Goal: Task Accomplishment & Management: Manage account settings

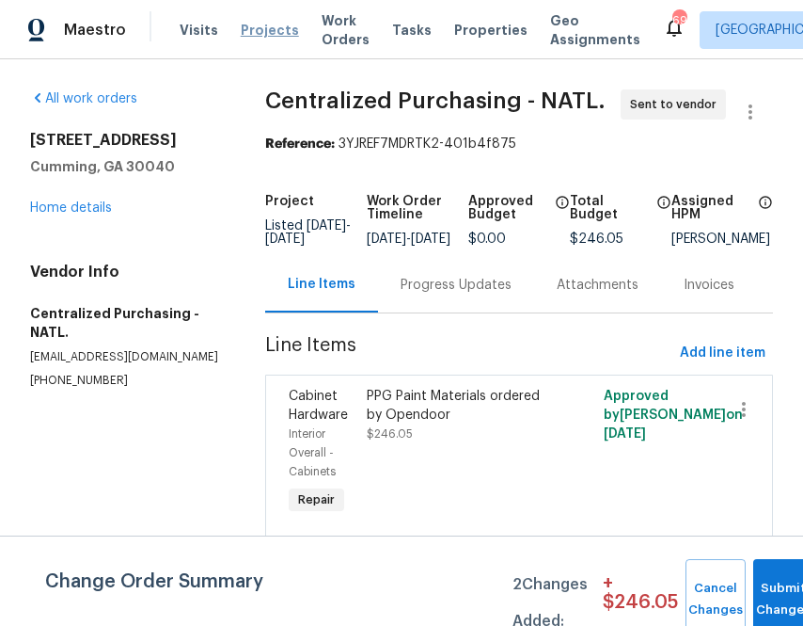
click at [241, 33] on span "Projects" at bounding box center [270, 30] width 58 height 19
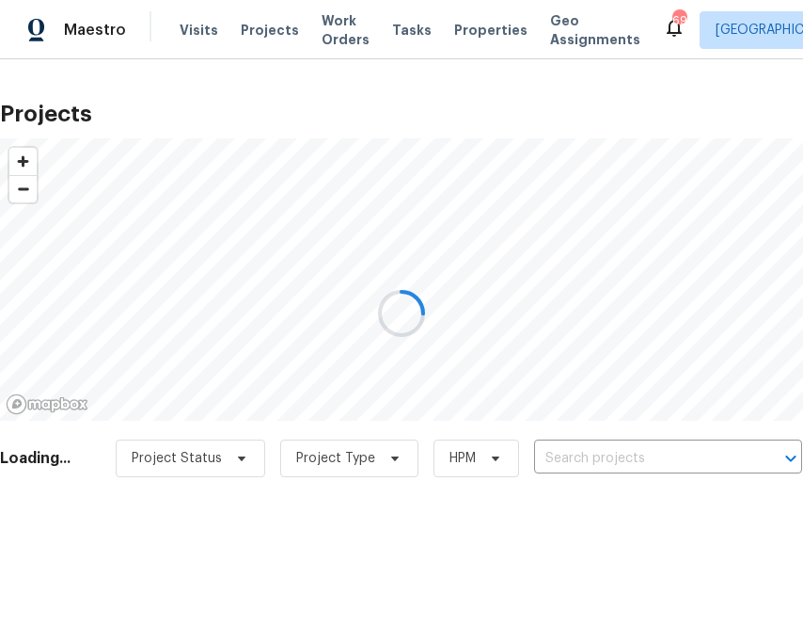
click at [619, 468] on div at bounding box center [401, 313] width 803 height 626
click at [618, 460] on div at bounding box center [401, 313] width 803 height 626
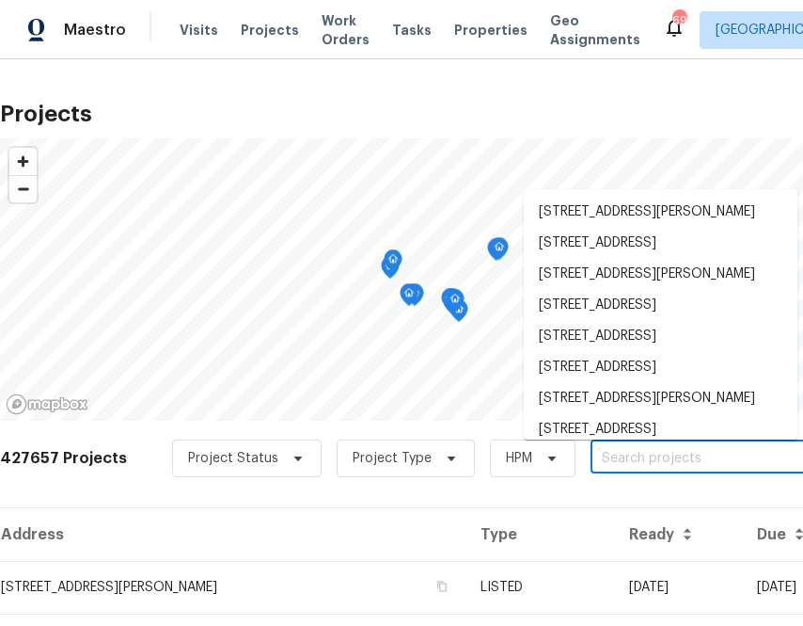
click at [617, 456] on input "text" at bounding box center [698, 458] width 215 height 29
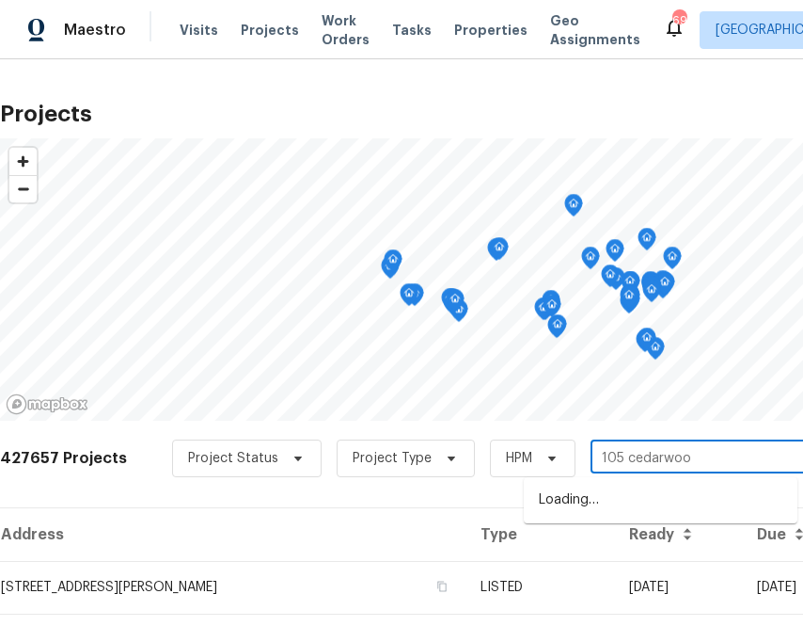
type input "105 cedarwood"
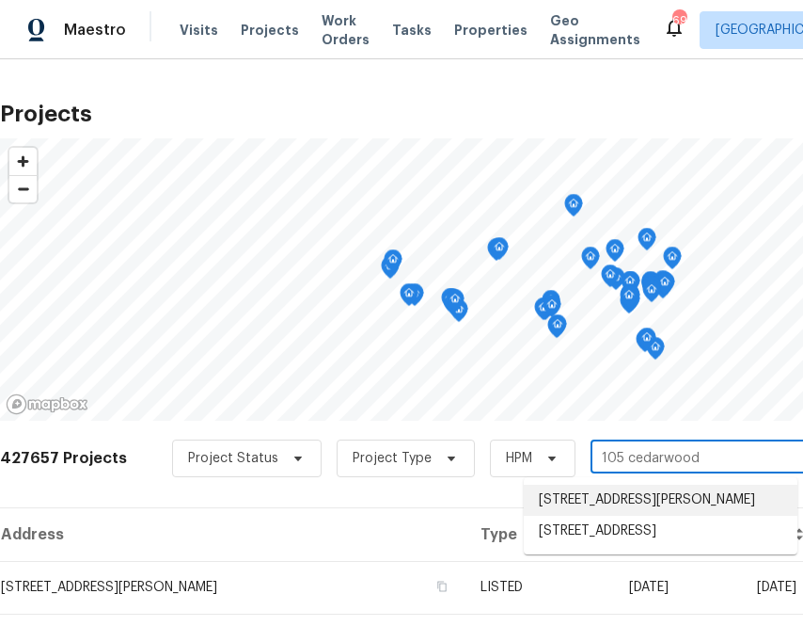
click at [565, 506] on li "105 Cedarwood Dr, Amelia, OH 45102" at bounding box center [661, 499] width 274 height 31
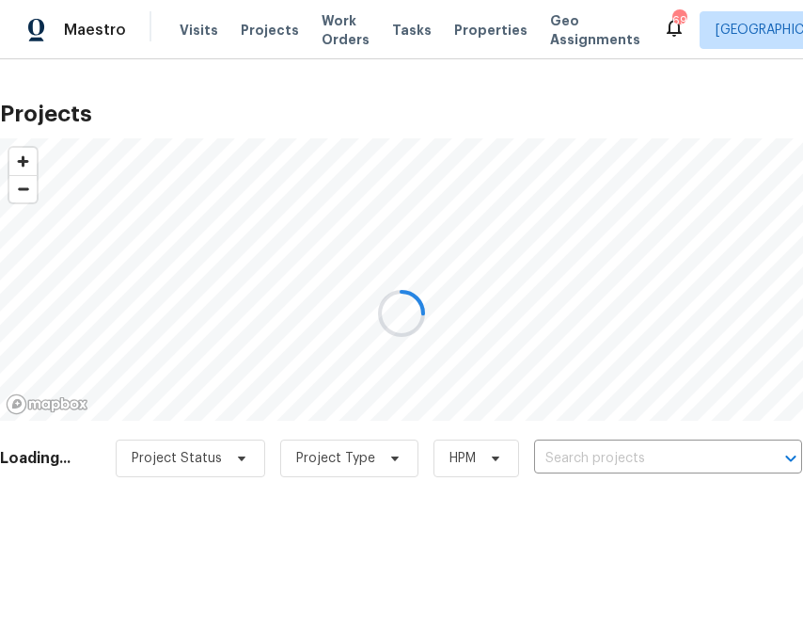
type input "105 Cedarwood Dr, Amelia, OH 45102"
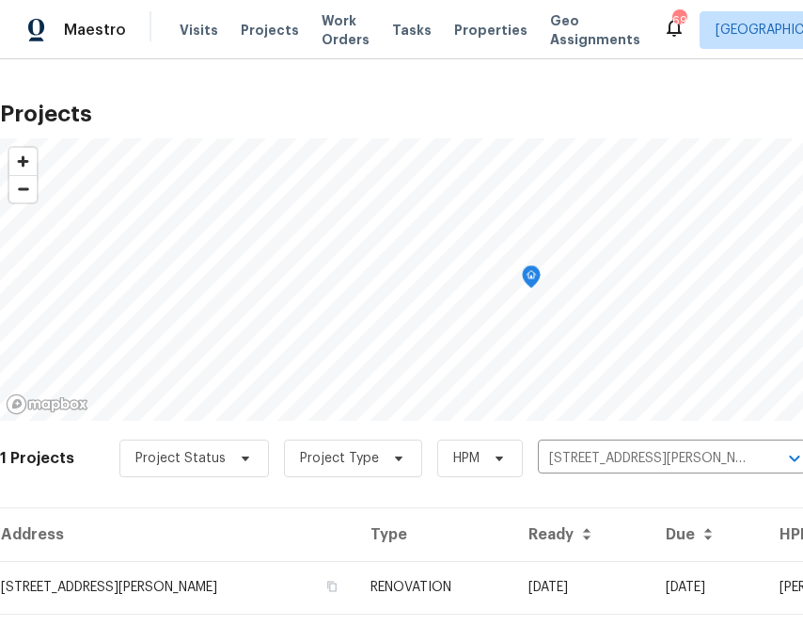
scroll to position [48, 0]
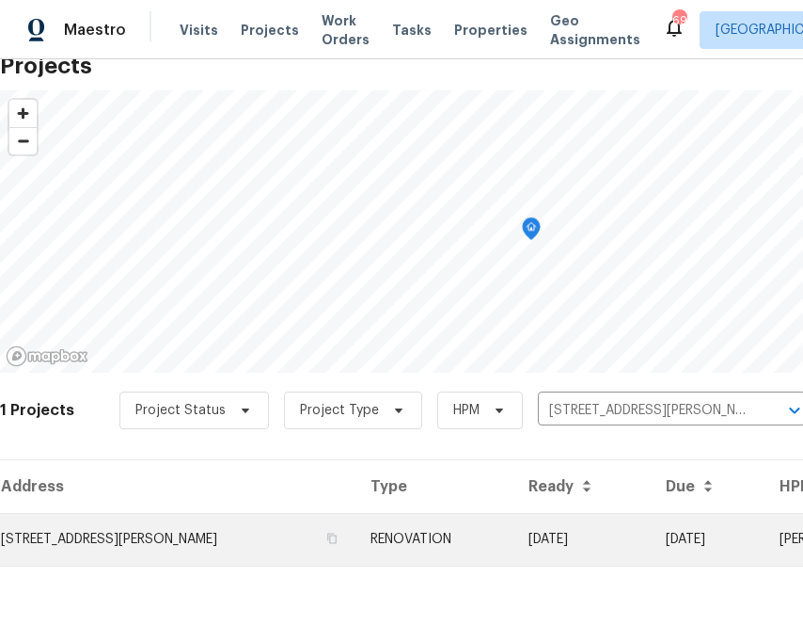
click at [222, 516] on td "105 Cedarwood Dr, Amelia, OH 45102" at bounding box center [178, 539] width 356 height 53
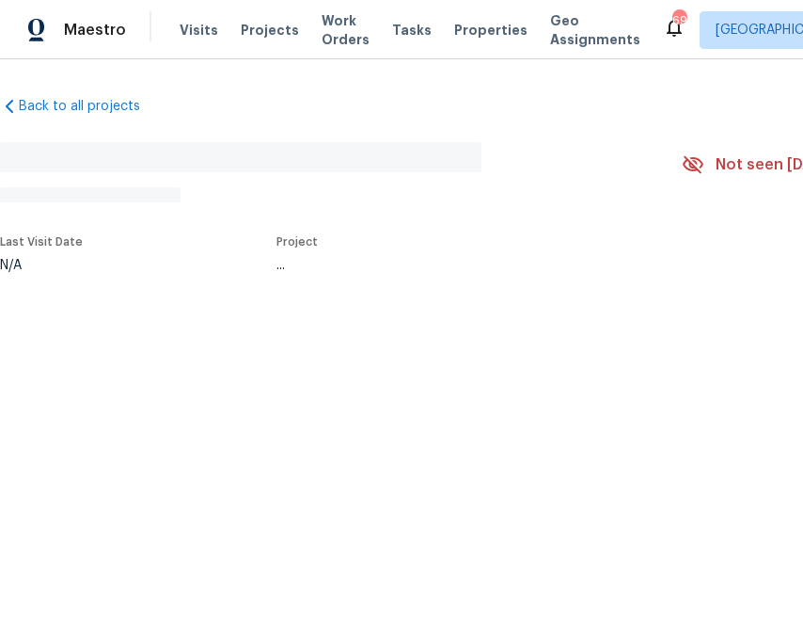
click at [222, 396] on html "Maestro Visits Projects Work Orders Tasks Properties Geo Assignments 692 Albuqu…" at bounding box center [401, 198] width 803 height 396
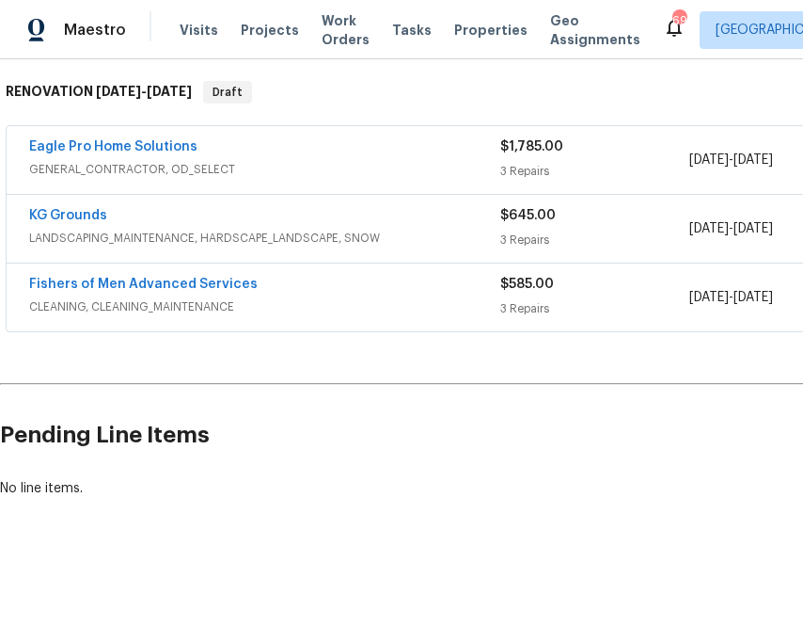
scroll to position [294, 260]
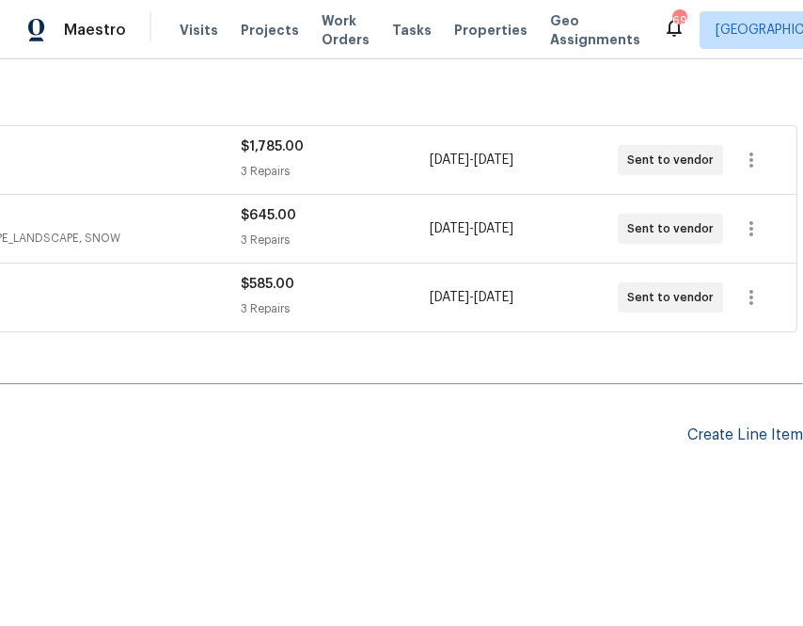
click at [738, 427] on div "Create Line Item" at bounding box center [746, 435] width 116 height 18
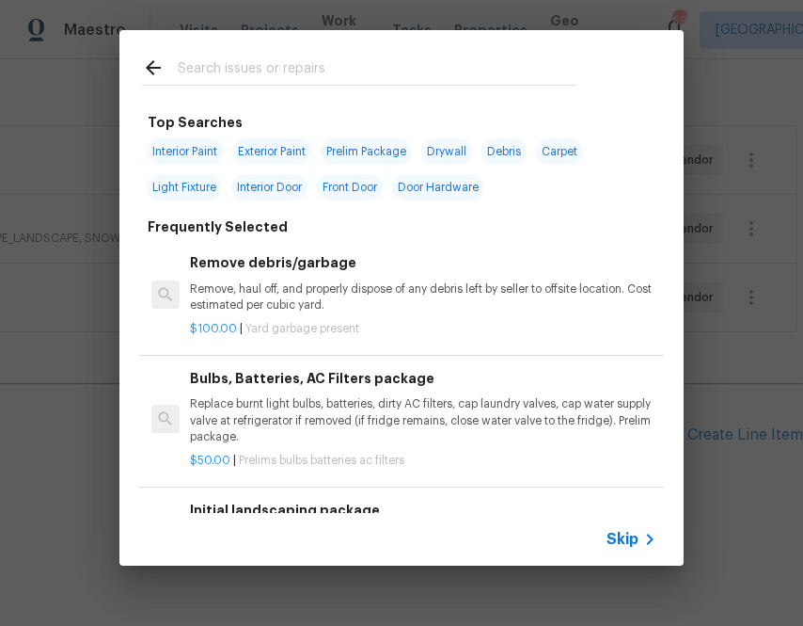
click at [484, 56] on input "text" at bounding box center [377, 70] width 399 height 28
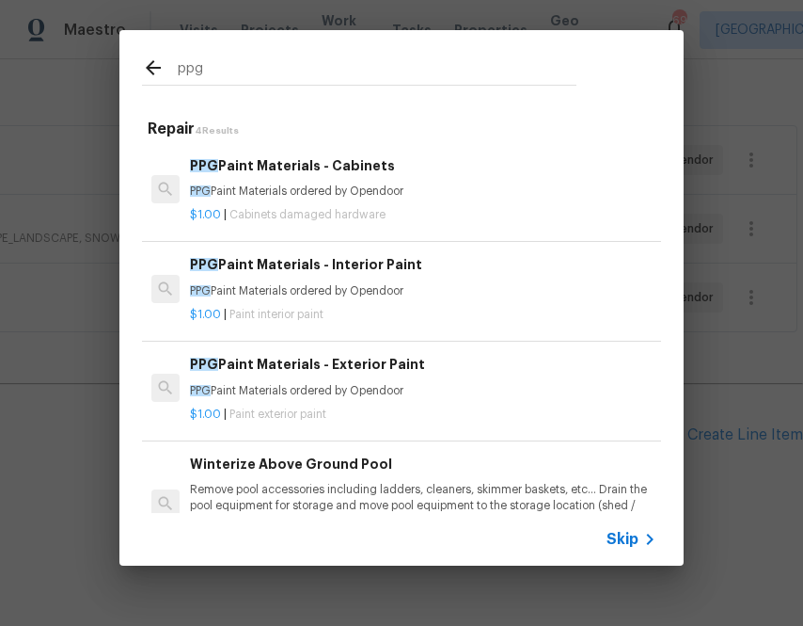
type input "ppg"
click at [253, 299] on div "$1.00 | Paint interior paint" at bounding box center [423, 311] width 467 height 24
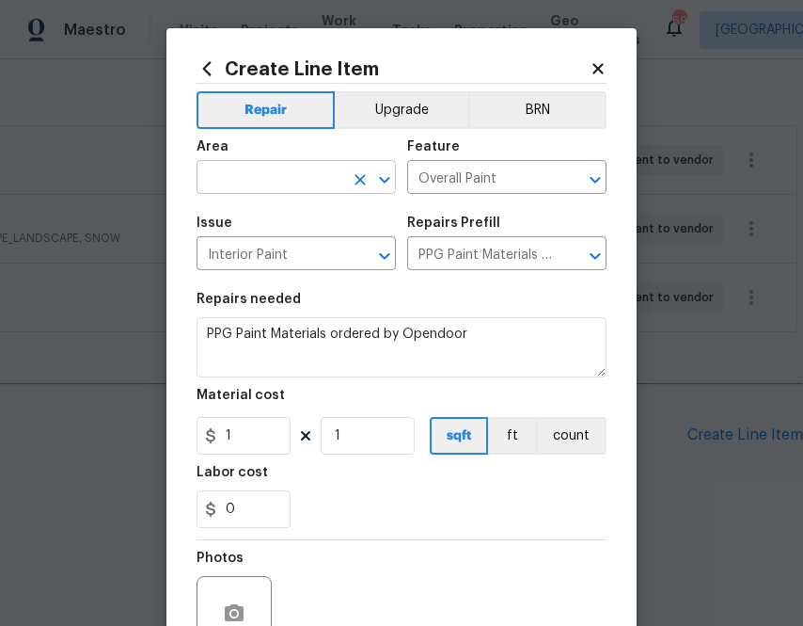
click at [251, 181] on input "text" at bounding box center [270, 179] width 147 height 29
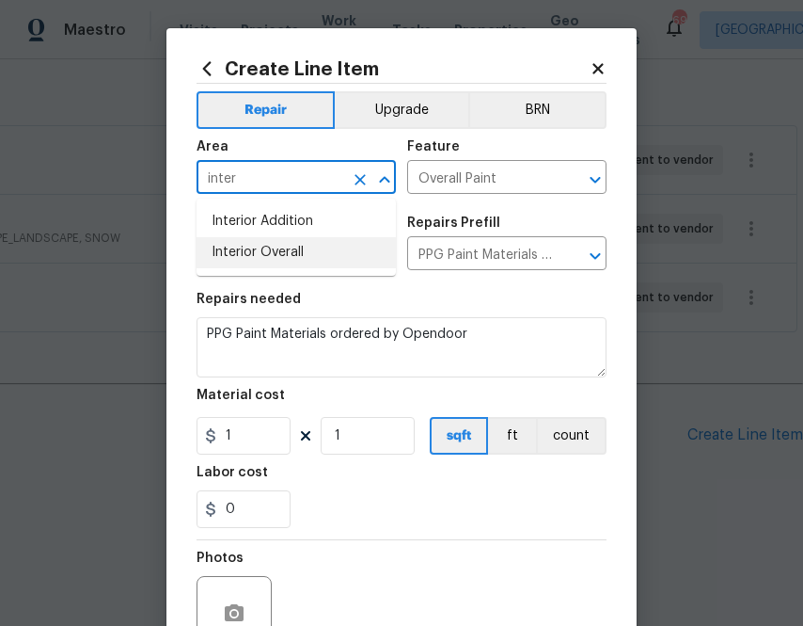
click at [271, 249] on li "Interior Overall" at bounding box center [296, 252] width 199 height 31
type input "Interior Overall"
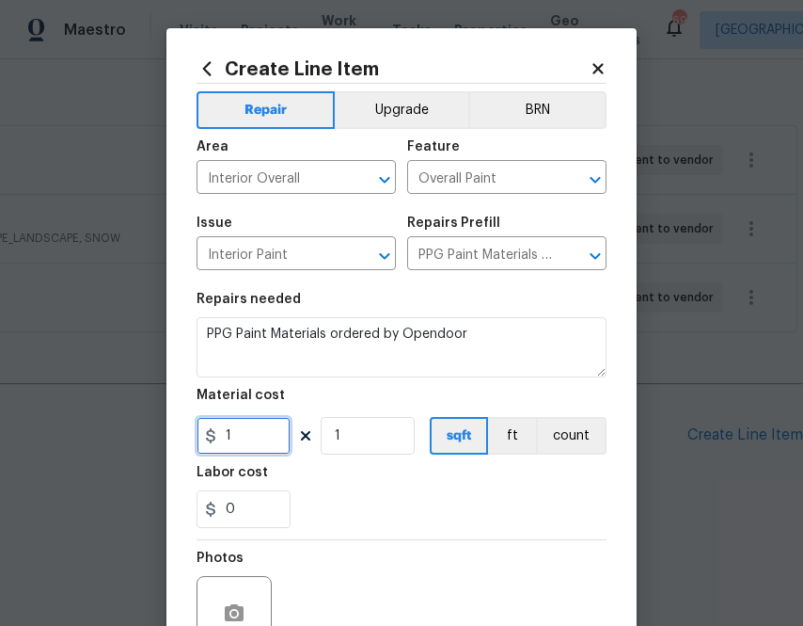
click at [256, 438] on input "1" at bounding box center [244, 436] width 94 height 38
paste input "172.98"
click at [256, 438] on input "1172.98" at bounding box center [244, 436] width 94 height 38
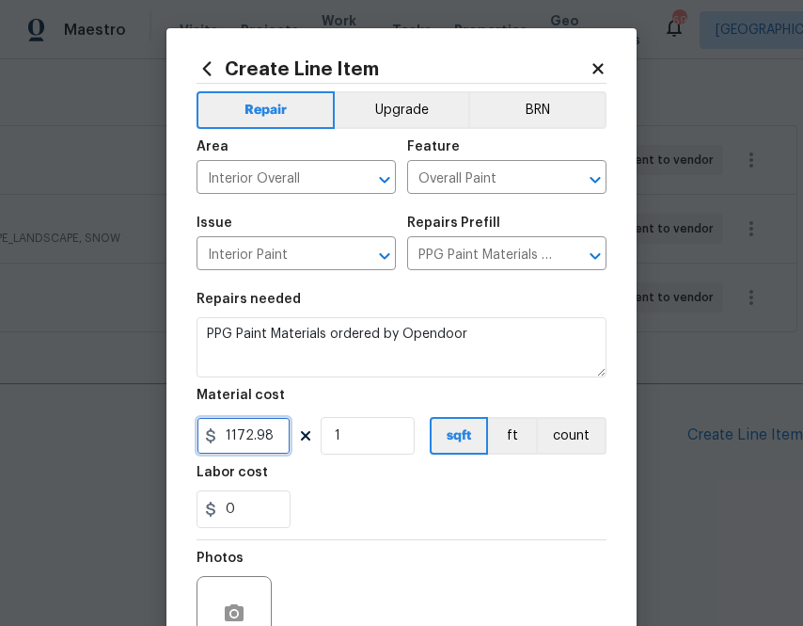
paste input "text"
click at [233, 434] on input "1172.98" at bounding box center [244, 436] width 94 height 38
type input "172.98"
click at [435, 482] on div "Labor cost" at bounding box center [402, 478] width 410 height 24
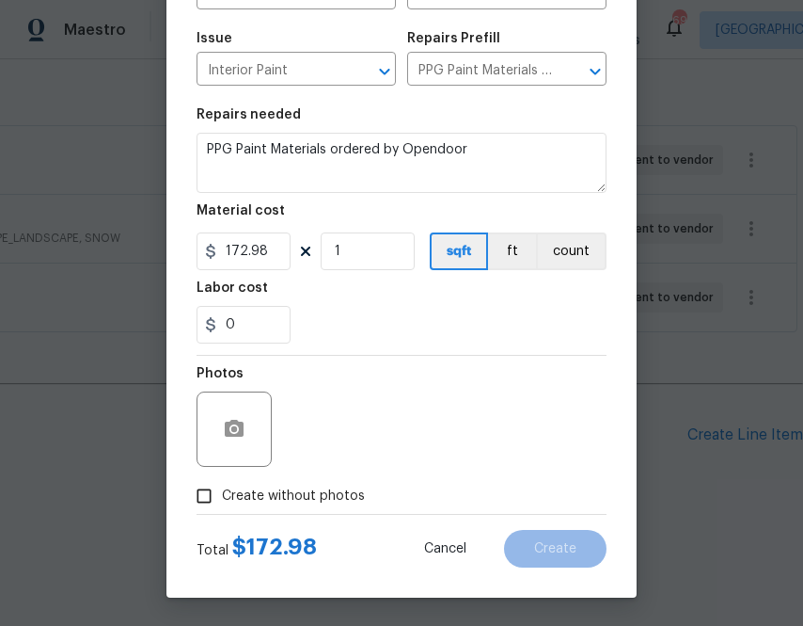
click at [336, 500] on span "Create without photos" at bounding box center [293, 496] width 143 height 20
click at [222, 500] on input "Create without photos" at bounding box center [204, 496] width 36 height 36
checkbox input "true"
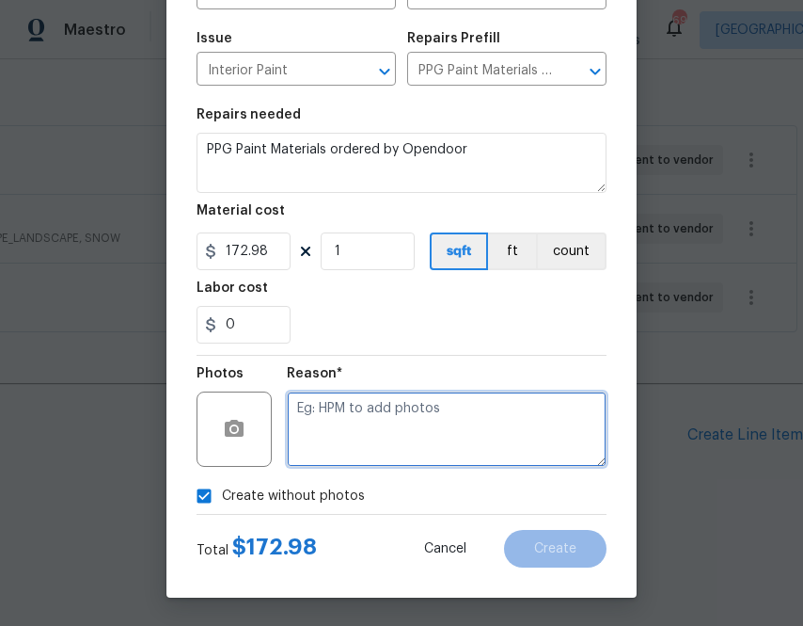
click at [371, 437] on textarea at bounding box center [447, 428] width 320 height 75
type textarea "na"
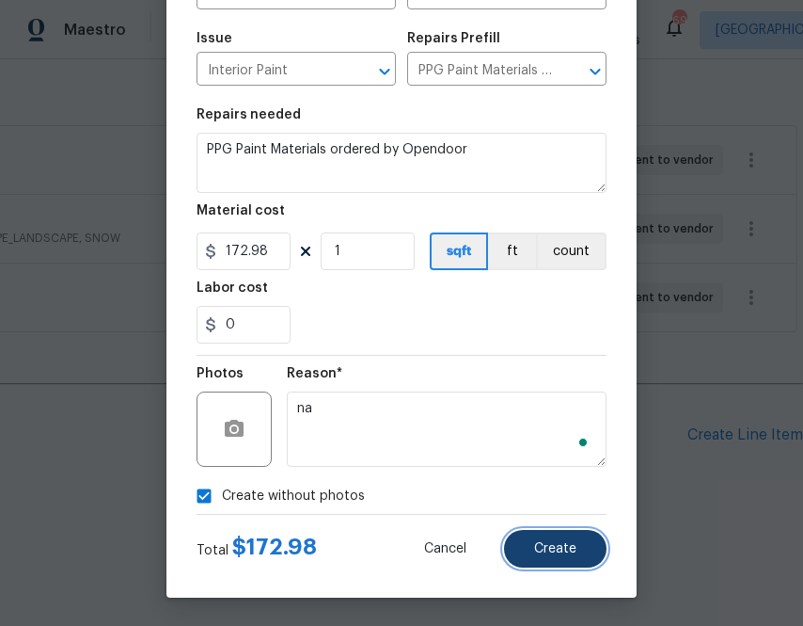
click at [552, 534] on button "Create" at bounding box center [555, 549] width 103 height 38
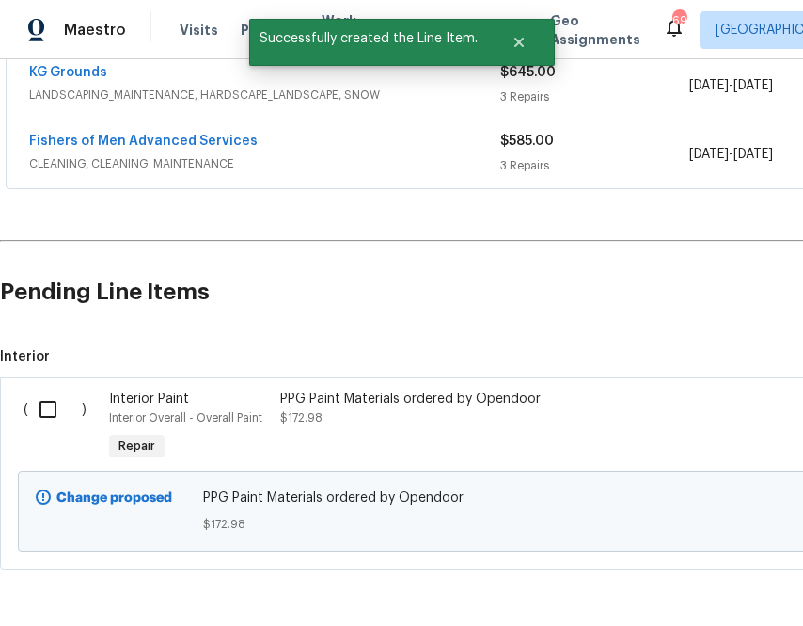
scroll to position [465, 0]
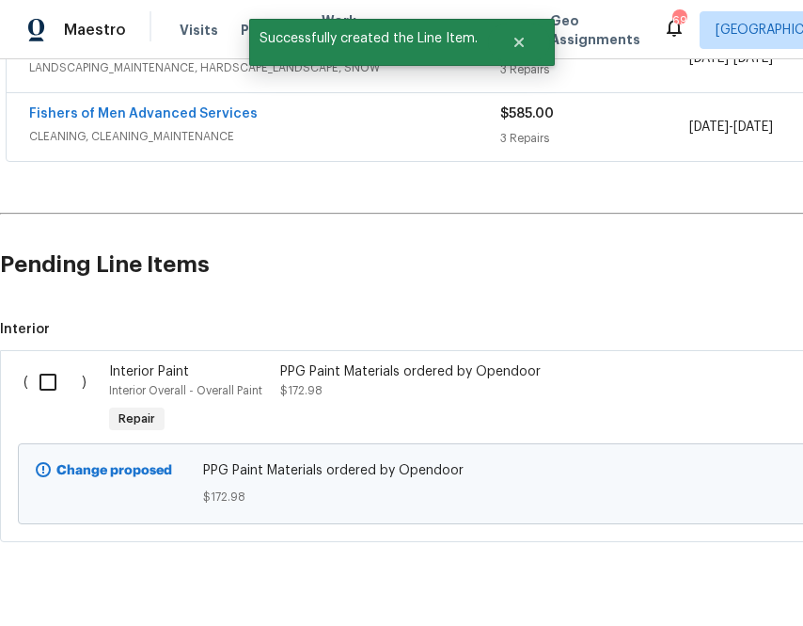
click at [54, 379] on input "checkbox" at bounding box center [55, 382] width 54 height 40
checkbox input "true"
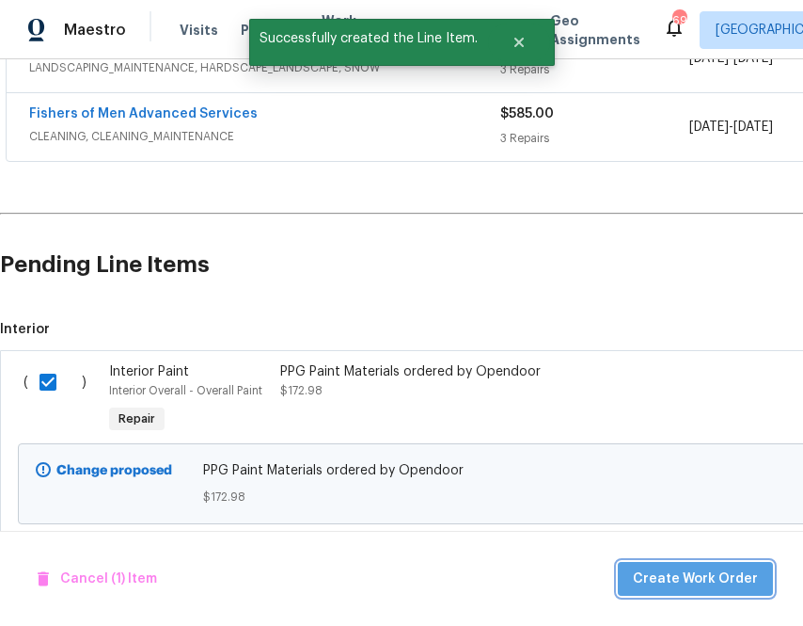
click at [706, 590] on button "Create Work Order" at bounding box center [695, 579] width 155 height 35
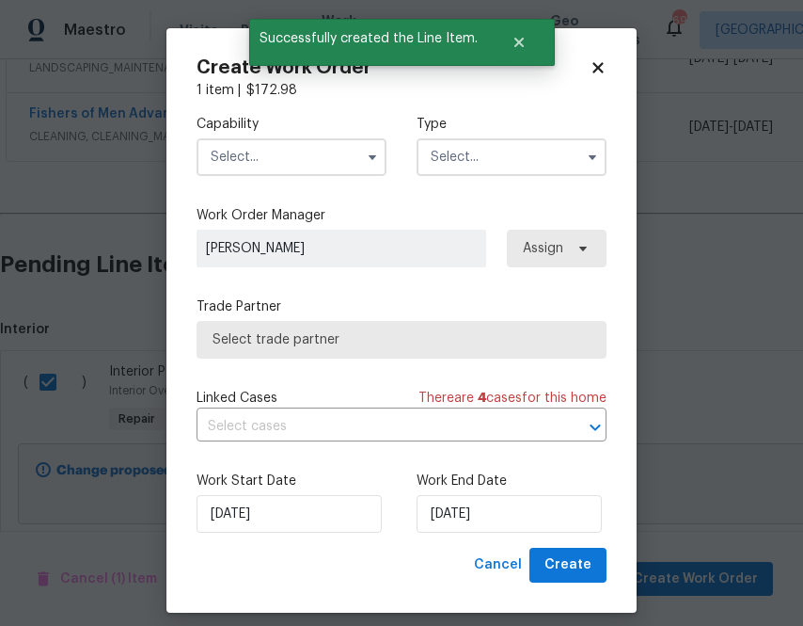
click at [310, 140] on input "text" at bounding box center [292, 157] width 190 height 38
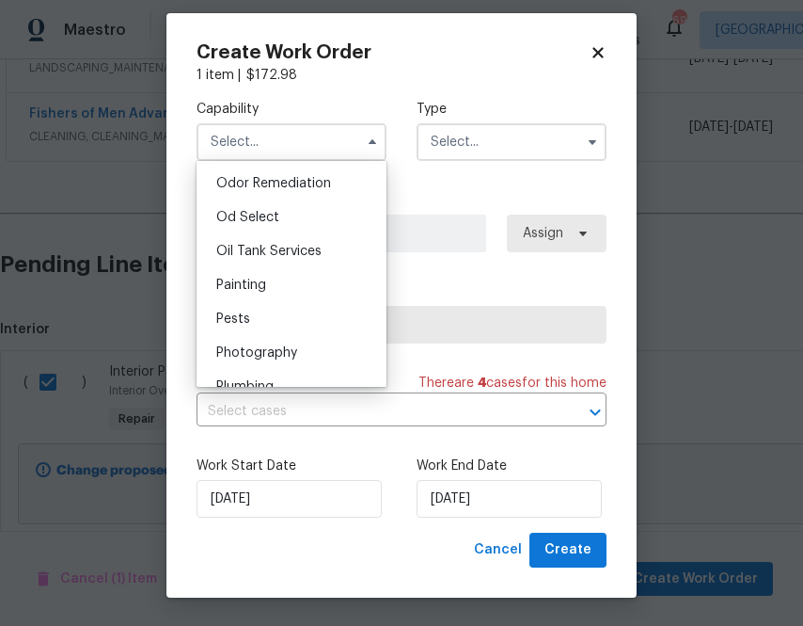
scroll to position [1497, 0]
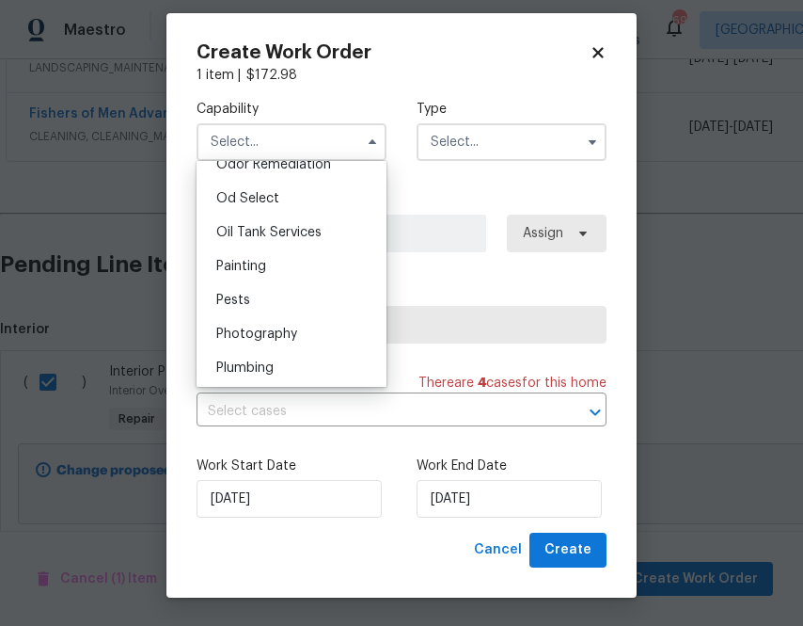
click at [279, 254] on div "Painting" at bounding box center [291, 266] width 181 height 34
type input "Painting"
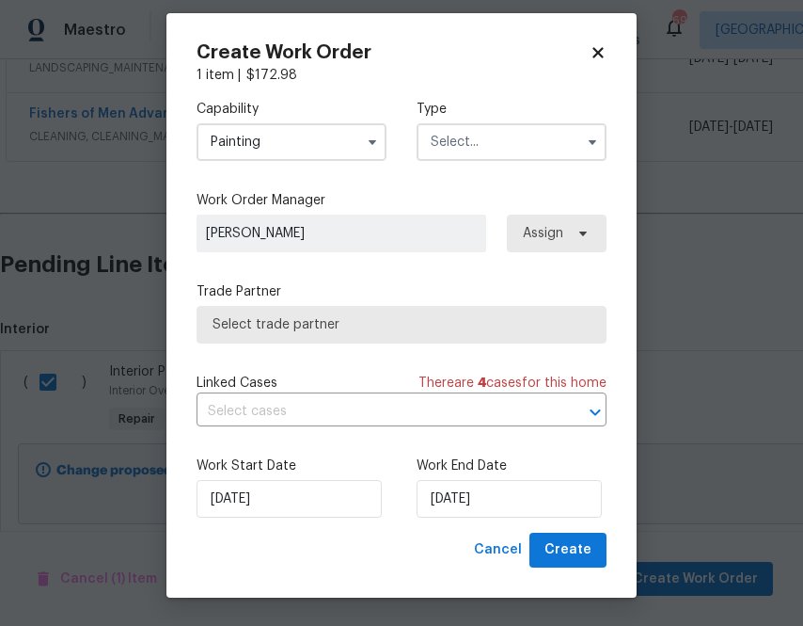
click at [466, 141] on input "text" at bounding box center [512, 142] width 190 height 38
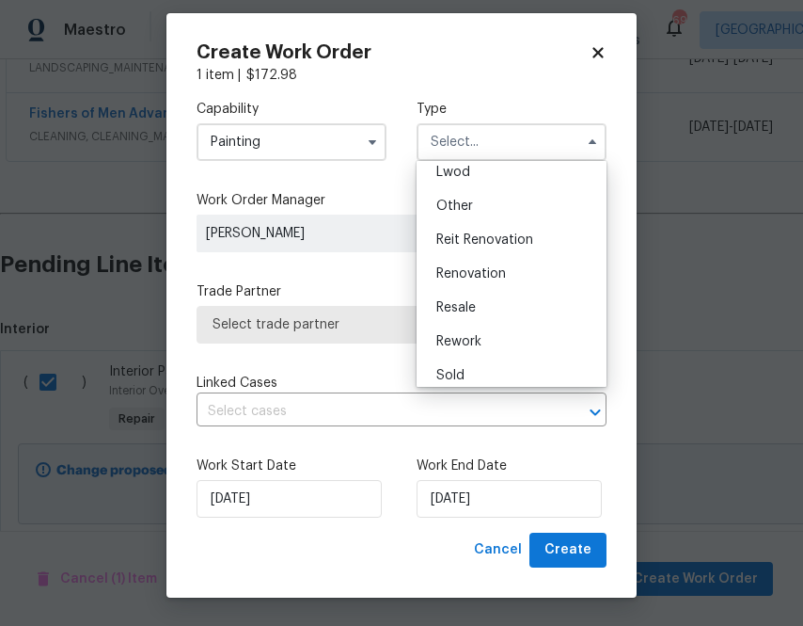
scroll to position [217, 0]
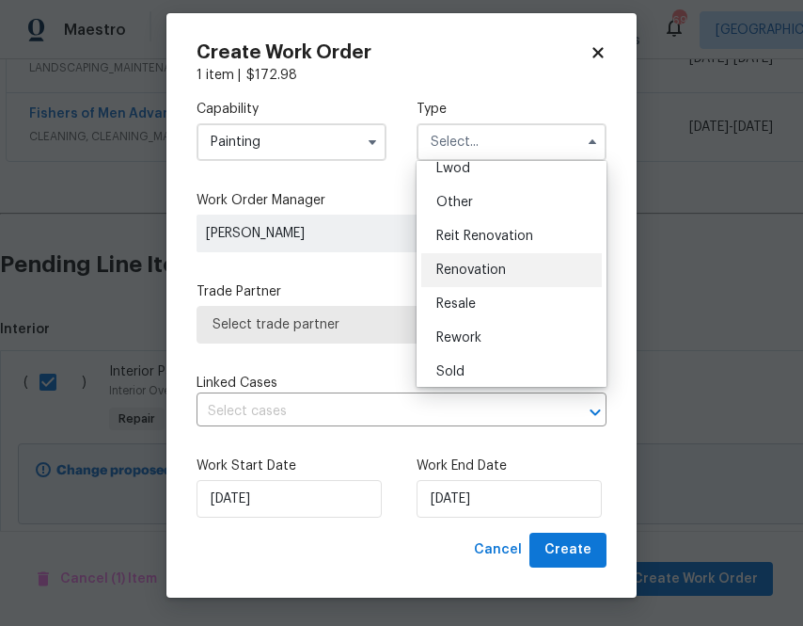
click at [489, 263] on span "Renovation" at bounding box center [472, 269] width 70 height 13
type input "Renovation"
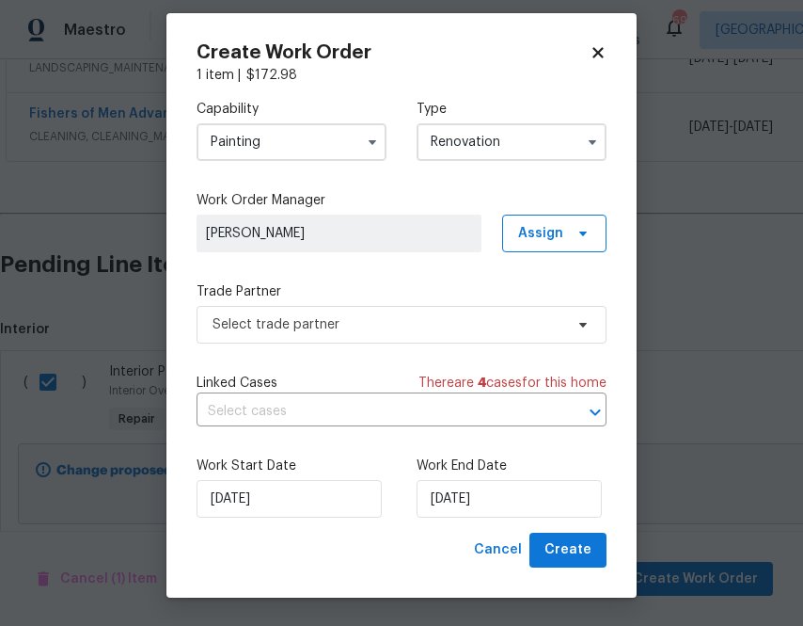
scroll to position [0, 0]
click at [536, 228] on span "Assign" at bounding box center [540, 233] width 45 height 19
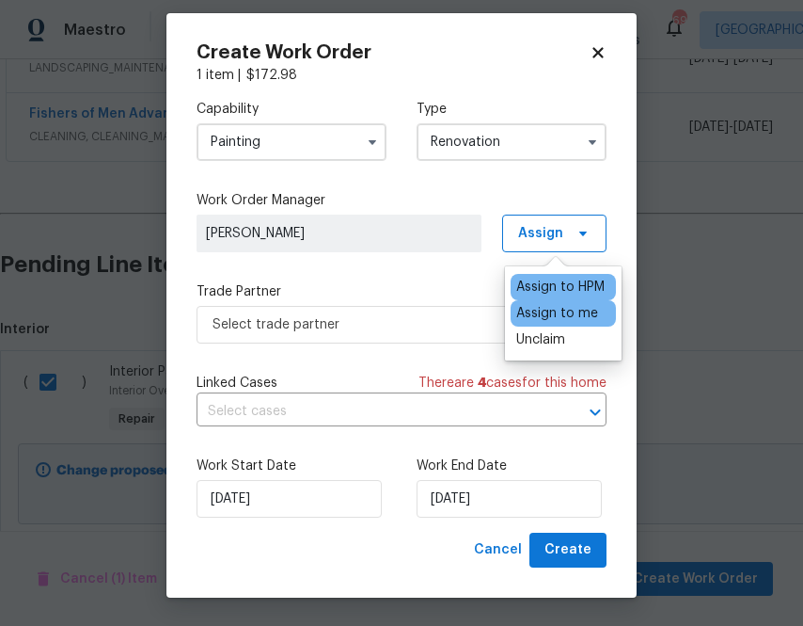
click at [533, 318] on div "Assign to me" at bounding box center [557, 313] width 82 height 19
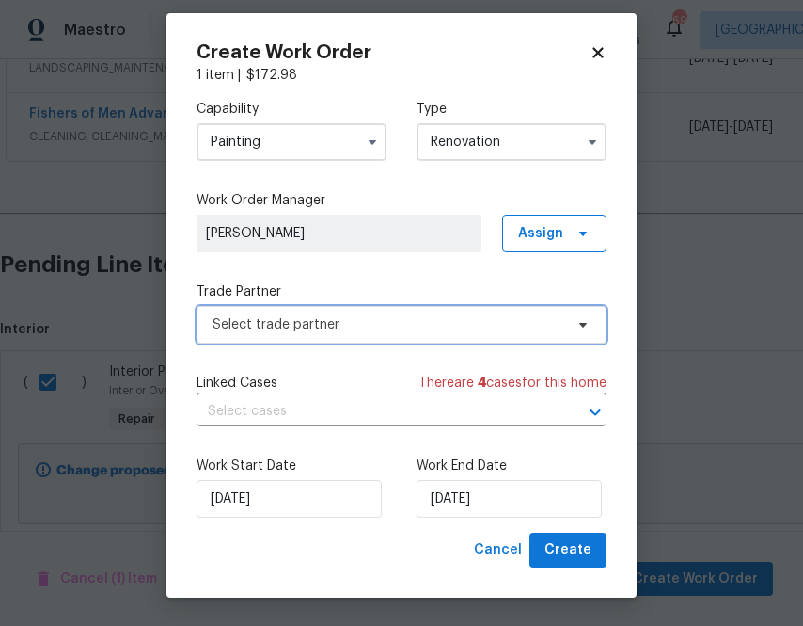
click at [393, 326] on span "Select trade partner" at bounding box center [388, 324] width 351 height 19
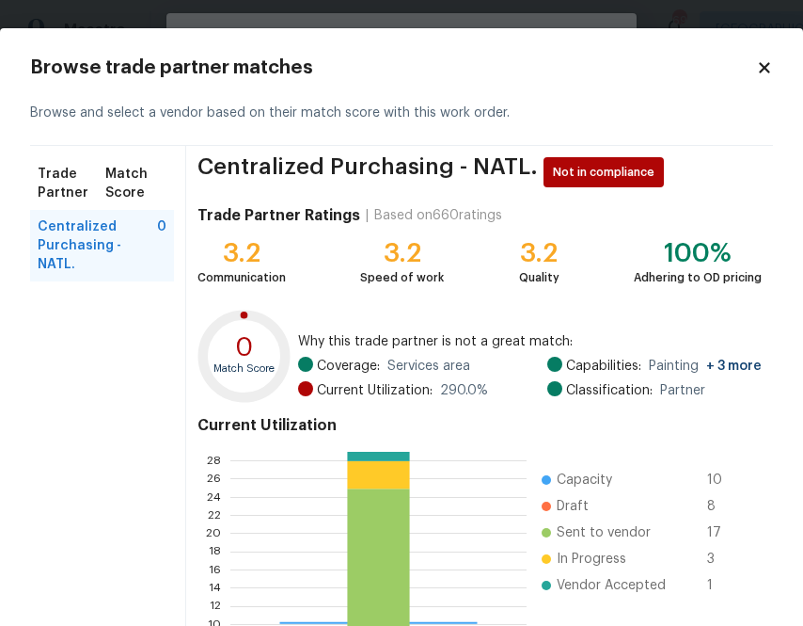
scroll to position [201, 0]
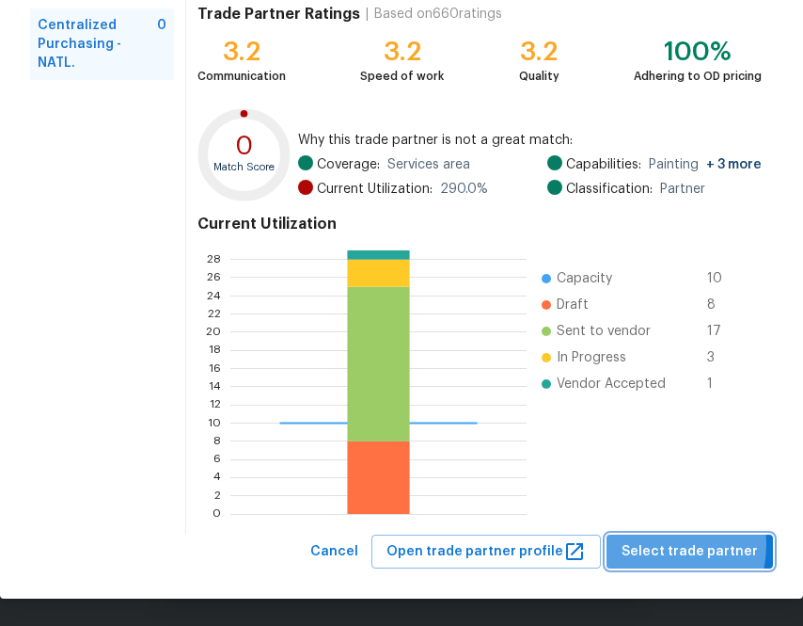
click at [649, 544] on span "Select trade partner" at bounding box center [690, 552] width 136 height 24
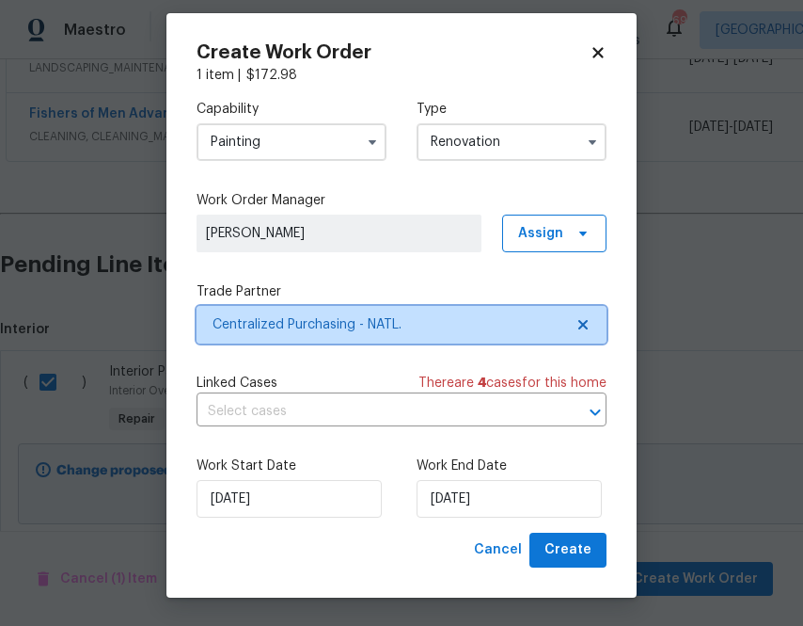
scroll to position [0, 0]
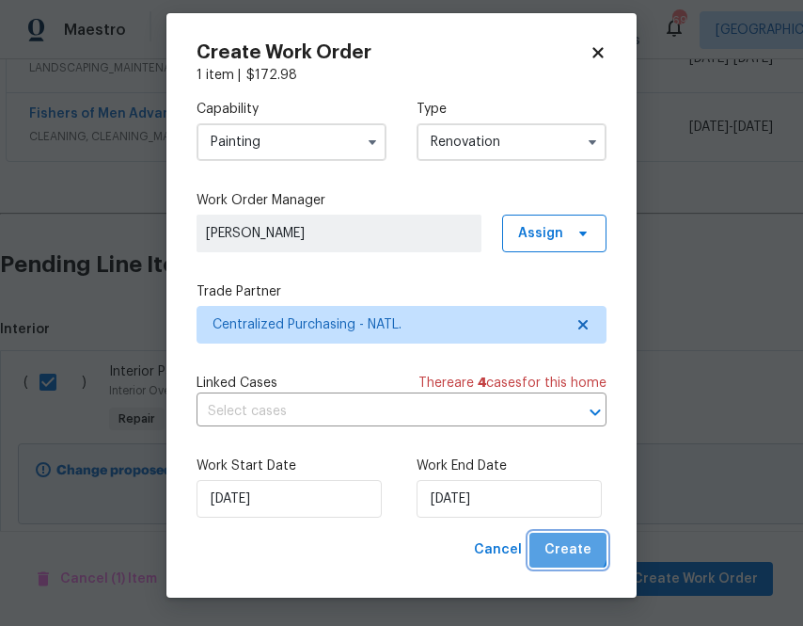
click at [569, 547] on span "Create" at bounding box center [568, 550] width 47 height 24
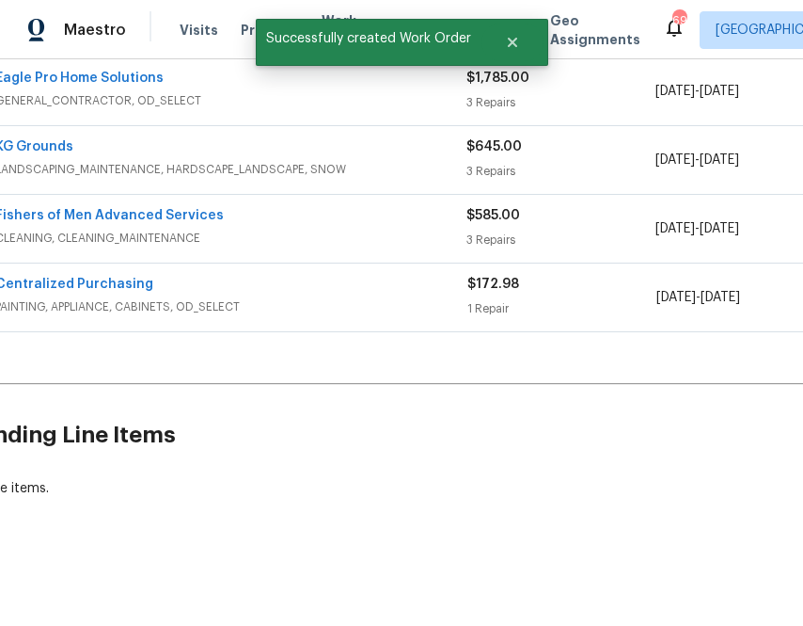
scroll to position [363, 0]
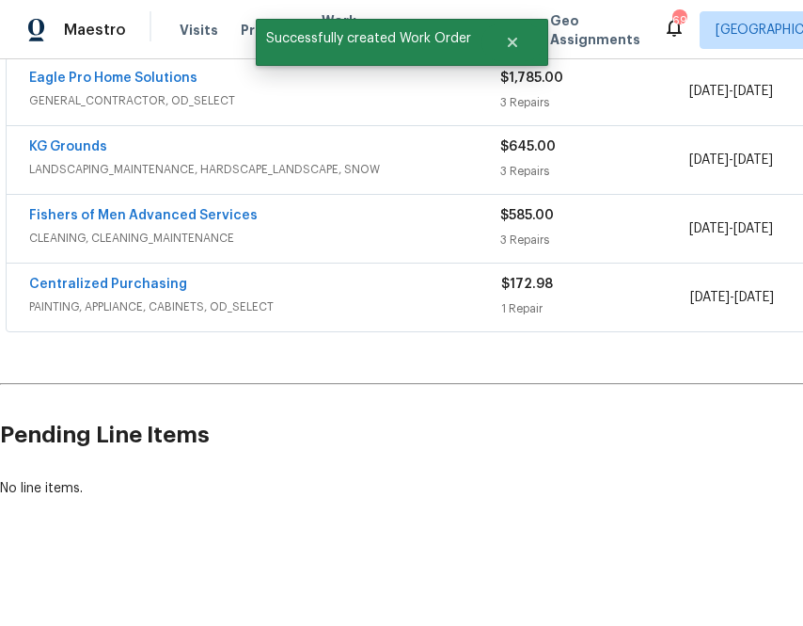
click at [116, 291] on span "Centralized Purchasing" at bounding box center [108, 284] width 158 height 19
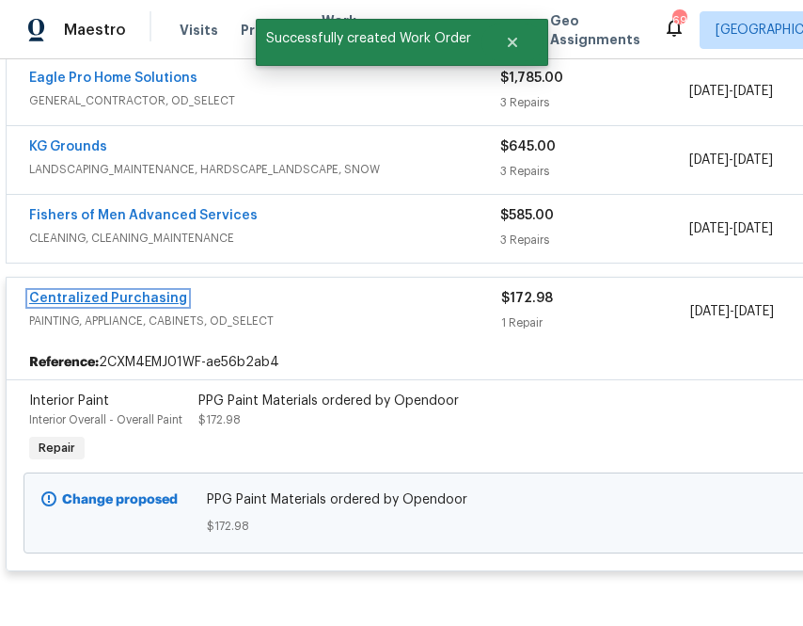
click at [120, 296] on link "Centralized Purchasing" at bounding box center [108, 298] width 158 height 13
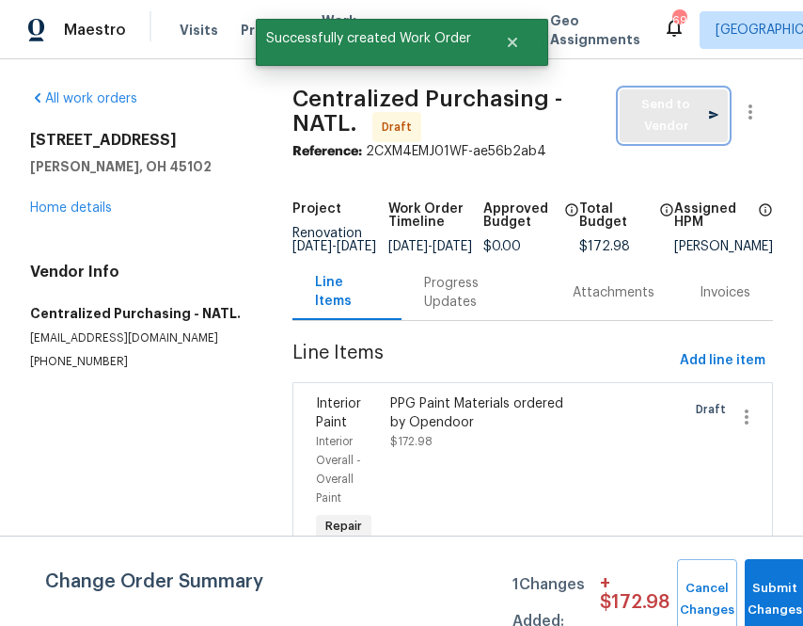
click at [643, 126] on span "Send to Vendor" at bounding box center [673, 115] width 89 height 43
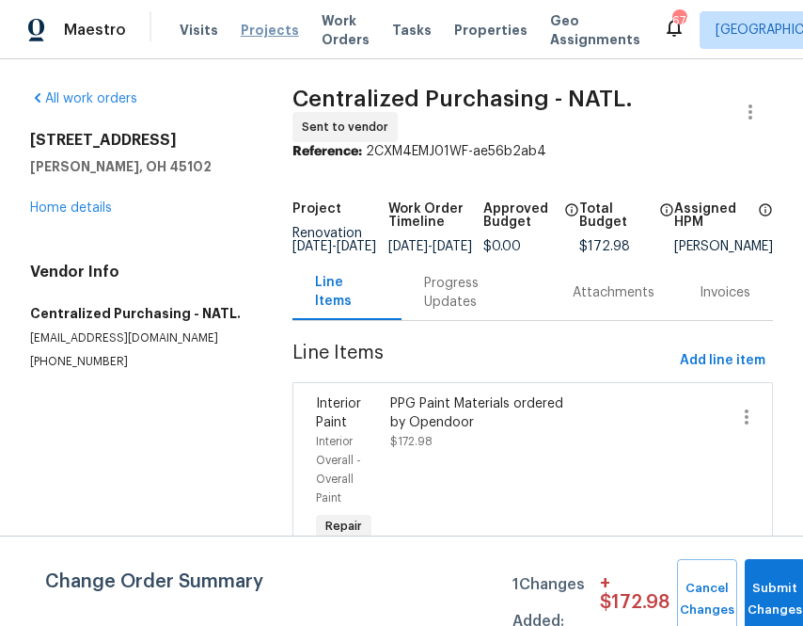
click at [241, 23] on span "Projects" at bounding box center [270, 30] width 58 height 19
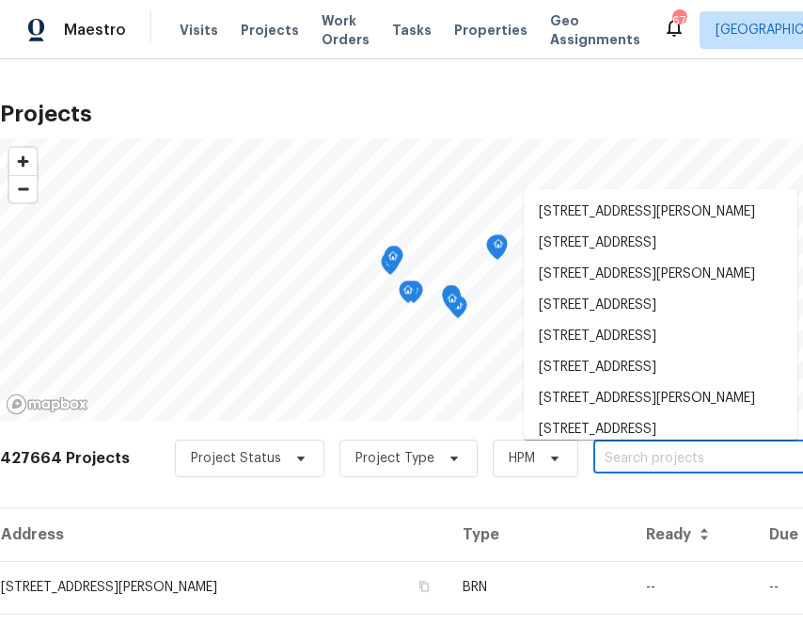
click at [614, 453] on input "text" at bounding box center [701, 458] width 215 height 29
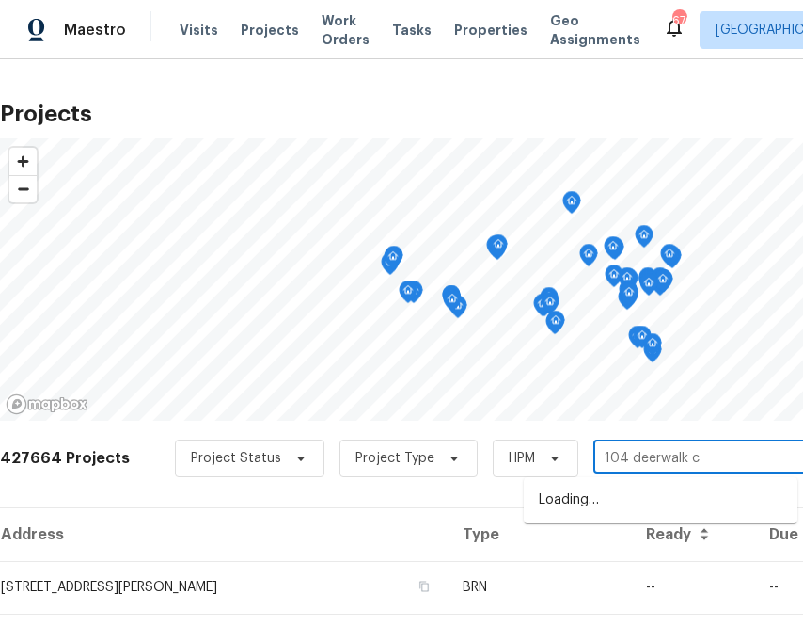
type input "104 deerwalk ct"
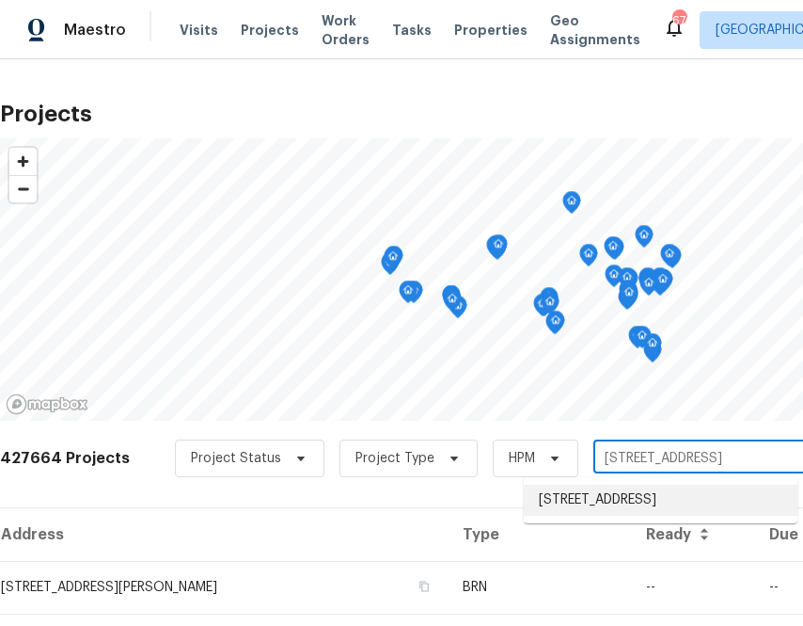
click at [624, 506] on li "104 Deerwalk Ct, Cary, NC 27513" at bounding box center [661, 499] width 274 height 31
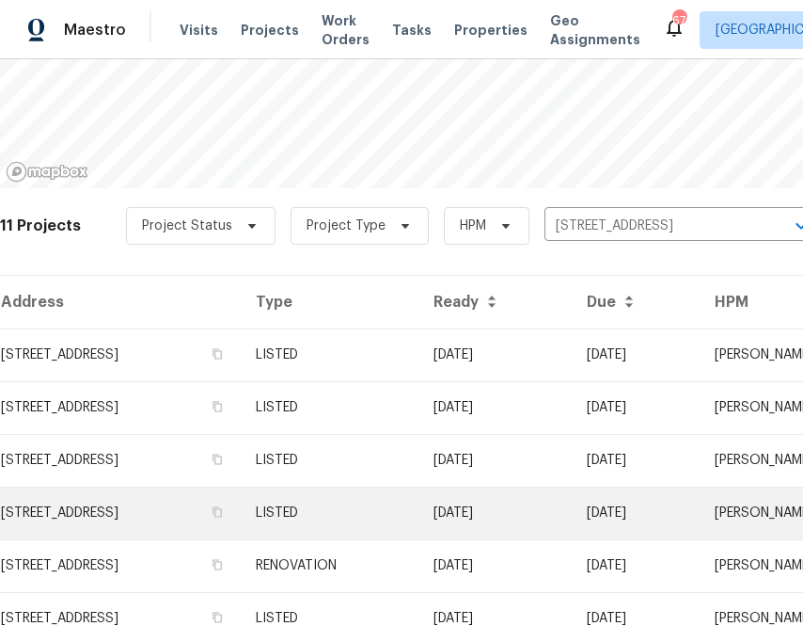
scroll to position [272, 0]
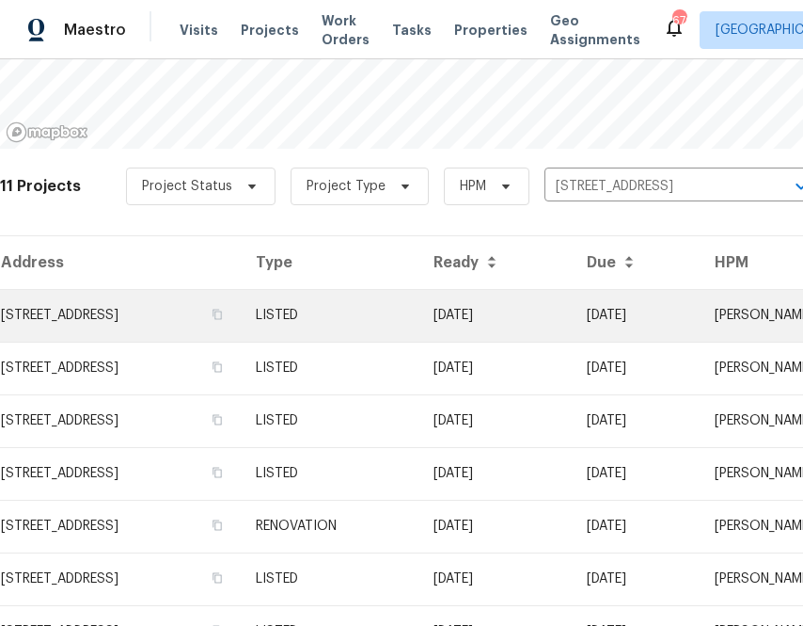
click at [154, 324] on td "104 Deerwalk Ct, Cary, NC 27513" at bounding box center [120, 315] width 241 height 53
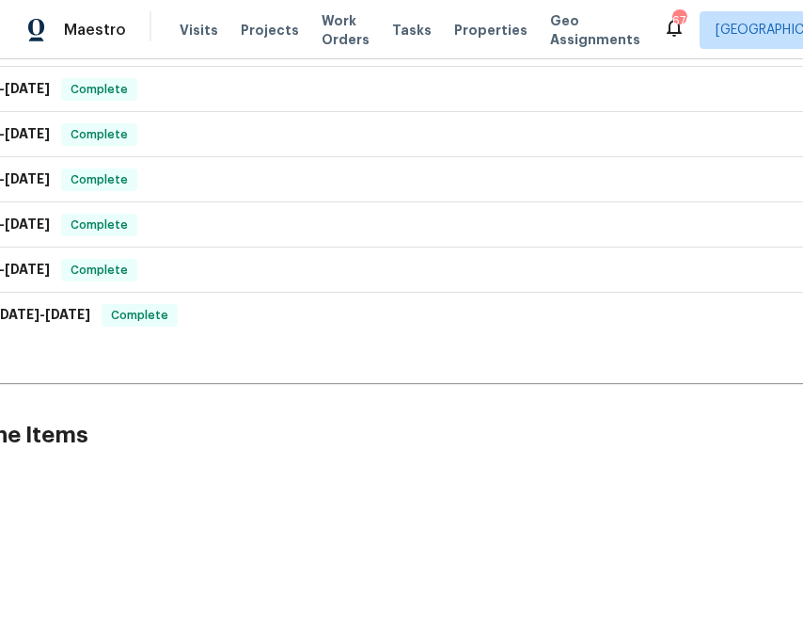
scroll to position [692, 260]
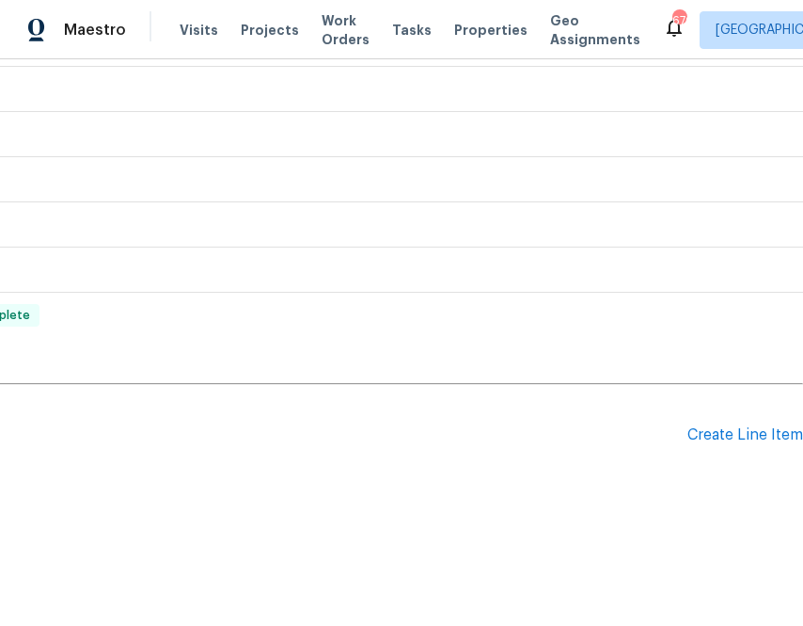
click at [737, 445] on div "Pending Line Items Create Line Item" at bounding box center [271, 434] width 1063 height 87
click at [735, 438] on div "Create Line Item" at bounding box center [746, 435] width 116 height 18
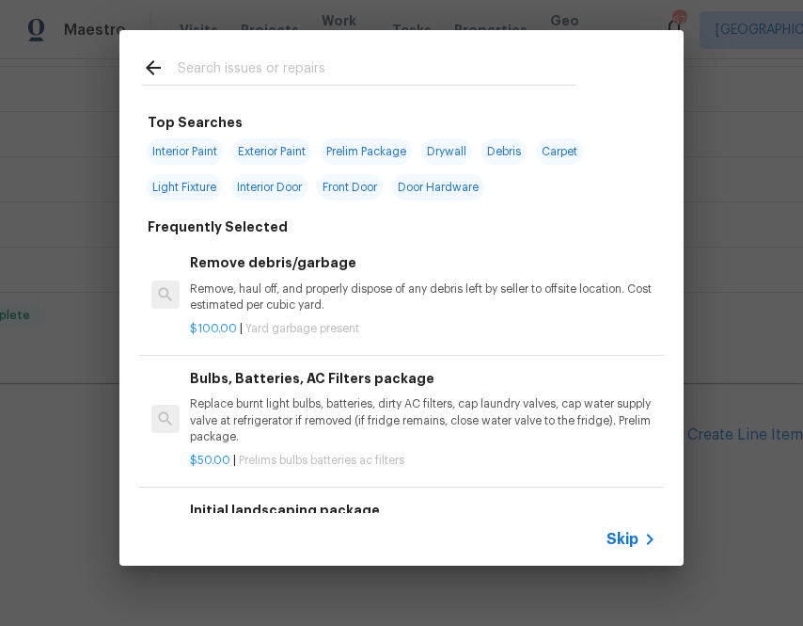
click at [358, 58] on input "text" at bounding box center [377, 70] width 399 height 28
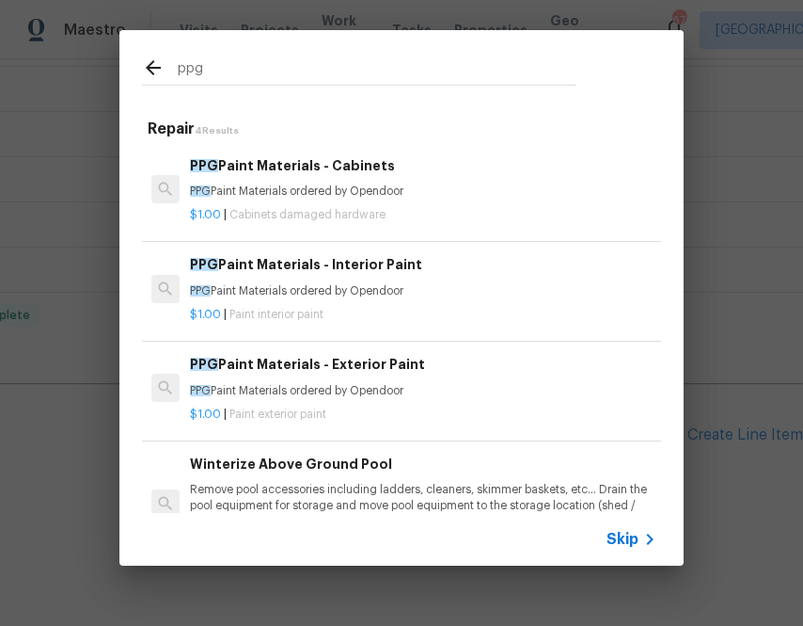
type input "ppg"
click at [243, 280] on div "PPG Paint Materials - Interior Paint PPG Paint Materials ordered by Opendoor" at bounding box center [423, 276] width 467 height 45
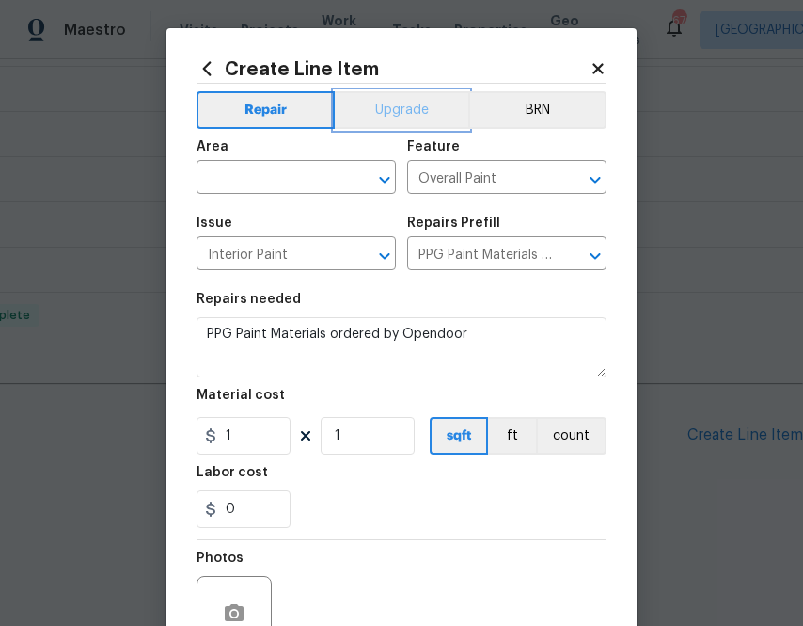
click at [404, 116] on button "Upgrade" at bounding box center [402, 110] width 135 height 38
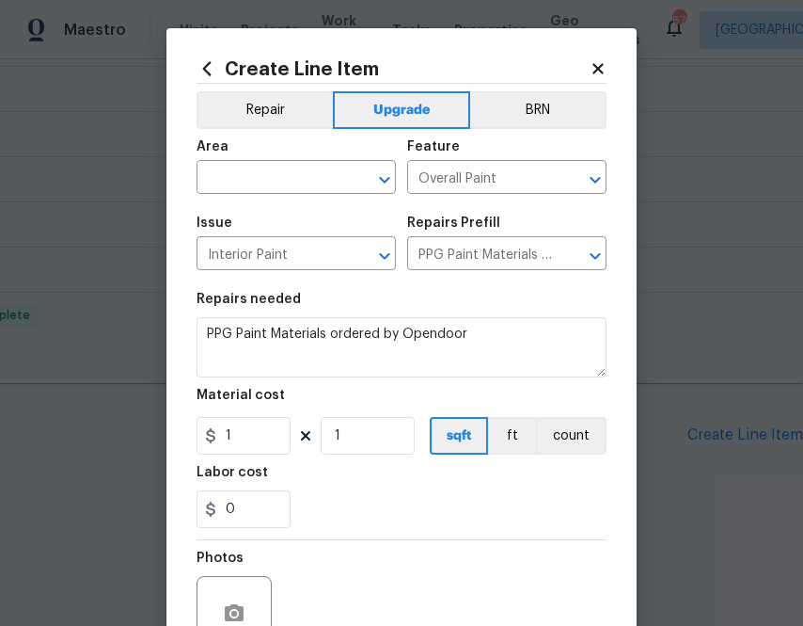
click at [272, 203] on span "Area ​" at bounding box center [296, 167] width 199 height 76
click at [272, 182] on input "text" at bounding box center [270, 179] width 147 height 29
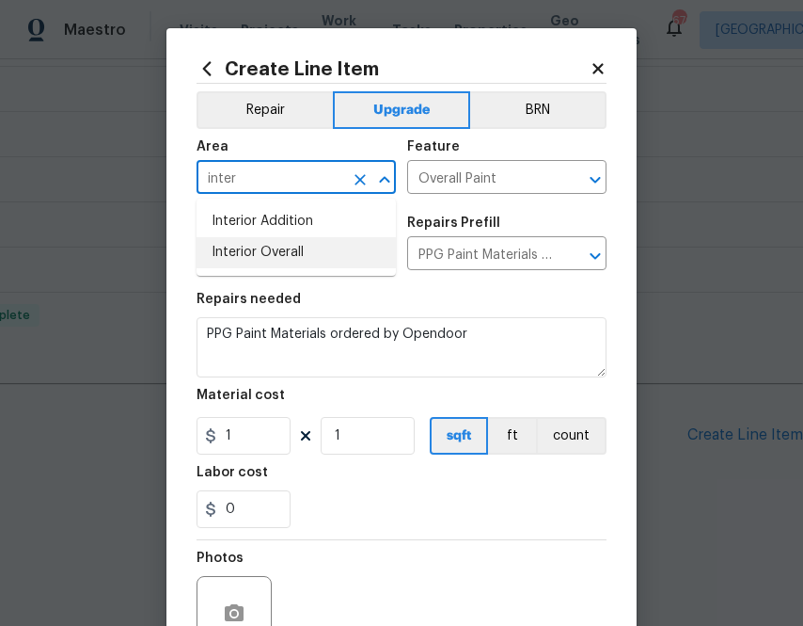
click at [251, 257] on li "Interior Overall" at bounding box center [296, 252] width 199 height 31
type input "Interior Overall"
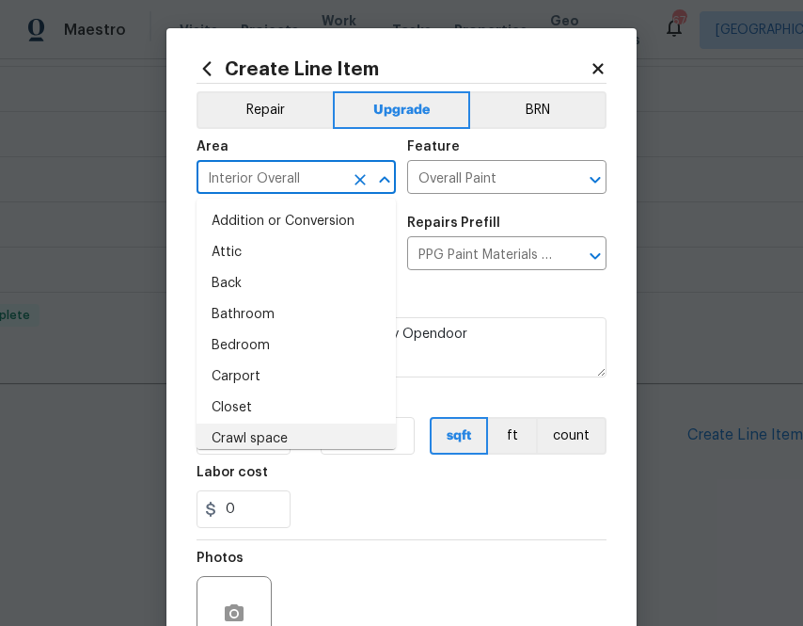
click at [339, 494] on div "0" at bounding box center [402, 509] width 410 height 38
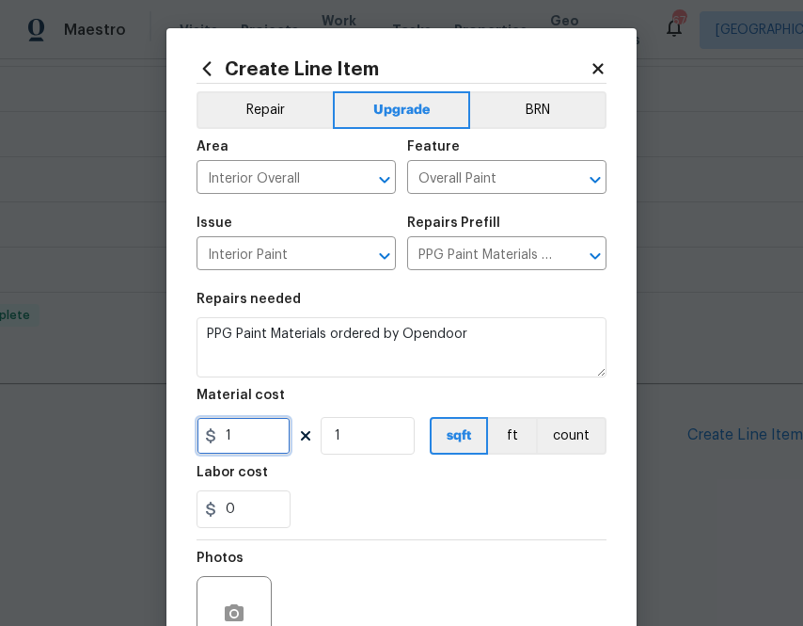
click at [264, 449] on input "1" at bounding box center [244, 436] width 94 height 38
paste input "200.33"
type input "200.33"
drag, startPoint x: 341, startPoint y: 476, endPoint x: 342, endPoint y: 443, distance: 33.0
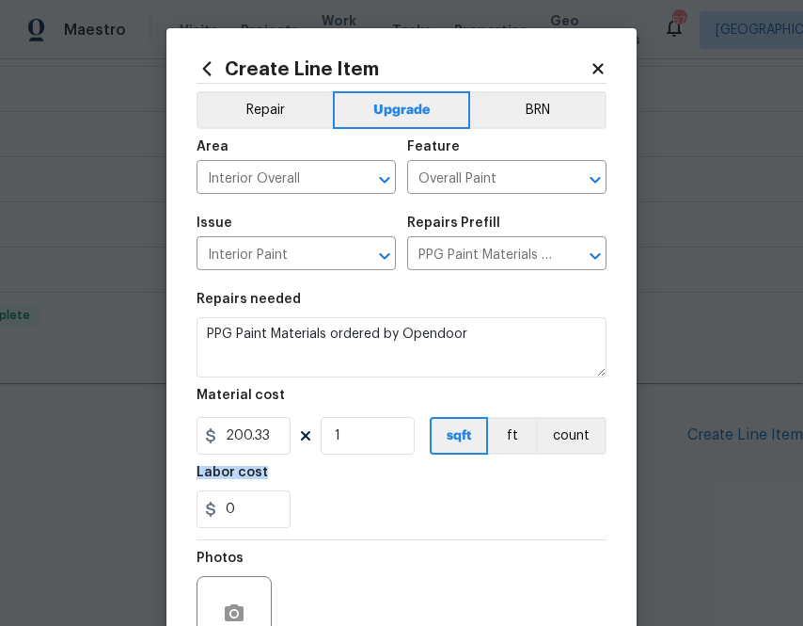
click at [342, 444] on section "Repairs needed PPG Paint Materials ordered by Opendoor Material cost 200.33 1 s…" at bounding box center [402, 410] width 410 height 258
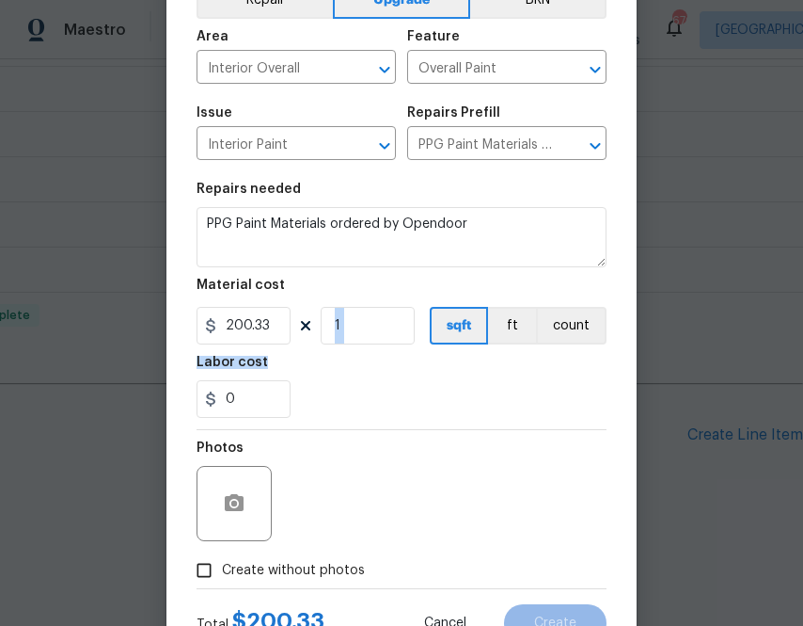
scroll to position [185, 0]
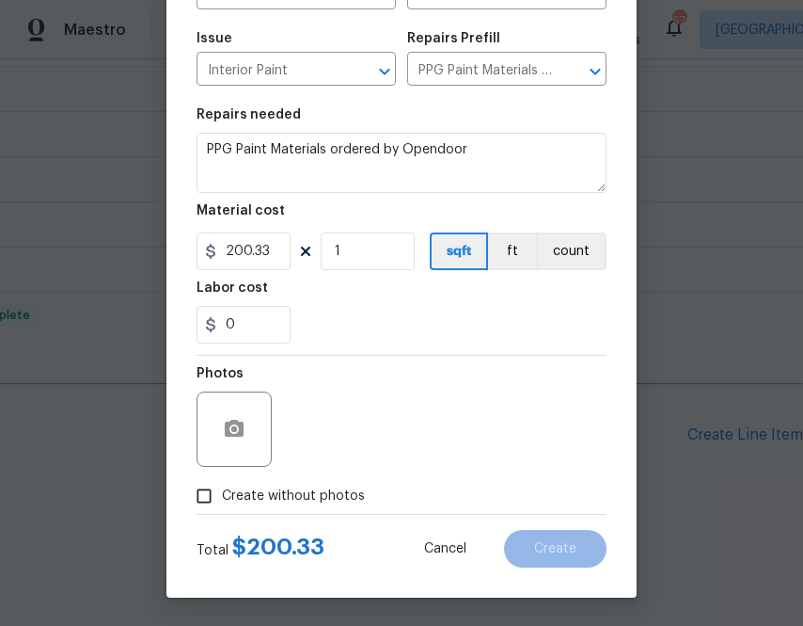
click at [325, 533] on div "Total $ 200.33 Cancel Create" at bounding box center [402, 541] width 410 height 53
click at [325, 520] on div "Total $ 200.33 Cancel Create" at bounding box center [402, 541] width 410 height 53
click at [328, 502] on span "Create without photos" at bounding box center [293, 496] width 143 height 20
click at [222, 502] on input "Create without photos" at bounding box center [204, 496] width 36 height 36
checkbox input "true"
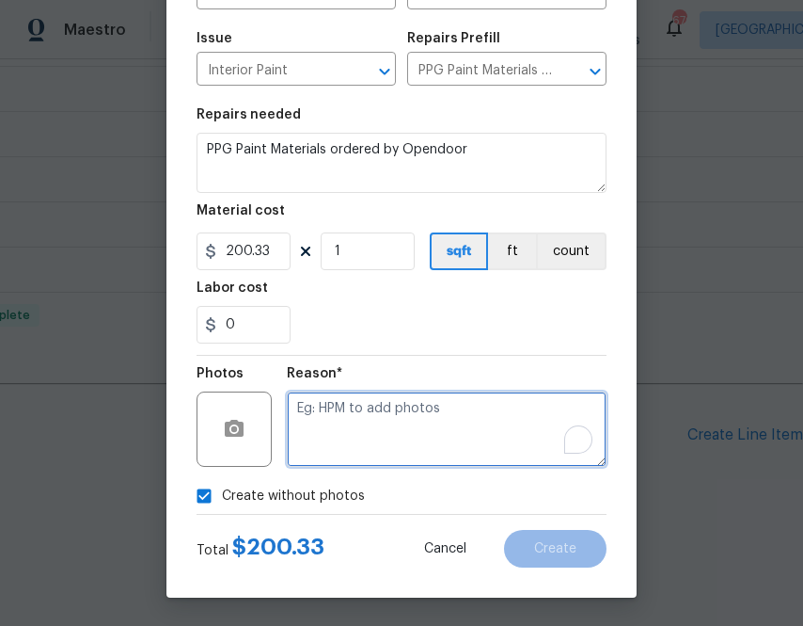
click at [365, 428] on textarea "To enrich screen reader interactions, please activate Accessibility in Grammarl…" at bounding box center [447, 428] width 320 height 75
type textarea "na"
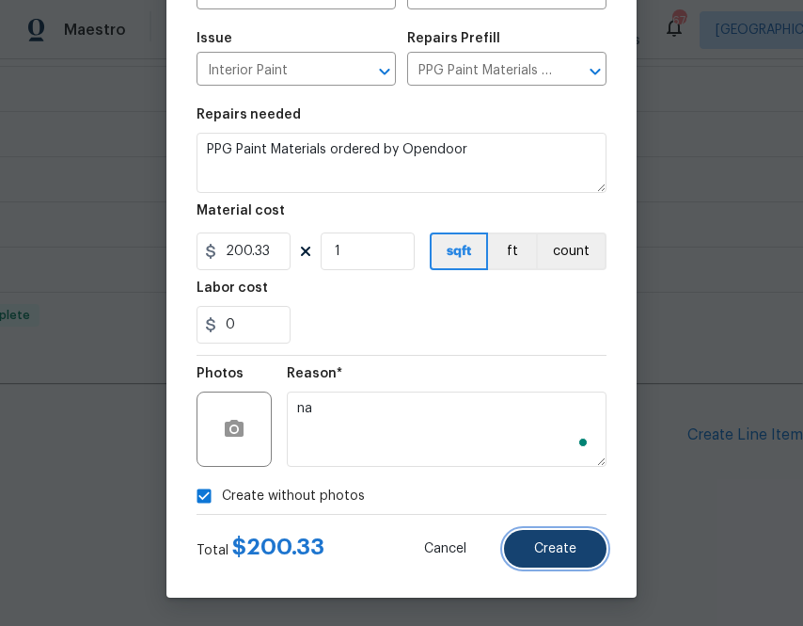
click at [548, 538] on button "Create" at bounding box center [555, 549] width 103 height 38
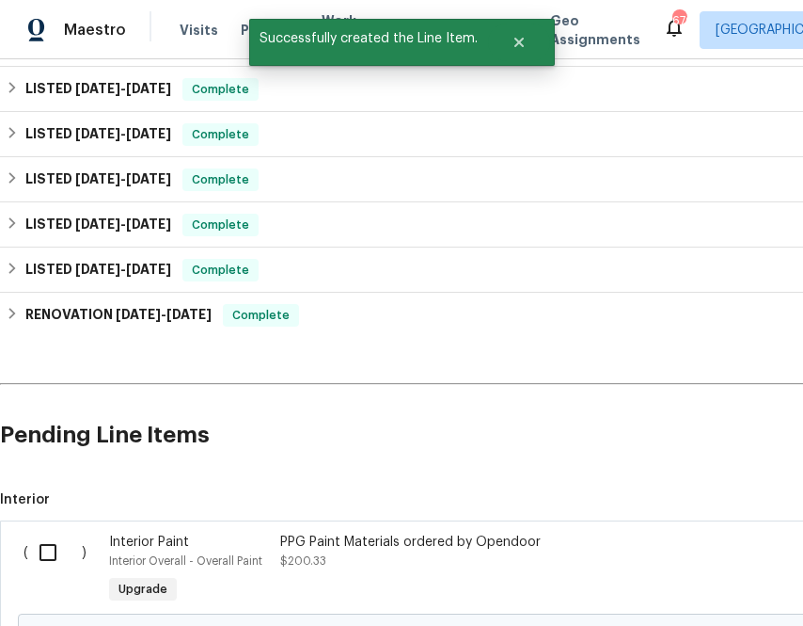
scroll to position [907, 0]
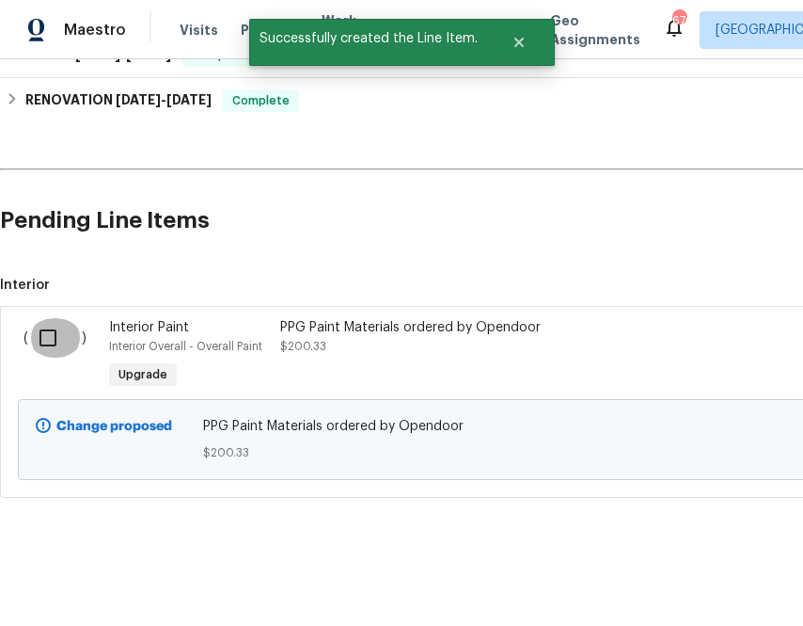
click at [40, 326] on input "checkbox" at bounding box center [55, 338] width 54 height 40
checkbox input "true"
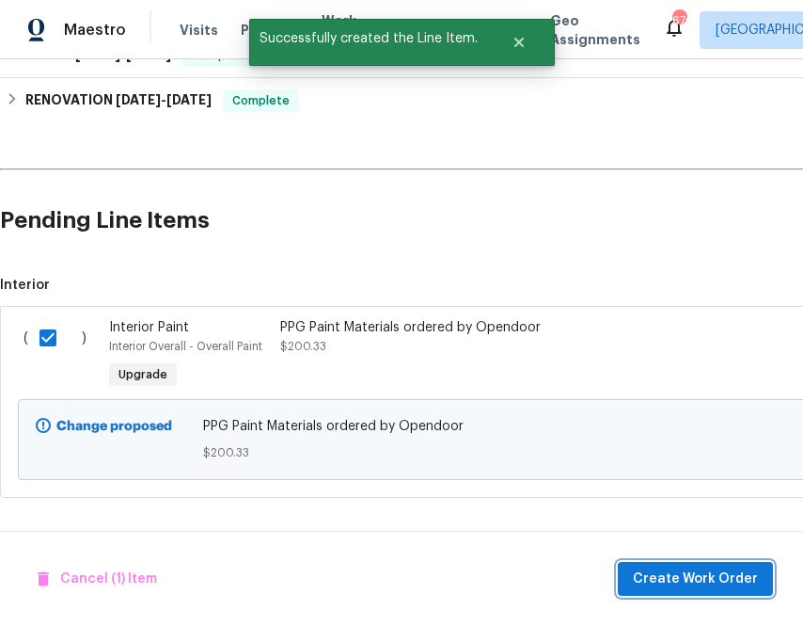
click at [653, 579] on span "Create Work Order" at bounding box center [695, 579] width 125 height 24
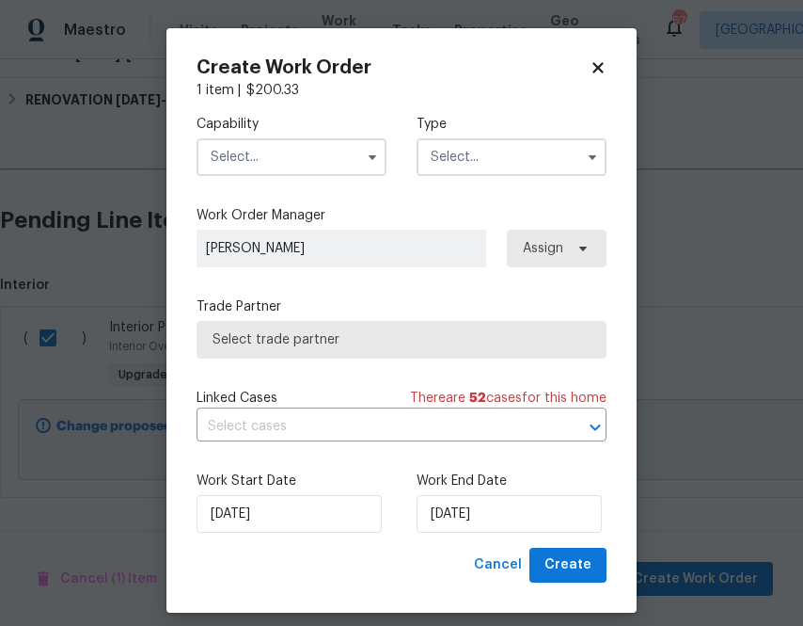
click at [328, 163] on input "text" at bounding box center [292, 157] width 190 height 38
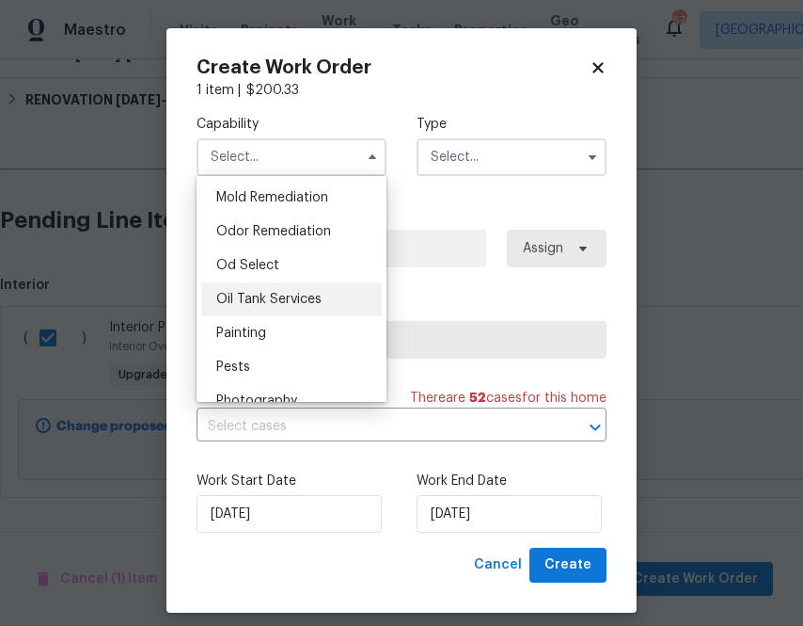
scroll to position [1447, 0]
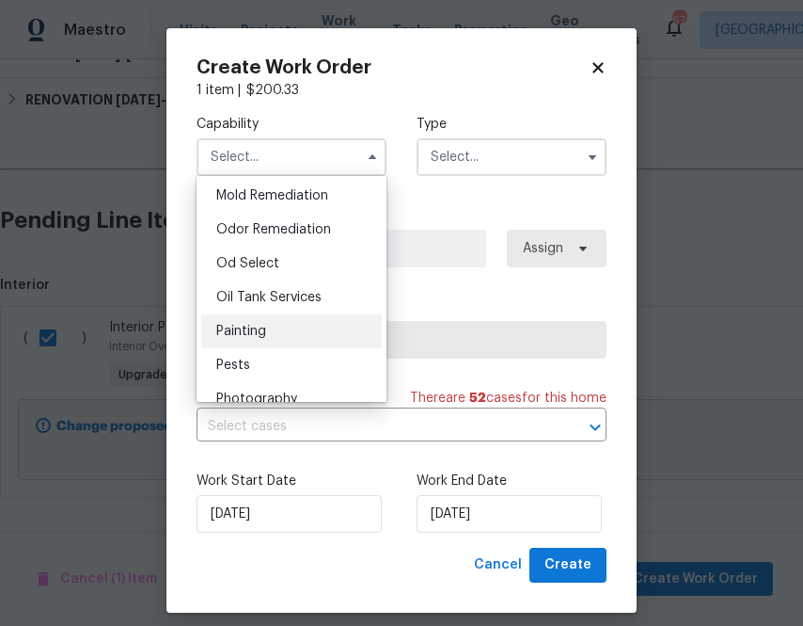
click at [286, 326] on div "Painting" at bounding box center [291, 331] width 181 height 34
type input "Painting"
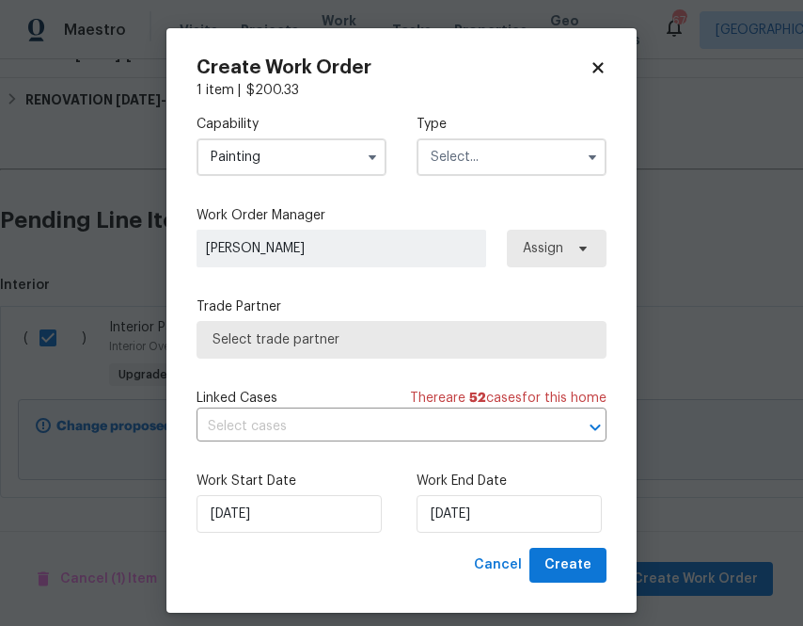
click at [479, 164] on input "text" at bounding box center [512, 157] width 190 height 38
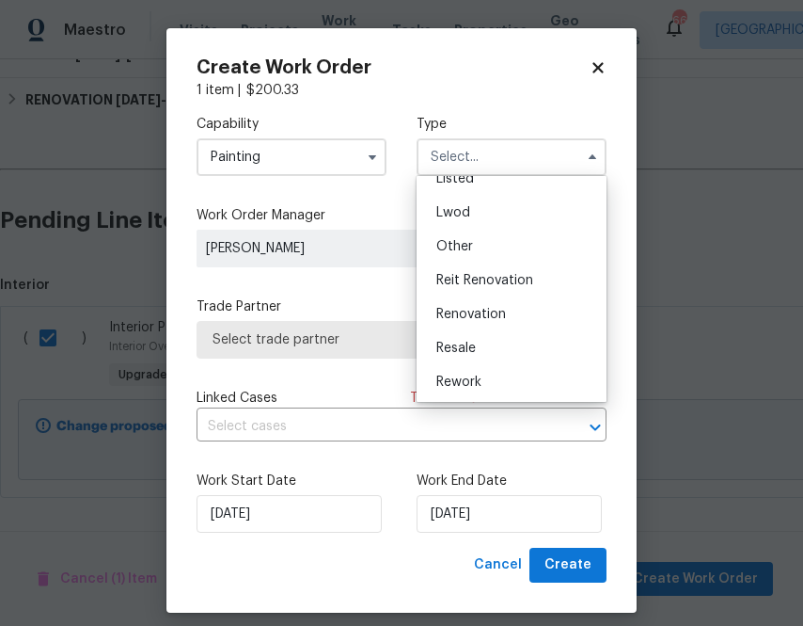
scroll to position [191, 0]
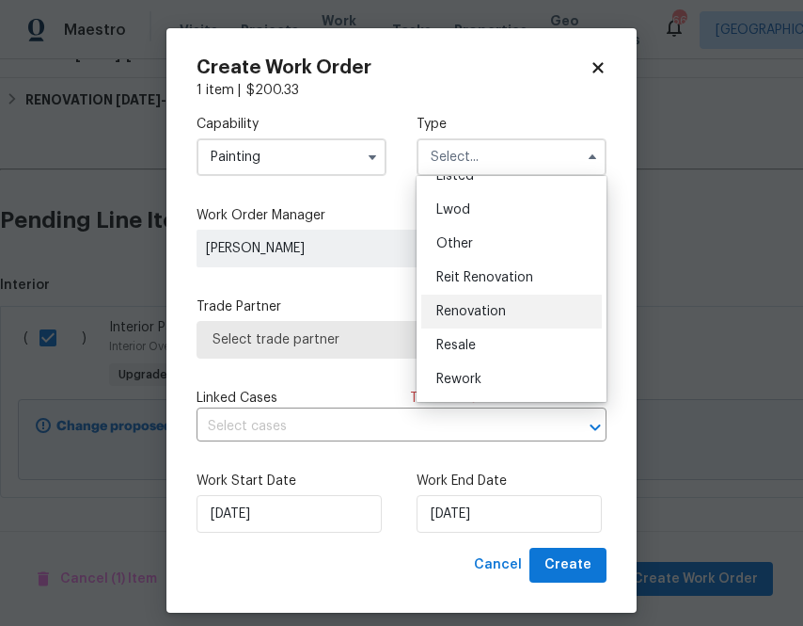
click at [463, 311] on span "Renovation" at bounding box center [472, 311] width 70 height 13
type input "Renovation"
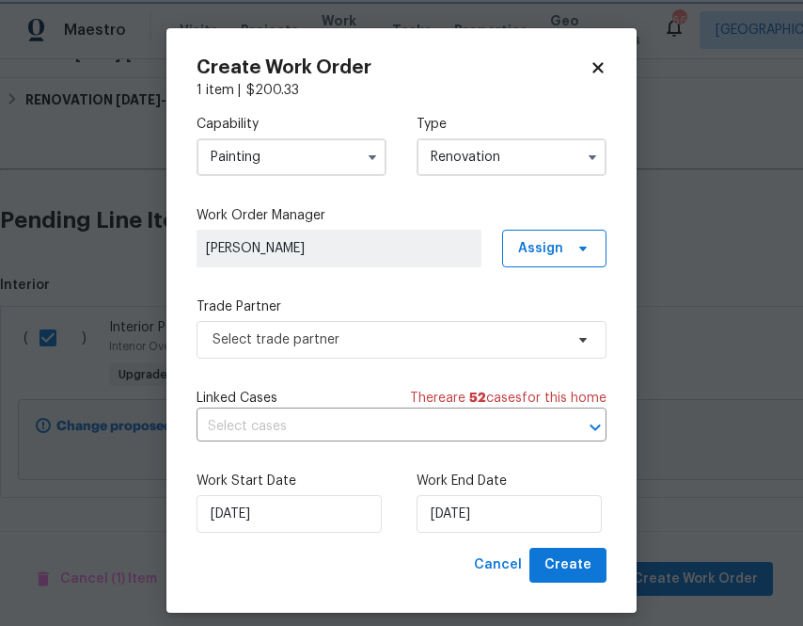
scroll to position [0, 0]
click at [583, 213] on label "Work Order Manager" at bounding box center [402, 215] width 410 height 19
click at [582, 252] on icon at bounding box center [583, 248] width 15 height 15
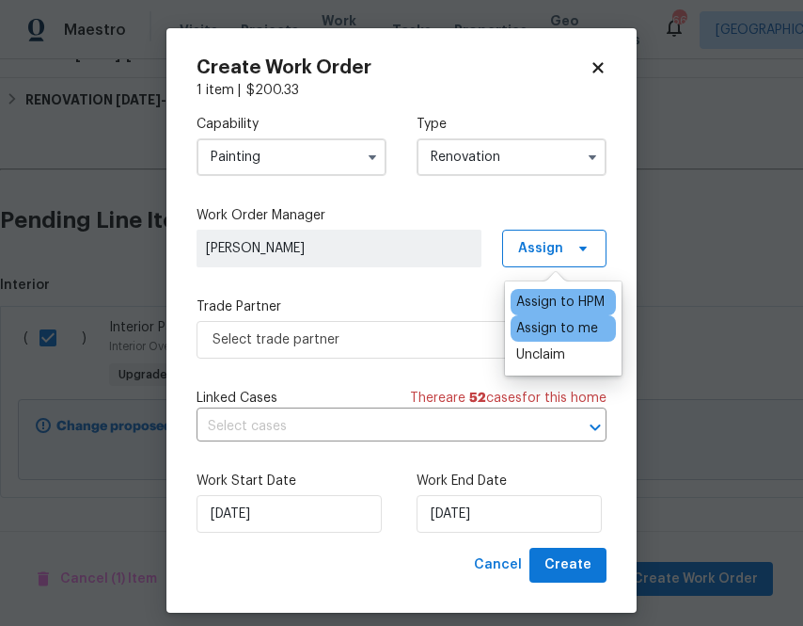
click at [565, 330] on div "Assign to me" at bounding box center [557, 328] width 82 height 19
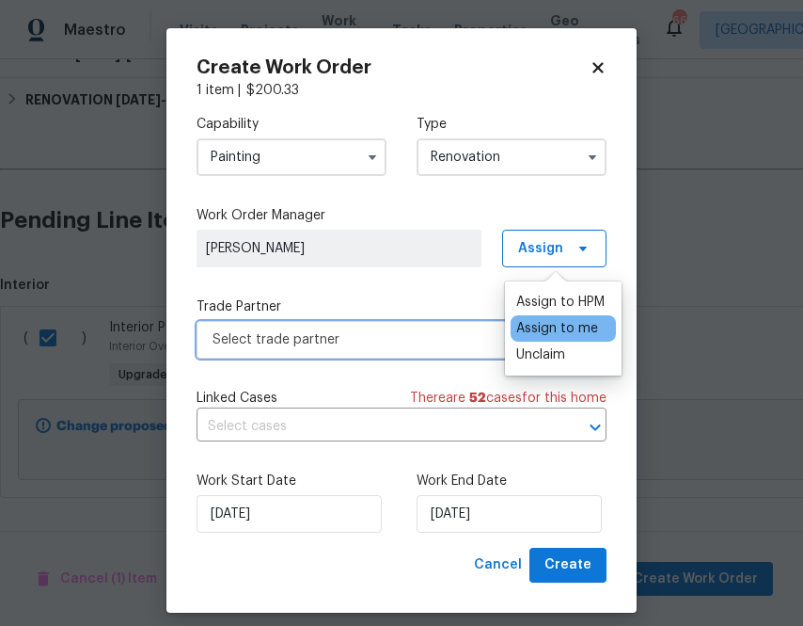
click at [411, 348] on span "Select trade partner" at bounding box center [388, 339] width 351 height 19
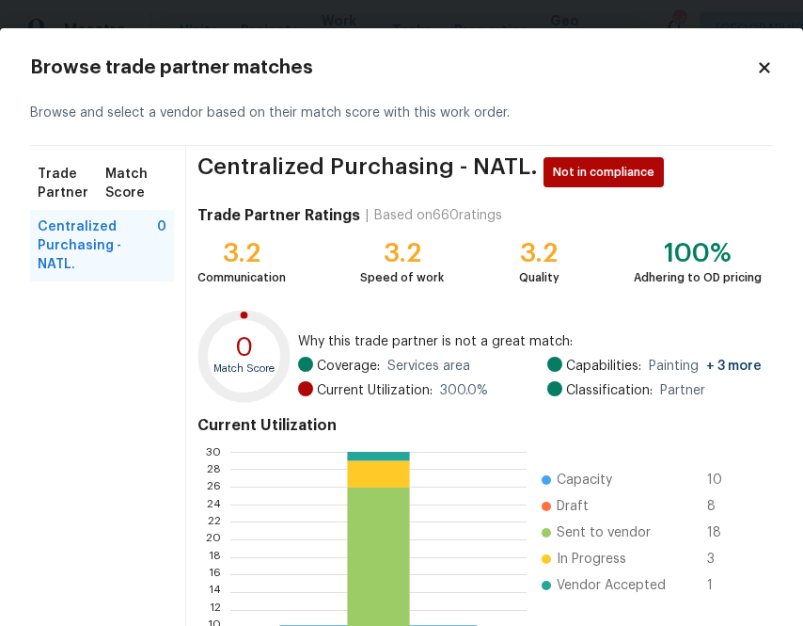
scroll to position [201, 0]
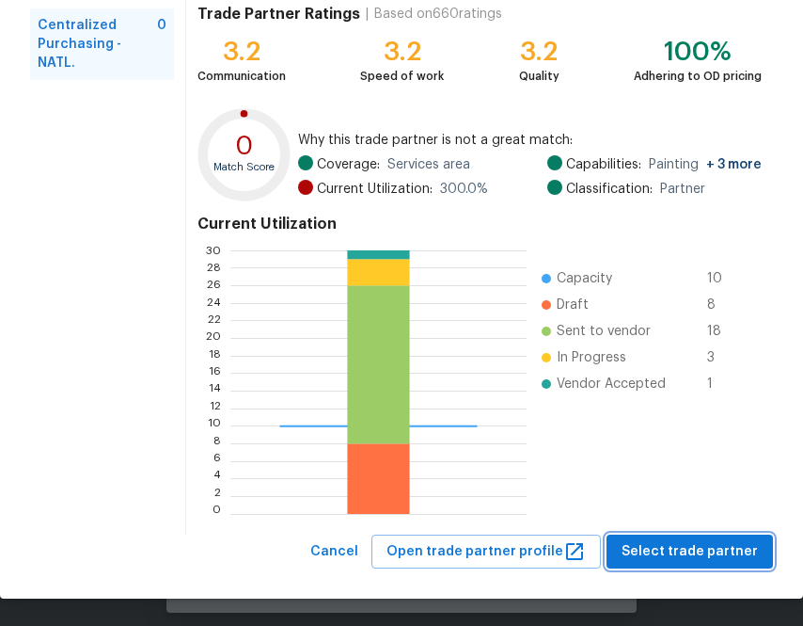
click at [656, 549] on span "Select trade partner" at bounding box center [690, 552] width 136 height 24
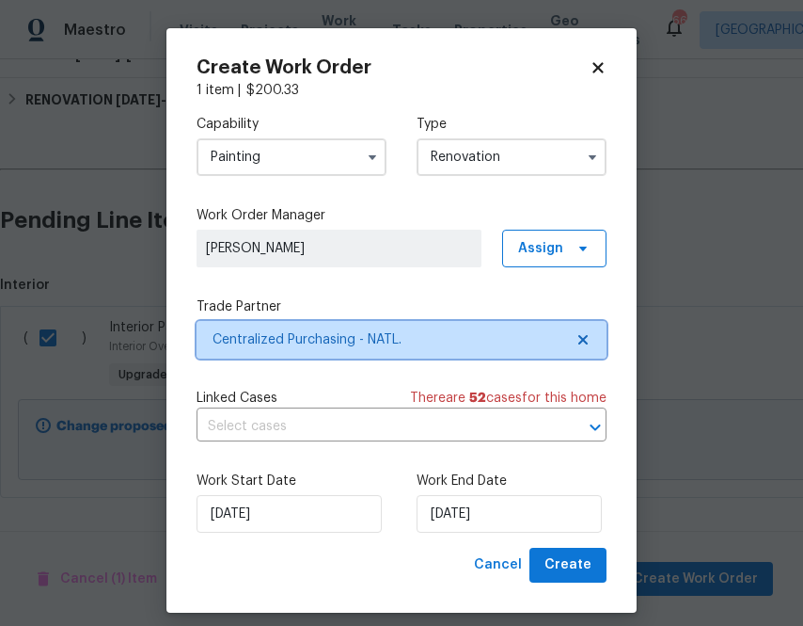
scroll to position [0, 0]
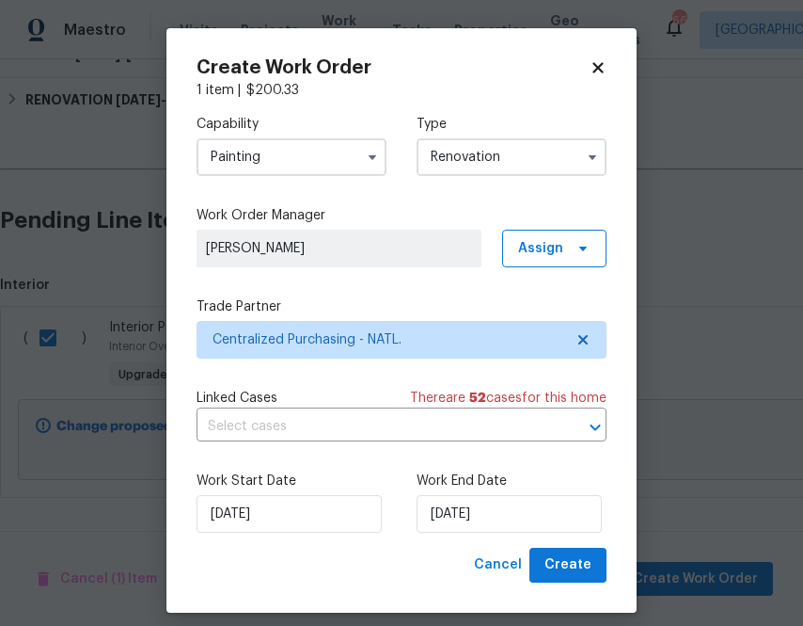
click at [589, 493] on div "Work End Date 10/2/2025" at bounding box center [512, 501] width 190 height 61
click at [570, 565] on span "Create" at bounding box center [568, 565] width 47 height 24
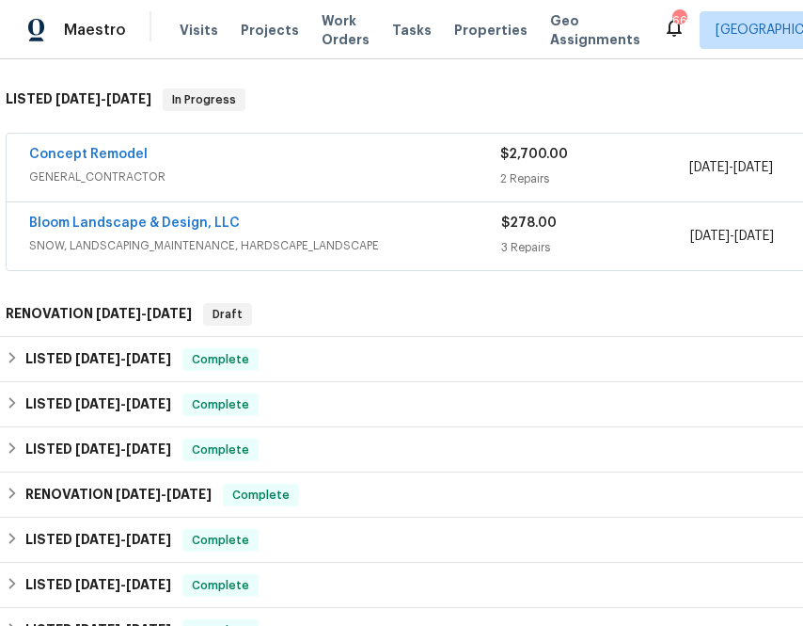
scroll to position [288, 0]
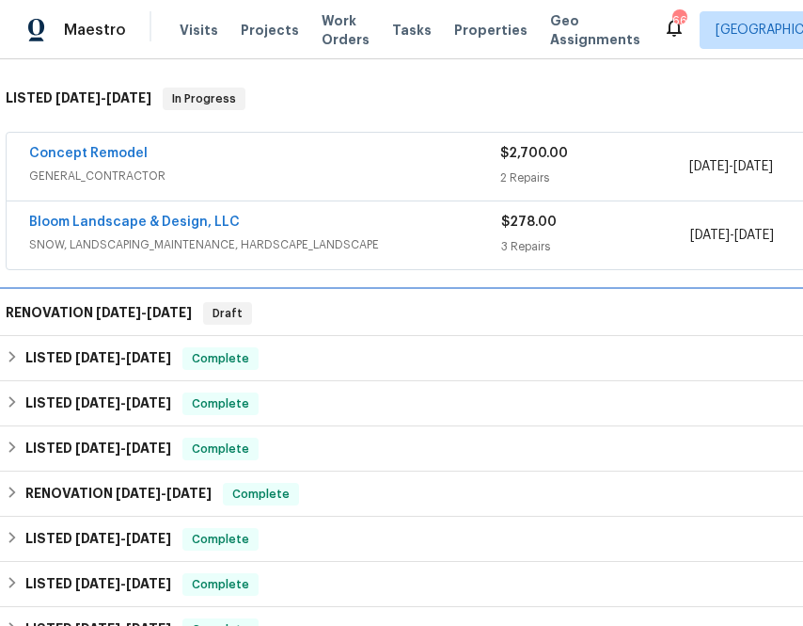
click at [36, 315] on h6 "RENOVATION 10/2/25 - 10/2/25" at bounding box center [99, 313] width 186 height 23
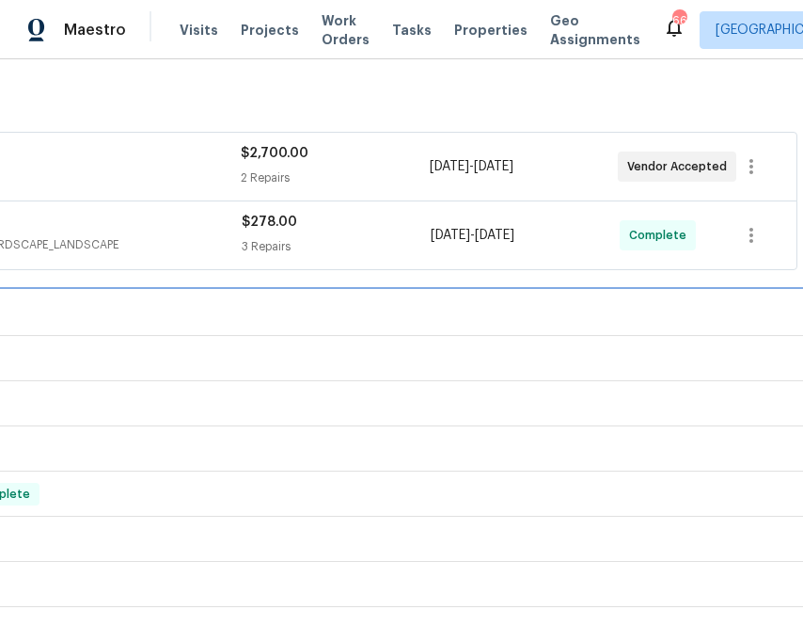
click at [505, 306] on div "RENOVATION 10/2/25 - 10/2/25 Draft" at bounding box center [272, 313] width 1052 height 23
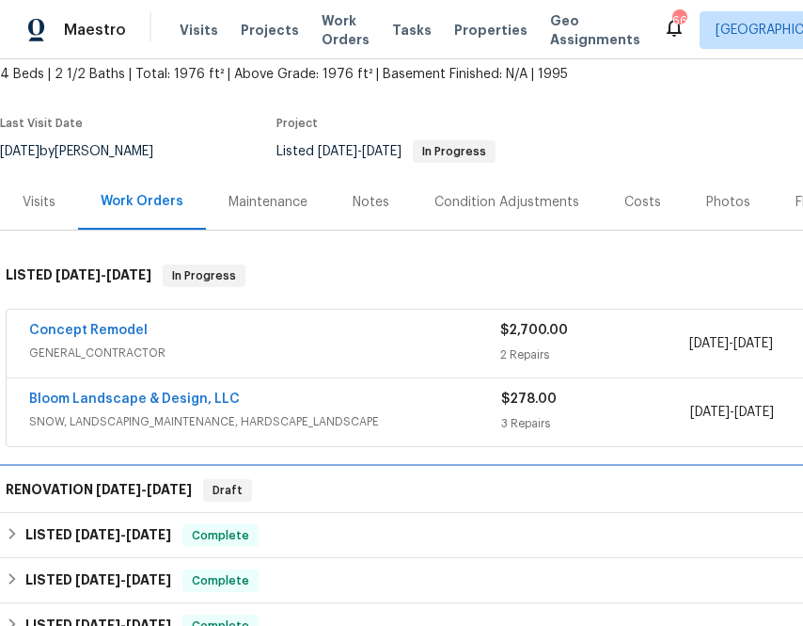
scroll to position [74, 0]
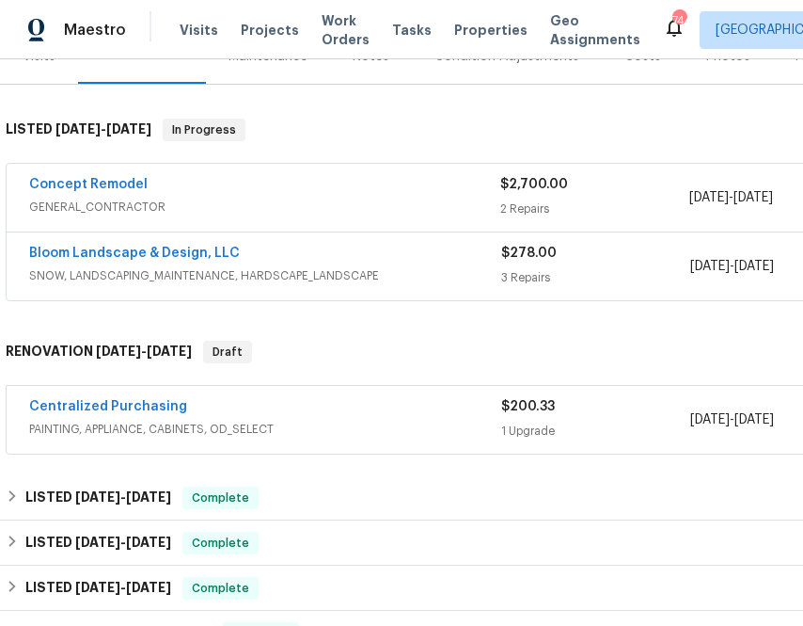
scroll to position [257, 11]
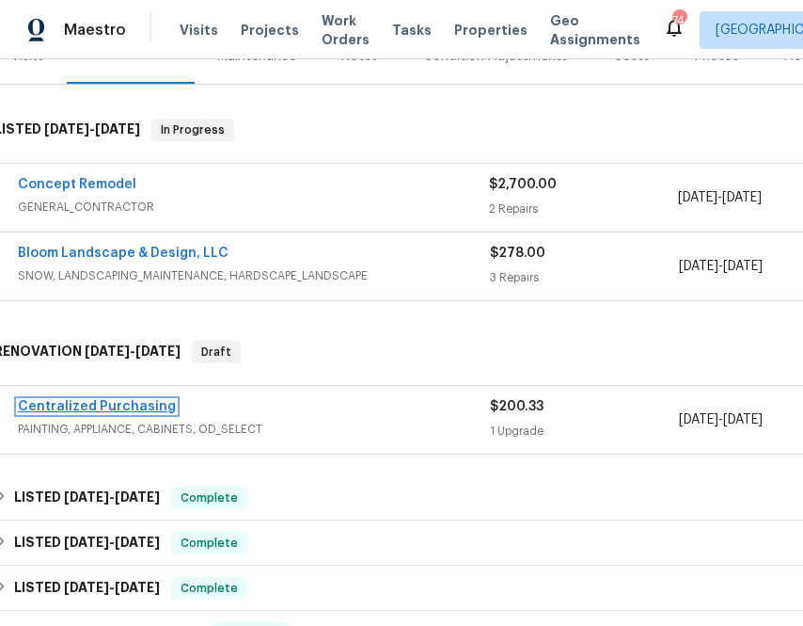
click at [152, 400] on link "Centralized Purchasing" at bounding box center [97, 406] width 158 height 13
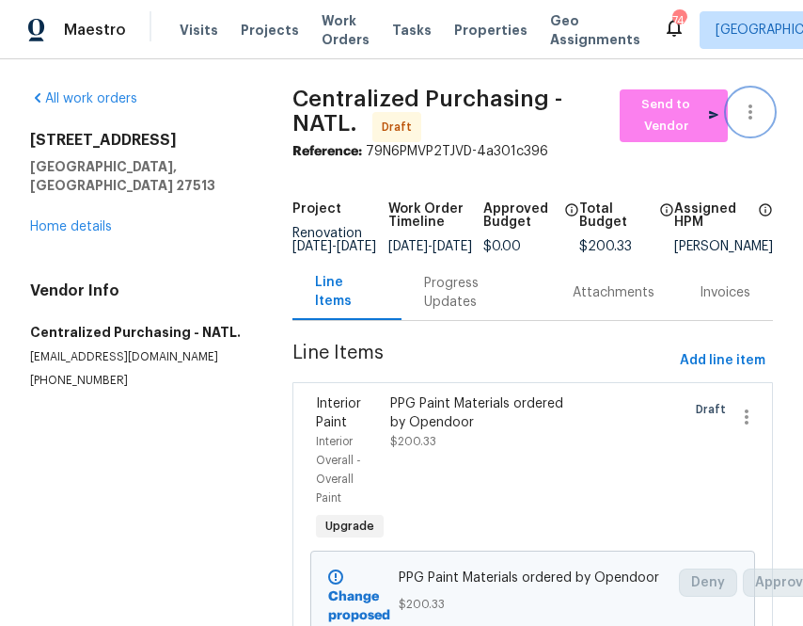
click at [753, 111] on icon "button" at bounding box center [750, 112] width 23 height 23
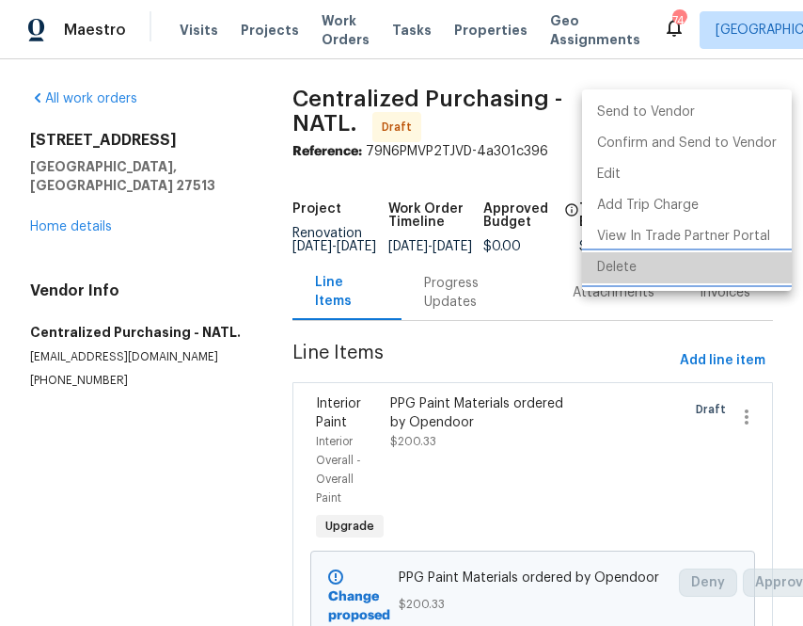
click at [696, 276] on li "Delete" at bounding box center [687, 267] width 210 height 31
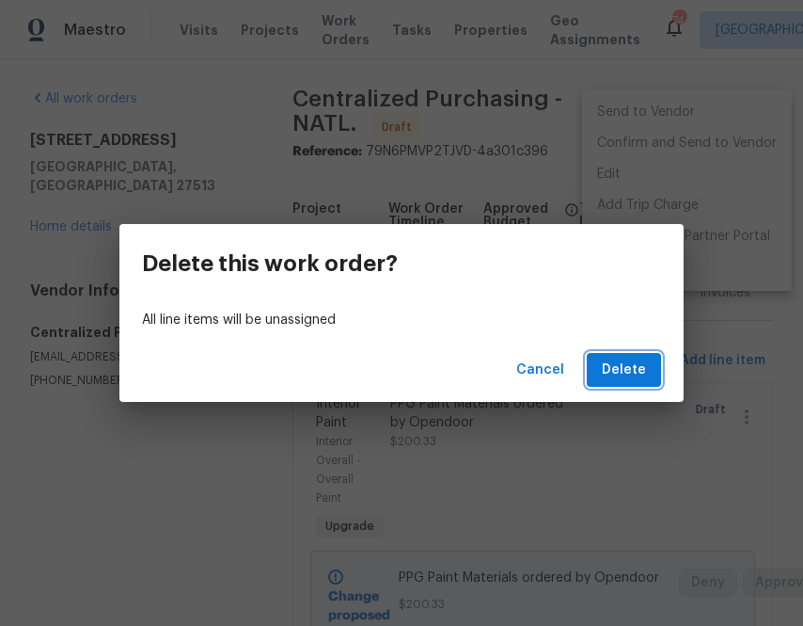
click at [612, 369] on span "Delete" at bounding box center [624, 370] width 44 height 24
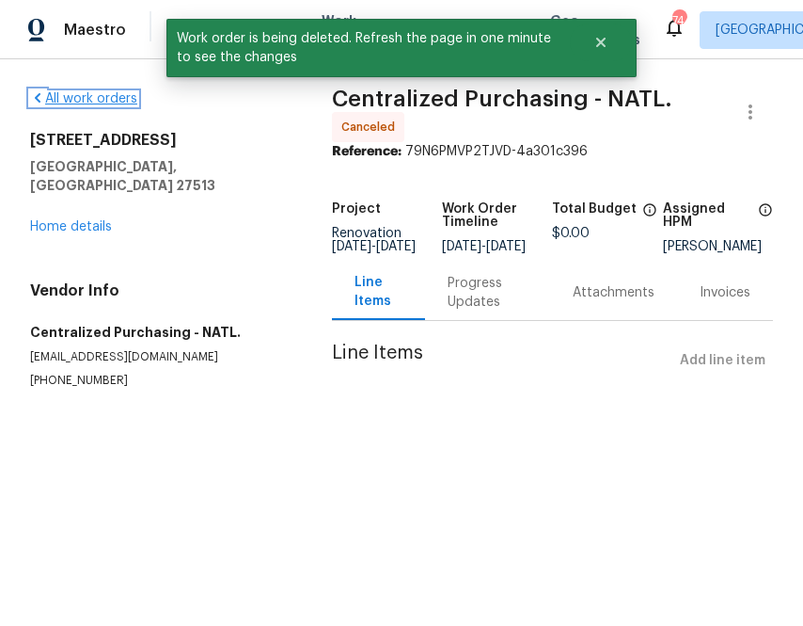
click at [103, 100] on link "All work orders" at bounding box center [83, 98] width 107 height 13
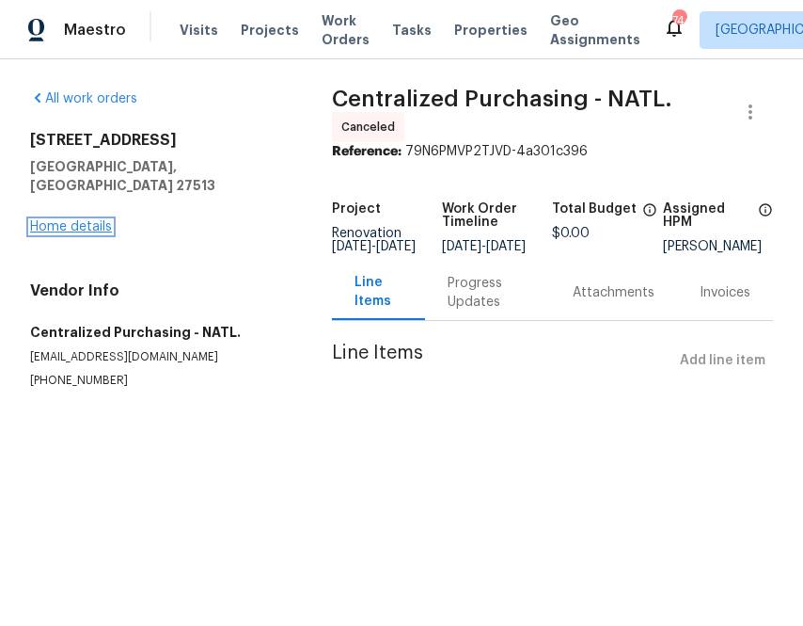
click at [89, 220] on link "Home details" at bounding box center [71, 226] width 82 height 13
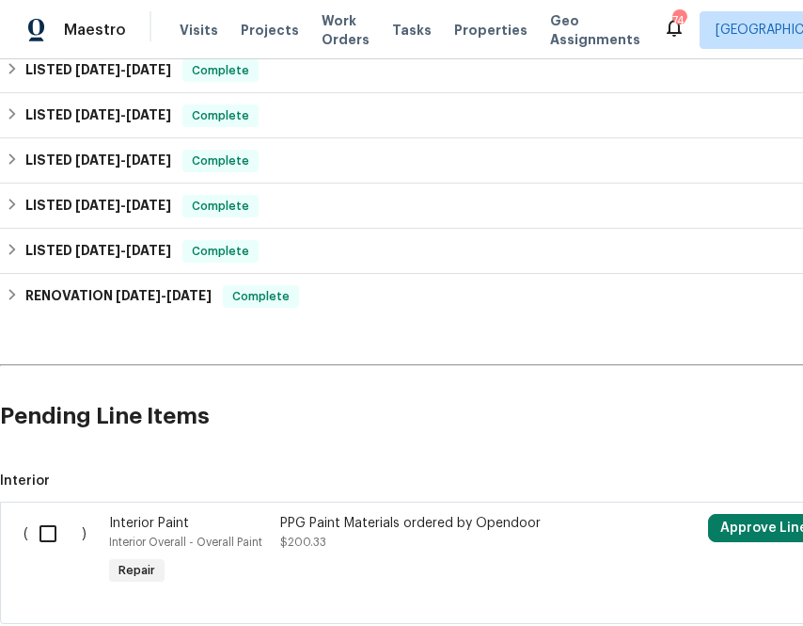
scroll to position [941, 0]
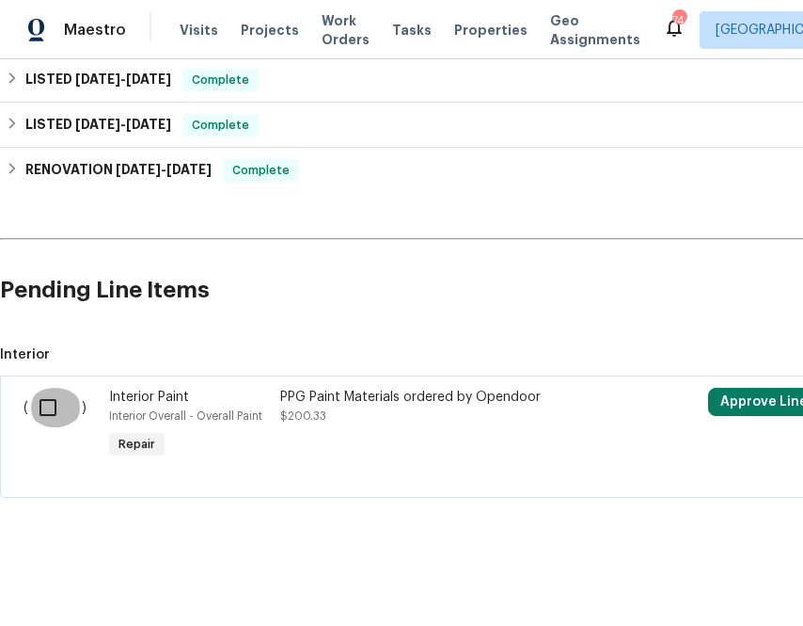
click at [53, 402] on input "checkbox" at bounding box center [55, 408] width 54 height 40
checkbox input "true"
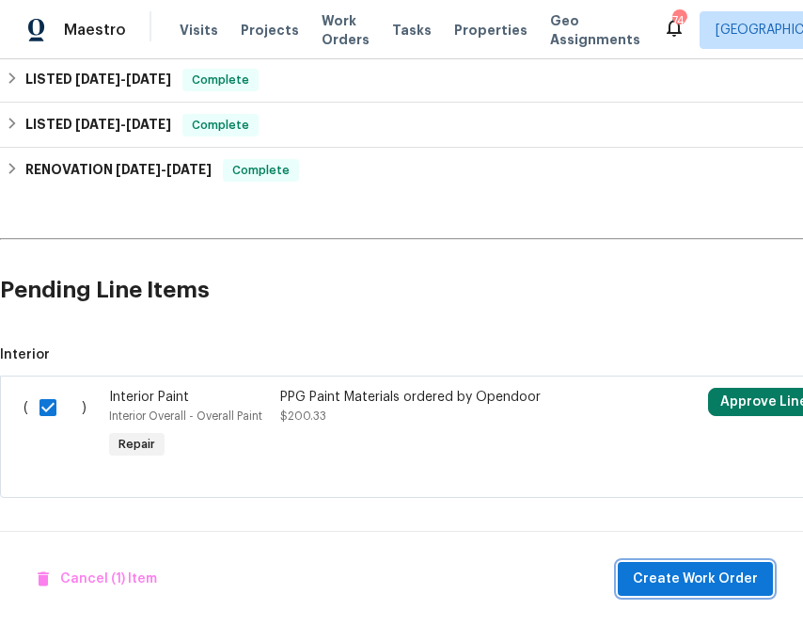
click at [717, 575] on span "Create Work Order" at bounding box center [695, 579] width 125 height 24
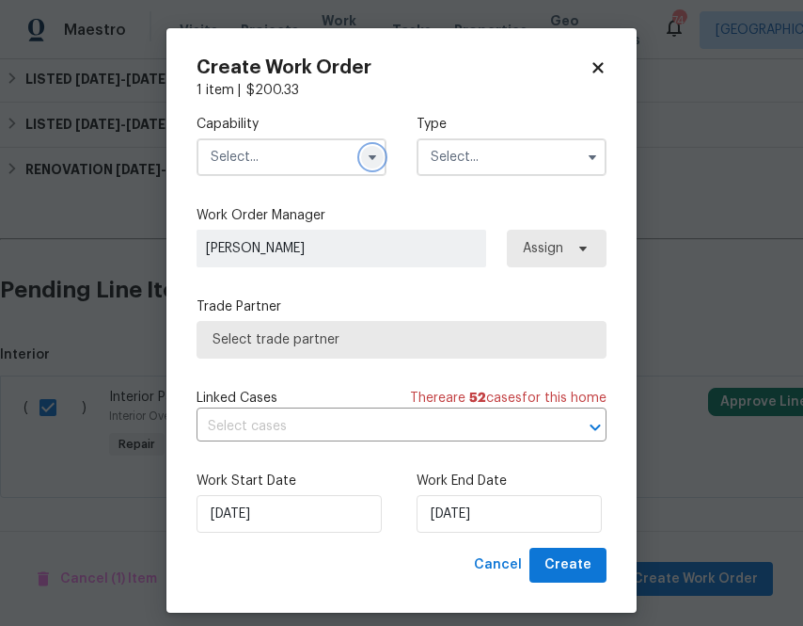
click at [363, 162] on button "button" at bounding box center [372, 157] width 23 height 23
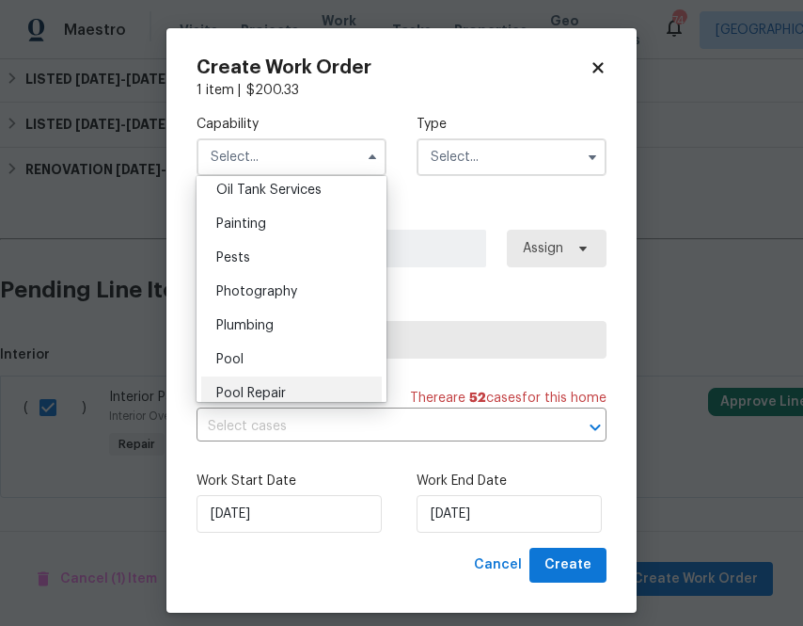
scroll to position [1540, 0]
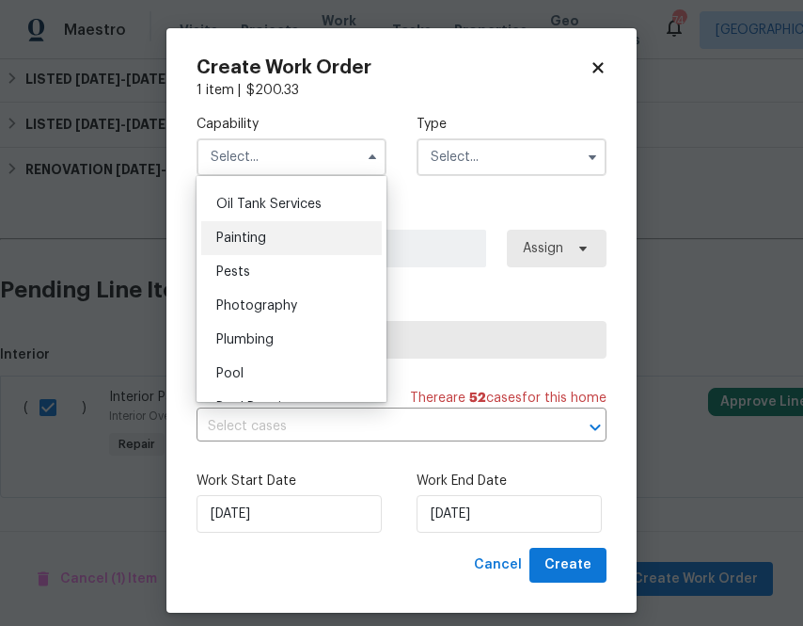
click at [292, 242] on div "Painting" at bounding box center [291, 238] width 181 height 34
type input "Painting"
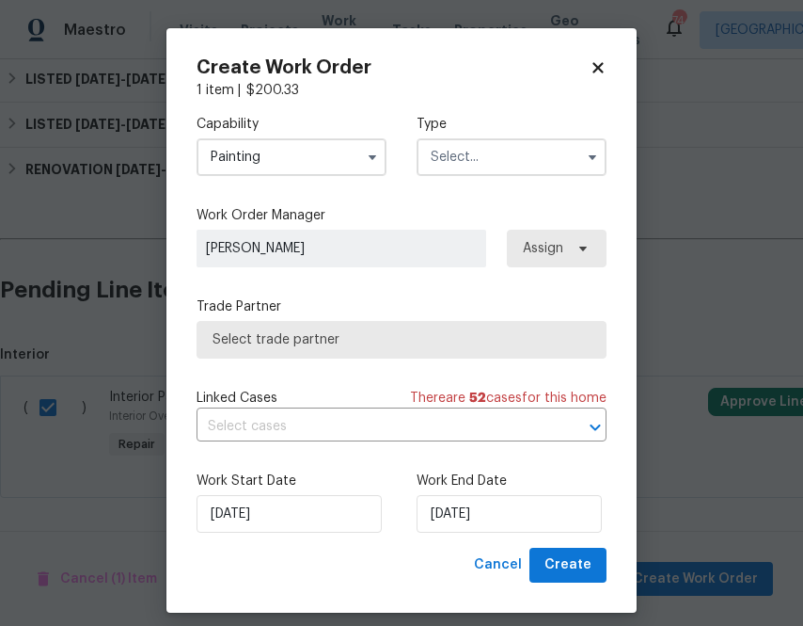
click at [487, 159] on input "text" at bounding box center [512, 157] width 190 height 38
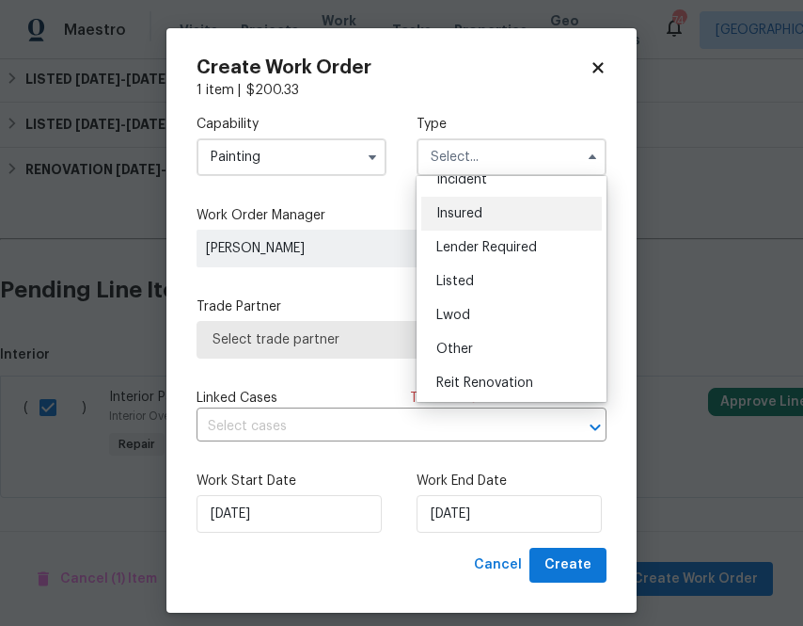
scroll to position [87, 0]
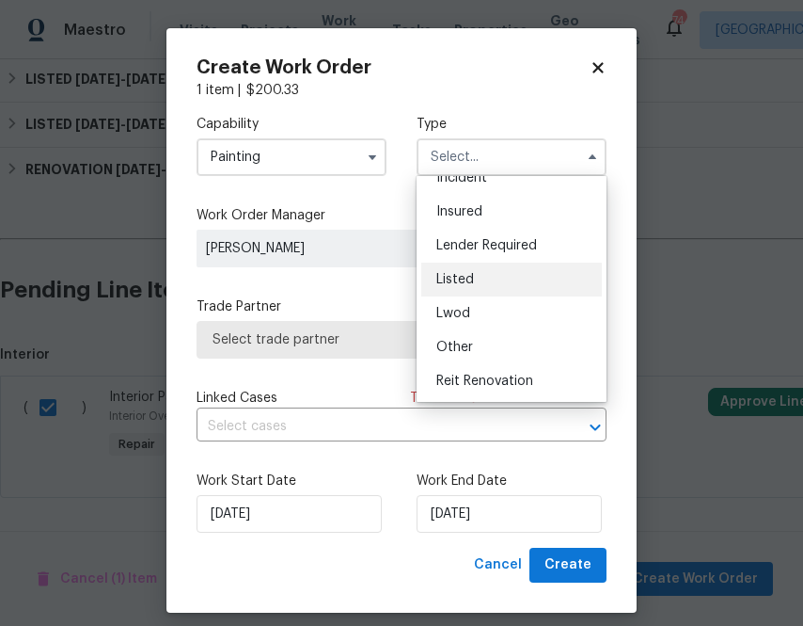
click at [480, 275] on div "Listed" at bounding box center [511, 279] width 181 height 34
type input "Listed"
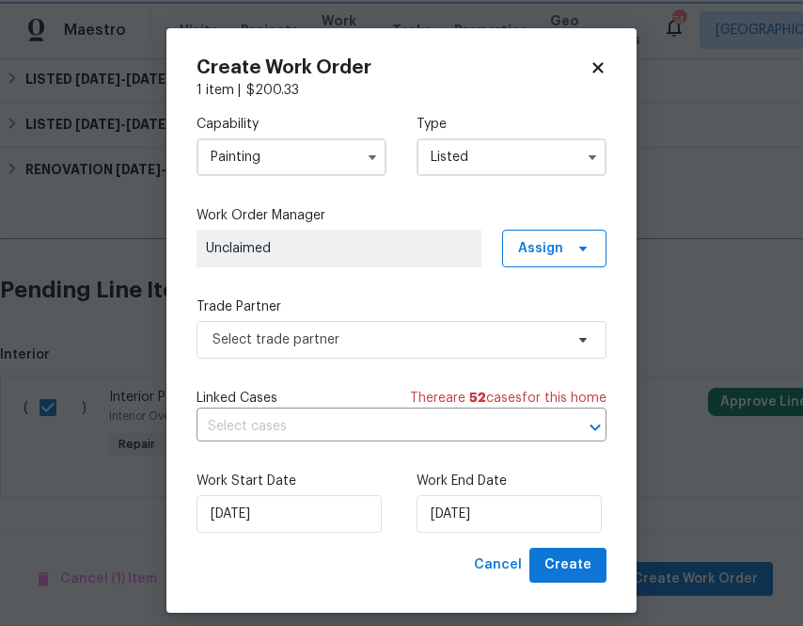
scroll to position [0, 0]
click at [565, 270] on div "Capability Painting Type Listed Feedback Hoa Violation Incident Insured Lender …" at bounding box center [402, 324] width 410 height 448
click at [565, 254] on span "Assign" at bounding box center [554, 249] width 104 height 38
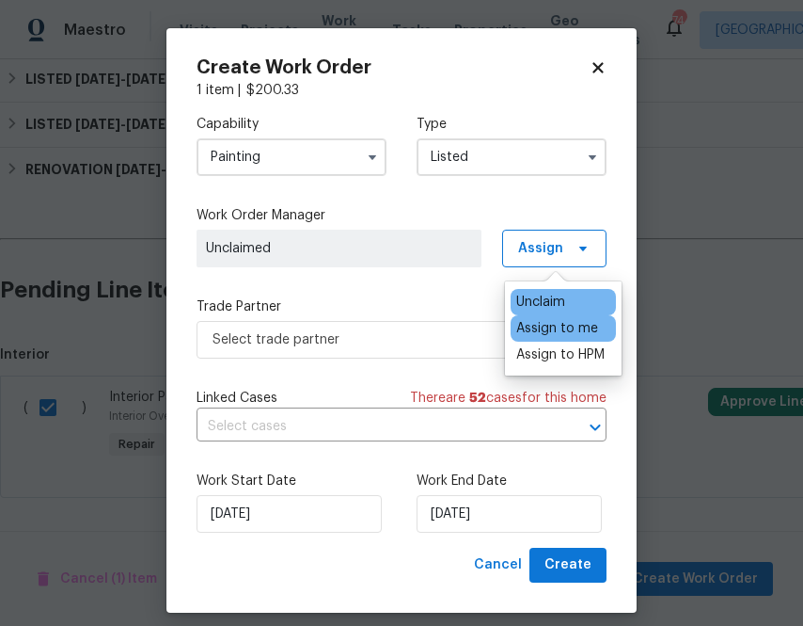
click at [553, 326] on div "Assign to me" at bounding box center [557, 328] width 82 height 19
click at [406, 359] on div "Capability Painting Type Listed Work Order Manager Zenah Haddad Assign Trade Pa…" at bounding box center [402, 324] width 410 height 448
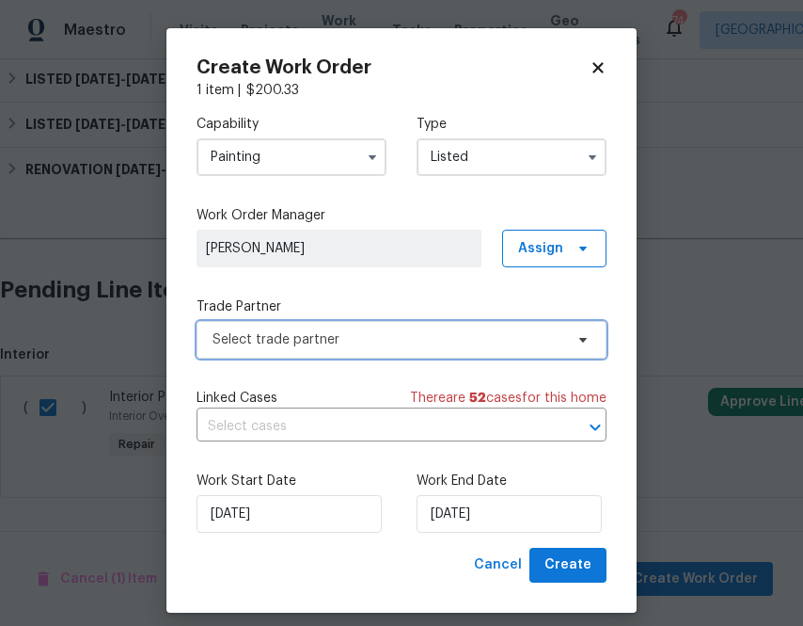
click at [406, 345] on span "Select trade partner" at bounding box center [388, 339] width 351 height 19
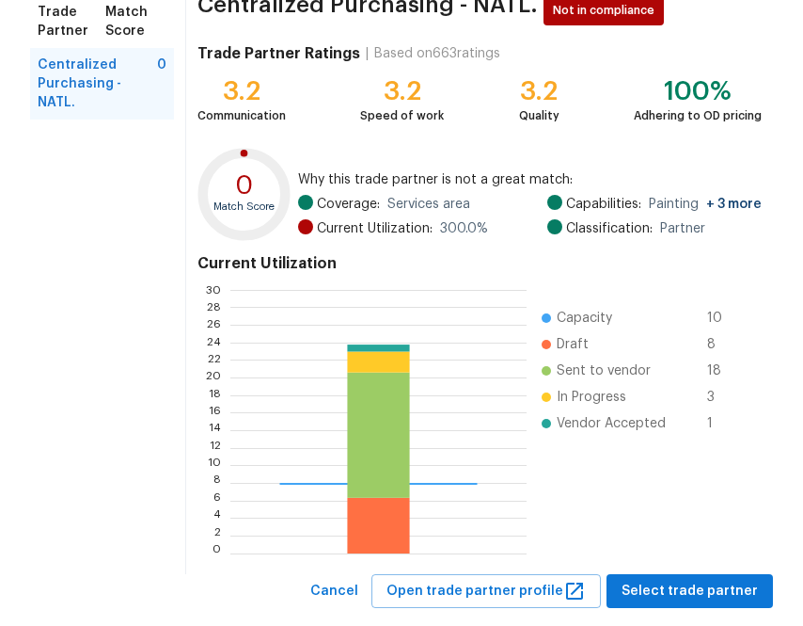
scroll to position [201, 0]
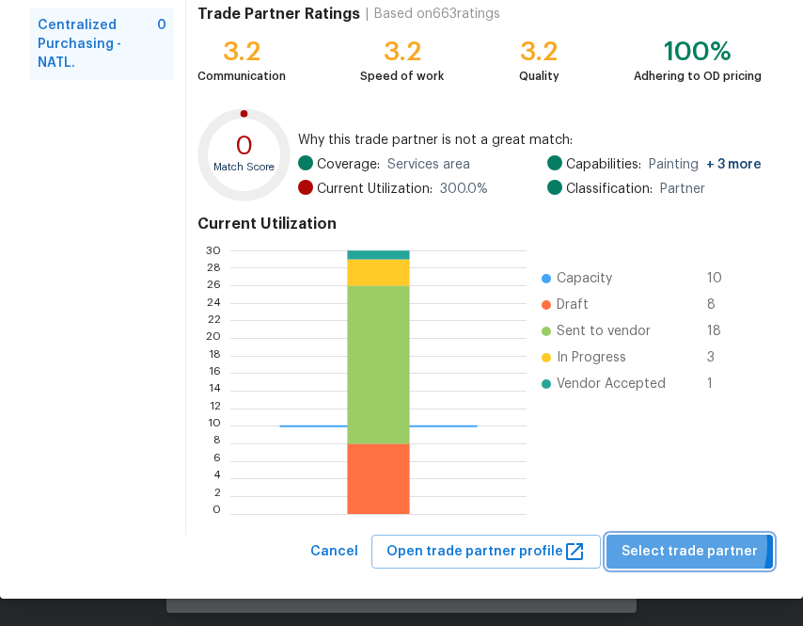
click at [680, 544] on span "Select trade partner" at bounding box center [690, 552] width 136 height 24
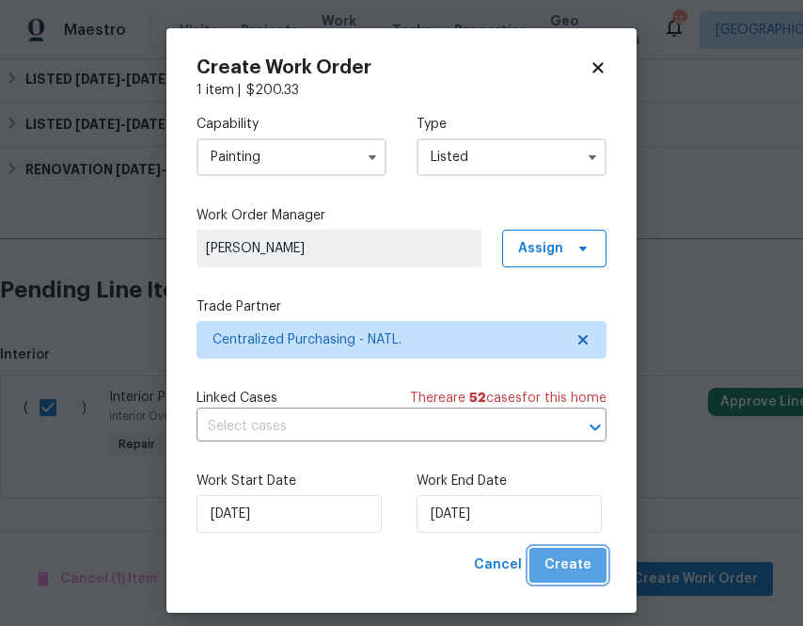
scroll to position [0, 0]
click at [596, 559] on button "Create" at bounding box center [568, 565] width 77 height 35
checkbox input "false"
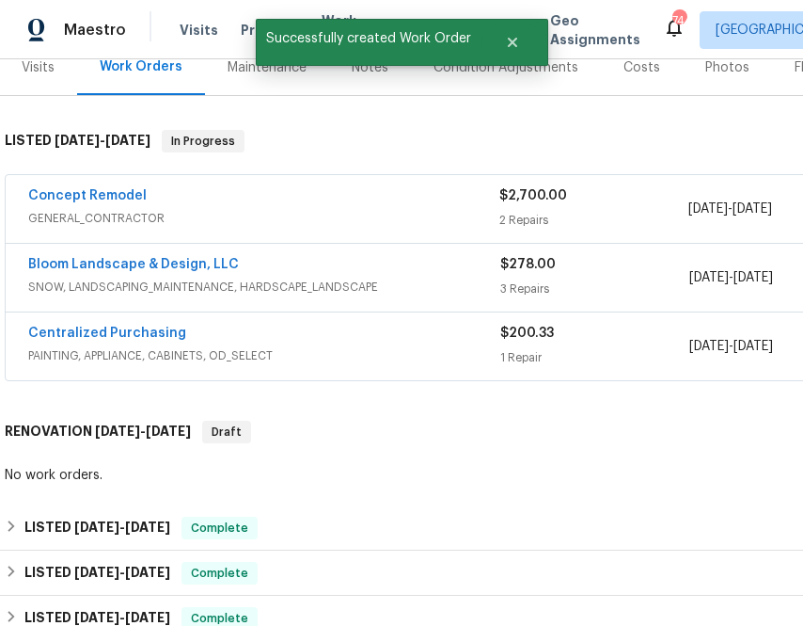
scroll to position [203, 1]
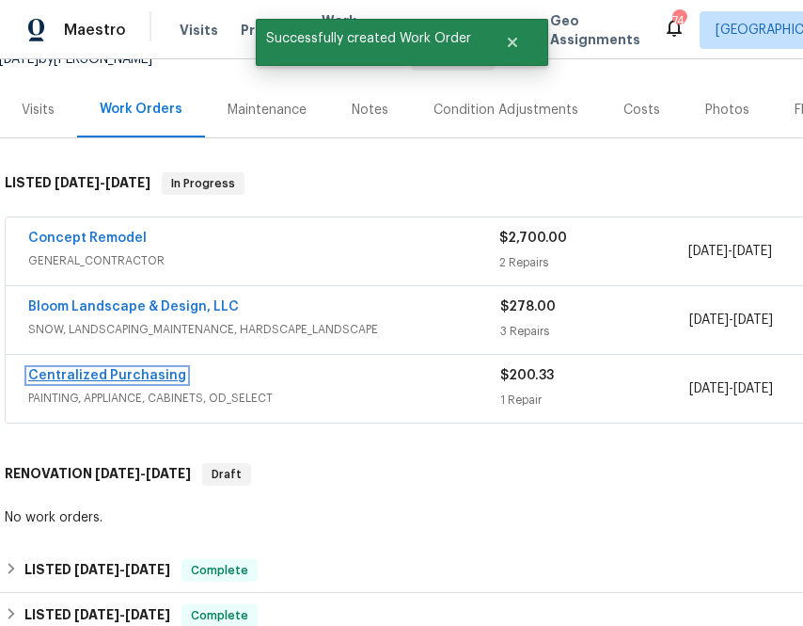
click at [113, 381] on link "Centralized Purchasing" at bounding box center [107, 375] width 158 height 13
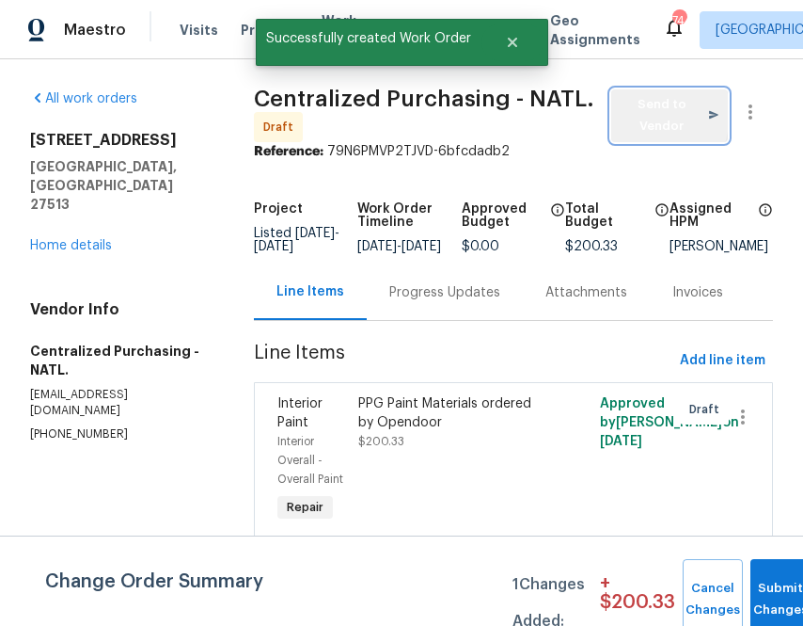
click at [636, 113] on span "Send to Vendor" at bounding box center [670, 115] width 98 height 43
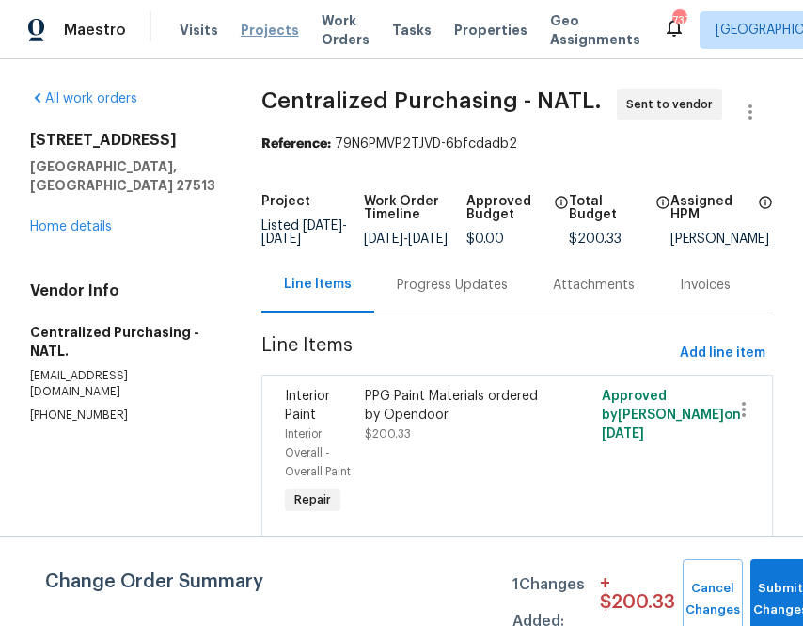
click at [260, 21] on span "Projects" at bounding box center [270, 30] width 58 height 19
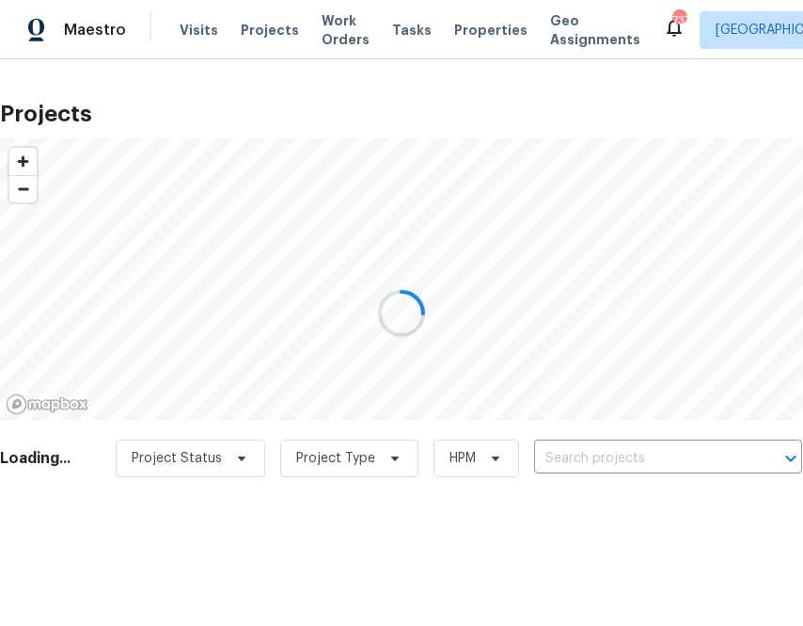
click at [623, 456] on div at bounding box center [401, 313] width 803 height 626
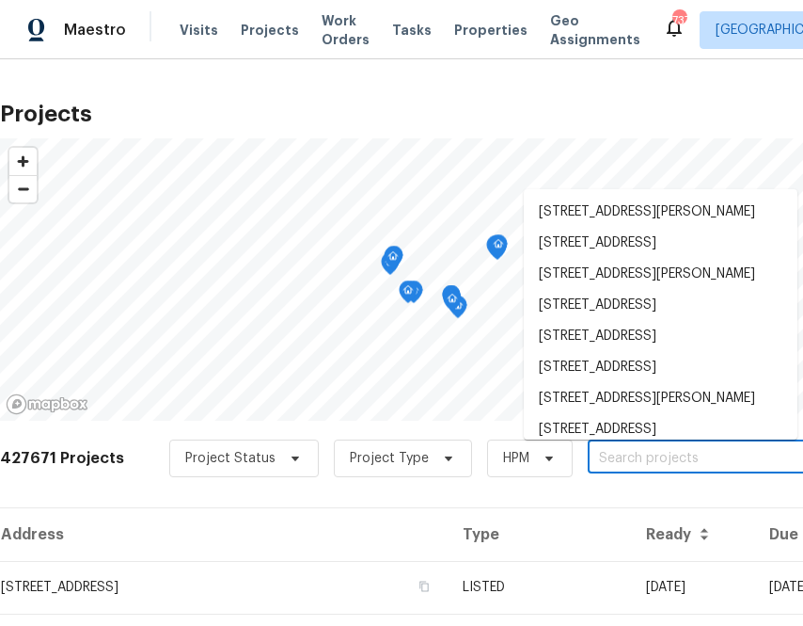
click at [621, 452] on input "text" at bounding box center [695, 458] width 215 height 29
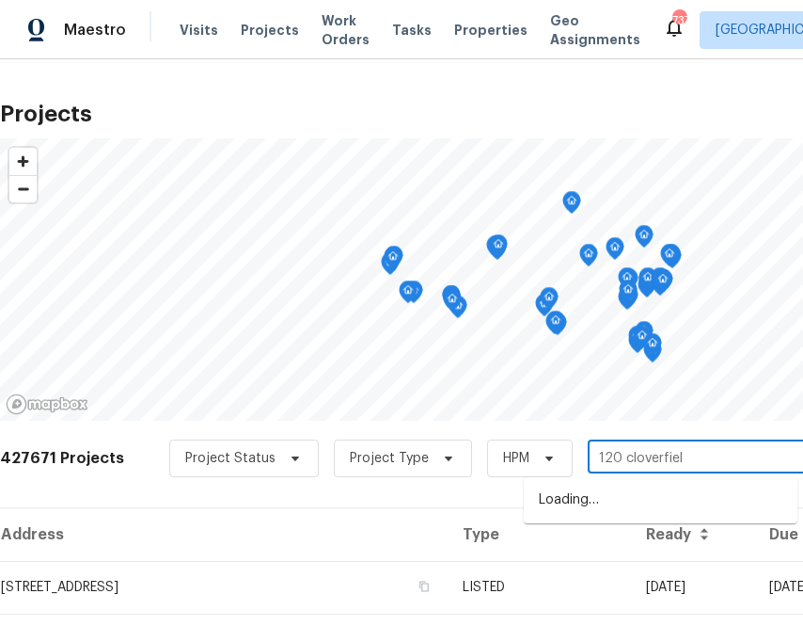
type input "120 cloverfield"
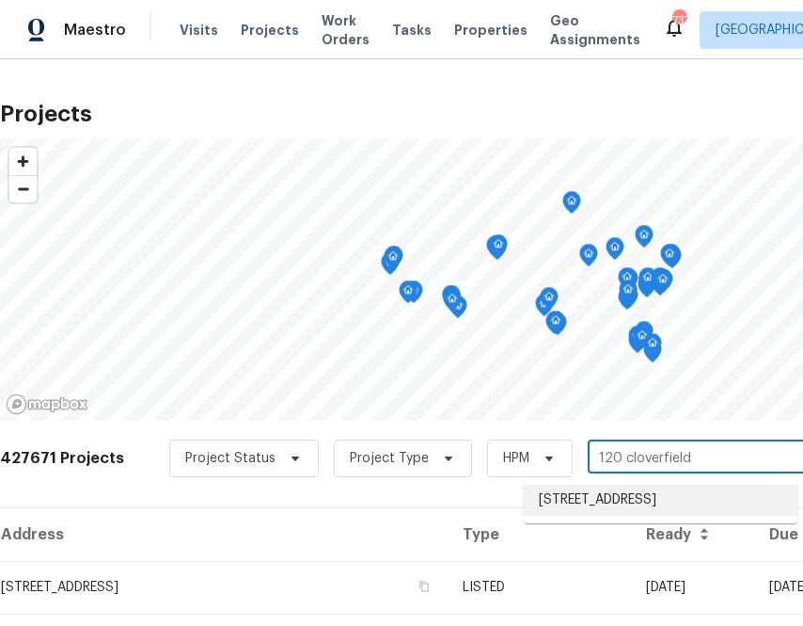
click at [550, 515] on li "120 Cloverfield Ct, Winston Salem, NC 27127" at bounding box center [661, 499] width 274 height 31
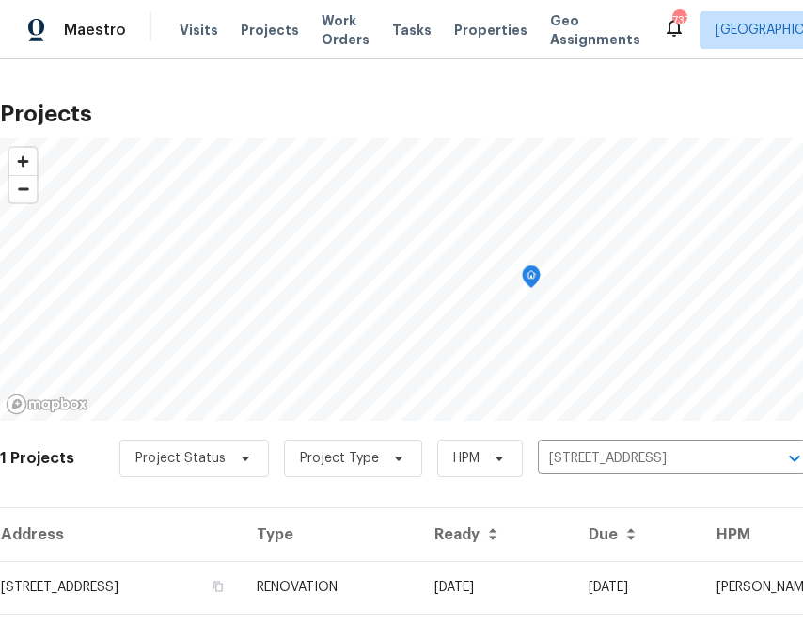
scroll to position [48, 0]
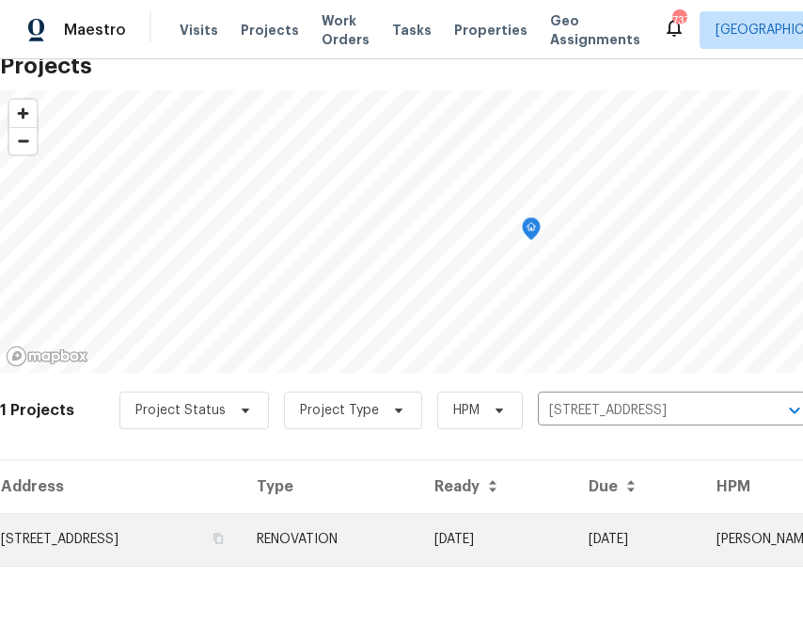
click at [180, 544] on td "120 Cloverfield Ct, Winston Salem, NC 27127" at bounding box center [121, 539] width 242 height 53
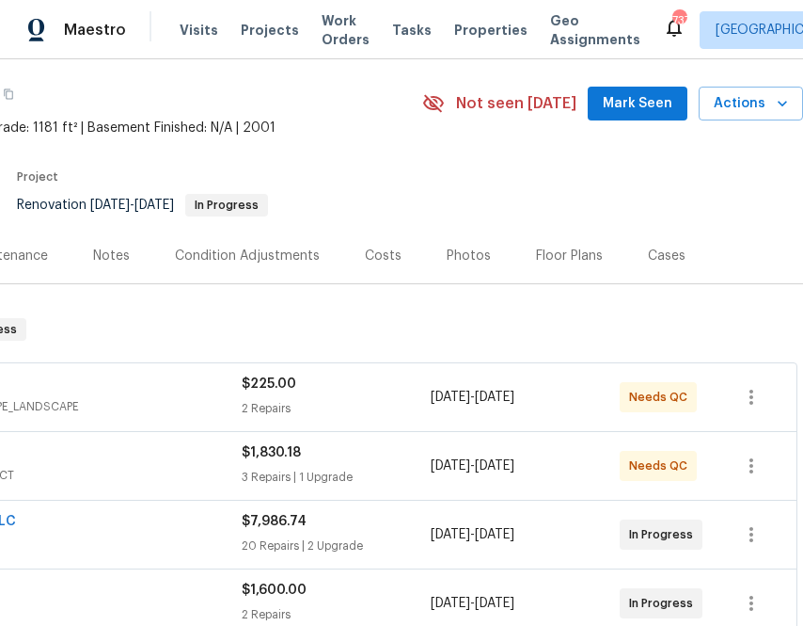
scroll to position [58, 0]
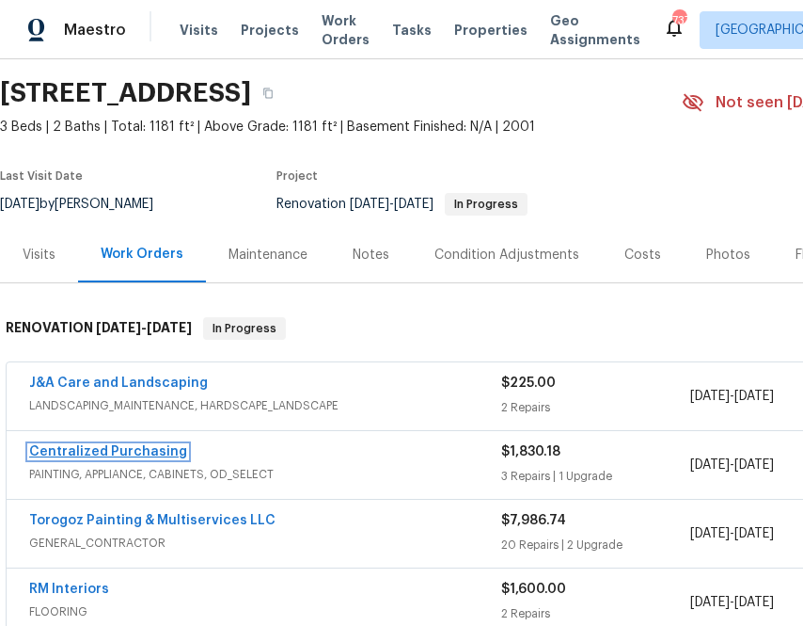
click at [139, 449] on link "Centralized Purchasing" at bounding box center [108, 451] width 158 height 13
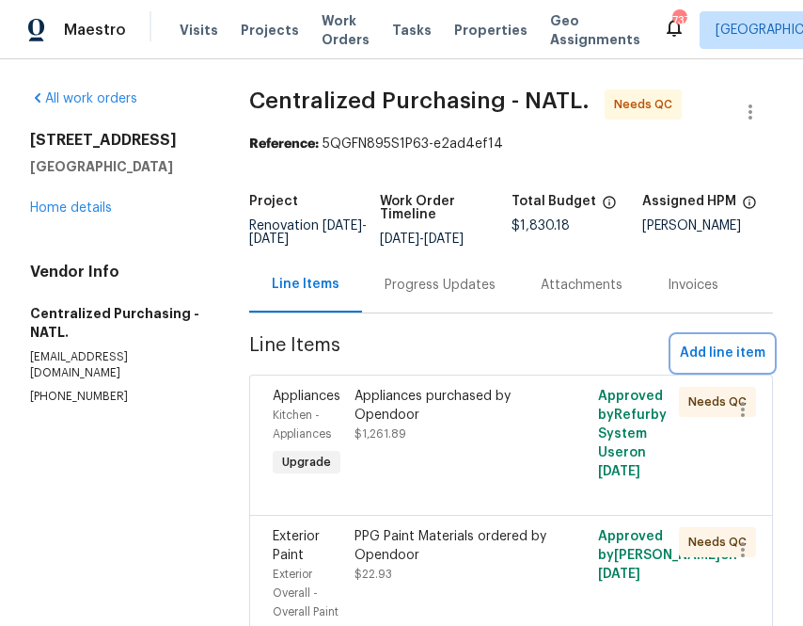
click at [703, 360] on span "Add line item" at bounding box center [723, 353] width 86 height 24
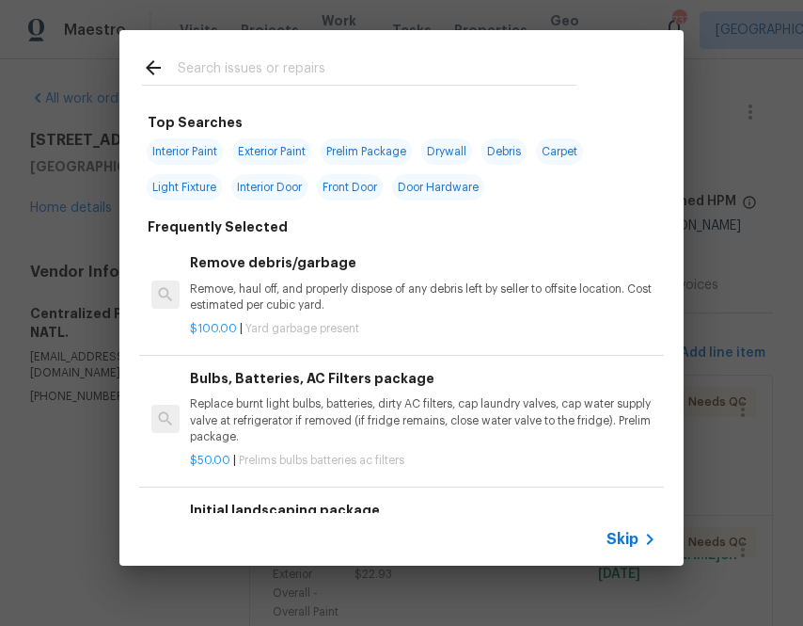
click at [610, 532] on span "Skip" at bounding box center [623, 539] width 32 height 19
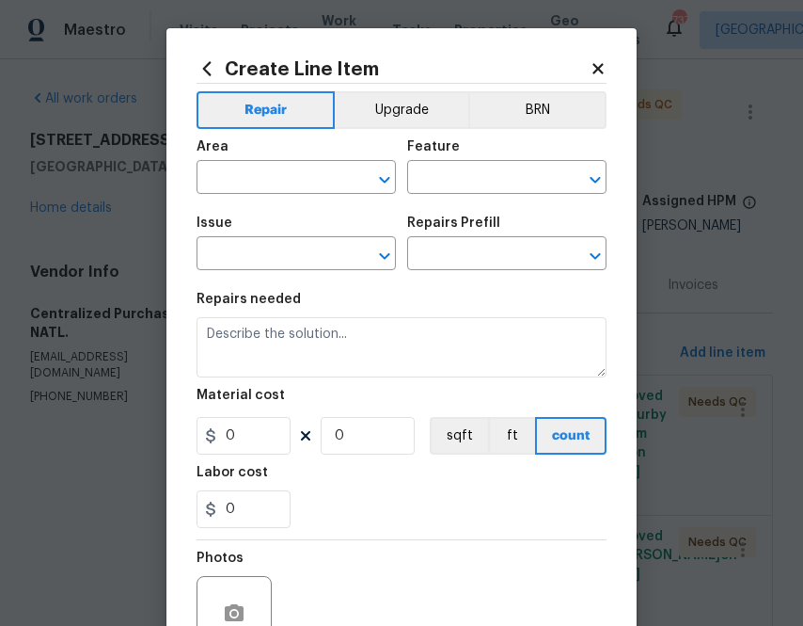
click at [207, 74] on icon at bounding box center [207, 68] width 21 height 21
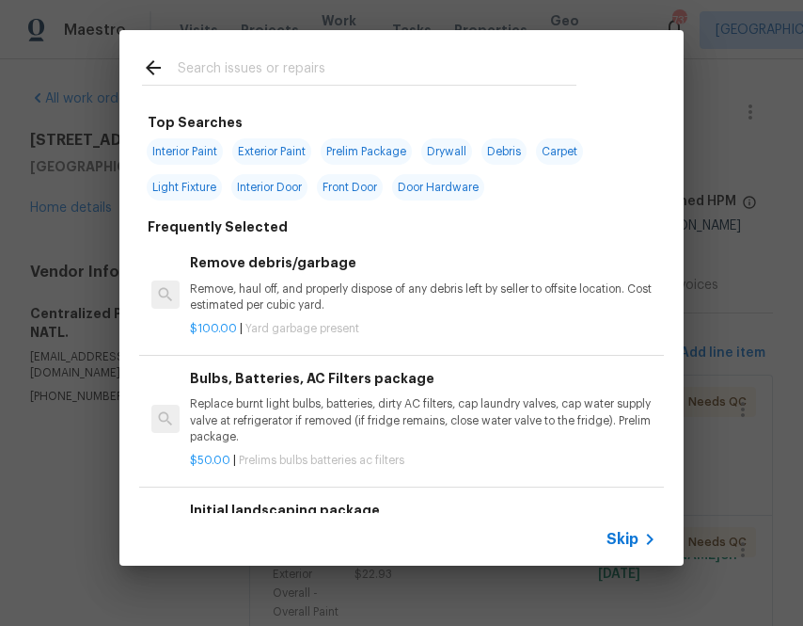
click at [326, 65] on input "text" at bounding box center [377, 70] width 399 height 28
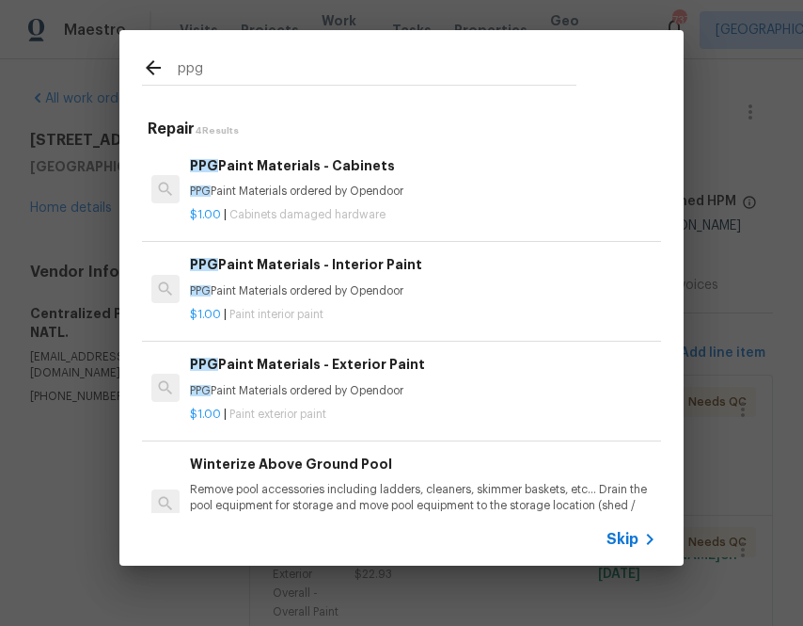
type input "ppg"
click at [303, 285] on p "PPG Paint Materials ordered by Opendoor" at bounding box center [423, 291] width 467 height 16
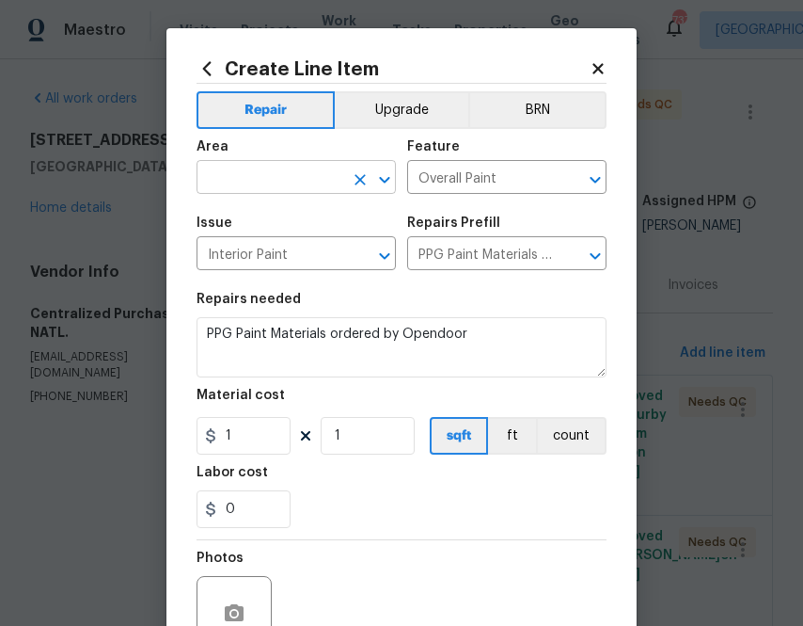
click at [284, 178] on input "text" at bounding box center [270, 179] width 147 height 29
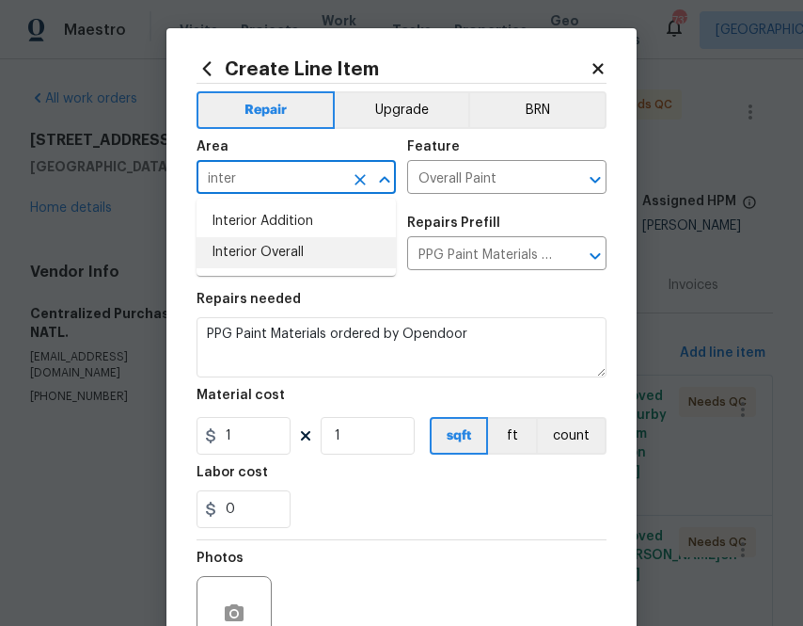
click at [286, 251] on li "Interior Overall" at bounding box center [296, 252] width 199 height 31
type input "Interior Overall"
click at [244, 457] on section "Repairs needed PPG Paint Materials ordered by Opendoor Material cost 1 1 sqft f…" at bounding box center [402, 410] width 410 height 258
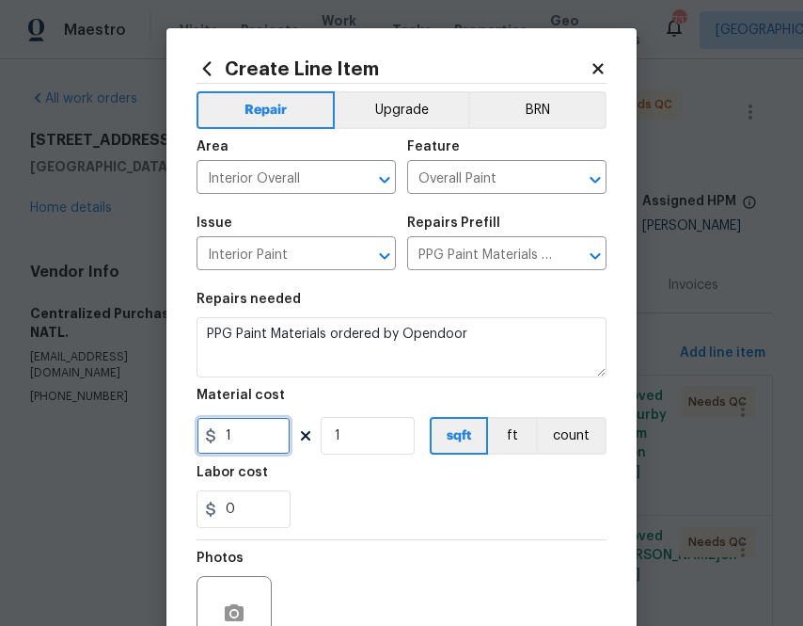
click at [244, 448] on input "1" at bounding box center [244, 436] width 94 height 38
paste input "61.9"
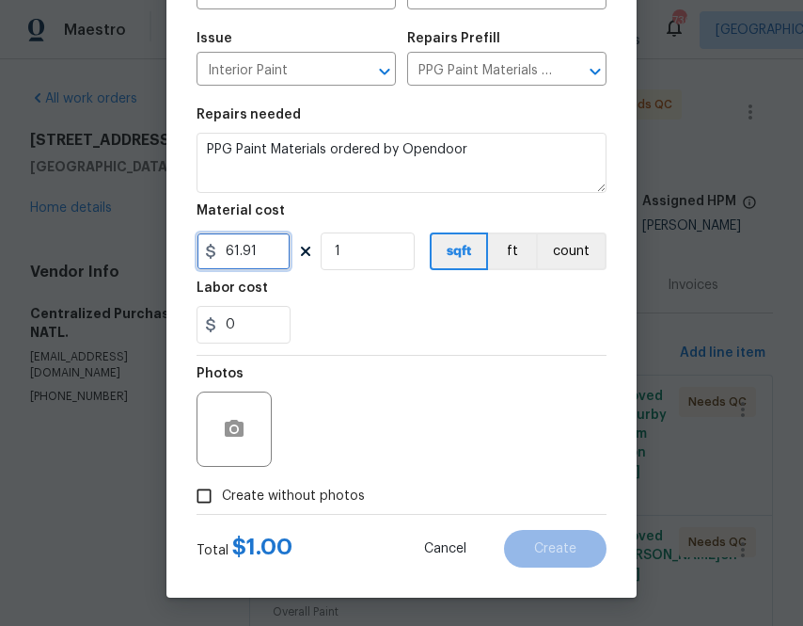
type input "61.91"
click at [283, 472] on div "Photos" at bounding box center [402, 417] width 410 height 122
click at [322, 483] on label "Create without photos" at bounding box center [275, 496] width 179 height 36
click at [222, 483] on input "Create without photos" at bounding box center [204, 496] width 36 height 36
checkbox input "true"
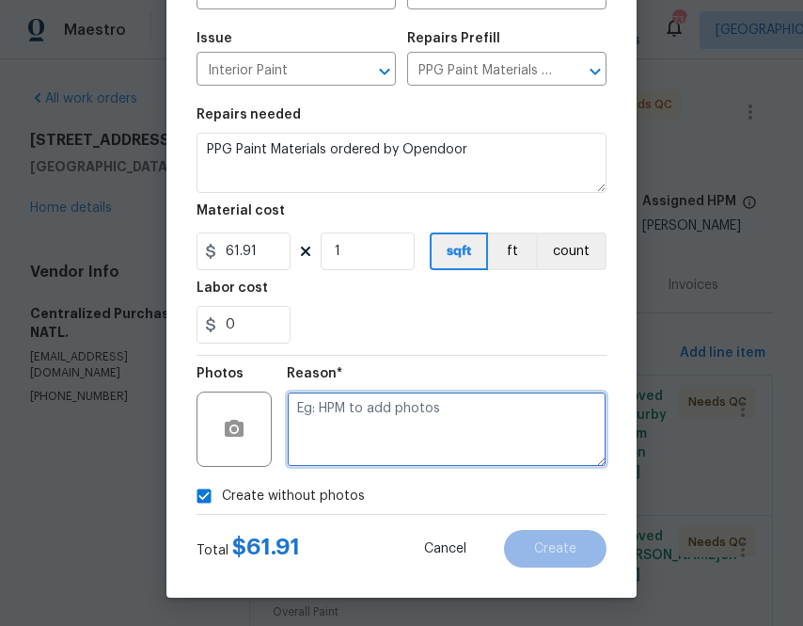
click at [360, 401] on textarea at bounding box center [447, 428] width 320 height 75
type textarea "na"
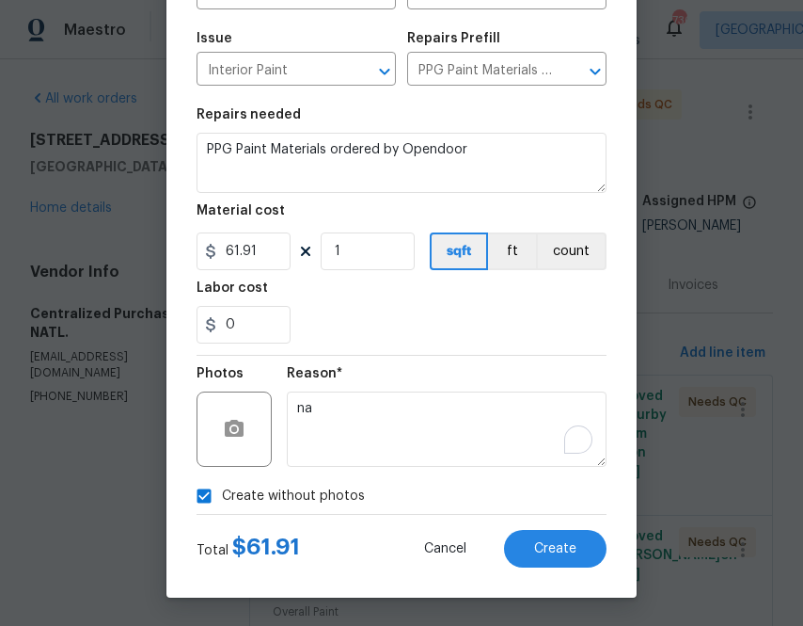
click at [602, 361] on div "Reason* na" at bounding box center [447, 417] width 320 height 122
click at [552, 556] on button "Create" at bounding box center [555, 549] width 103 height 38
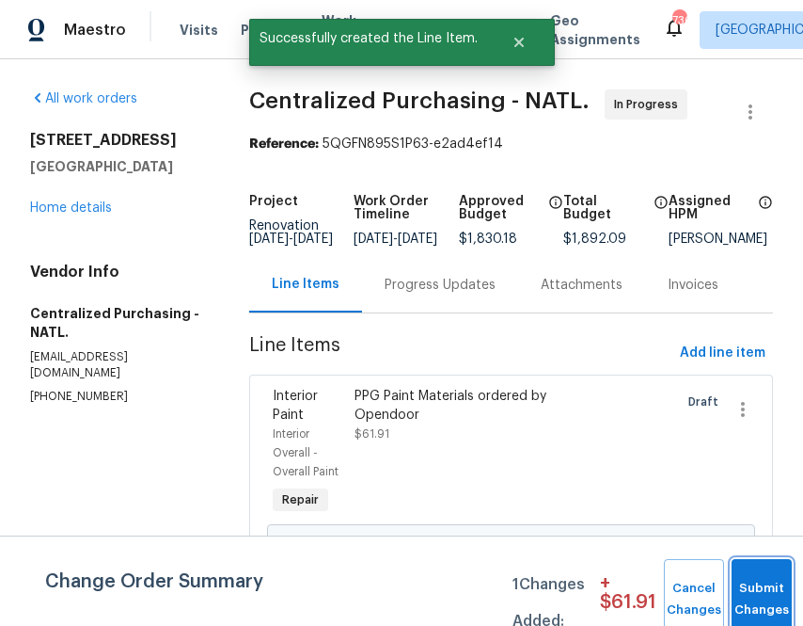
click at [758, 598] on span "Submit Changes" at bounding box center [761, 599] width 41 height 43
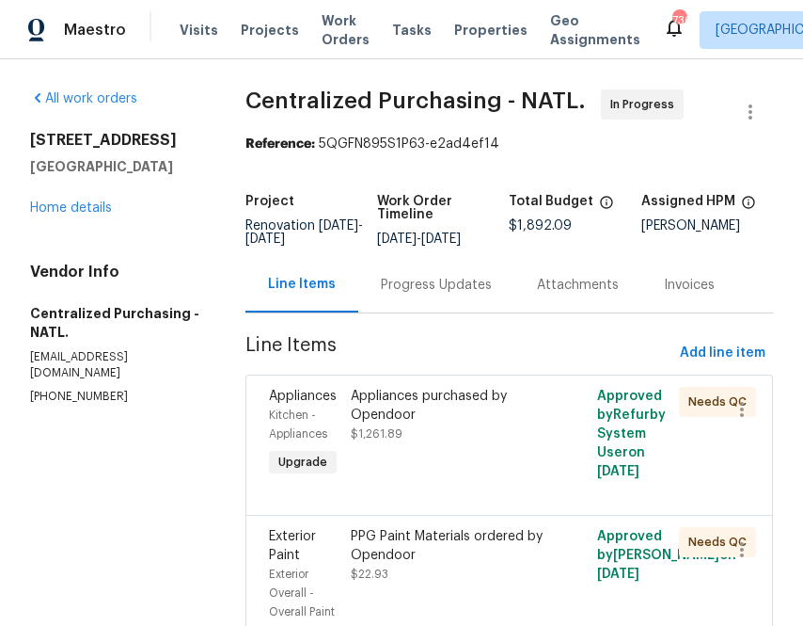
click at [435, 284] on div "Progress Updates" at bounding box center [436, 285] width 156 height 56
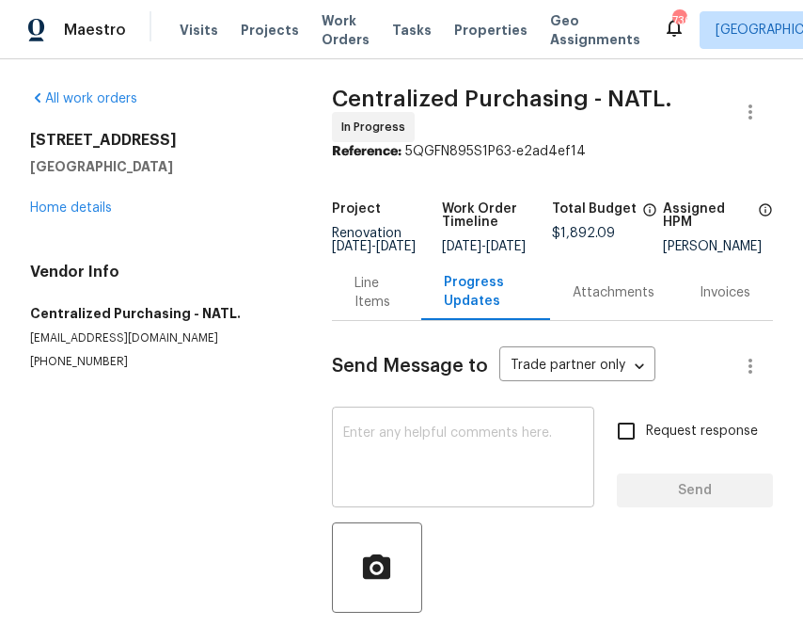
click at [421, 475] on textarea at bounding box center [463, 459] width 240 height 66
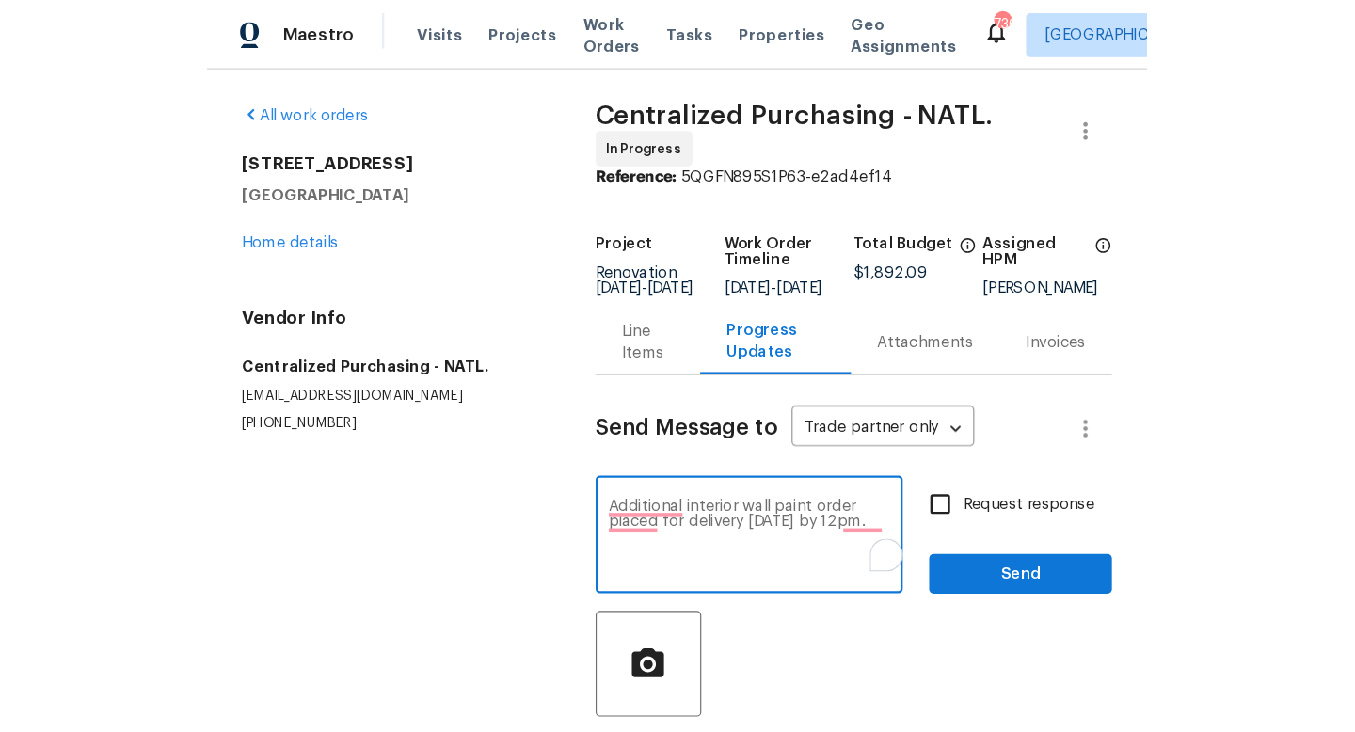
scroll to position [78, 0]
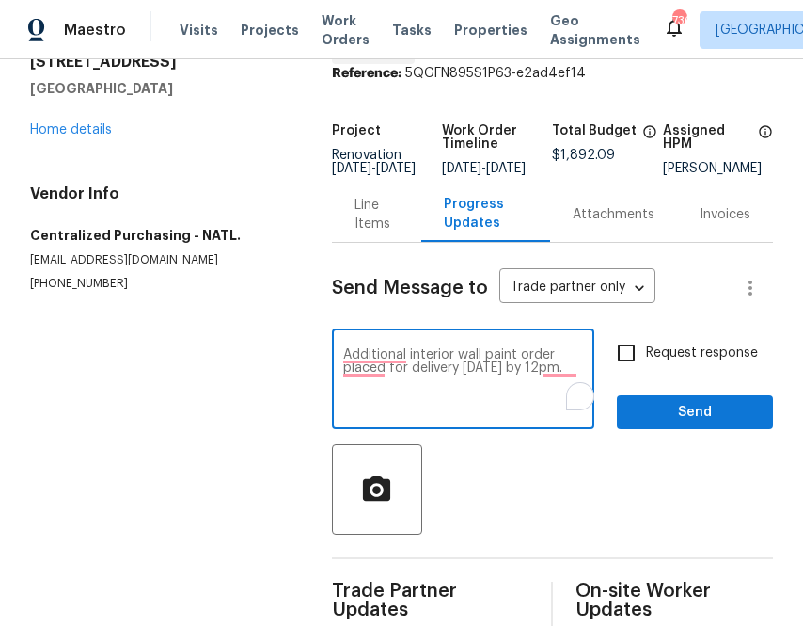
type textarea "Additional interior wall paint order placed for delivery tomorrow by 12pm."
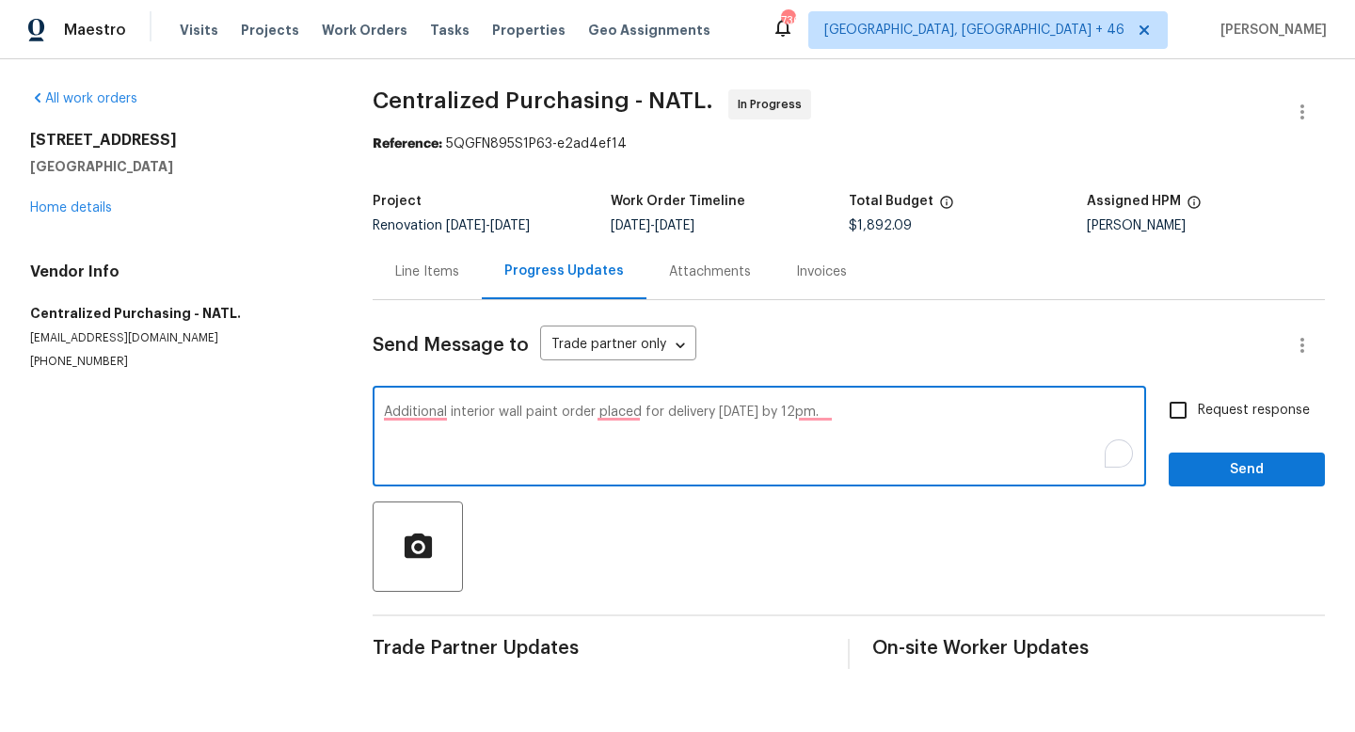
scroll to position [0, 0]
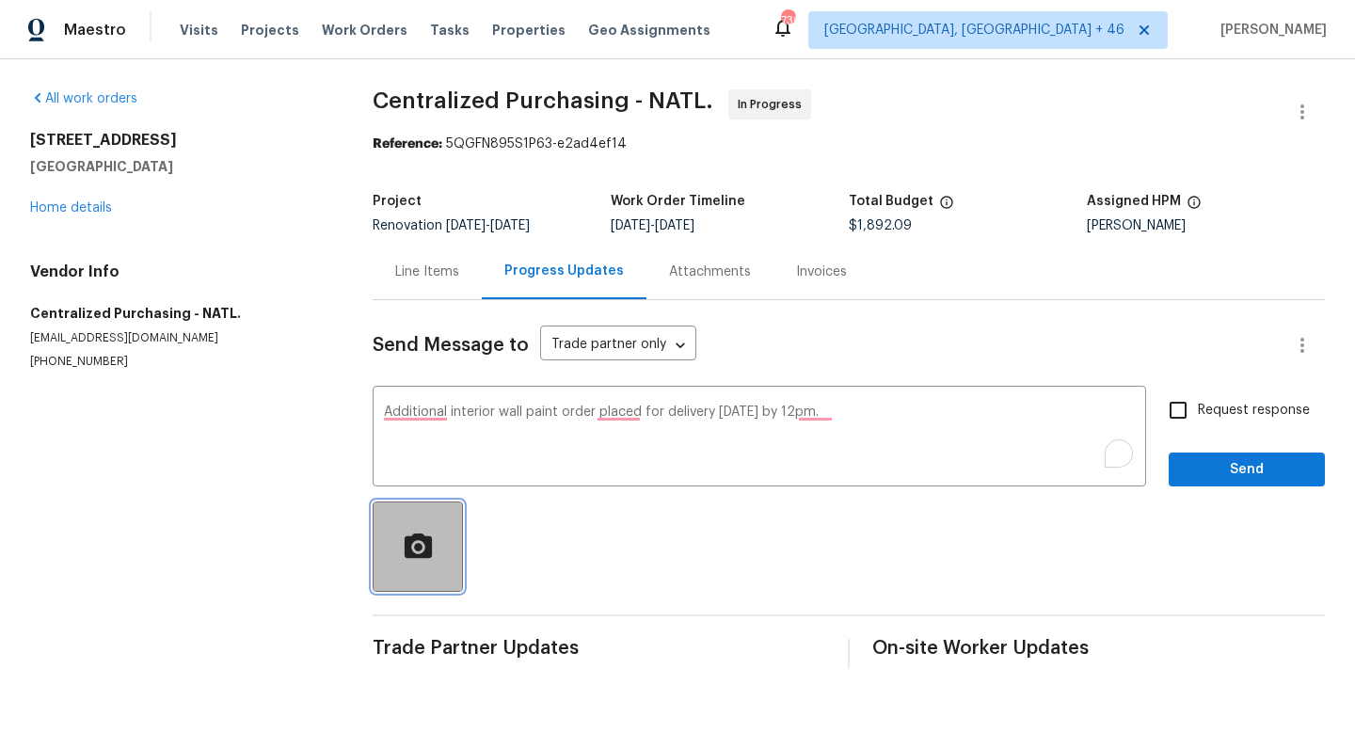
click at [391, 563] on span "button" at bounding box center [418, 547] width 60 height 33
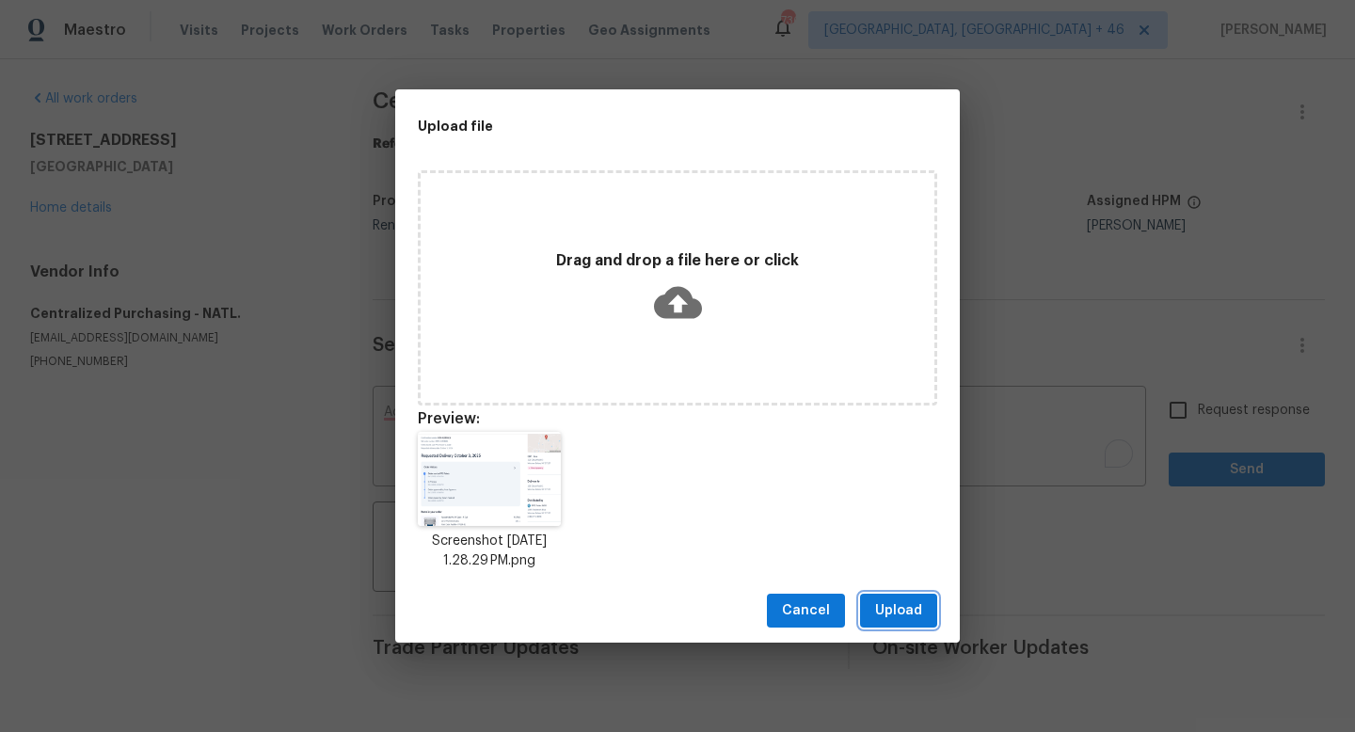
click at [802, 612] on span "Upload" at bounding box center [898, 611] width 47 height 24
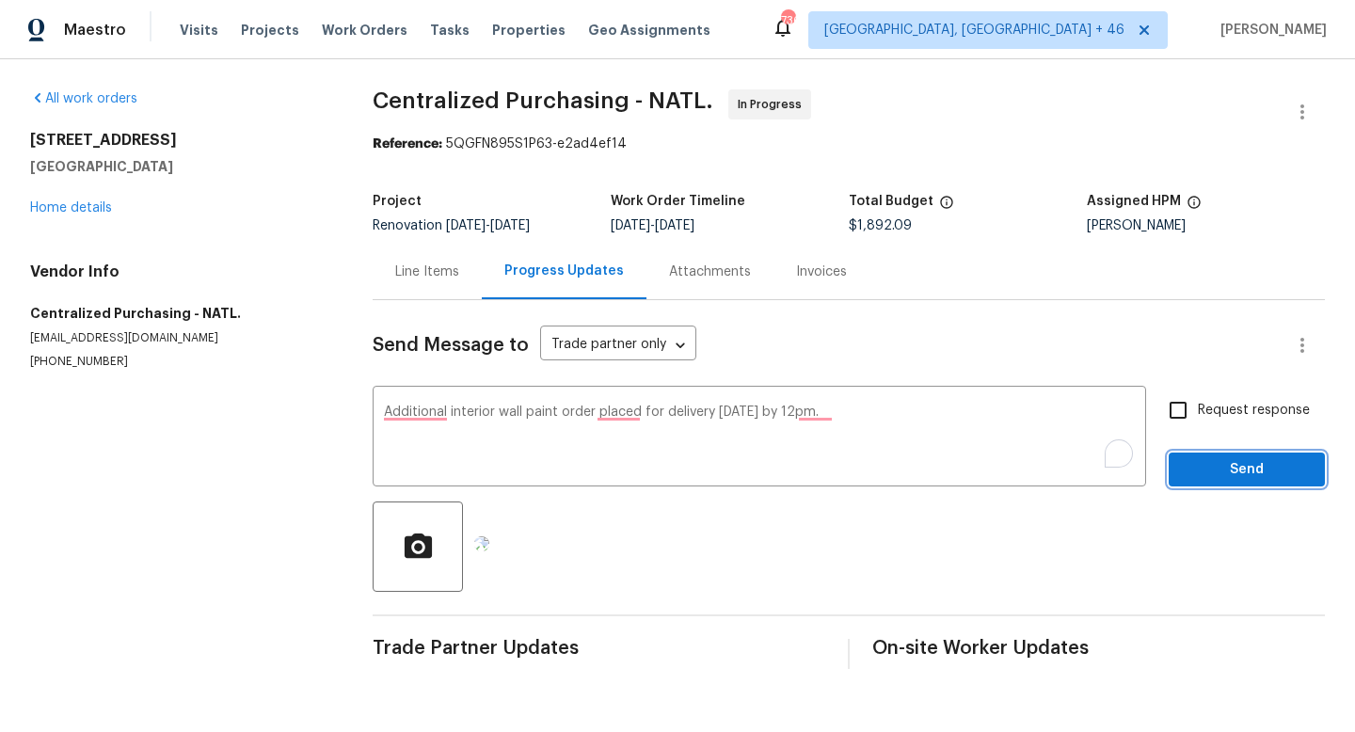
click at [802, 470] on span "Send" at bounding box center [1246, 470] width 126 height 24
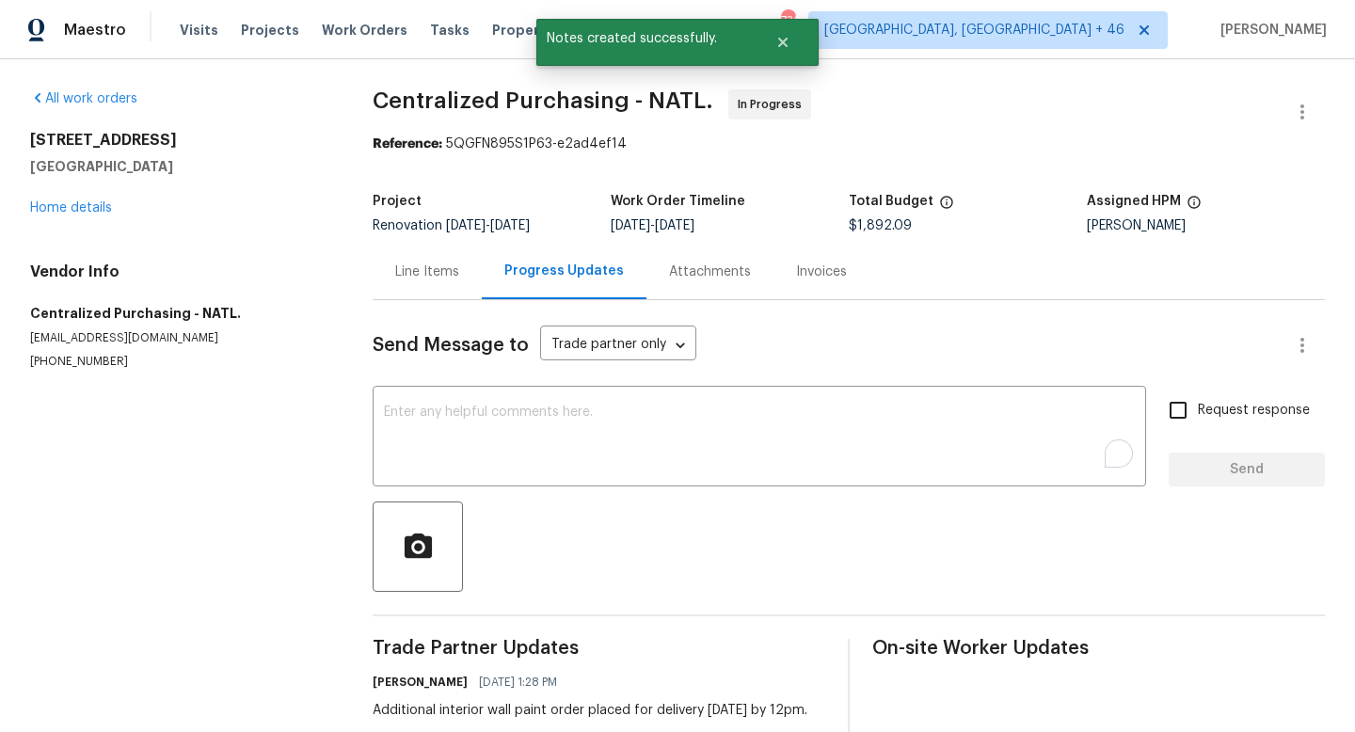
click at [438, 283] on div "Line Items" at bounding box center [427, 272] width 109 height 56
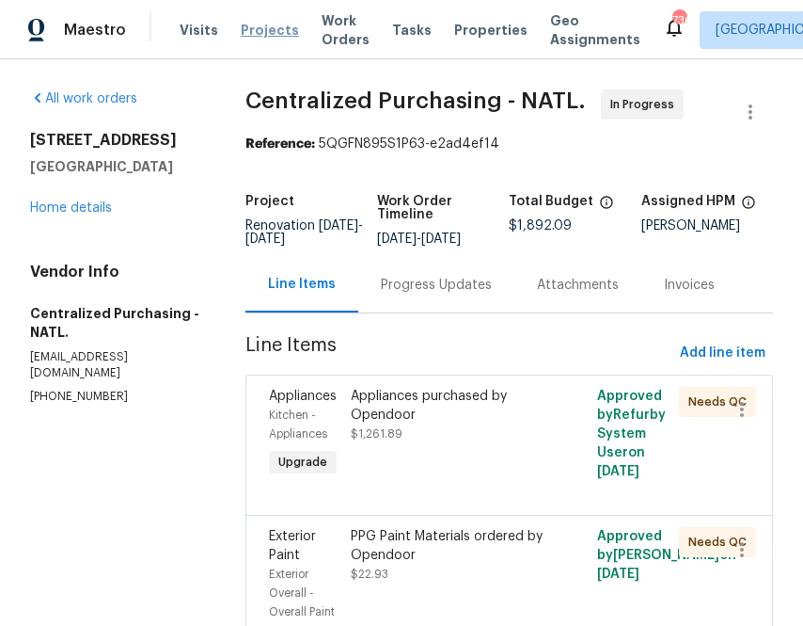
click at [241, 31] on span "Projects" at bounding box center [270, 30] width 58 height 19
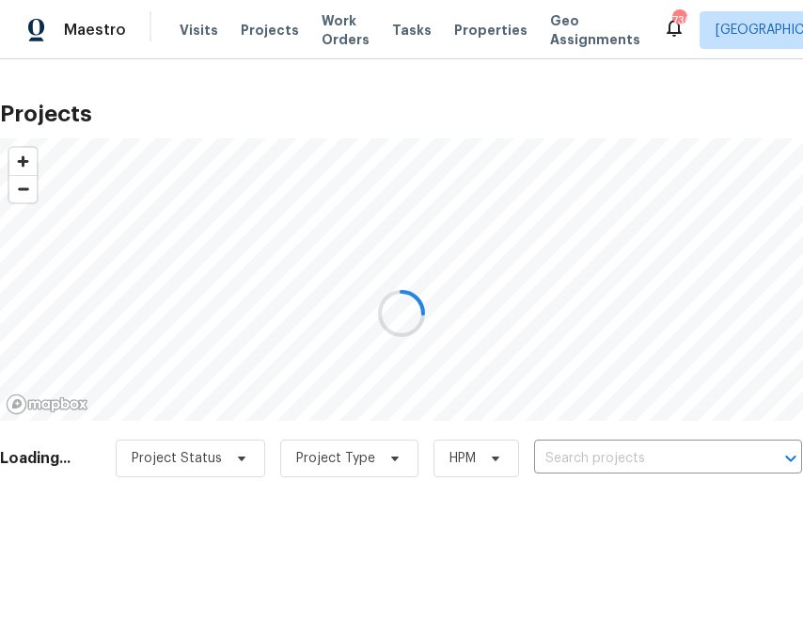
click at [572, 454] on div "Project Status Project Type HPM ​" at bounding box center [459, 458] width 687 height 38
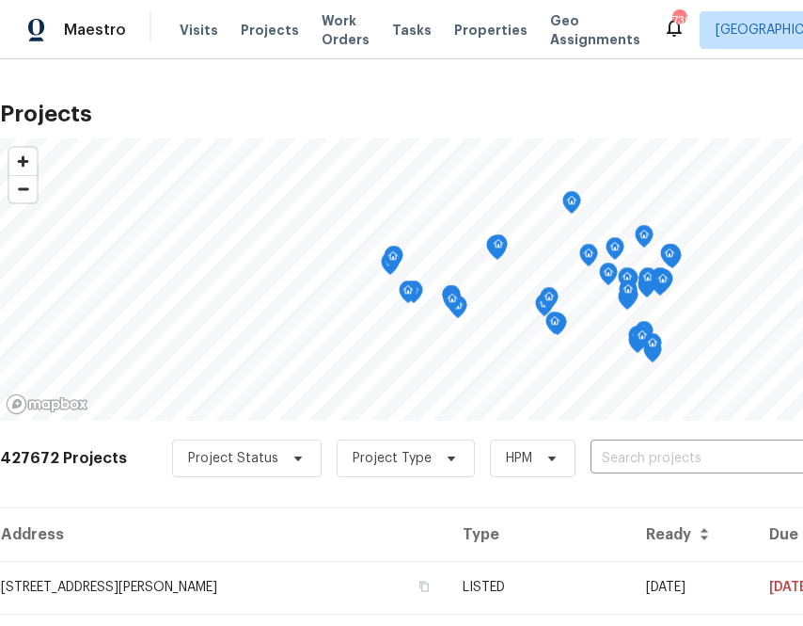
click at [572, 454] on div "Project Status Project Type HPM ​" at bounding box center [515, 458] width 687 height 38
click at [631, 456] on input "text" at bounding box center [698, 458] width 215 height 29
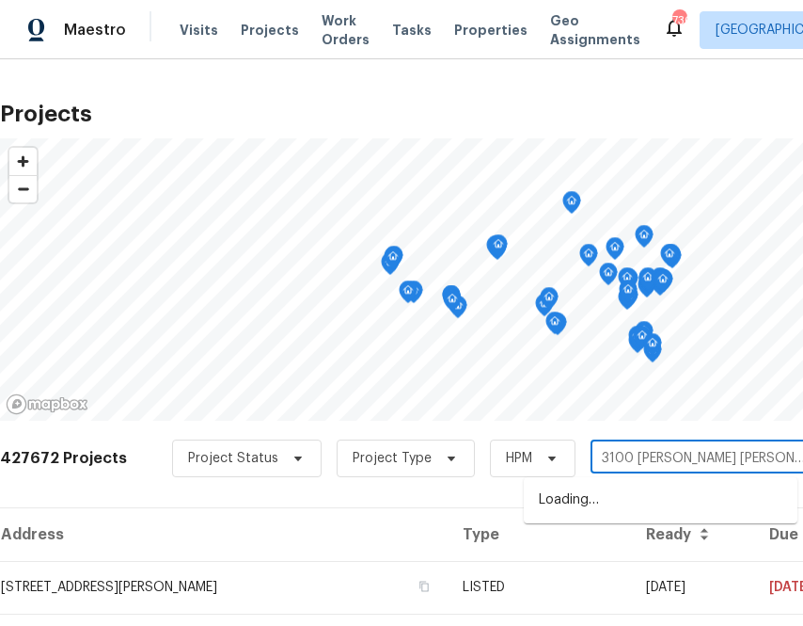
type input "3100 glen laurel ln"
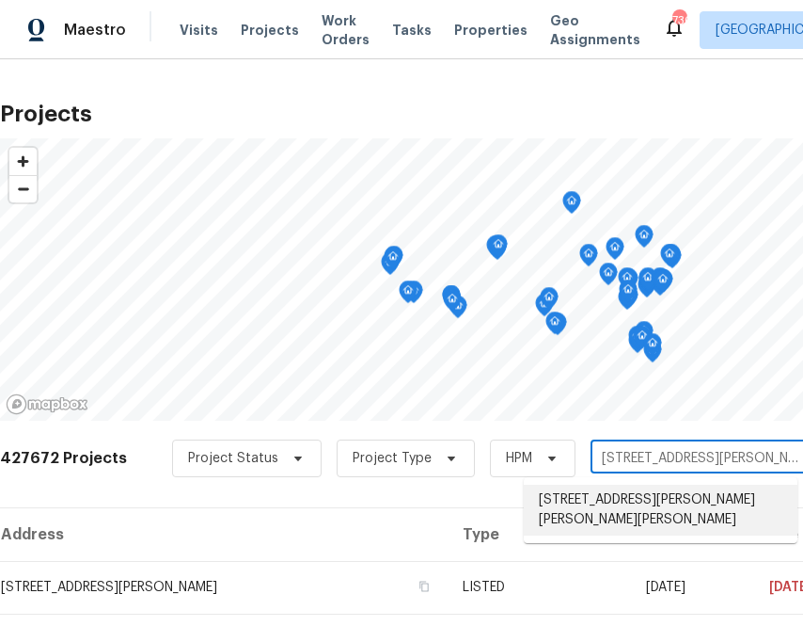
click at [595, 511] on li "3100 Glen Laurel Ln, Winston Salem, NC 27107" at bounding box center [661, 509] width 274 height 51
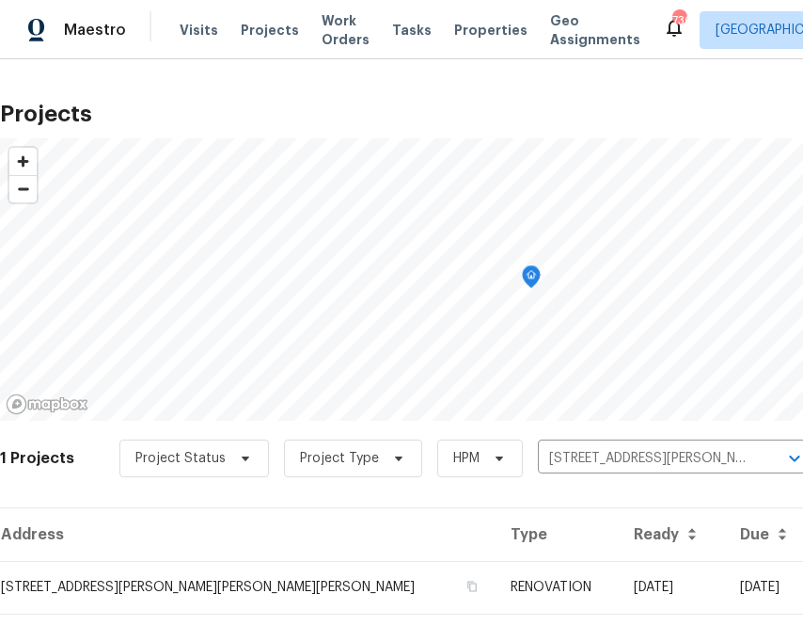
scroll to position [48, 0]
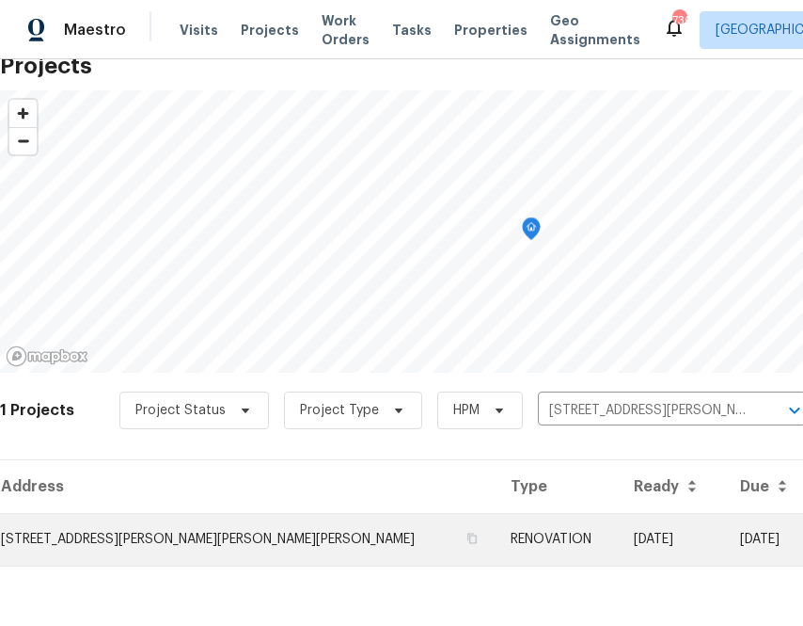
click at [224, 533] on td "3100 Glen Laurel Ln, Winston Salem, NC 27107" at bounding box center [248, 539] width 496 height 53
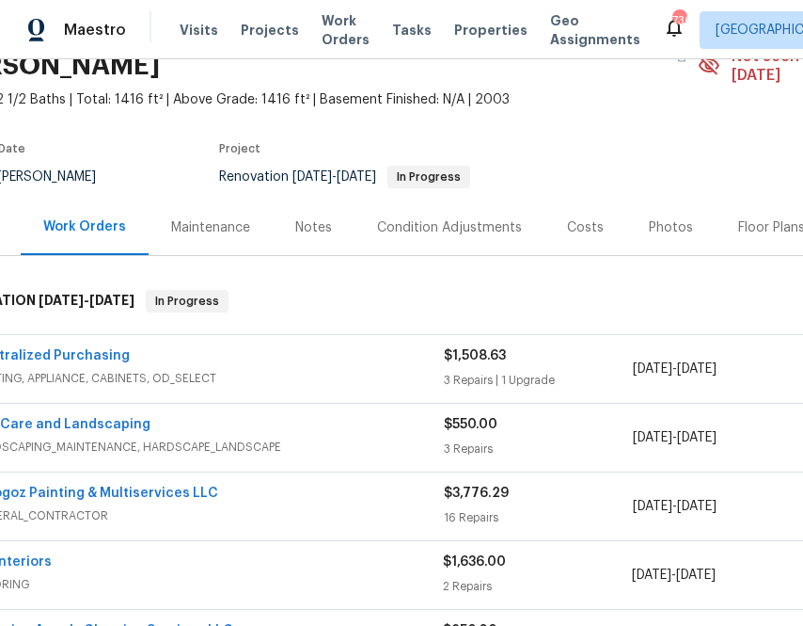
scroll to position [104, 0]
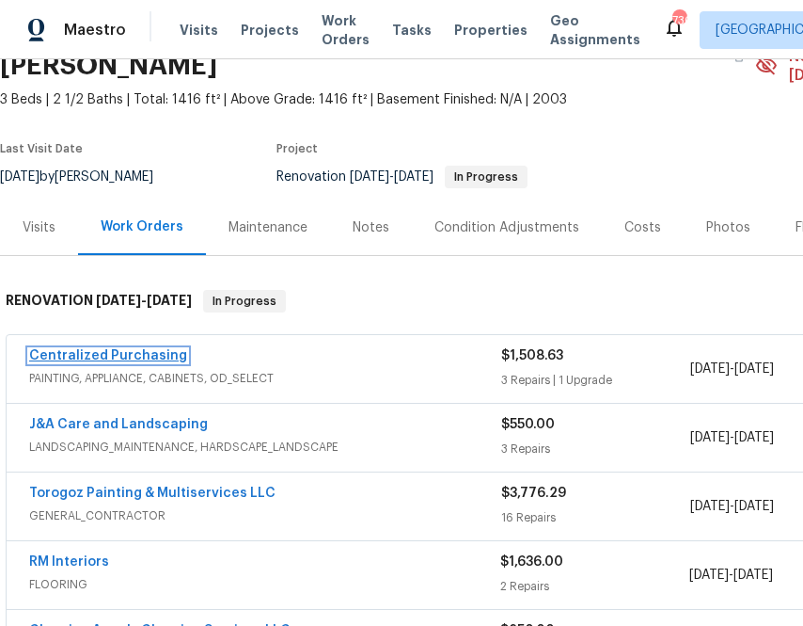
click at [145, 349] on link "Centralized Purchasing" at bounding box center [108, 355] width 158 height 13
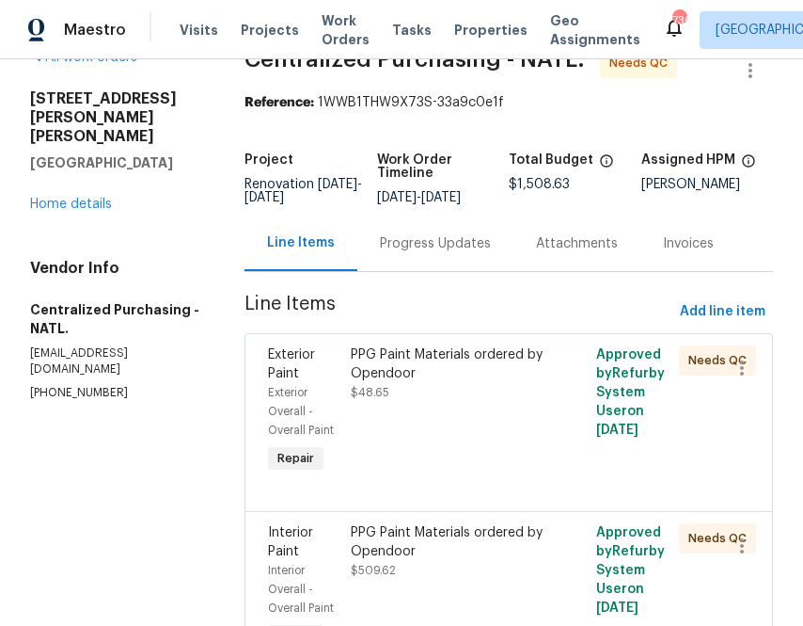
scroll to position [49, 0]
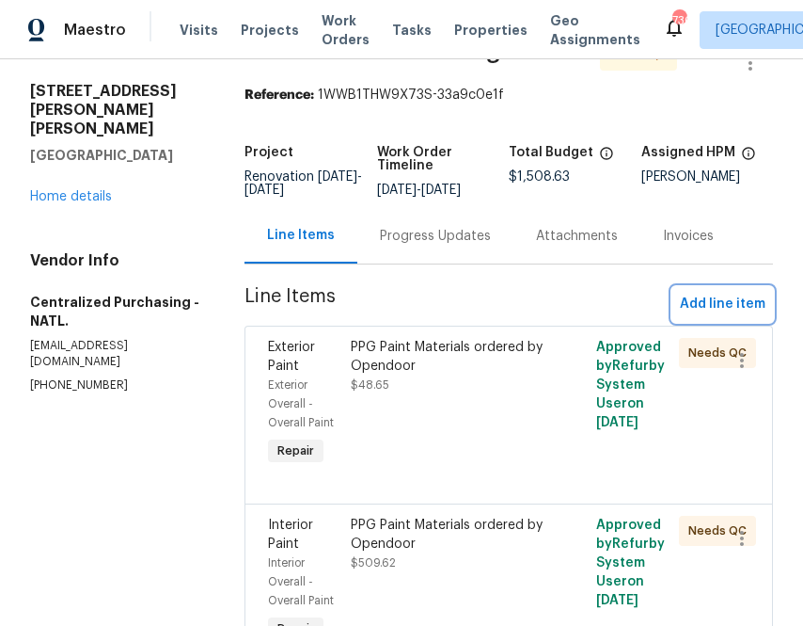
click at [708, 308] on span "Add line item" at bounding box center [723, 305] width 86 height 24
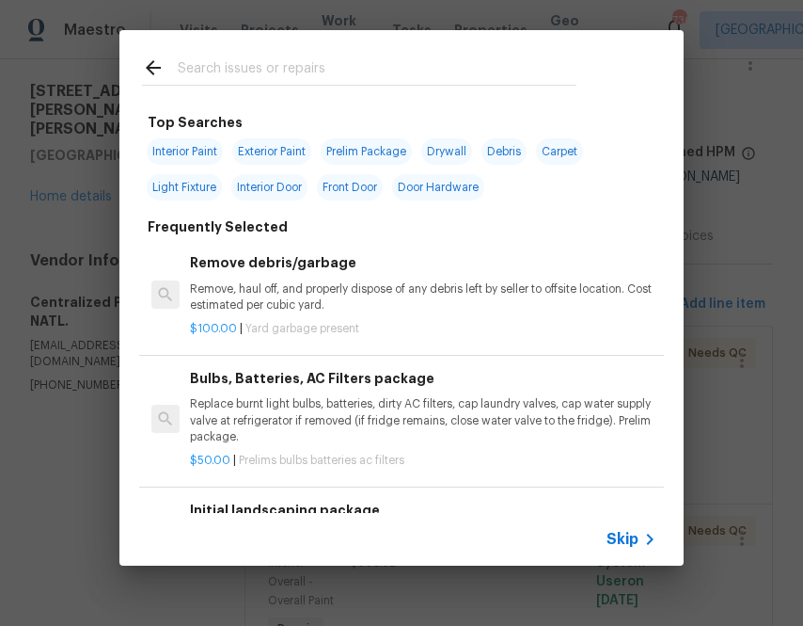
click at [380, 87] on div at bounding box center [359, 67] width 480 height 74
click at [377, 82] on input "text" at bounding box center [377, 70] width 399 height 28
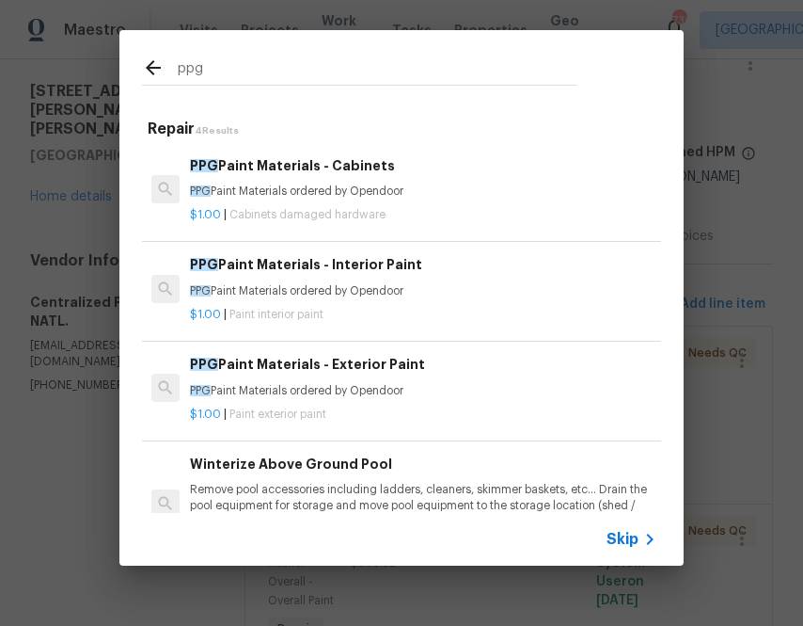
type input "ppg"
click at [244, 294] on p "PPG Paint Materials ordered by Opendoor" at bounding box center [423, 291] width 467 height 16
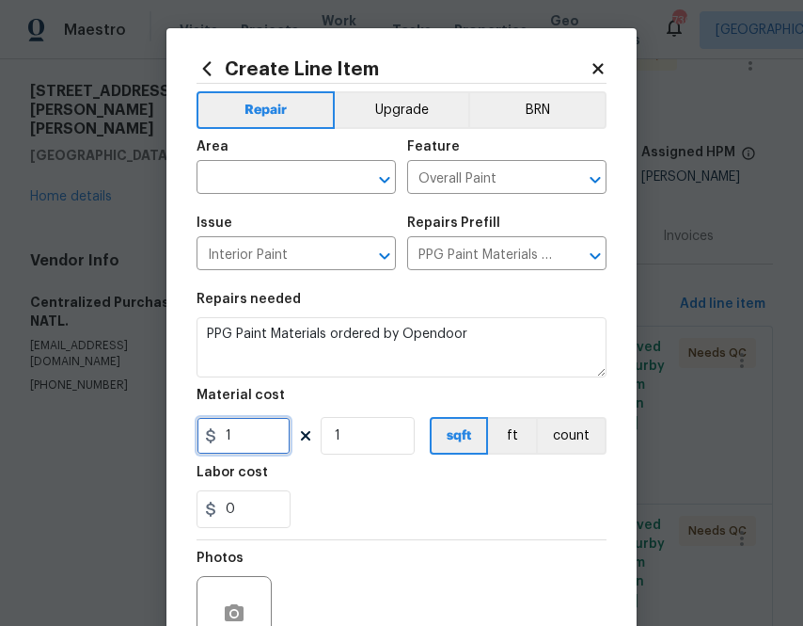
click at [260, 425] on input "1" at bounding box center [244, 436] width 94 height 38
paste input "61.9"
type input "61.91"
click at [225, 174] on input "text" at bounding box center [270, 179] width 147 height 29
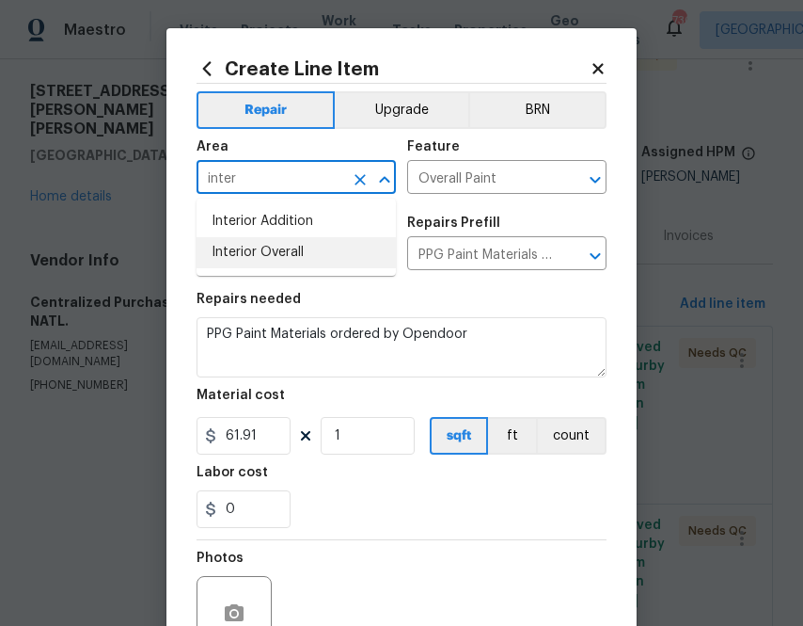
click at [214, 249] on li "Interior Overall" at bounding box center [296, 252] width 199 height 31
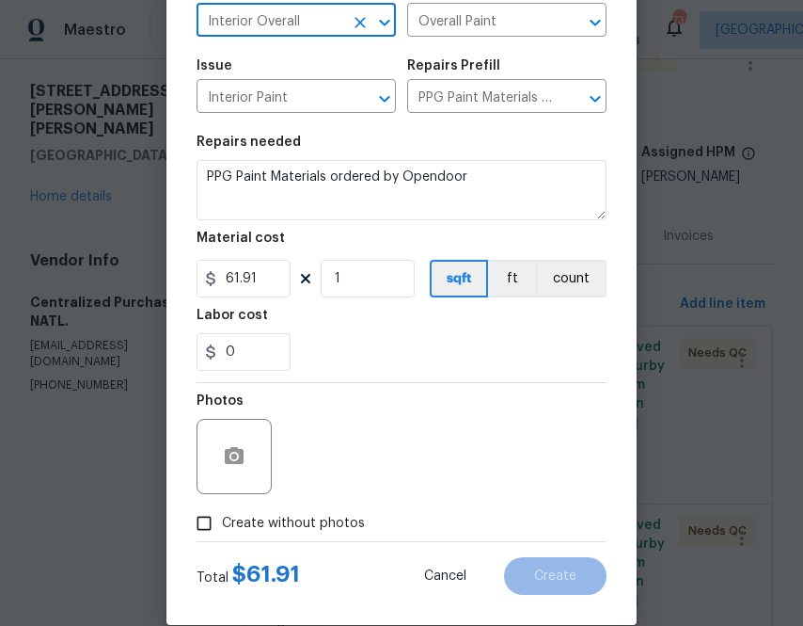
scroll to position [185, 0]
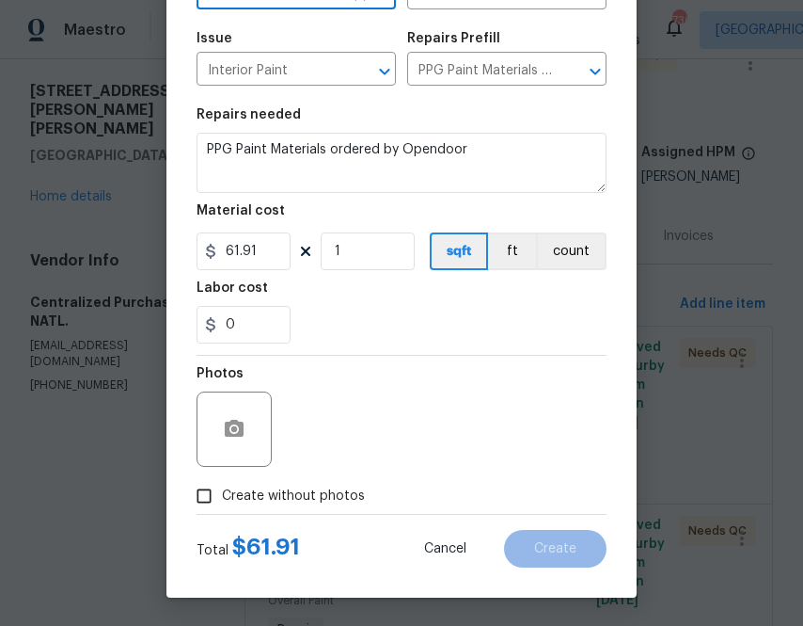
type input "Interior Overall"
click at [311, 503] on span "Create without photos" at bounding box center [293, 496] width 143 height 20
click at [222, 503] on input "Create without photos" at bounding box center [204, 496] width 36 height 36
checkbox input "true"
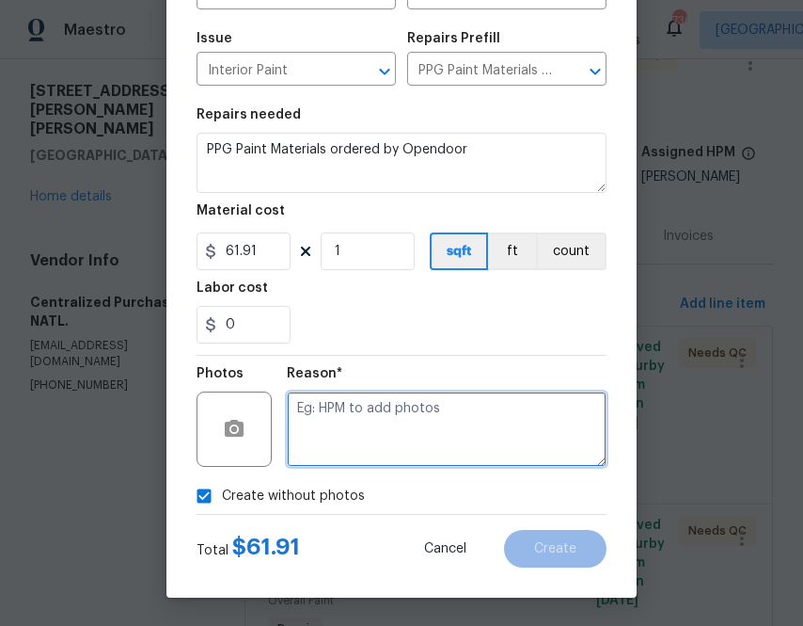
click at [378, 439] on textarea at bounding box center [447, 428] width 320 height 75
type textarea "na"
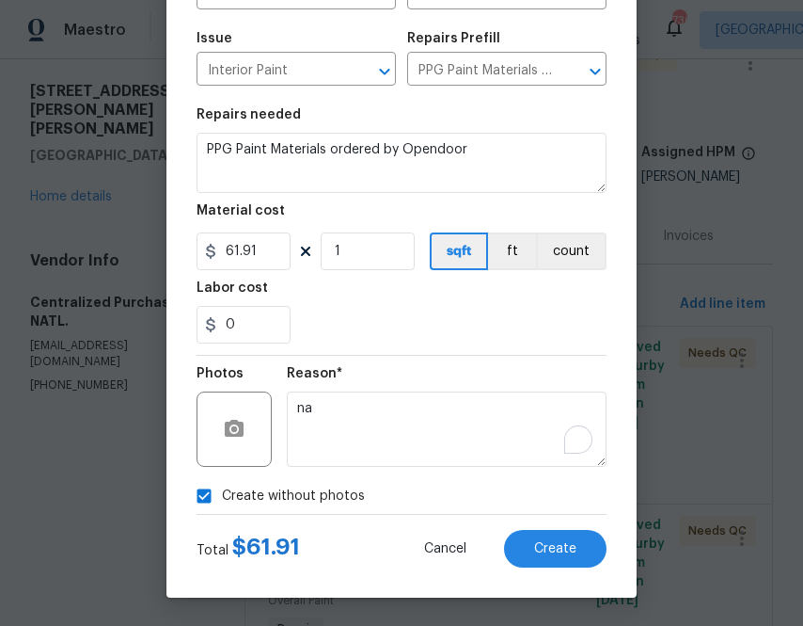
click at [532, 323] on div "0" at bounding box center [402, 325] width 410 height 38
click at [534, 555] on button "Create" at bounding box center [555, 549] width 103 height 38
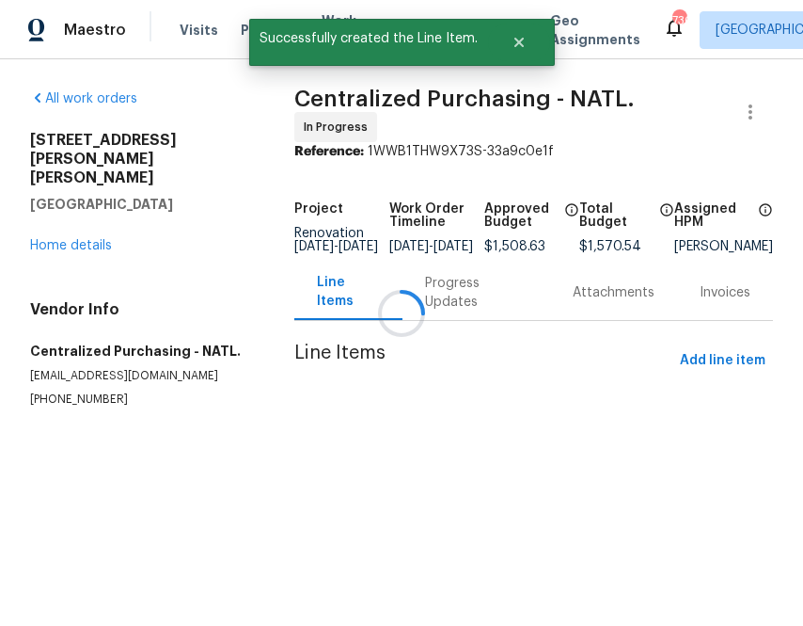
scroll to position [0, 0]
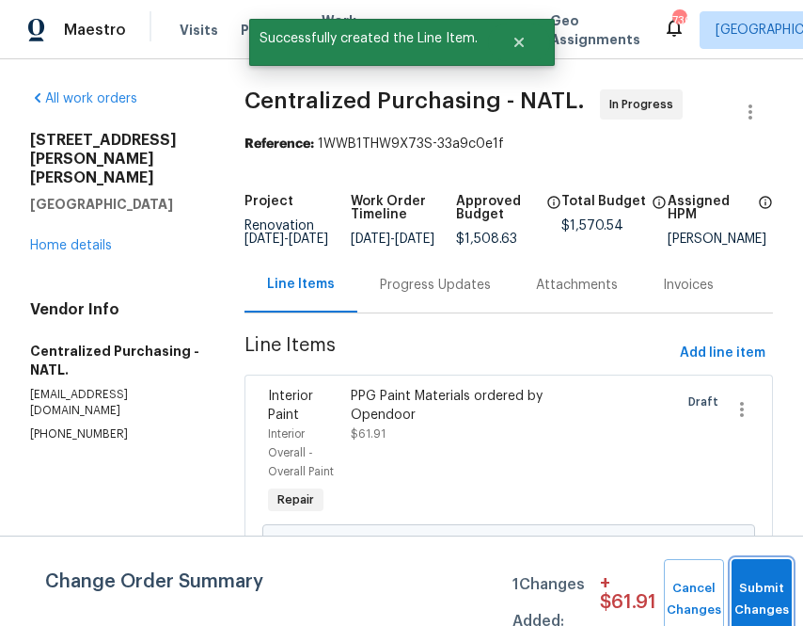
click at [748, 598] on span "Submit Changes" at bounding box center [761, 599] width 41 height 43
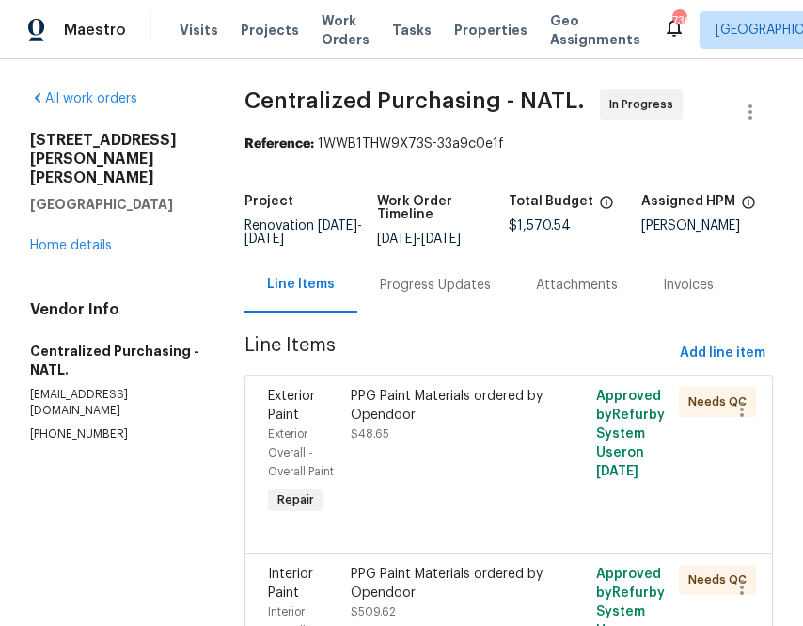
click at [396, 294] on div "Progress Updates" at bounding box center [435, 285] width 111 height 19
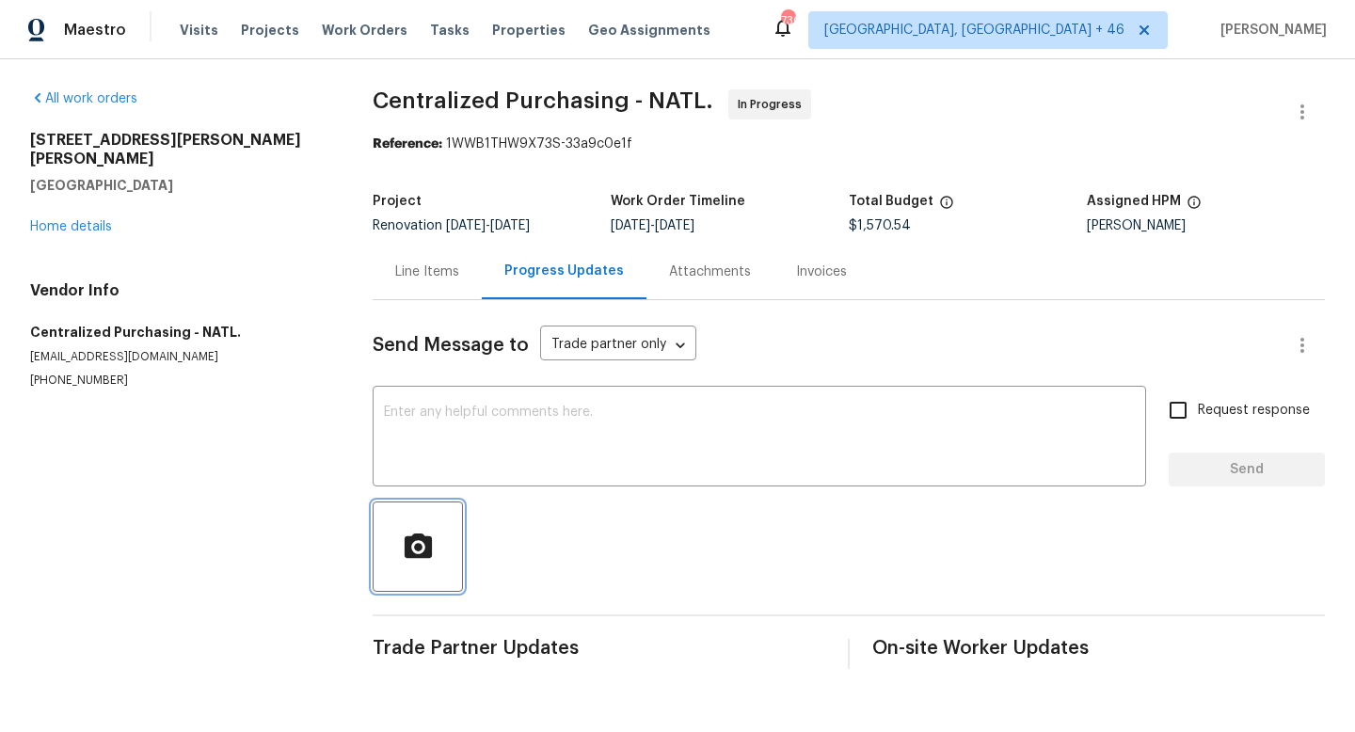
click at [436, 533] on span "button" at bounding box center [418, 547] width 60 height 33
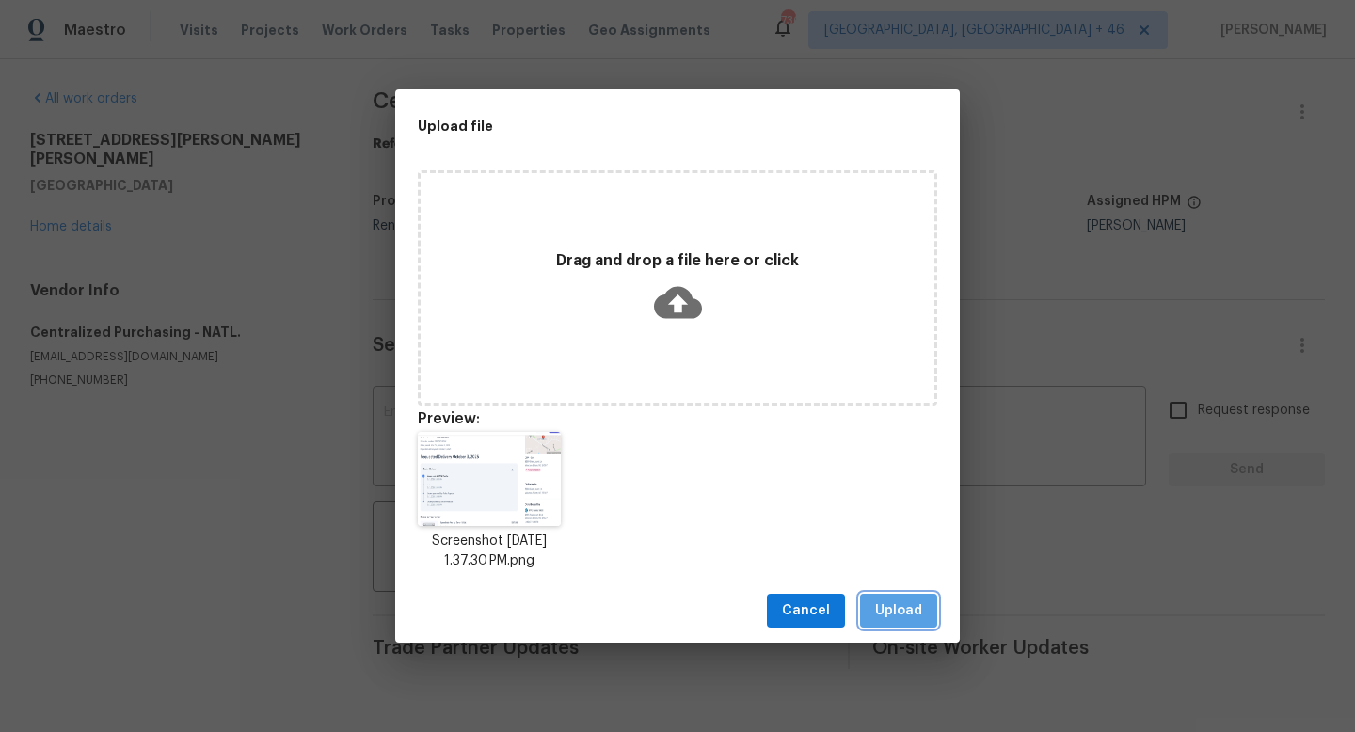
click at [802, 614] on span "Upload" at bounding box center [898, 611] width 47 height 24
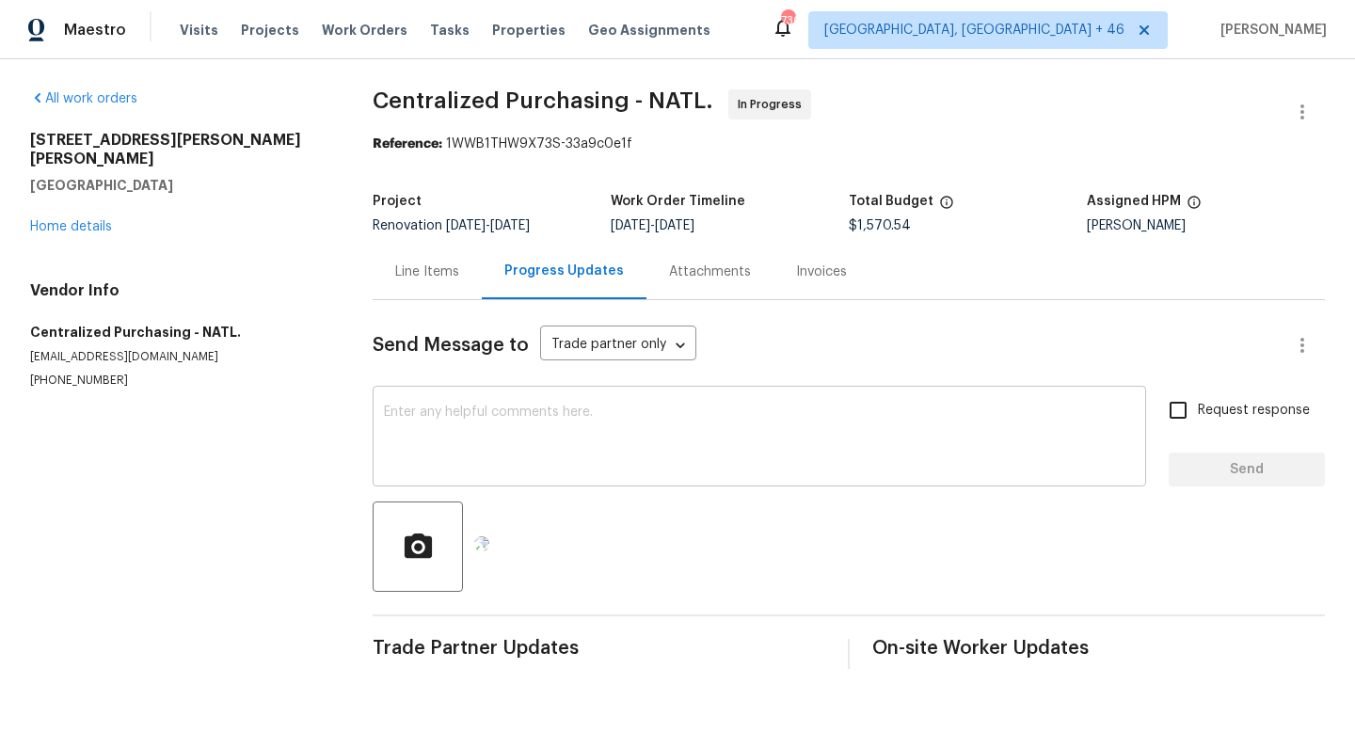
click at [802, 455] on textarea at bounding box center [759, 438] width 751 height 66
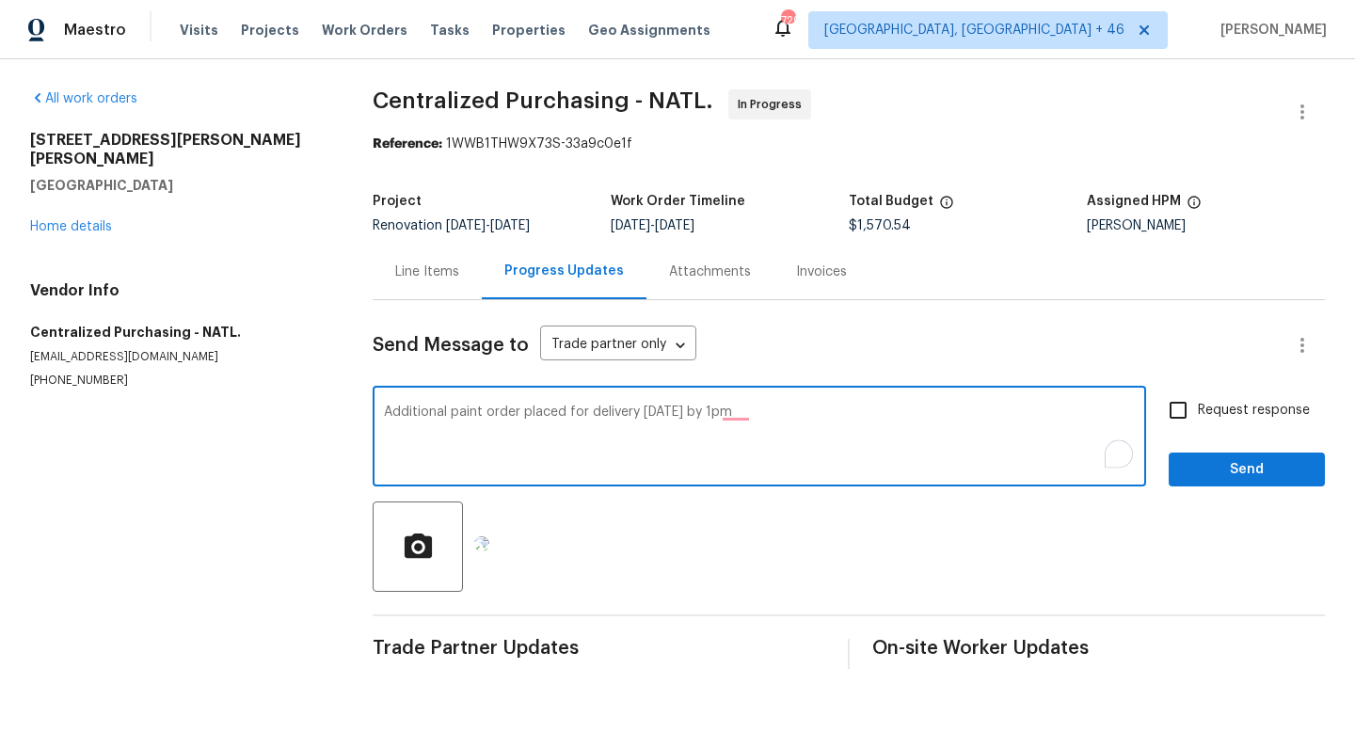
click at [802, 421] on textarea "Additional paint order placed for delivery tomorrow by 1pm" at bounding box center [759, 438] width 751 height 66
click at [727, 409] on textarea "Additional paint order placed for delivery tomorrow by 1pm" at bounding box center [759, 438] width 751 height 66
type textarea "Additional paint order placed for delivery tomorrow by 12pm"
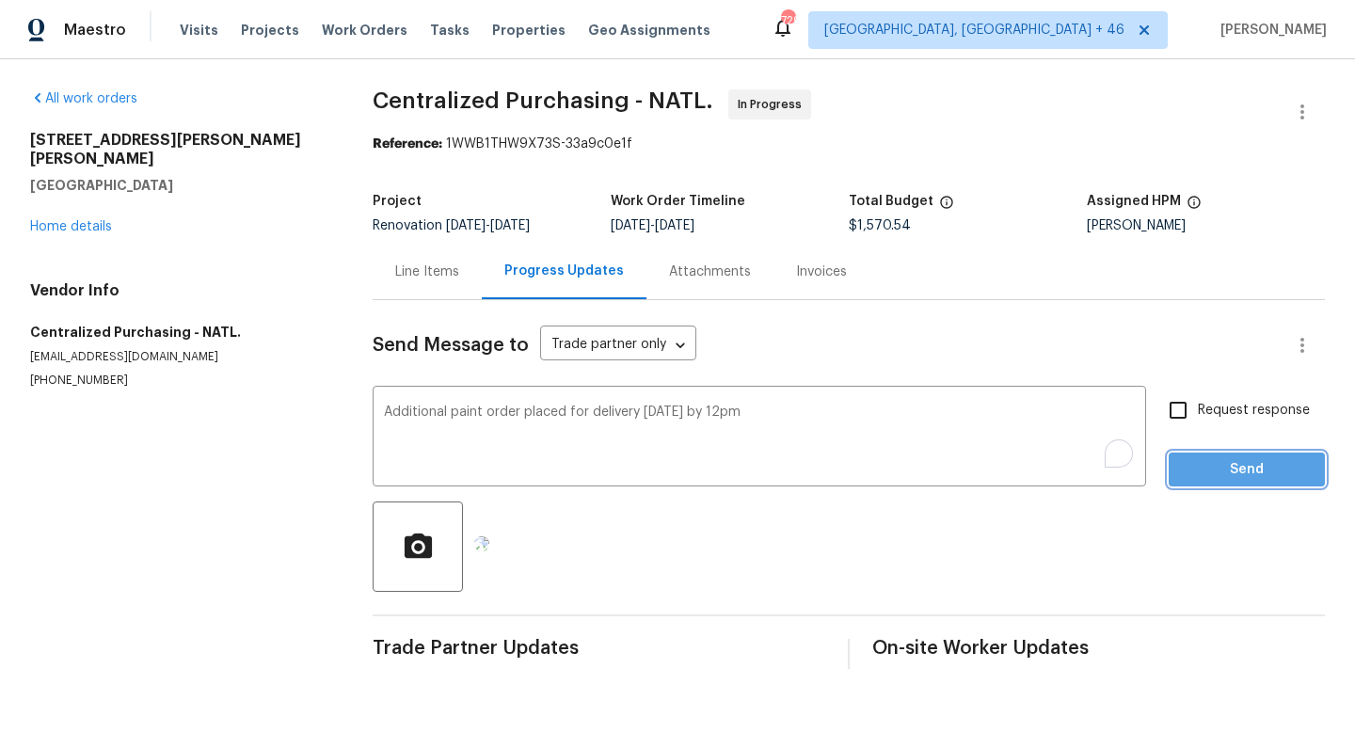
click at [802, 463] on span "Send" at bounding box center [1246, 470] width 126 height 24
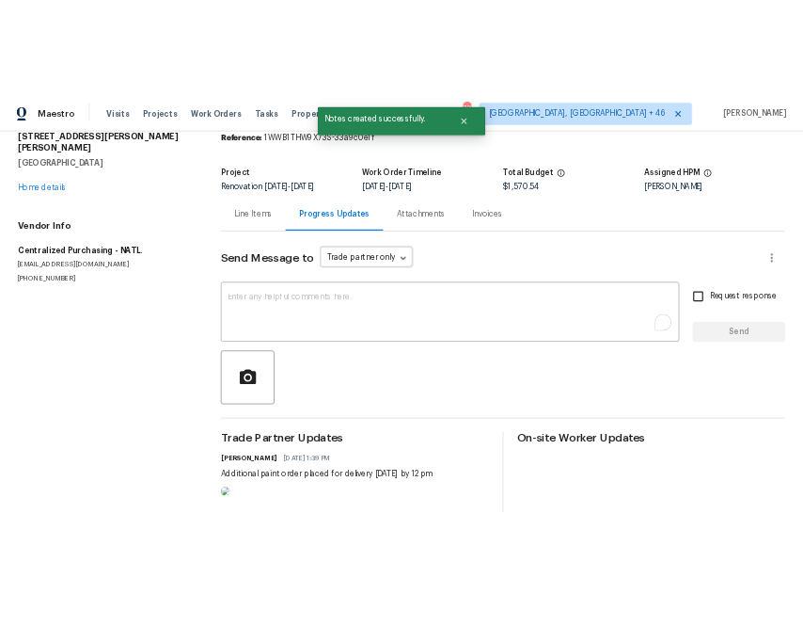
scroll to position [151, 0]
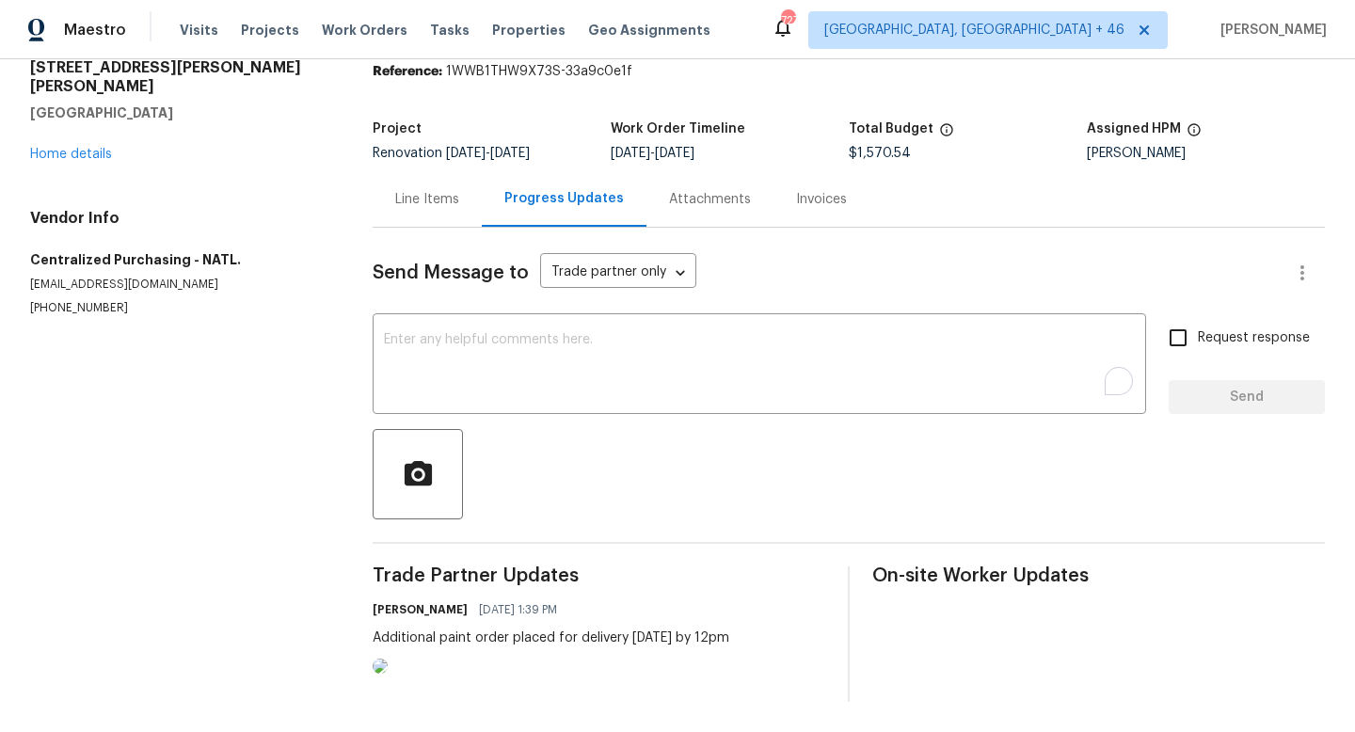
click at [388, 625] on img at bounding box center [380, 666] width 15 height 15
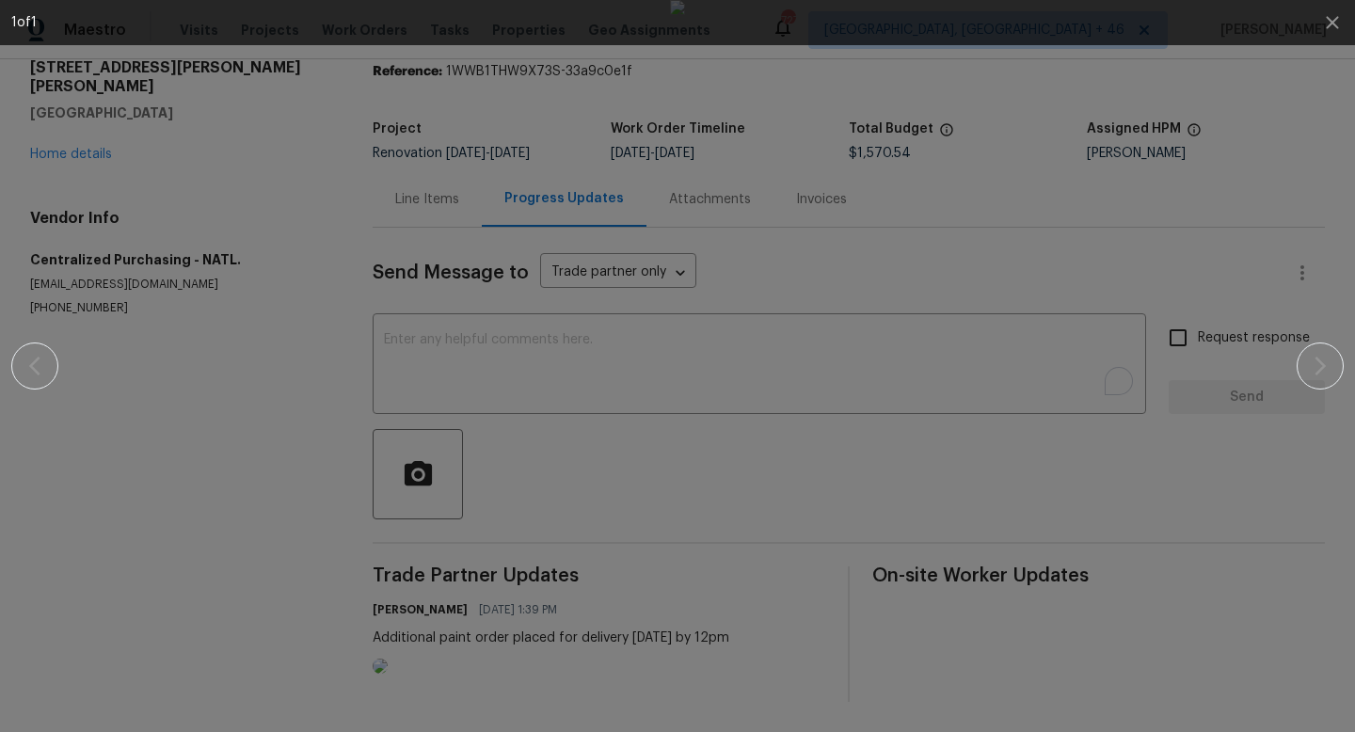
click at [802, 260] on div at bounding box center [677, 366] width 1332 height 732
click at [802, 19] on icon "button" at bounding box center [1332, 22] width 23 height 23
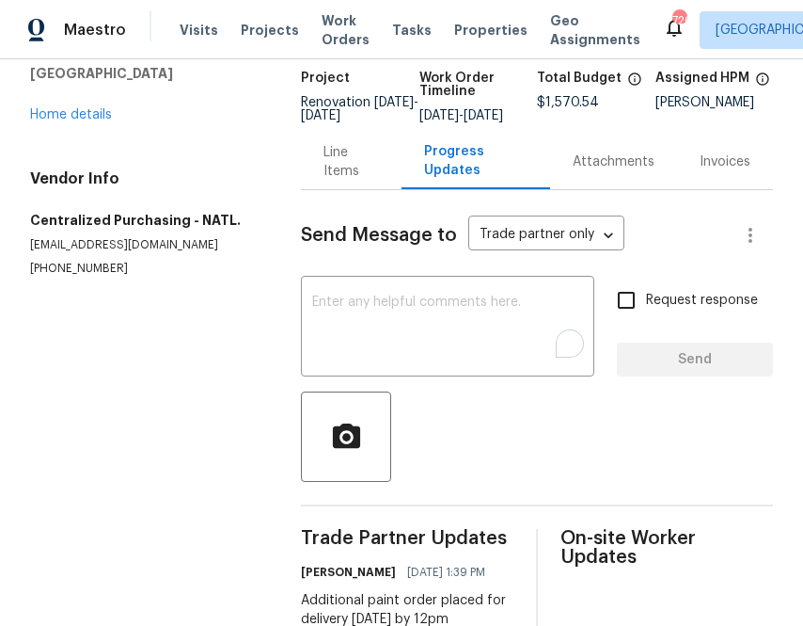
scroll to position [0, 0]
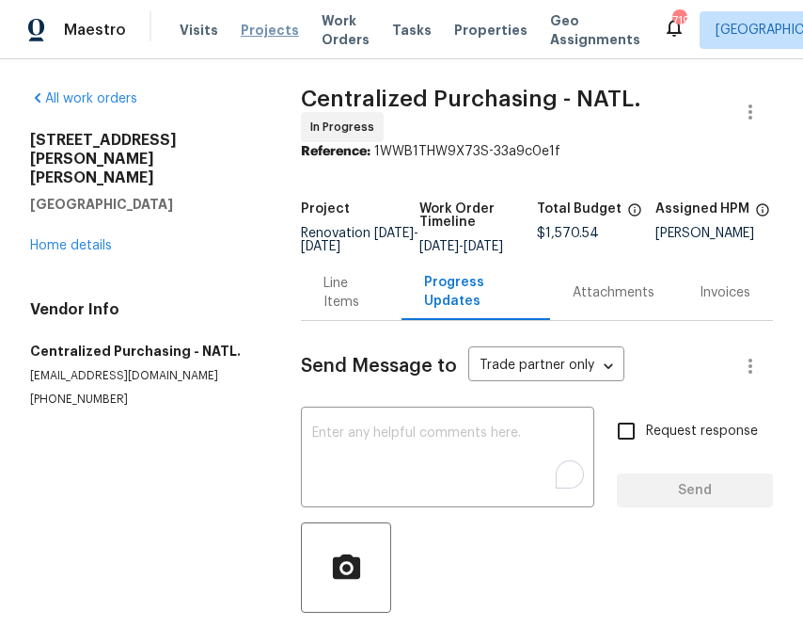
click at [260, 29] on span "Projects" at bounding box center [270, 30] width 58 height 19
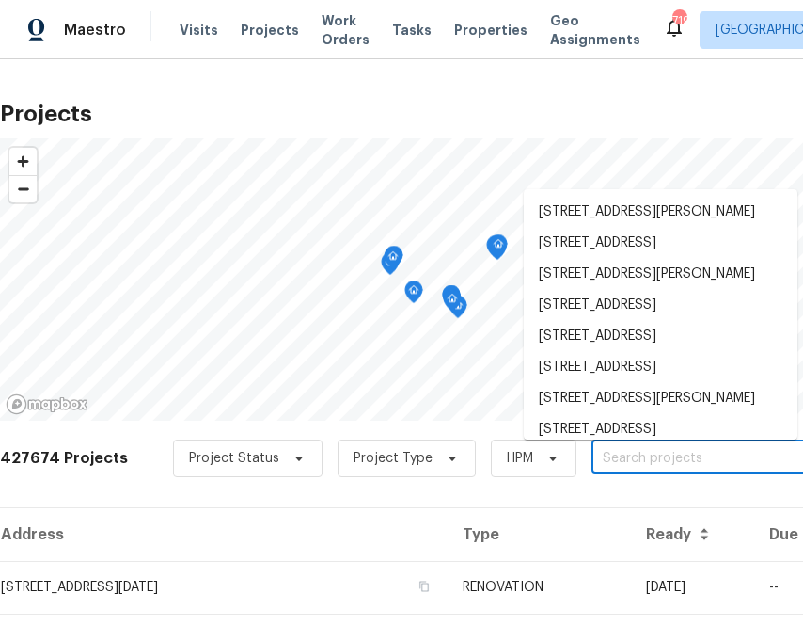
click at [619, 463] on input "text" at bounding box center [699, 458] width 215 height 29
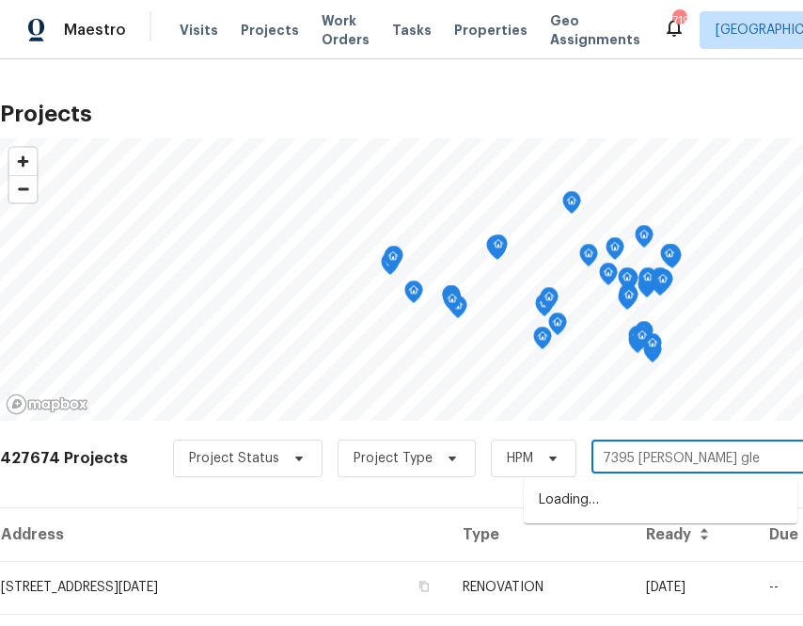
type input "7395 cortney glen"
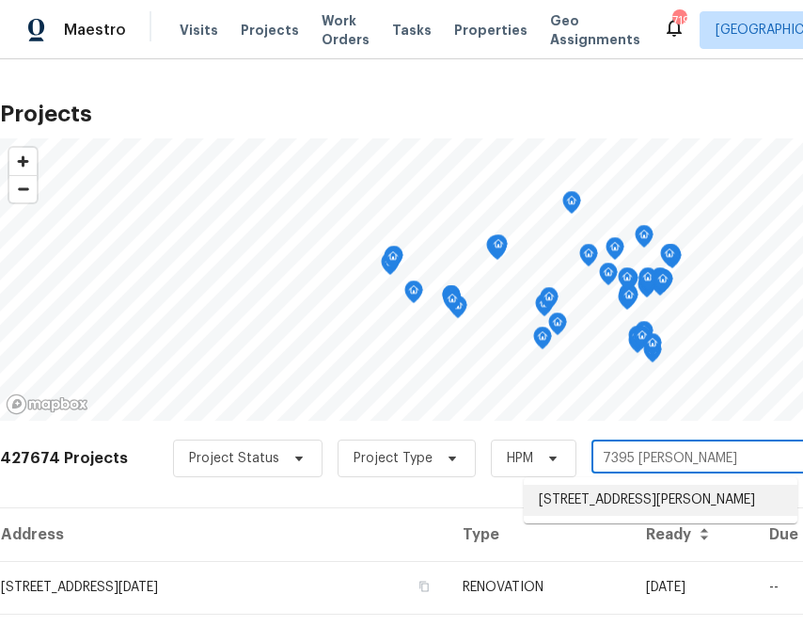
click at [629, 496] on li "7395 Cortney Glen Ln, Lewisville, NC 27023" at bounding box center [661, 499] width 274 height 31
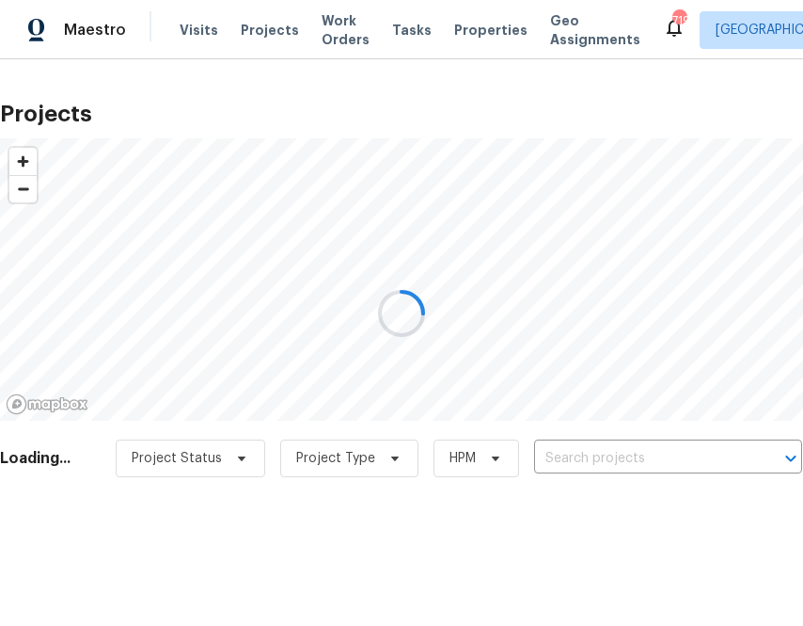
type input "7395 Cortney Glen Ln, Lewisville, NC 27023"
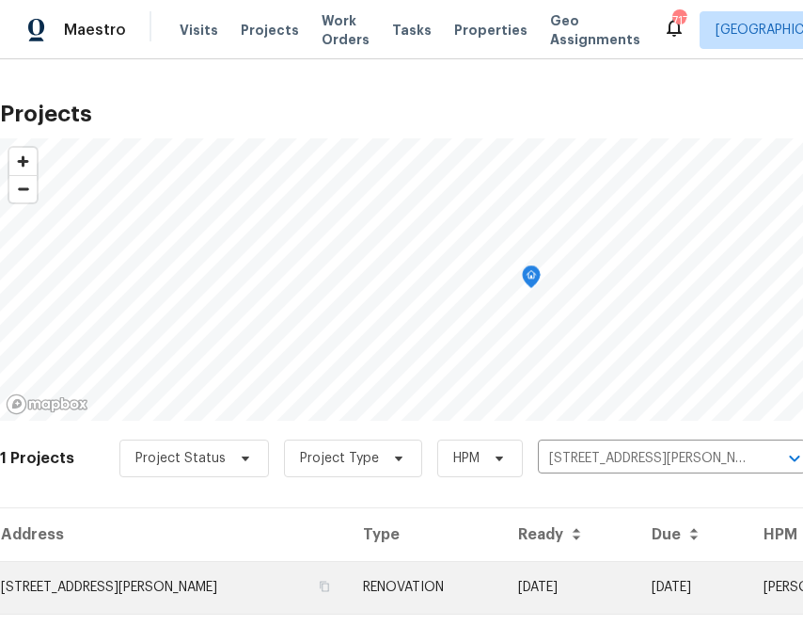
click at [237, 584] on td "7395 Cortney Glen Ln, Lewisville, NC 27023" at bounding box center [174, 587] width 348 height 53
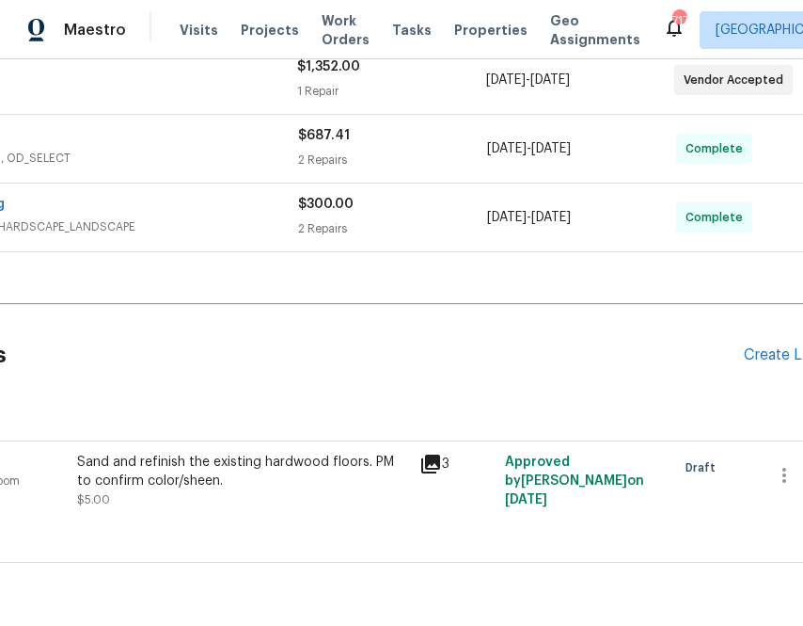
scroll to position [512, 219]
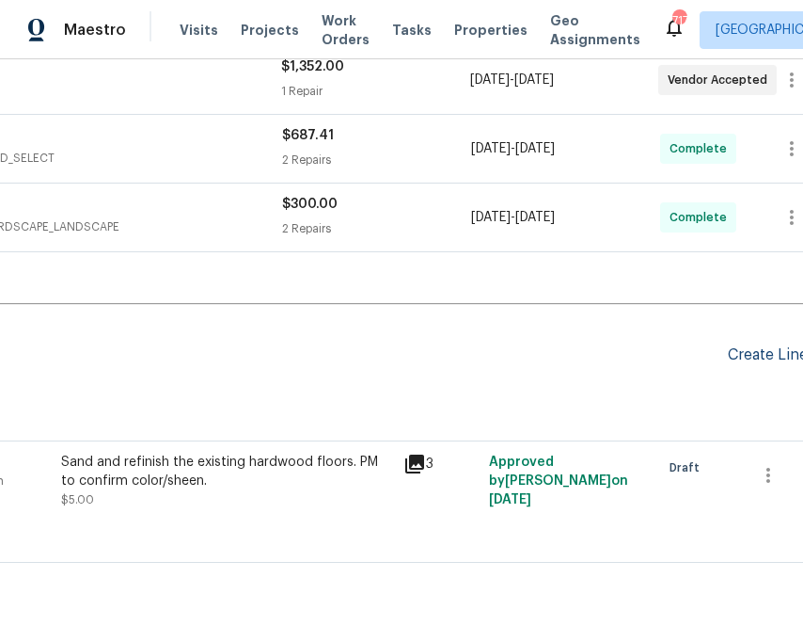
click at [744, 354] on div "Create Line Item" at bounding box center [786, 355] width 116 height 18
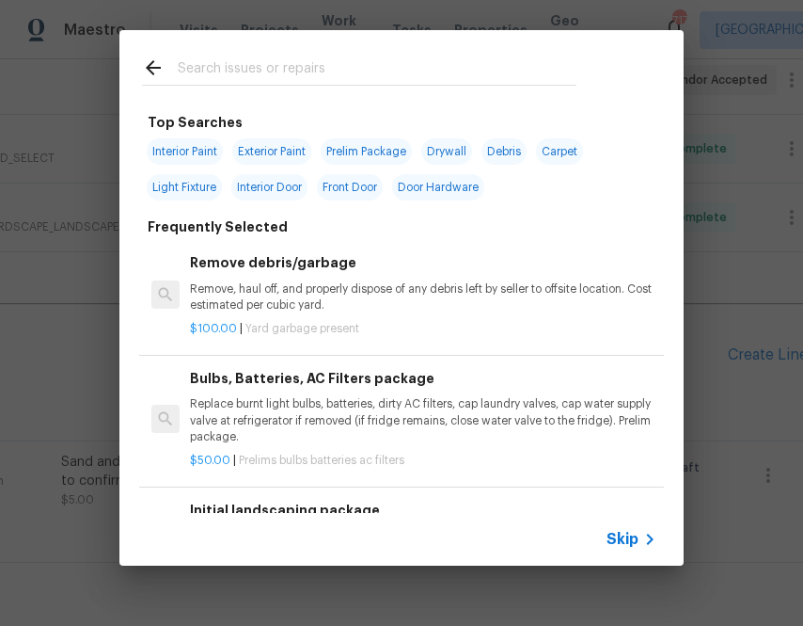
click at [310, 67] on input "text" at bounding box center [377, 70] width 399 height 28
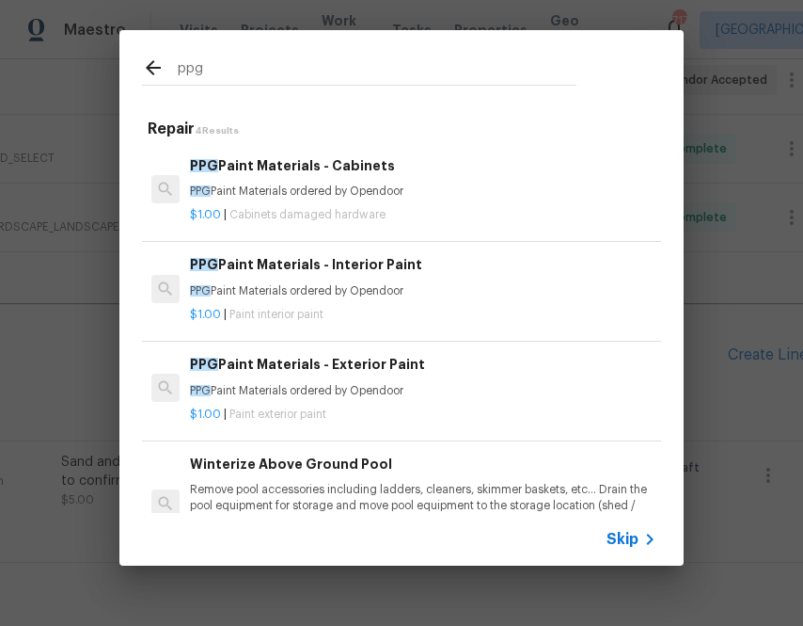
type input "ppg"
click at [251, 282] on div "PPG Paint Materials - Interior Paint PPG Paint Materials ordered by Opendoor" at bounding box center [423, 276] width 467 height 45
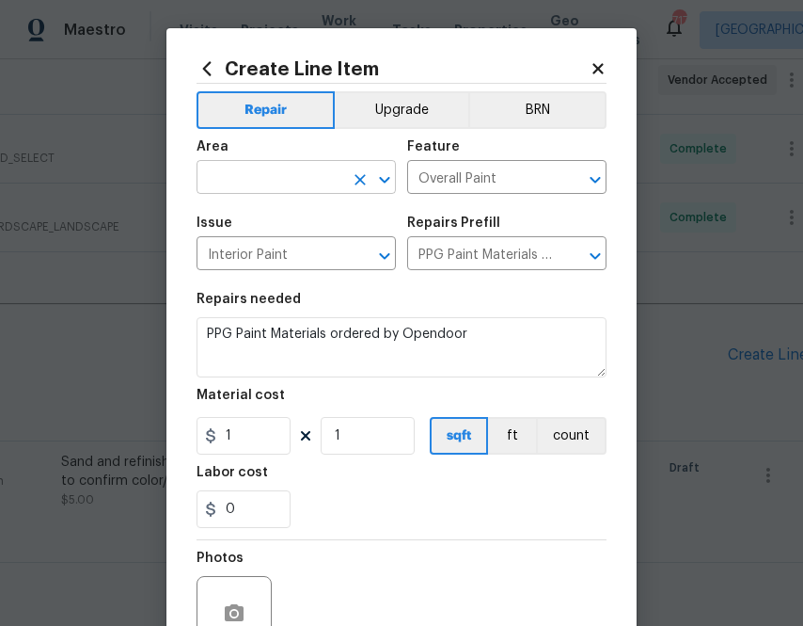
click at [287, 180] on input "text" at bounding box center [270, 179] width 147 height 29
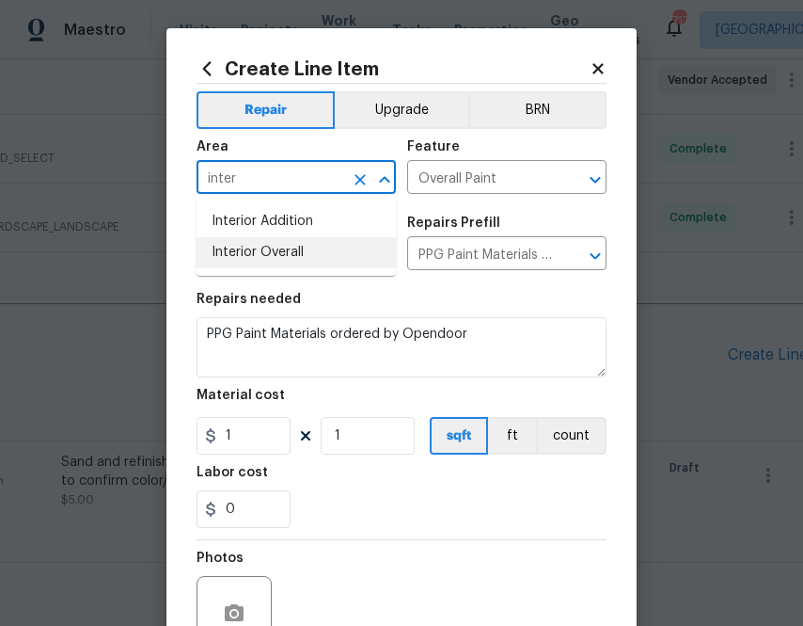
click at [286, 254] on li "Interior Overall" at bounding box center [296, 252] width 199 height 31
type input "Interior Overall"
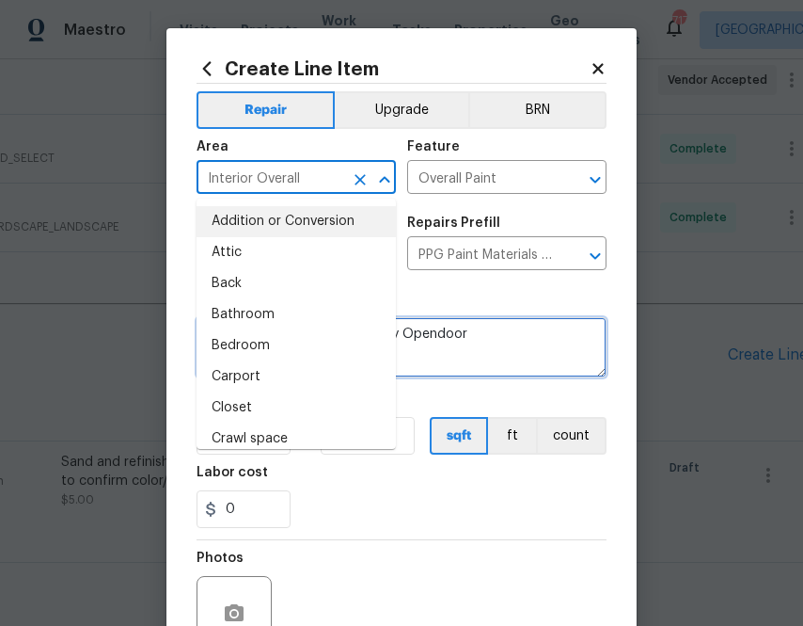
click at [487, 321] on textarea "PPG Paint Materials ordered by Opendoor" at bounding box center [402, 347] width 410 height 60
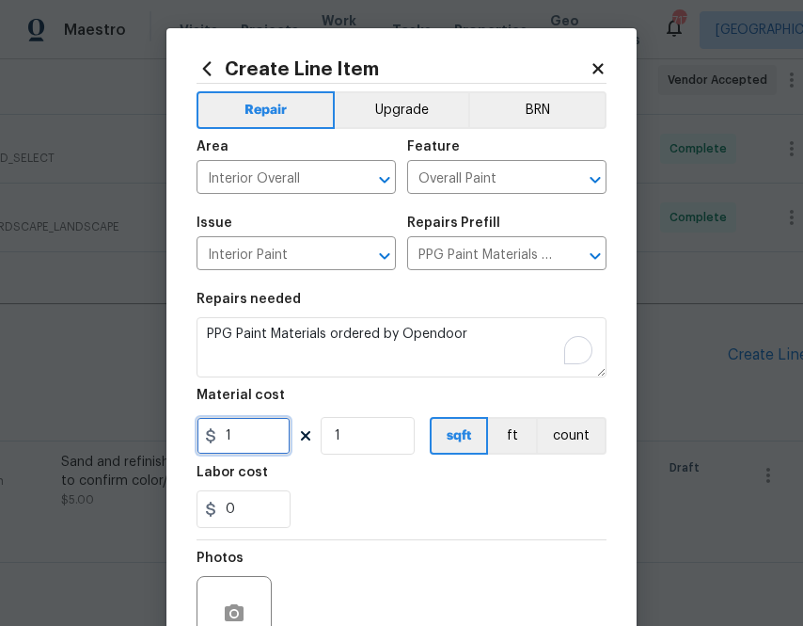
click at [258, 437] on input "1" at bounding box center [244, 436] width 94 height 38
paste input "61.9"
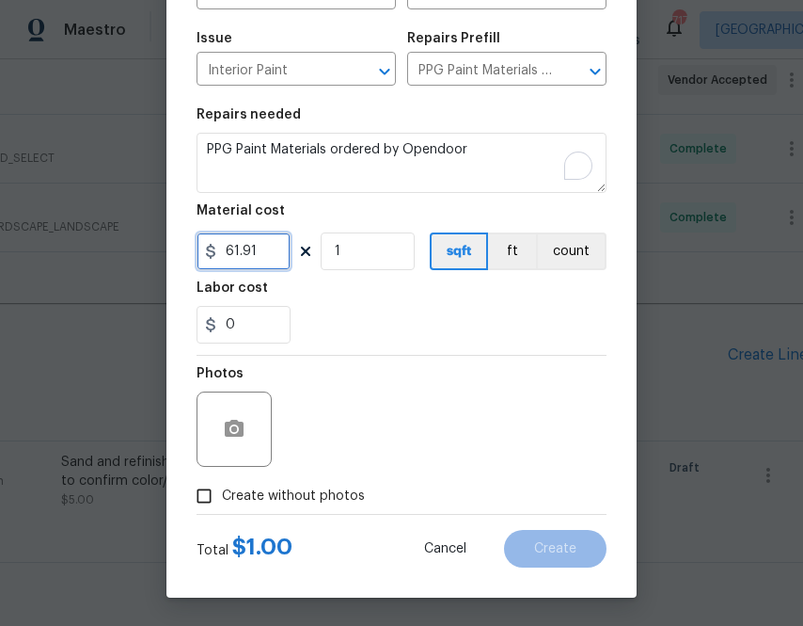
type input "61.91"
drag, startPoint x: 299, startPoint y: 498, endPoint x: 306, endPoint y: 481, distance: 18.2
click at [299, 498] on span "Create without photos" at bounding box center [293, 496] width 143 height 20
click at [222, 498] on input "Create without photos" at bounding box center [204, 496] width 36 height 36
checkbox input "true"
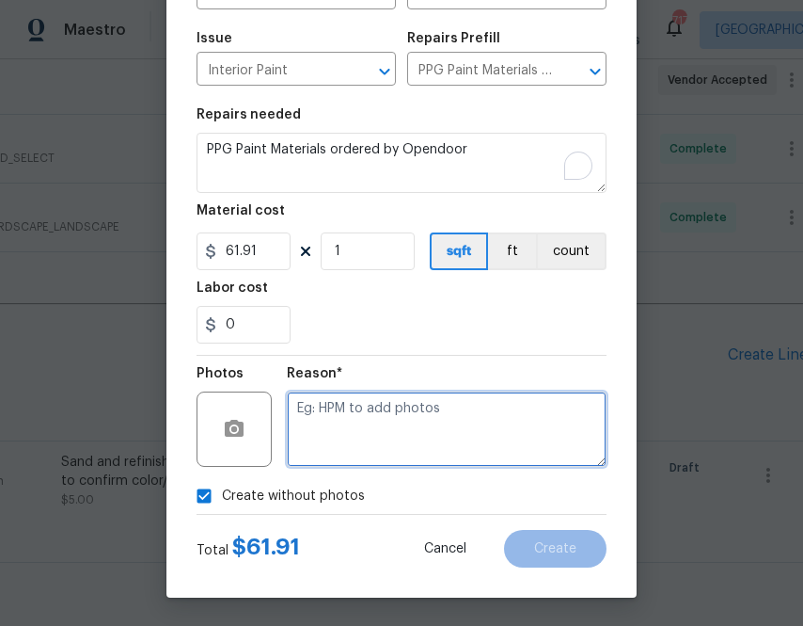
click at [365, 427] on textarea at bounding box center [447, 428] width 320 height 75
type textarea "na"
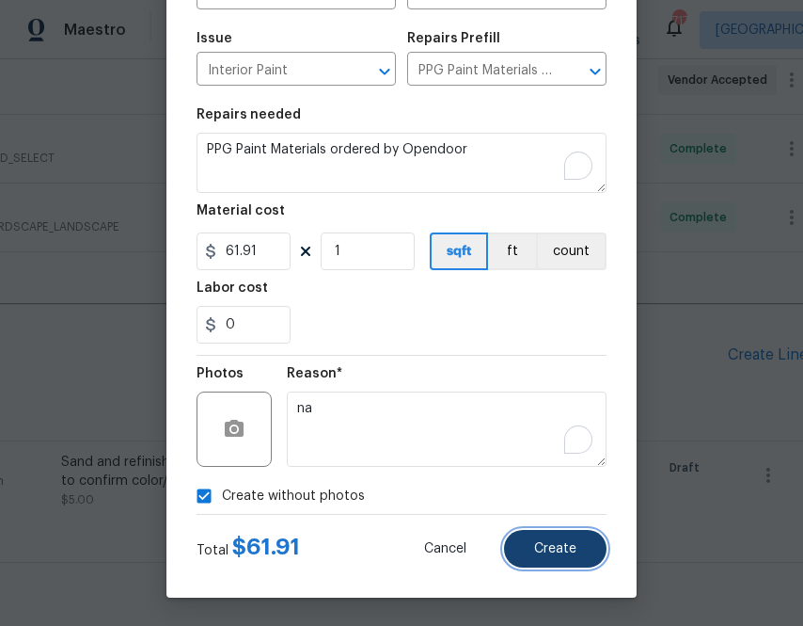
click at [536, 545] on span "Create" at bounding box center [555, 549] width 42 height 14
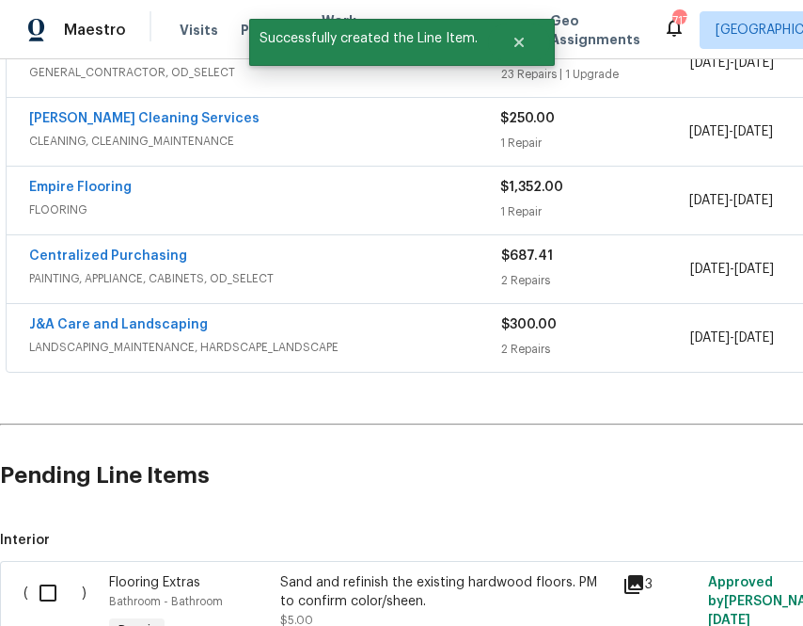
scroll to position [274, 0]
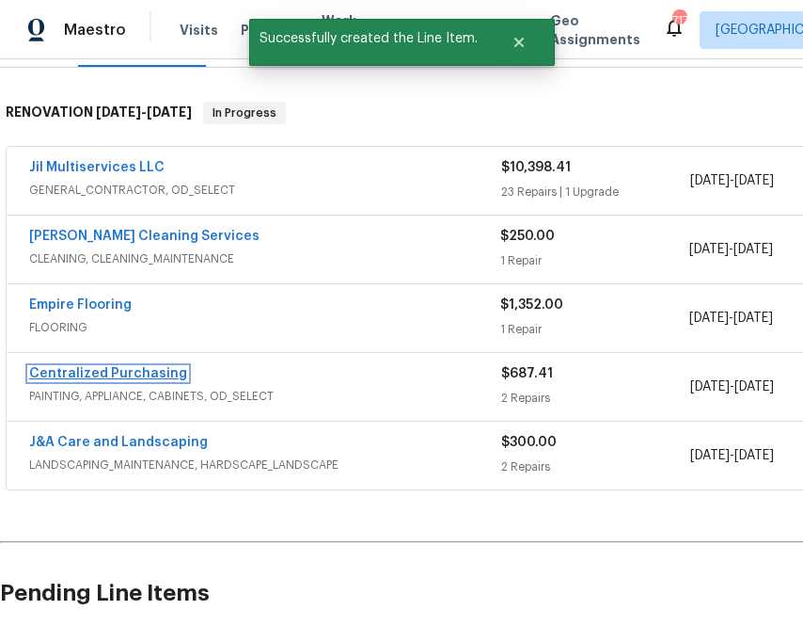
click at [102, 374] on link "Centralized Purchasing" at bounding box center [108, 373] width 158 height 13
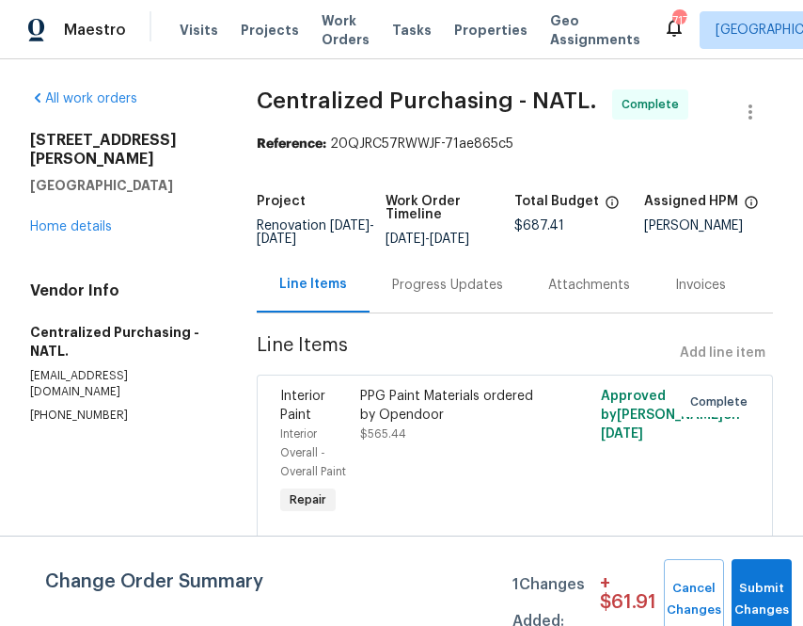
scroll to position [174, 0]
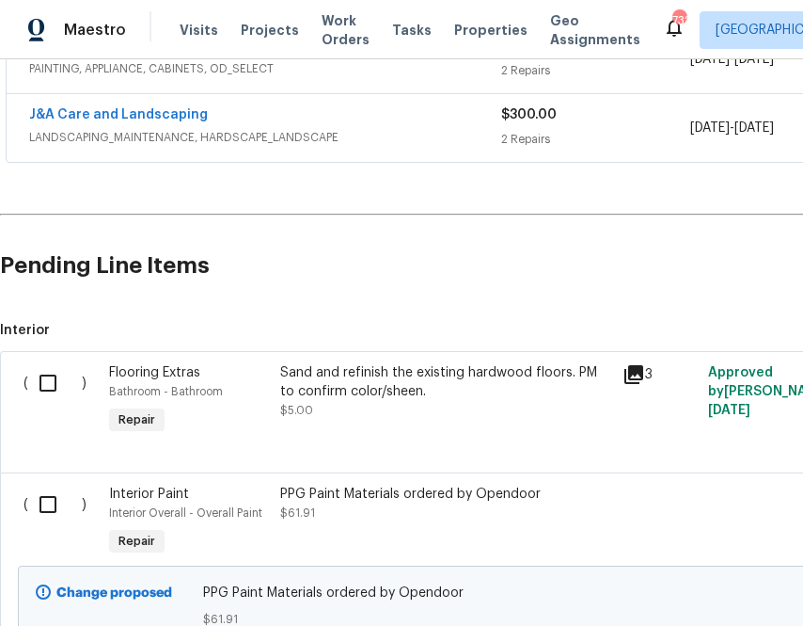
scroll to position [751, 0]
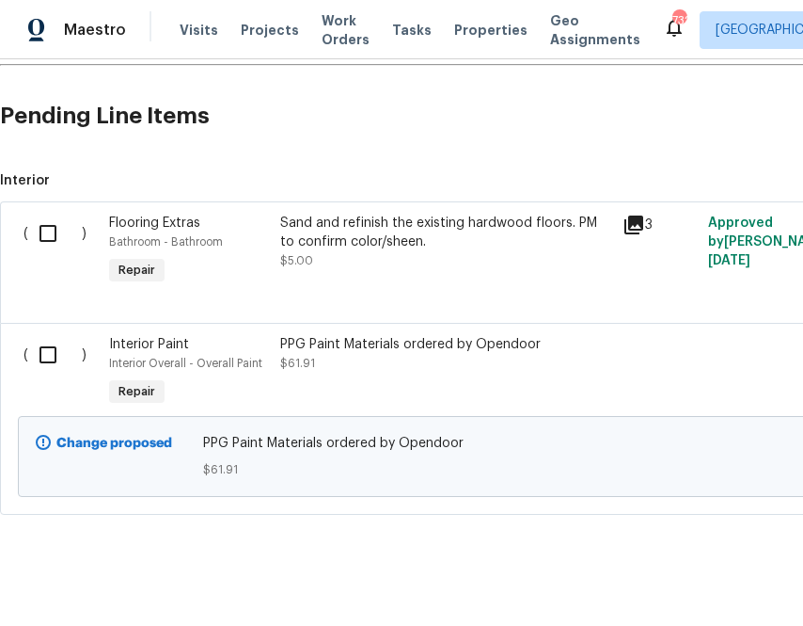
click at [44, 372] on input "checkbox" at bounding box center [55, 355] width 54 height 40
checkbox input "true"
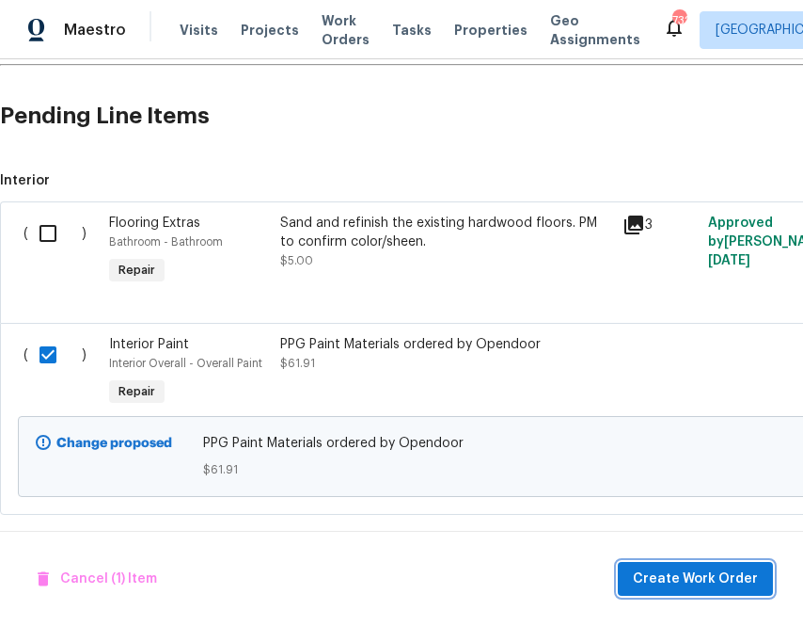
click at [644, 579] on span "Create Work Order" at bounding box center [695, 579] width 125 height 24
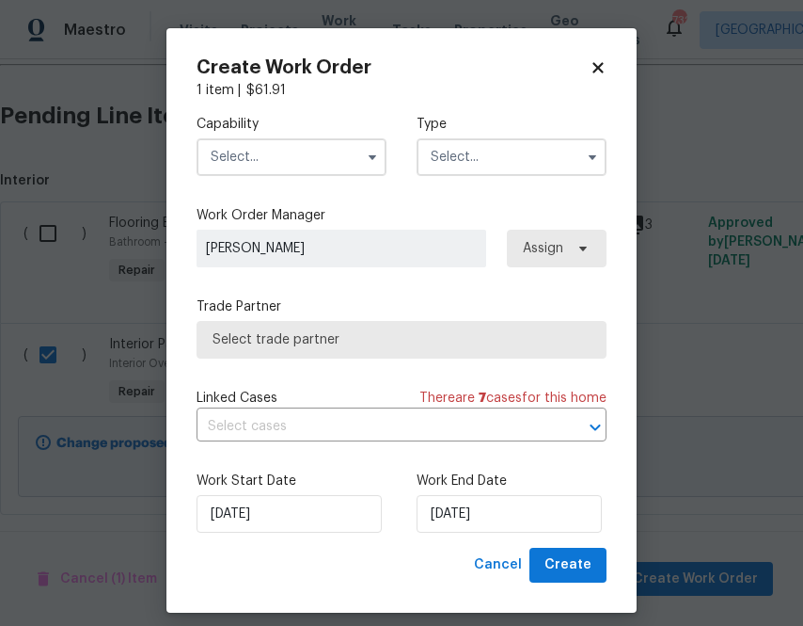
click at [317, 180] on div "Capability Type" at bounding box center [402, 145] width 410 height 91
click at [317, 169] on input "text" at bounding box center [292, 157] width 190 height 38
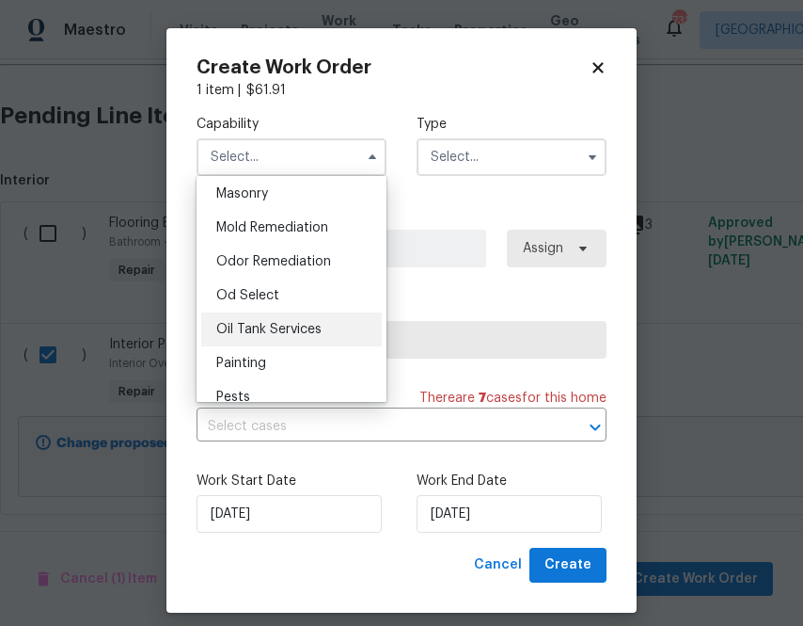
scroll to position [1470, 0]
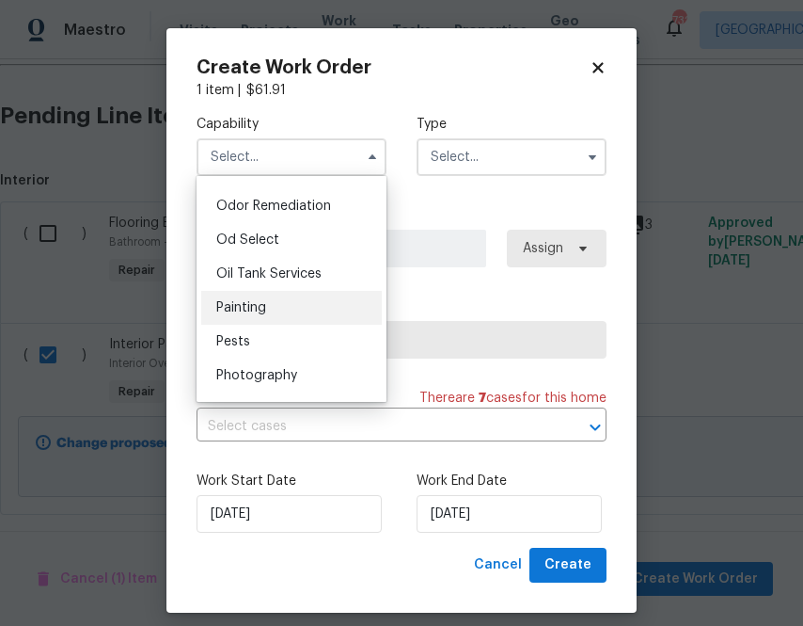
click at [299, 304] on div "Painting" at bounding box center [291, 308] width 181 height 34
type input "Painting"
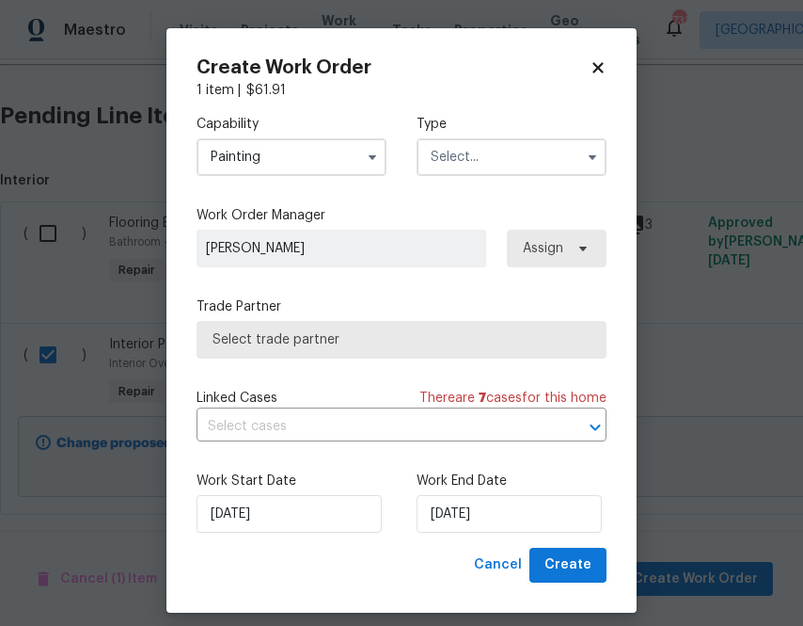
click at [504, 168] on input "text" at bounding box center [512, 157] width 190 height 38
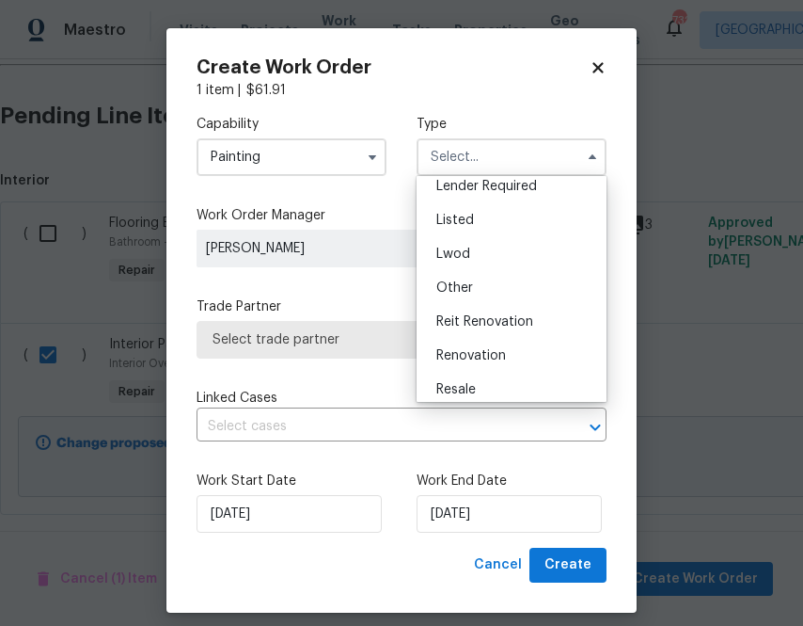
scroll to position [224, 0]
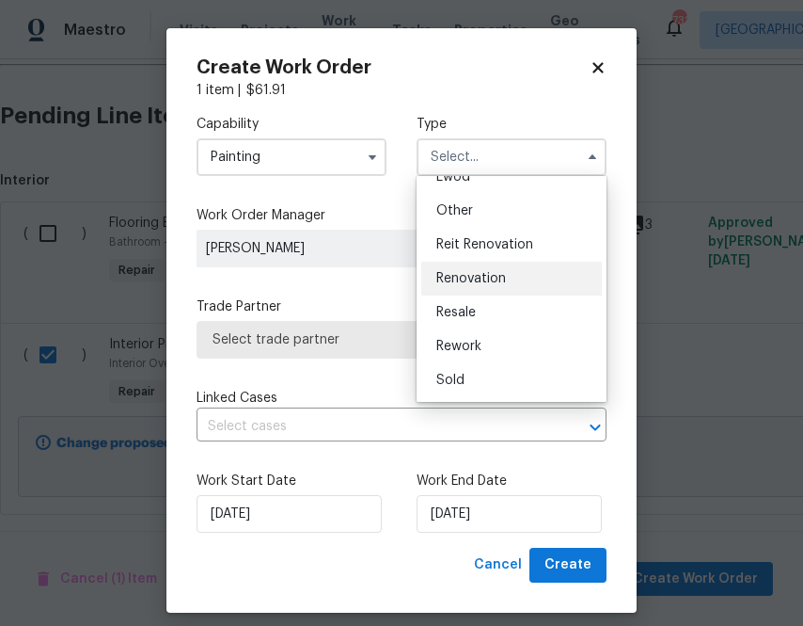
click at [486, 280] on span "Renovation" at bounding box center [472, 278] width 70 height 13
type input "Renovation"
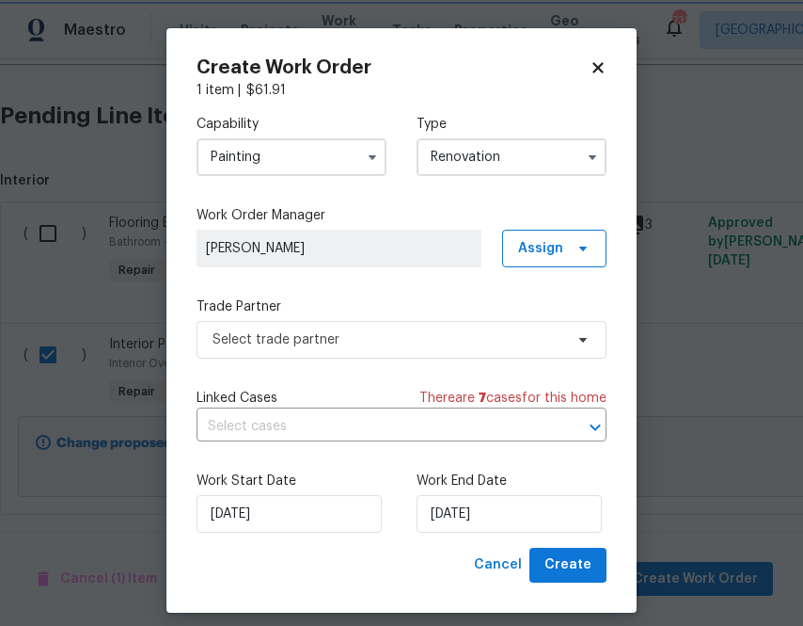
scroll to position [0, 0]
click at [576, 220] on label "Work Order Manager" at bounding box center [402, 215] width 410 height 19
click at [574, 253] on span at bounding box center [580, 248] width 21 height 15
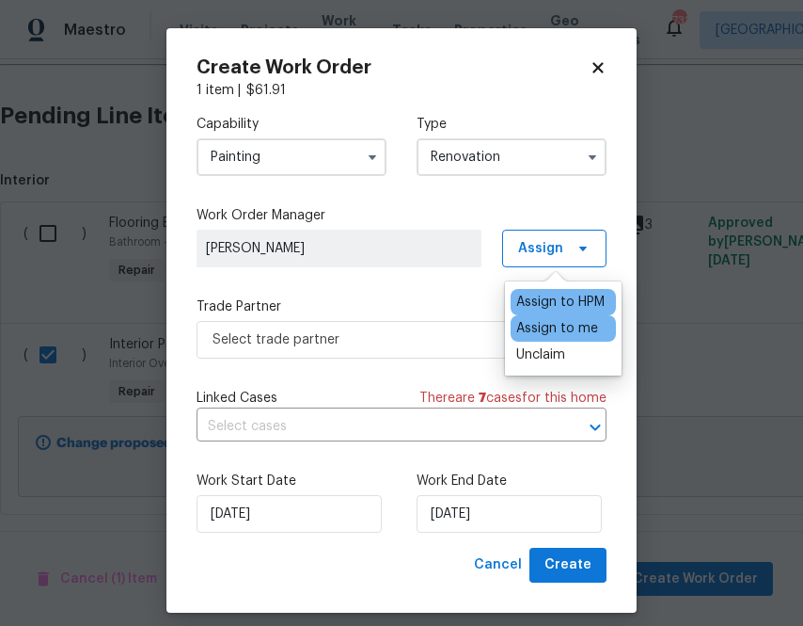
click at [550, 328] on div "Assign to me" at bounding box center [557, 328] width 82 height 19
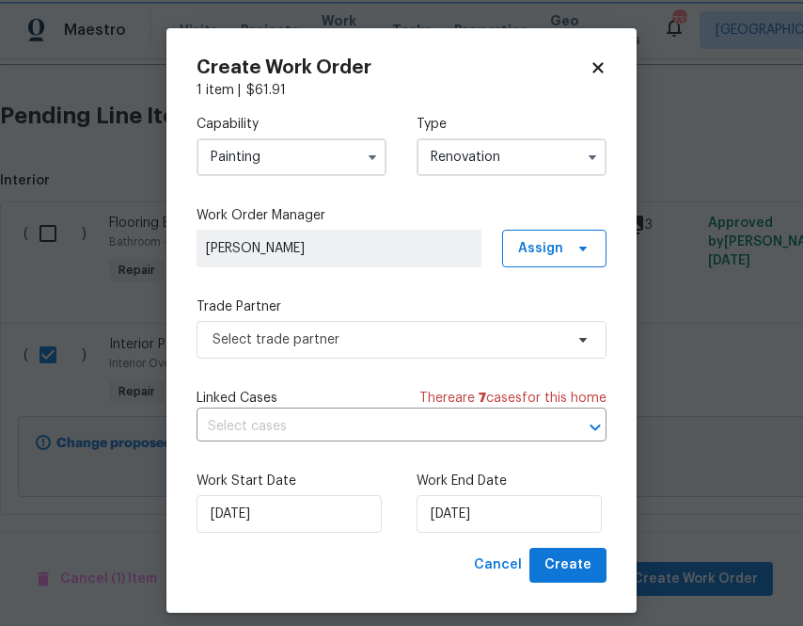
click at [379, 364] on div "Capability Painting Type Renovation Work Order Manager Zenah Haddad Assign Trad…" at bounding box center [402, 324] width 410 height 448
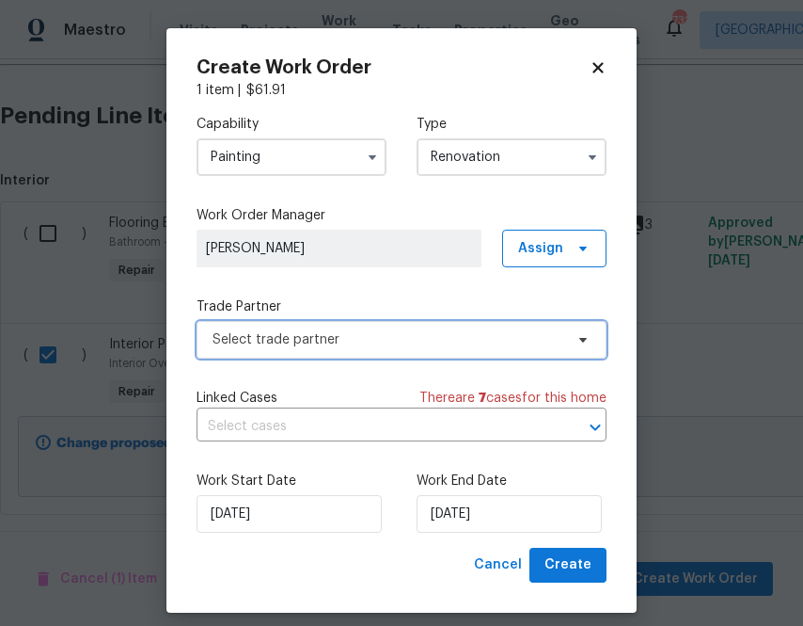
click at [379, 348] on span "Select trade partner" at bounding box center [388, 339] width 351 height 19
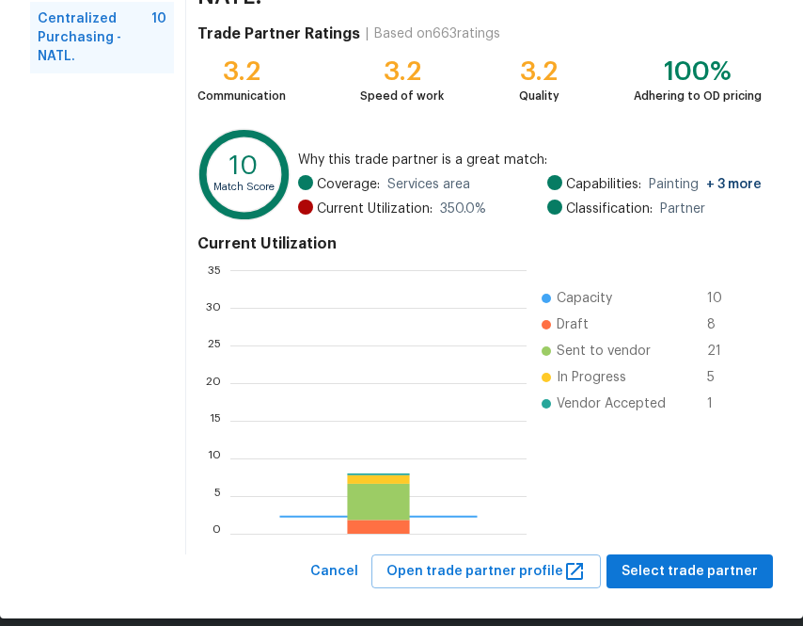
scroll to position [263, 295]
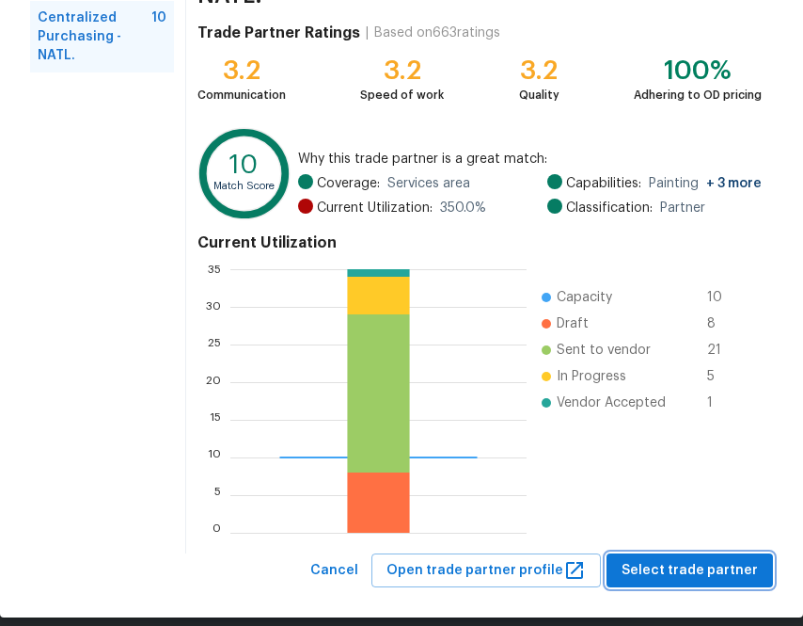
click at [662, 559] on span "Select trade partner" at bounding box center [690, 571] width 136 height 24
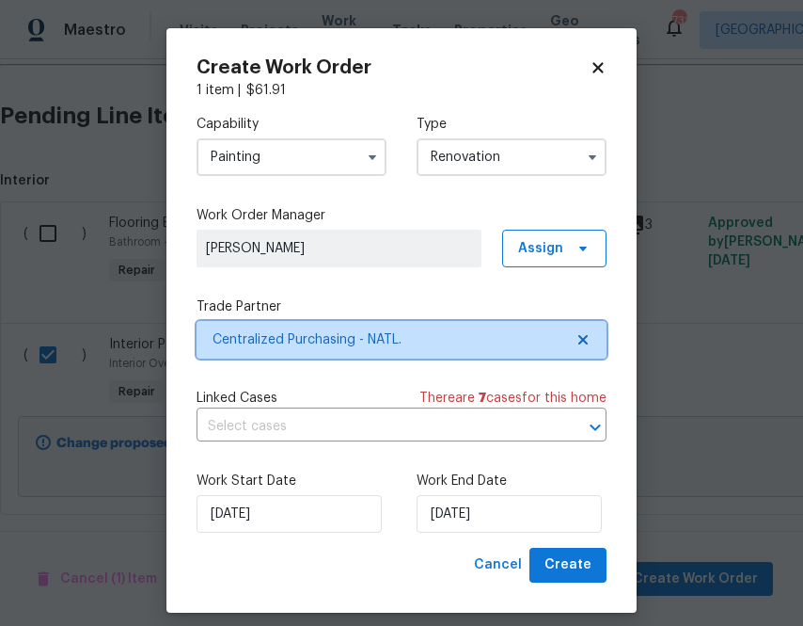
scroll to position [0, 0]
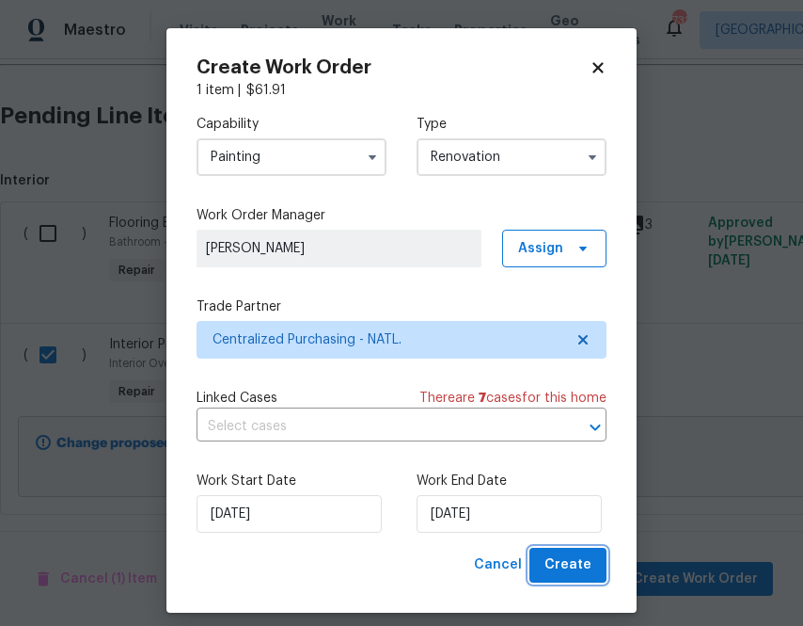
click at [570, 567] on span "Create" at bounding box center [568, 565] width 47 height 24
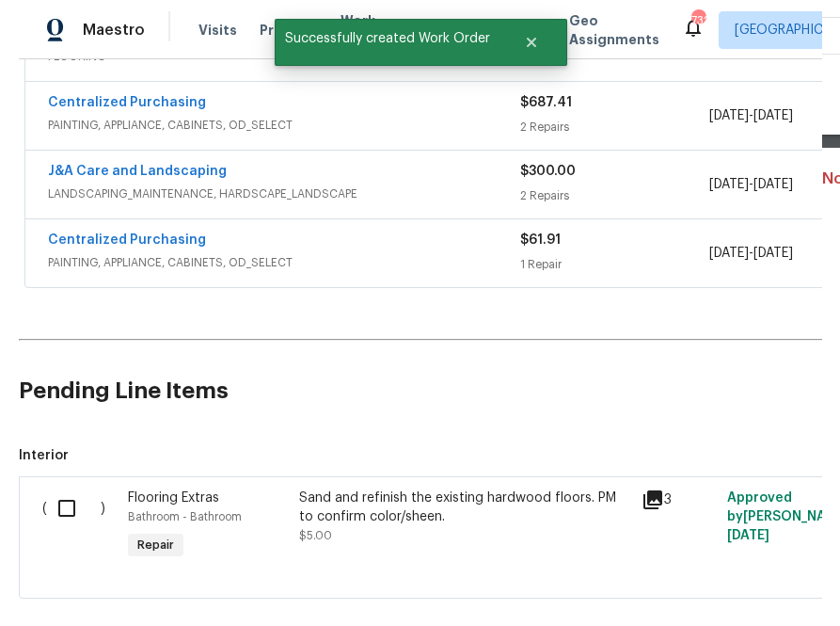
scroll to position [498, 0]
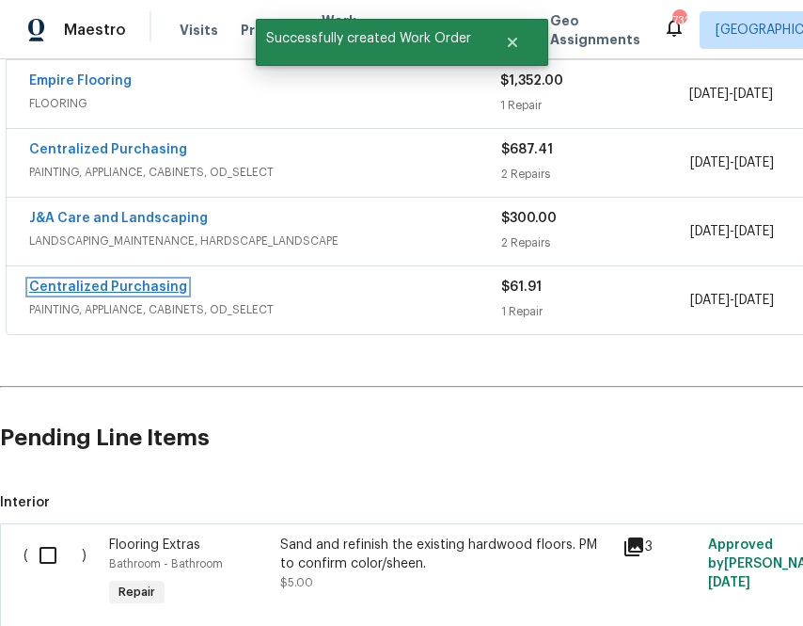
click at [151, 280] on link "Centralized Purchasing" at bounding box center [108, 286] width 158 height 13
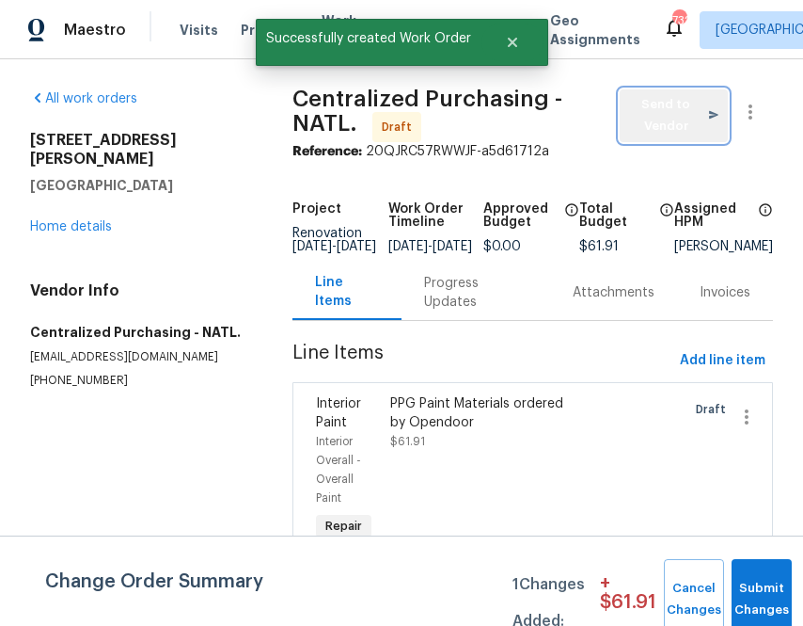
click at [659, 116] on span "Send to Vendor" at bounding box center [673, 115] width 89 height 43
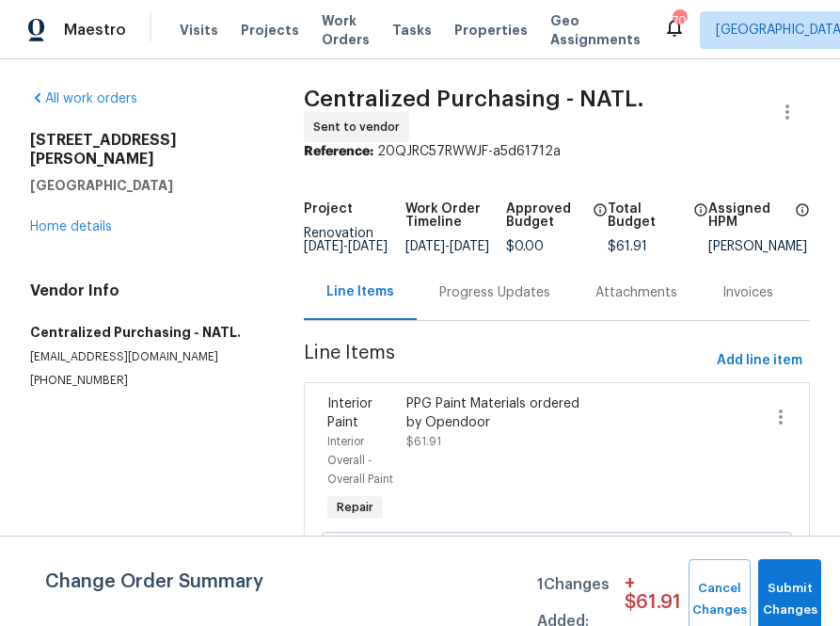
click at [254, 17] on div "Visits Projects Work Orders Tasks Properties Geo Assignments" at bounding box center [422, 30] width 484 height 38
click at [261, 31] on span "Projects" at bounding box center [270, 30] width 58 height 19
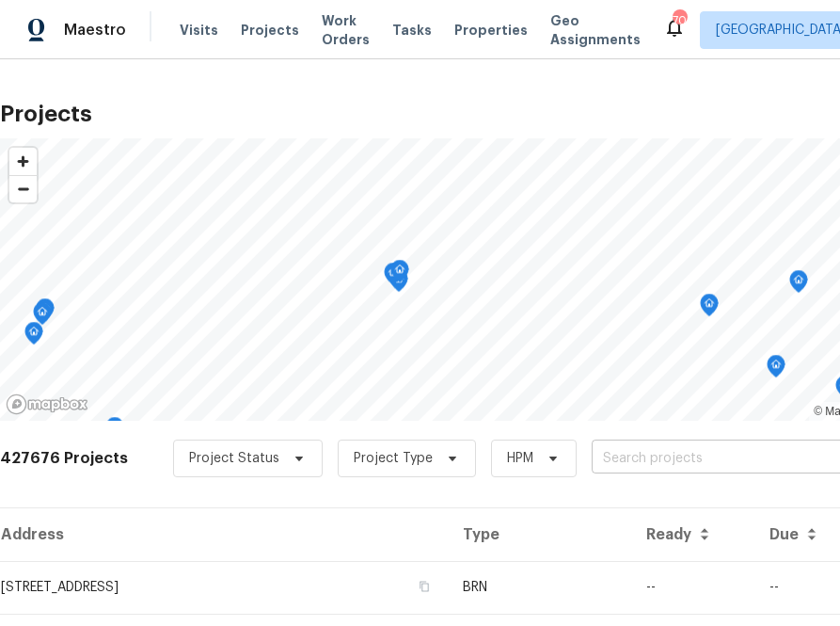
click at [684, 447] on input "text" at bounding box center [699, 458] width 215 height 29
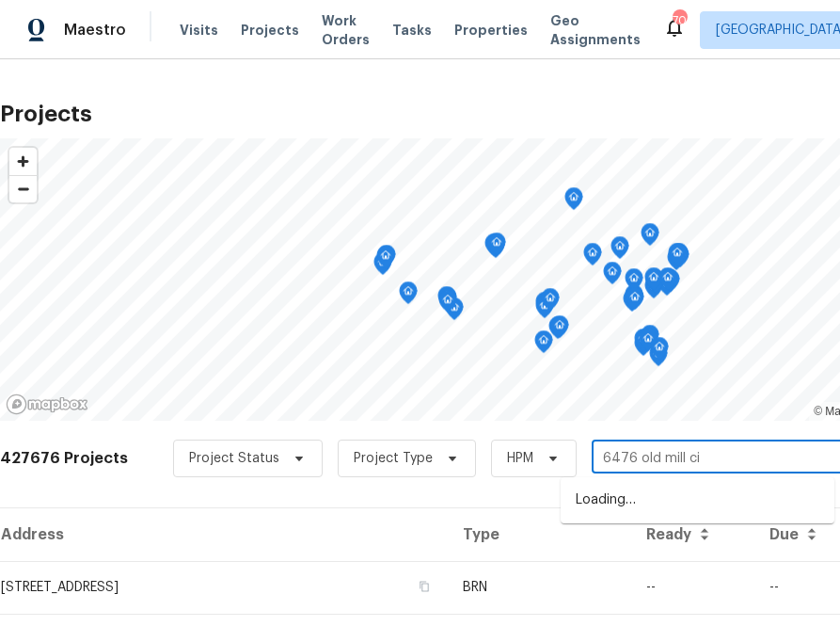
type input "6476 old mill cir"
click at [618, 513] on li "6476 Old Mill Cir, Watauga, TX 76148" at bounding box center [698, 499] width 274 height 31
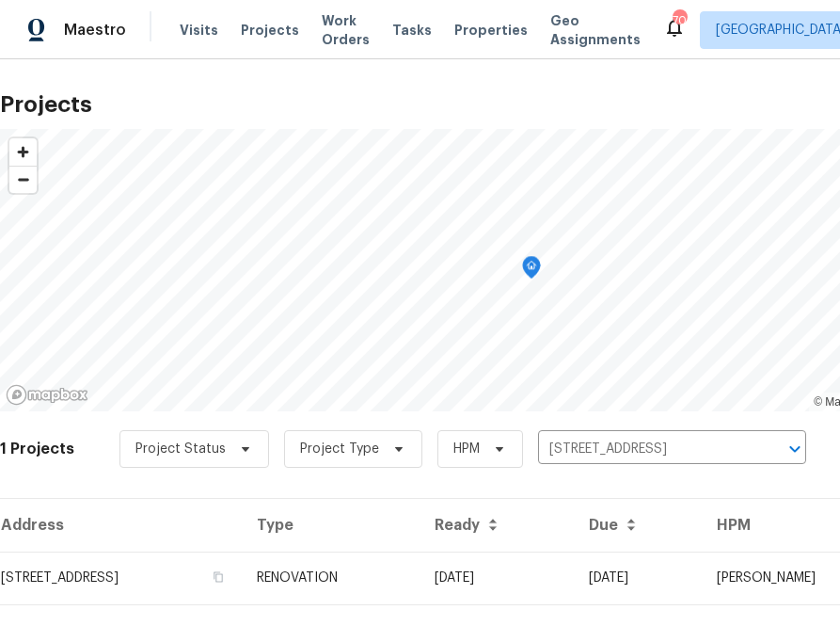
scroll to position [48, 0]
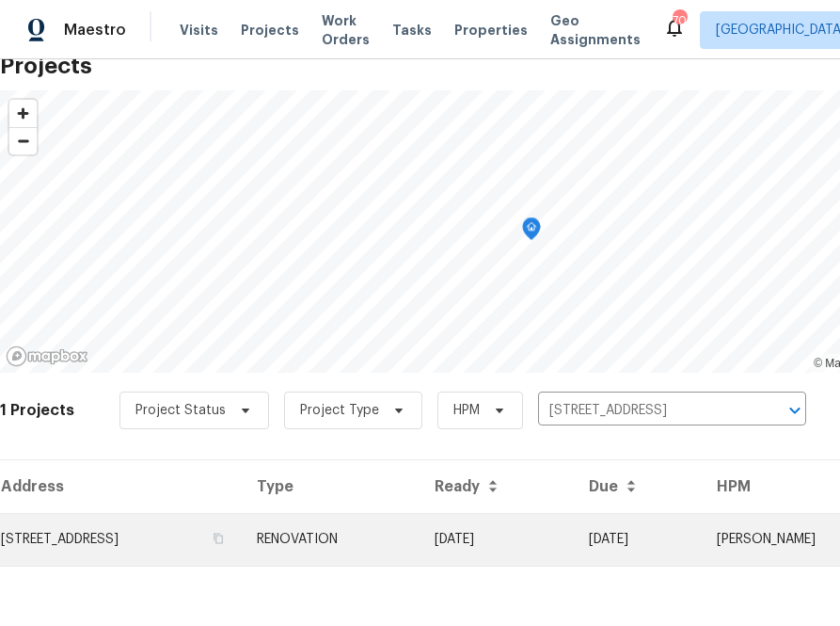
click at [207, 524] on td "6476 Old Mill Cir, Watauga, TX 76148" at bounding box center [121, 539] width 242 height 53
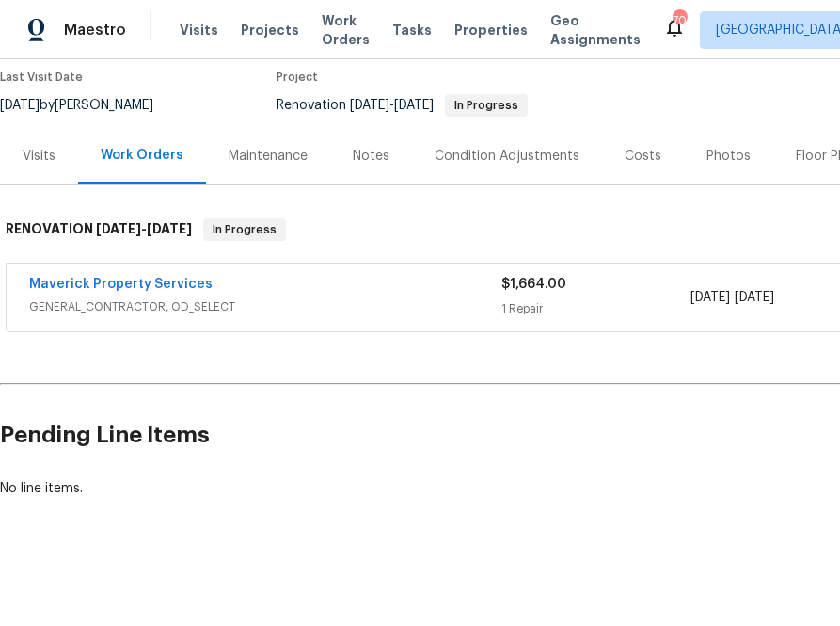
scroll to position [157, 223]
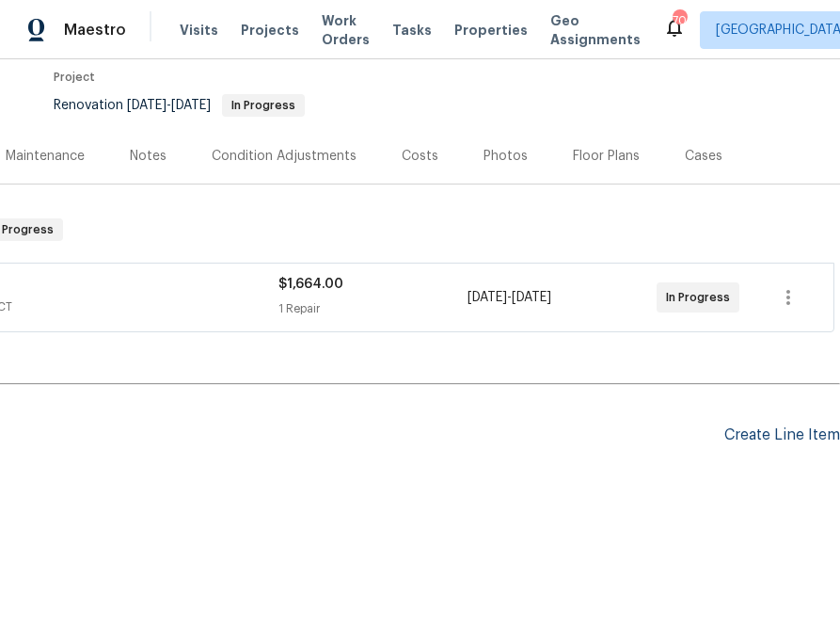
click at [784, 431] on div "Create Line Item" at bounding box center [782, 435] width 116 height 18
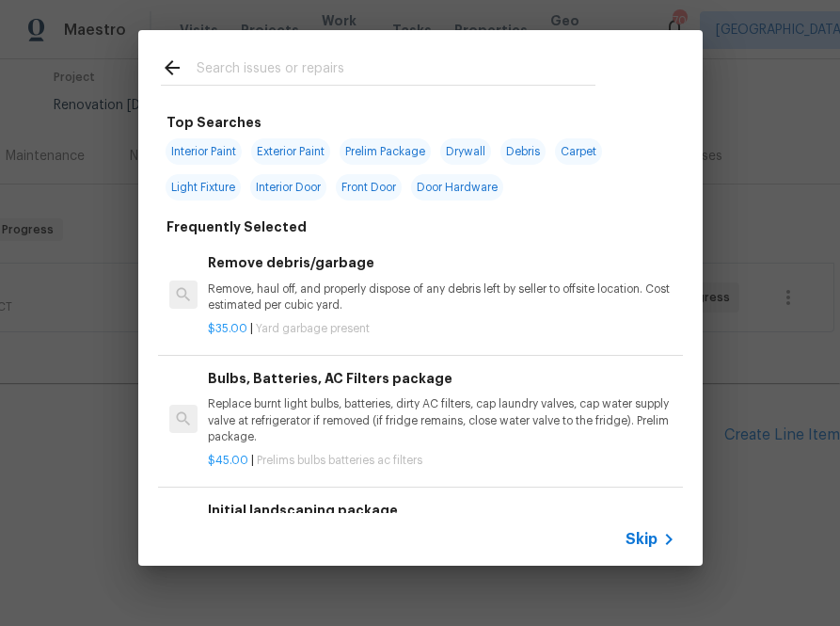
click at [322, 68] on input "text" at bounding box center [396, 70] width 399 height 28
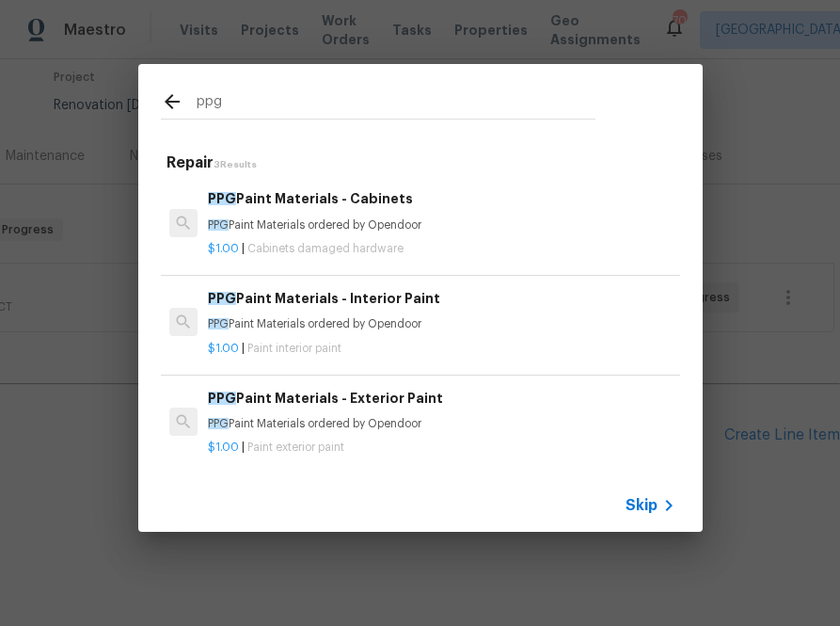
type input "ppg"
click at [243, 205] on h6 "PPG Paint Materials - Cabinets" at bounding box center [441, 198] width 467 height 21
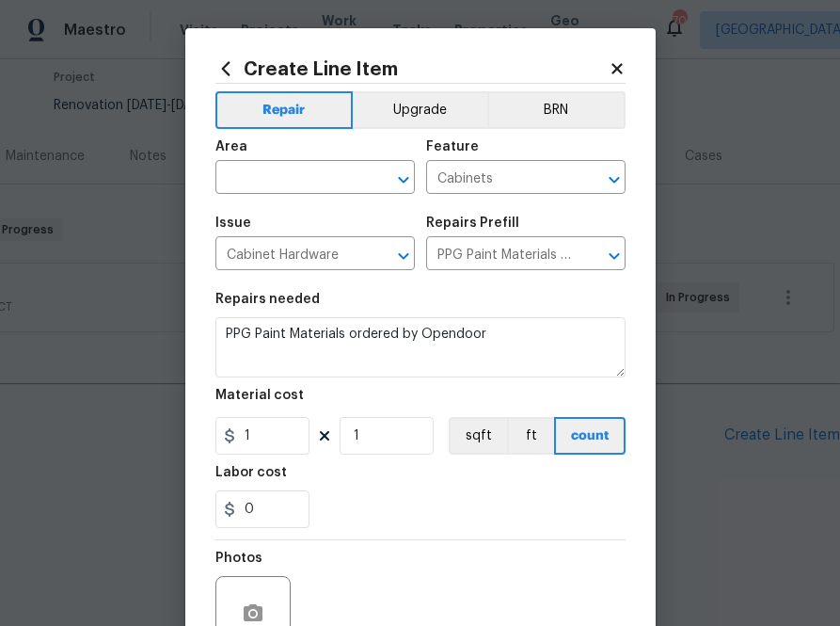
click at [224, 71] on icon at bounding box center [225, 68] width 8 height 14
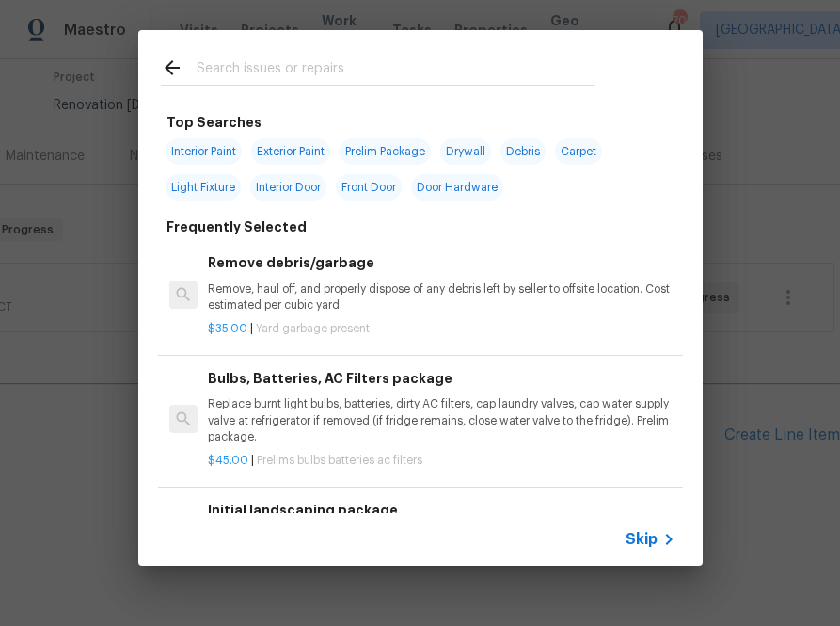
click at [249, 69] on input "text" at bounding box center [396, 70] width 399 height 28
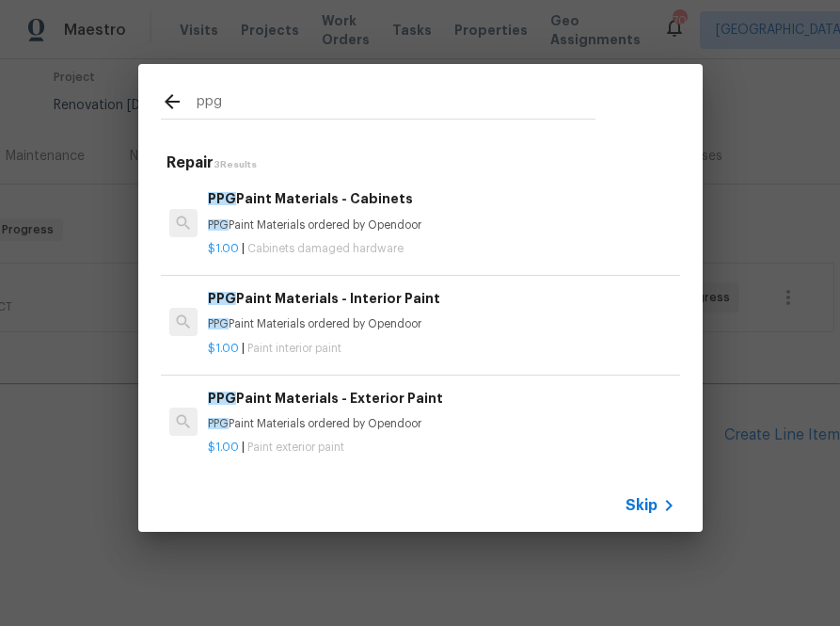
type input "ppg"
click at [274, 341] on p "$1.00 | Paint interior paint" at bounding box center [441, 349] width 467 height 16
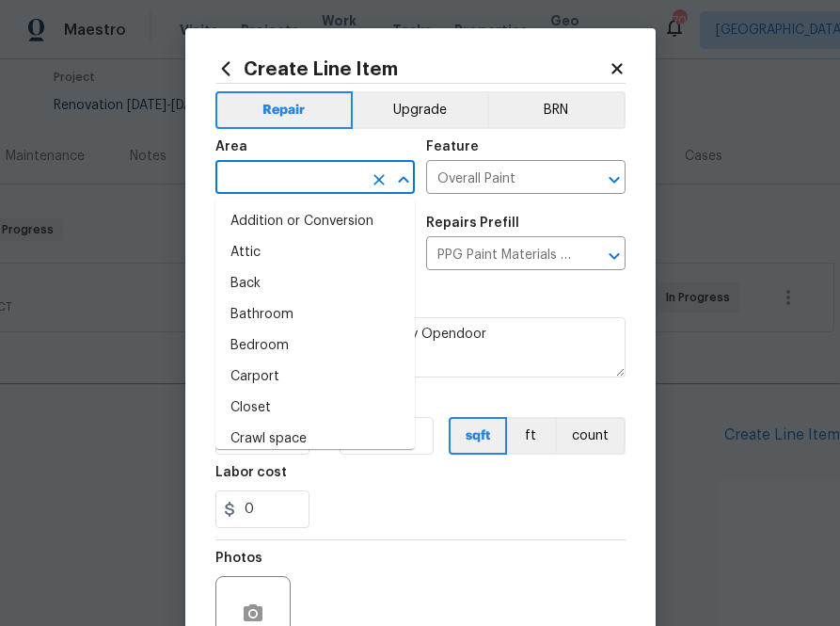
click at [289, 171] on input "text" at bounding box center [288, 179] width 147 height 29
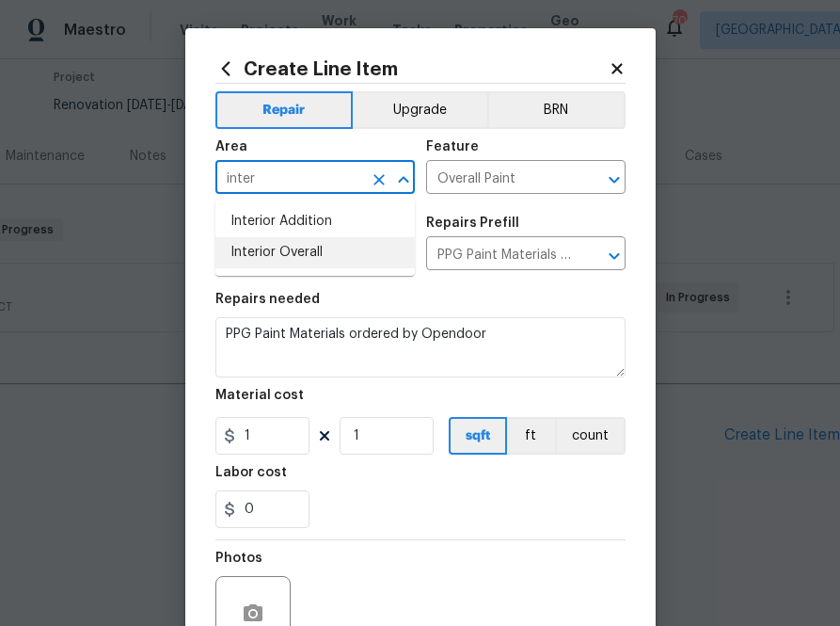
click at [299, 248] on li "Interior Overall" at bounding box center [314, 252] width 199 height 31
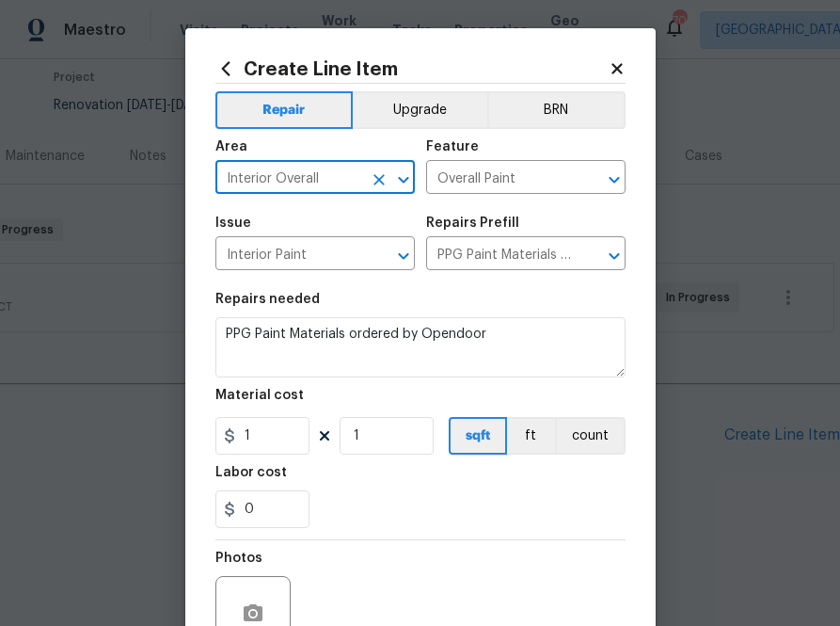
type input "Interior Overall"
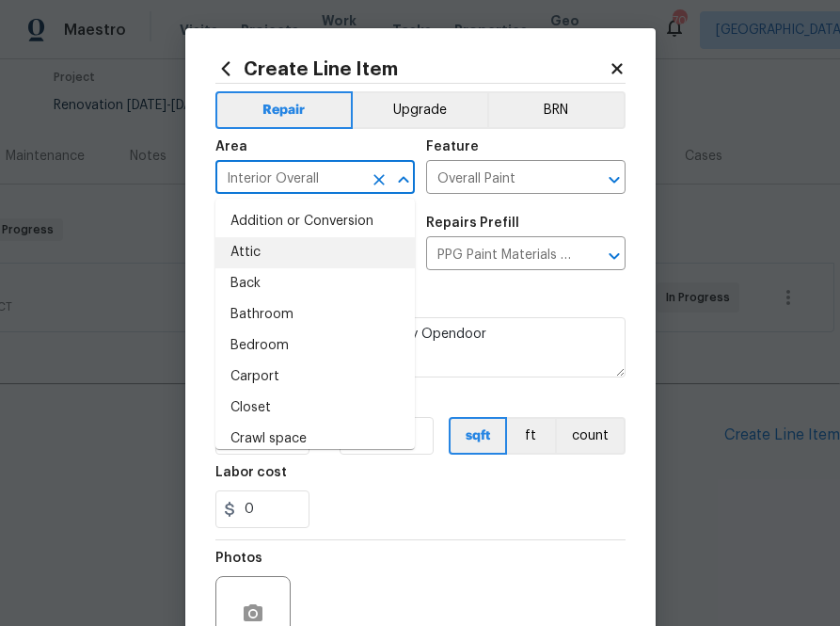
click at [447, 294] on div "Repairs needed" at bounding box center [420, 305] width 410 height 24
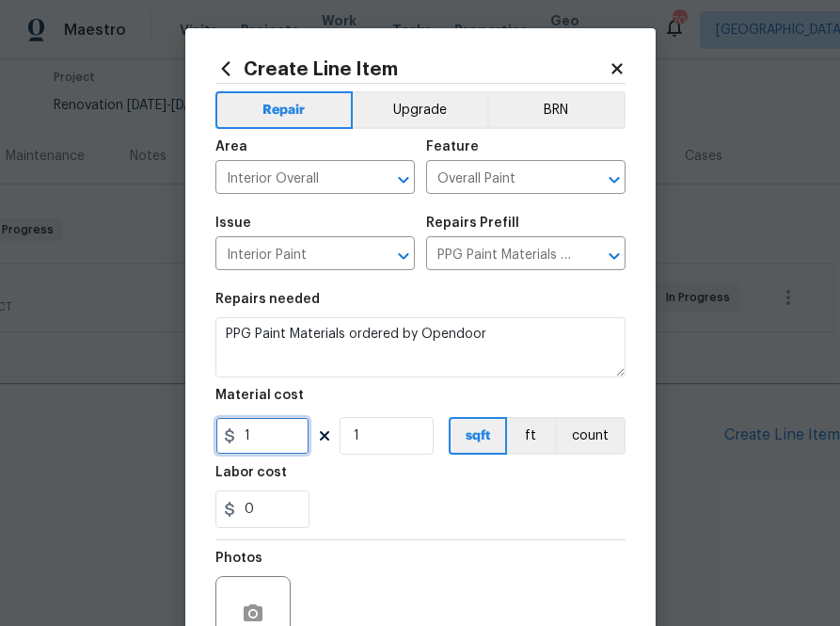
click at [271, 446] on input "1" at bounding box center [262, 436] width 94 height 38
paste input "386.4860484"
type input "386.49"
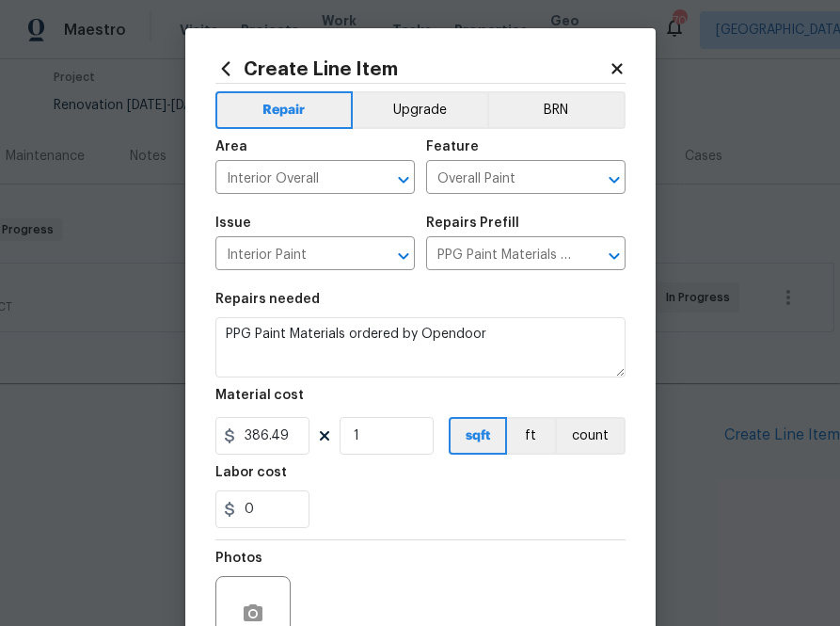
click at [325, 468] on div "Labor cost" at bounding box center [420, 478] width 410 height 24
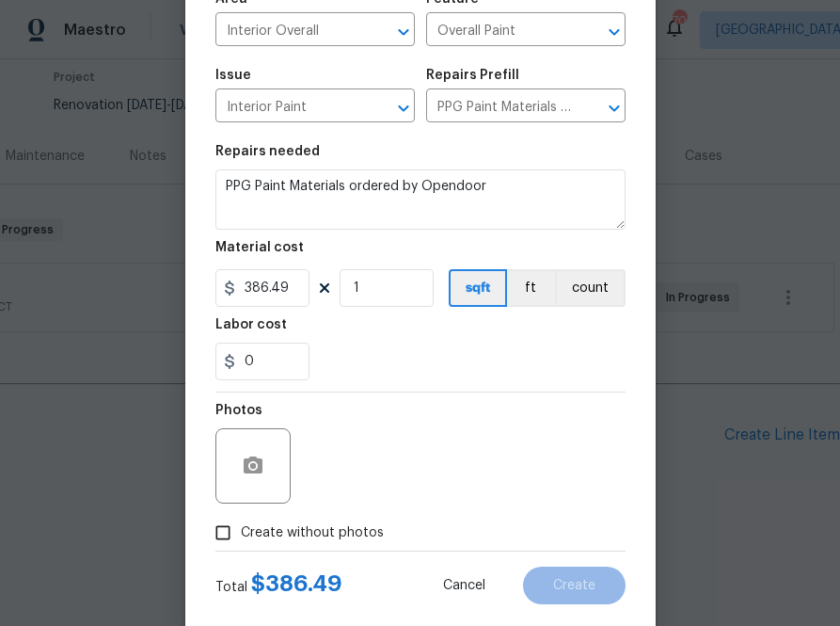
scroll to position [185, 0]
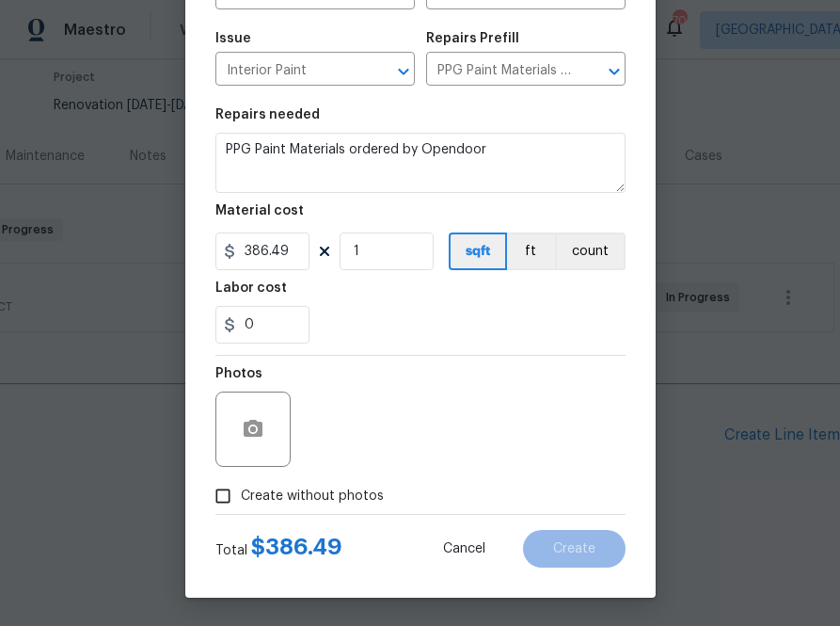
click at [302, 491] on span "Create without photos" at bounding box center [312, 496] width 143 height 20
click at [241, 491] on input "Create without photos" at bounding box center [223, 496] width 36 height 36
checkbox input "true"
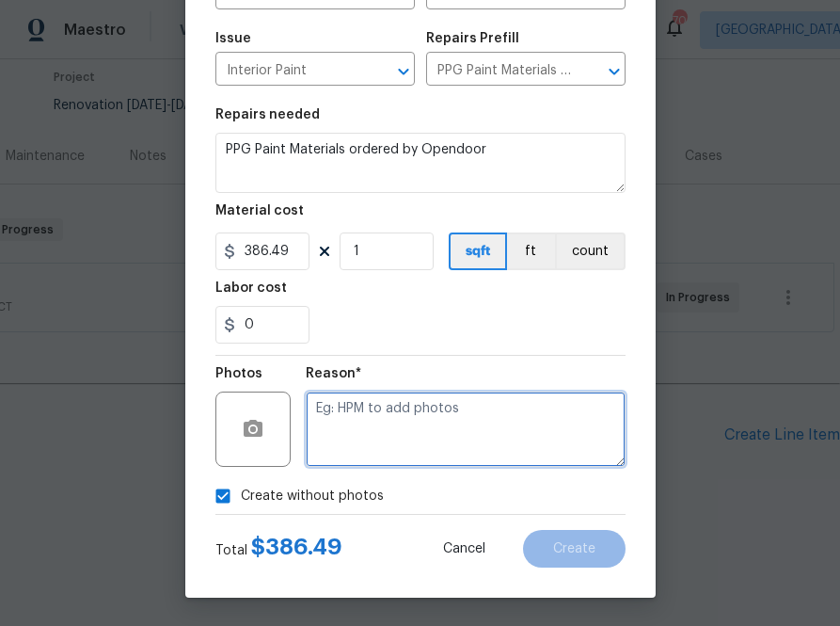
click at [410, 415] on textarea at bounding box center [466, 428] width 320 height 75
type textarea "na"
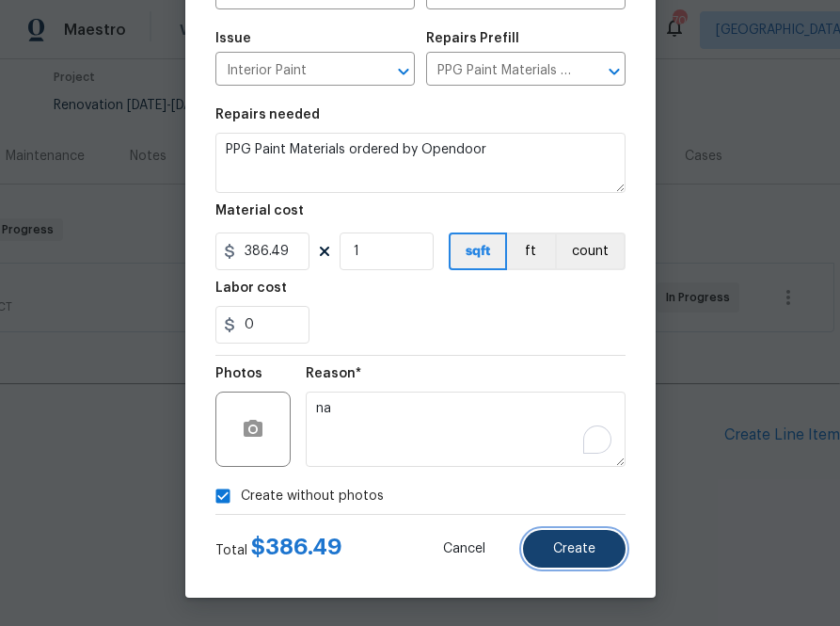
click at [591, 557] on button "Create" at bounding box center [574, 549] width 103 height 38
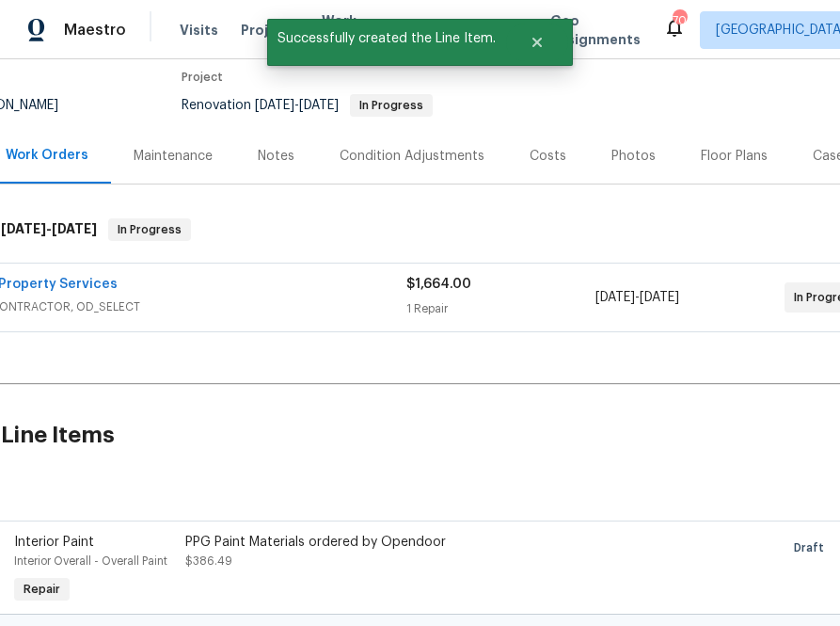
scroll to position [157, 0]
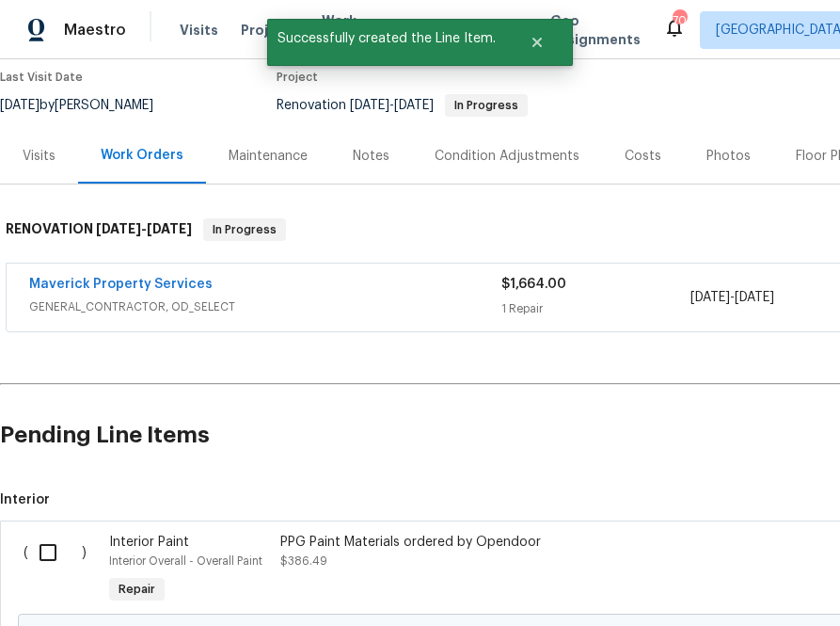
click at [56, 549] on input "checkbox" at bounding box center [55, 552] width 54 height 40
checkbox input "true"
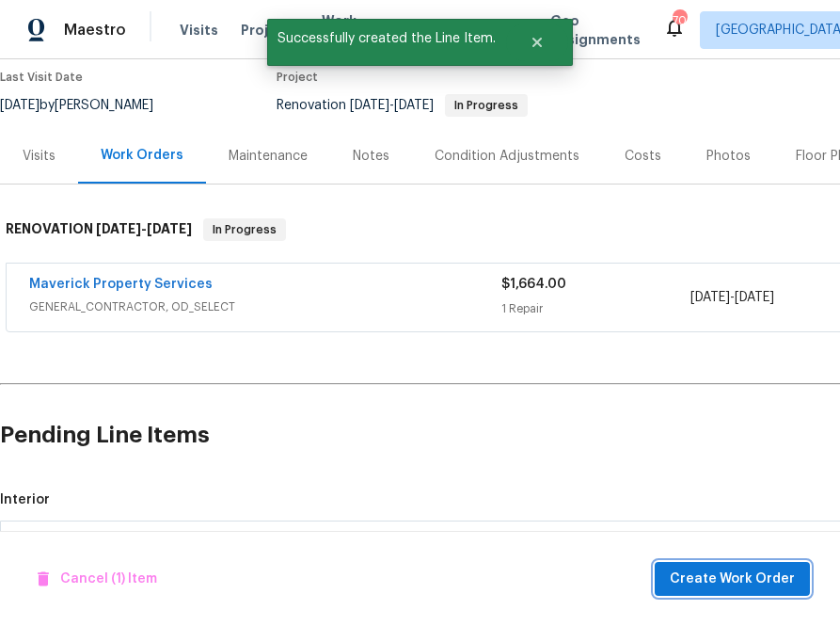
click at [706, 583] on span "Create Work Order" at bounding box center [732, 579] width 125 height 24
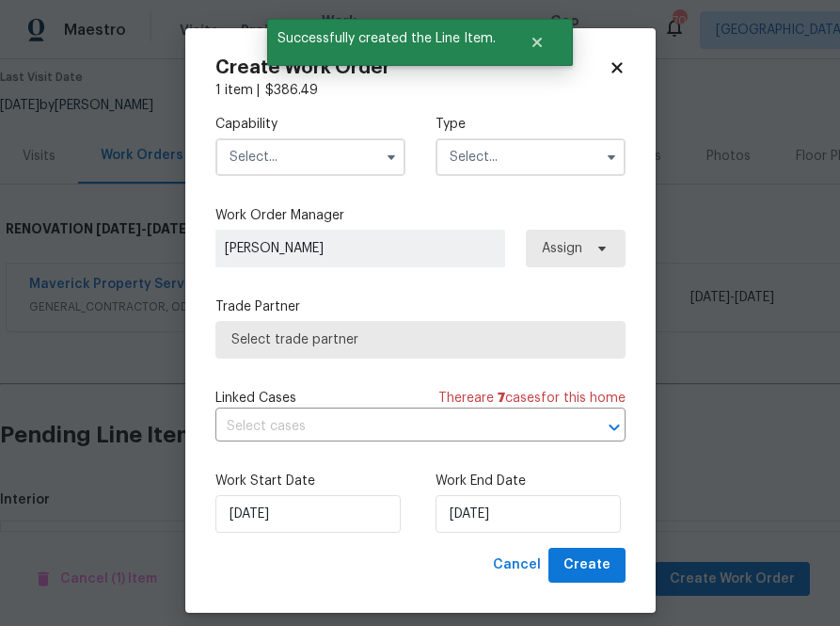
click at [353, 160] on input "text" at bounding box center [310, 157] width 190 height 38
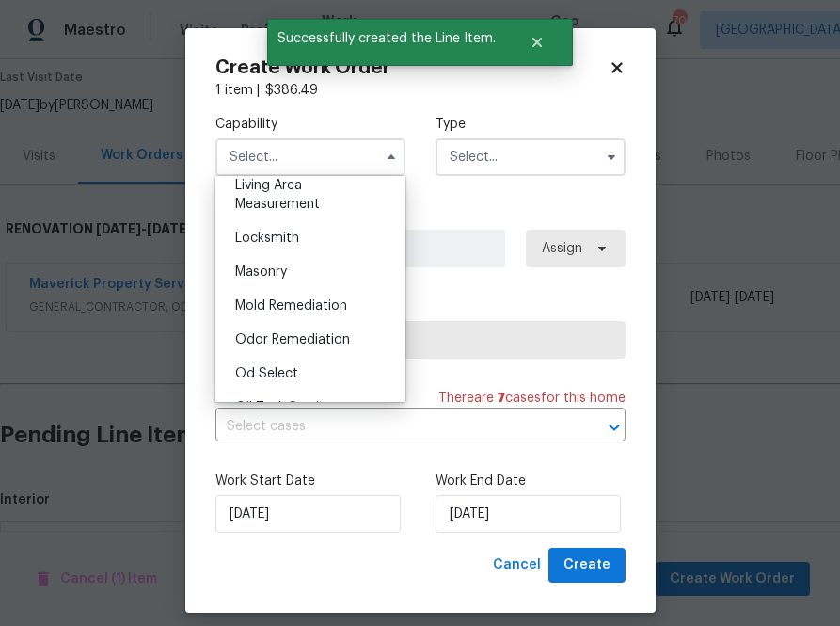
scroll to position [1508, 0]
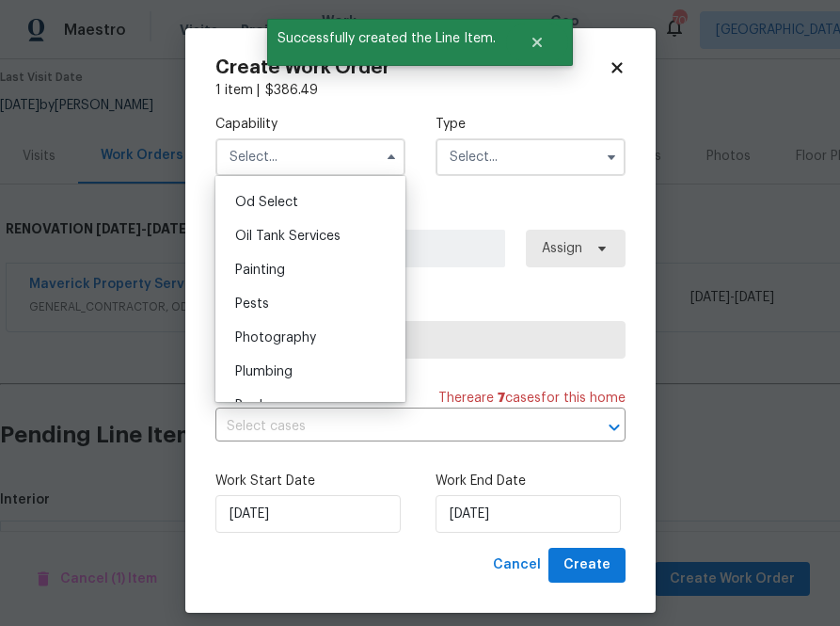
click at [353, 279] on div "Painting" at bounding box center [310, 270] width 181 height 34
type input "Painting"
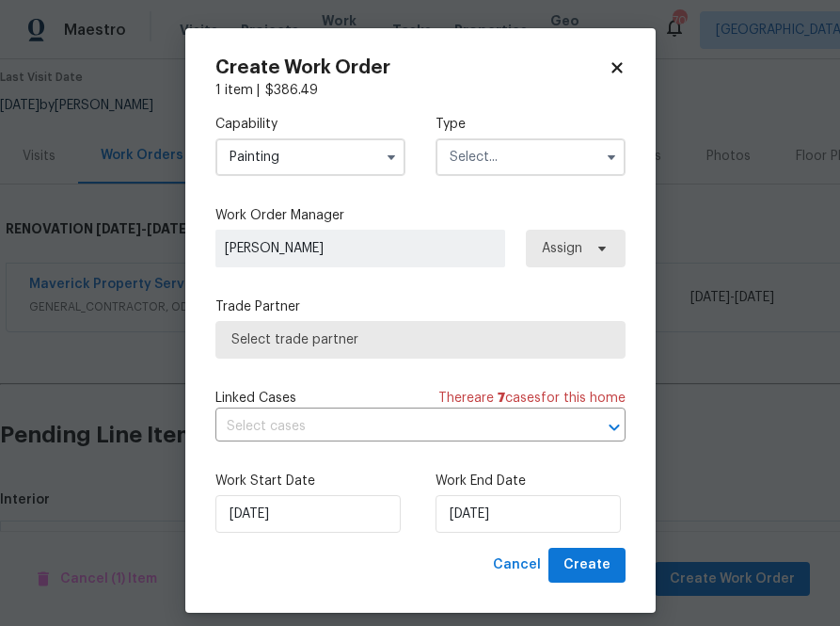
click at [512, 147] on input "text" at bounding box center [531, 157] width 190 height 38
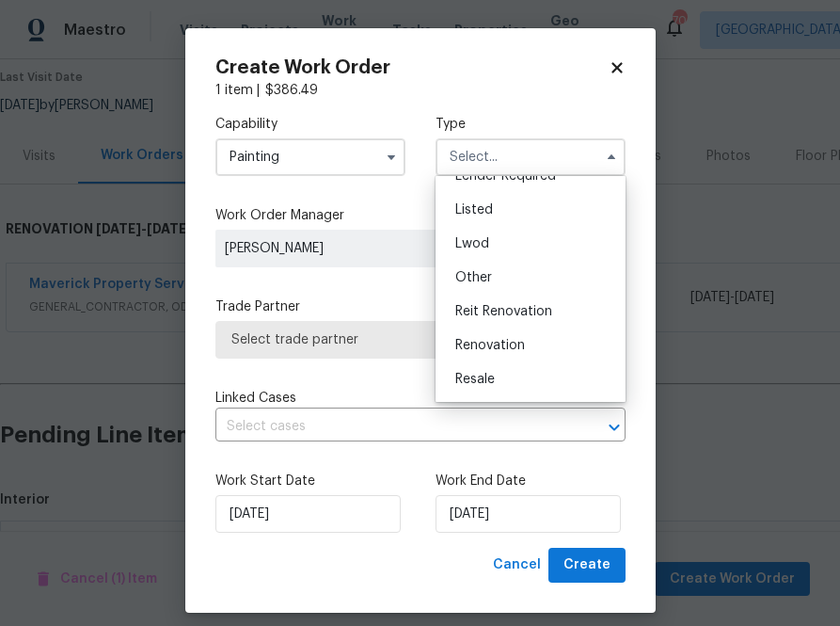
scroll to position [159, 0]
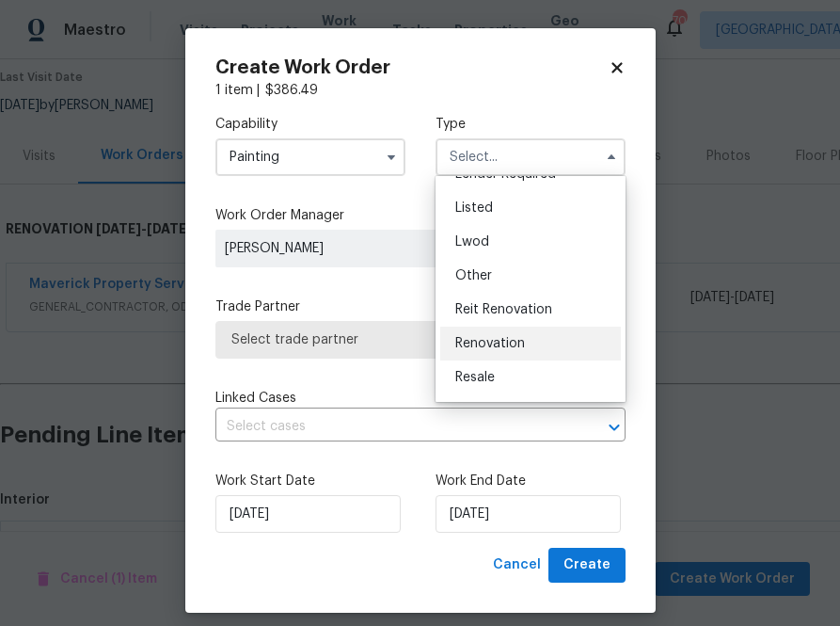
click at [505, 330] on div "Renovation" at bounding box center [530, 343] width 181 height 34
type input "Renovation"
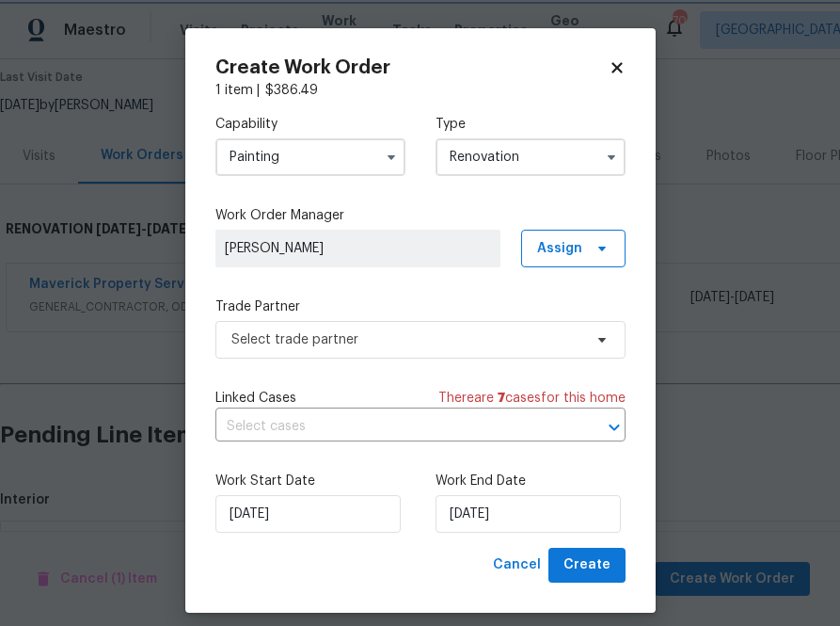
scroll to position [0, 0]
click at [329, 305] on label "Trade Partner" at bounding box center [420, 306] width 410 height 19
click at [329, 341] on span "Select trade partner" at bounding box center [406, 339] width 351 height 19
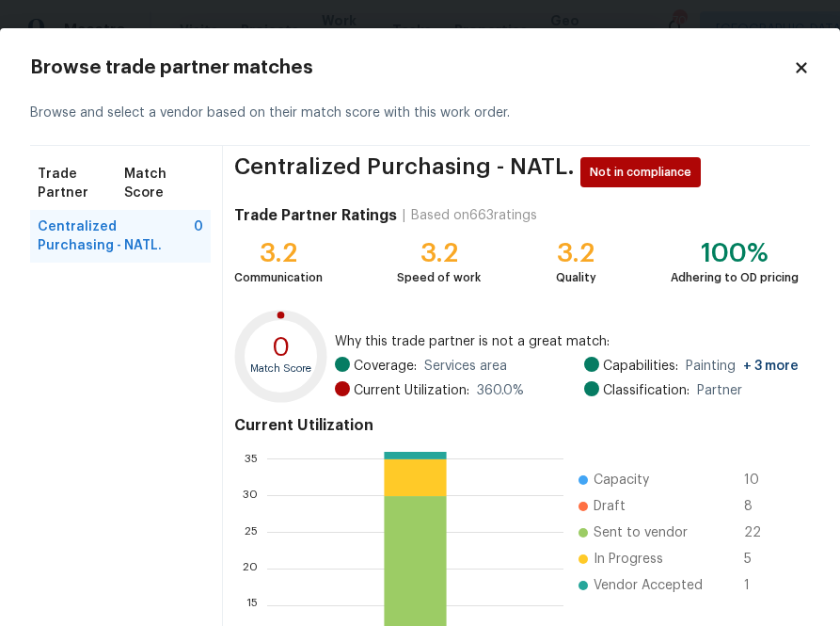
scroll to position [201, 0]
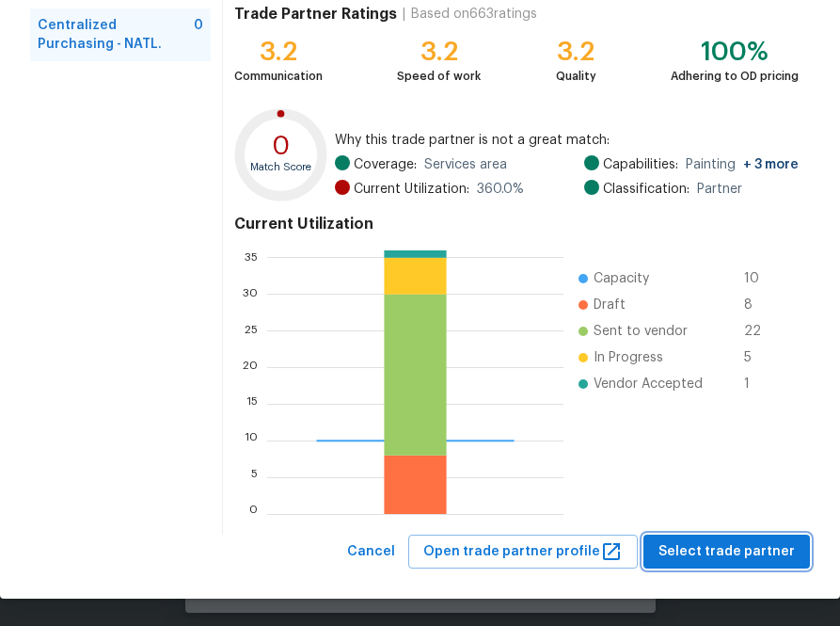
click at [704, 550] on span "Select trade partner" at bounding box center [727, 552] width 136 height 24
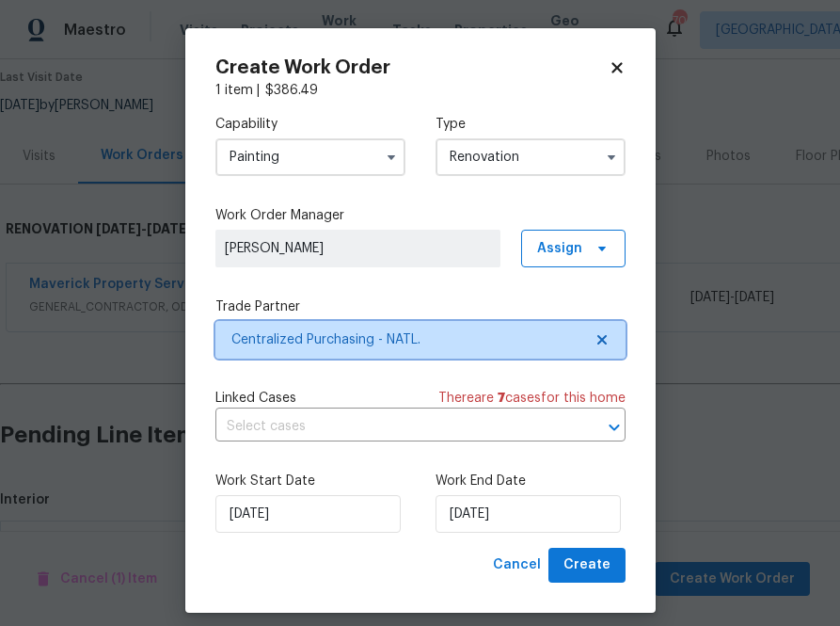
scroll to position [0, 0]
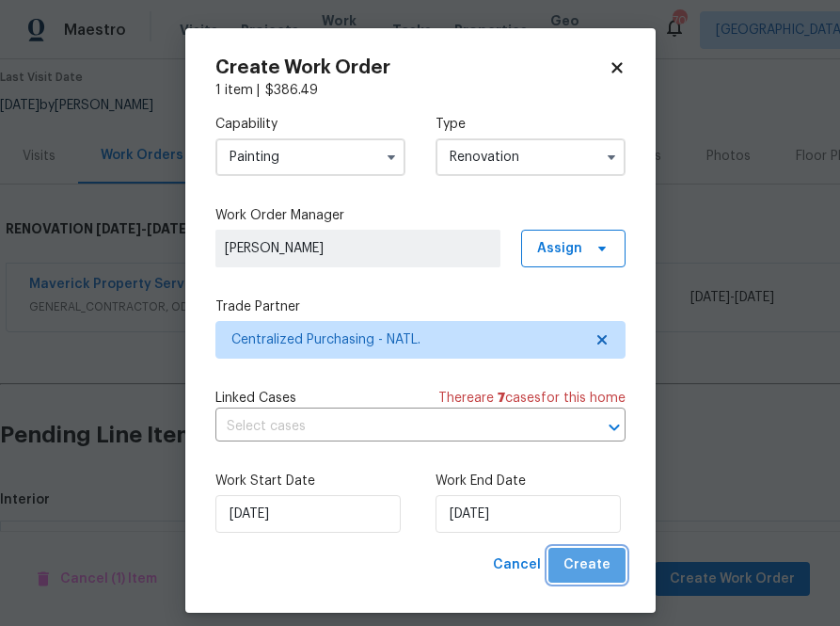
click at [602, 568] on span "Create" at bounding box center [587, 565] width 47 height 24
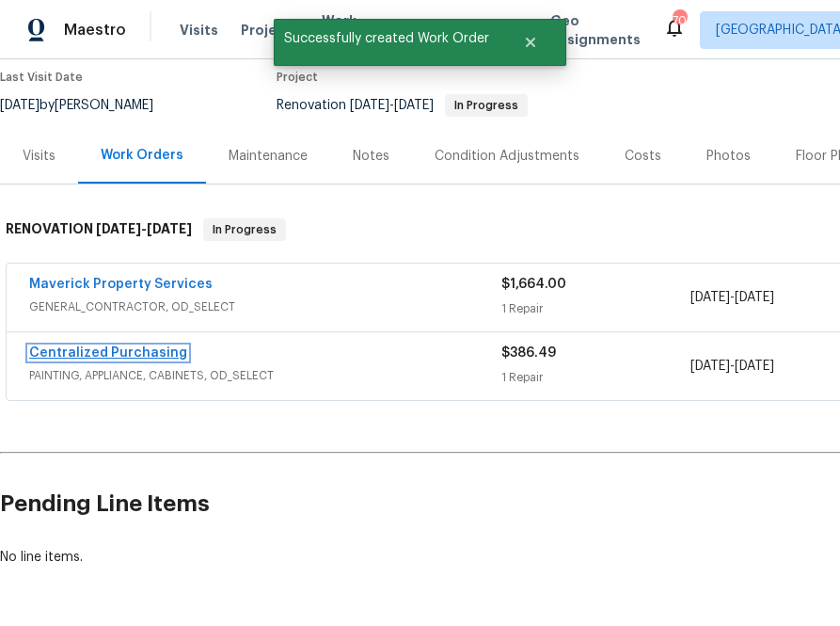
click at [150, 351] on link "Centralized Purchasing" at bounding box center [108, 352] width 158 height 13
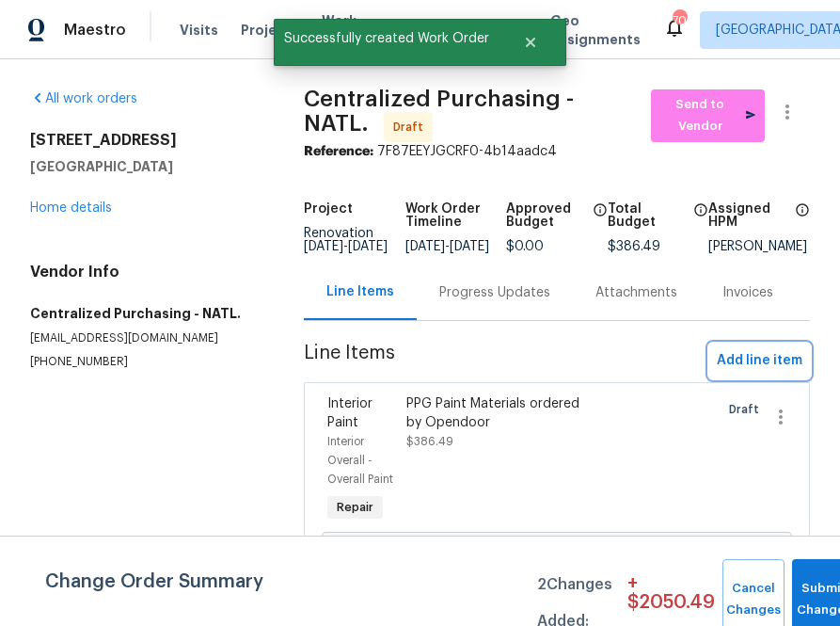
click at [763, 371] on span "Add line item" at bounding box center [760, 361] width 86 height 24
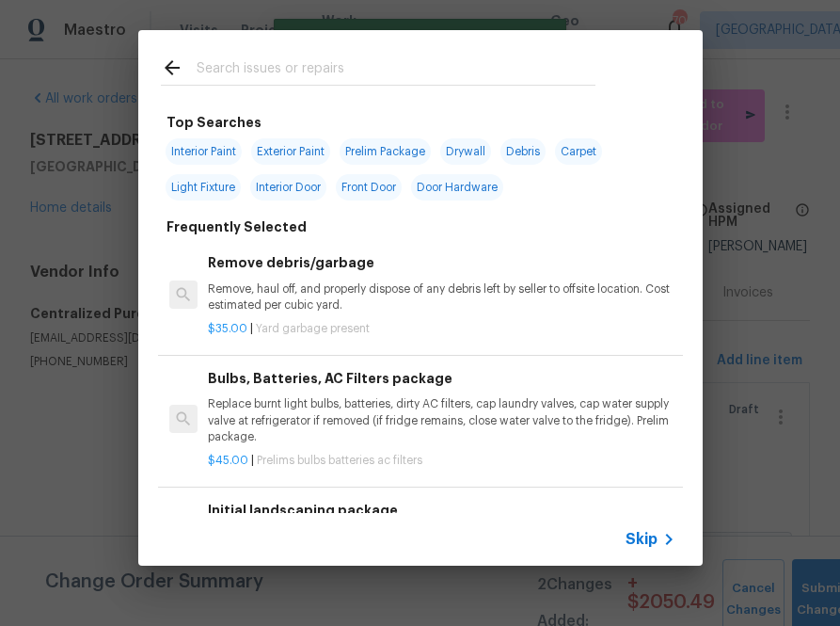
click at [435, 68] on input "text" at bounding box center [396, 70] width 399 height 28
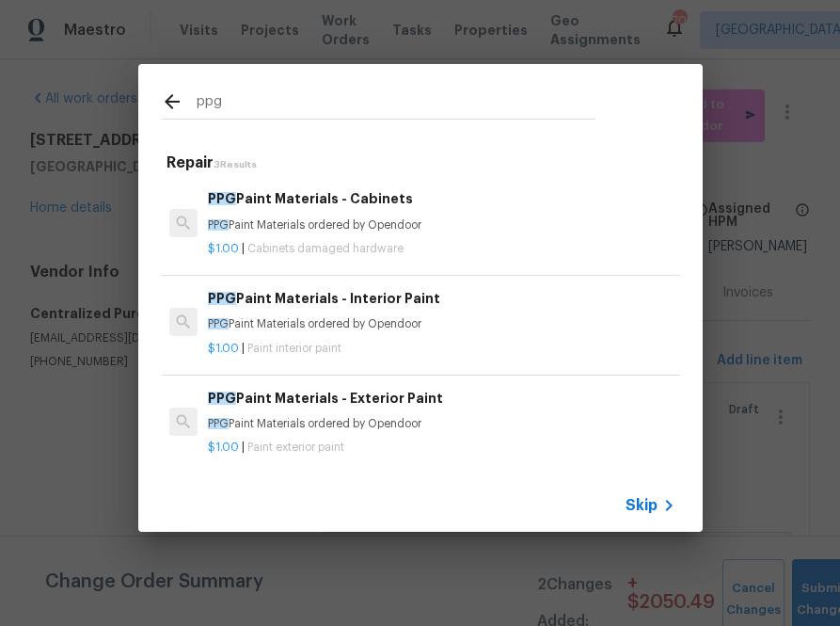
type input "ppg"
click at [302, 219] on p "PPG Paint Materials ordered by Opendoor" at bounding box center [441, 225] width 467 height 16
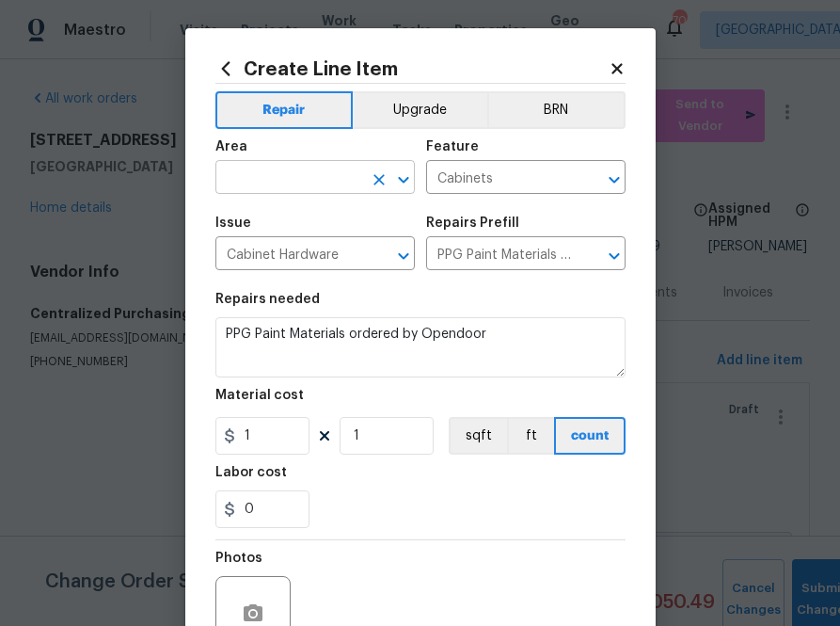
click at [310, 183] on input "text" at bounding box center [288, 179] width 147 height 29
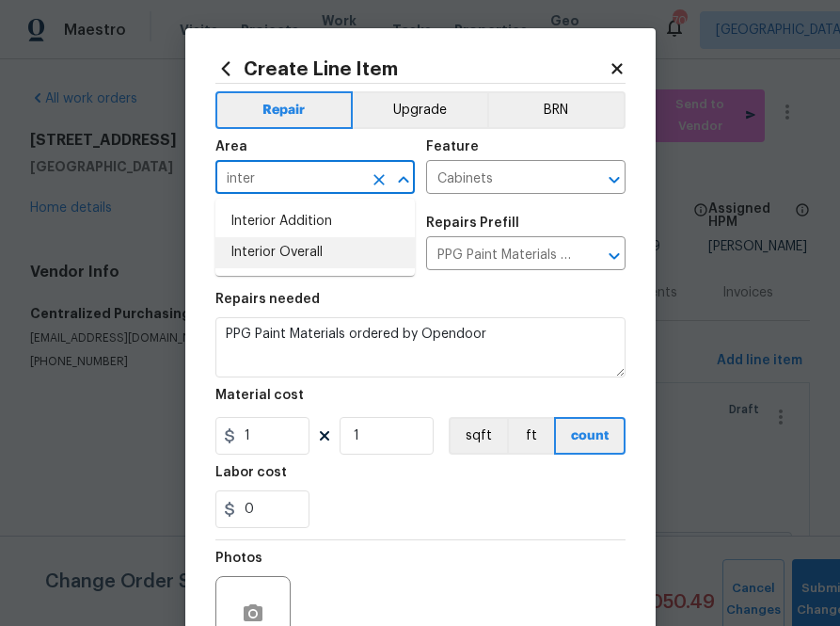
click at [274, 244] on li "Interior Overall" at bounding box center [314, 252] width 199 height 31
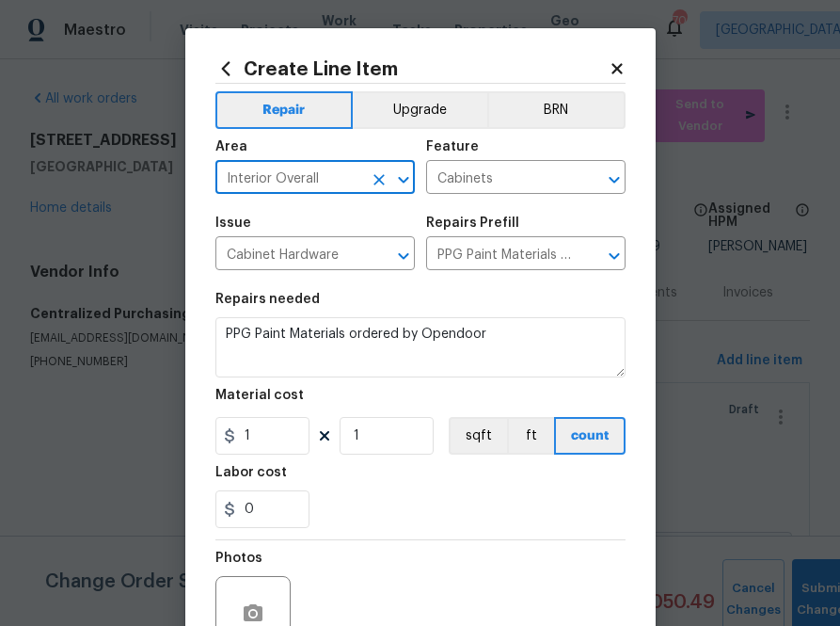
type input "Interior Overall"
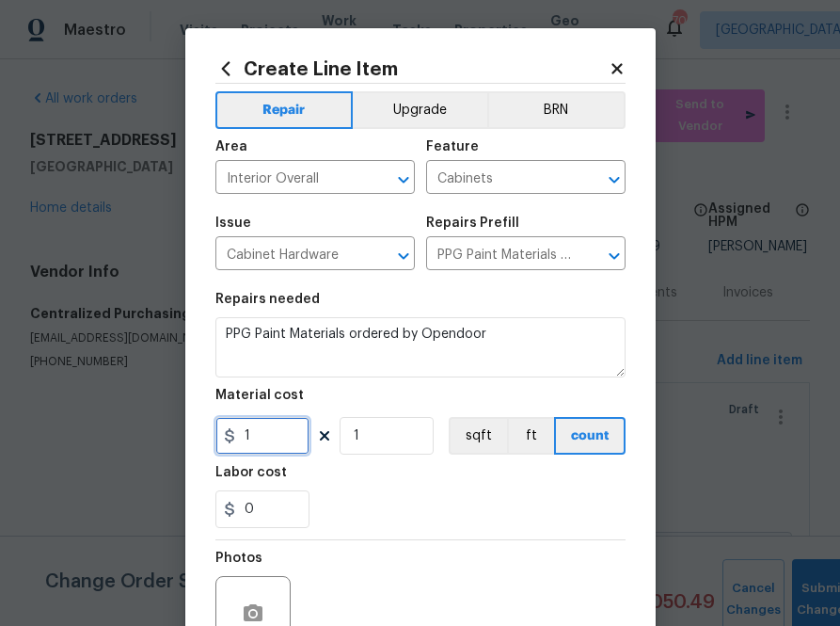
click at [280, 440] on input "1" at bounding box center [262, 436] width 94 height 38
paste input "414.8909272"
type input "414.89"
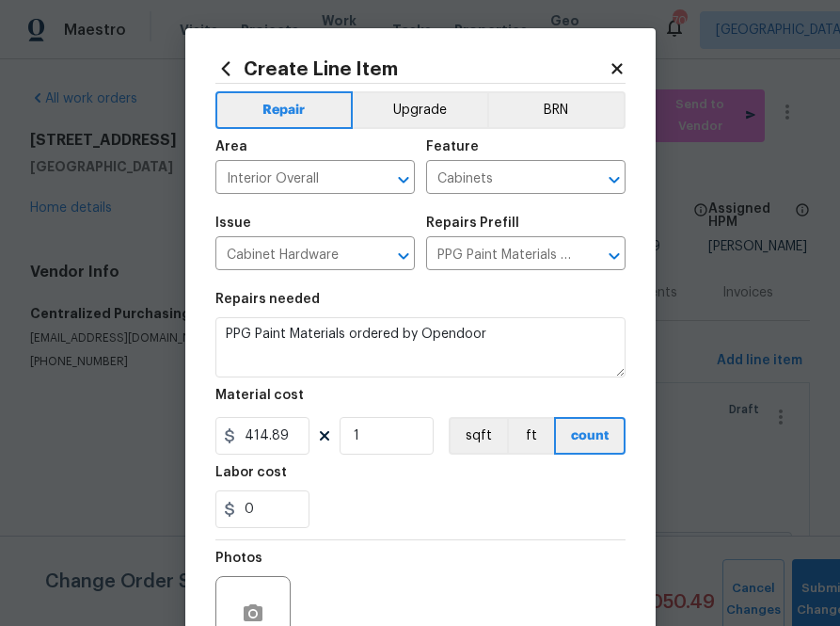
click at [415, 525] on div "0" at bounding box center [420, 509] width 410 height 38
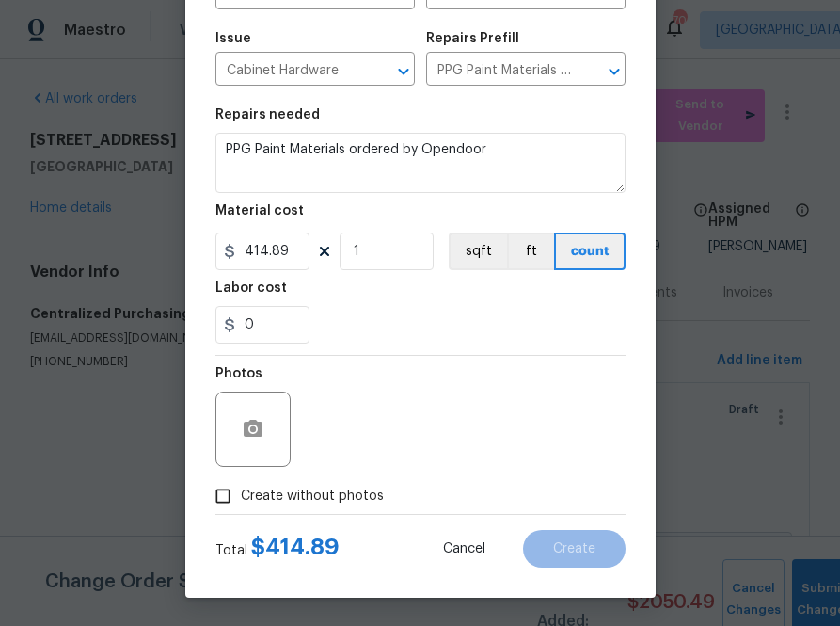
click at [341, 490] on span "Create without photos" at bounding box center [312, 496] width 143 height 20
click at [241, 490] on input "Create without photos" at bounding box center [223, 496] width 36 height 36
checkbox input "true"
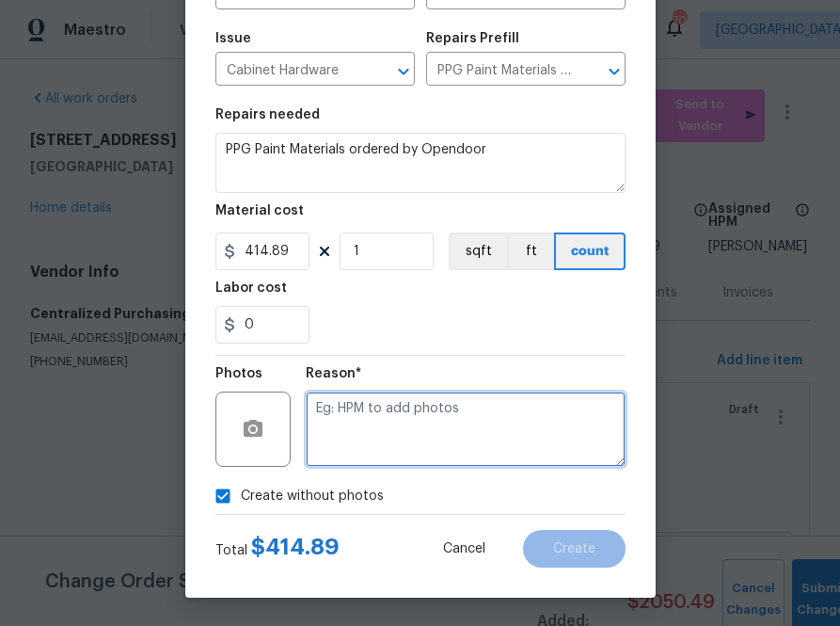
click at [419, 416] on textarea at bounding box center [466, 428] width 320 height 75
type textarea "na"
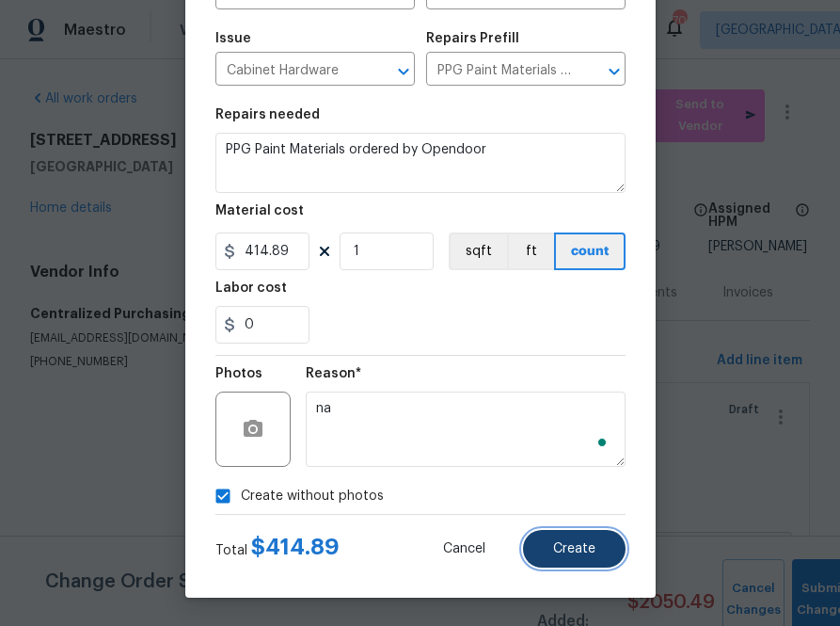
click at [568, 530] on button "Create" at bounding box center [574, 549] width 103 height 38
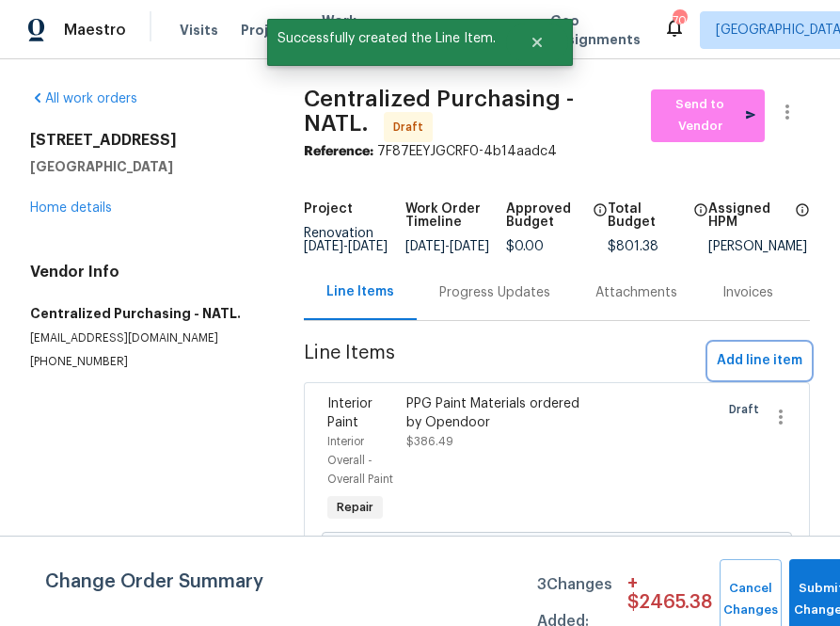
click at [760, 366] on span "Add line item" at bounding box center [760, 361] width 86 height 24
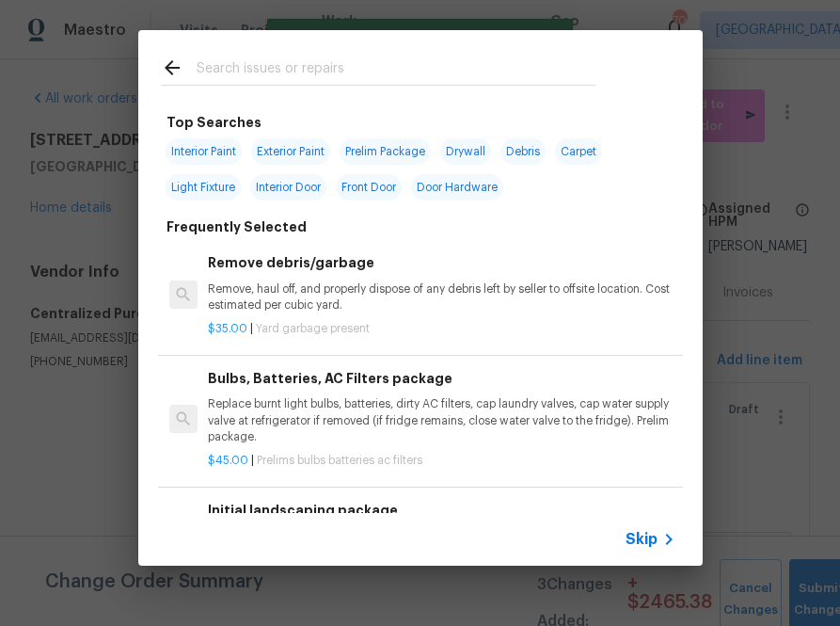
click at [373, 80] on input "text" at bounding box center [396, 70] width 399 height 28
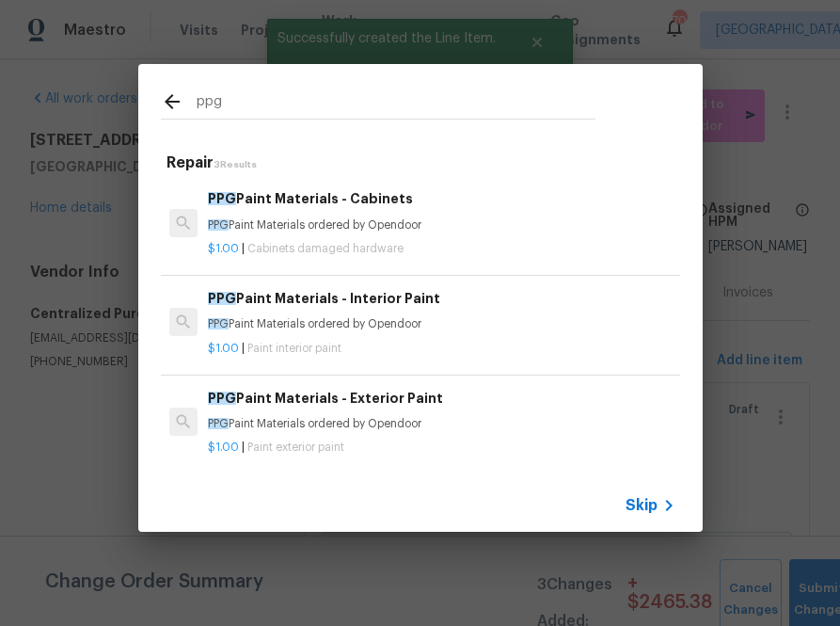
type input "ppg"
click at [254, 389] on h6 "PPG Paint Materials - Exterior Paint" at bounding box center [441, 398] width 467 height 21
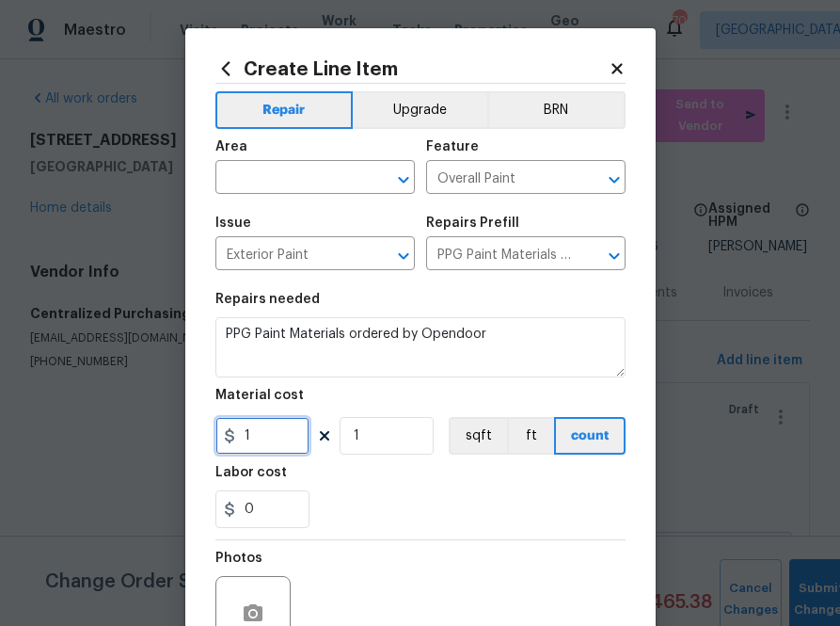
click at [267, 438] on input "1" at bounding box center [262, 436] width 94 height 38
paste input "458.8730244"
click at [371, 171] on icon "Clear" at bounding box center [379, 179] width 19 height 19
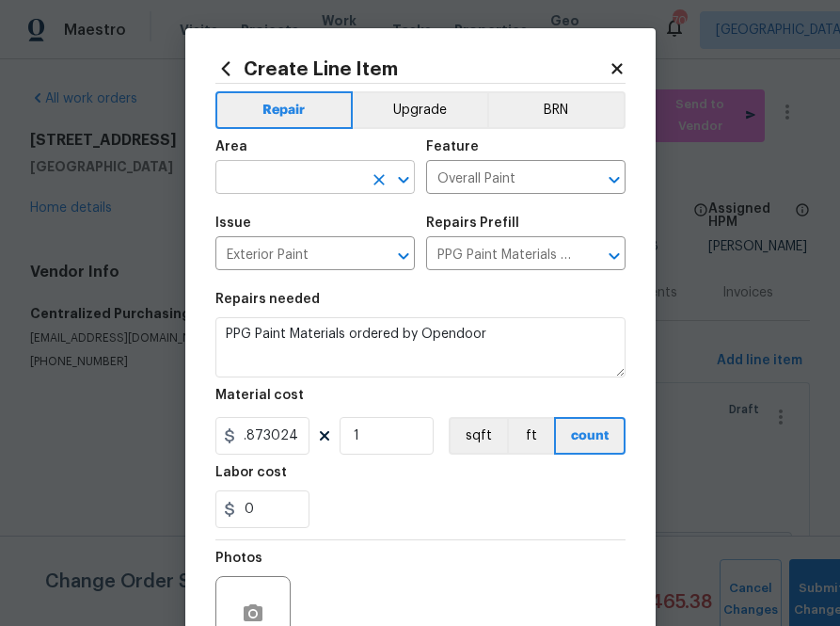
type input "458.87"
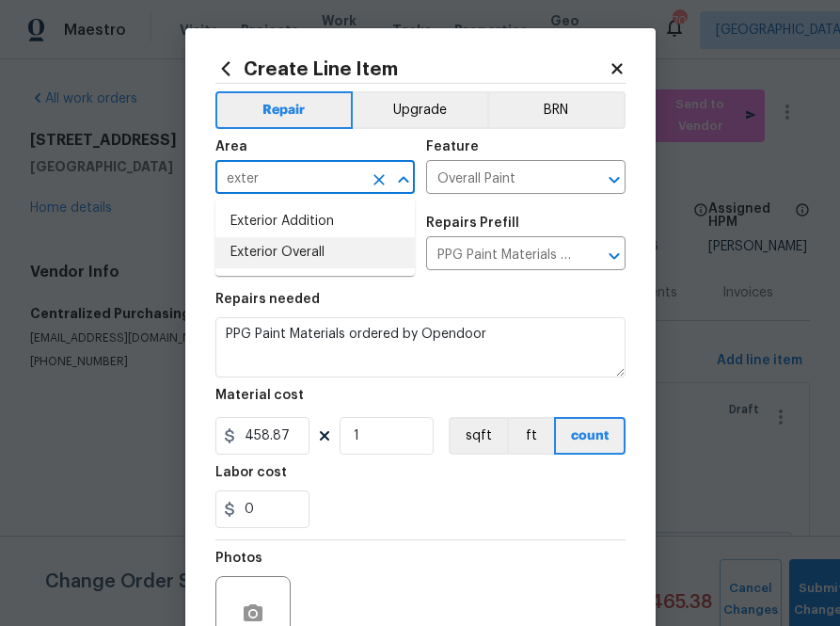
click at [340, 265] on li "Exterior Overall" at bounding box center [314, 252] width 199 height 31
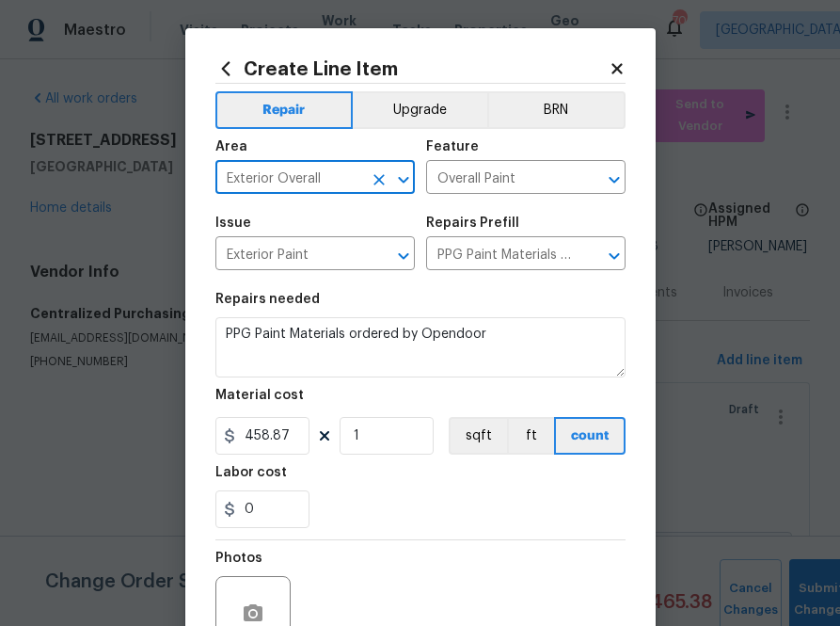
type input "Exterior Overall"
click at [362, 520] on div "0" at bounding box center [420, 509] width 410 height 38
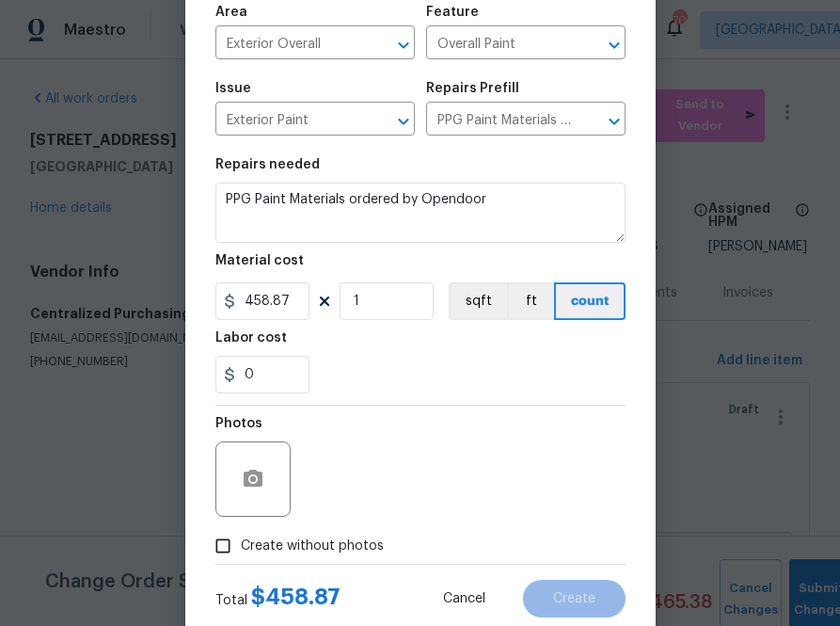
scroll to position [182, 0]
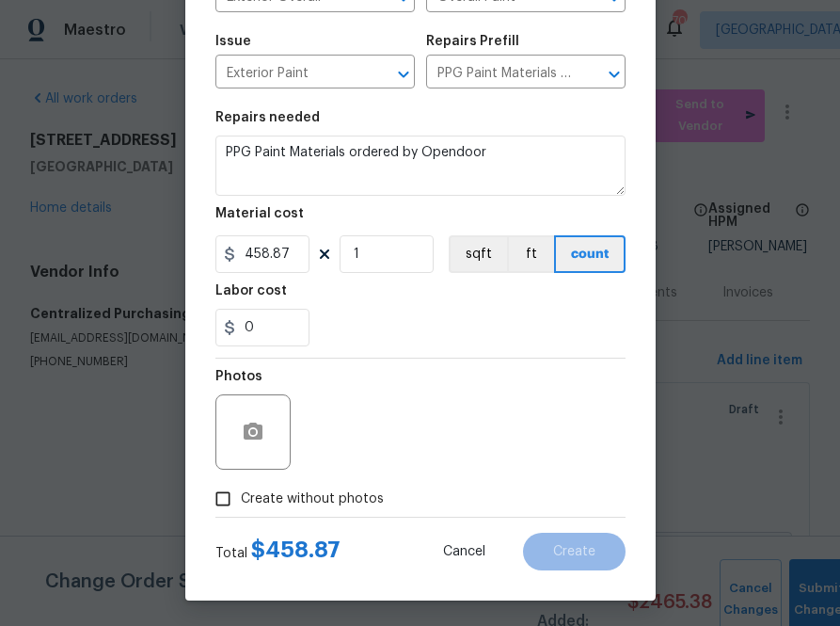
click at [346, 530] on div "Total $ 458.87 Cancel Create" at bounding box center [420, 543] width 410 height 53
click at [346, 499] on span "Create without photos" at bounding box center [312, 499] width 143 height 20
click at [241, 499] on input "Create without photos" at bounding box center [223, 499] width 36 height 36
checkbox input "true"
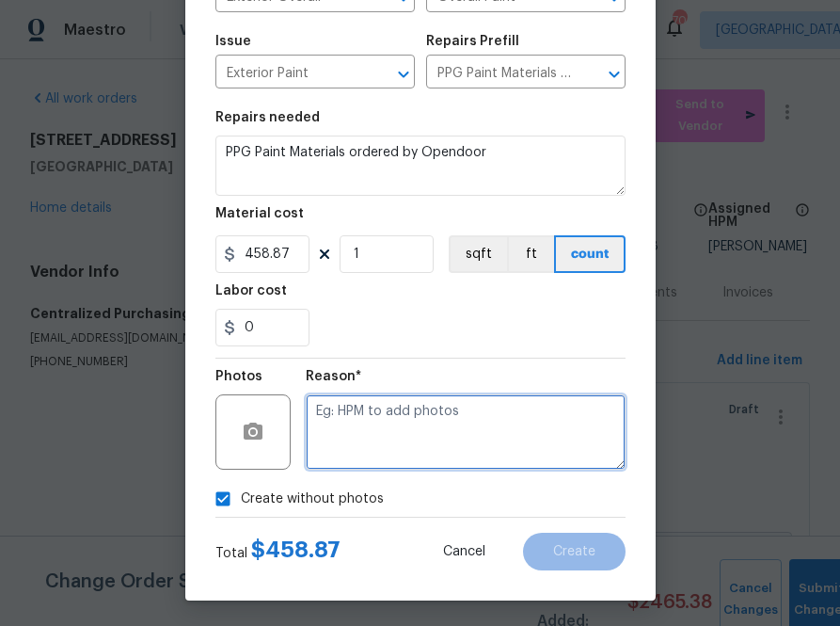
click at [393, 438] on textarea at bounding box center [466, 431] width 320 height 75
type textarea "na"
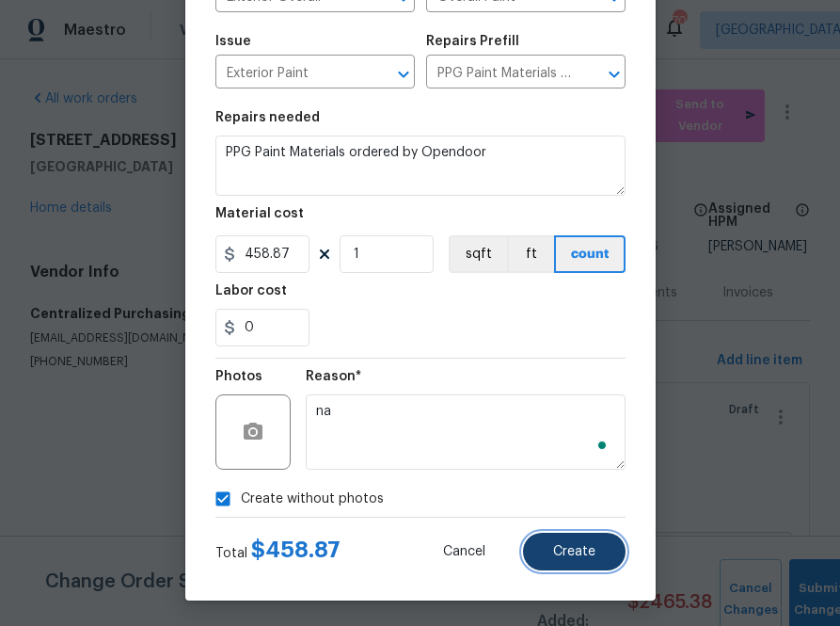
click at [585, 555] on span "Create" at bounding box center [574, 552] width 42 height 14
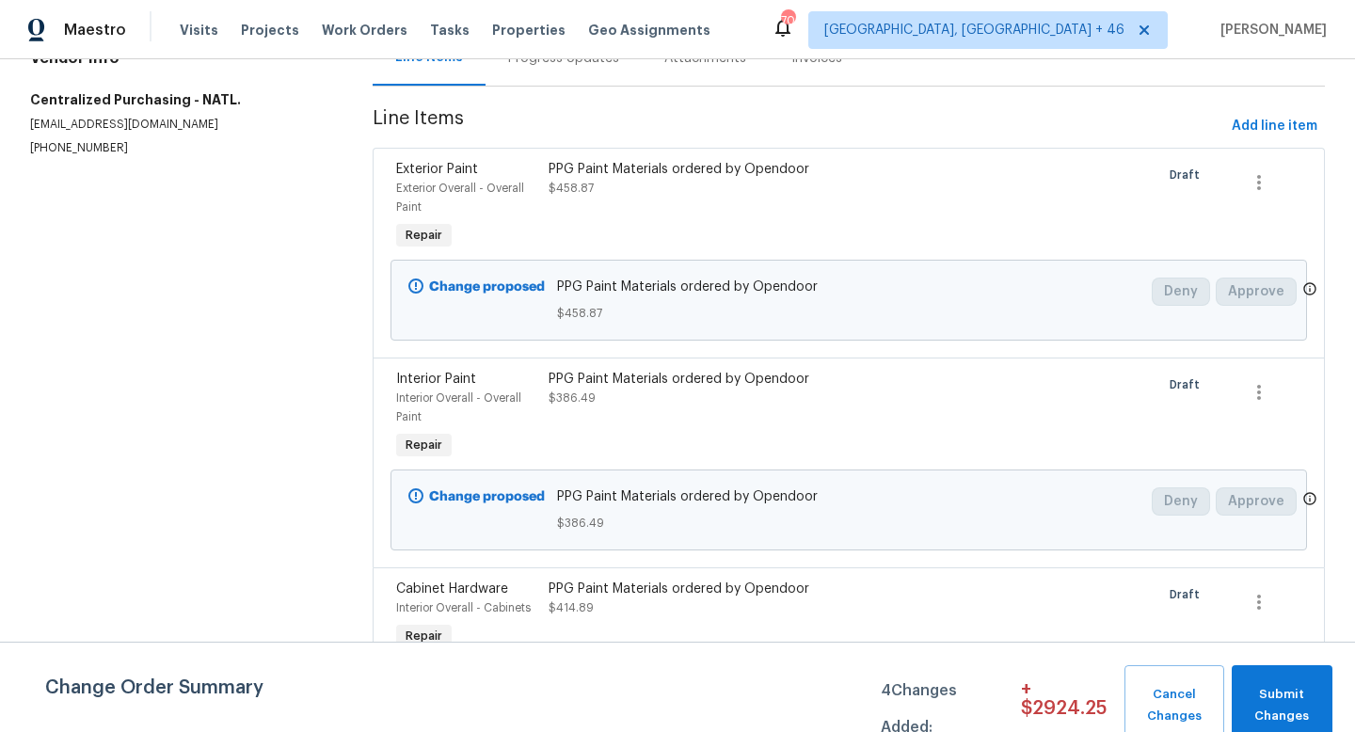
scroll to position [309, 0]
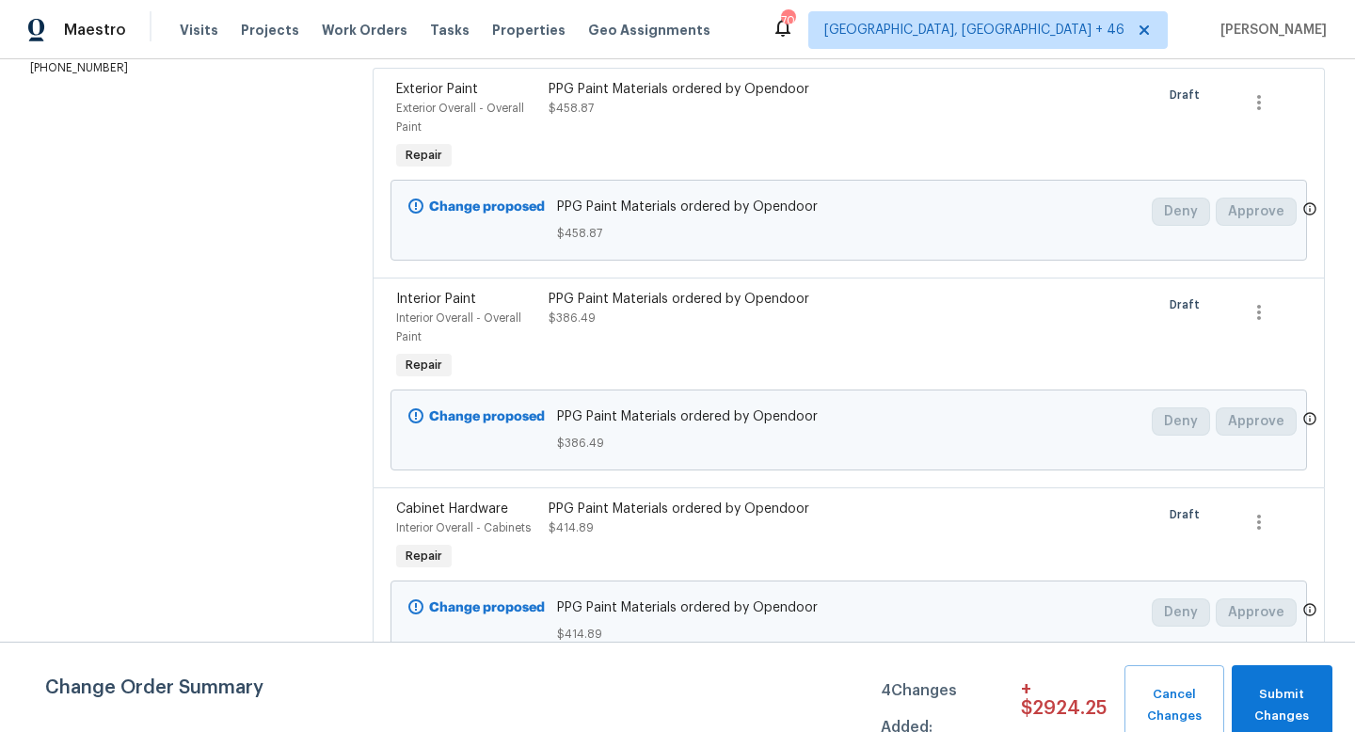
click at [169, 493] on section "All work orders 6476 Old Mill Cir Watauga, TX 76148 Home details Vendor Info Ce…" at bounding box center [178, 249] width 297 height 906
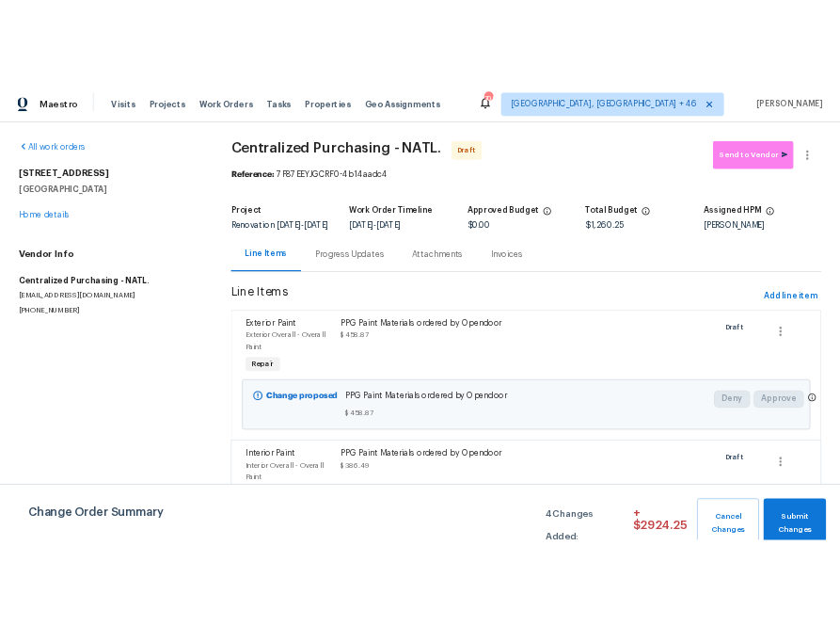
scroll to position [0, 0]
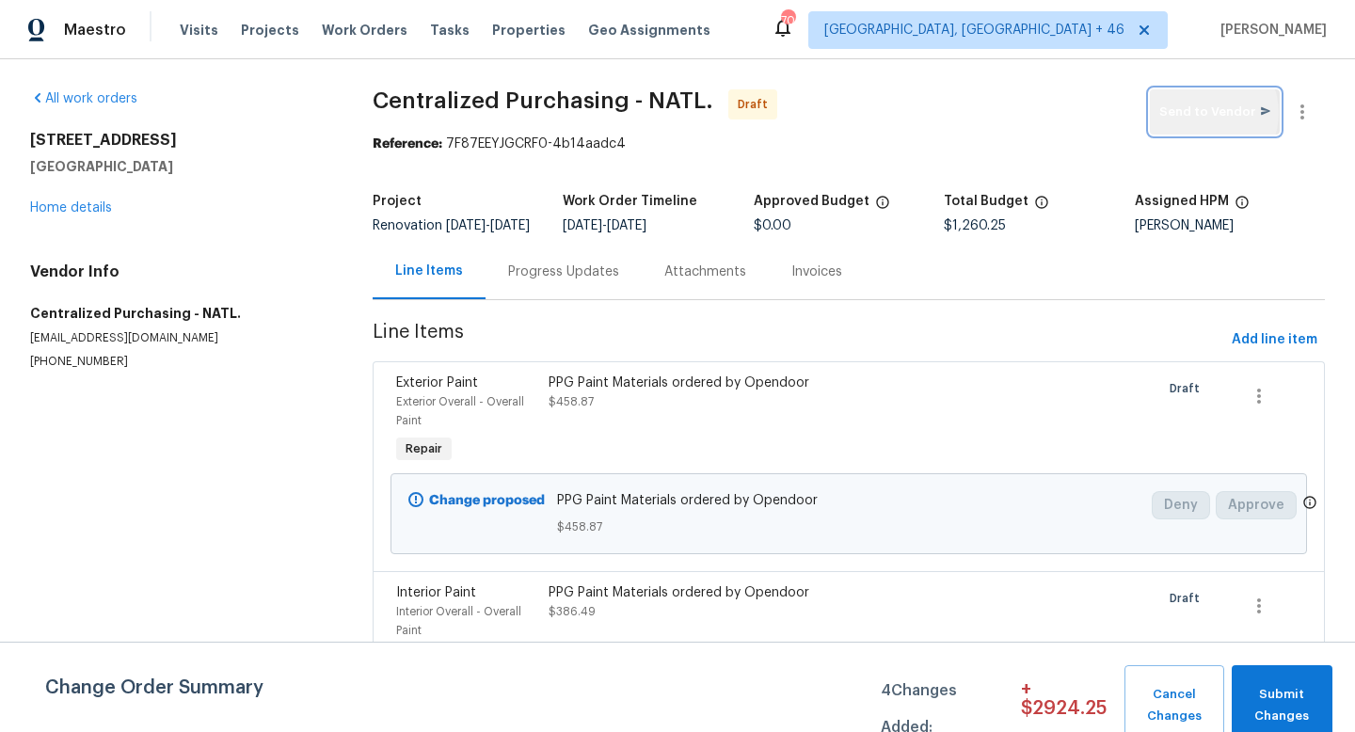
click at [802, 113] on span "Send to Vendor" at bounding box center [1214, 113] width 111 height 22
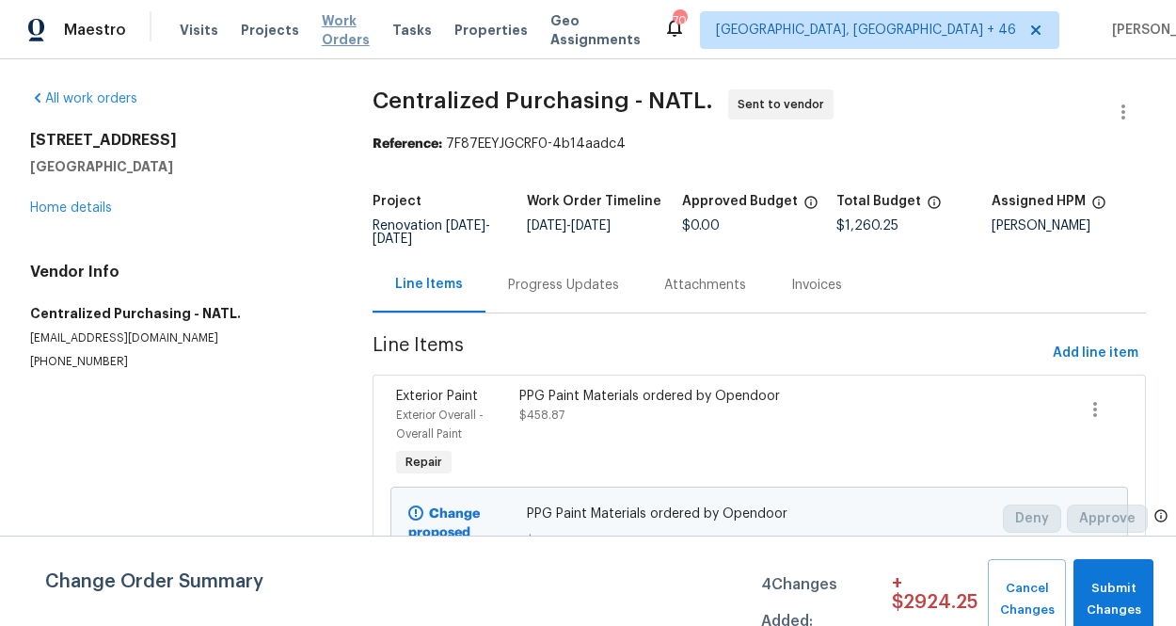
click at [323, 25] on span "Work Orders" at bounding box center [346, 30] width 48 height 38
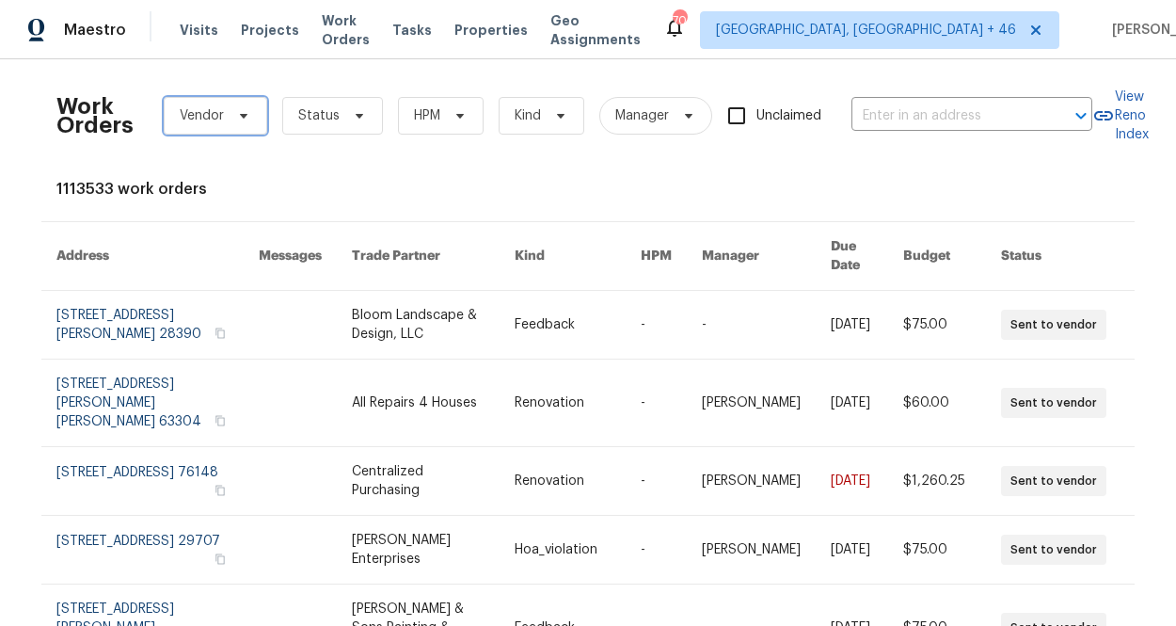
click at [206, 119] on span "Vendor" at bounding box center [202, 115] width 44 height 19
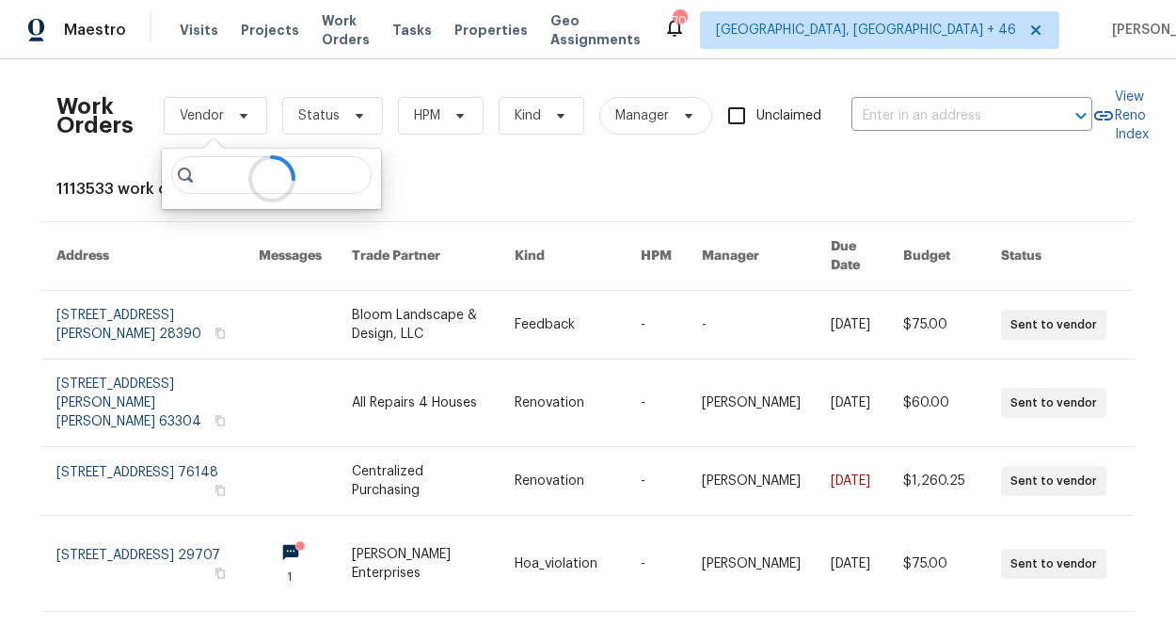
click at [219, 178] on div at bounding box center [271, 179] width 219 height 60
click at [295, 170] on div at bounding box center [271, 179] width 219 height 60
click at [222, 181] on div at bounding box center [271, 179] width 219 height 60
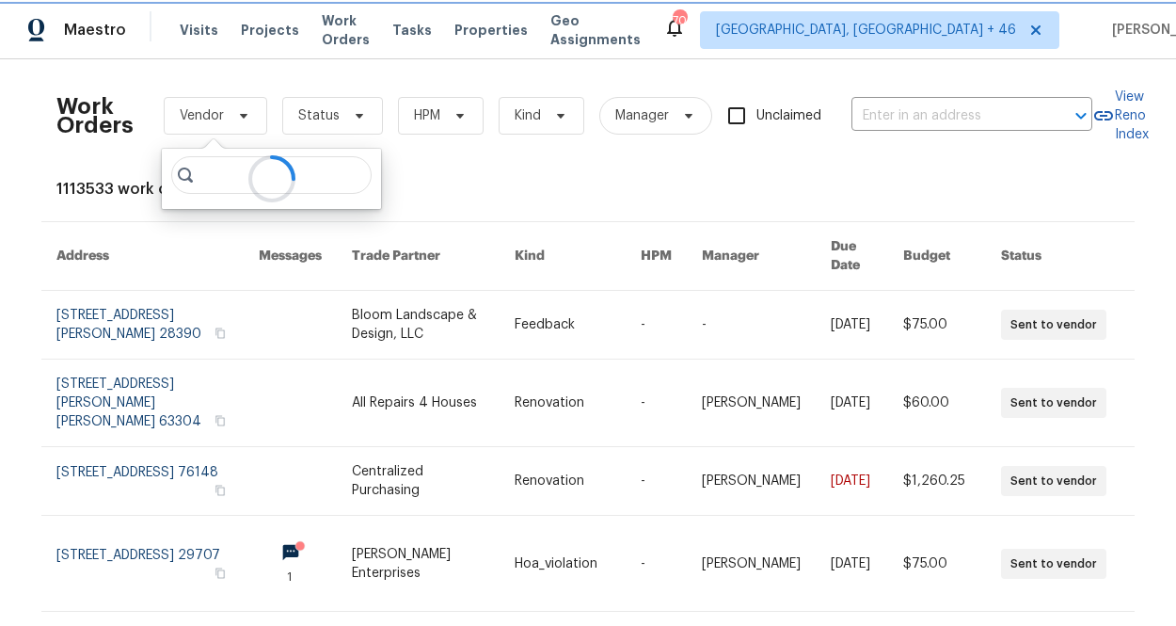
click at [237, 117] on icon at bounding box center [243, 115] width 15 height 15
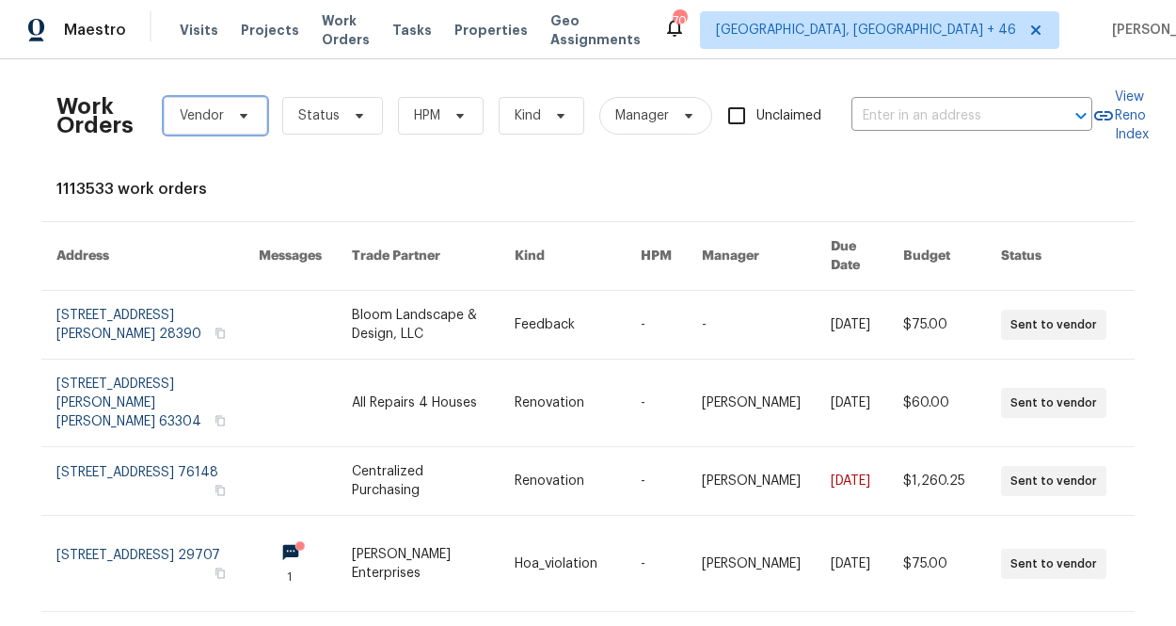
click at [237, 117] on icon at bounding box center [243, 115] width 15 height 15
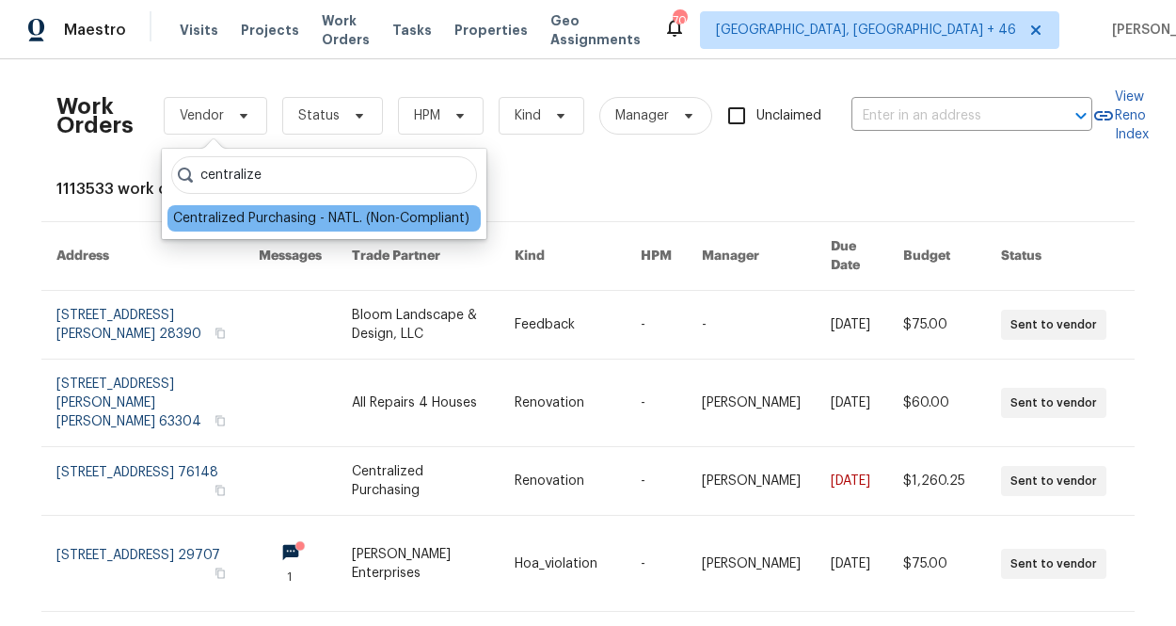
type input "centralize"
click at [216, 228] on div "Centralized Purchasing - NATL. (Non-Compliant)" at bounding box center [323, 218] width 313 height 26
click at [254, 210] on div "Centralized Purchasing - NATL. (Non-Compliant)" at bounding box center [321, 218] width 296 height 19
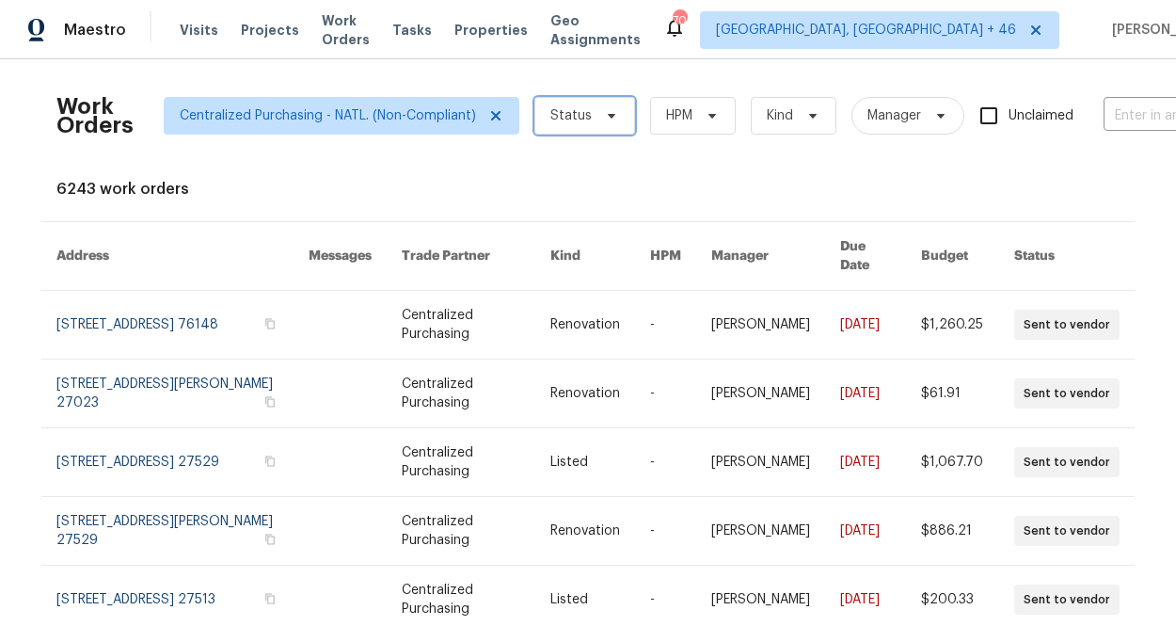
click at [614, 109] on icon at bounding box center [611, 115] width 15 height 15
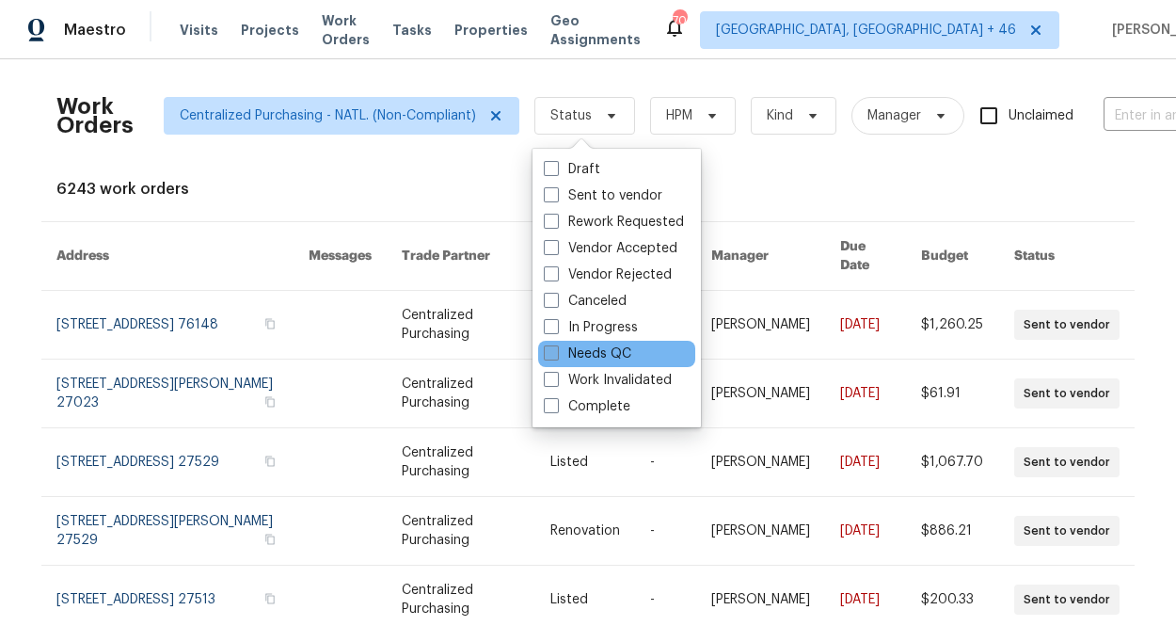
click at [584, 349] on label "Needs QC" at bounding box center [587, 353] width 87 height 19
click at [556, 349] on input "Needs QC" at bounding box center [550, 350] width 12 height 12
checkbox input "true"
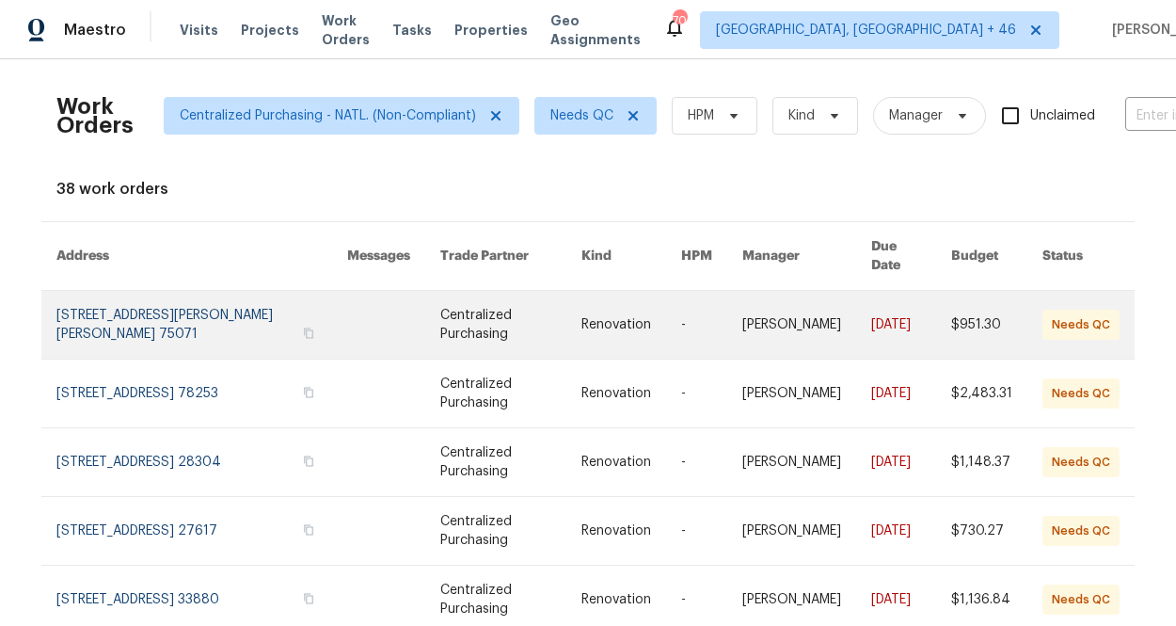
click at [231, 312] on link at bounding box center [201, 325] width 291 height 68
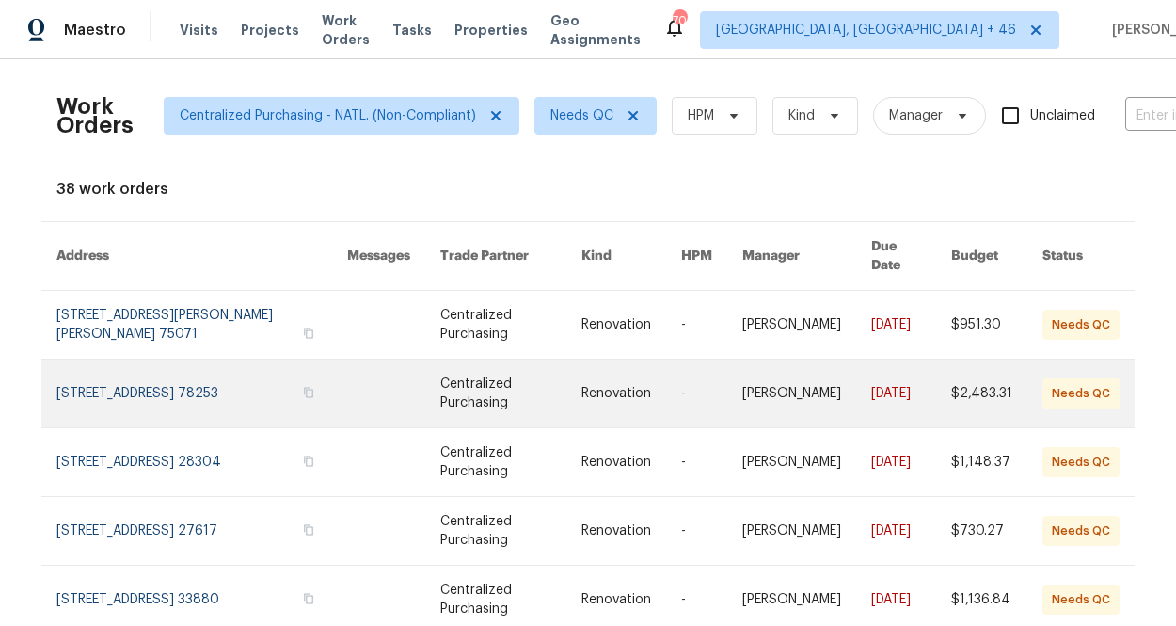
click at [214, 365] on link at bounding box center [201, 393] width 291 height 68
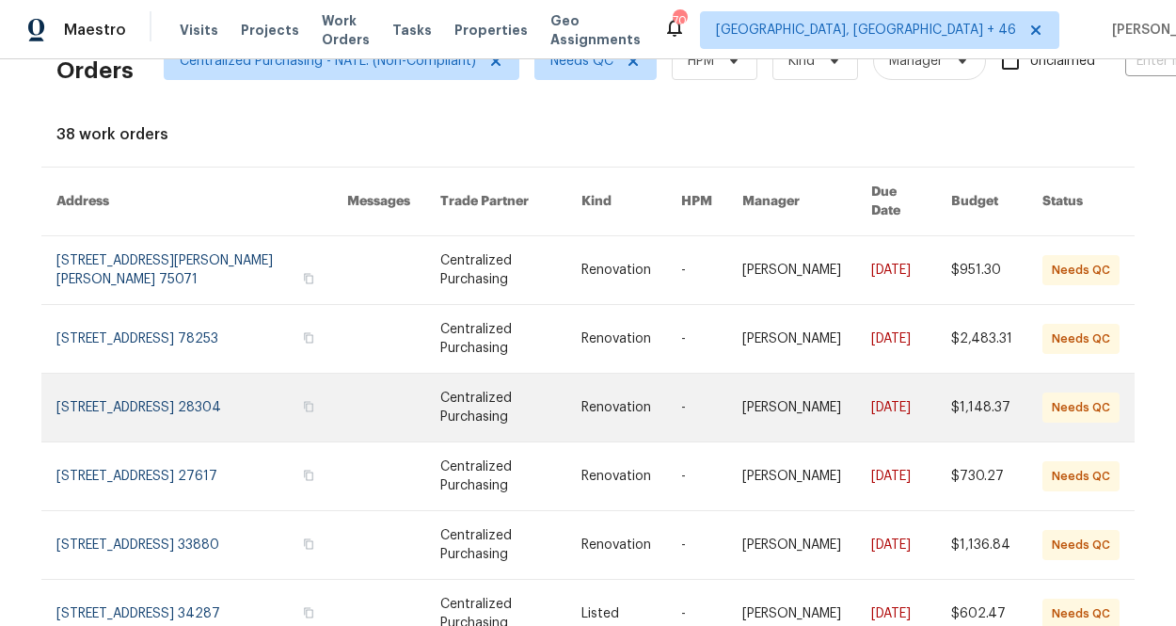
scroll to position [62, 0]
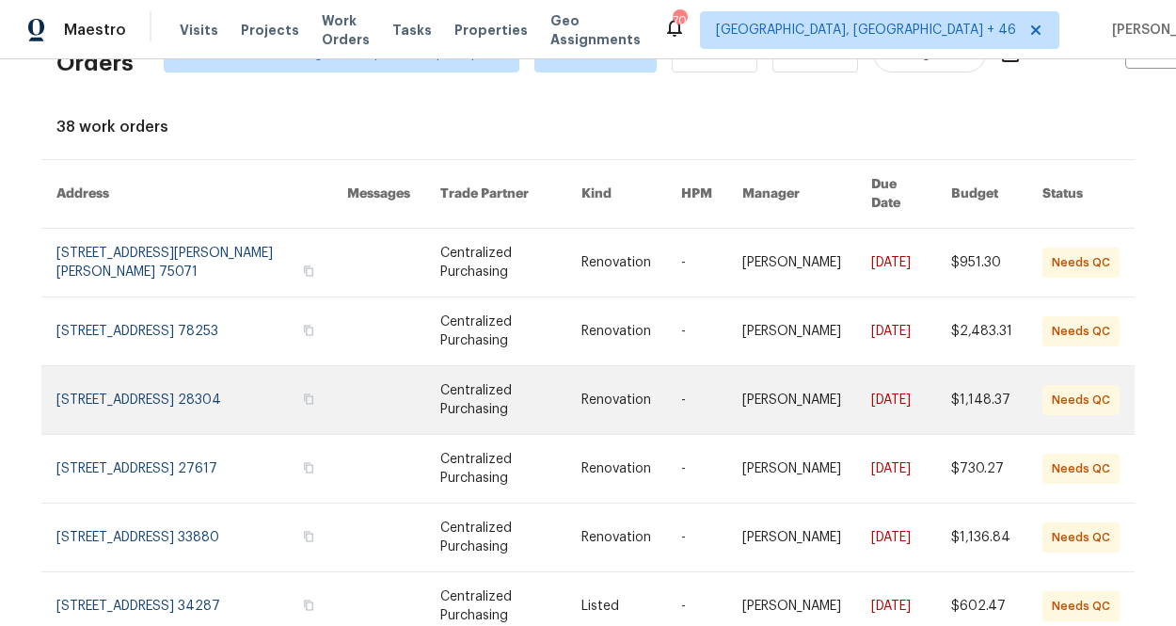
click at [199, 377] on link at bounding box center [201, 400] width 291 height 68
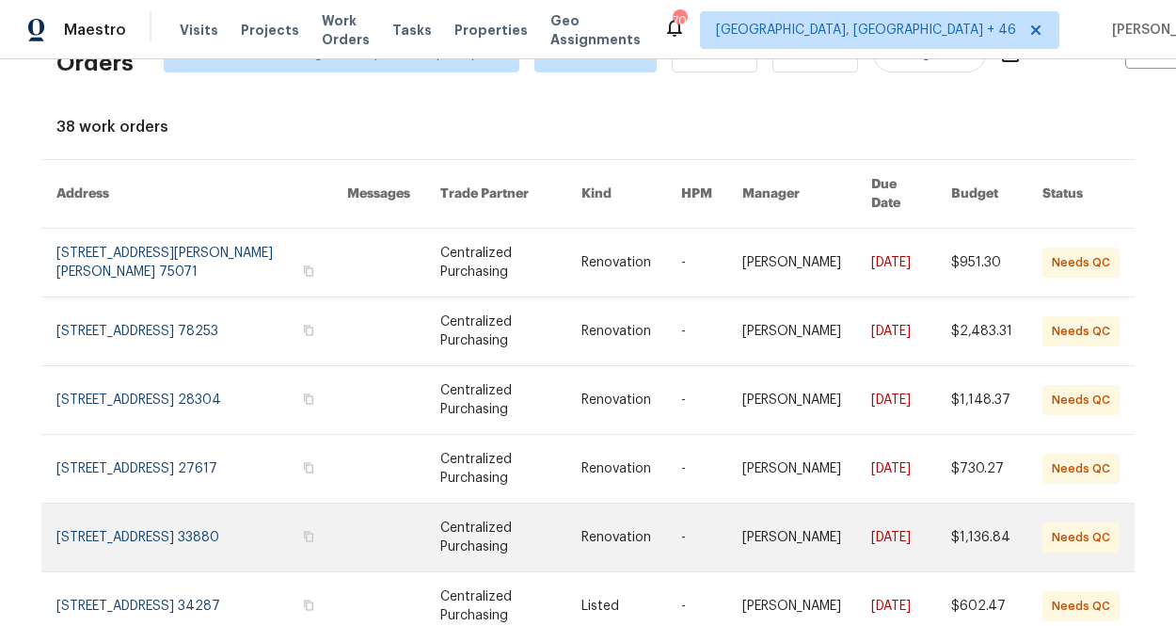
scroll to position [85, 0]
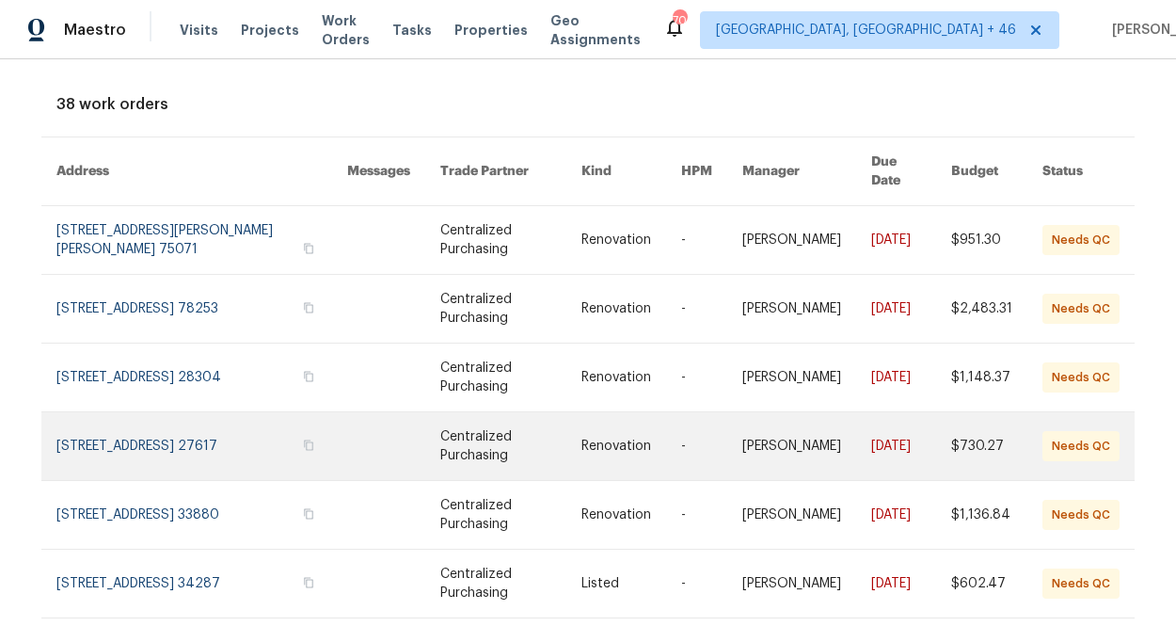
click at [204, 430] on link at bounding box center [201, 446] width 291 height 68
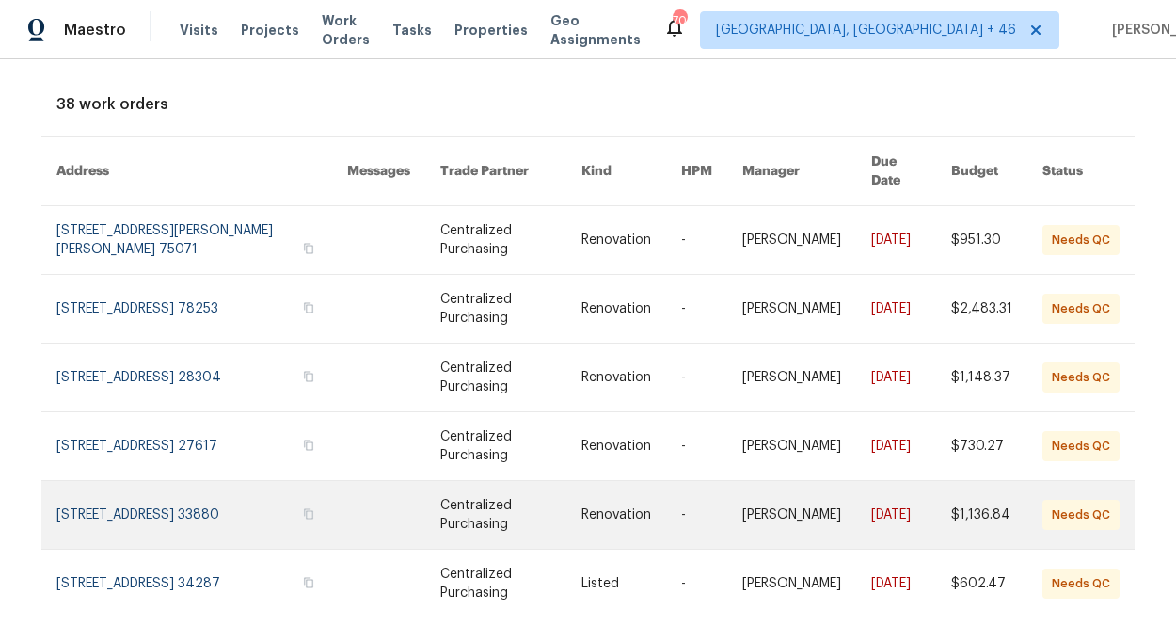
click at [146, 488] on link at bounding box center [201, 515] width 291 height 68
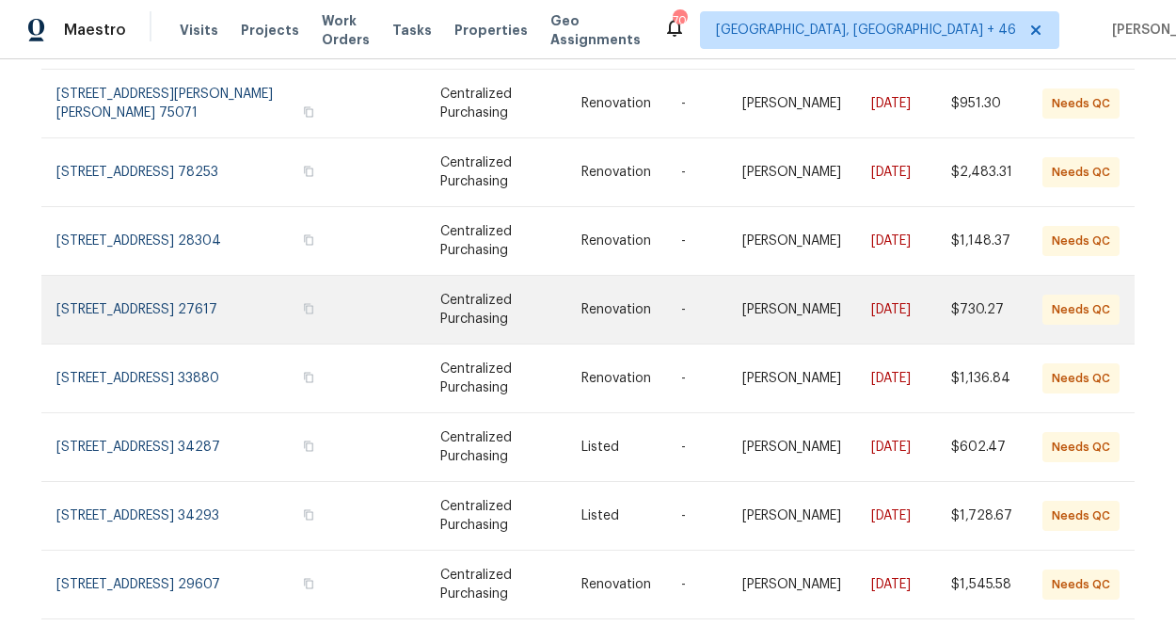
scroll to position [257, 0]
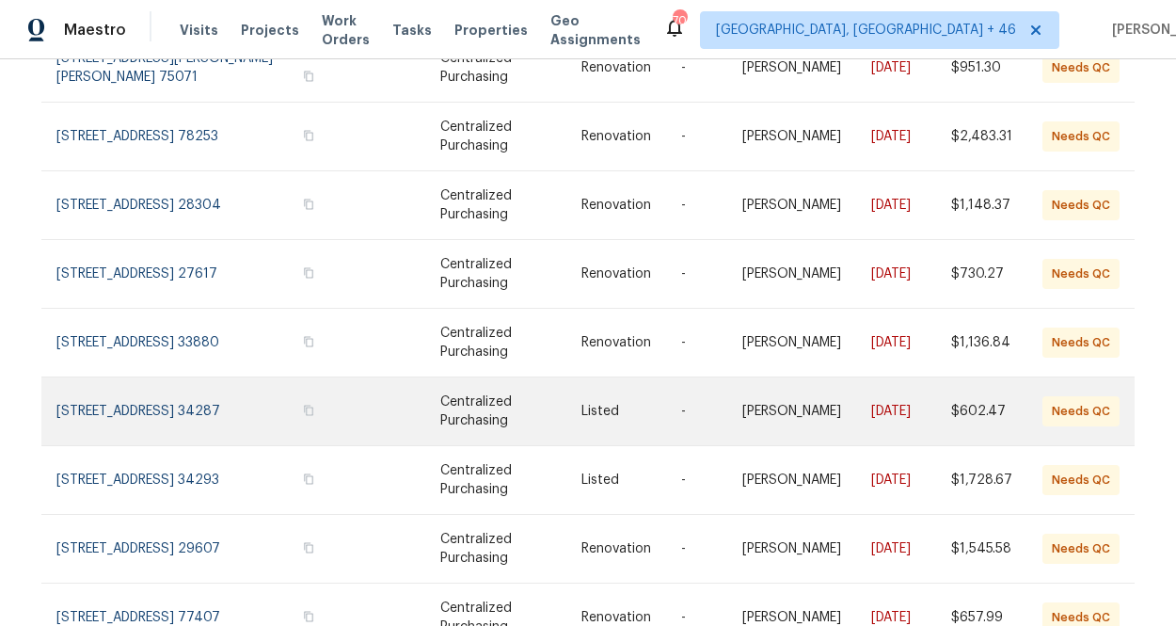
click at [256, 399] on link at bounding box center [201, 411] width 291 height 68
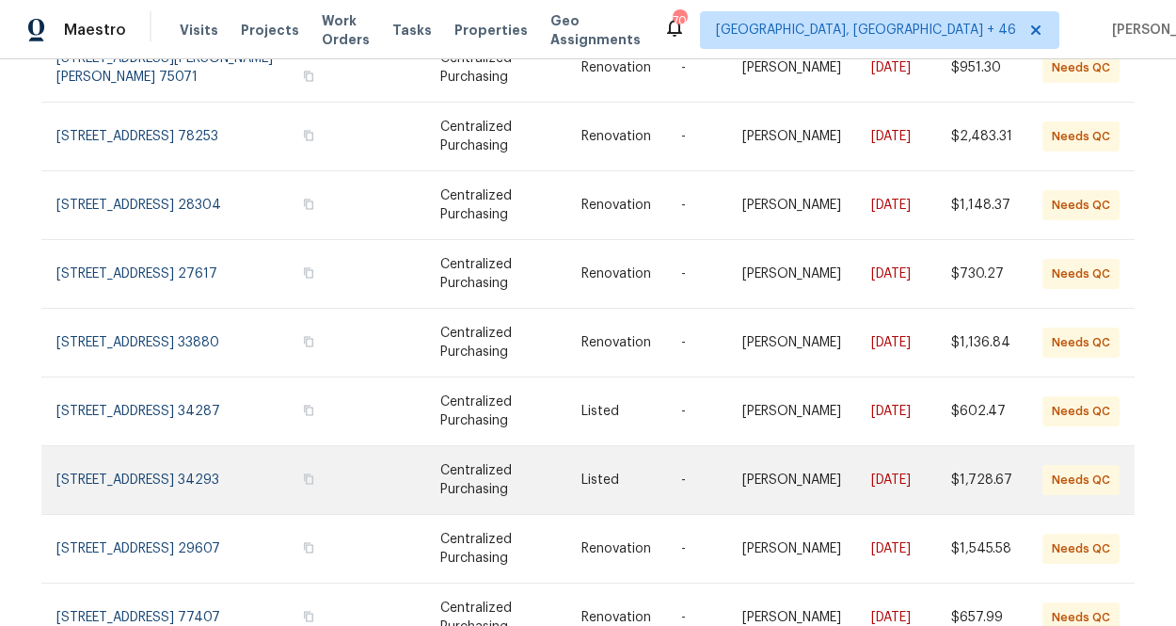
click at [257, 466] on link at bounding box center [201, 480] width 291 height 68
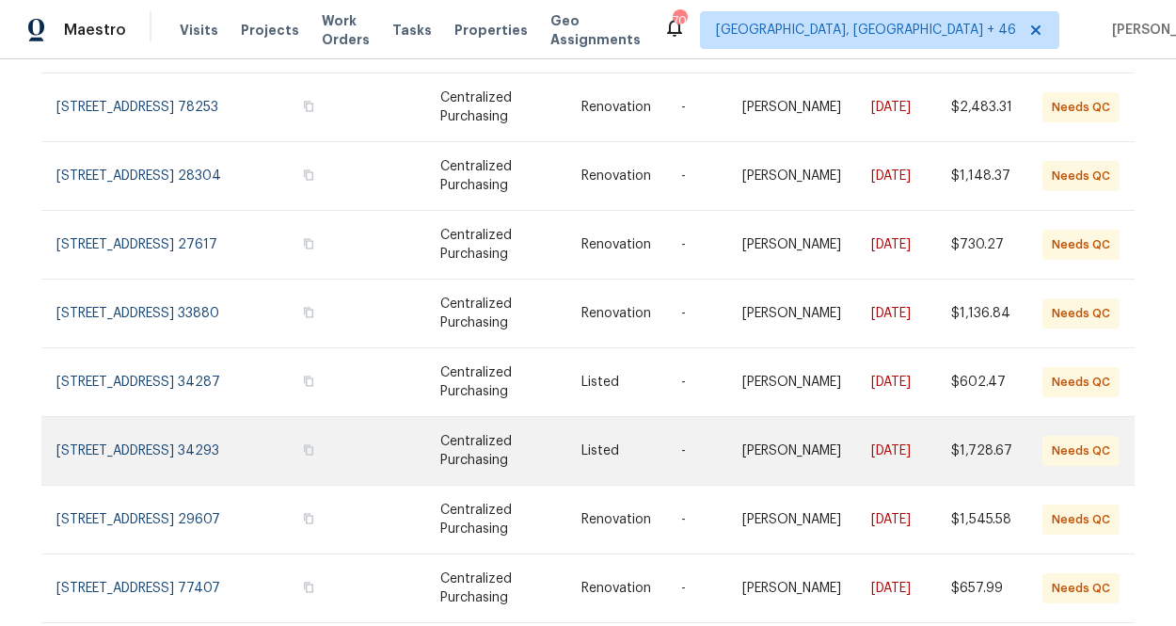
scroll to position [310, 0]
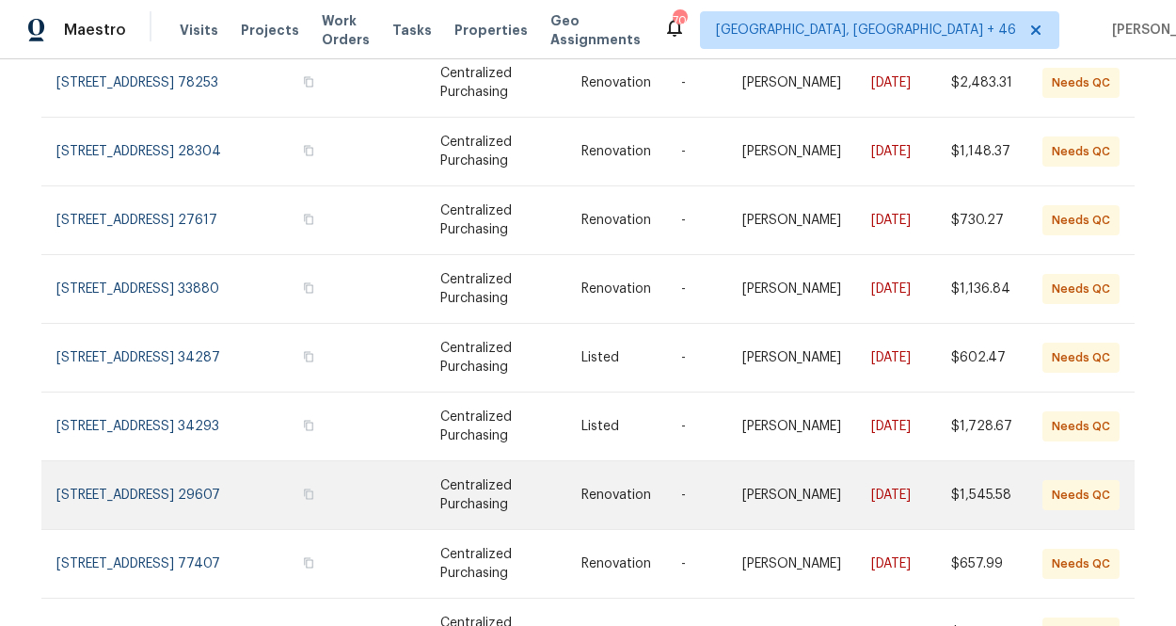
click at [228, 461] on link at bounding box center [201, 495] width 291 height 68
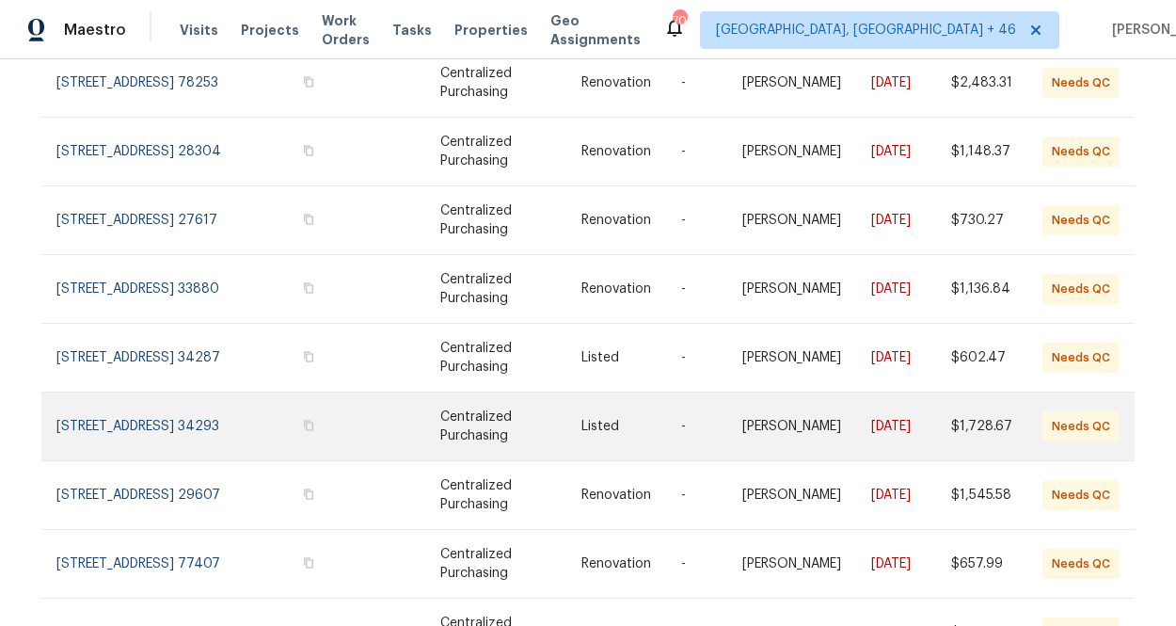
click at [169, 400] on link at bounding box center [201, 426] width 291 height 68
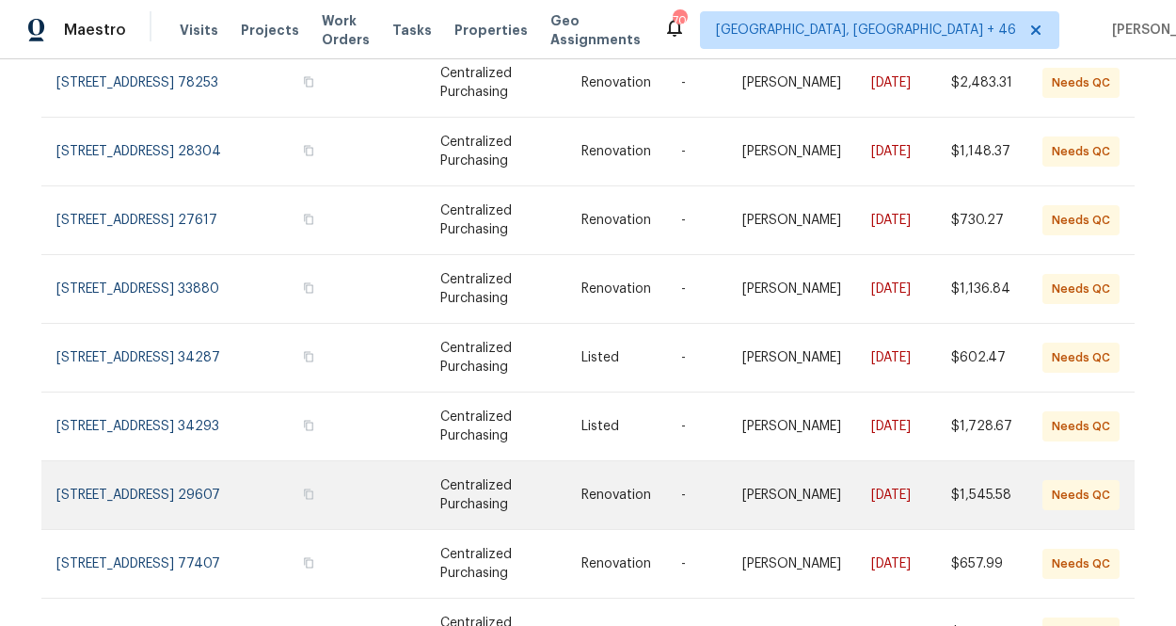
click at [201, 493] on link at bounding box center [201, 495] width 291 height 68
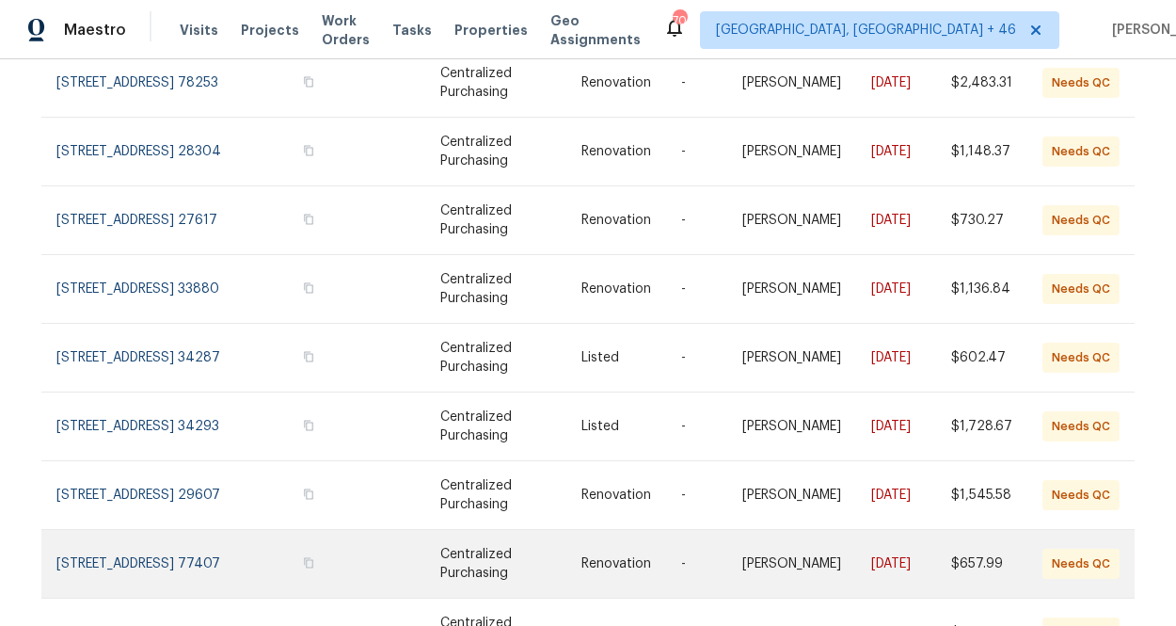
click at [156, 539] on link at bounding box center [201, 564] width 291 height 68
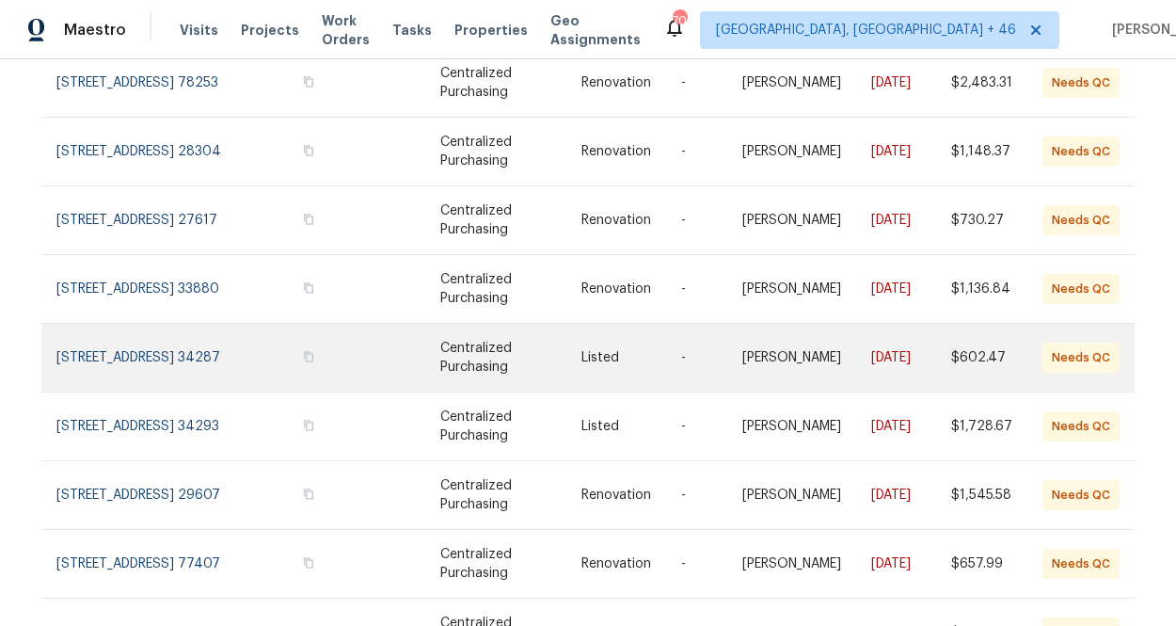
scroll to position [397, 0]
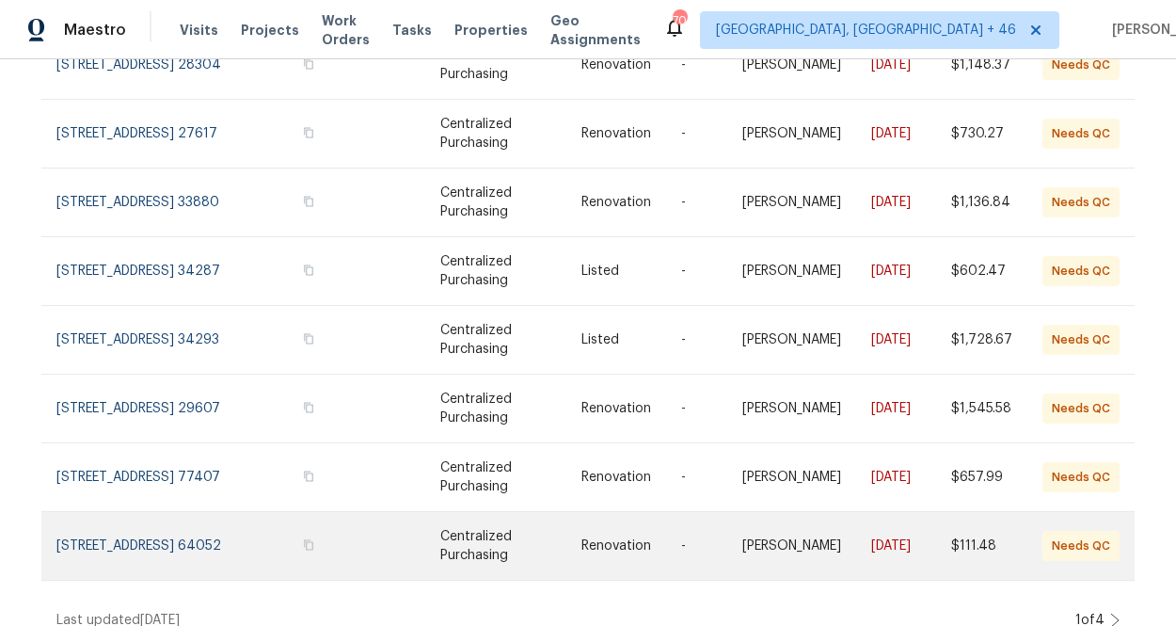
click at [188, 529] on link at bounding box center [201, 546] width 291 height 68
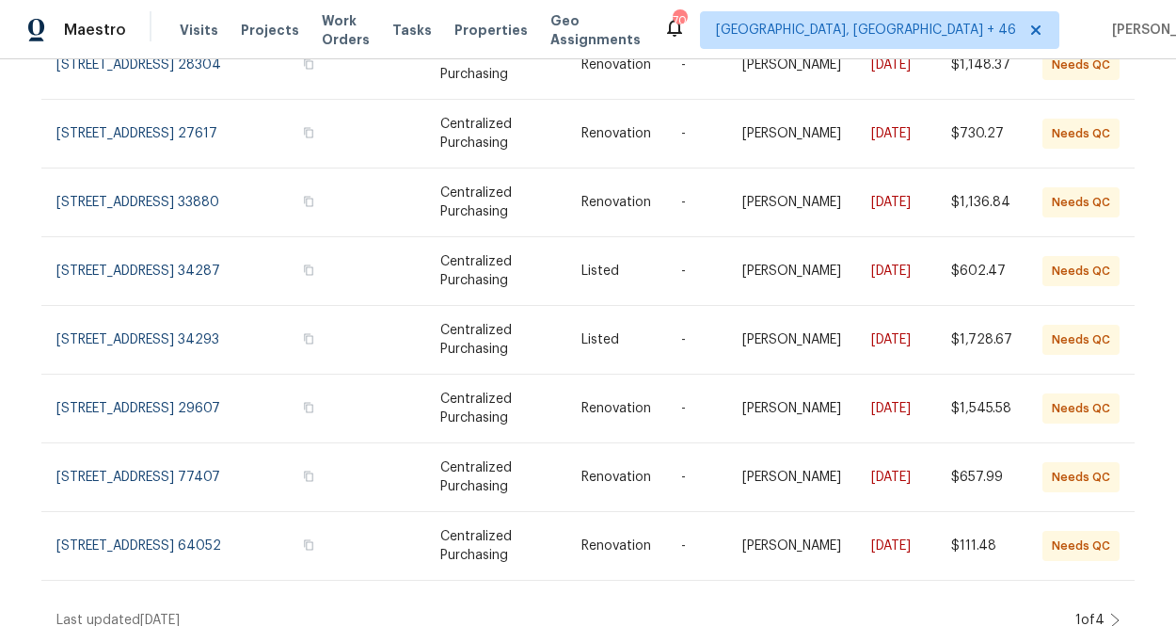
click at [802, 612] on icon at bounding box center [1114, 619] width 9 height 15
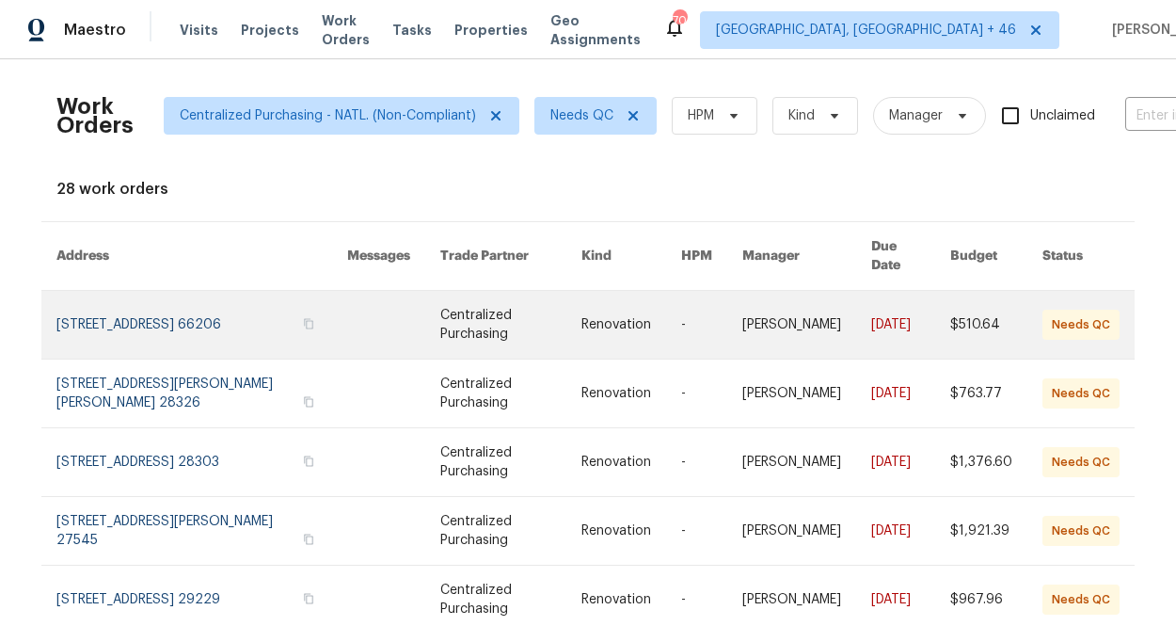
click at [185, 309] on link at bounding box center [201, 325] width 291 height 68
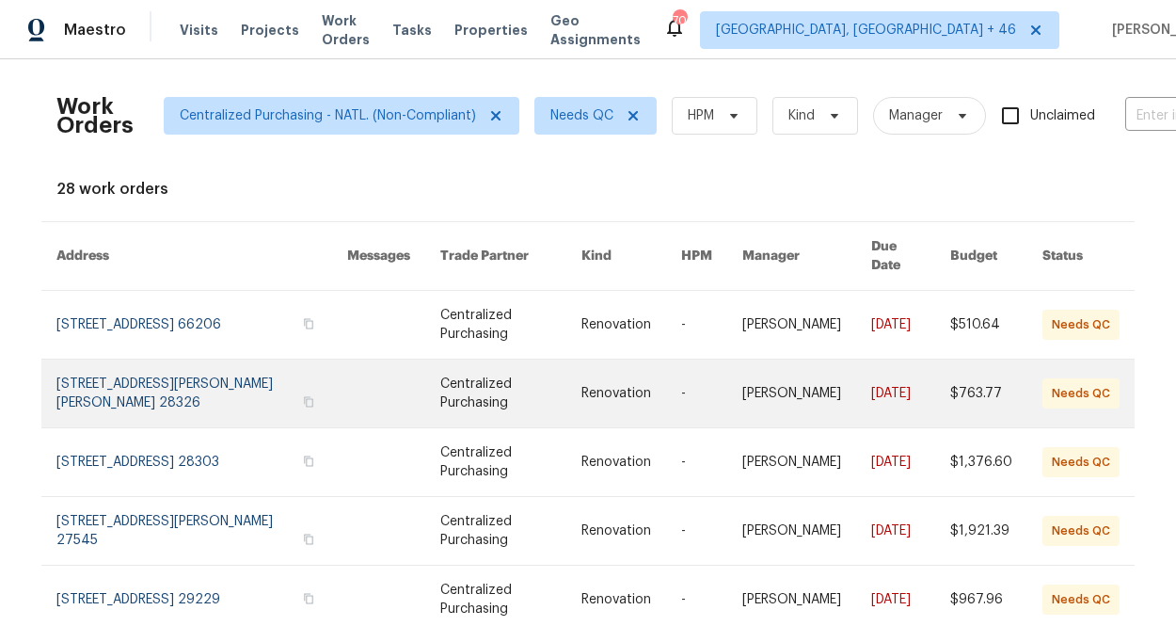
click at [165, 364] on link at bounding box center [201, 393] width 291 height 68
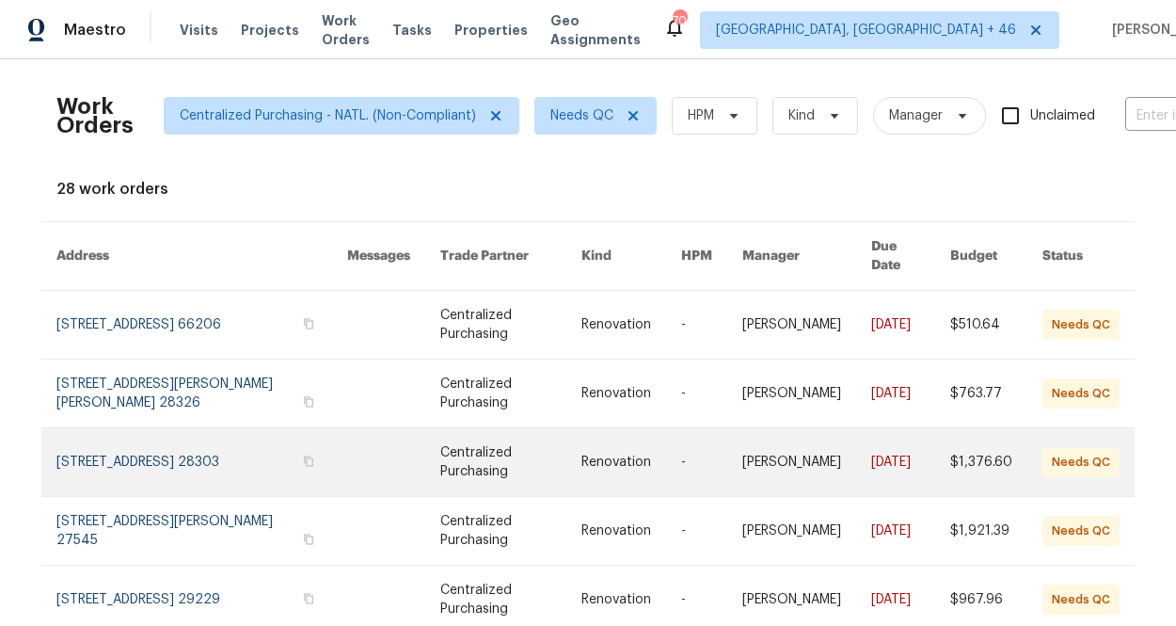
click at [211, 430] on link at bounding box center [201, 462] width 291 height 68
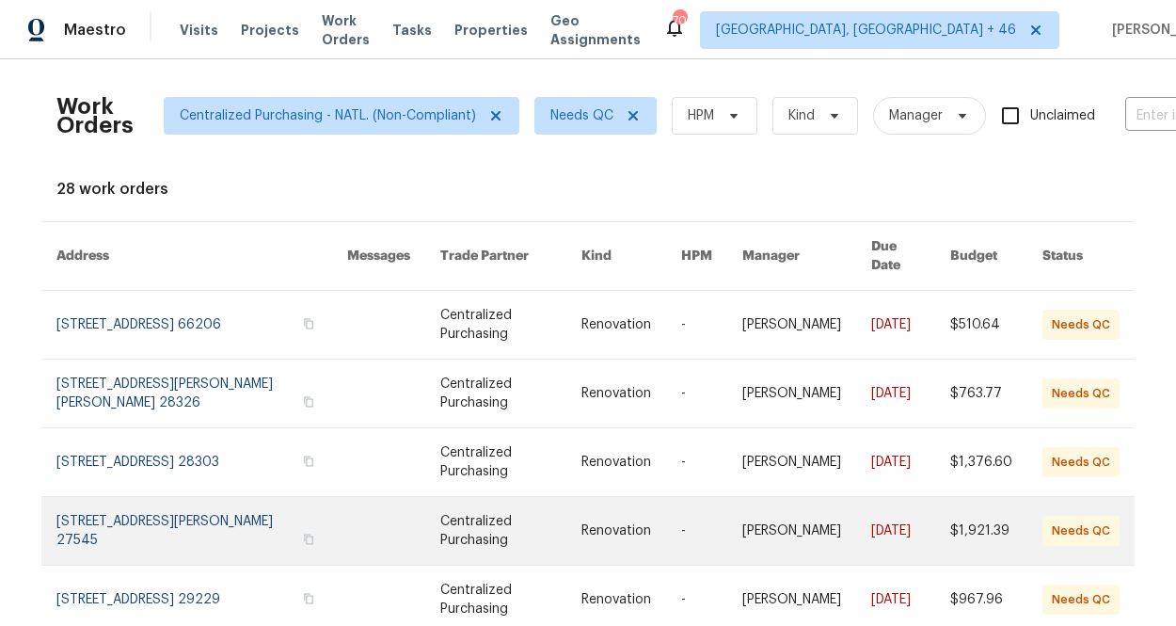
click at [198, 497] on link at bounding box center [201, 531] width 291 height 68
click at [181, 501] on link at bounding box center [201, 531] width 291 height 68
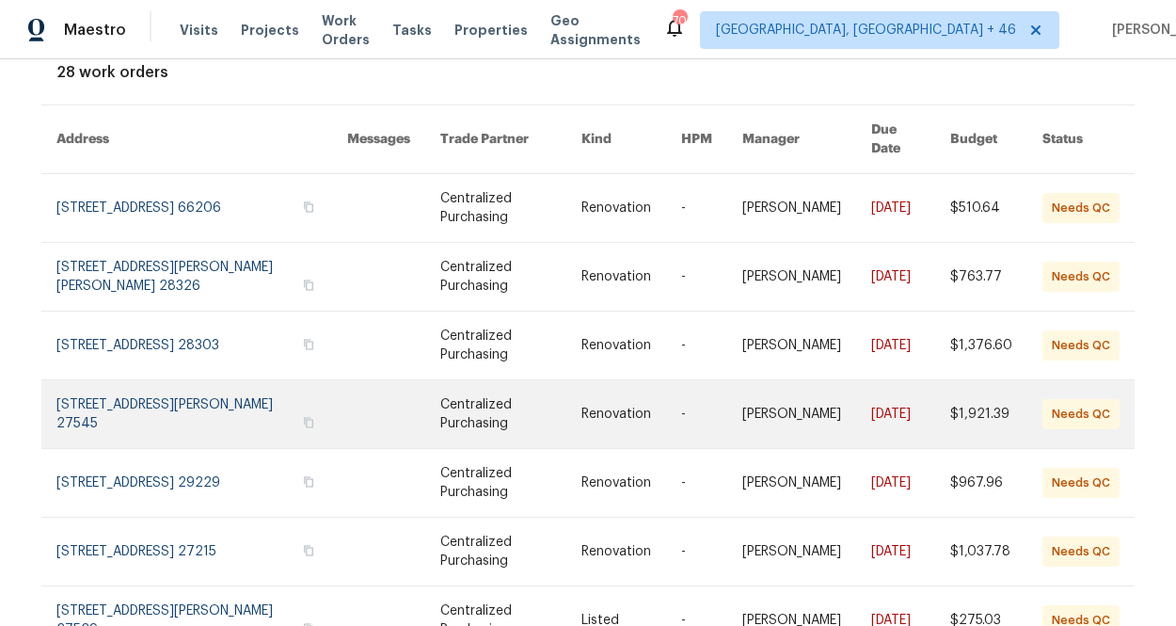
scroll to position [144, 0]
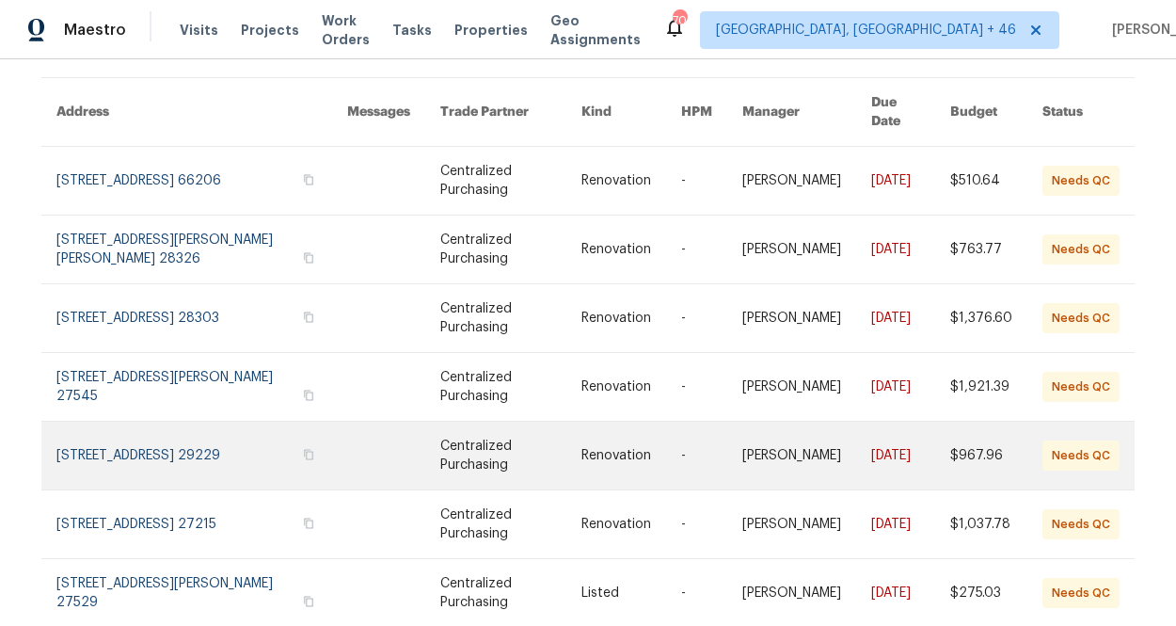
click at [219, 453] on link at bounding box center [201, 455] width 291 height 68
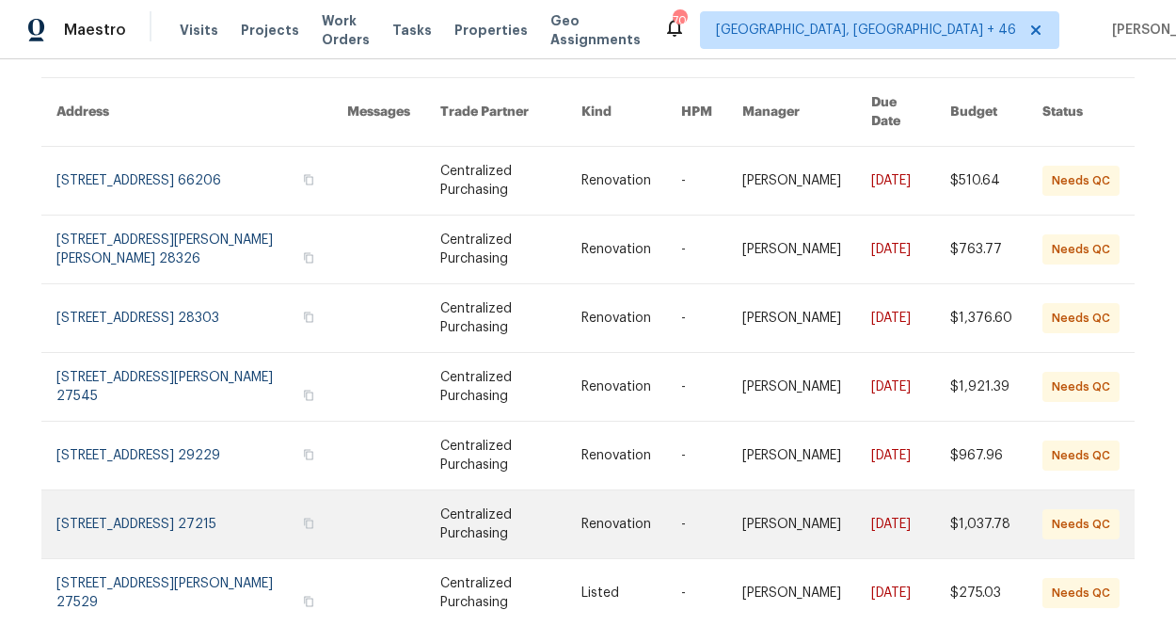
scroll to position [184, 0]
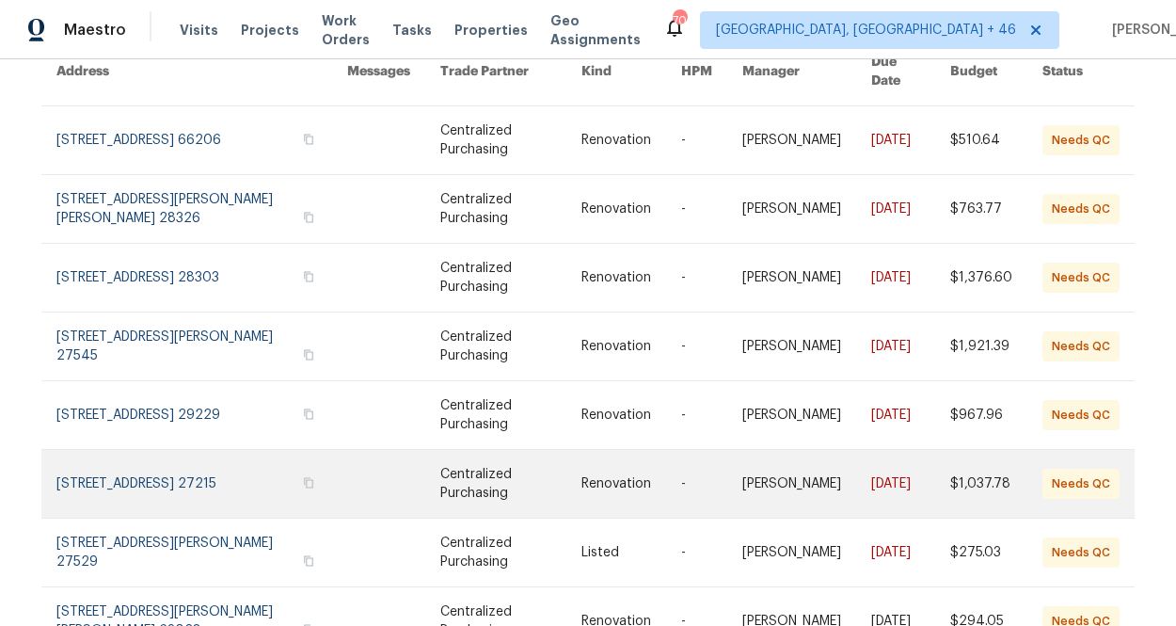
click at [177, 453] on link at bounding box center [201, 484] width 291 height 68
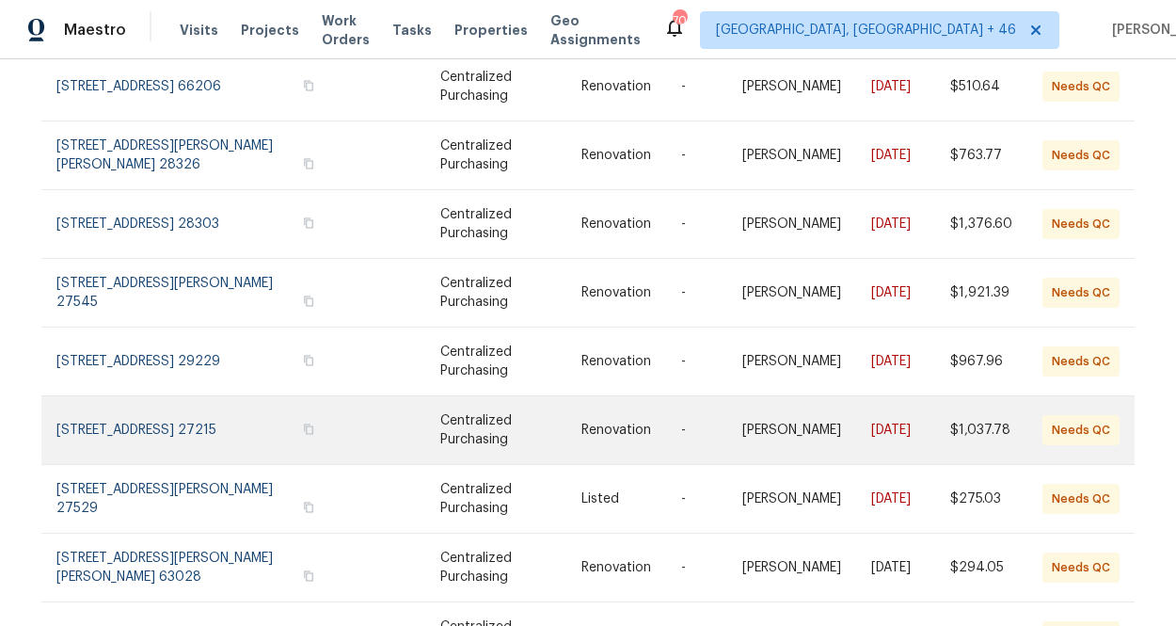
scroll to position [280, 0]
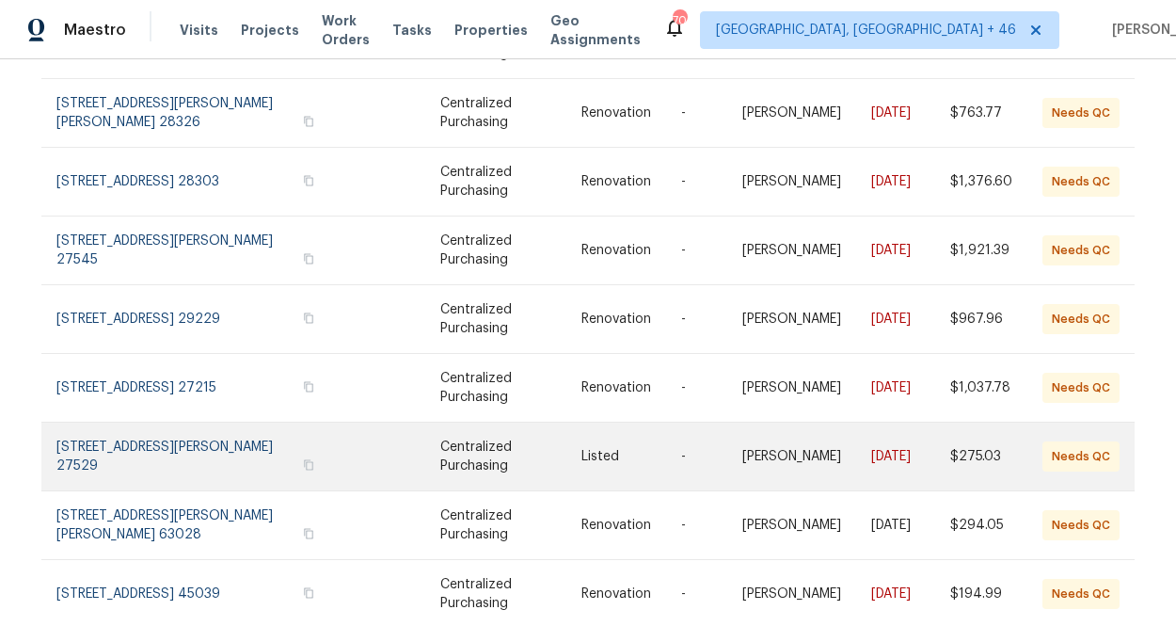
click at [236, 422] on link at bounding box center [201, 456] width 291 height 68
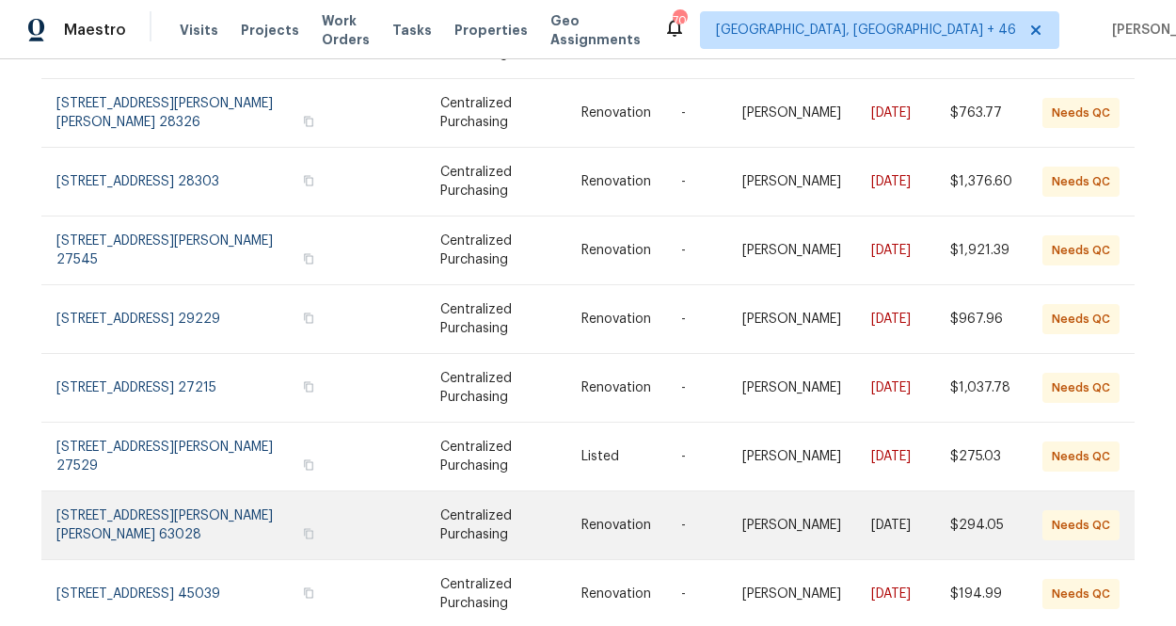
click at [170, 516] on link at bounding box center [201, 525] width 291 height 68
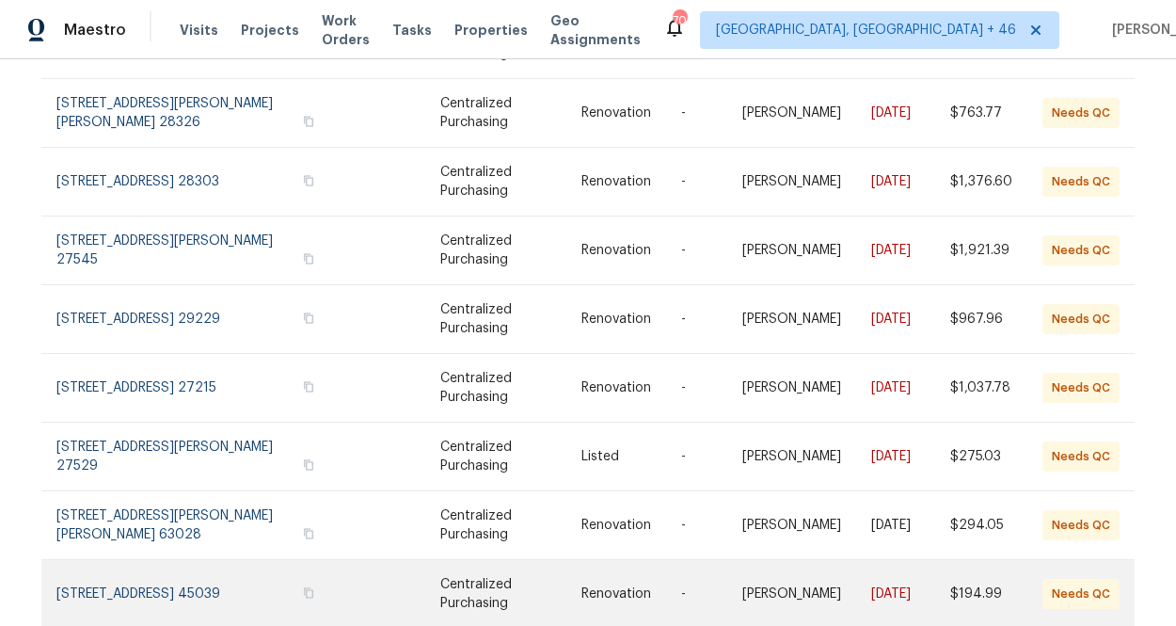
click at [144, 566] on link at bounding box center [201, 594] width 291 height 68
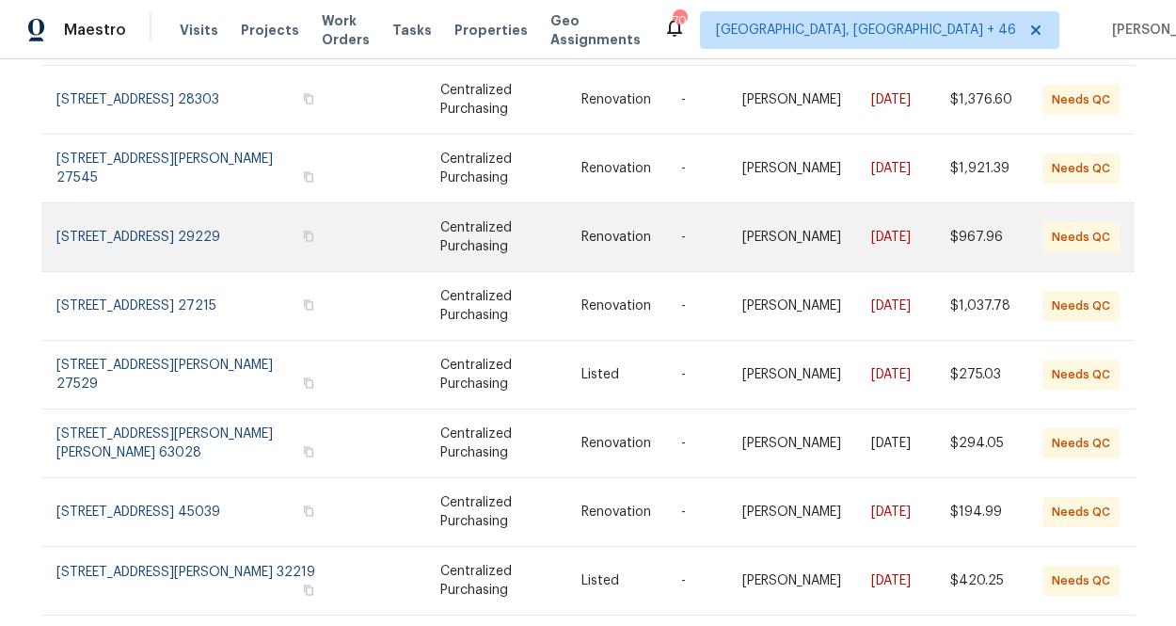
scroll to position [397, 0]
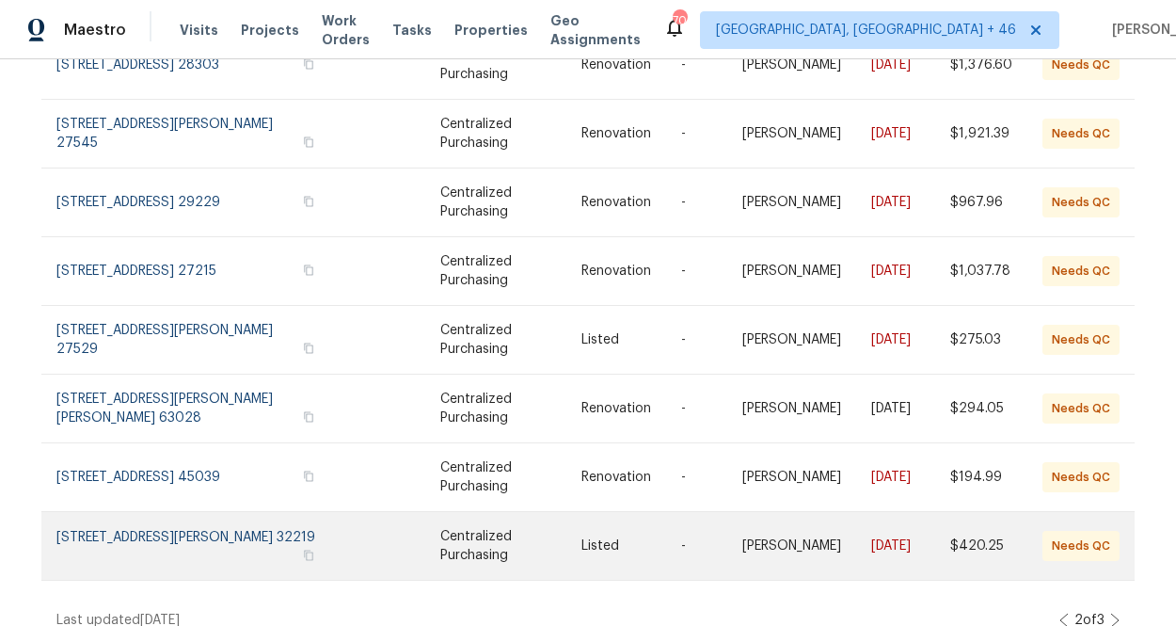
click at [150, 529] on link at bounding box center [201, 546] width 291 height 68
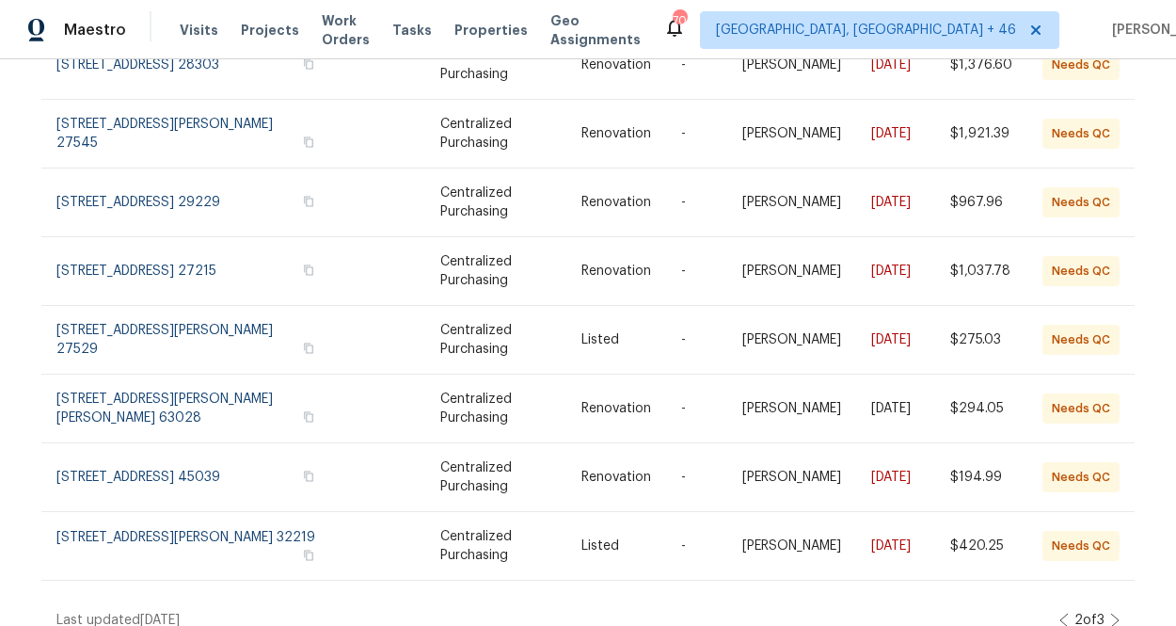
click at [802, 612] on icon at bounding box center [1114, 619] width 9 height 15
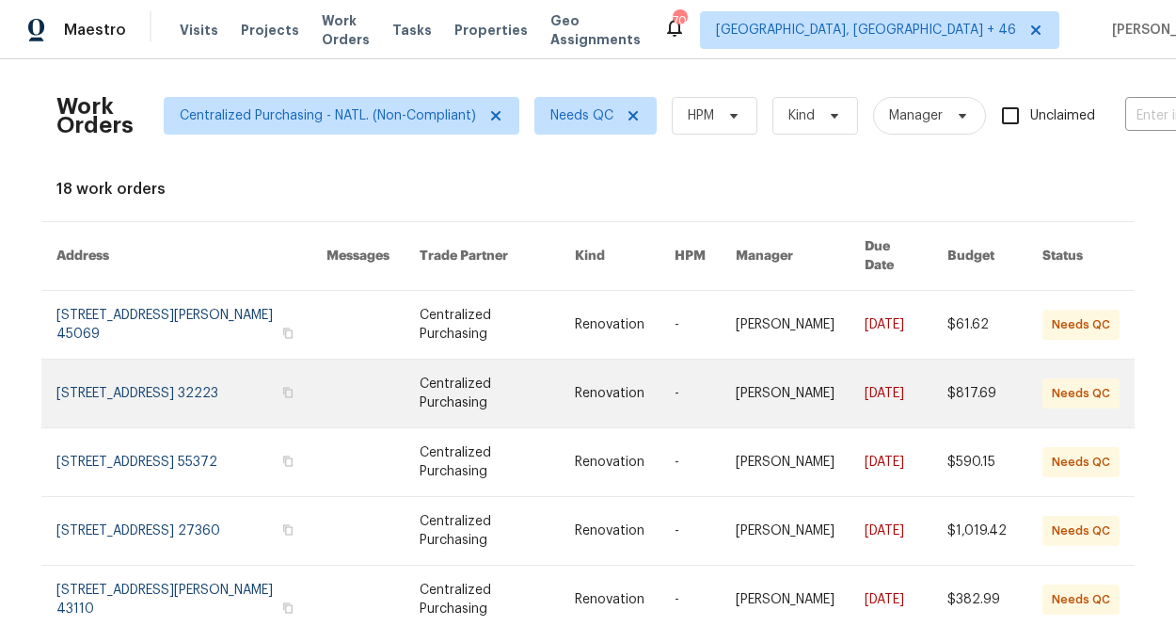
scroll to position [25, 0]
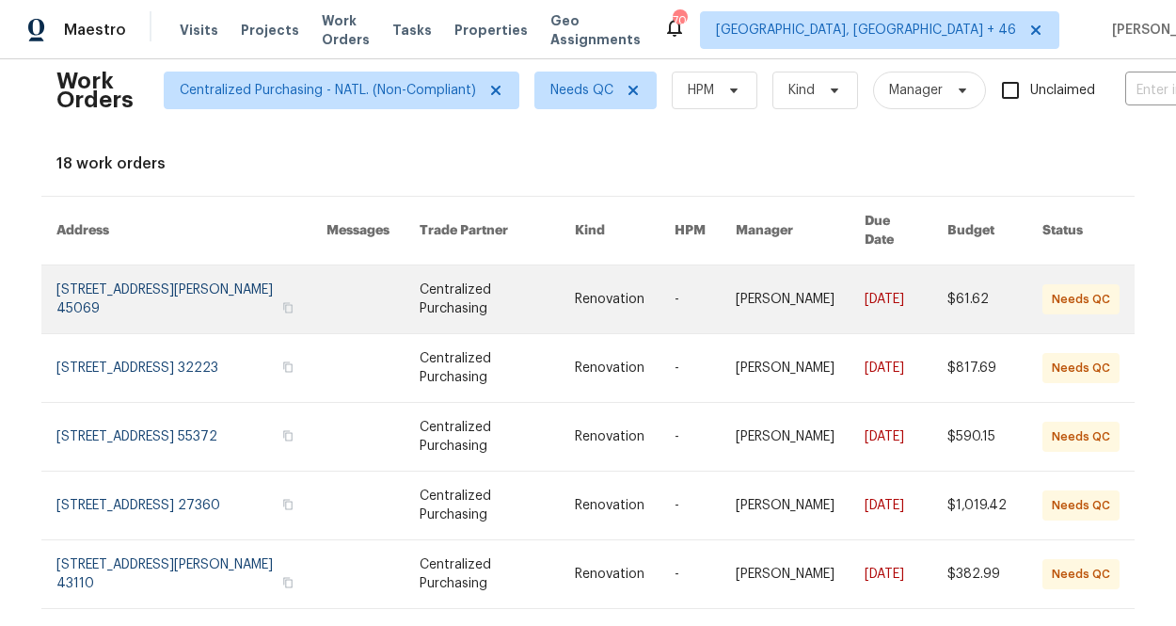
click at [238, 278] on link at bounding box center [191, 299] width 270 height 68
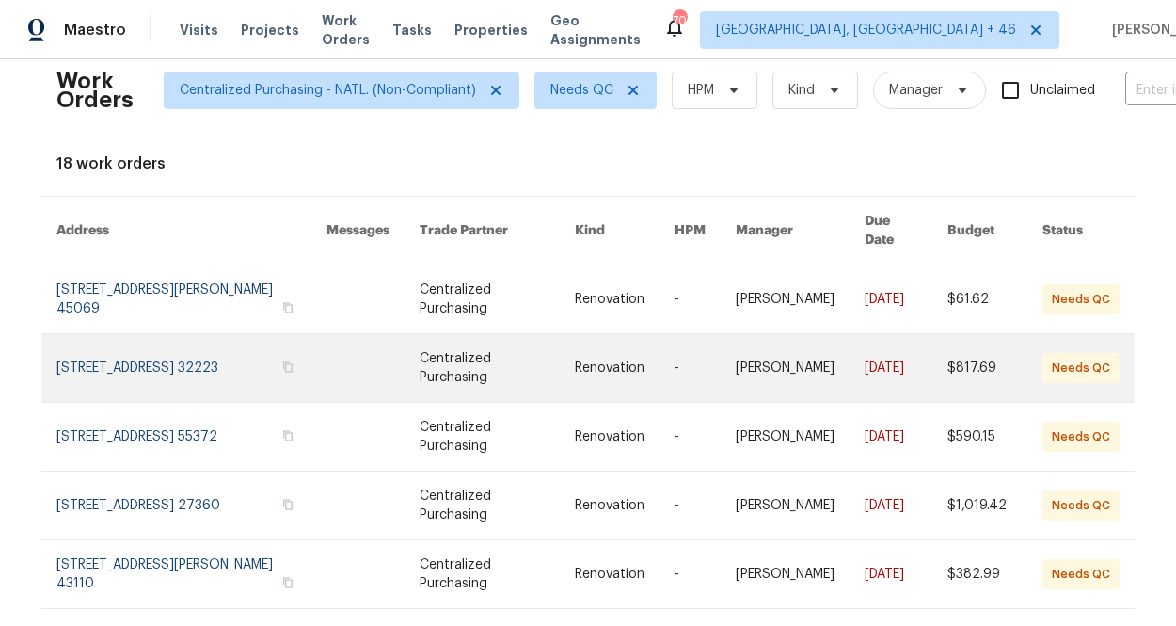
click at [204, 354] on link at bounding box center [191, 368] width 270 height 68
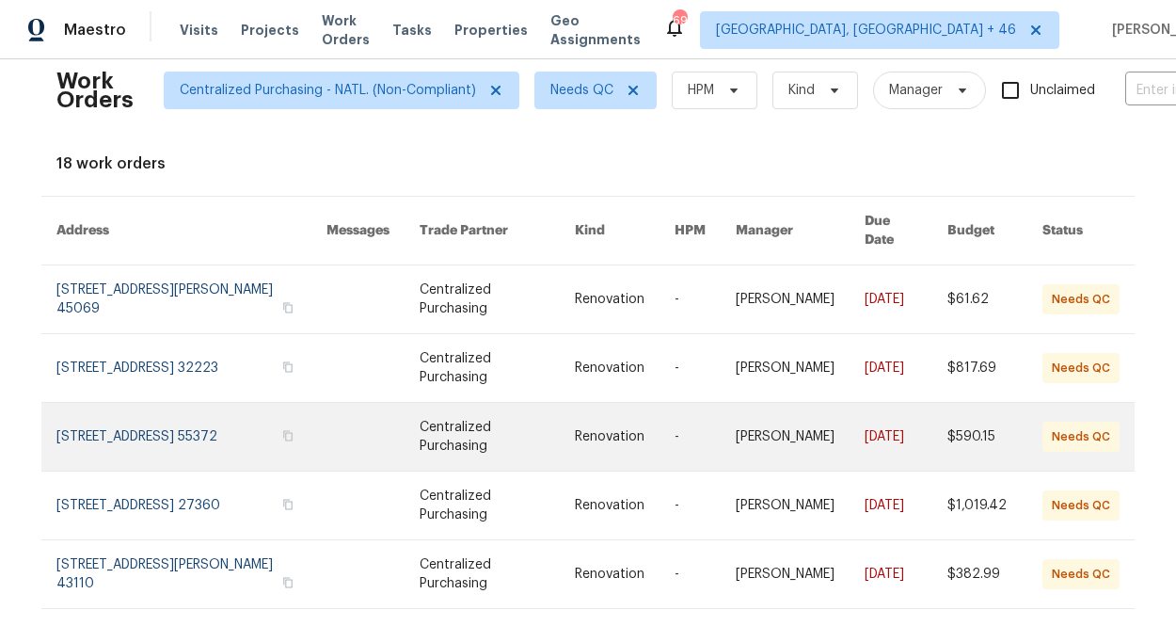
click at [188, 409] on link at bounding box center [191, 437] width 270 height 68
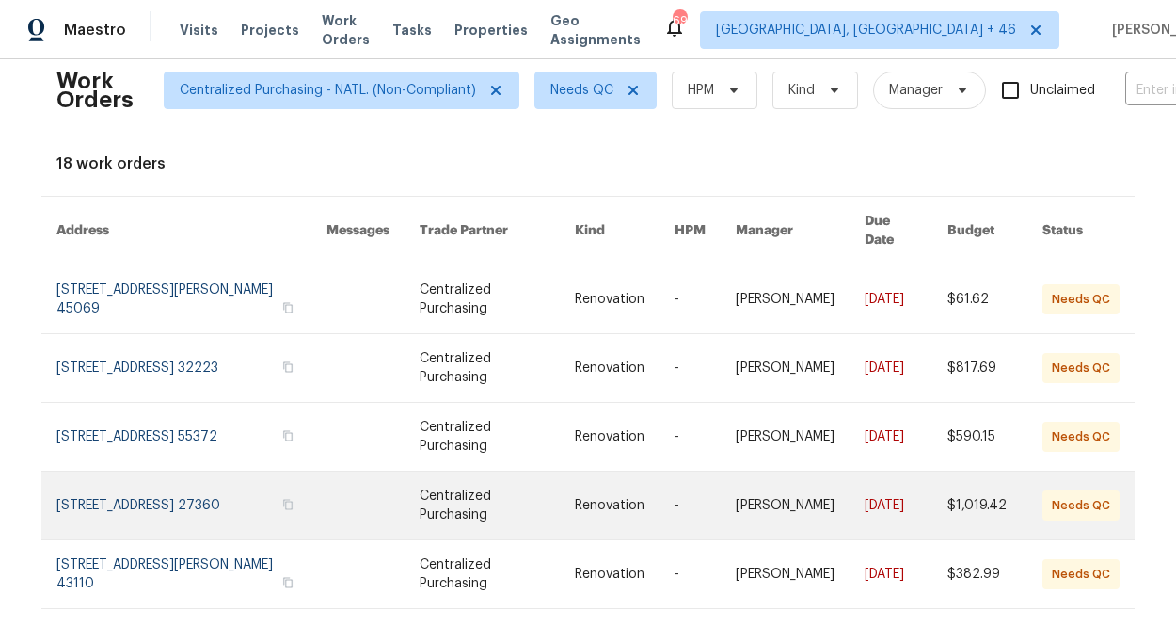
click at [187, 483] on link at bounding box center [191, 505] width 270 height 68
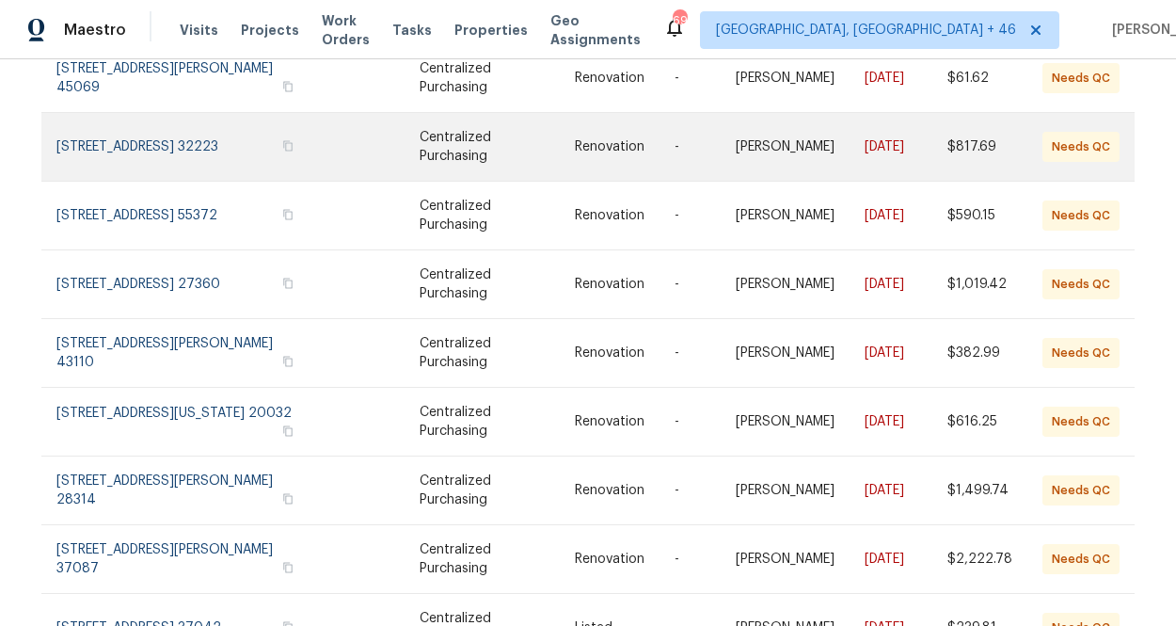
scroll to position [256, 0]
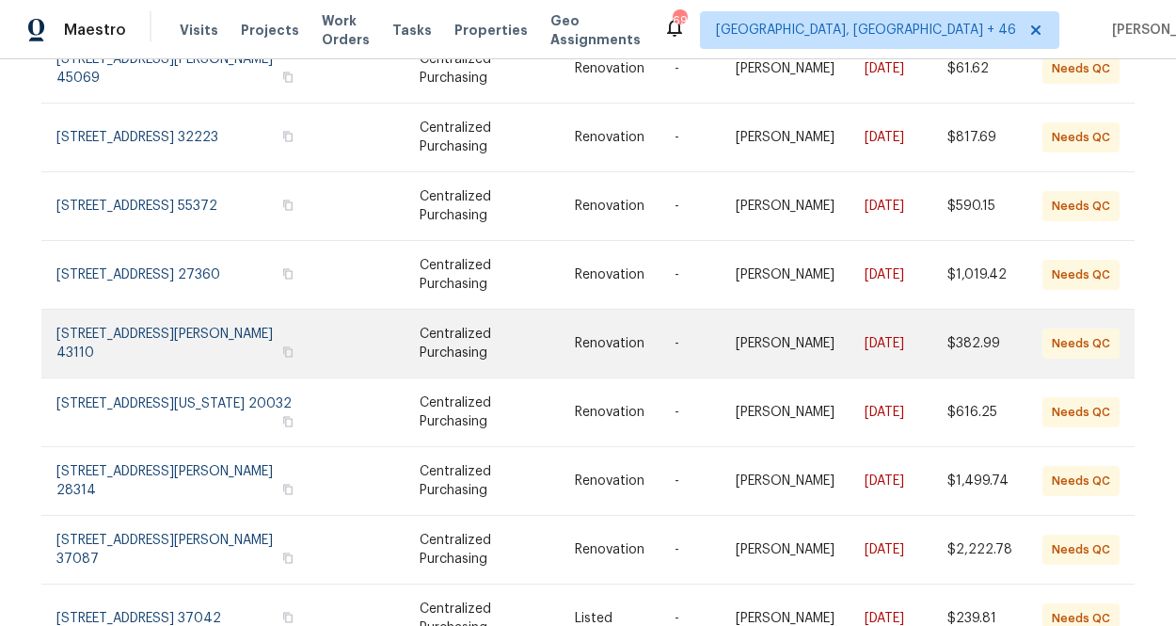
click at [214, 325] on link at bounding box center [191, 344] width 270 height 68
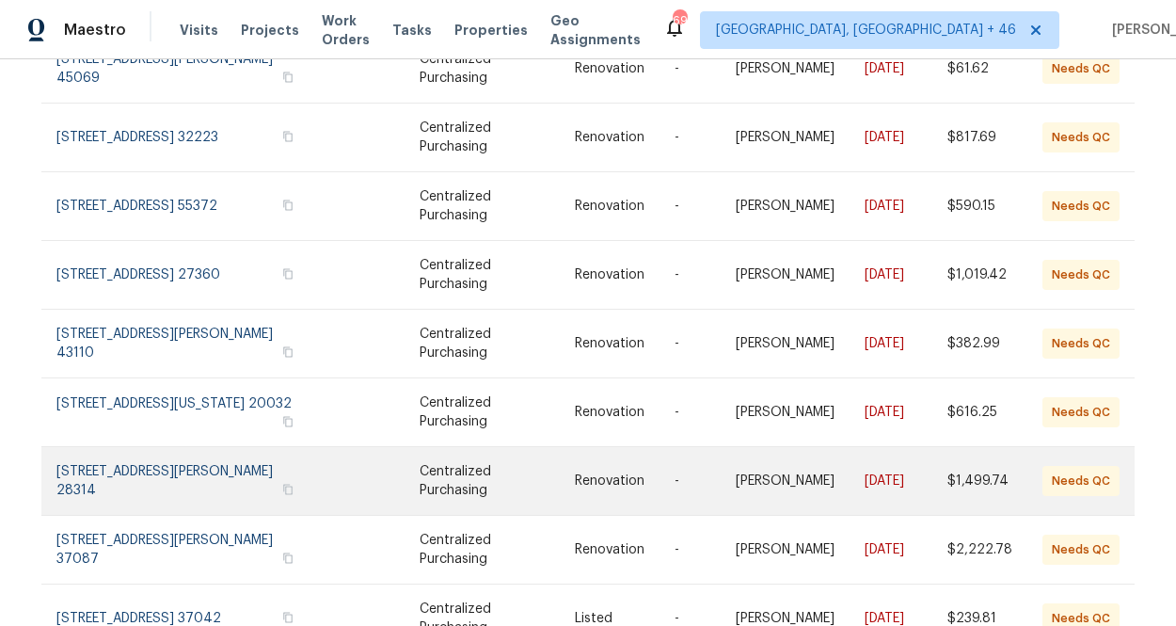
click at [244, 447] on link at bounding box center [191, 481] width 270 height 68
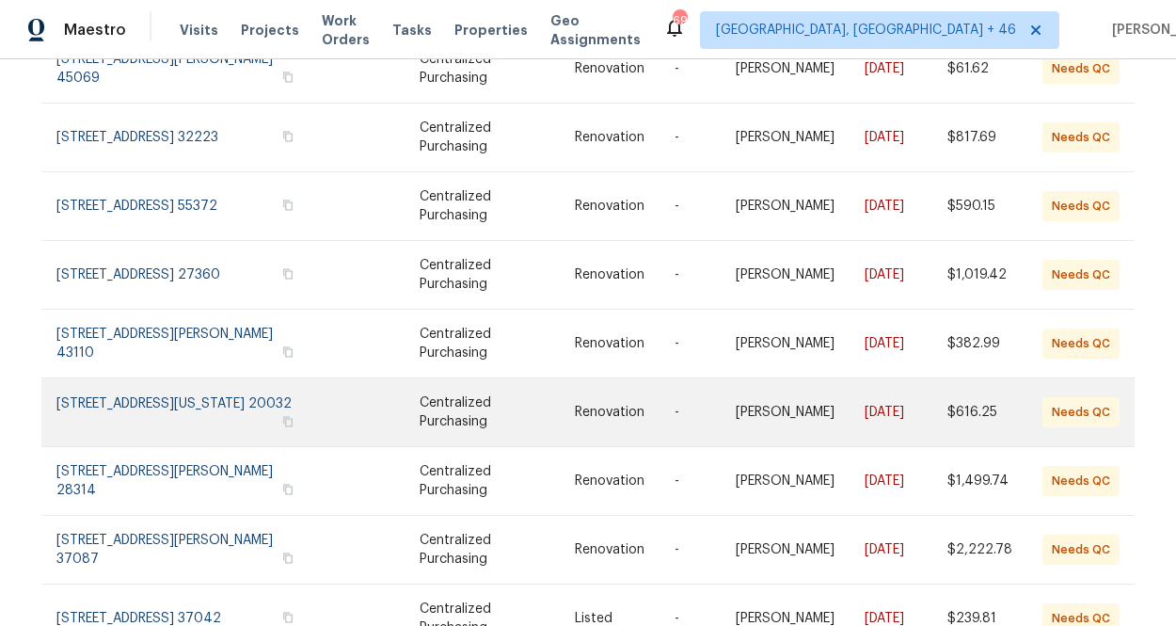
click at [205, 395] on link at bounding box center [191, 412] width 270 height 68
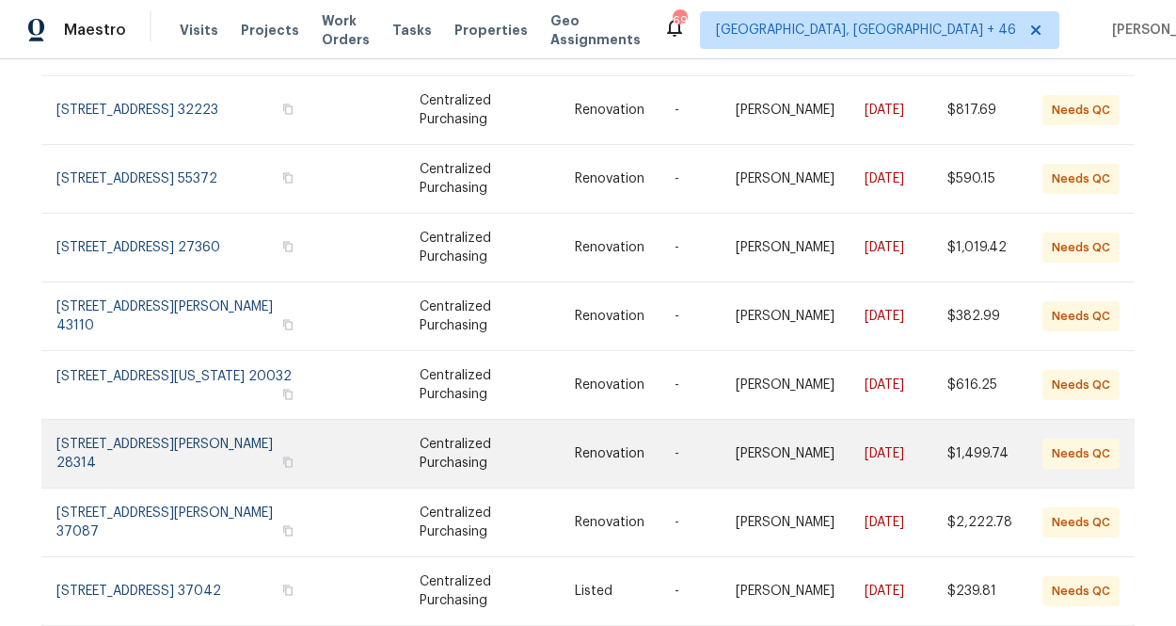
scroll to position [285, 0]
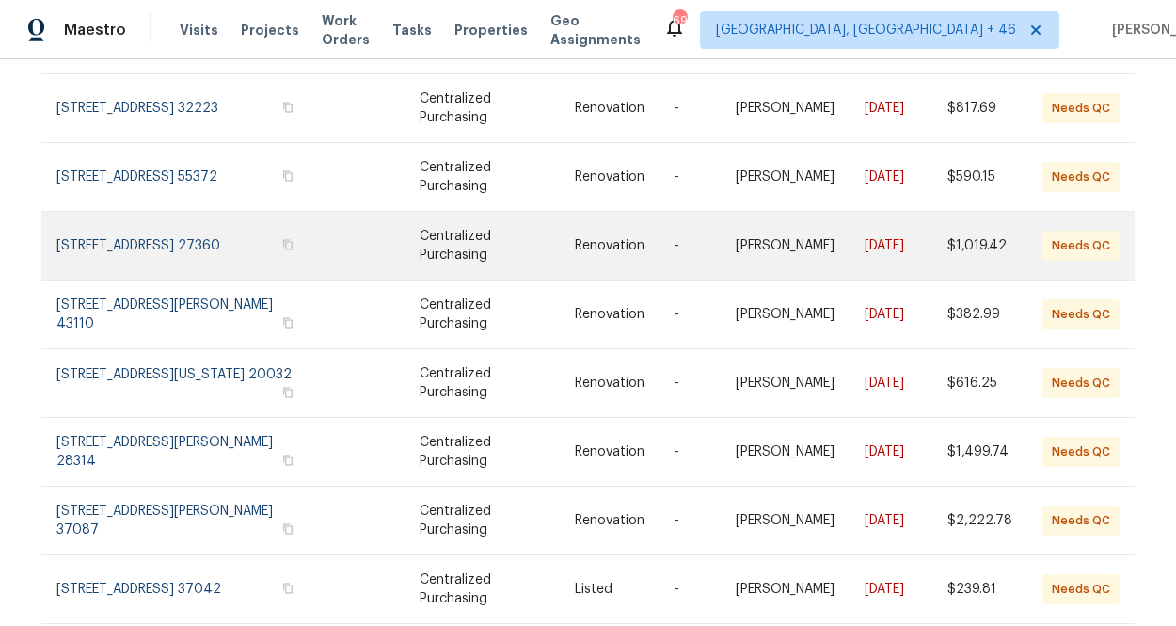
click at [213, 220] on link at bounding box center [191, 246] width 270 height 68
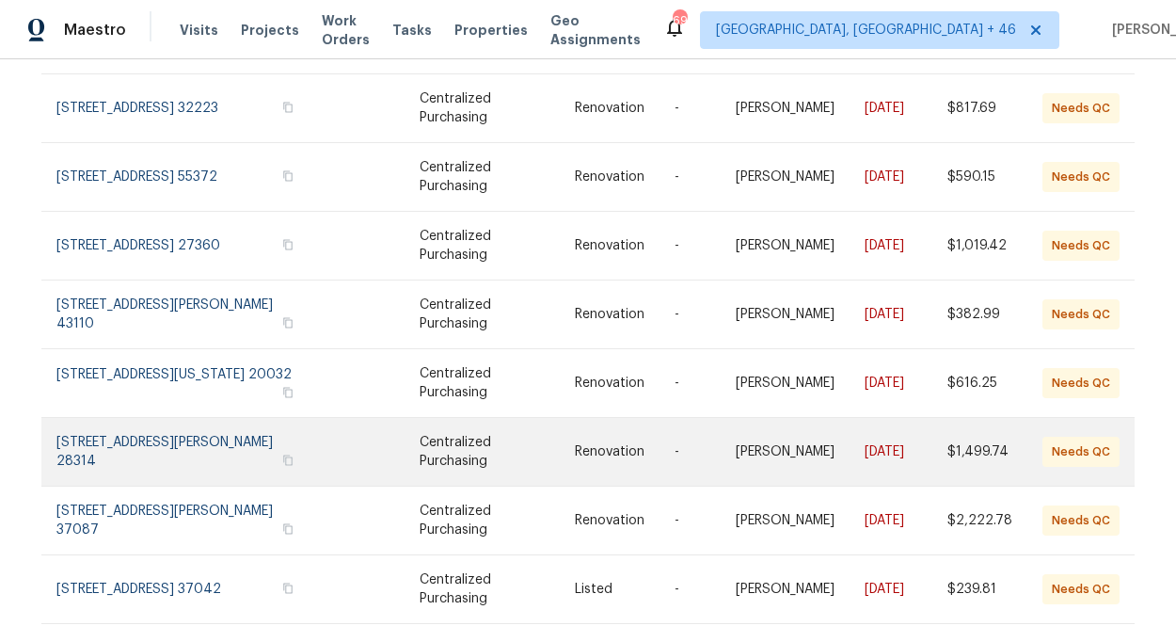
click at [187, 450] on link at bounding box center [191, 452] width 270 height 68
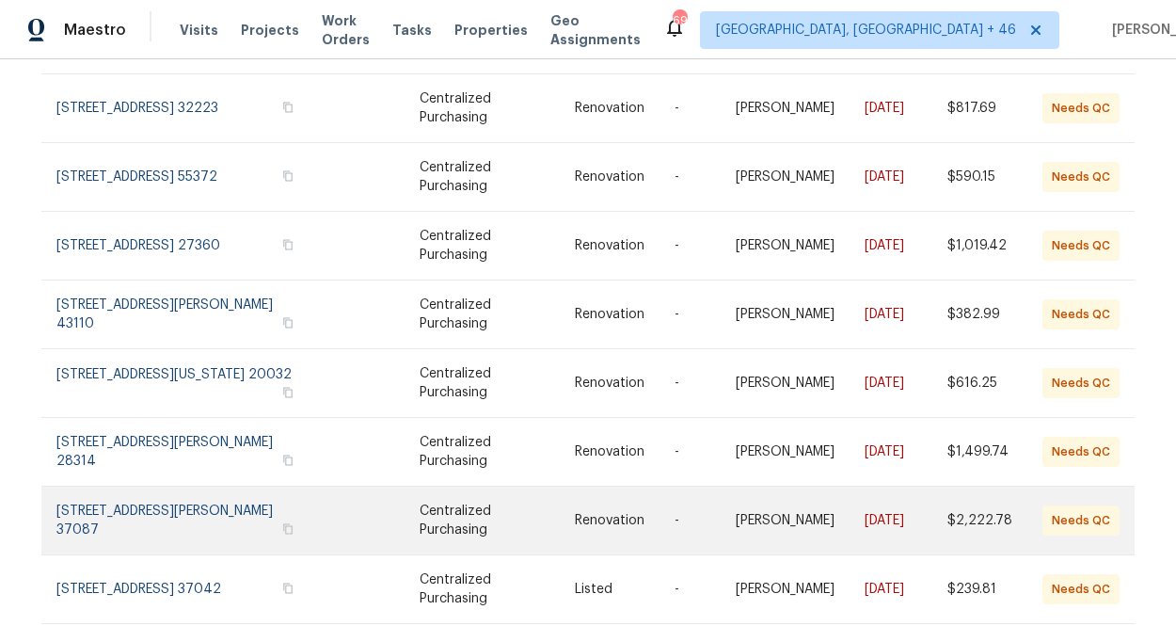
click at [214, 511] on link at bounding box center [191, 520] width 270 height 68
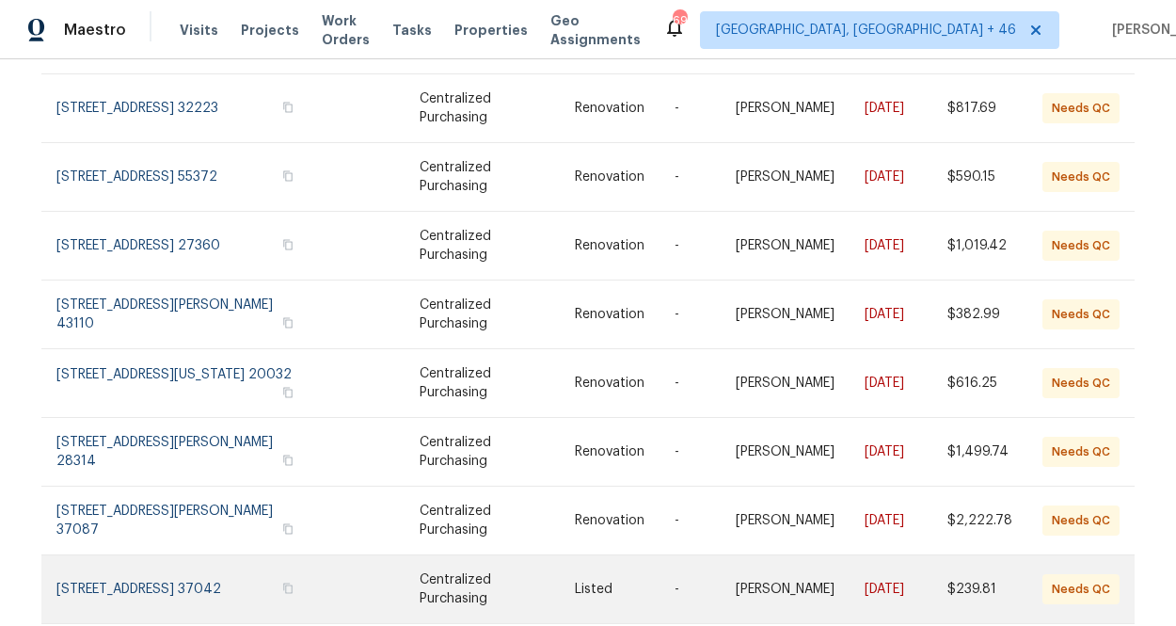
click at [206, 555] on link at bounding box center [191, 589] width 270 height 68
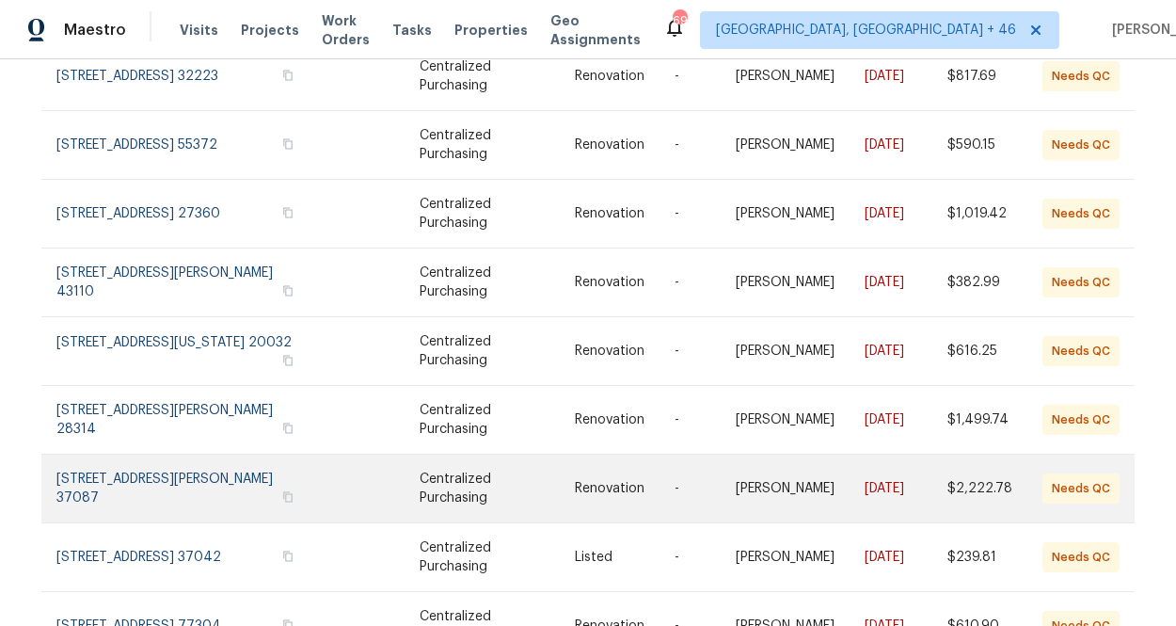
scroll to position [397, 0]
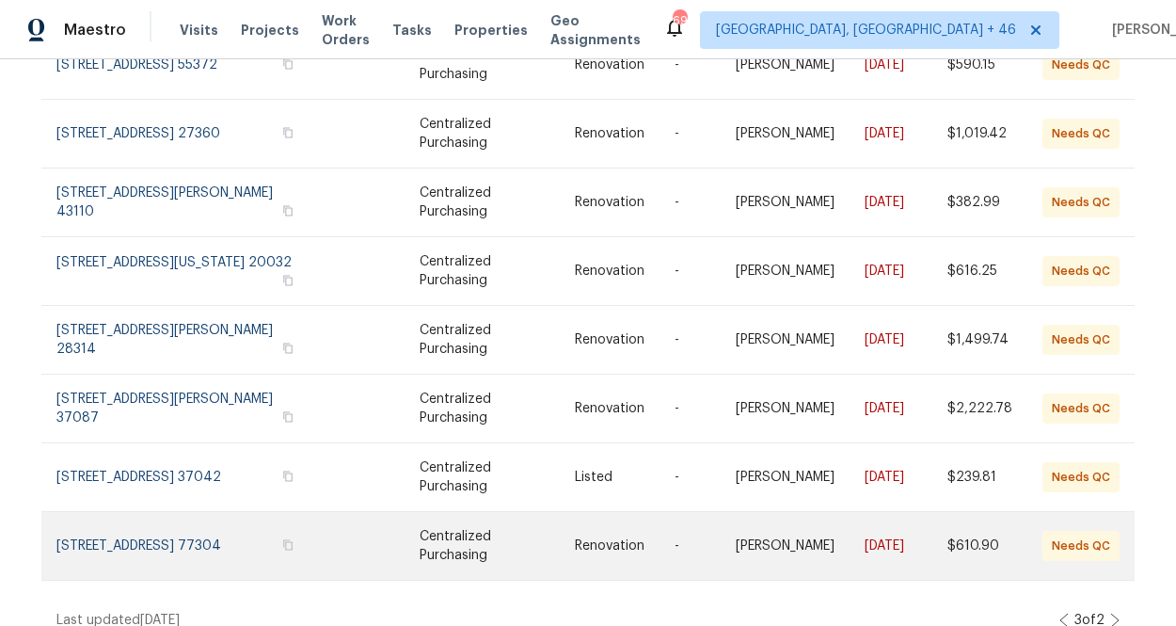
click at [240, 516] on link at bounding box center [191, 546] width 270 height 68
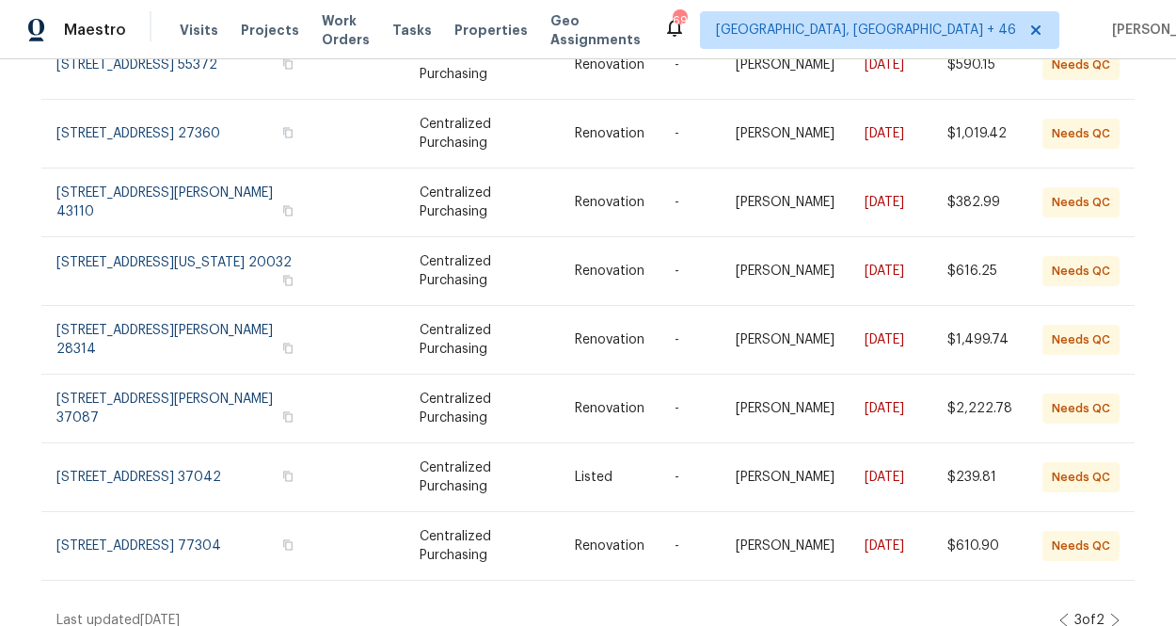
click at [802, 612] on icon at bounding box center [1114, 619] width 9 height 15
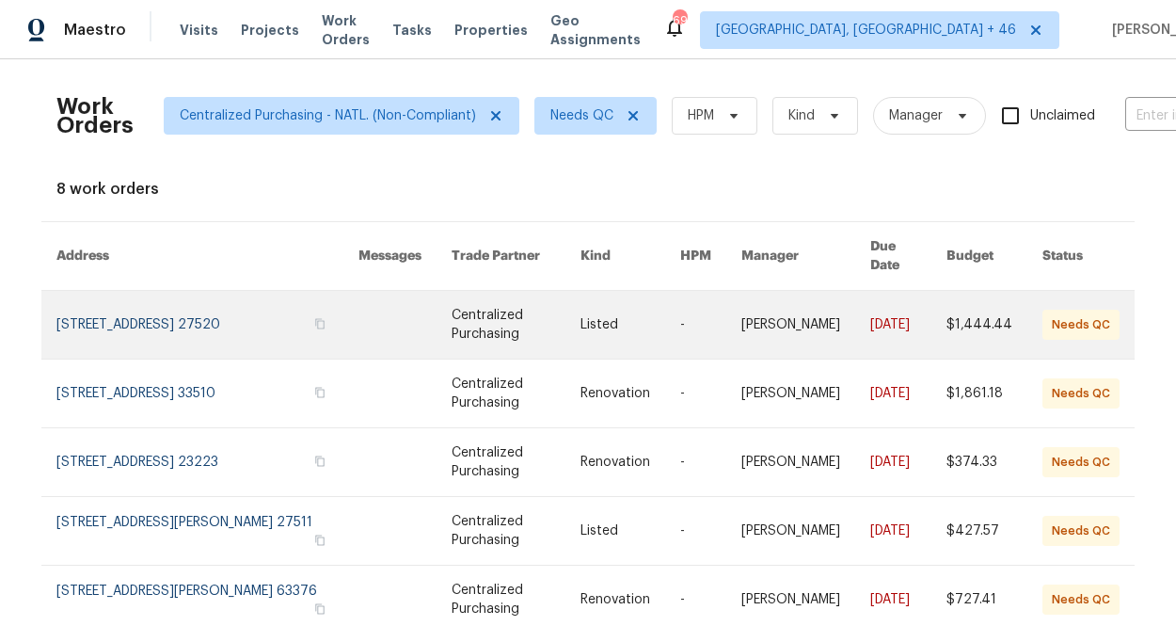
click at [214, 307] on link at bounding box center [207, 325] width 302 height 68
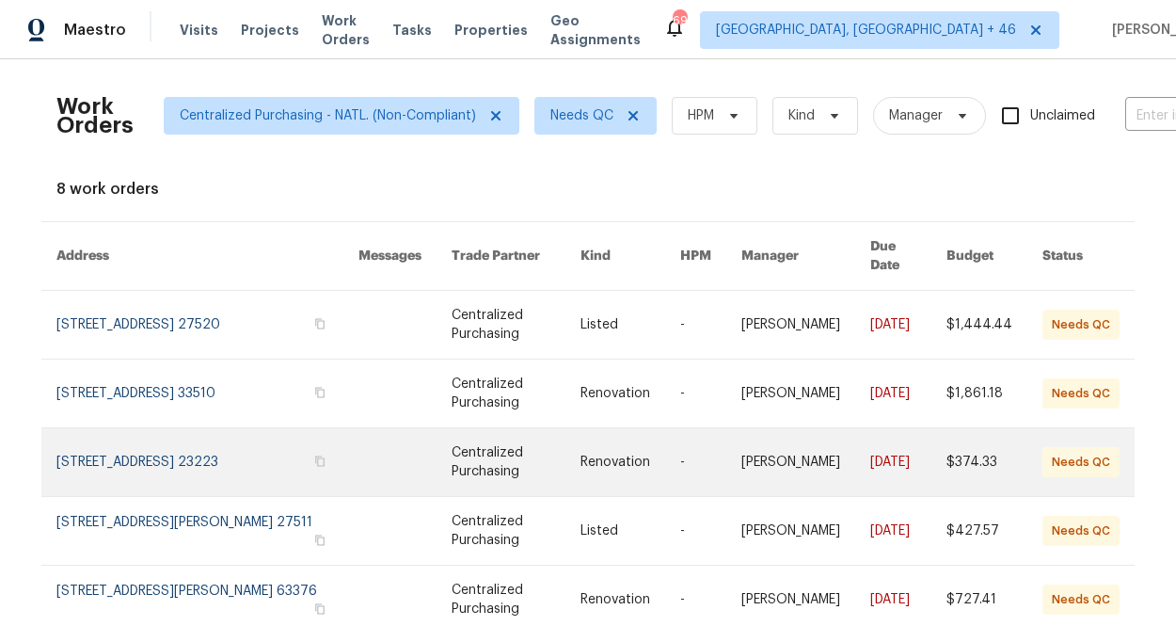
click at [191, 445] on link at bounding box center [207, 462] width 302 height 68
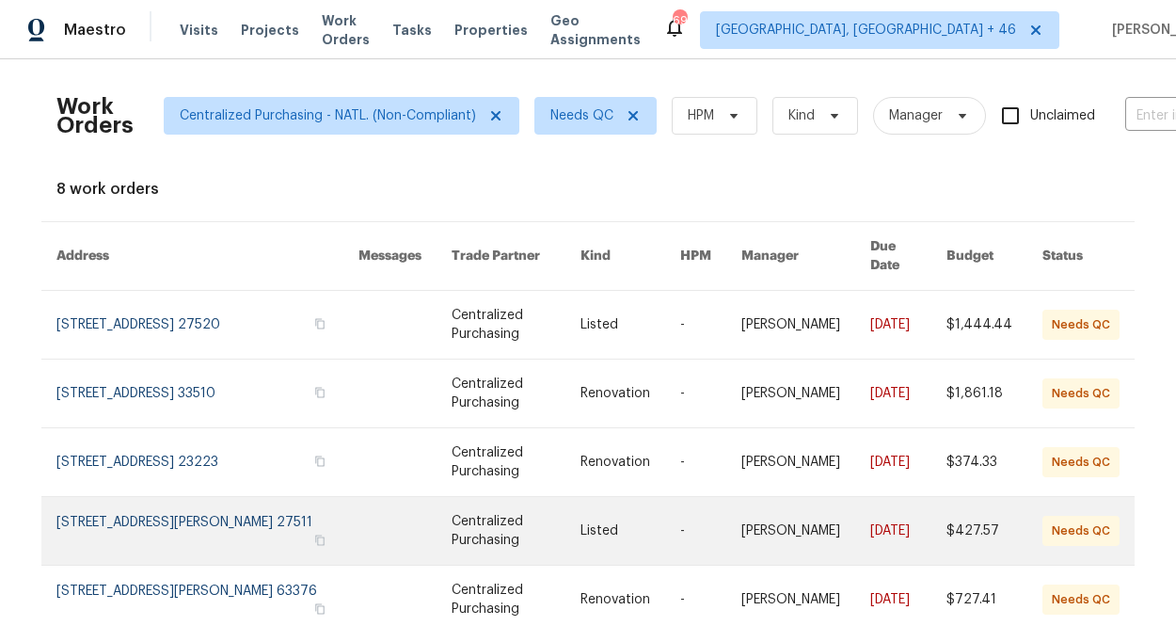
click at [206, 519] on link at bounding box center [207, 531] width 302 height 68
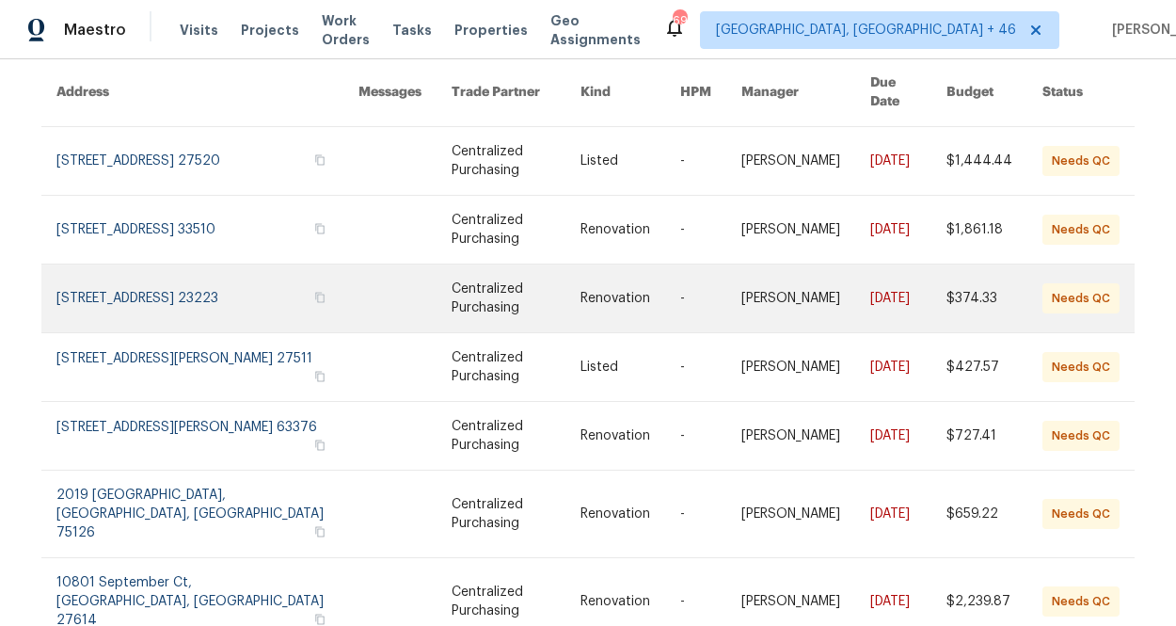
scroll to position [197, 0]
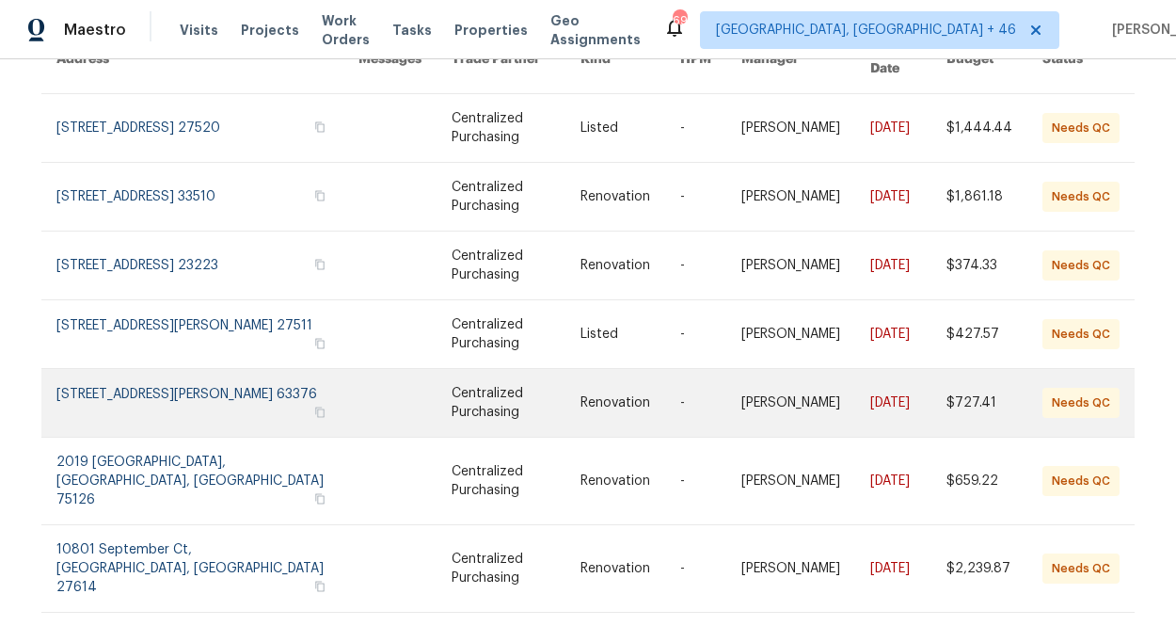
click at [187, 383] on link at bounding box center [207, 403] width 302 height 68
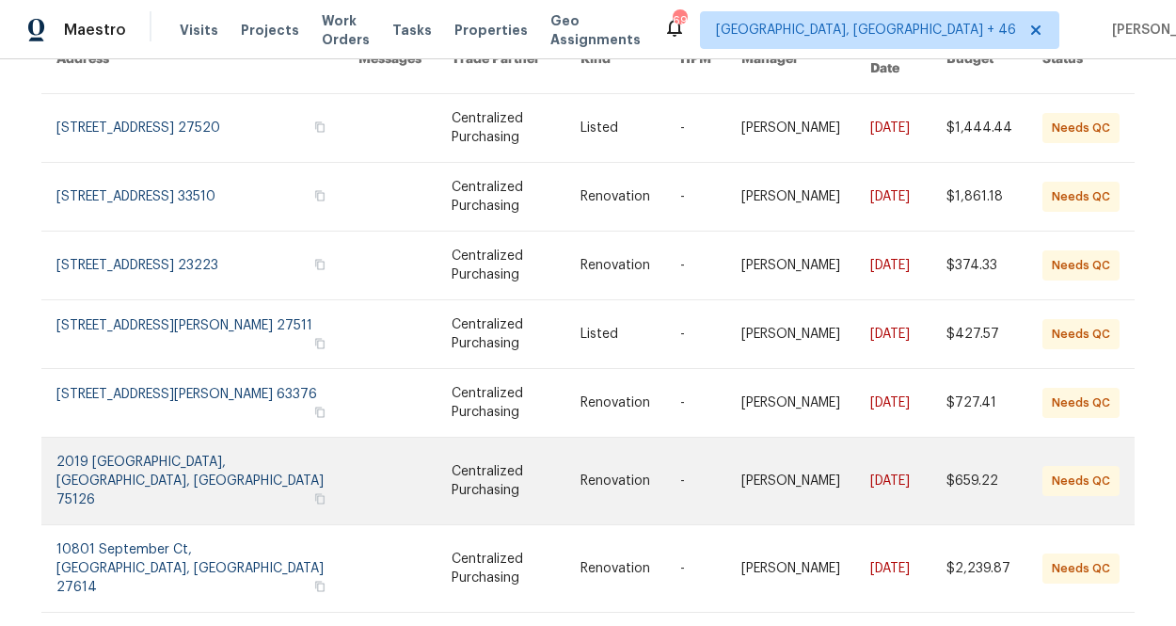
click at [191, 457] on link at bounding box center [207, 480] width 302 height 87
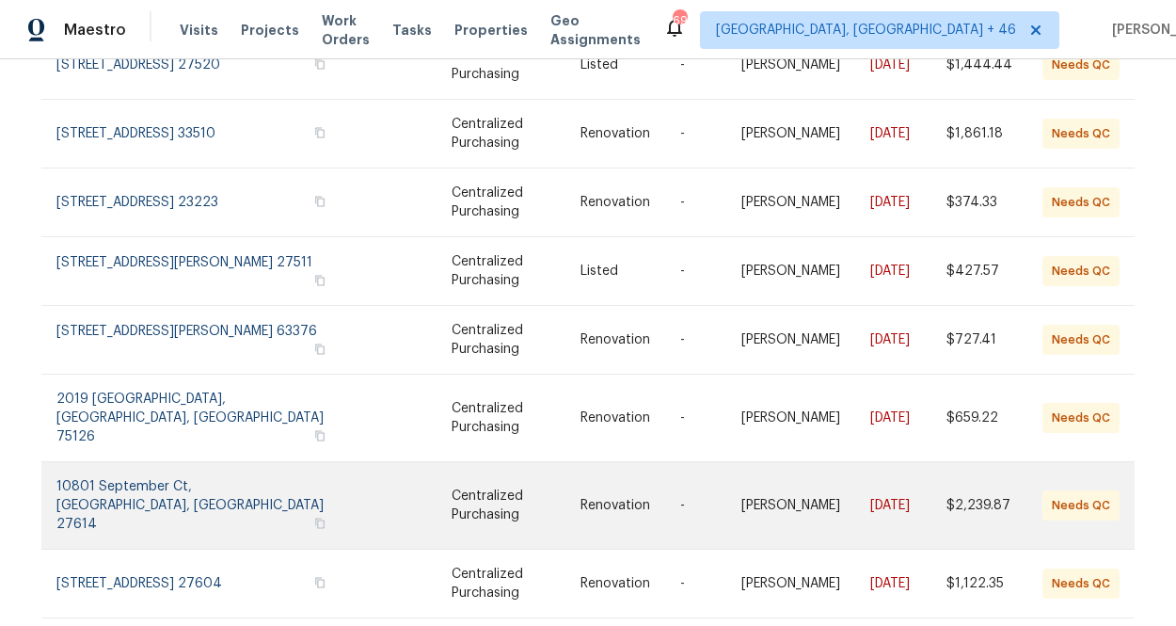
click at [197, 462] on link at bounding box center [207, 505] width 302 height 87
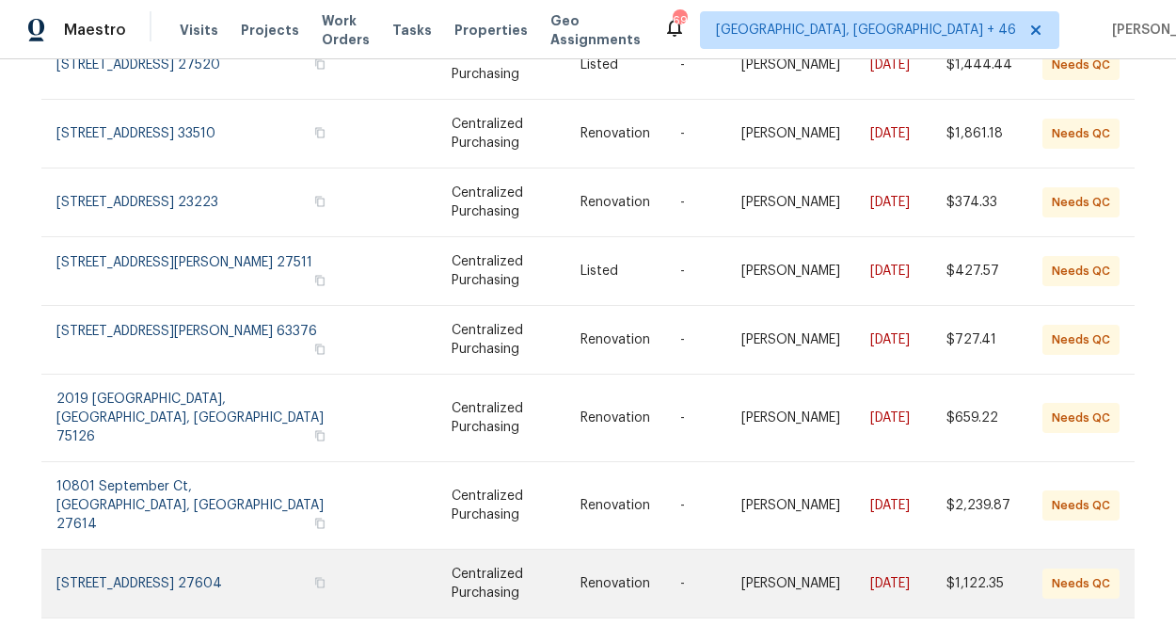
click at [165, 549] on link at bounding box center [207, 583] width 302 height 68
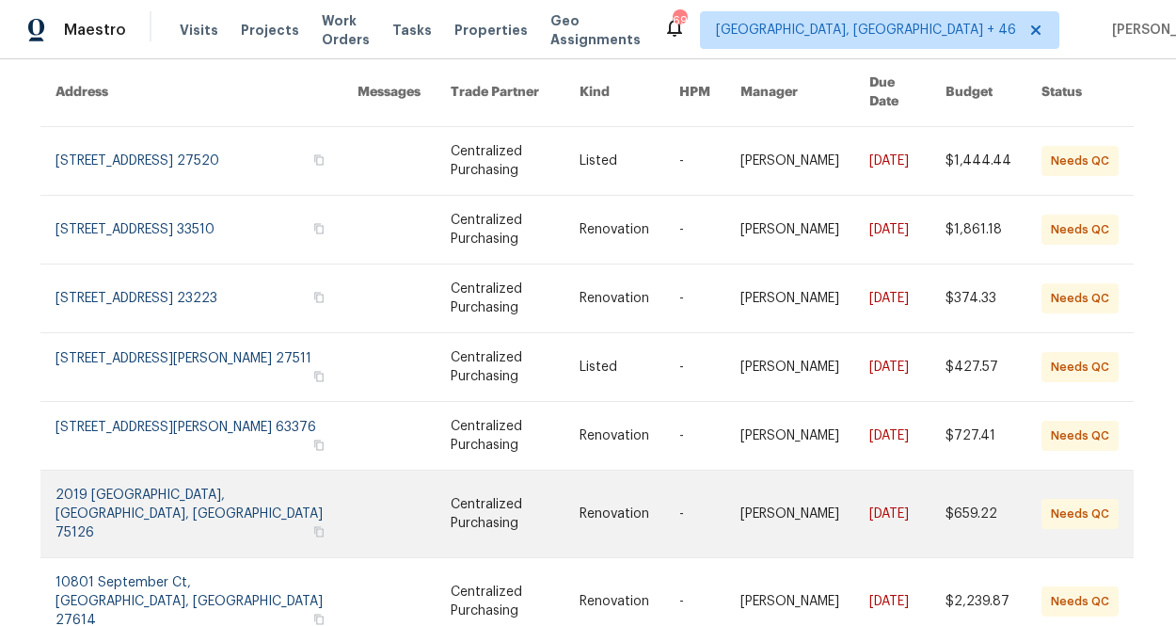
scroll to position [0, 1]
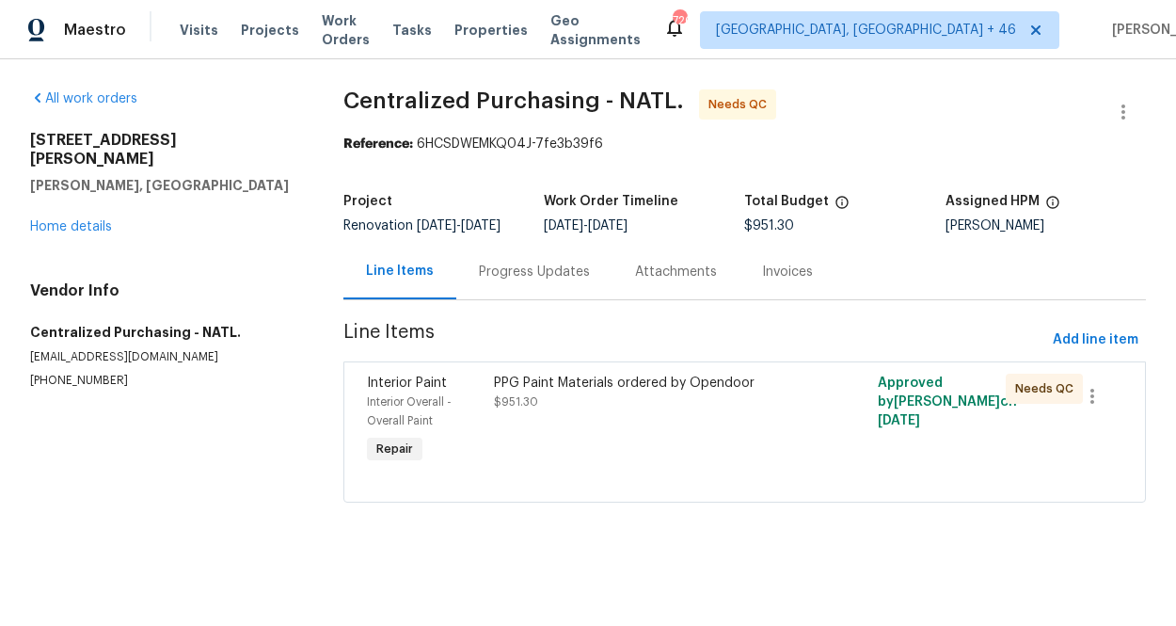
click at [537, 424] on div "PPG Paint Materials ordered by Opendoor $951.30" at bounding box center [648, 420] width 320 height 105
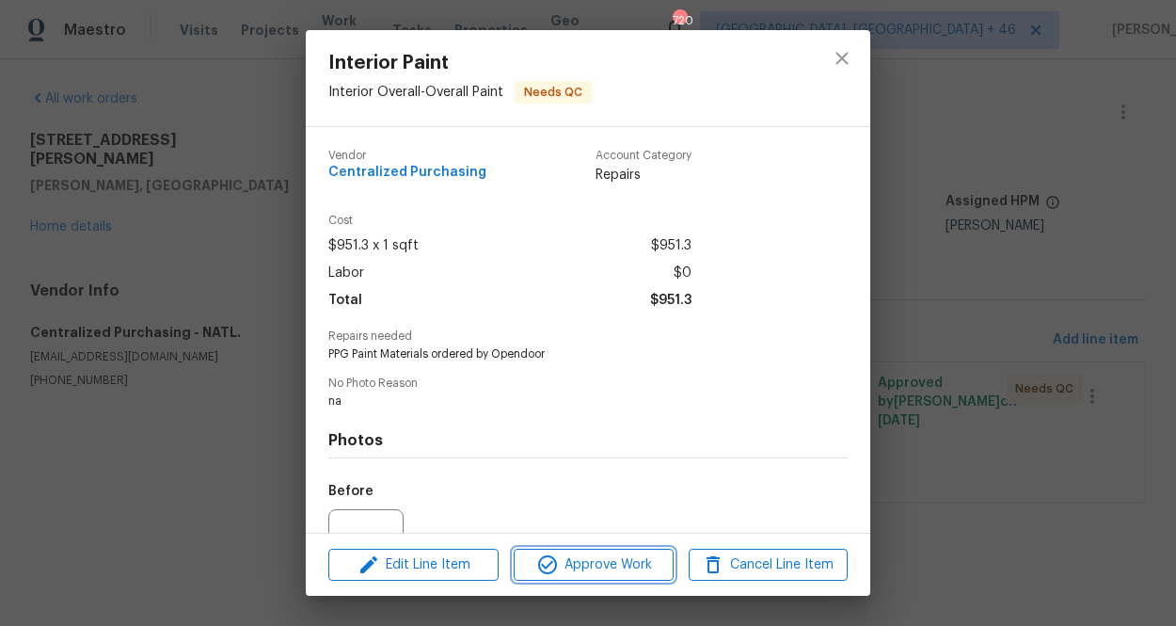
click at [582, 556] on span "Approve Work" at bounding box center [593, 565] width 148 height 24
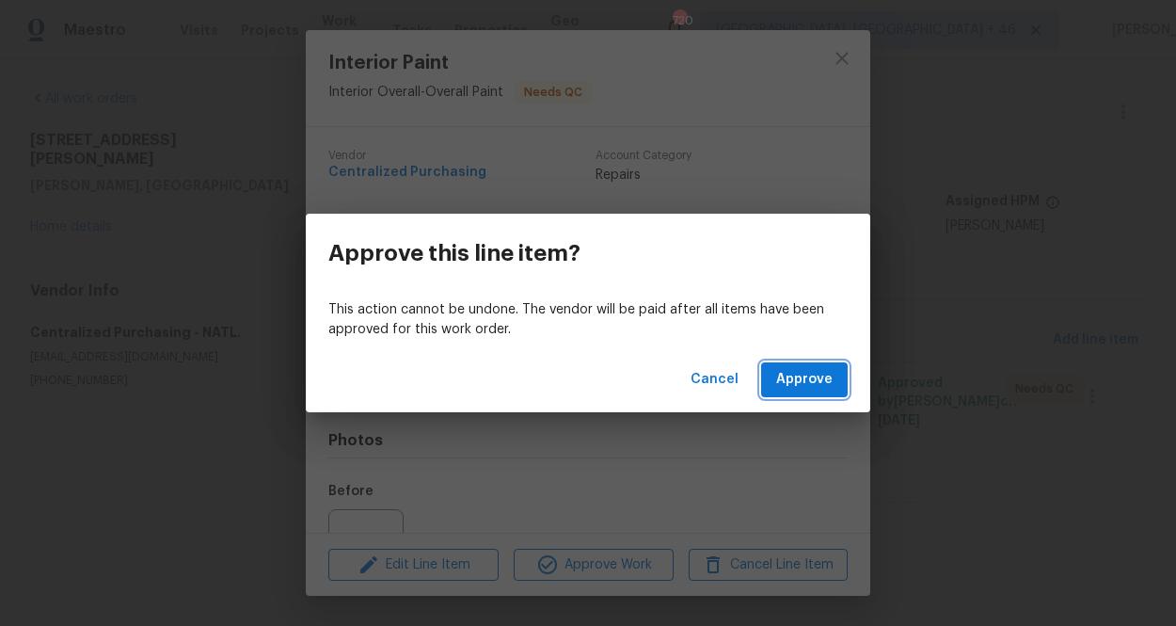
click at [819, 382] on span "Approve" at bounding box center [804, 380] width 56 height 24
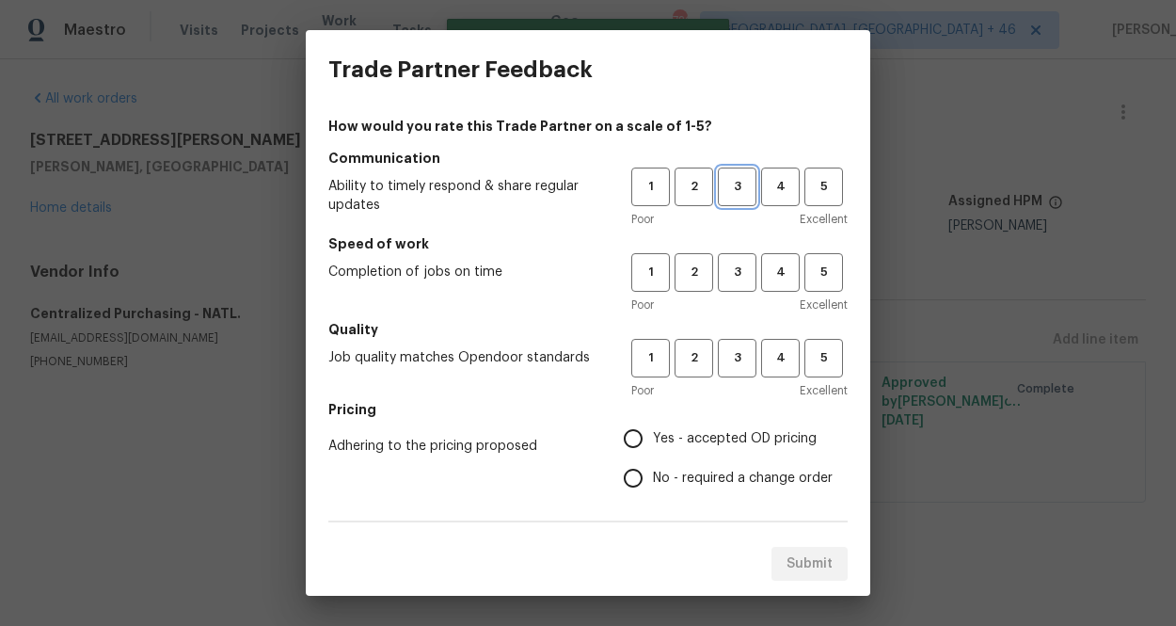
click at [733, 184] on span "3" at bounding box center [737, 187] width 35 height 22
click at [734, 277] on span "3" at bounding box center [737, 273] width 35 height 22
click at [746, 353] on span "3" at bounding box center [737, 358] width 35 height 22
click at [723, 416] on h5 "Pricing" at bounding box center [587, 409] width 519 height 19
click at [723, 431] on span "Yes - accepted OD pricing" at bounding box center [735, 439] width 164 height 20
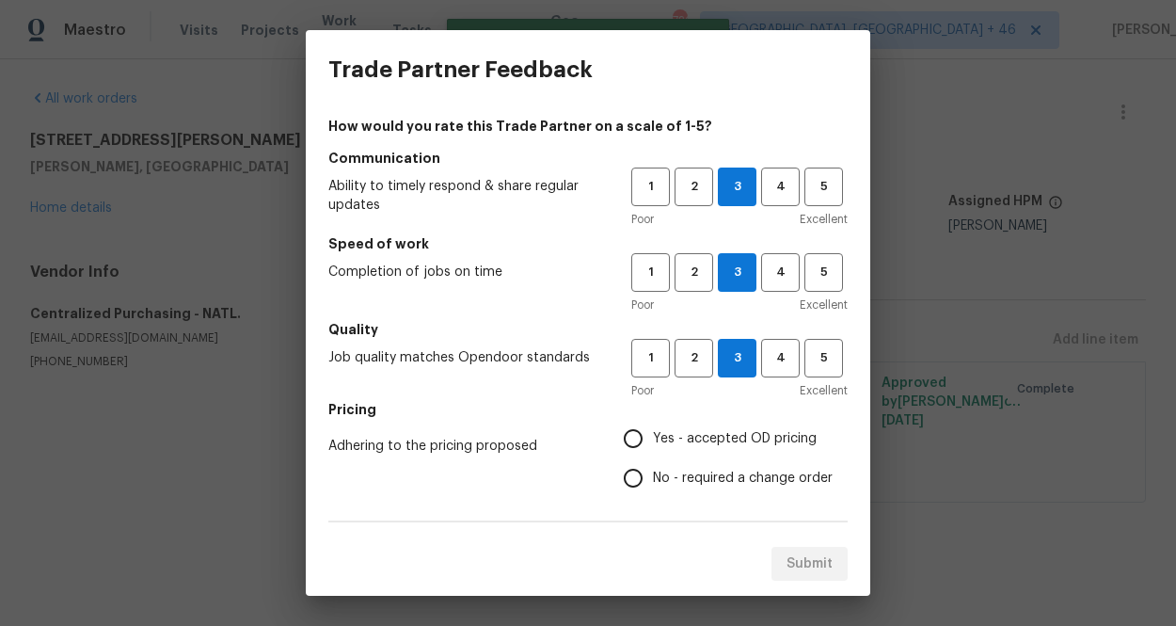
click at [653, 431] on input "Yes - accepted OD pricing" at bounding box center [633, 439] width 40 height 40
radio input "true"
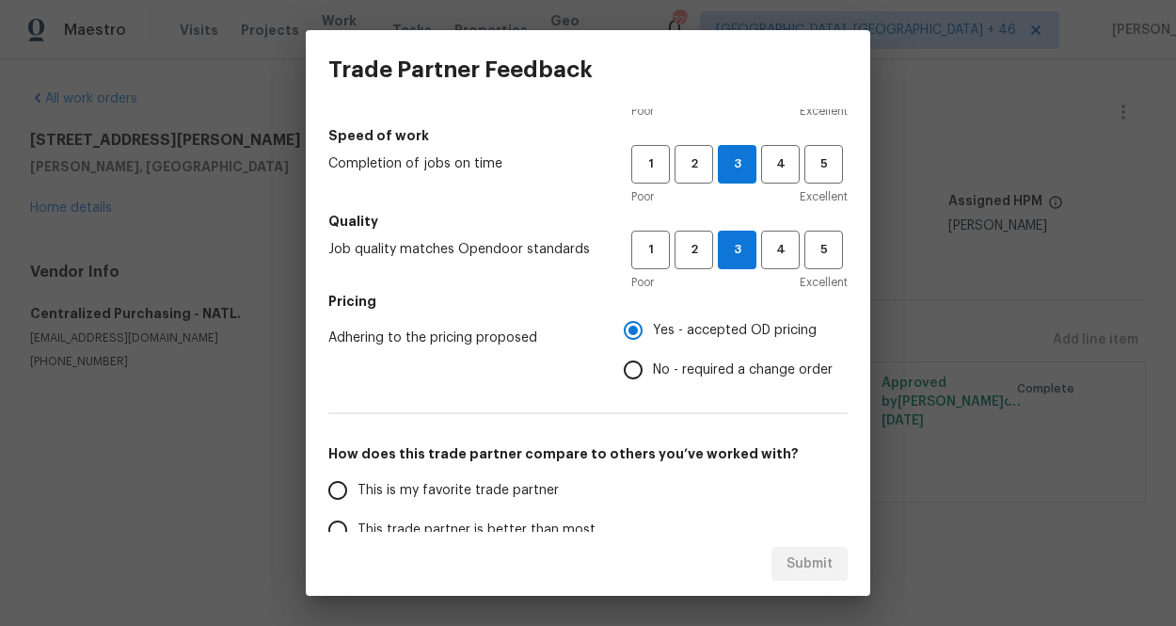
click at [472, 471] on label "This is my favorite trade partner" at bounding box center [466, 490] width 297 height 40
click at [357, 471] on input "This is my favorite trade partner" at bounding box center [338, 490] width 40 height 40
click at [468, 499] on span "This is my favorite trade partner" at bounding box center [457, 491] width 201 height 20
click at [357, 499] on input "This is my favorite trade partner" at bounding box center [338, 490] width 40 height 40
radio input "true"
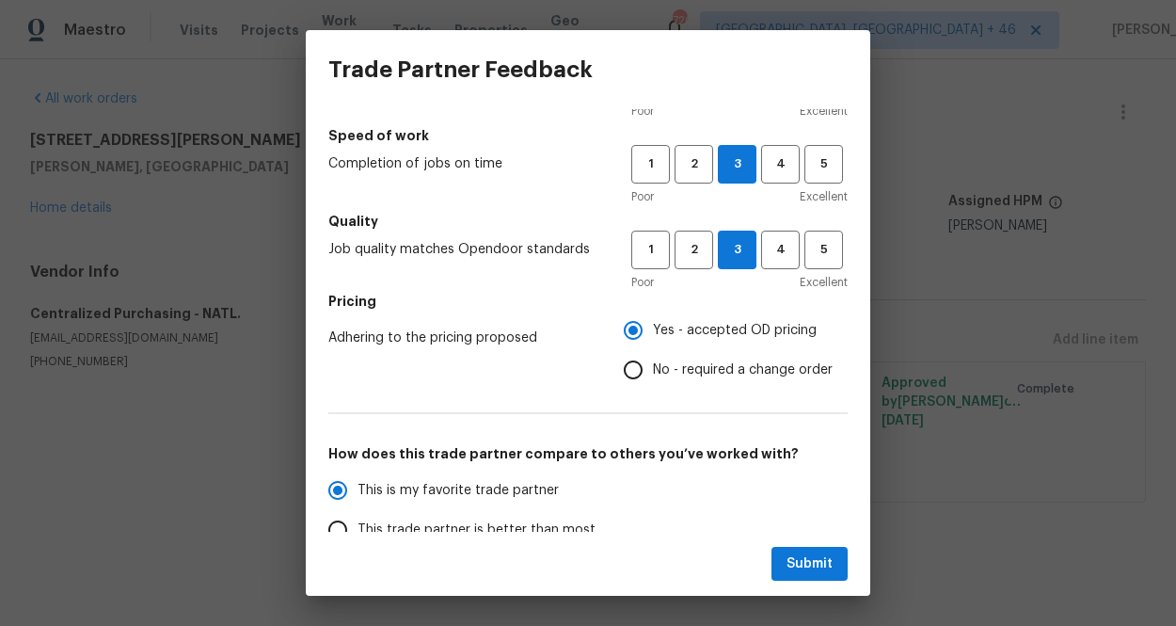
scroll to position [329, 0]
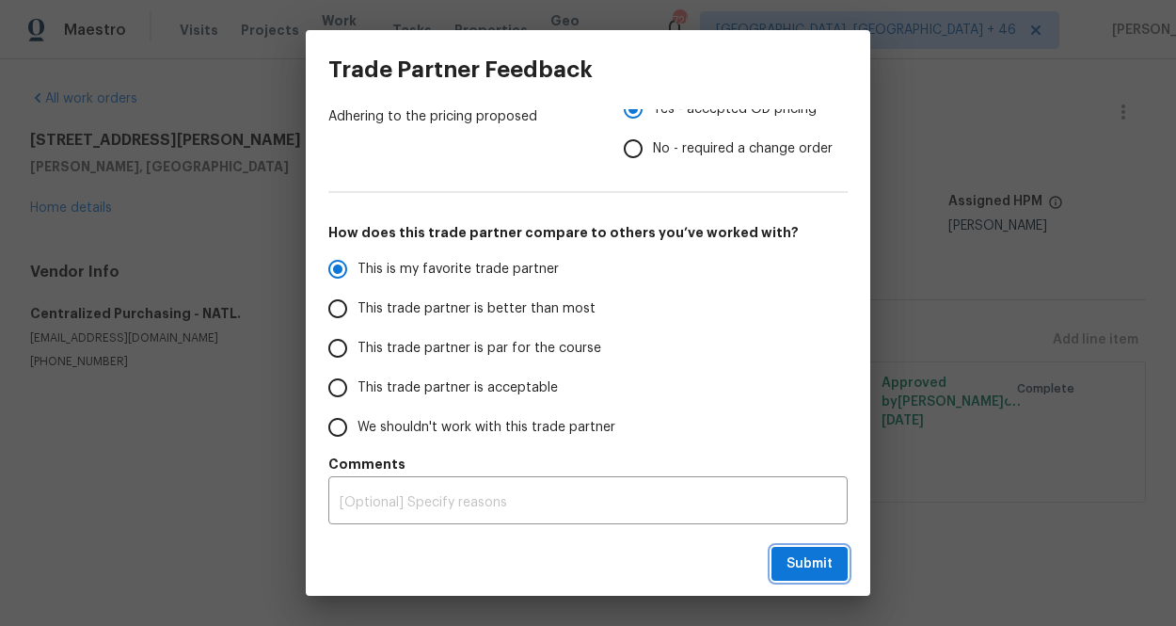
click at [801, 558] on span "Submit" at bounding box center [809, 564] width 46 height 24
radio input "false"
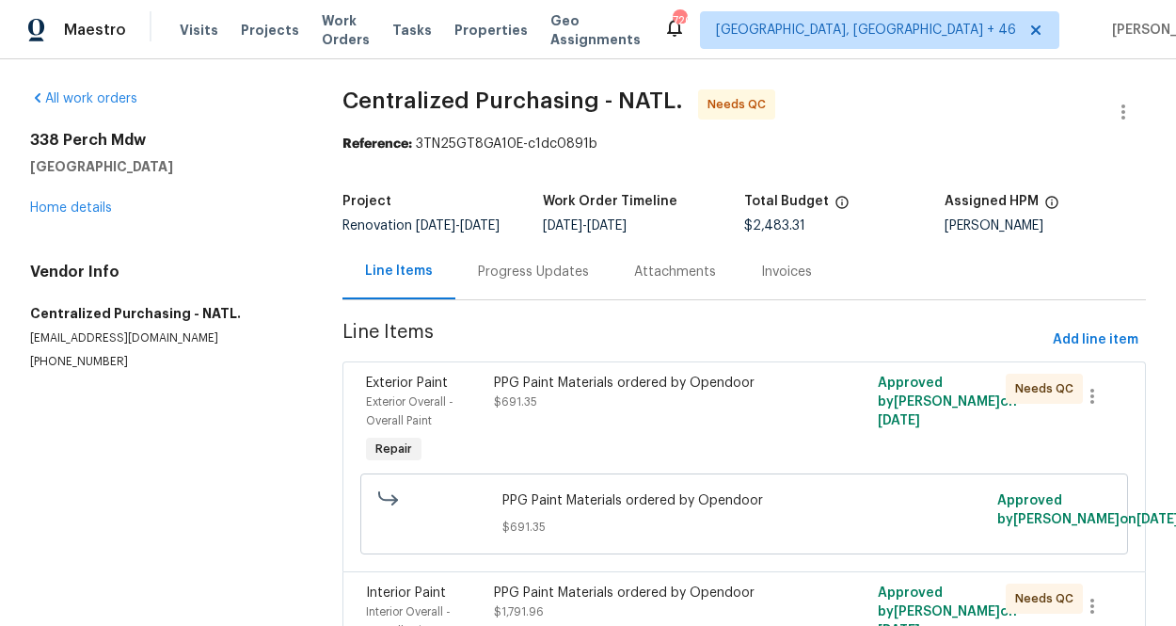
click at [660, 395] on div "PPG Paint Materials ordered by Opendoor $691.35" at bounding box center [648, 392] width 309 height 38
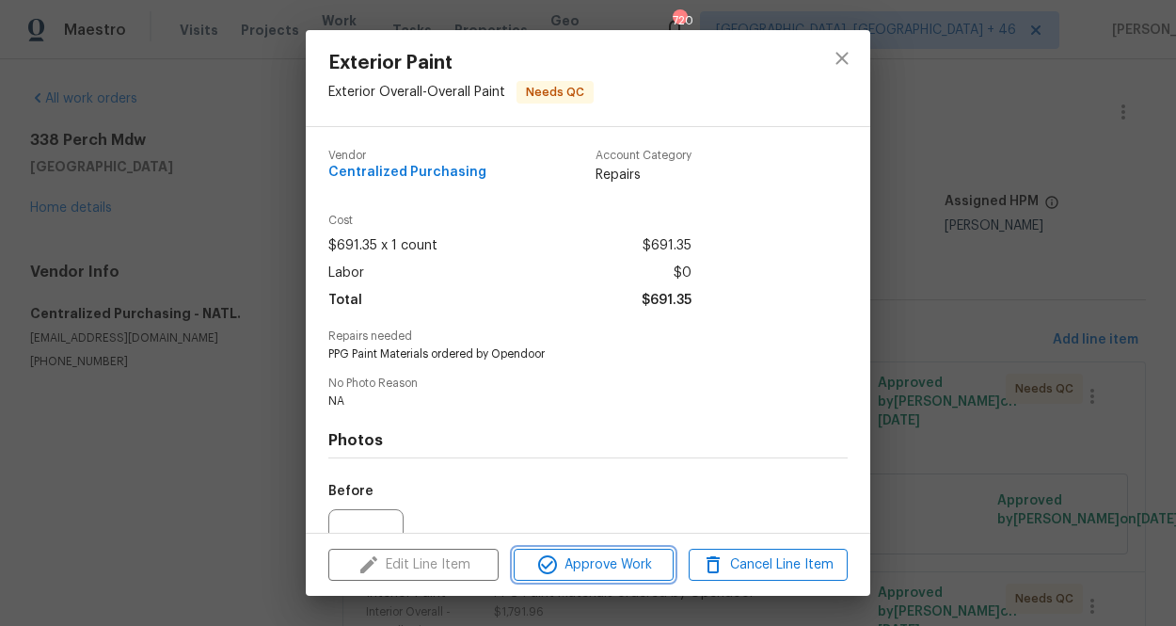
click at [607, 566] on span "Approve Work" at bounding box center [593, 565] width 148 height 24
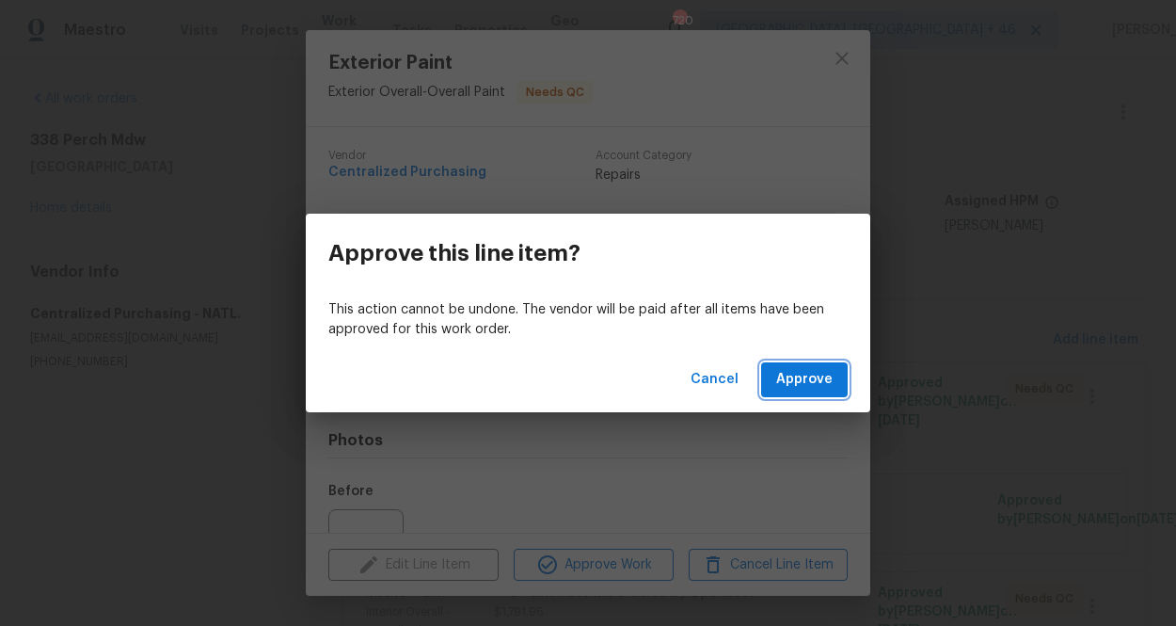
click at [791, 376] on span "Approve" at bounding box center [804, 380] width 56 height 24
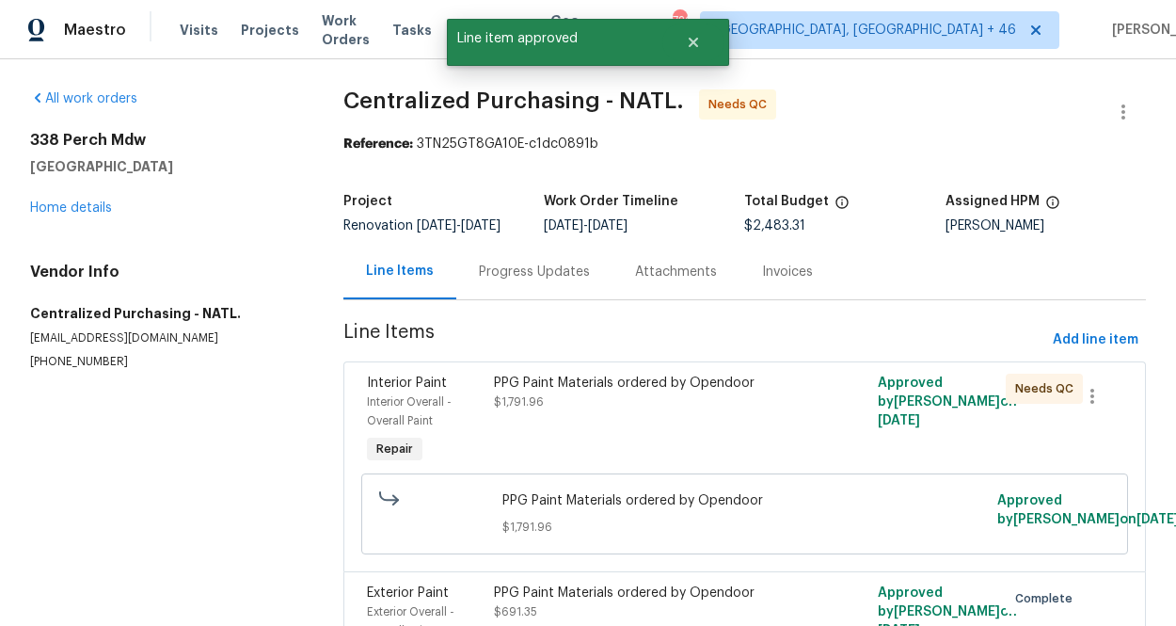
click at [595, 423] on div "PPG Paint Materials ordered by Opendoor $1,791.96" at bounding box center [648, 420] width 320 height 105
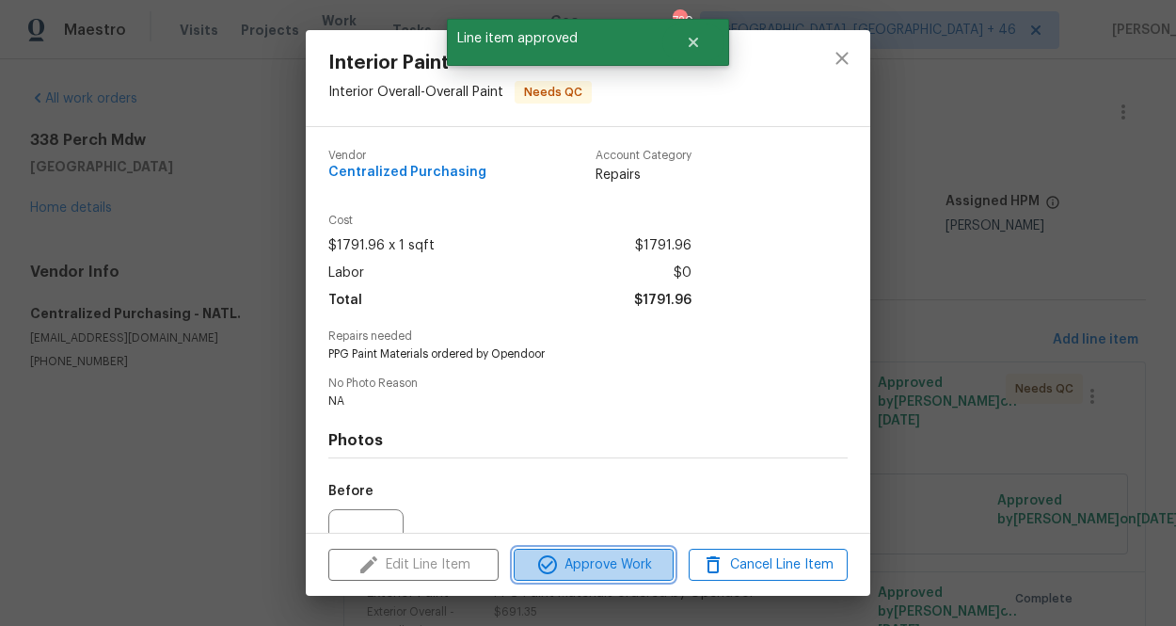
click at [592, 553] on span "Approve Work" at bounding box center [593, 565] width 148 height 24
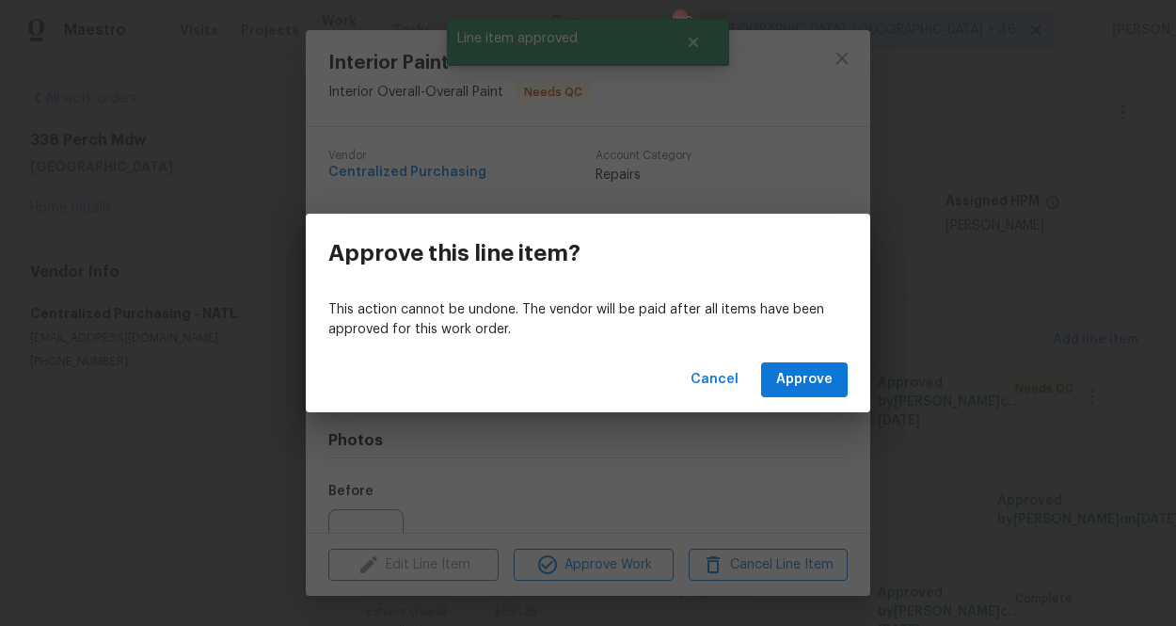
click at [808, 351] on div "Cancel Approve" at bounding box center [588, 379] width 564 height 65
click at [808, 362] on button "Approve" at bounding box center [804, 379] width 87 height 35
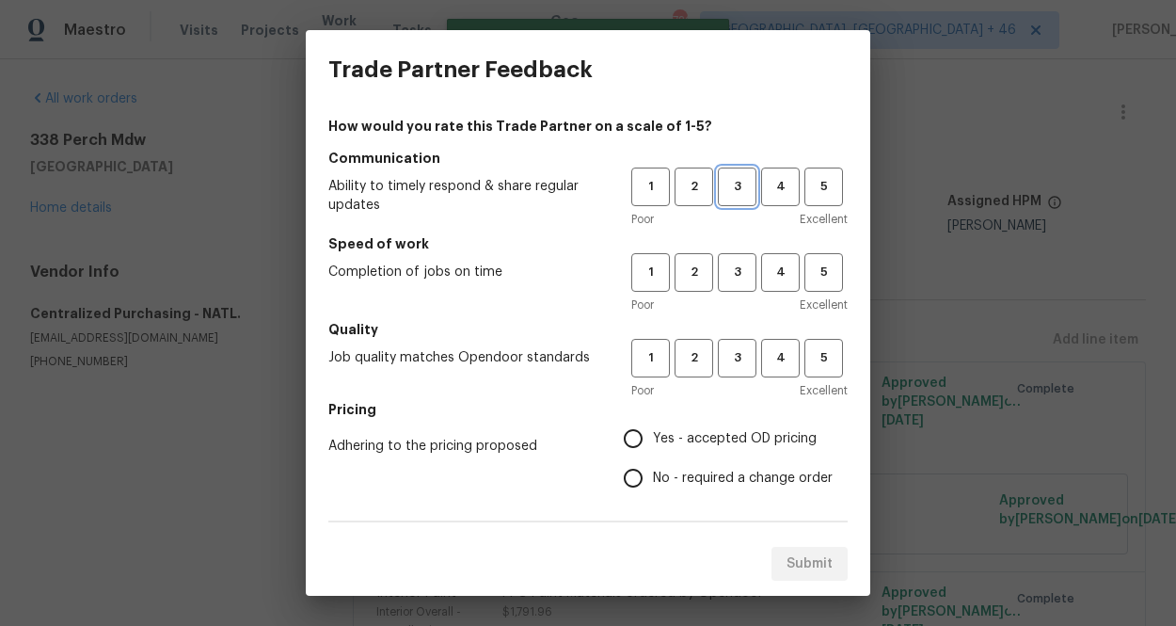
click at [722, 184] on span "3" at bounding box center [737, 187] width 35 height 22
click at [727, 272] on span "3" at bounding box center [737, 273] width 35 height 22
click at [727, 350] on span "3" at bounding box center [737, 358] width 35 height 22
click at [720, 425] on label "Yes - accepted OD pricing" at bounding box center [722, 439] width 219 height 40
click at [653, 425] on input "Yes - accepted OD pricing" at bounding box center [633, 439] width 40 height 40
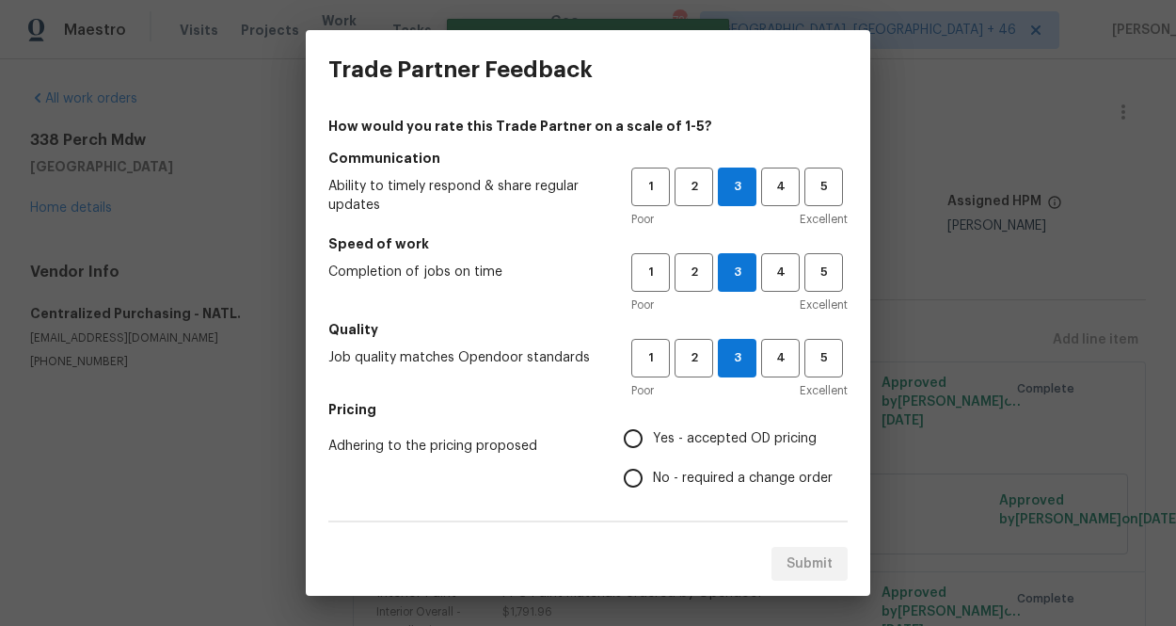
radio input "true"
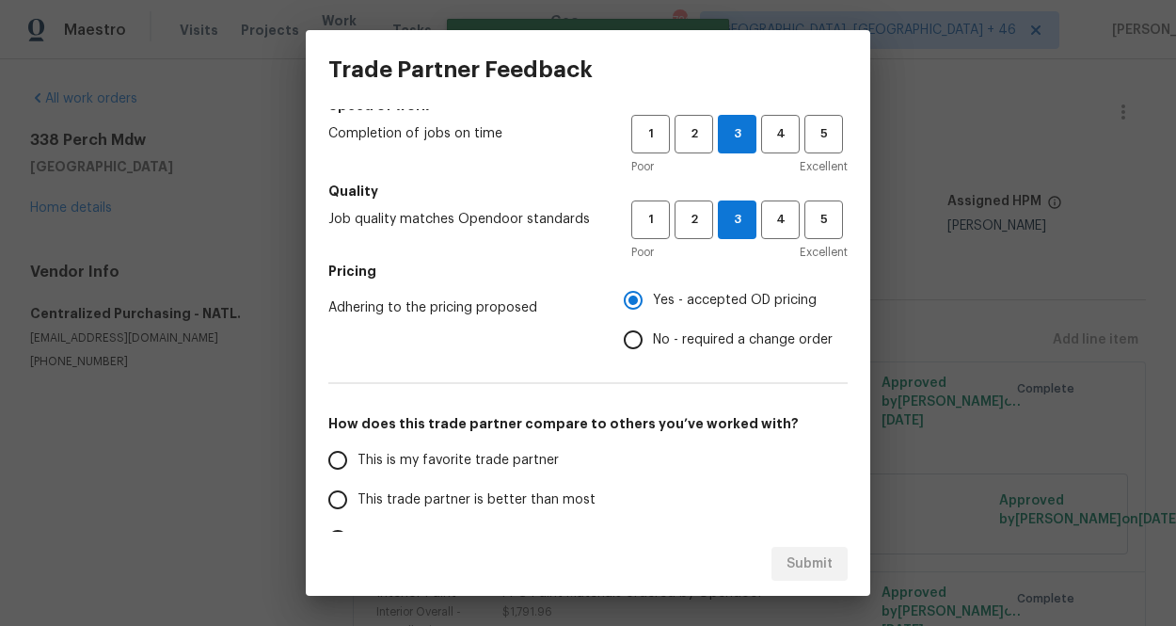
scroll to position [329, 0]
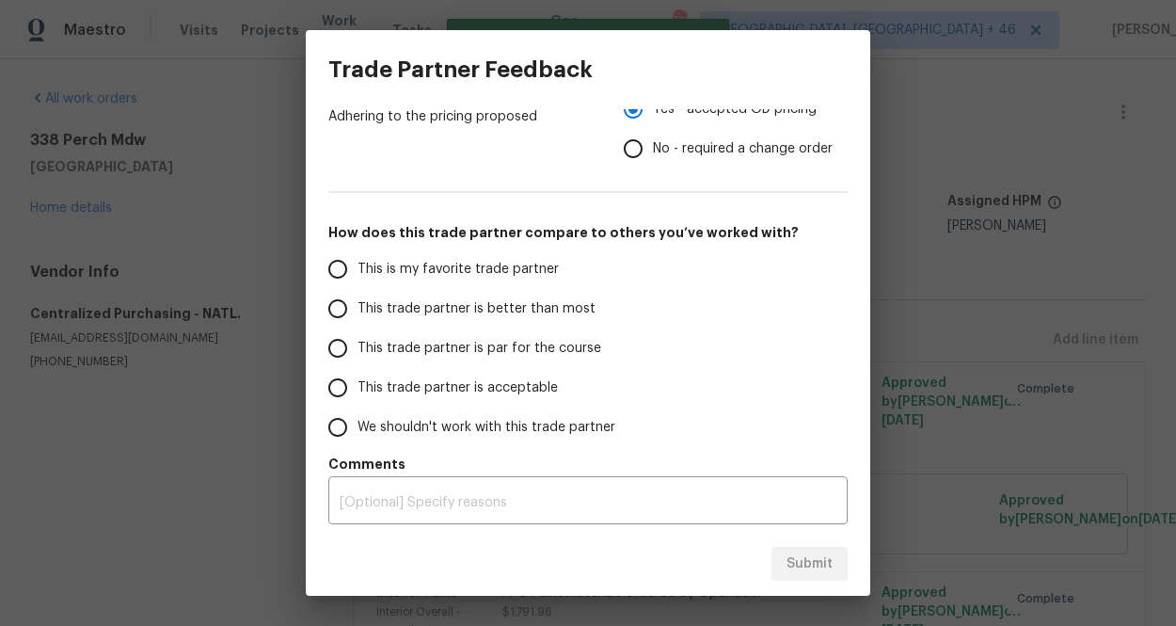
click at [500, 266] on span "This is my favorite trade partner" at bounding box center [457, 270] width 201 height 20
click at [357, 266] on input "This is my favorite trade partner" at bounding box center [338, 269] width 40 height 40
click at [808, 560] on span "Submit" at bounding box center [809, 564] width 46 height 24
radio input "true"
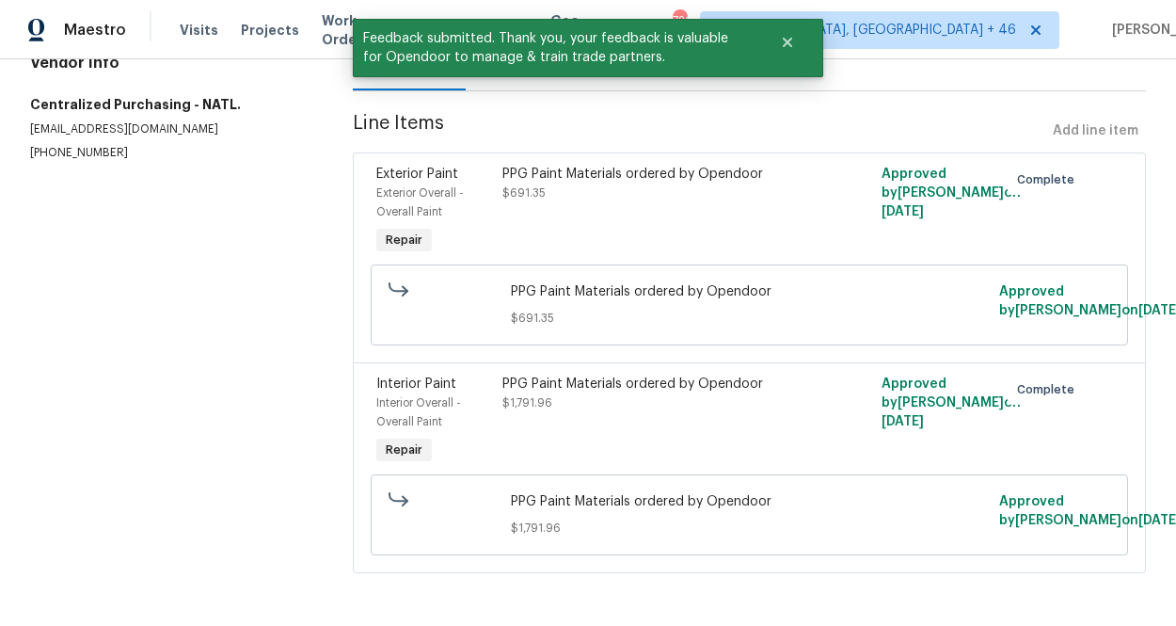
scroll to position [0, 0]
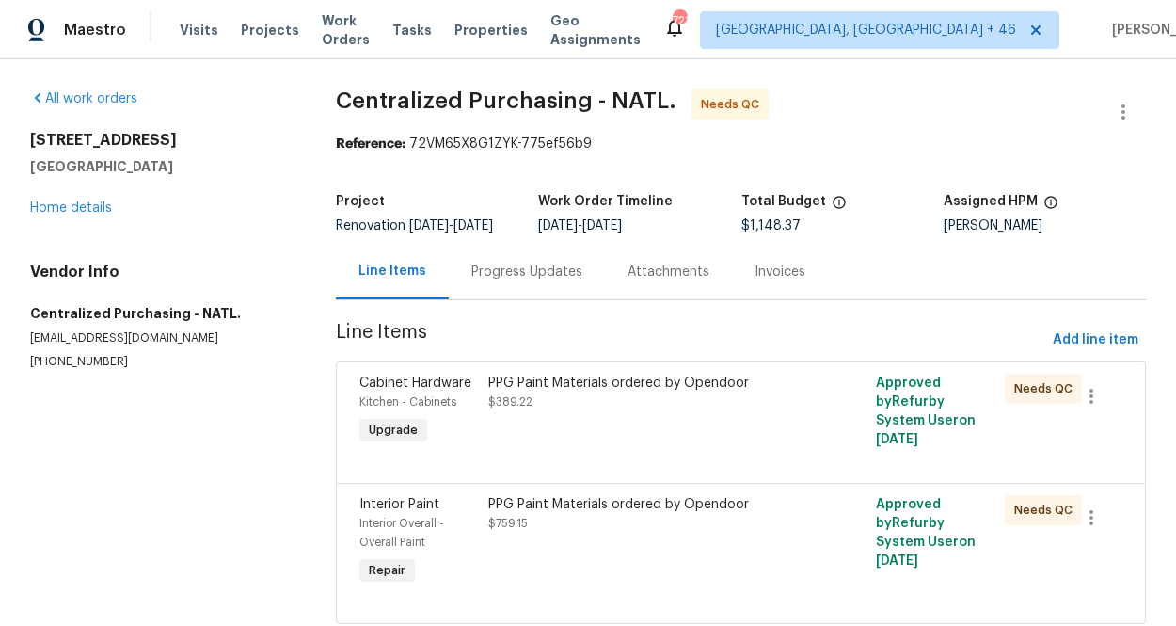
scroll to position [65, 0]
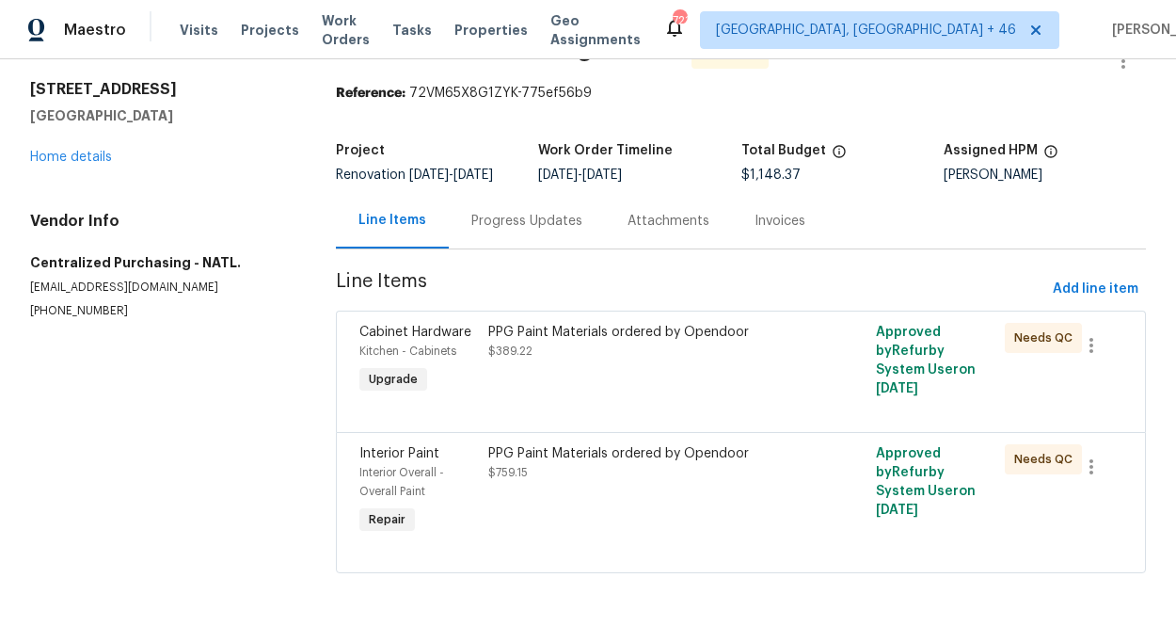
click at [624, 335] on div "PPG Paint Materials ordered by Opendoor" at bounding box center [643, 332] width 311 height 19
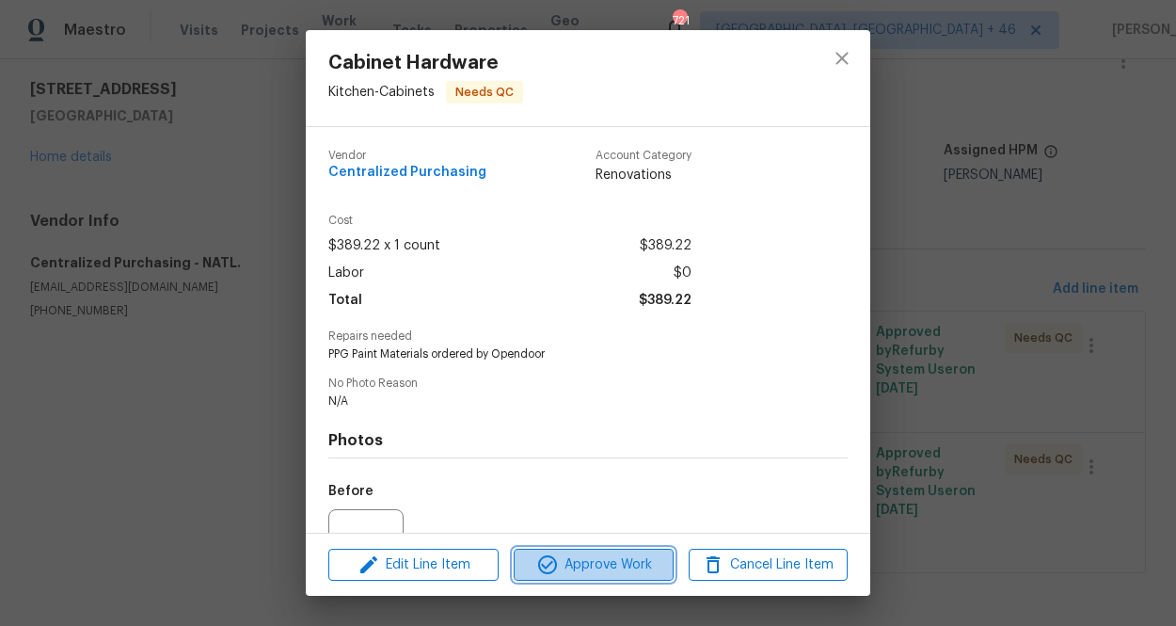
click at [615, 569] on span "Approve Work" at bounding box center [593, 565] width 148 height 24
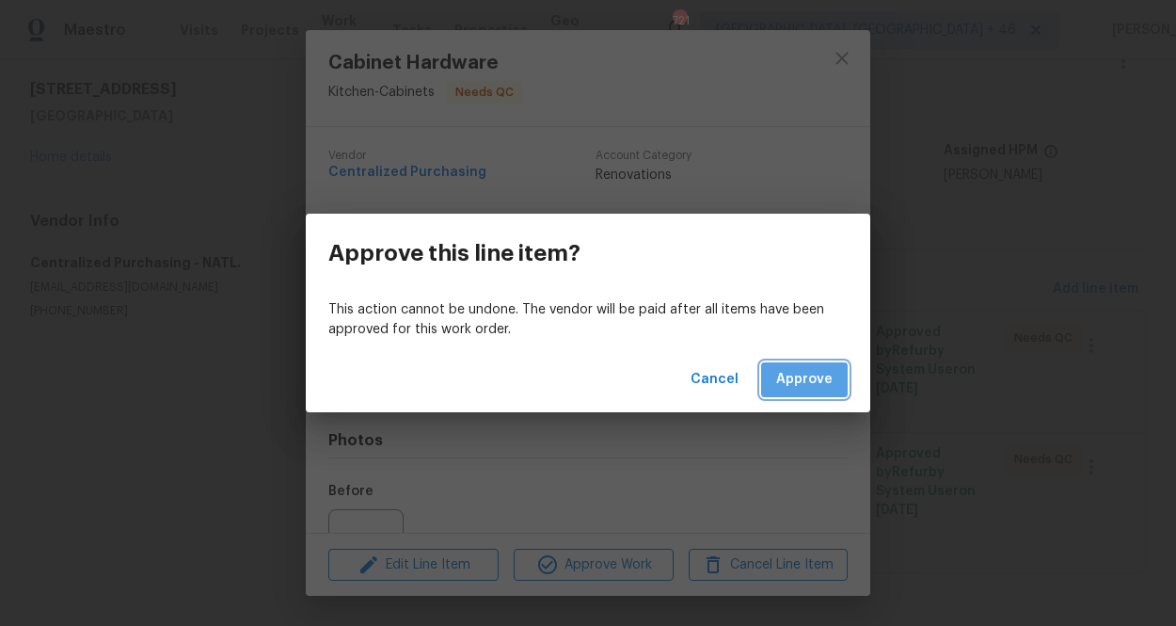
click at [798, 376] on span "Approve" at bounding box center [804, 380] width 56 height 24
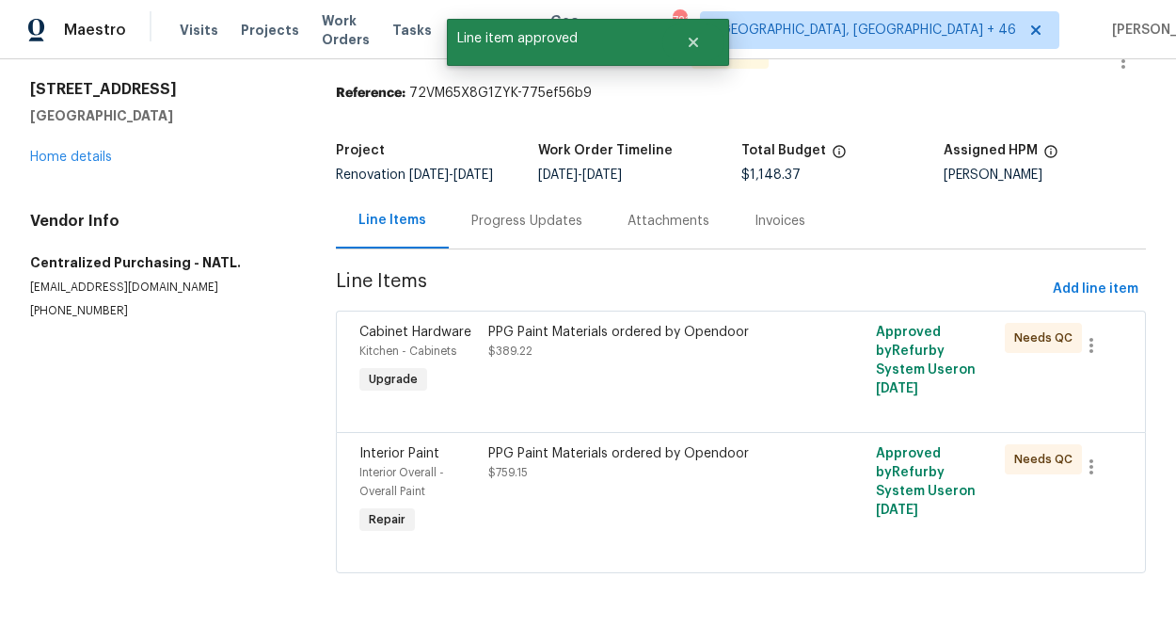
scroll to position [0, 0]
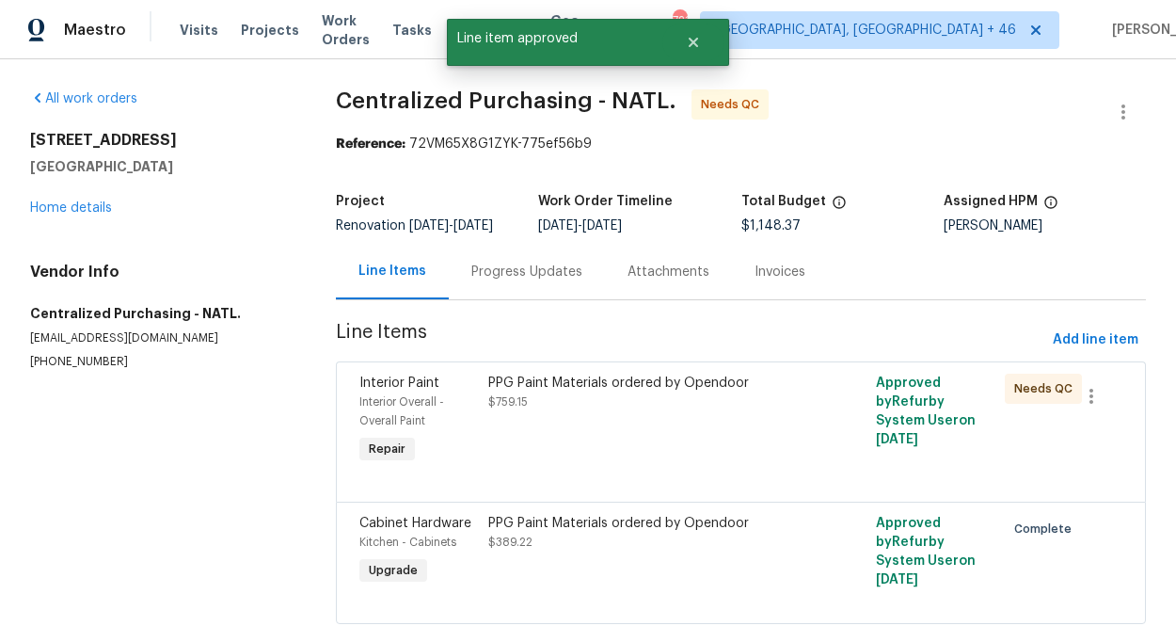
click at [681, 443] on div "PPG Paint Materials ordered by Opendoor $759.15" at bounding box center [644, 420] width 323 height 105
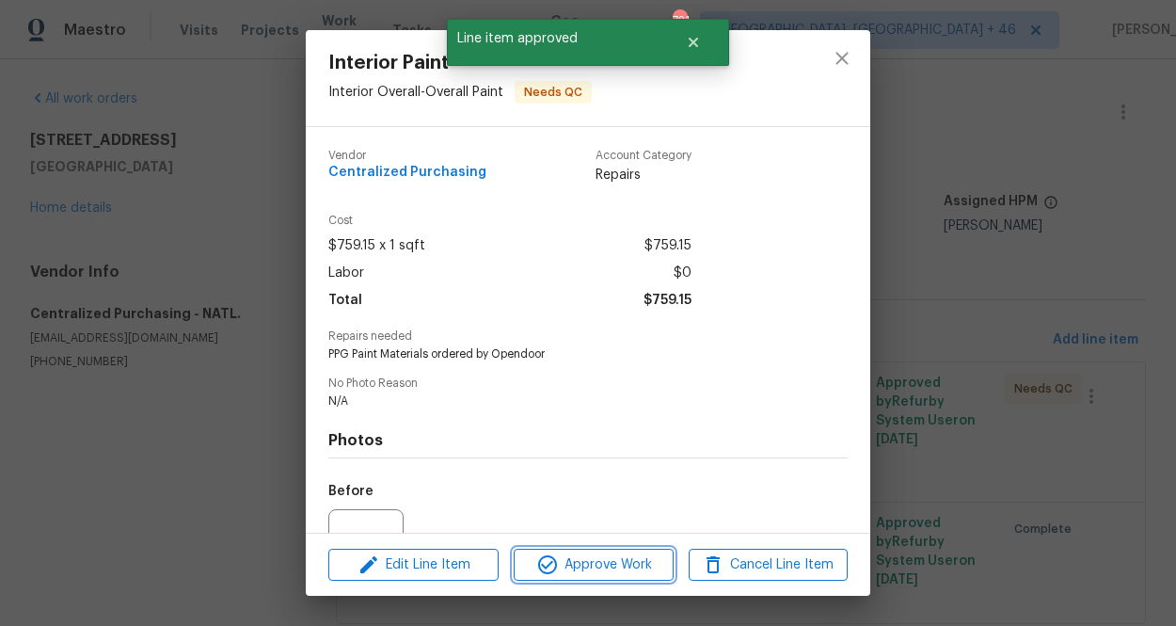
click at [615, 561] on span "Approve Work" at bounding box center [593, 565] width 148 height 24
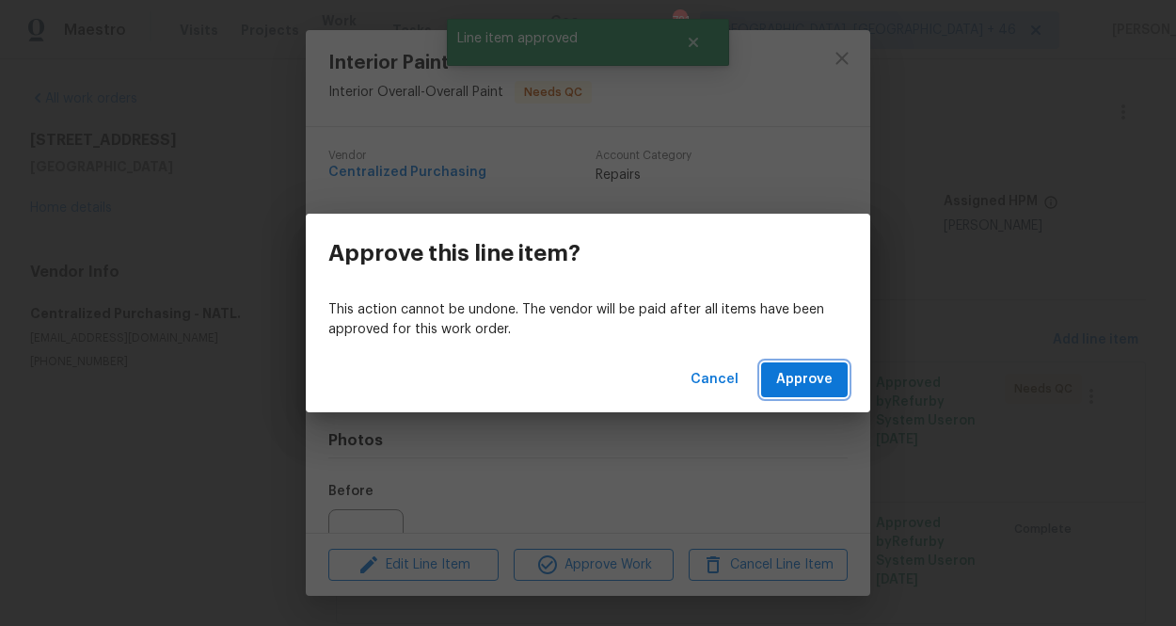
click at [799, 369] on span "Approve" at bounding box center [804, 380] width 56 height 24
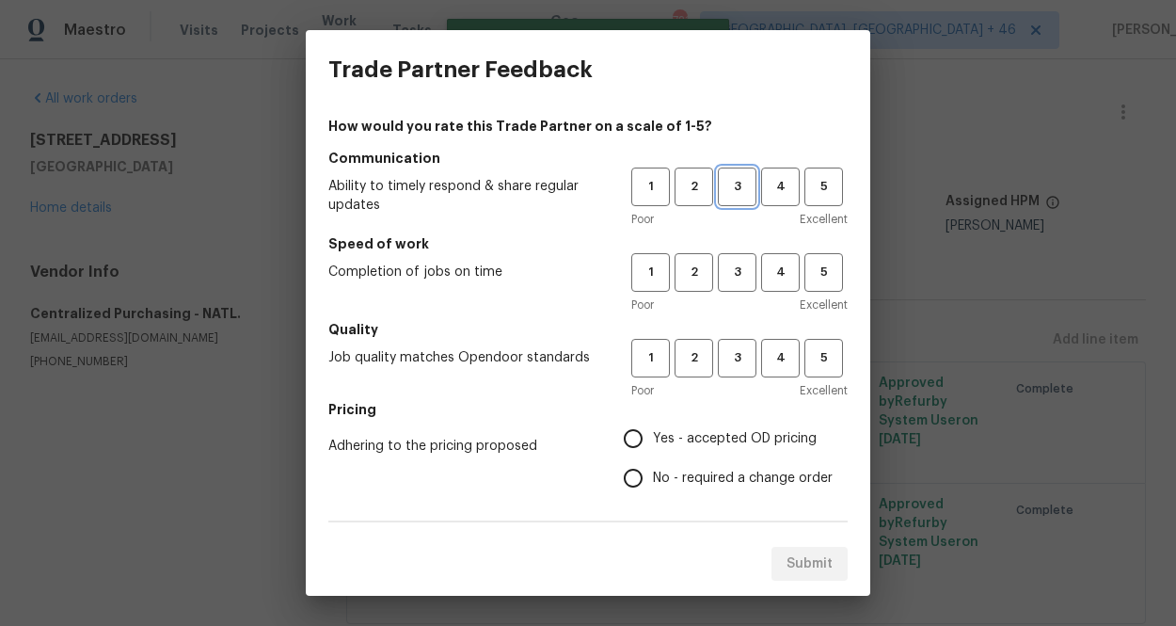
click at [747, 179] on span "3" at bounding box center [737, 187] width 35 height 22
click at [738, 260] on button "3" at bounding box center [737, 272] width 39 height 39
click at [738, 350] on span "3" at bounding box center [737, 358] width 35 height 22
click at [736, 430] on span "Yes - accepted OD pricing" at bounding box center [735, 439] width 164 height 20
click at [653, 430] on input "Yes - accepted OD pricing" at bounding box center [633, 439] width 40 height 40
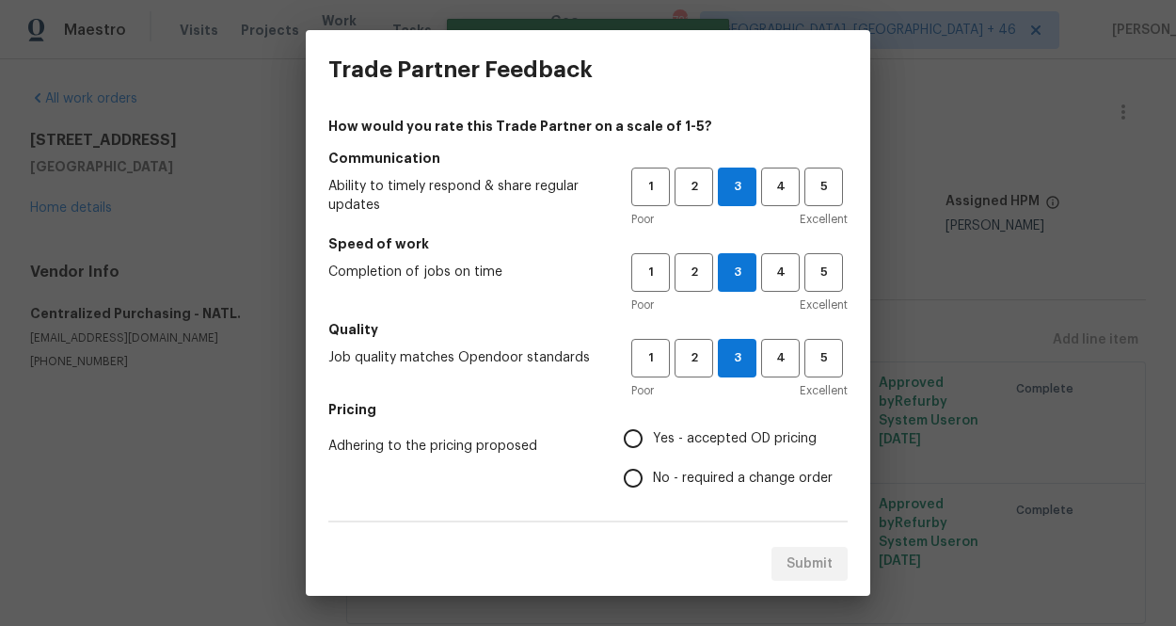
radio input "true"
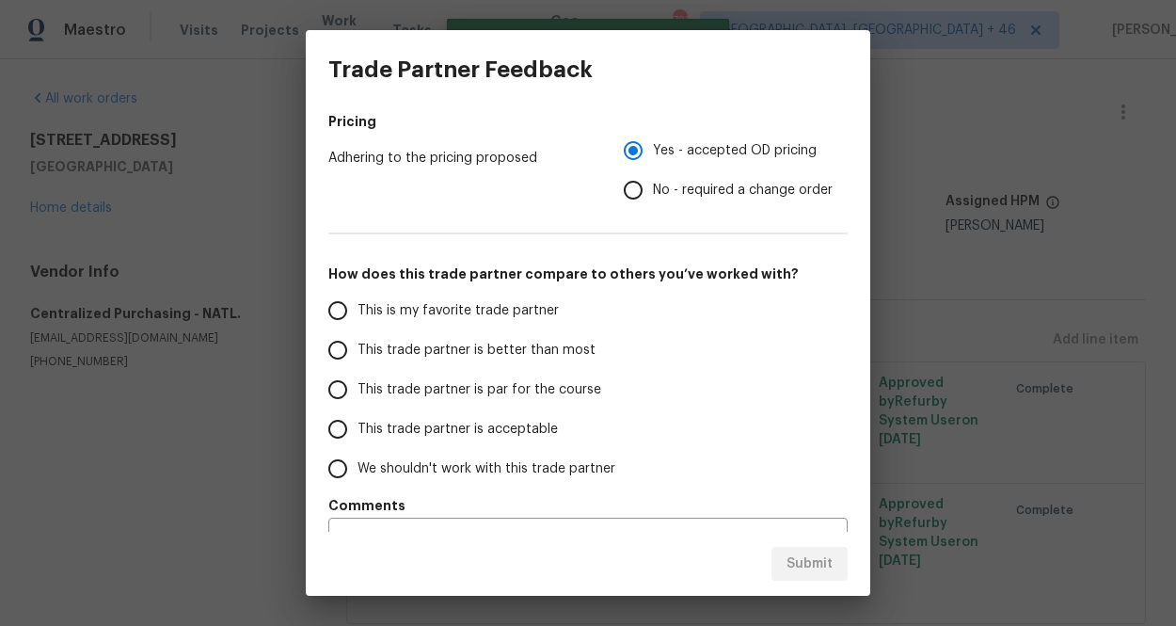
scroll to position [329, 0]
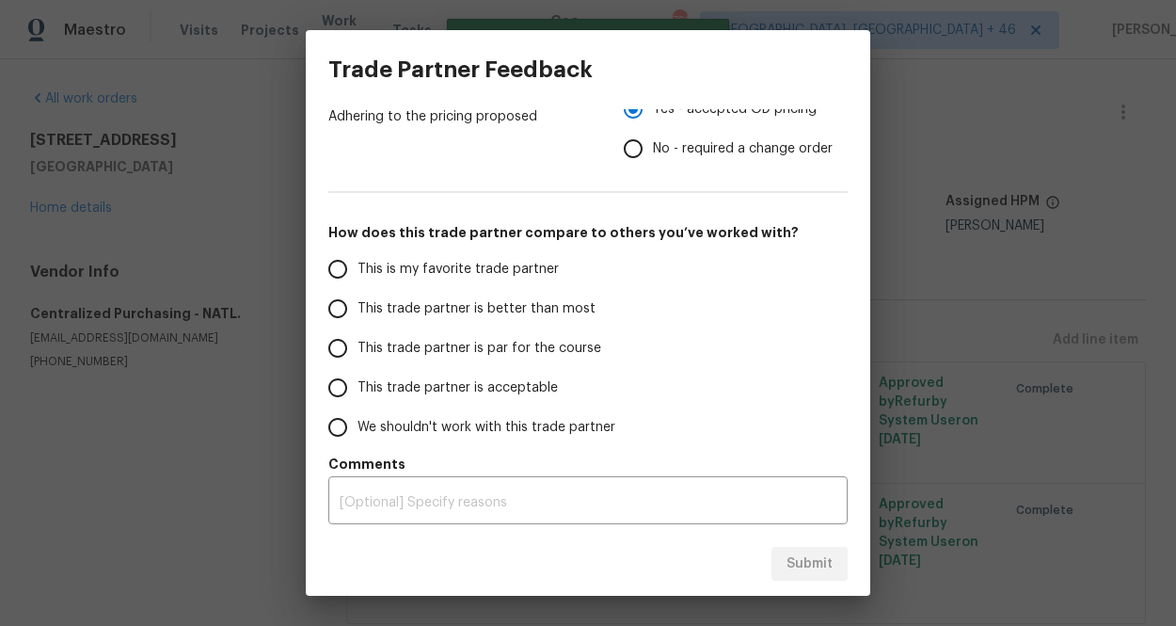
click at [536, 267] on span "This is my favorite trade partner" at bounding box center [457, 270] width 201 height 20
click at [357, 267] on input "This is my favorite trade partner" at bounding box center [338, 269] width 40 height 40
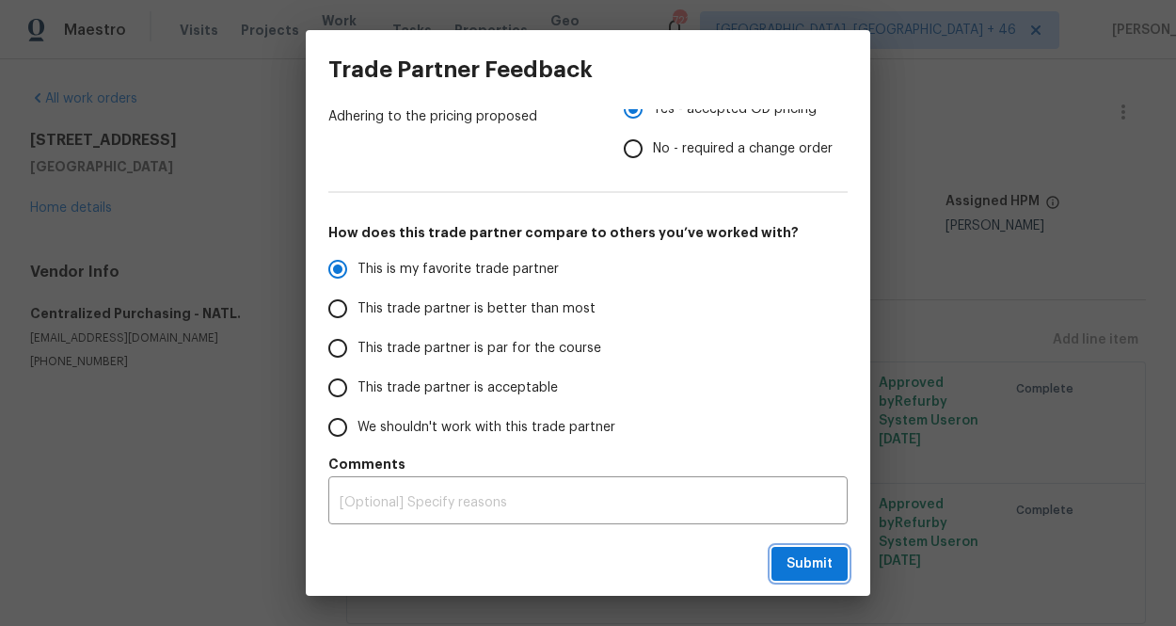
click at [809, 560] on span "Submit" at bounding box center [809, 564] width 46 height 24
radio input "true"
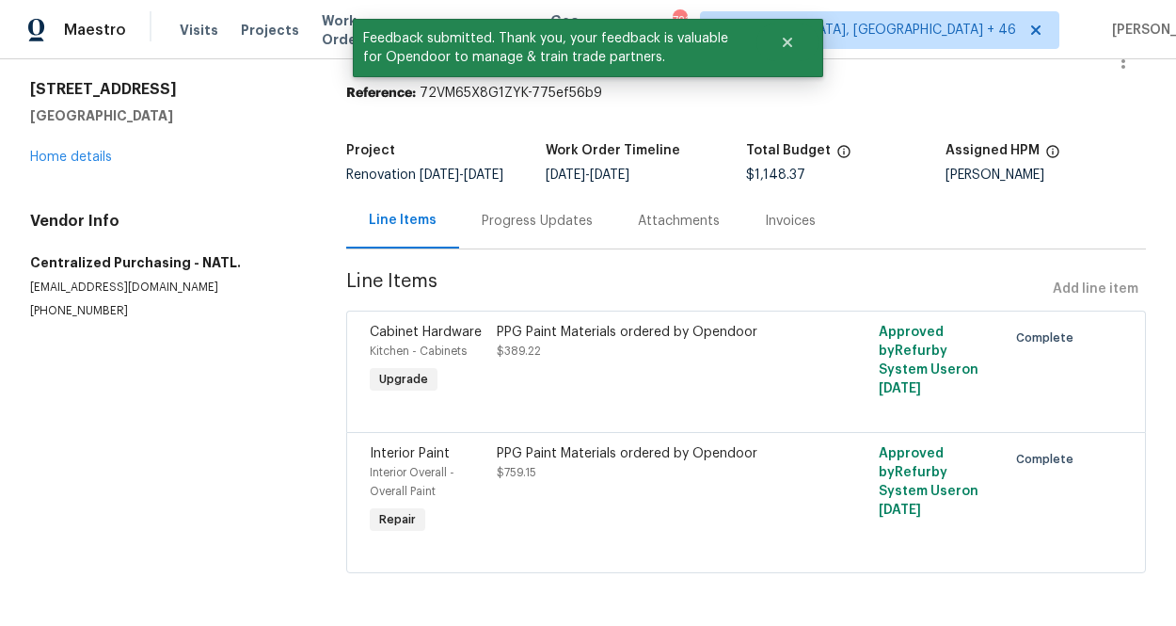
scroll to position [0, 0]
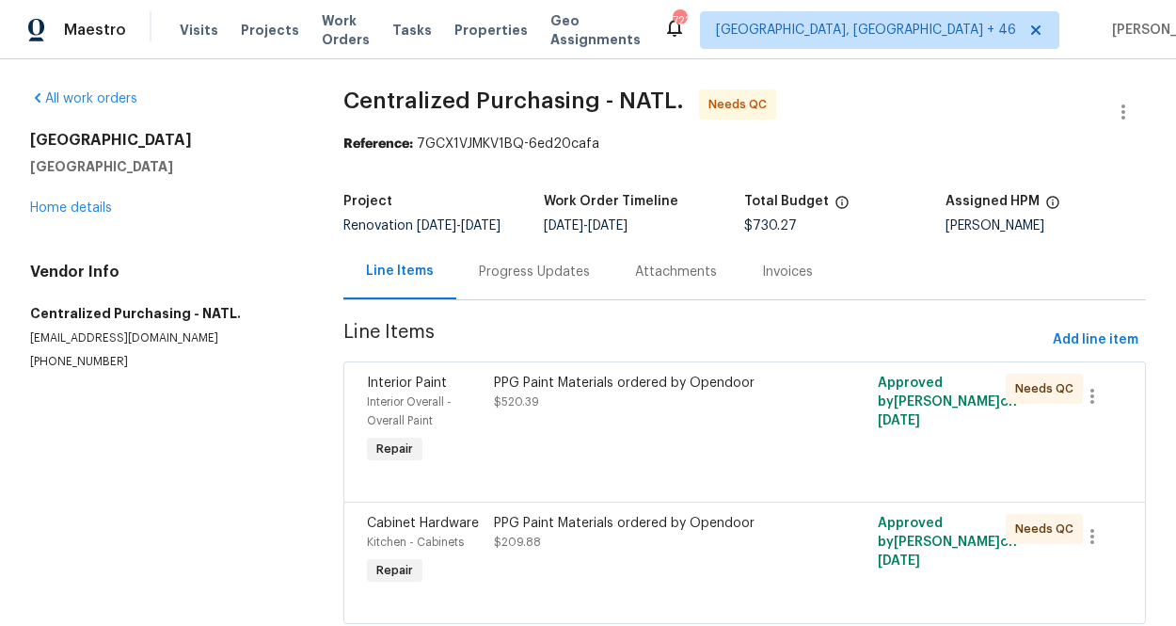
click at [606, 411] on div "PPG Paint Materials ordered by Opendoor $520.39" at bounding box center [648, 392] width 309 height 38
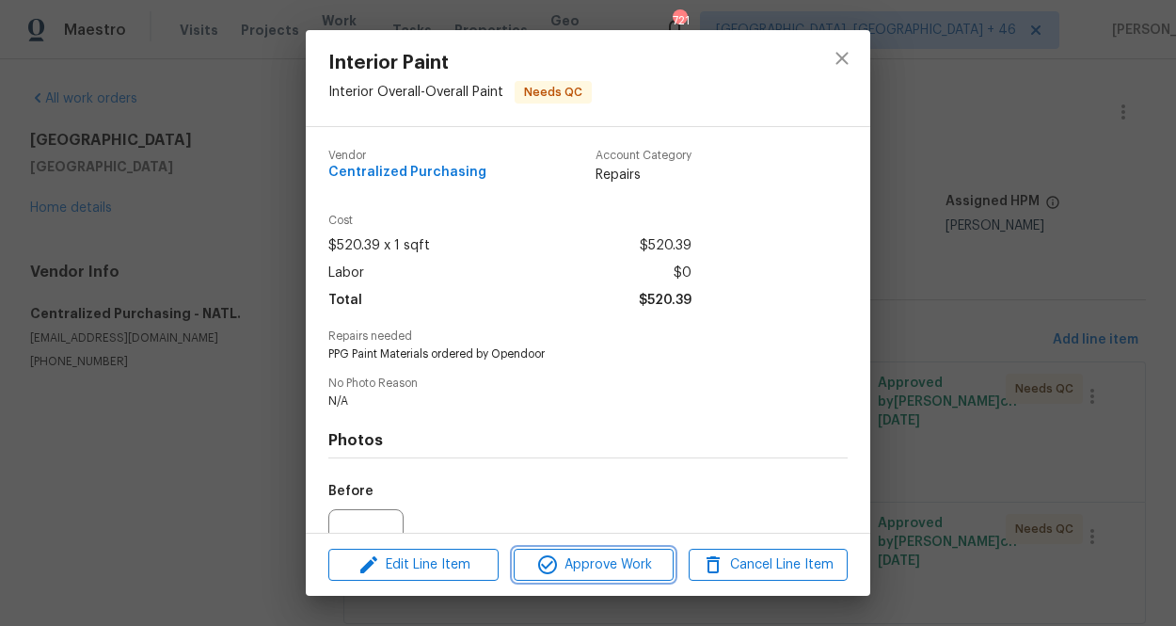
click at [584, 568] on span "Approve Work" at bounding box center [593, 565] width 148 height 24
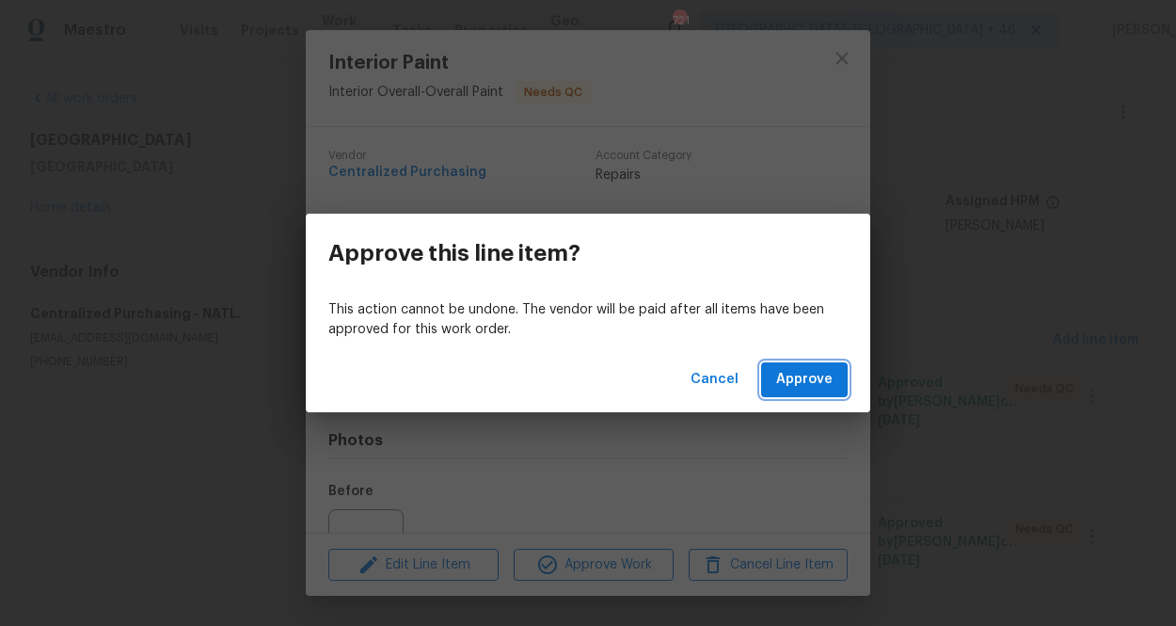
click at [802, 378] on span "Approve" at bounding box center [804, 380] width 56 height 24
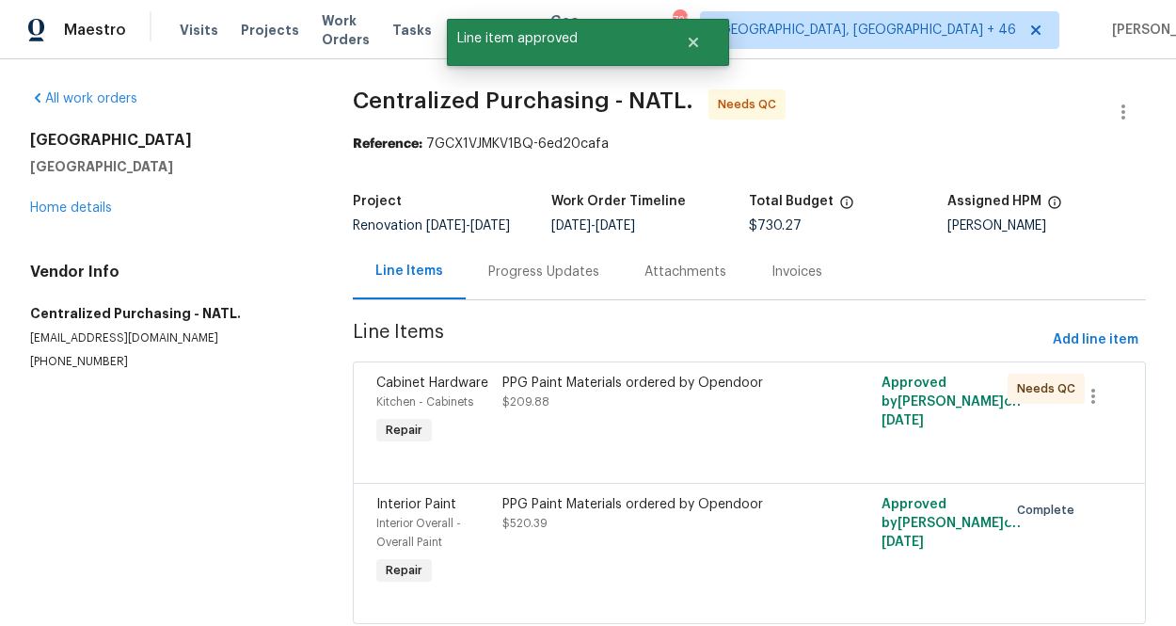
click at [541, 446] on div "PPG Paint Materials ordered by Opendoor $209.88" at bounding box center [655, 411] width 316 height 87
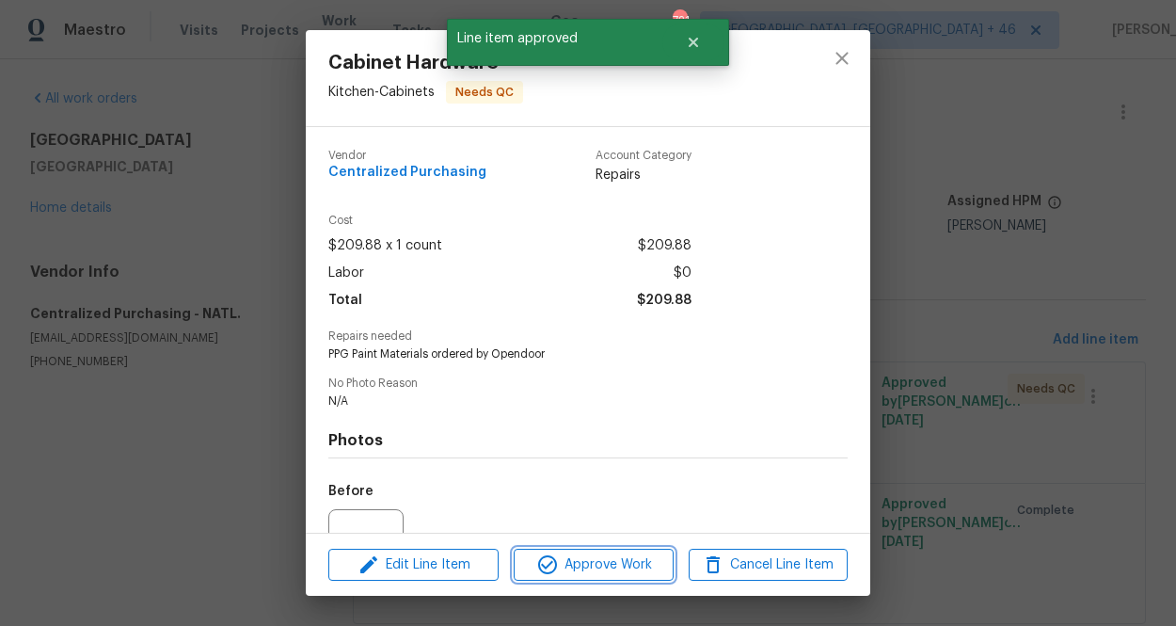
click at [573, 564] on span "Approve Work" at bounding box center [593, 565] width 148 height 24
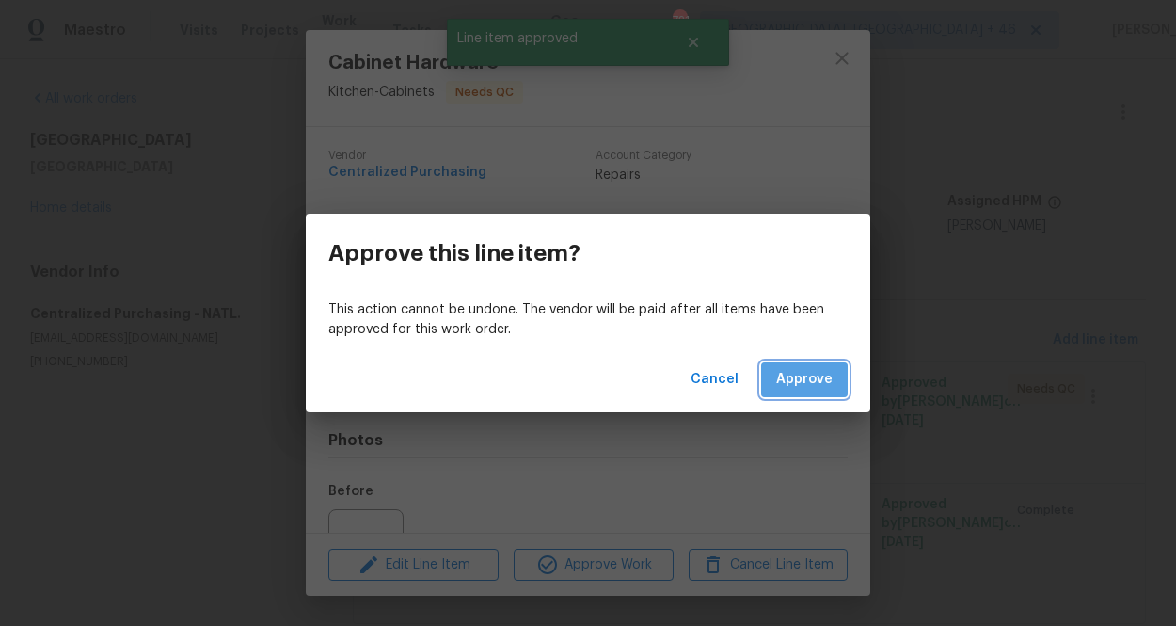
click at [809, 370] on span "Approve" at bounding box center [804, 380] width 56 height 24
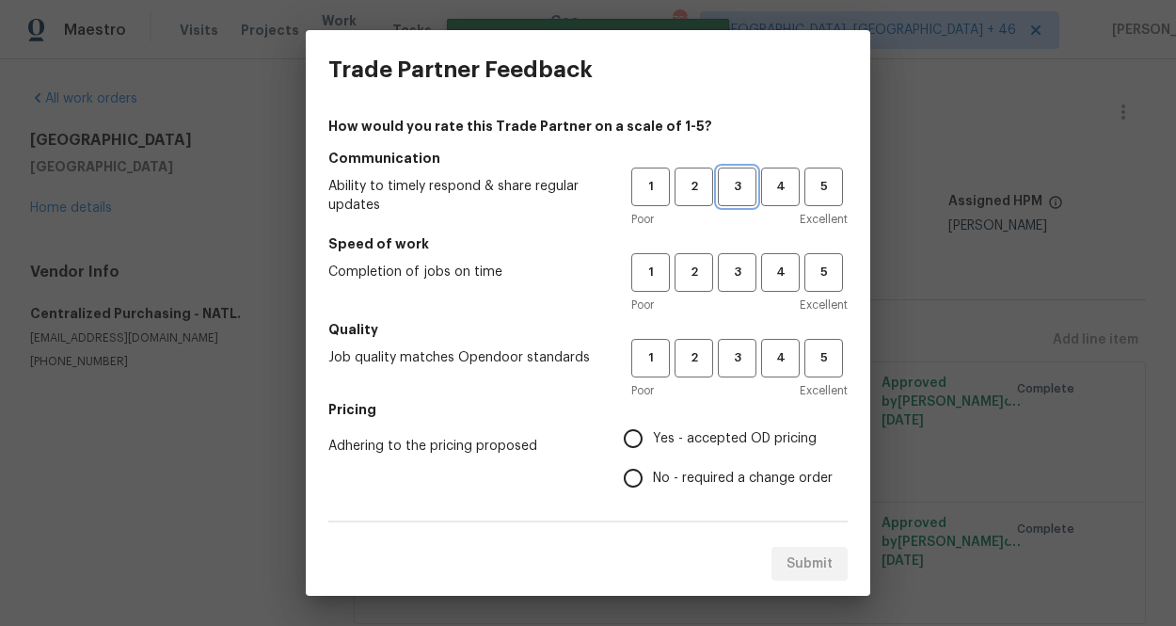
click at [745, 180] on span "3" at bounding box center [737, 187] width 35 height 22
click at [729, 278] on span "3" at bounding box center [737, 273] width 35 height 22
click at [734, 346] on button "3" at bounding box center [737, 358] width 39 height 39
click at [734, 413] on h5 "Pricing" at bounding box center [587, 409] width 519 height 19
click at [734, 425] on label "Yes - accepted OD pricing" at bounding box center [722, 439] width 219 height 40
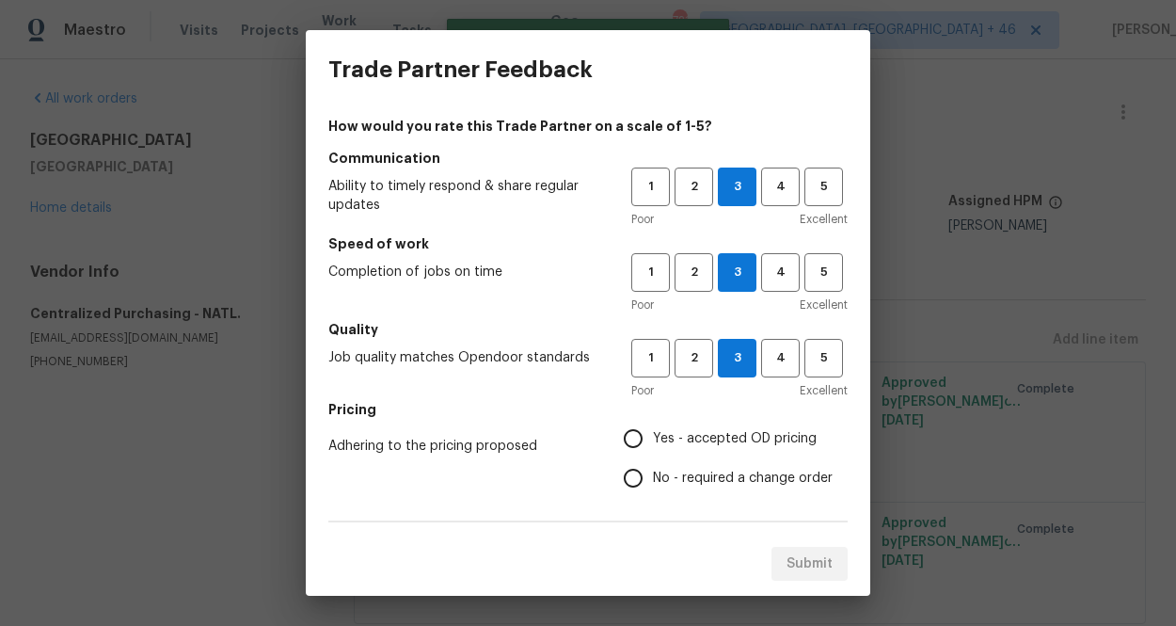
click at [653, 425] on input "Yes - accepted OD pricing" at bounding box center [633, 439] width 40 height 40
radio input "true"
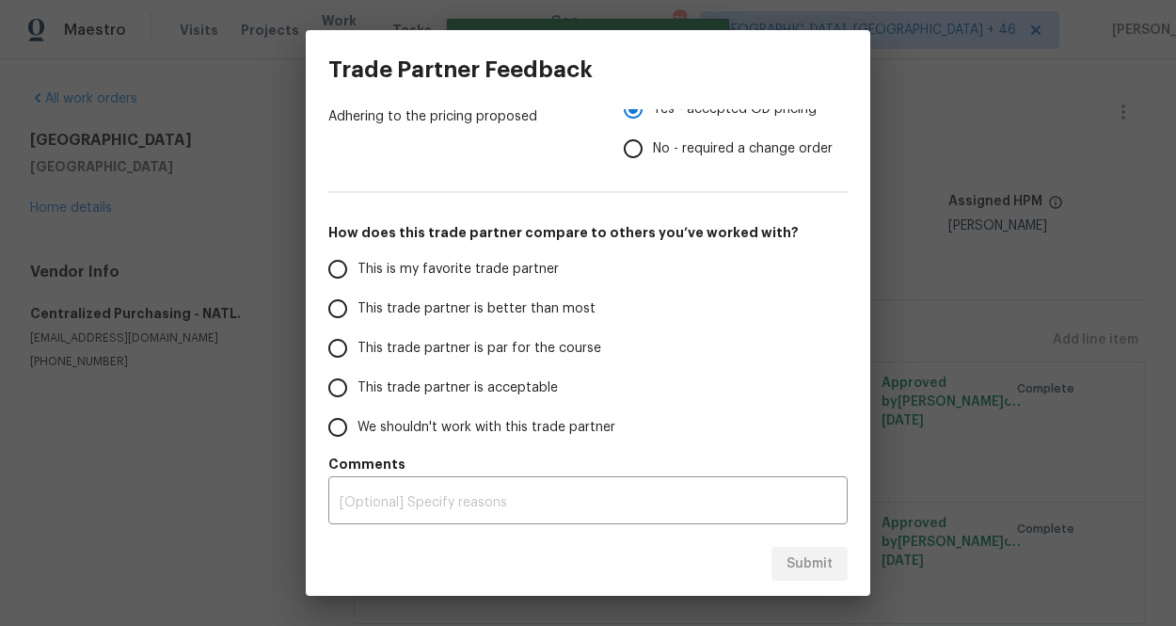
click at [480, 266] on span "This is my favorite trade partner" at bounding box center [457, 270] width 201 height 20
click at [357, 266] on input "This is my favorite trade partner" at bounding box center [338, 269] width 40 height 40
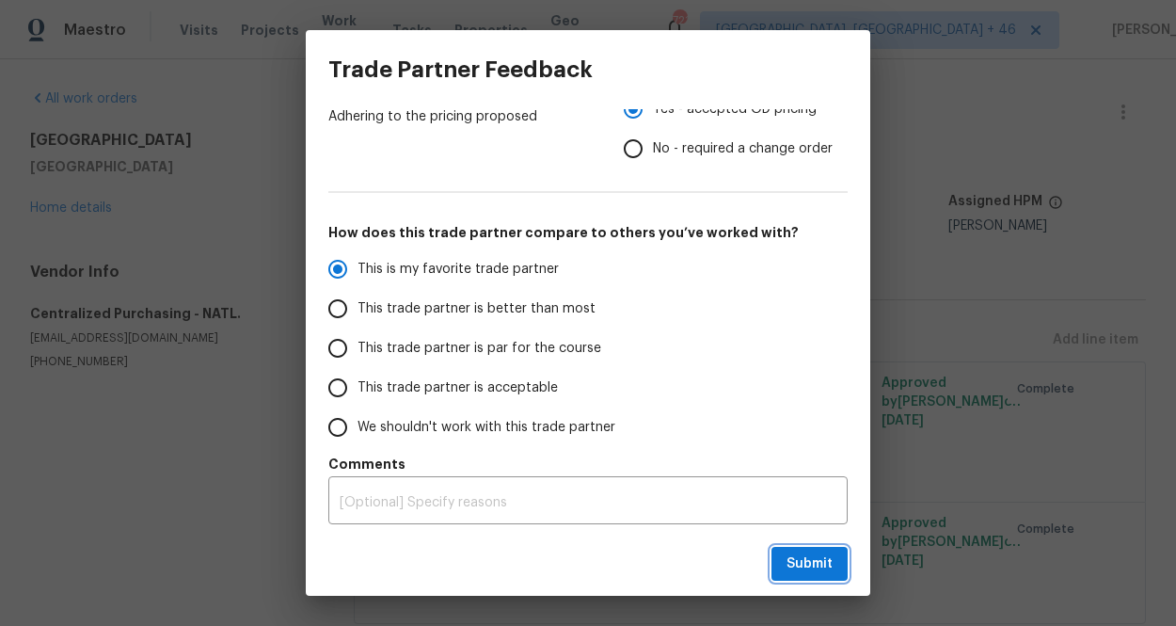
click at [796, 567] on span "Submit" at bounding box center [809, 564] width 46 height 24
radio input "true"
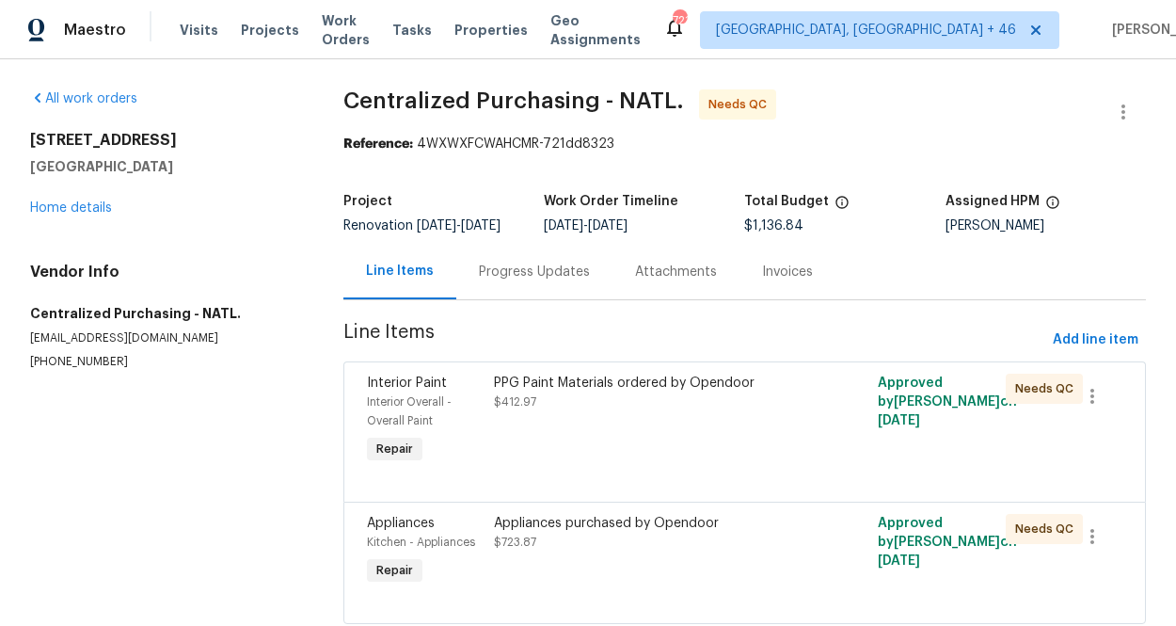
click at [598, 407] on div "PPG Paint Materials ordered by Opendoor $412.97" at bounding box center [648, 392] width 309 height 38
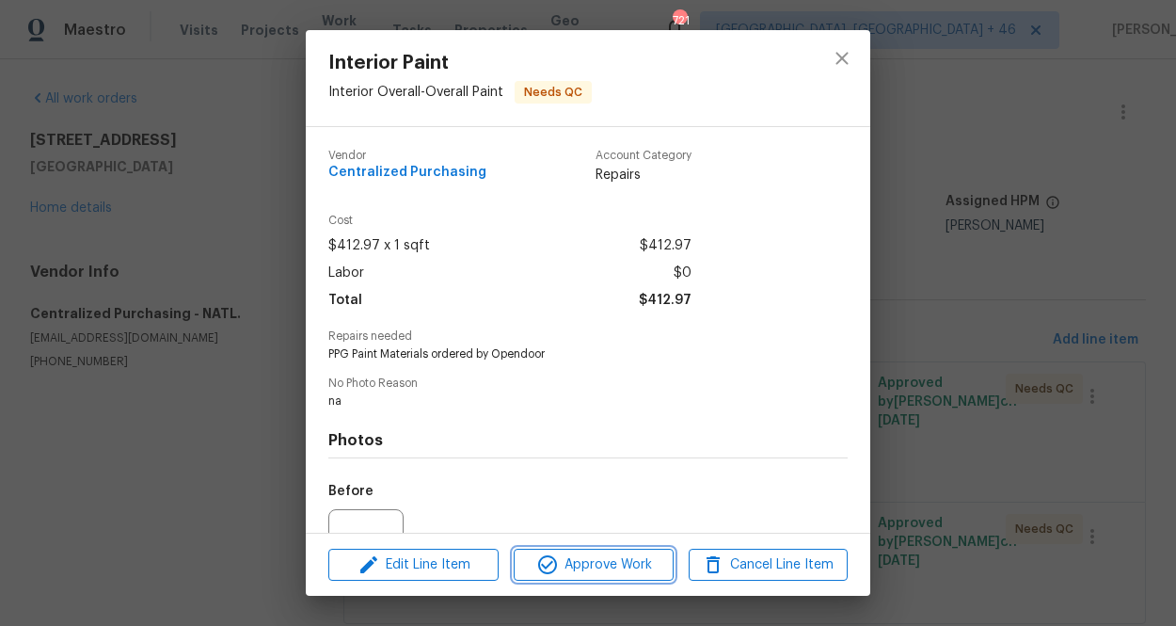
click at [579, 562] on span "Approve Work" at bounding box center [593, 565] width 148 height 24
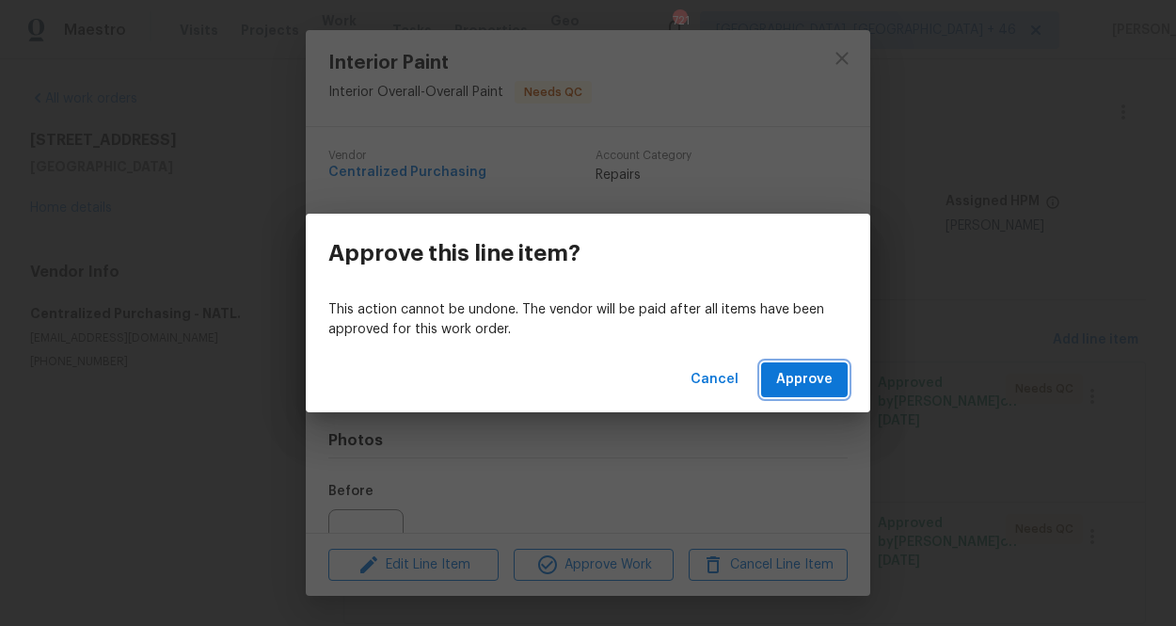
click at [812, 383] on span "Approve" at bounding box center [804, 380] width 56 height 24
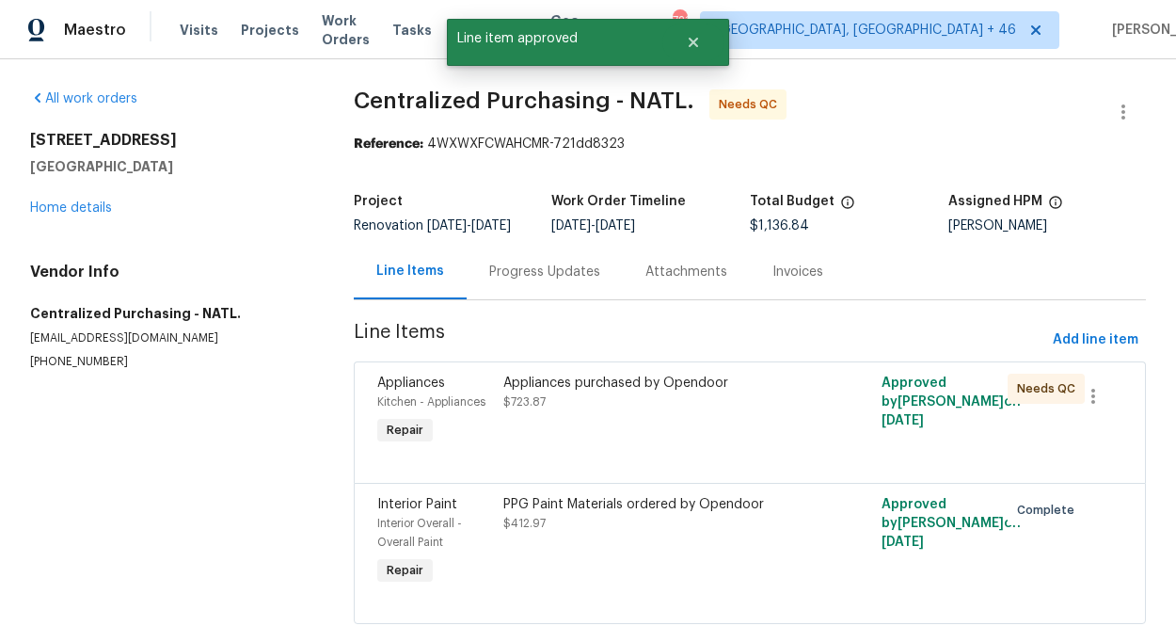
click at [583, 437] on div "Appliances purchased by Opendoor $723.87" at bounding box center [655, 411] width 315 height 87
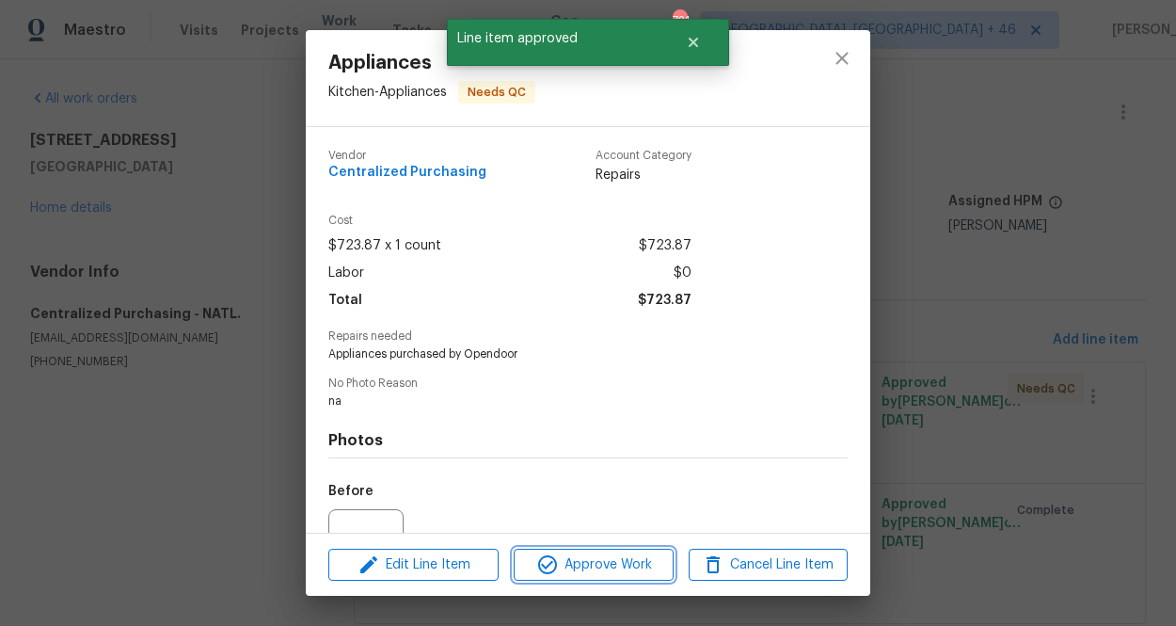
click at [580, 561] on span "Approve Work" at bounding box center [593, 565] width 148 height 24
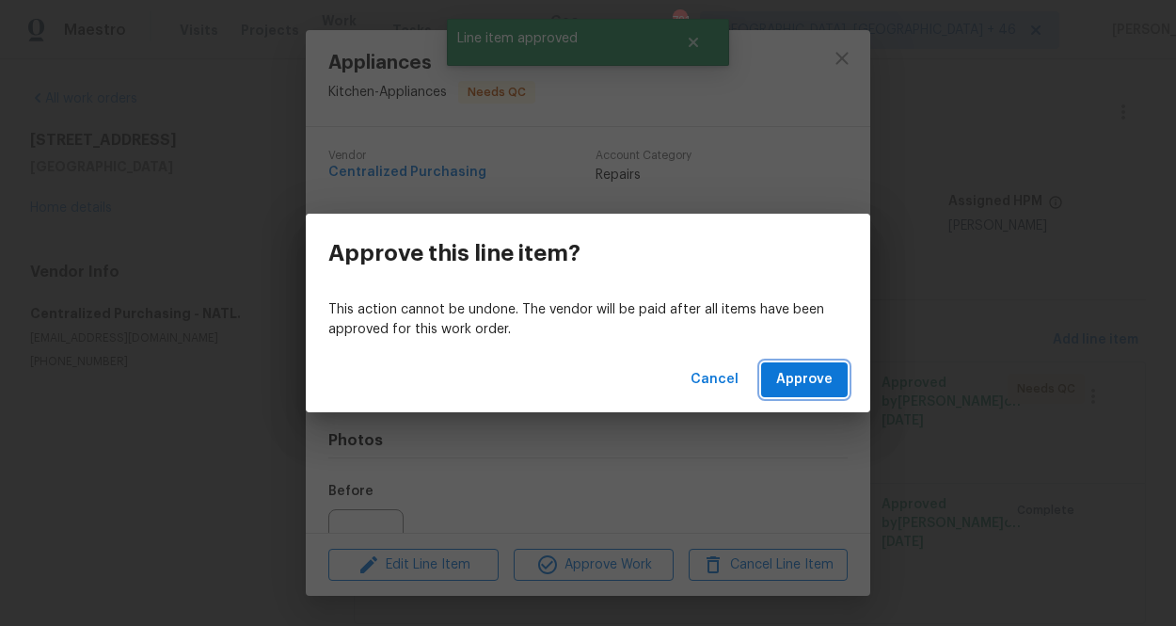
click at [790, 384] on span "Approve" at bounding box center [804, 380] width 56 height 24
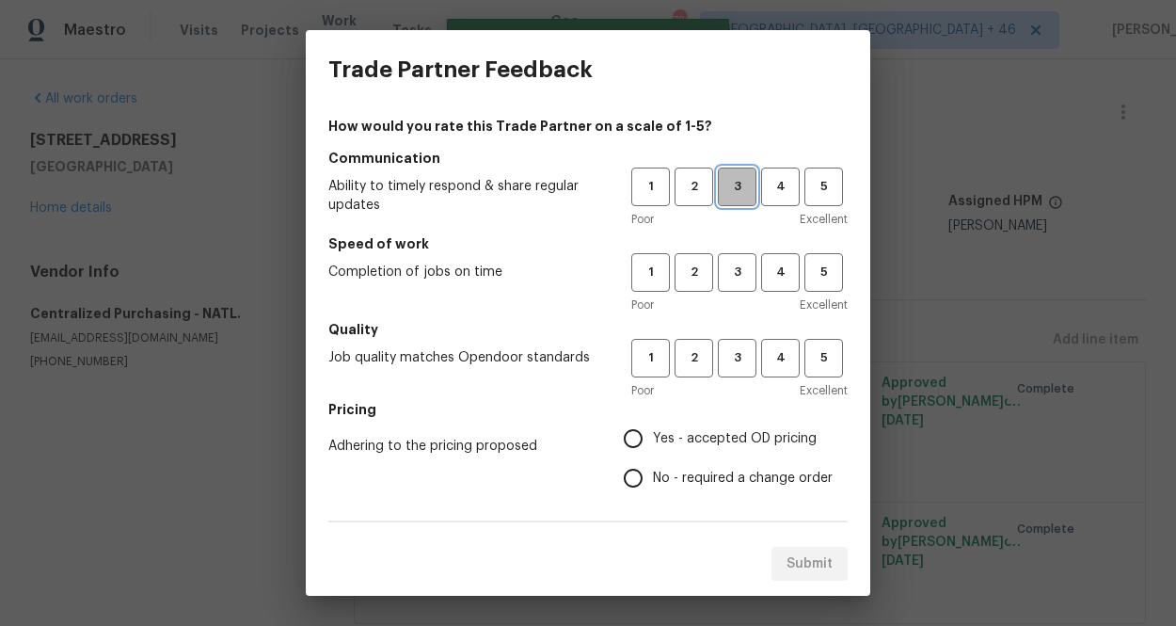
click at [726, 185] on span "3" at bounding box center [737, 187] width 35 height 22
click at [734, 303] on div "Poor Excellent" at bounding box center [739, 304] width 216 height 19
click at [734, 282] on span "3" at bounding box center [737, 273] width 35 height 22
click at [734, 344] on button "3" at bounding box center [737, 358] width 39 height 39
click at [730, 435] on span "Yes - accepted OD pricing" at bounding box center [735, 439] width 164 height 20
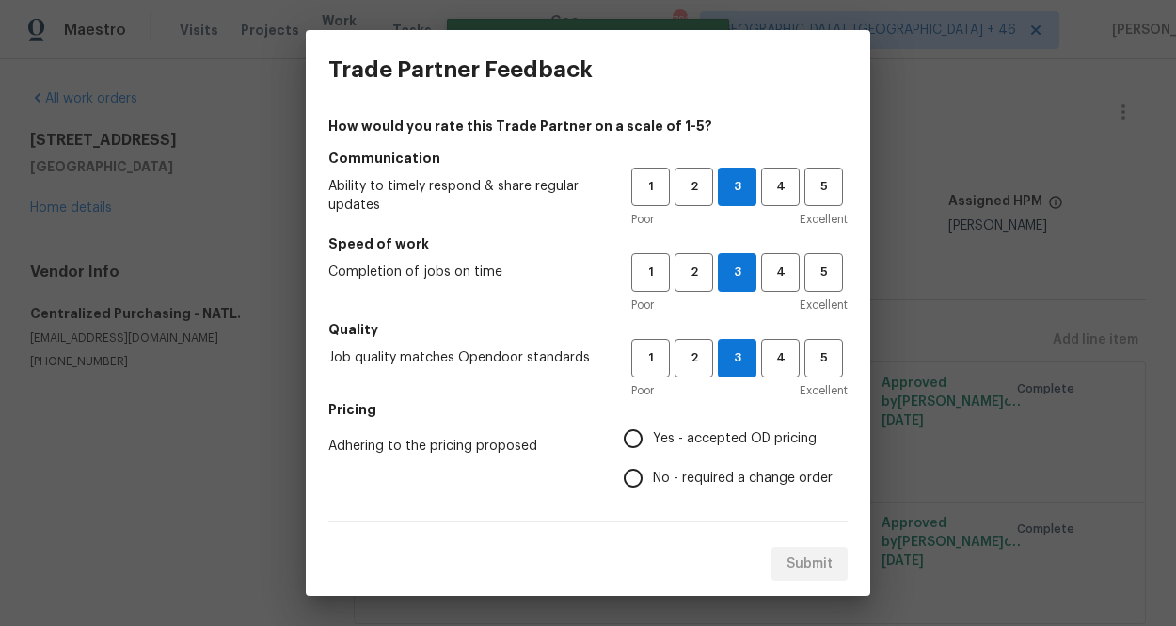
click at [653, 435] on input "Yes - accepted OD pricing" at bounding box center [633, 439] width 40 height 40
radio input "true"
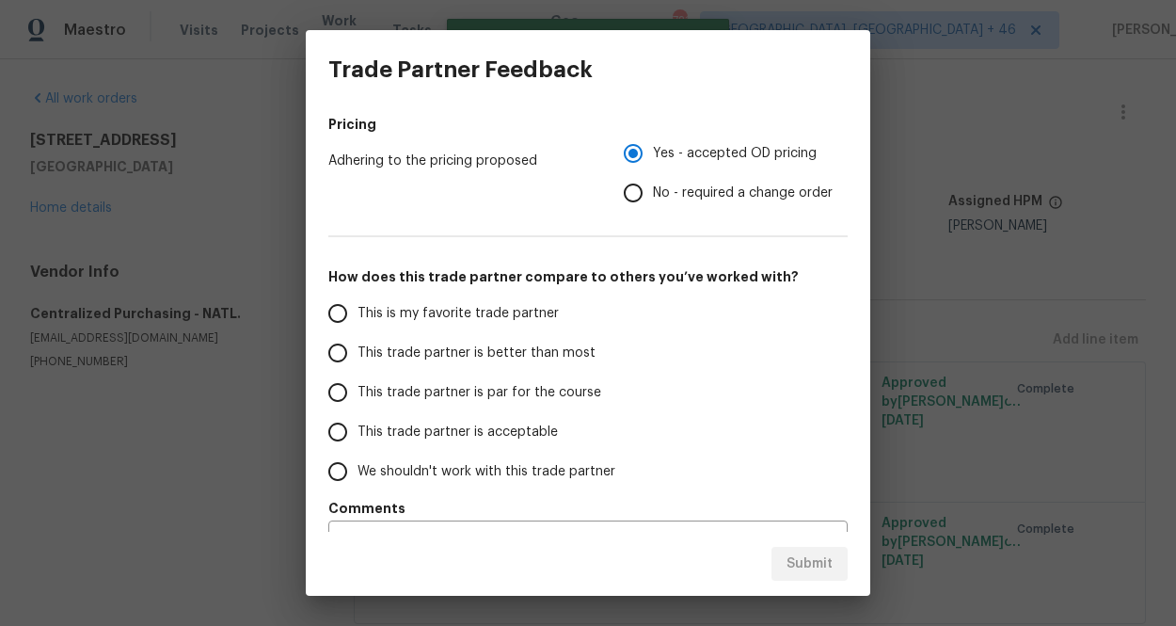
scroll to position [327, 0]
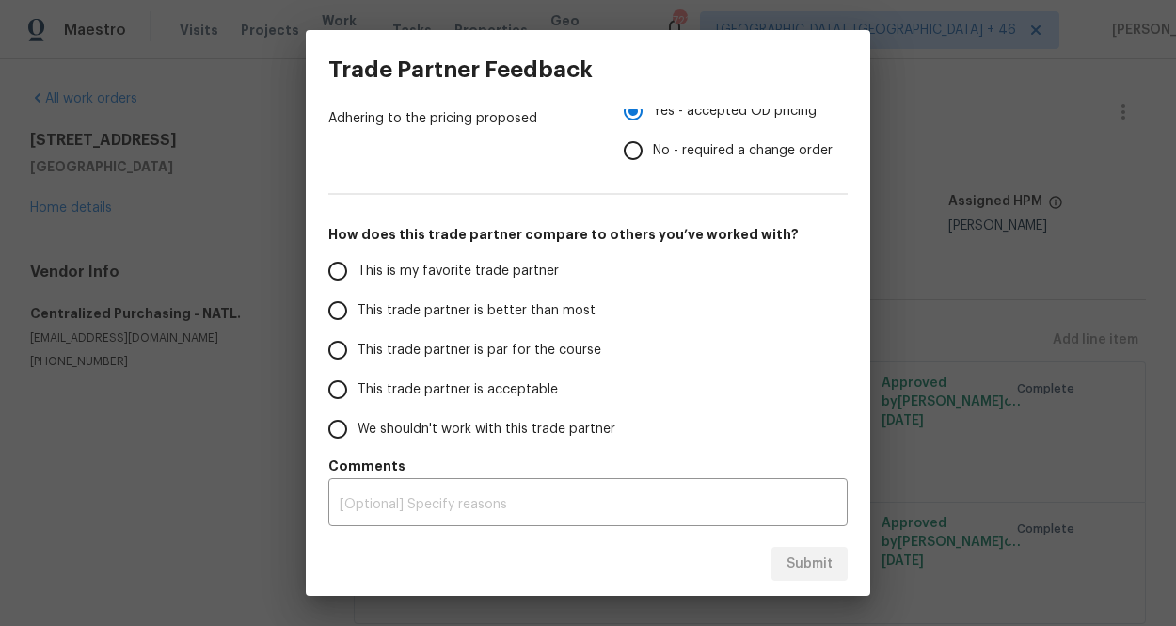
click at [494, 273] on span "This is my favorite trade partner" at bounding box center [457, 272] width 201 height 20
click at [357, 273] on input "This is my favorite trade partner" at bounding box center [338, 271] width 40 height 40
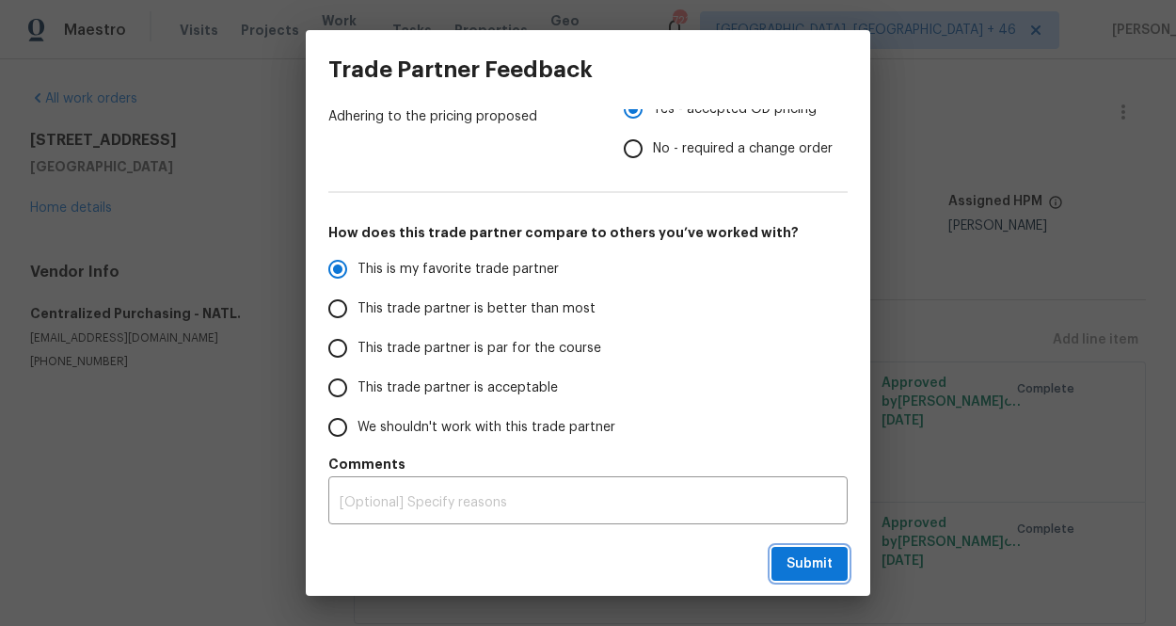
click at [801, 556] on span "Submit" at bounding box center [809, 564] width 46 height 24
radio input "true"
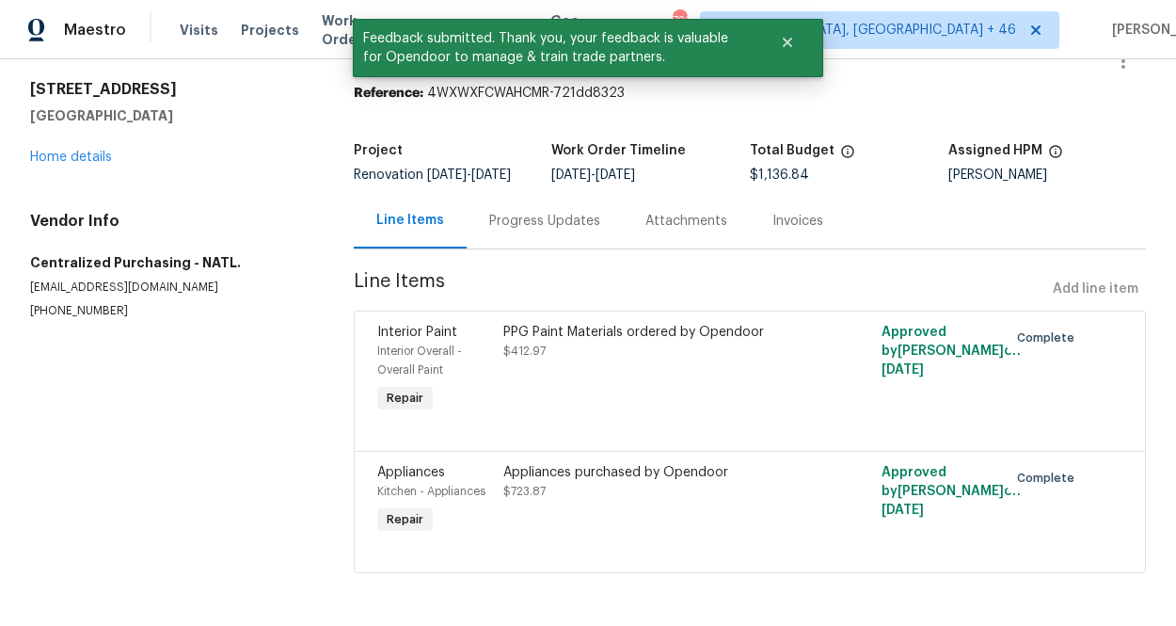
scroll to position [0, 0]
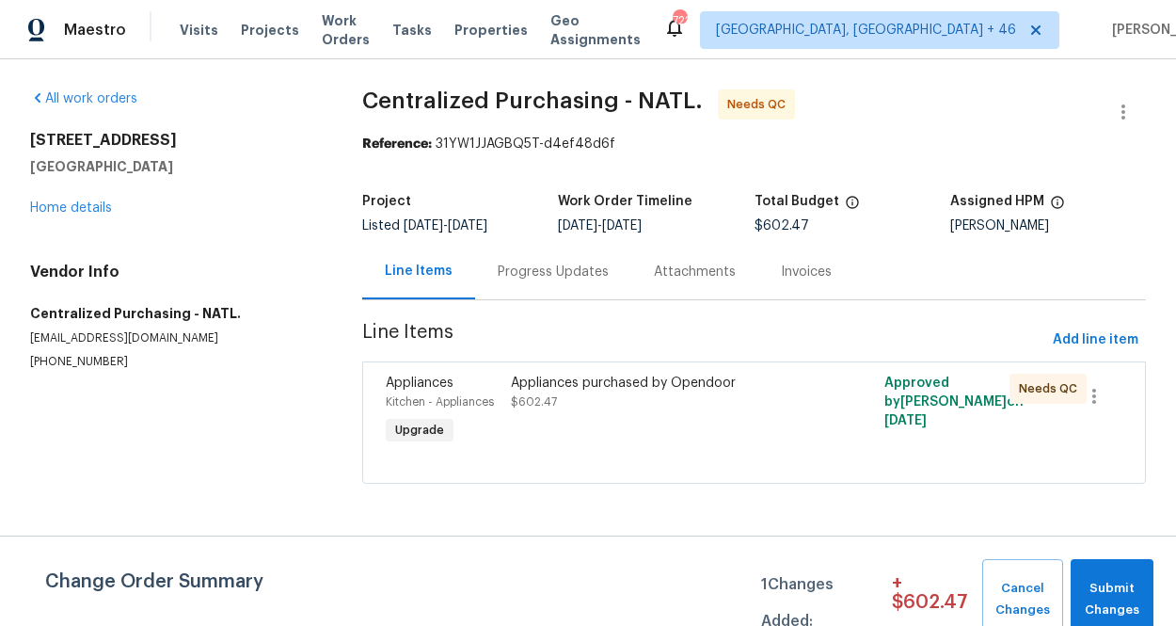
click at [679, 428] on div "Appliances purchased by Opendoor $602.47" at bounding box center [660, 411] width 311 height 87
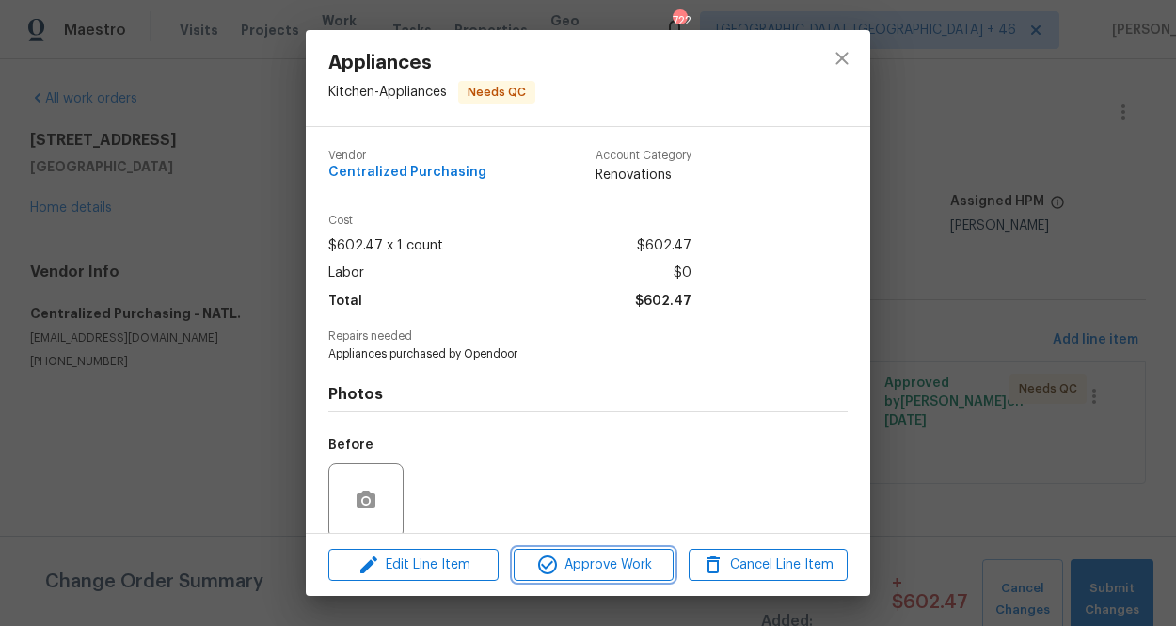
click at [636, 564] on span "Approve Work" at bounding box center [593, 565] width 148 height 24
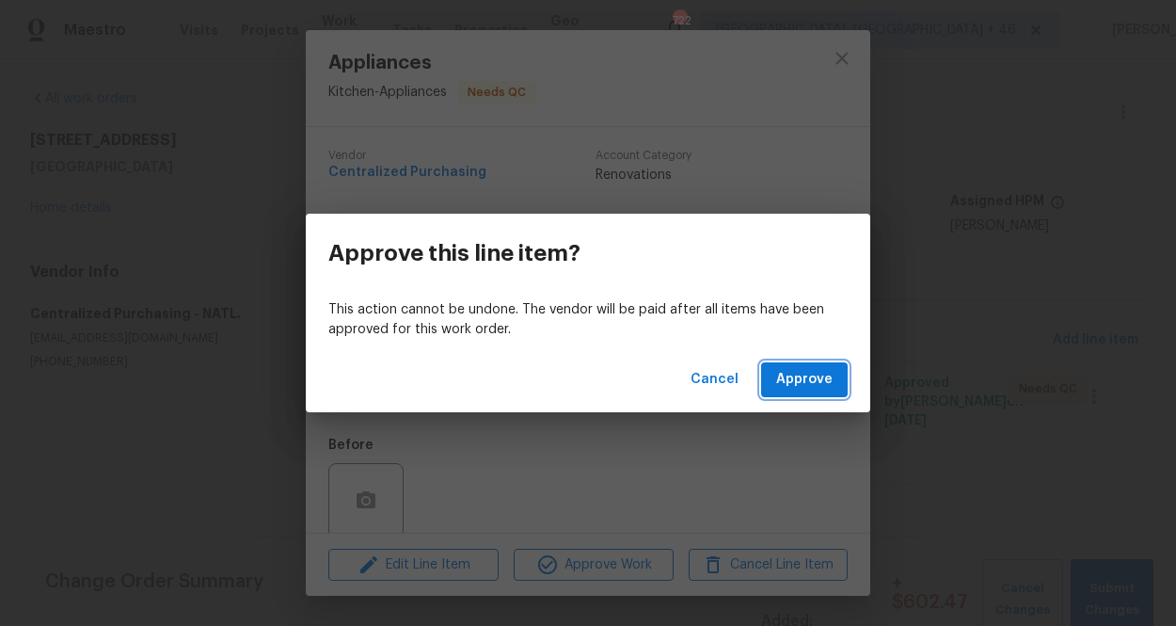
click at [805, 383] on span "Approve" at bounding box center [804, 380] width 56 height 24
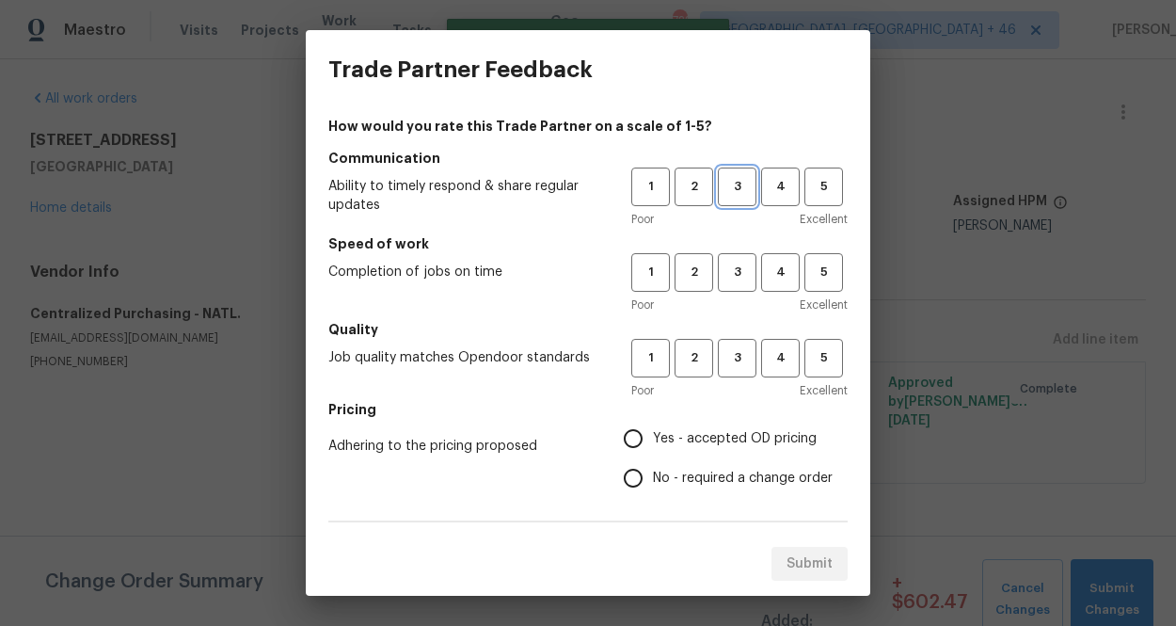
click at [721, 195] on span "3" at bounding box center [737, 187] width 35 height 22
click at [724, 259] on button "3" at bounding box center [737, 272] width 39 height 39
click at [724, 356] on span "3" at bounding box center [737, 358] width 35 height 22
click at [691, 445] on span "Yes - accepted OD pricing" at bounding box center [735, 439] width 164 height 20
click at [653, 445] on input "Yes - accepted OD pricing" at bounding box center [633, 439] width 40 height 40
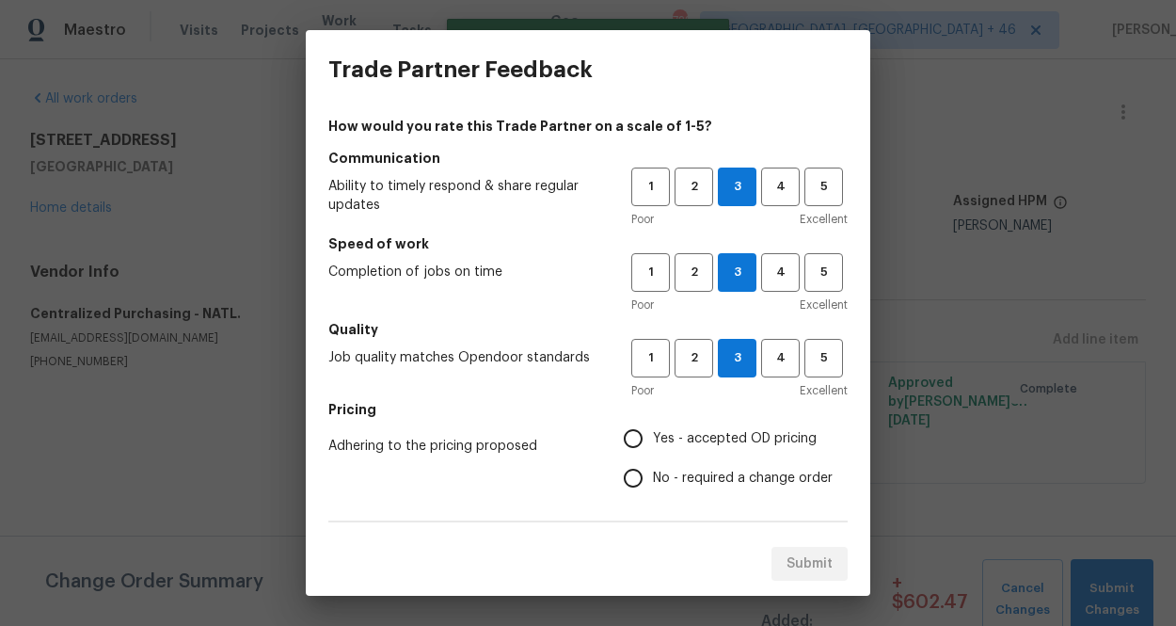
radio input "true"
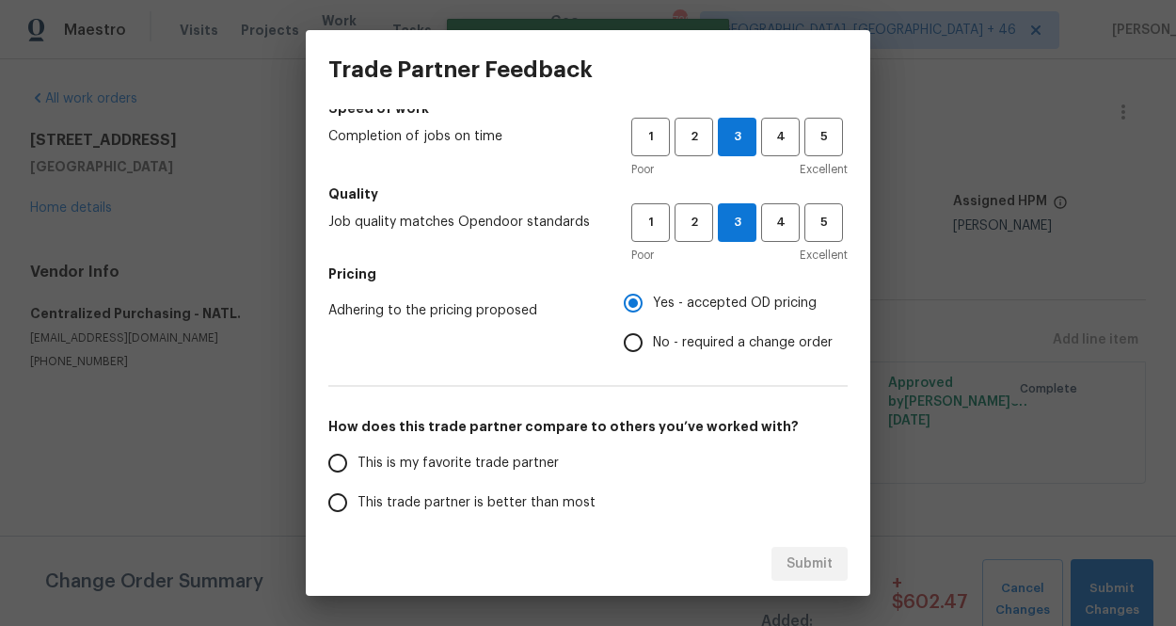
scroll to position [329, 0]
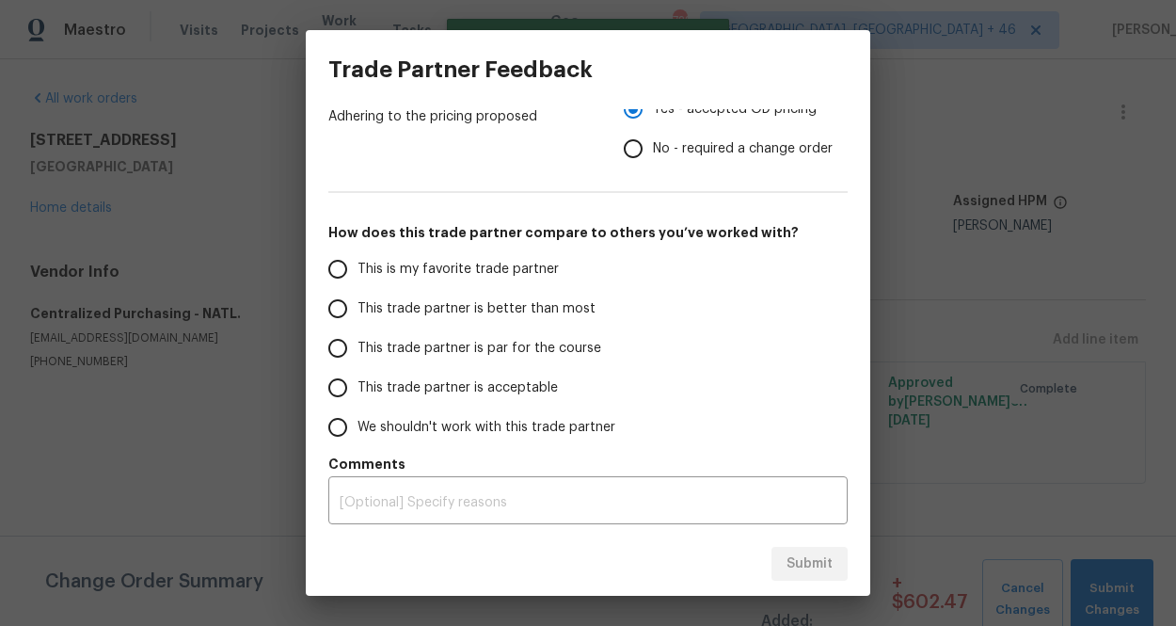
click at [538, 272] on span "This is my favorite trade partner" at bounding box center [457, 270] width 201 height 20
click at [357, 272] on input "This is my favorite trade partner" at bounding box center [338, 269] width 40 height 40
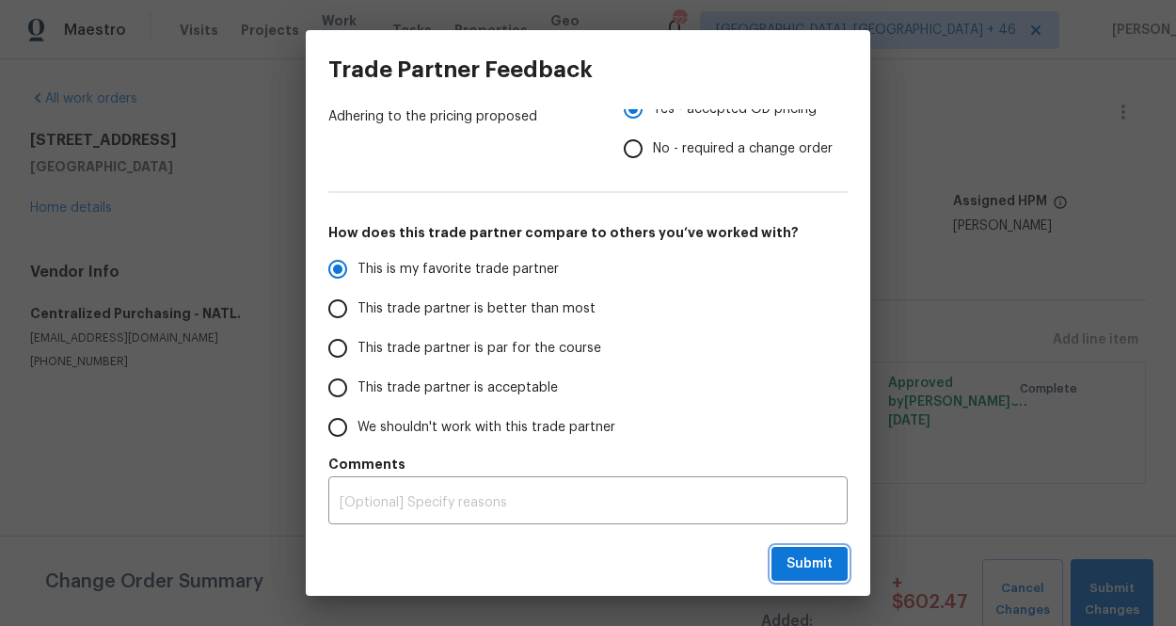
click at [800, 579] on button "Submit" at bounding box center [809, 564] width 76 height 35
radio input "true"
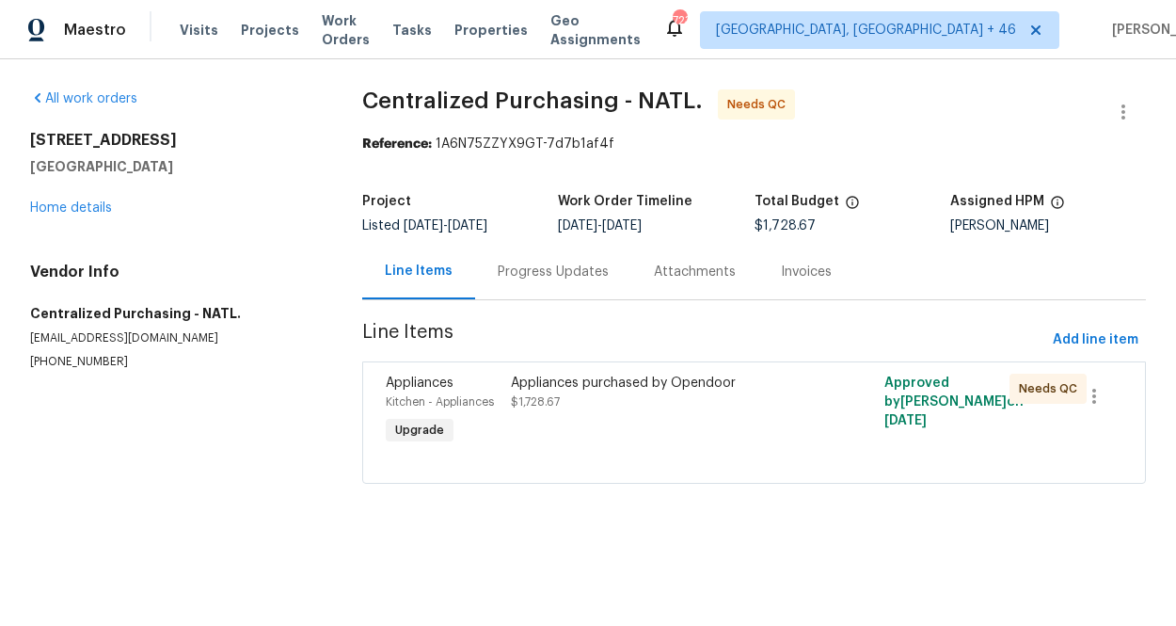
click at [617, 429] on div "Appliances purchased by Opendoor $1,728.67" at bounding box center [660, 411] width 311 height 87
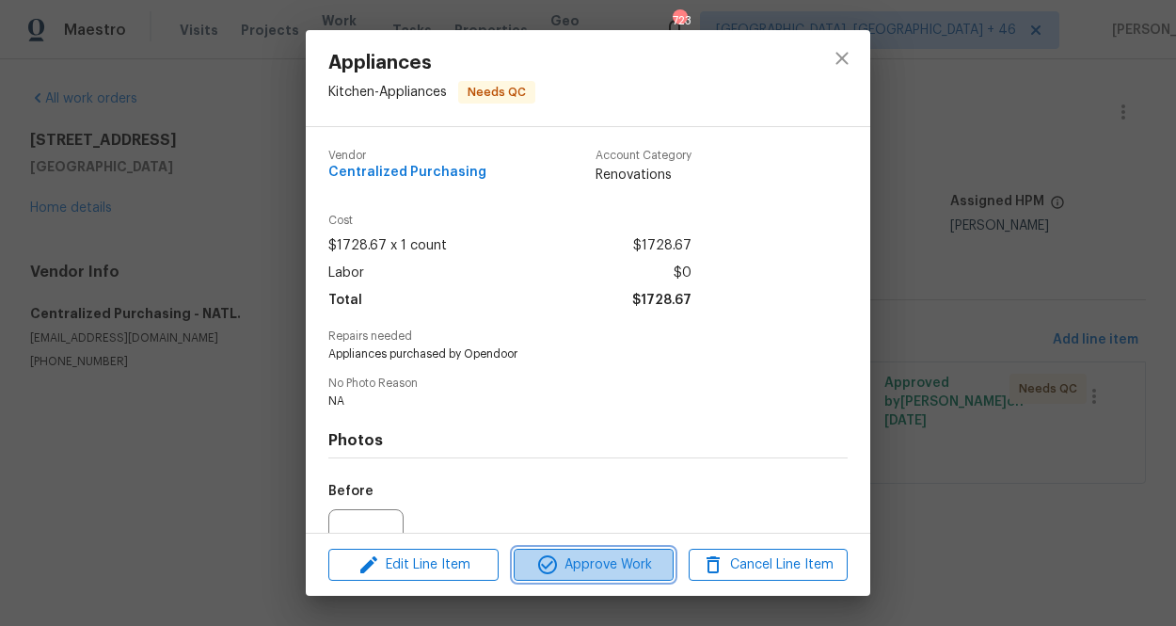
click at [606, 556] on span "Approve Work" at bounding box center [593, 565] width 148 height 24
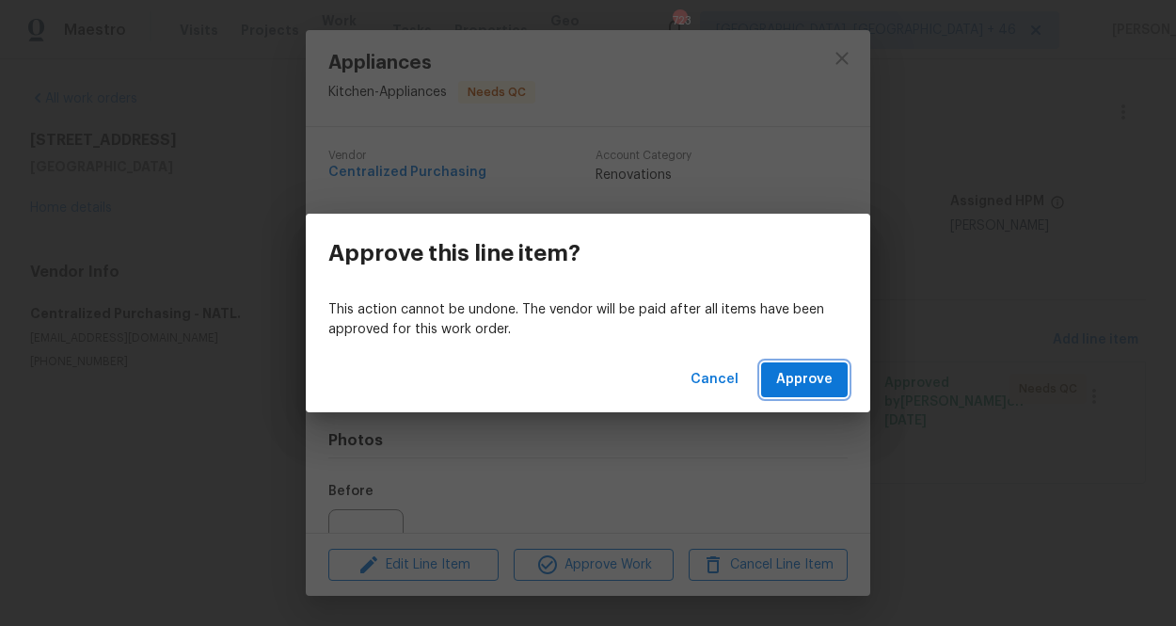
click at [811, 379] on span "Approve" at bounding box center [804, 380] width 56 height 24
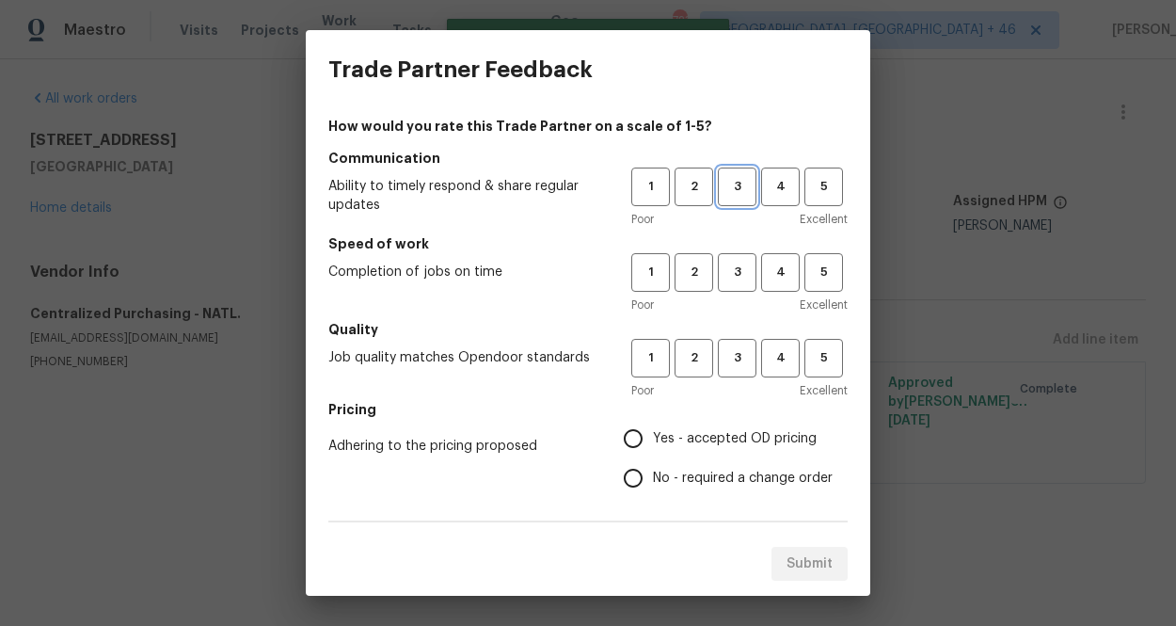
click at [729, 185] on span "3" at bounding box center [737, 187] width 35 height 22
click at [739, 268] on span "3" at bounding box center [737, 273] width 35 height 22
click at [736, 372] on button "3" at bounding box center [737, 358] width 39 height 39
click at [718, 436] on span "Yes - accepted OD pricing" at bounding box center [735, 439] width 164 height 20
click at [653, 436] on input "Yes - accepted OD pricing" at bounding box center [633, 439] width 40 height 40
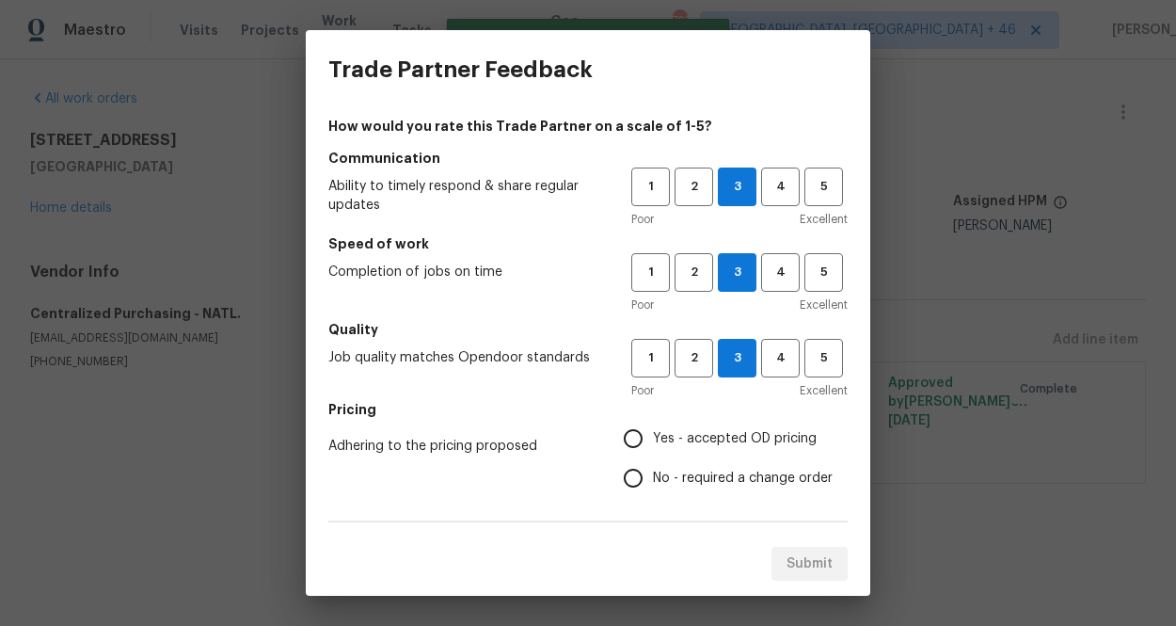
radio input "true"
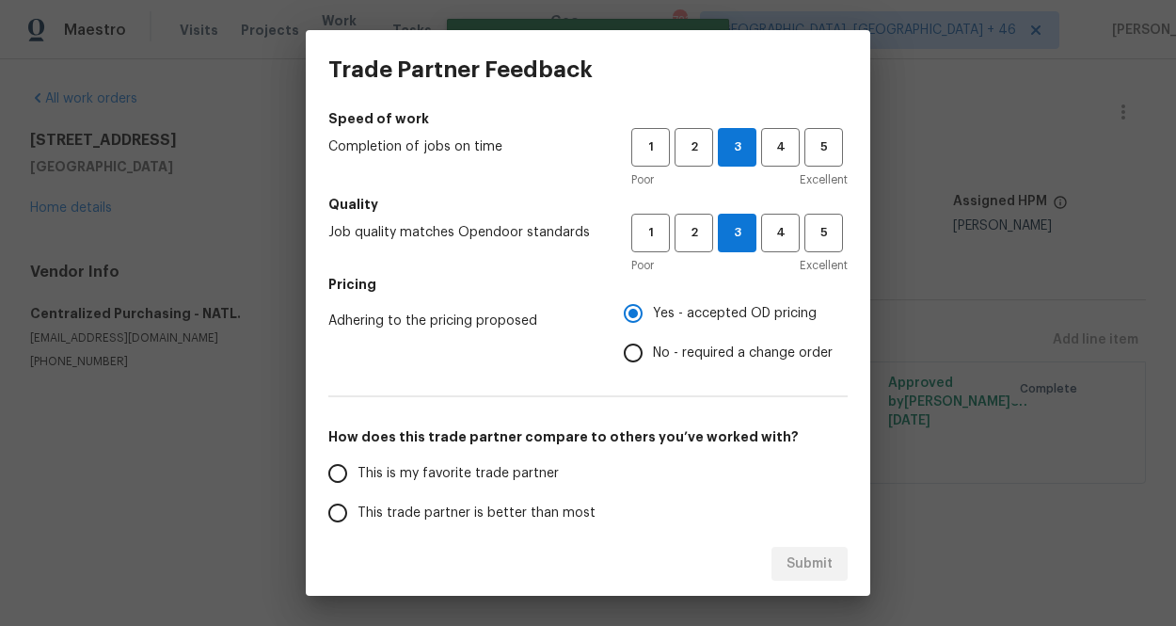
scroll to position [329, 0]
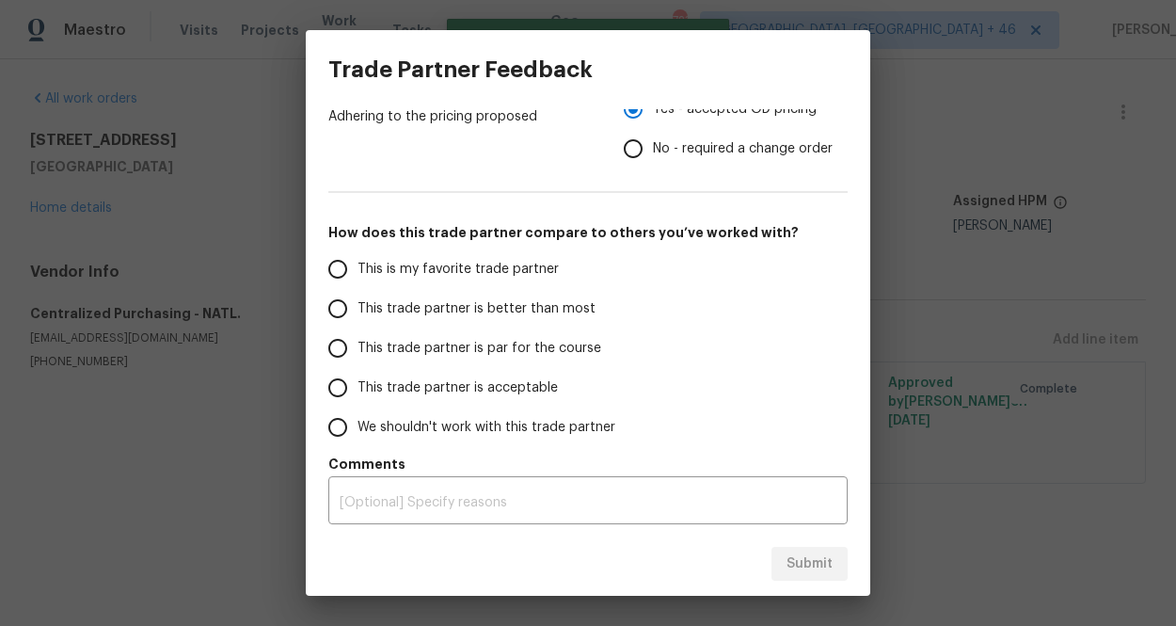
click at [518, 269] on span "This is my favorite trade partner" at bounding box center [457, 270] width 201 height 20
click at [357, 269] on input "This is my favorite trade partner" at bounding box center [338, 269] width 40 height 40
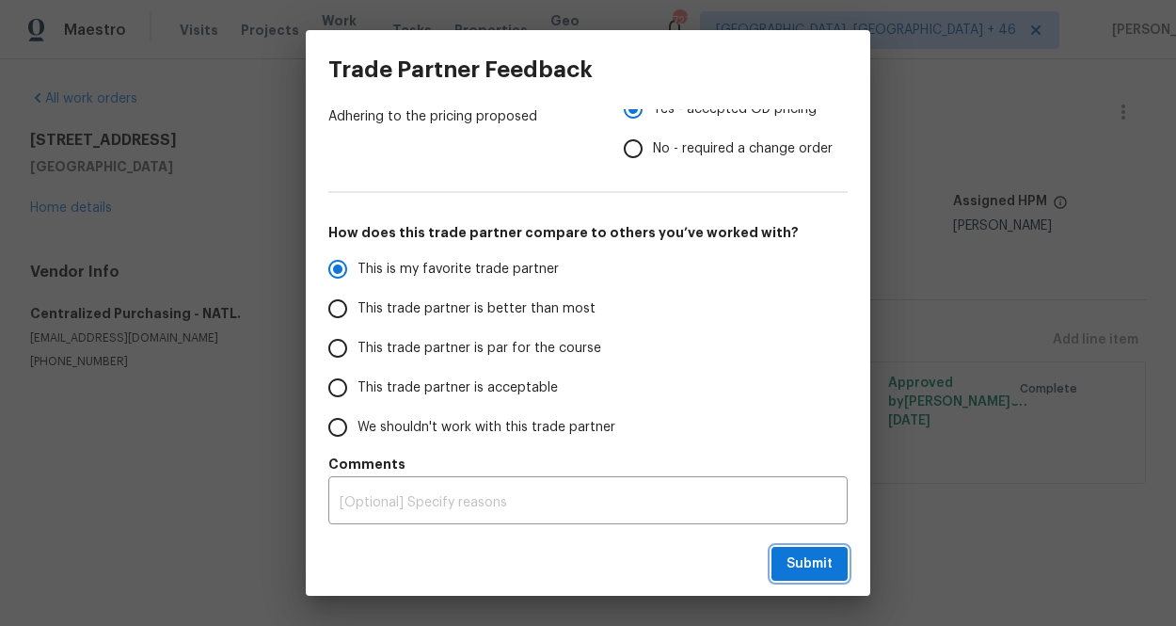
click at [811, 567] on span "Submit" at bounding box center [809, 564] width 46 height 24
radio input "true"
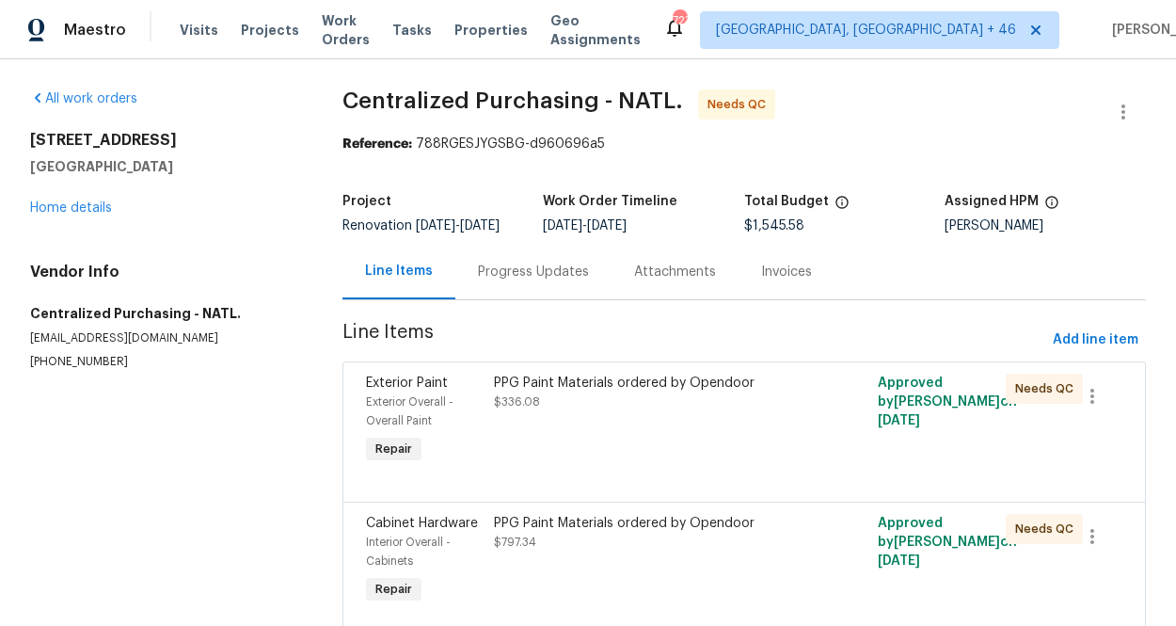
click at [604, 433] on div "PPG Paint Materials ordered by Opendoor $336.08" at bounding box center [648, 420] width 320 height 105
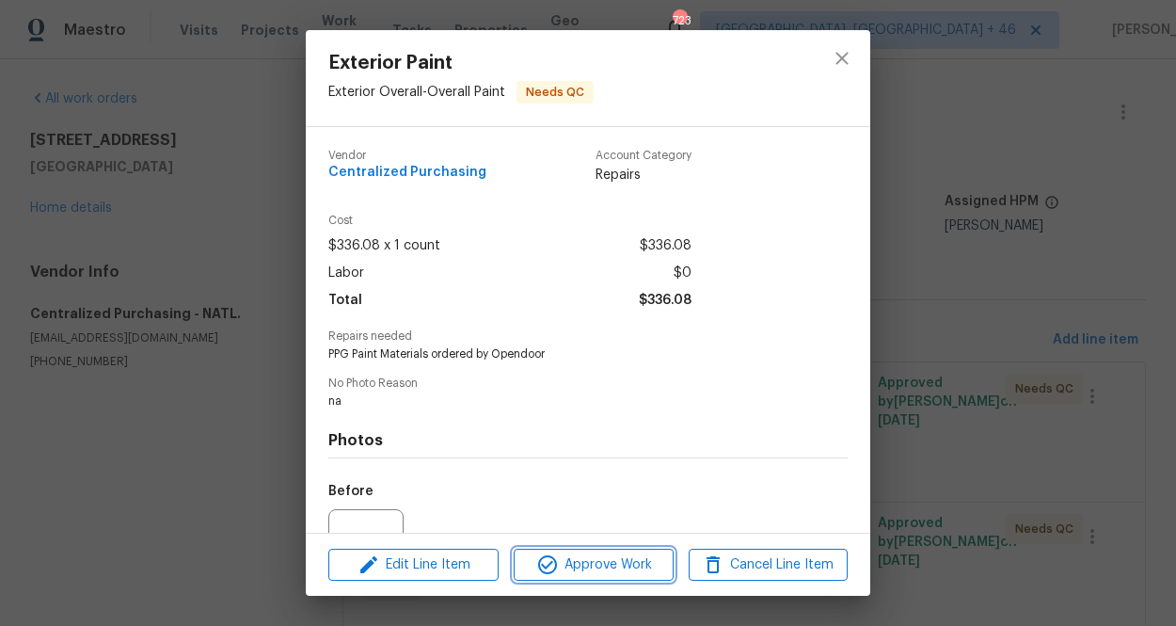
click at [603, 550] on button "Approve Work" at bounding box center [593, 564] width 159 height 33
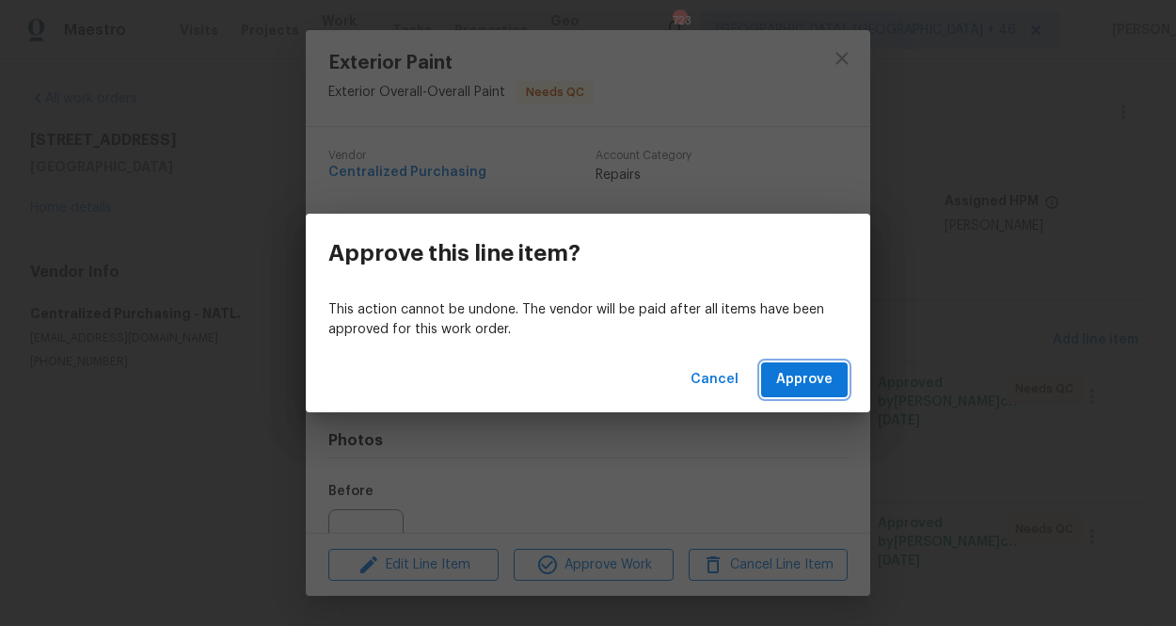
click at [787, 385] on span "Approve" at bounding box center [804, 380] width 56 height 24
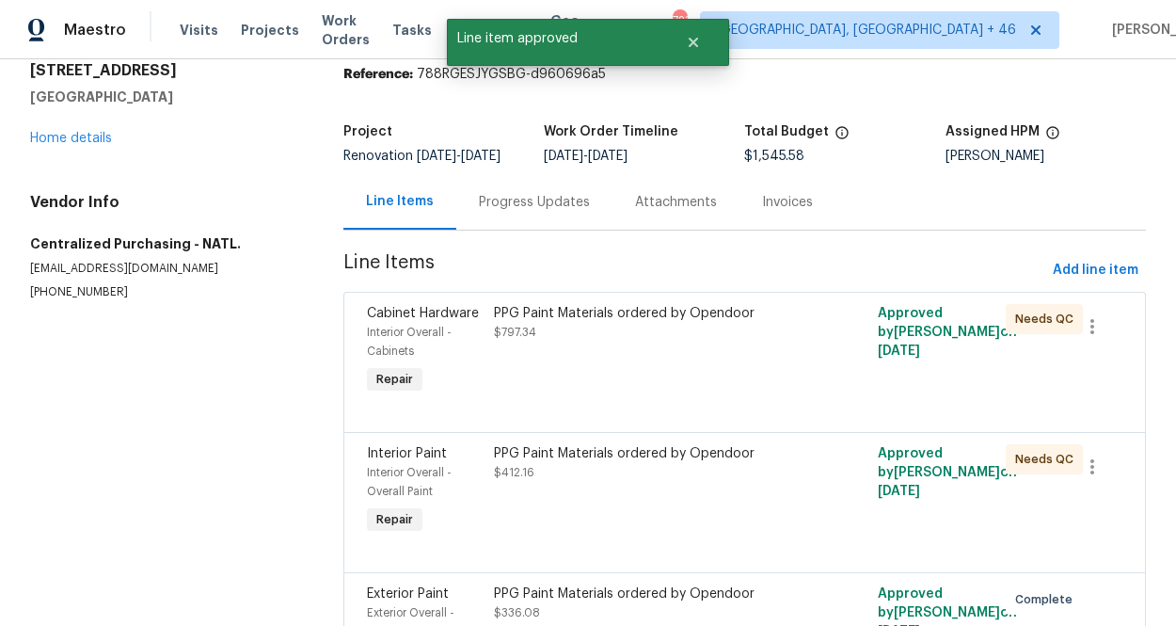
scroll to position [226, 0]
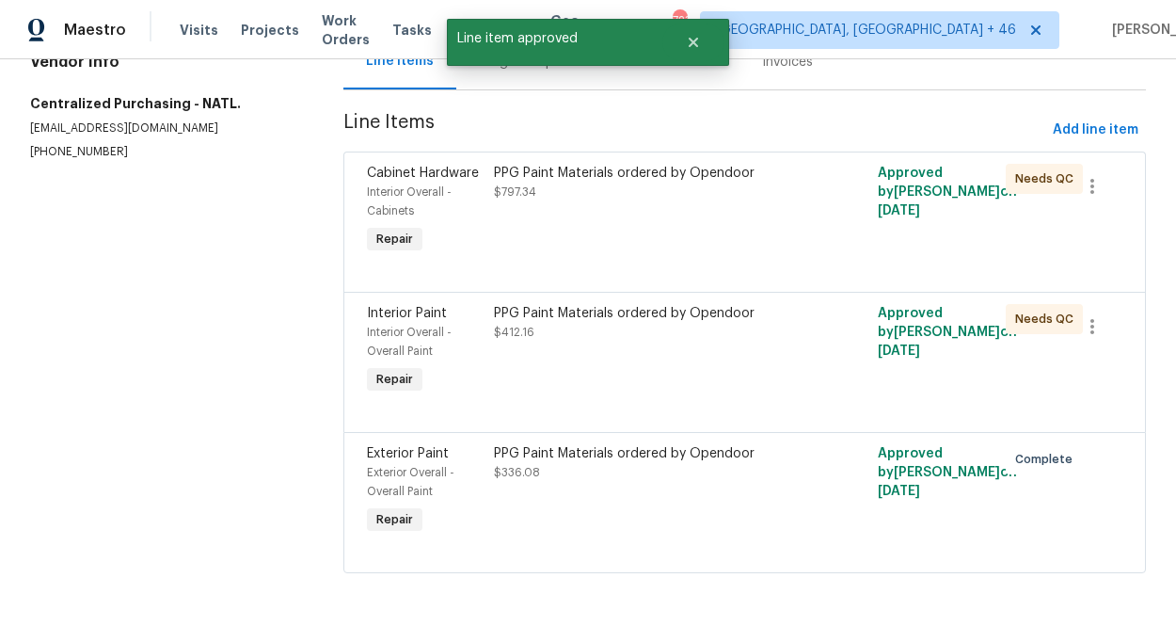
click at [645, 234] on div "PPG Paint Materials ordered by Opendoor $797.34" at bounding box center [648, 210] width 320 height 105
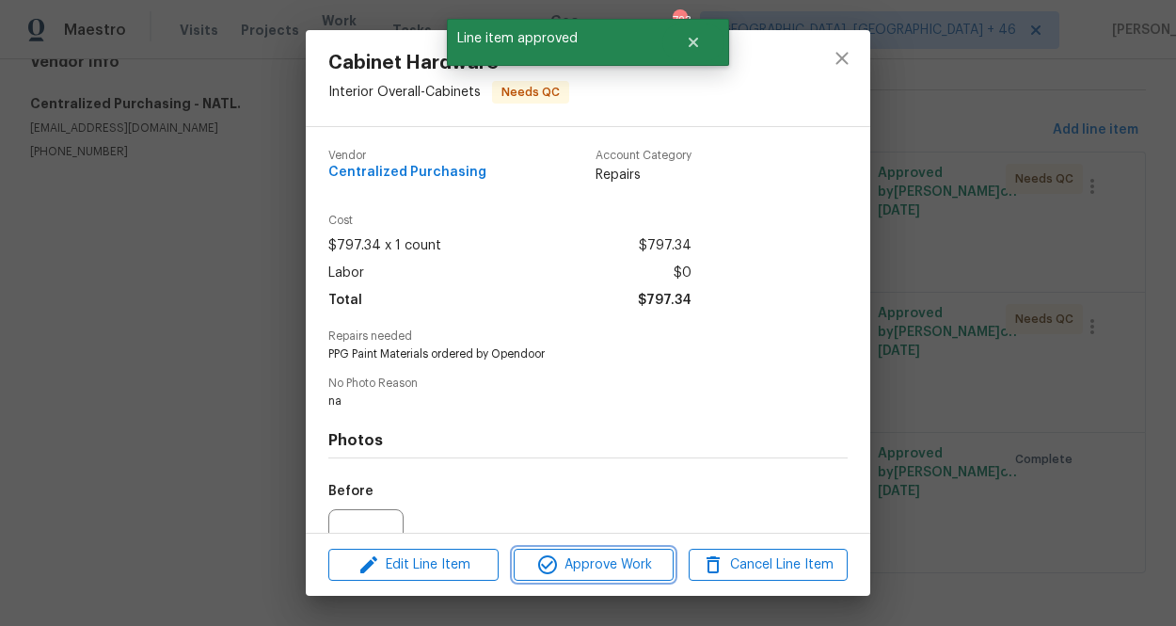
click at [578, 551] on button "Approve Work" at bounding box center [593, 564] width 159 height 33
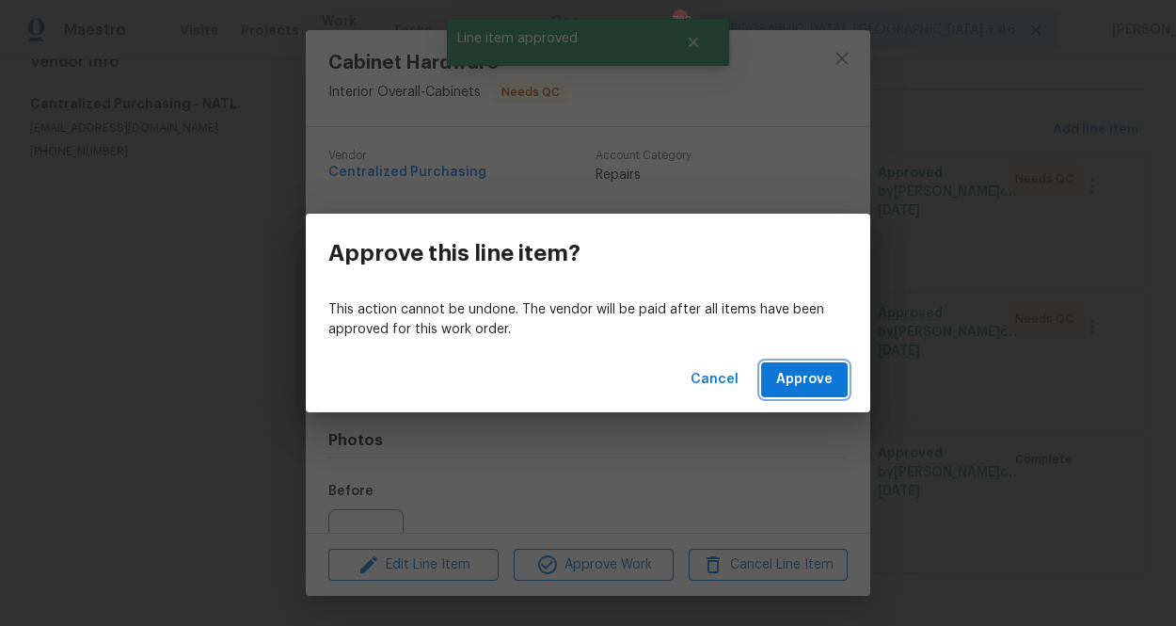
click at [787, 380] on span "Approve" at bounding box center [804, 380] width 56 height 24
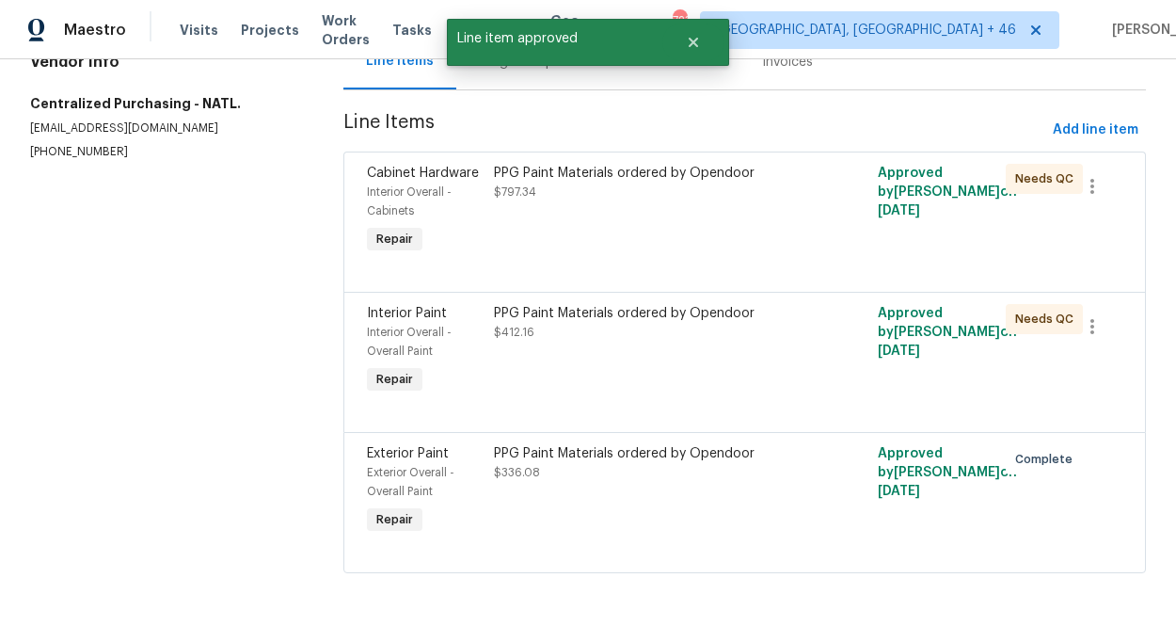
scroll to position [0, 0]
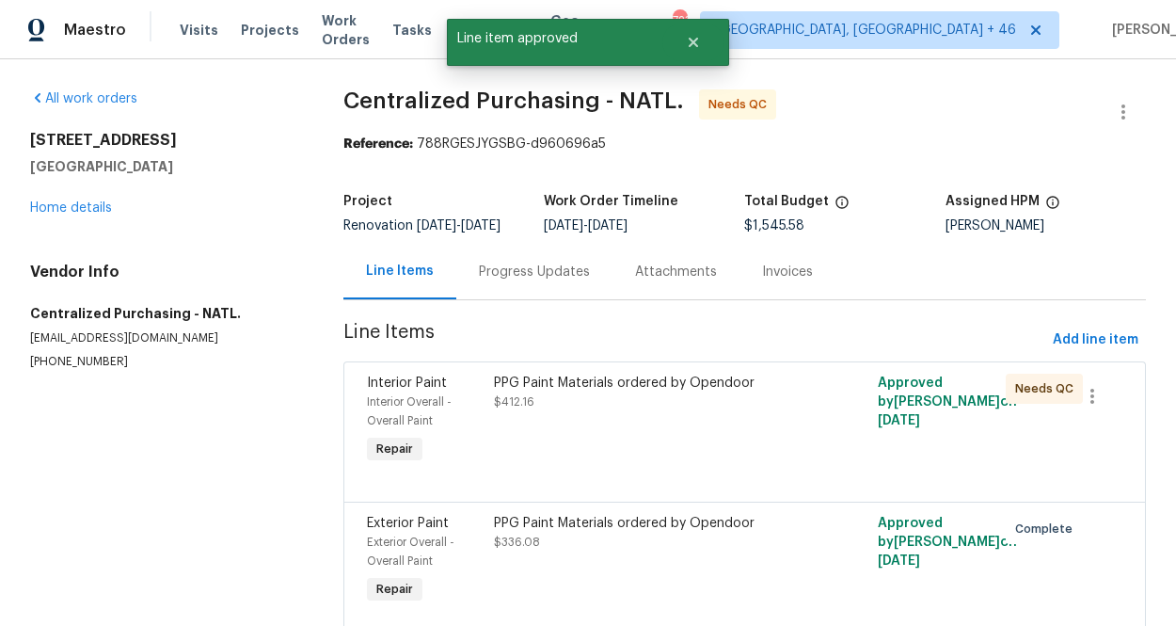
click at [602, 443] on div "PPG Paint Materials ordered by Opendoor $412.16" at bounding box center [648, 420] width 320 height 105
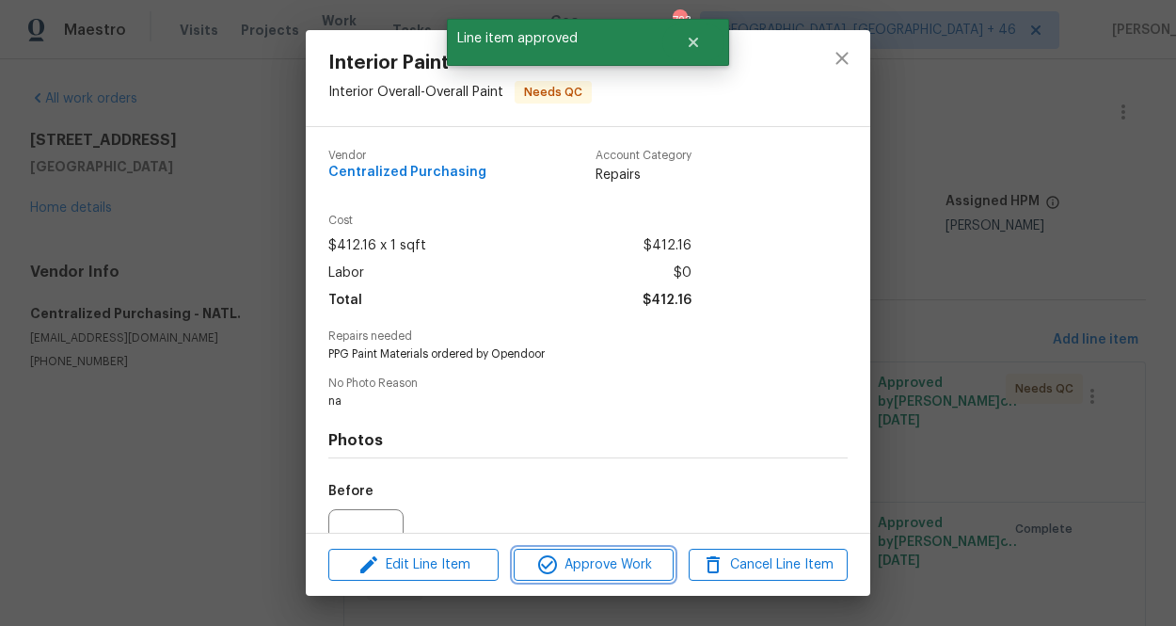
click at [600, 564] on span "Approve Work" at bounding box center [593, 565] width 148 height 24
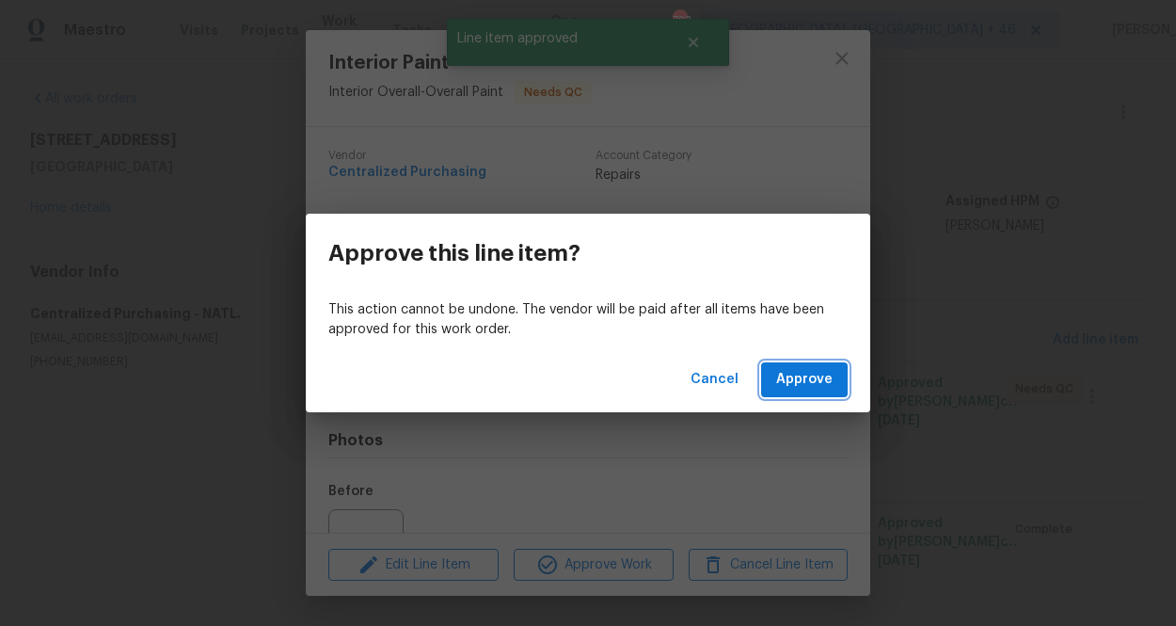
click at [810, 388] on span "Approve" at bounding box center [804, 380] width 56 height 24
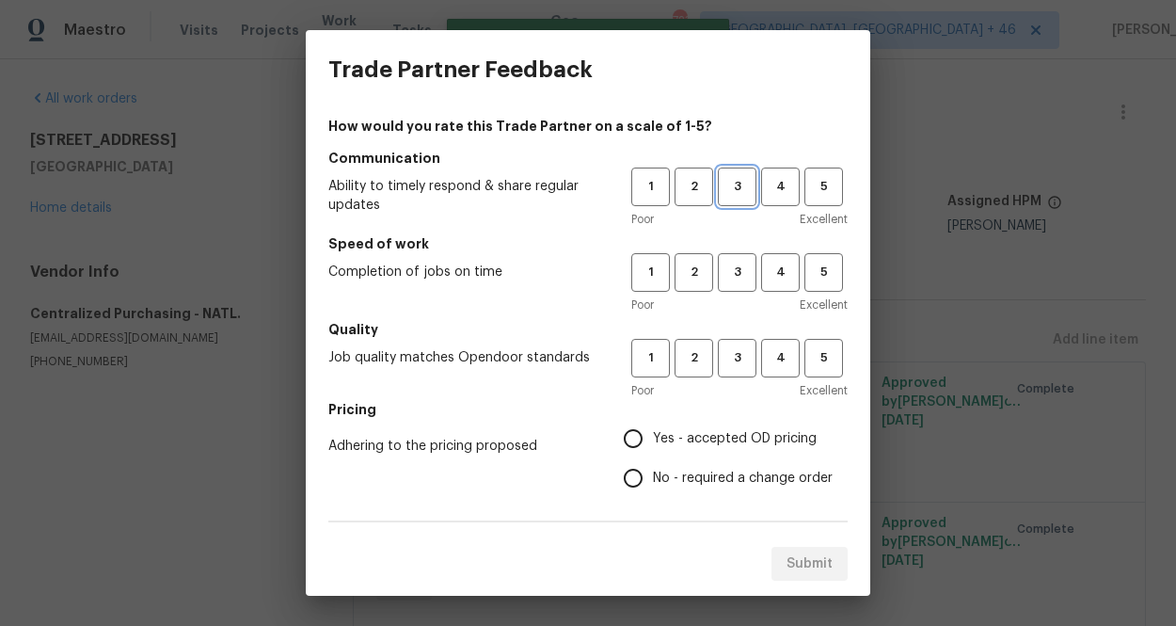
click at [727, 178] on span "3" at bounding box center [737, 187] width 35 height 22
click at [727, 306] on div "Poor Excellent" at bounding box center [739, 304] width 216 height 19
click at [728, 289] on button "3" at bounding box center [737, 272] width 39 height 39
click at [729, 379] on div "1 2 3 4 5 Poor Excellent" at bounding box center [739, 369] width 216 height 61
click at [729, 366] on span "3" at bounding box center [737, 358] width 35 height 22
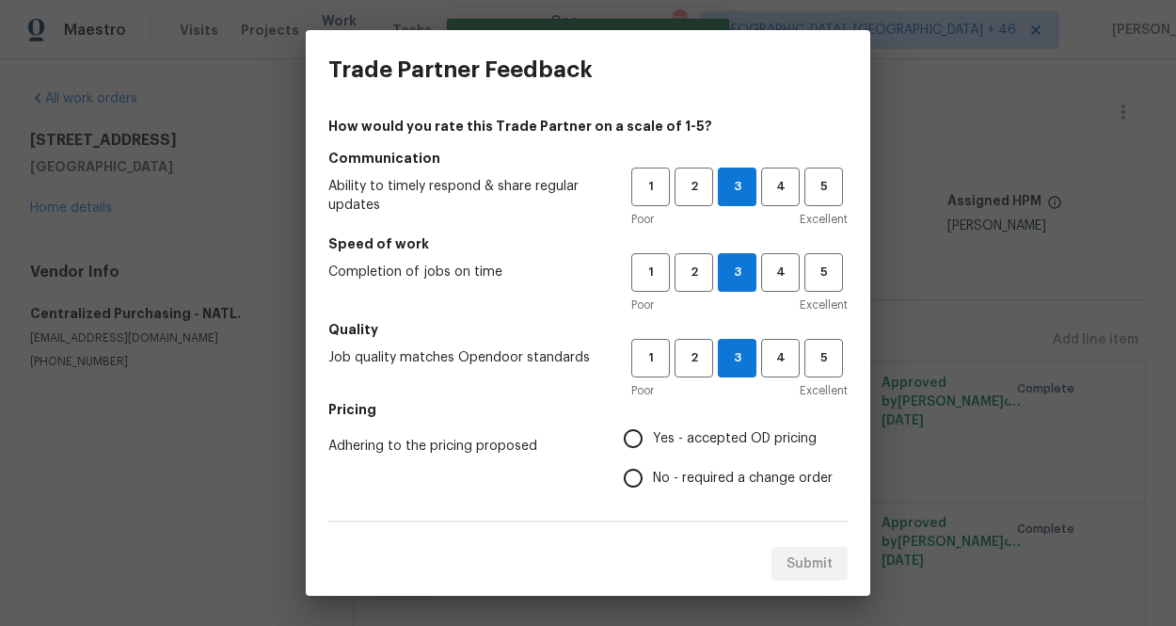
click at [707, 419] on label "Yes - accepted OD pricing" at bounding box center [722, 439] width 219 height 40
click at [653, 419] on input "Yes - accepted OD pricing" at bounding box center [633, 439] width 40 height 40
radio input "true"
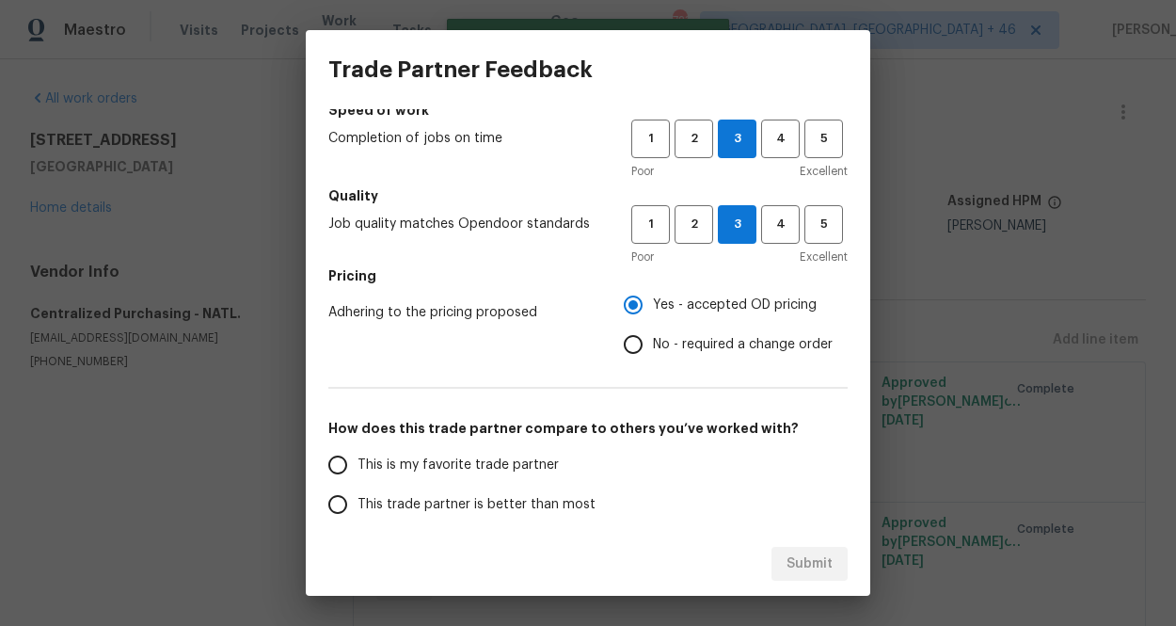
scroll to position [280, 0]
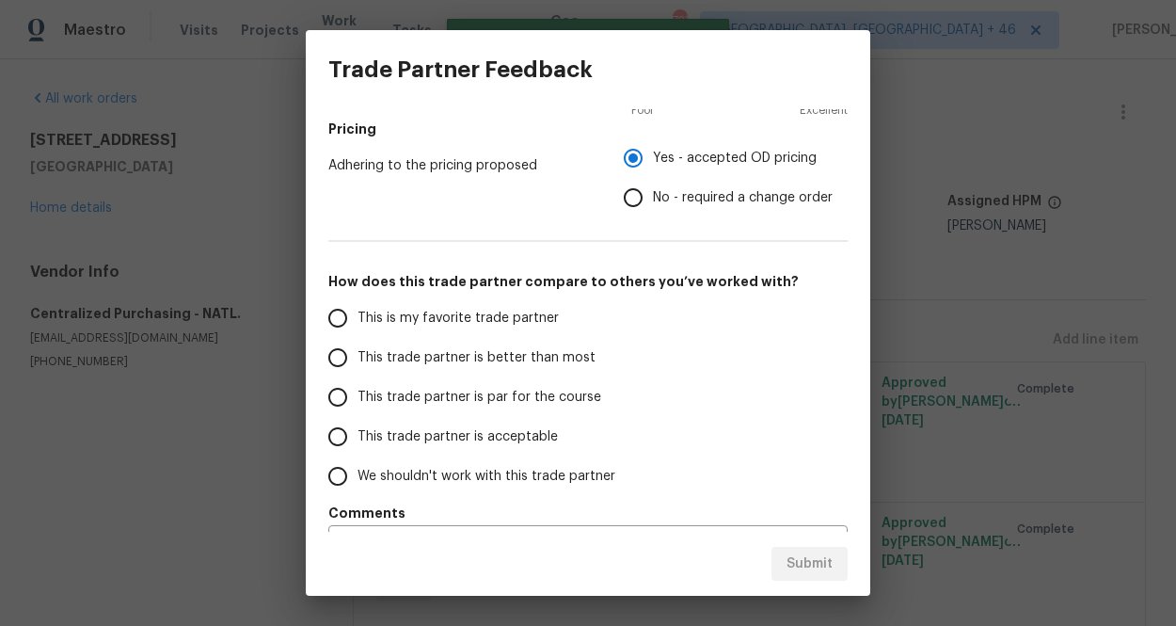
click at [482, 322] on span "This is my favorite trade partner" at bounding box center [457, 319] width 201 height 20
click at [357, 322] on input "This is my favorite trade partner" at bounding box center [338, 318] width 40 height 40
click at [800, 564] on span "Submit" at bounding box center [809, 564] width 46 height 24
radio input "true"
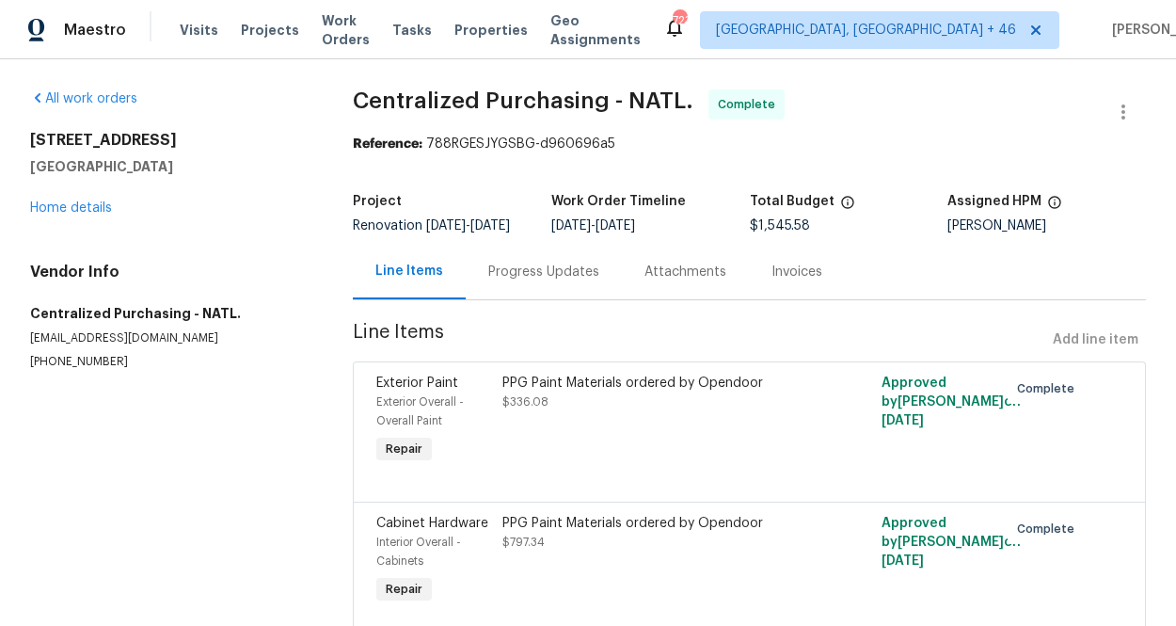
scroll to position [226, 0]
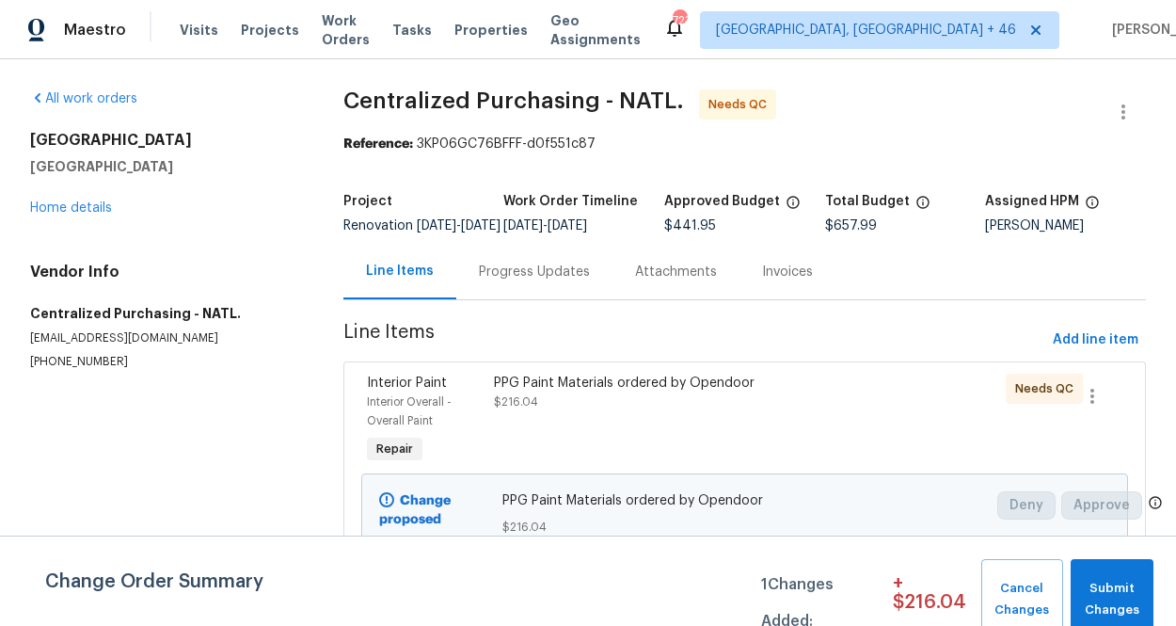
click at [611, 392] on div "PPG Paint Materials ordered by Opendoor" at bounding box center [648, 382] width 309 height 19
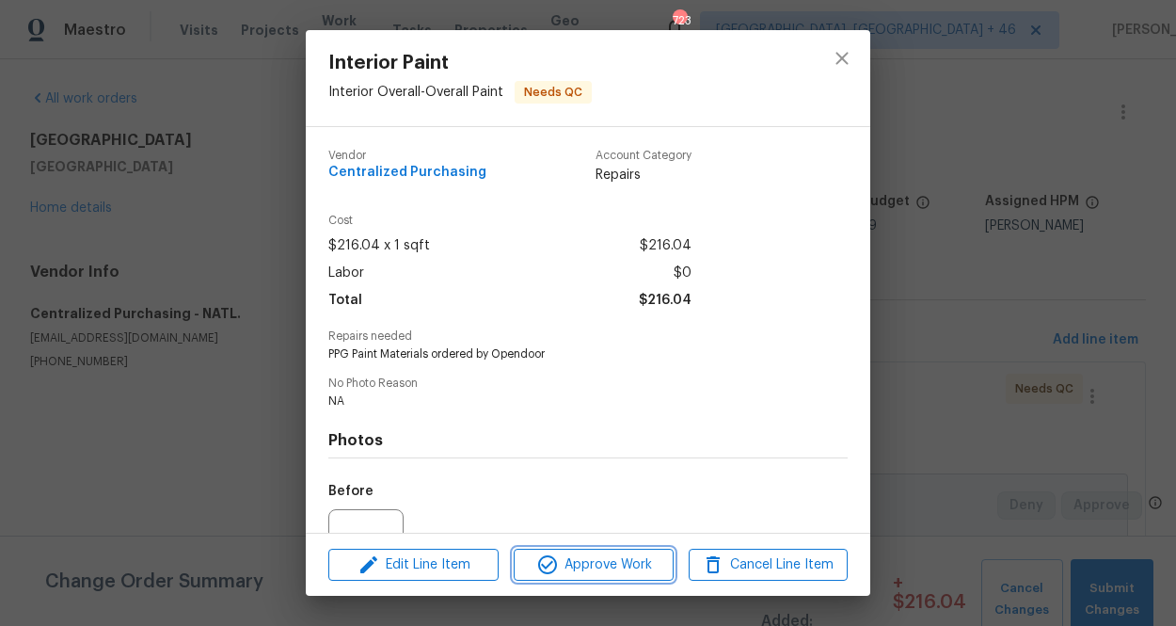
click at [619, 569] on span "Approve Work" at bounding box center [593, 565] width 148 height 24
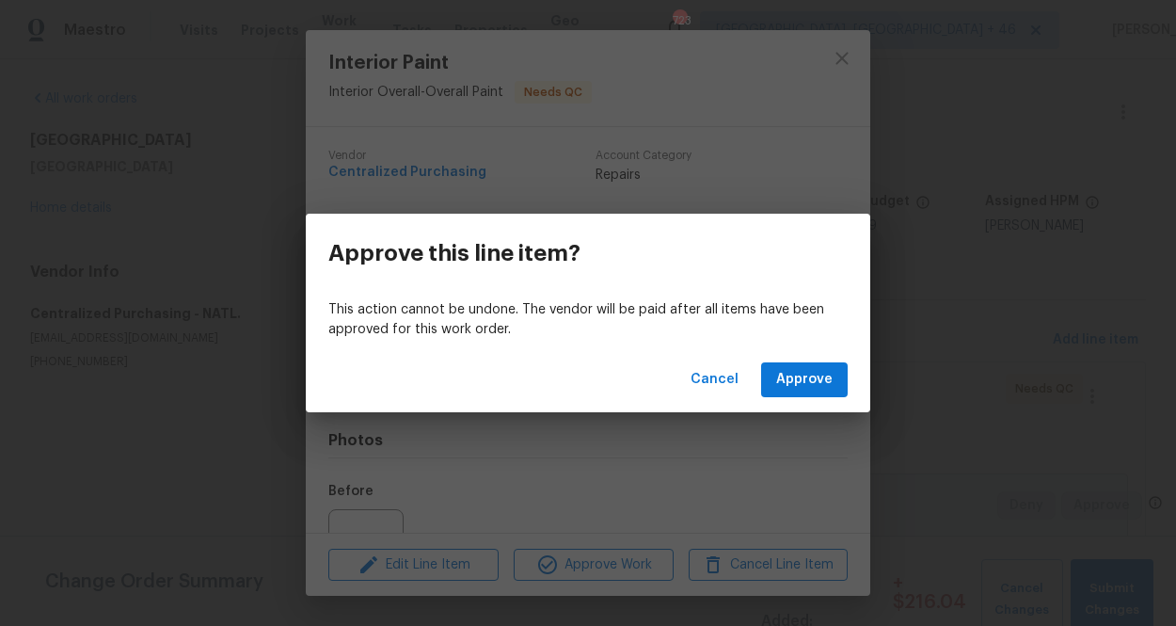
click at [812, 405] on div "Cancel Approve" at bounding box center [588, 379] width 564 height 65
click at [812, 386] on span "Approve" at bounding box center [804, 380] width 56 height 24
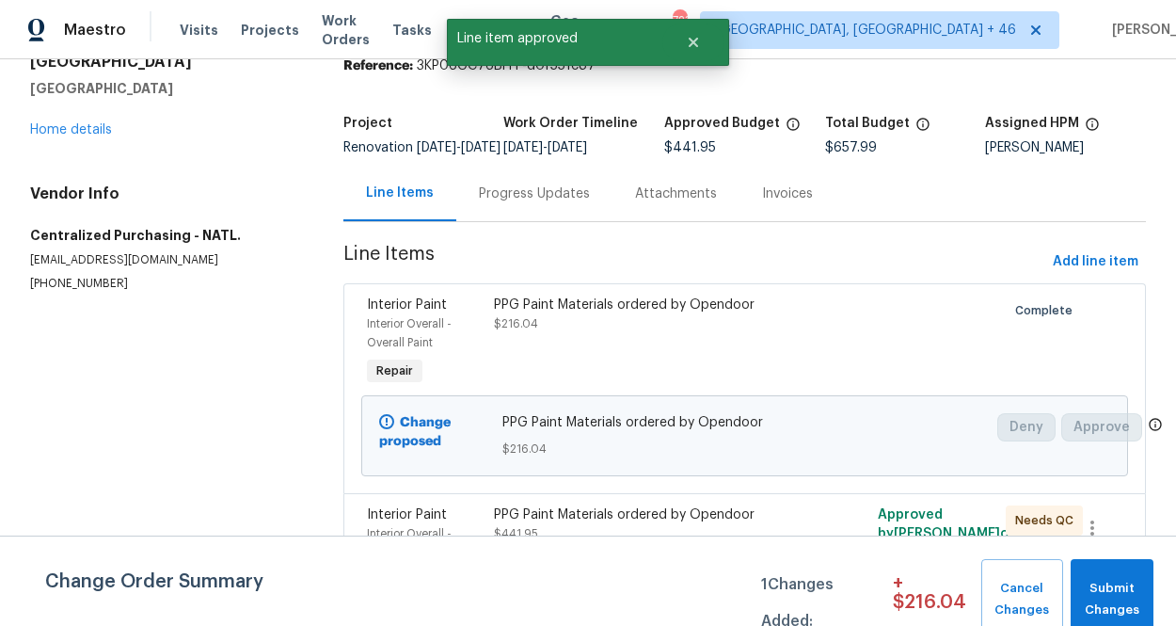
scroll to position [154, 0]
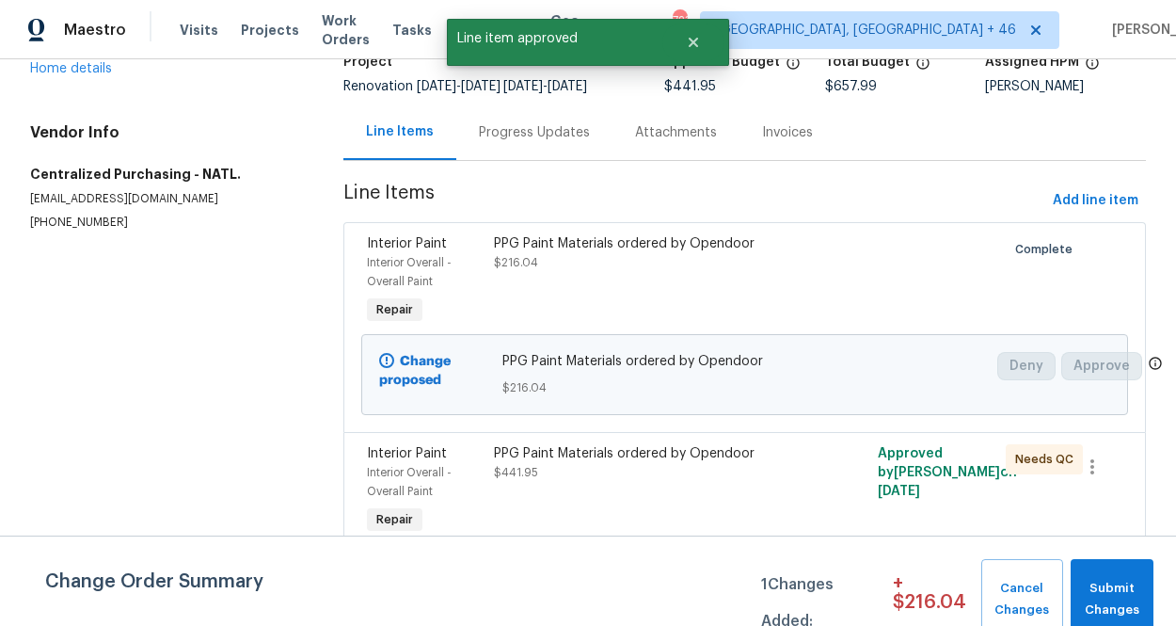
click at [567, 462] on div "PPG Paint Materials ordered by Opendoor $441.95" at bounding box center [648, 463] width 309 height 38
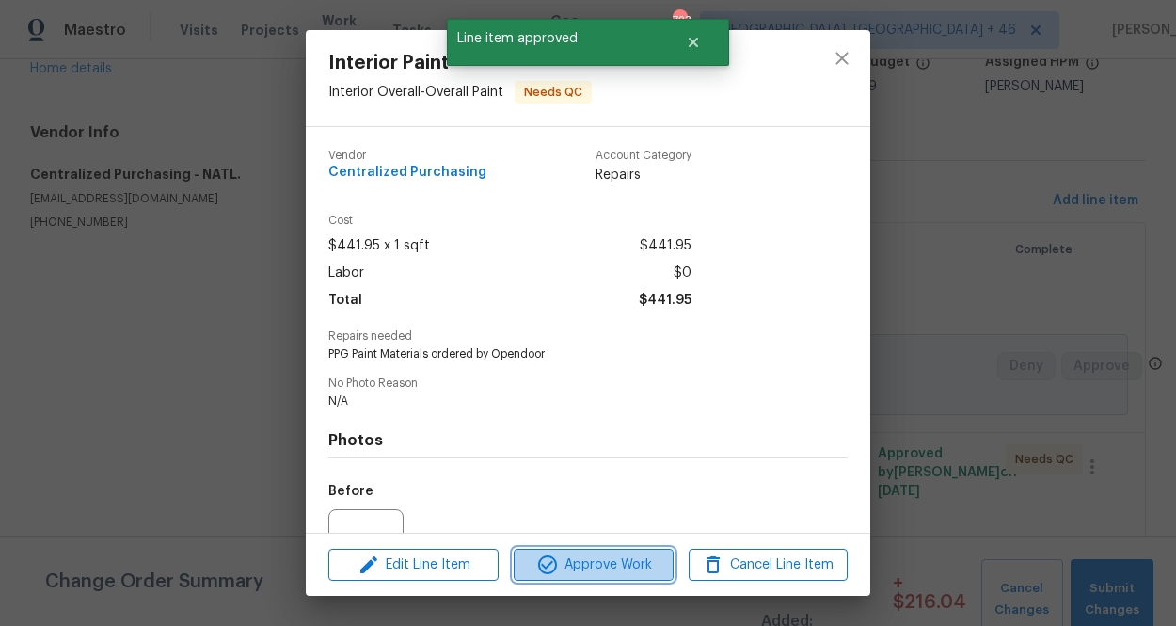
click at [571, 551] on button "Approve Work" at bounding box center [593, 564] width 159 height 33
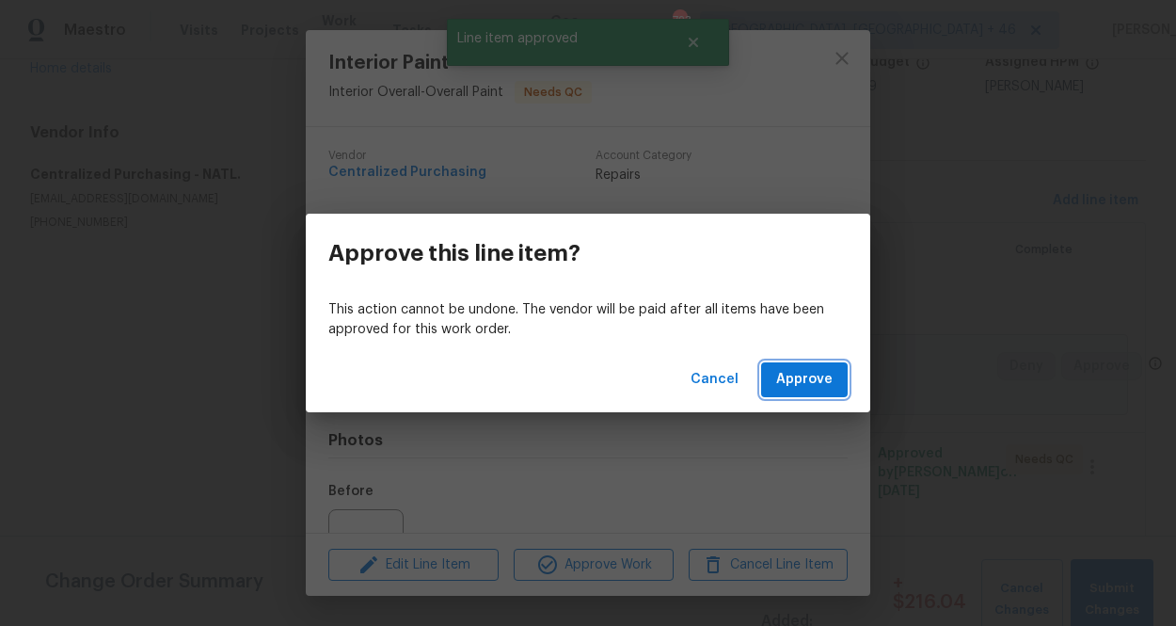
click at [773, 383] on button "Approve" at bounding box center [804, 379] width 87 height 35
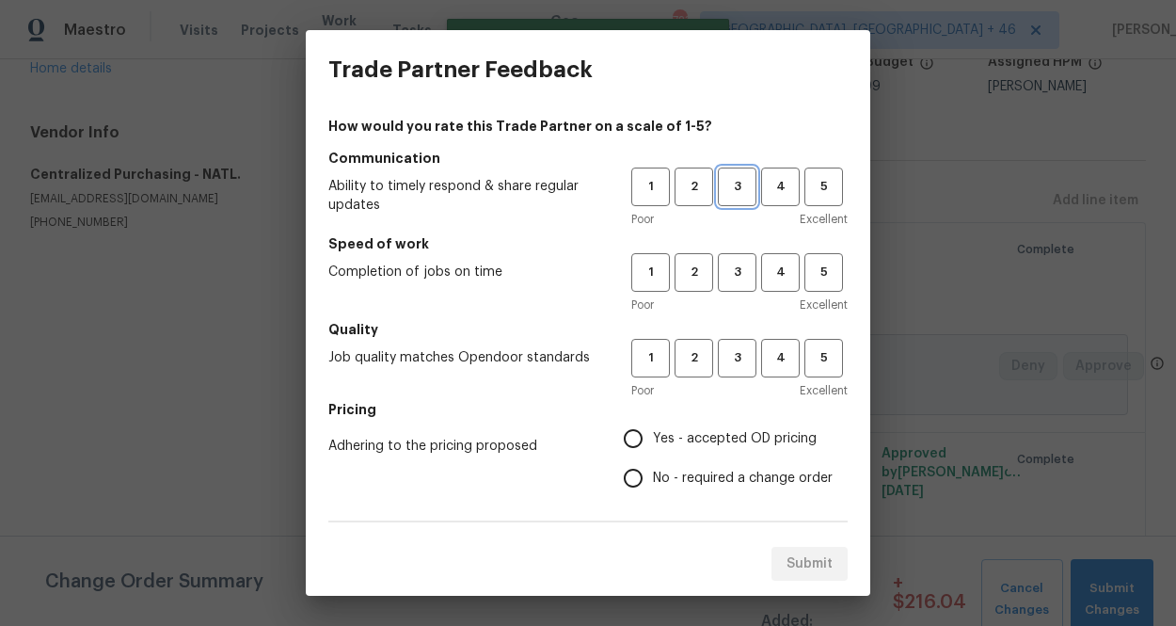
click at [735, 189] on span "3" at bounding box center [737, 187] width 35 height 22
click at [734, 279] on span "3" at bounding box center [737, 273] width 35 height 22
click at [734, 353] on span "3" at bounding box center [737, 358] width 35 height 22
click at [734, 420] on label "Yes - accepted OD pricing" at bounding box center [722, 439] width 219 height 40
click at [653, 420] on input "Yes - accepted OD pricing" at bounding box center [633, 439] width 40 height 40
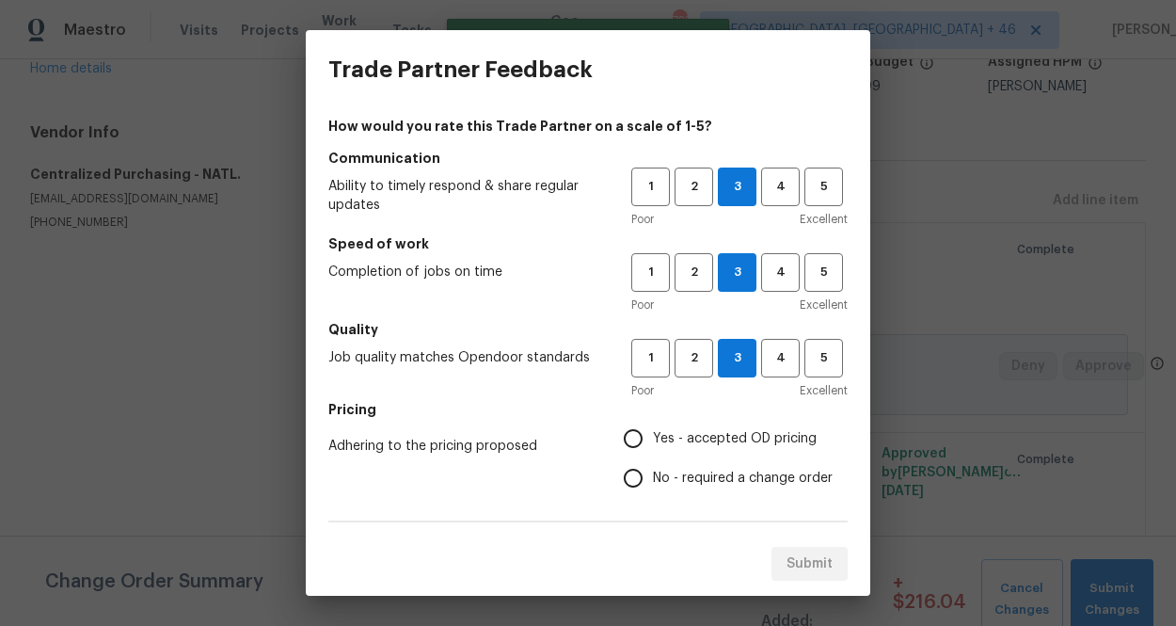
radio input "true"
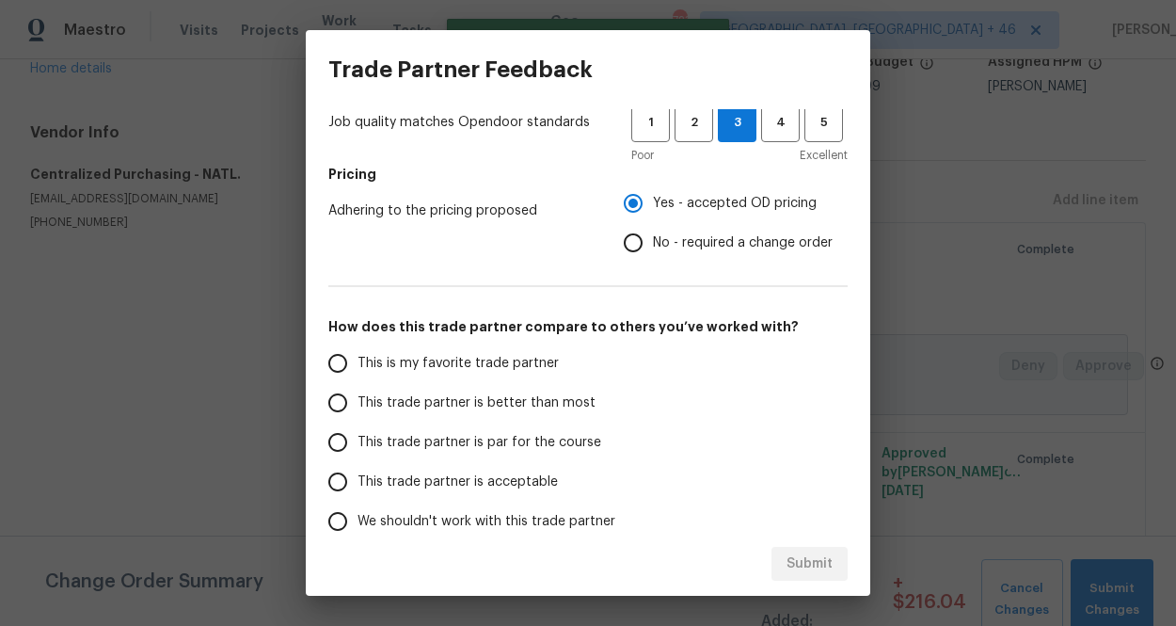
scroll to position [329, 0]
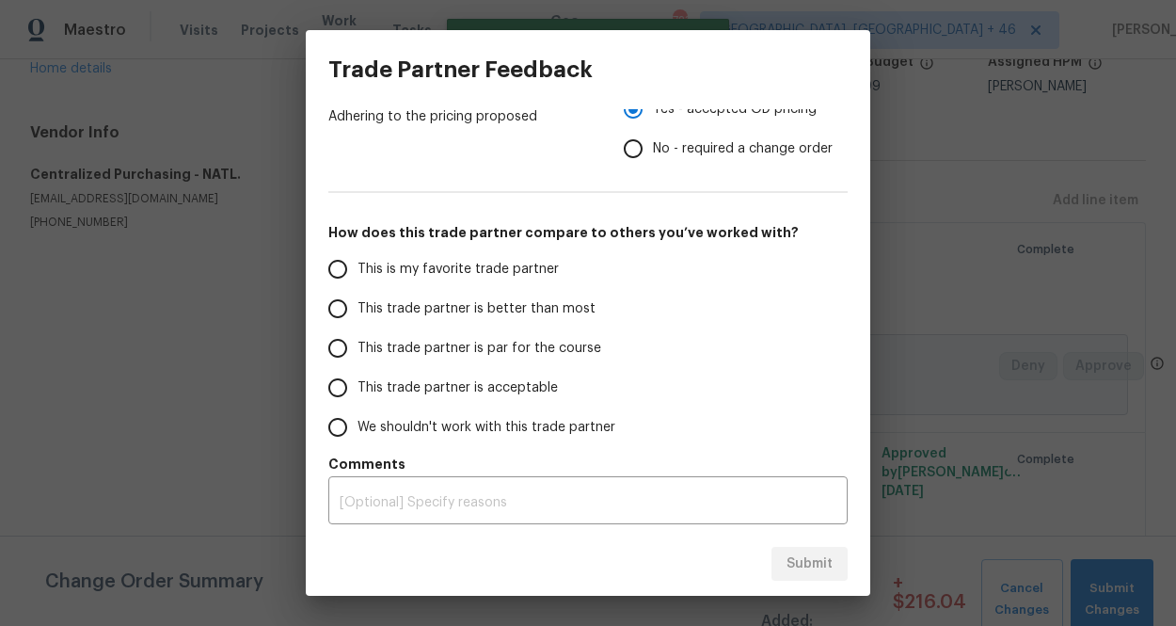
click at [478, 271] on span "This is my favorite trade partner" at bounding box center [457, 270] width 201 height 20
click at [357, 271] on input "This is my favorite trade partner" at bounding box center [338, 269] width 40 height 40
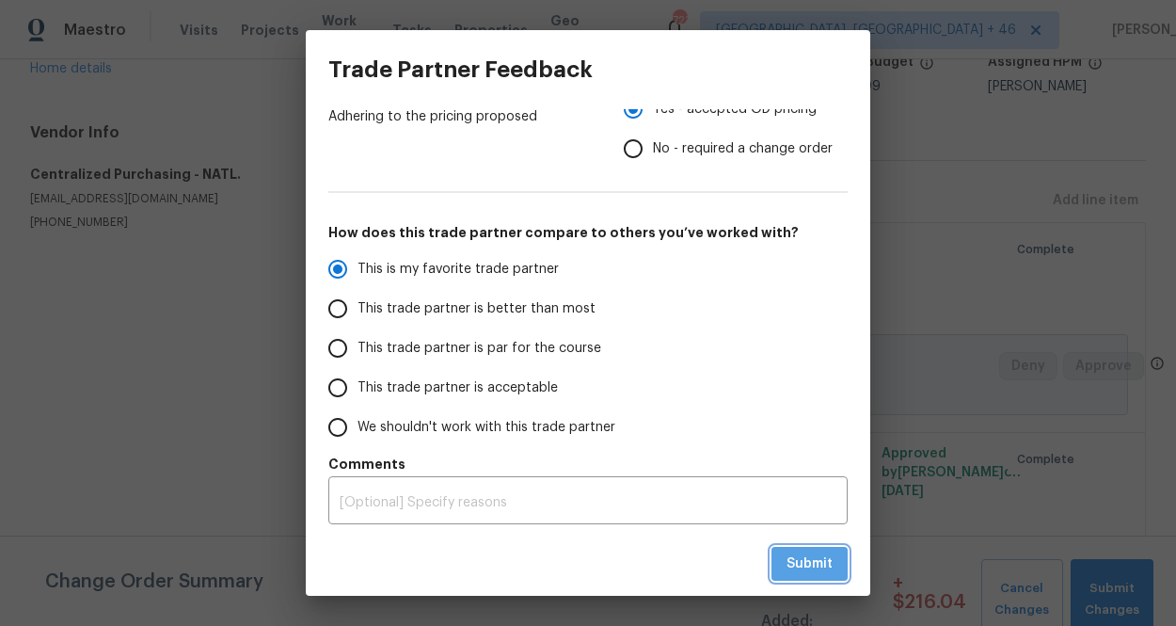
click at [788, 563] on span "Submit" at bounding box center [809, 564] width 46 height 24
radio input "true"
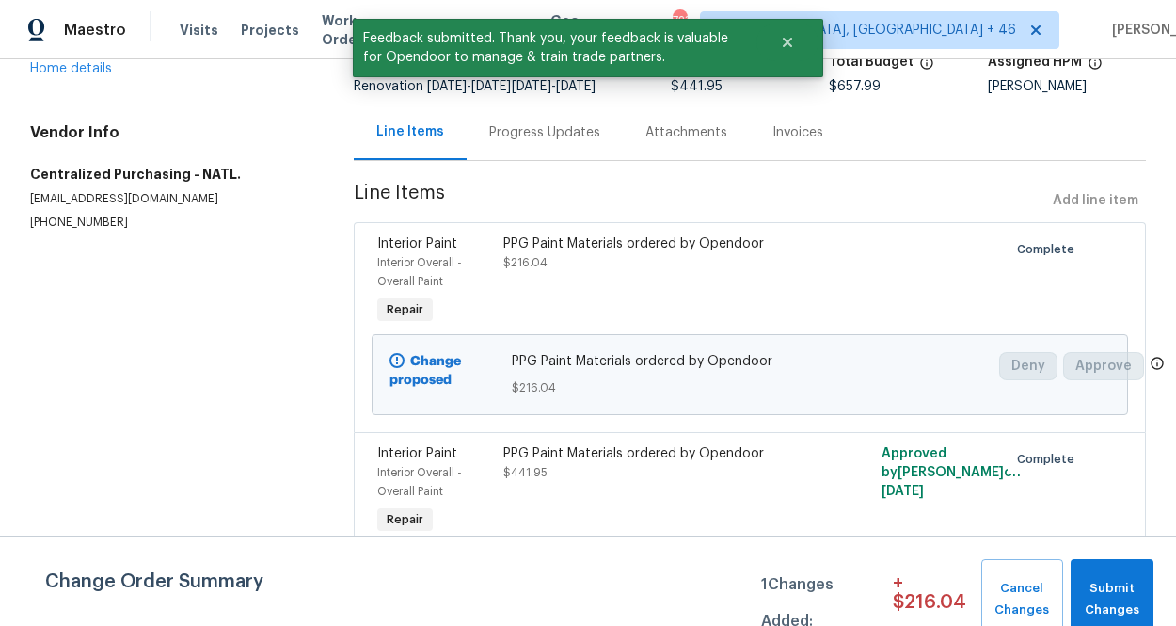
scroll to position [0, 0]
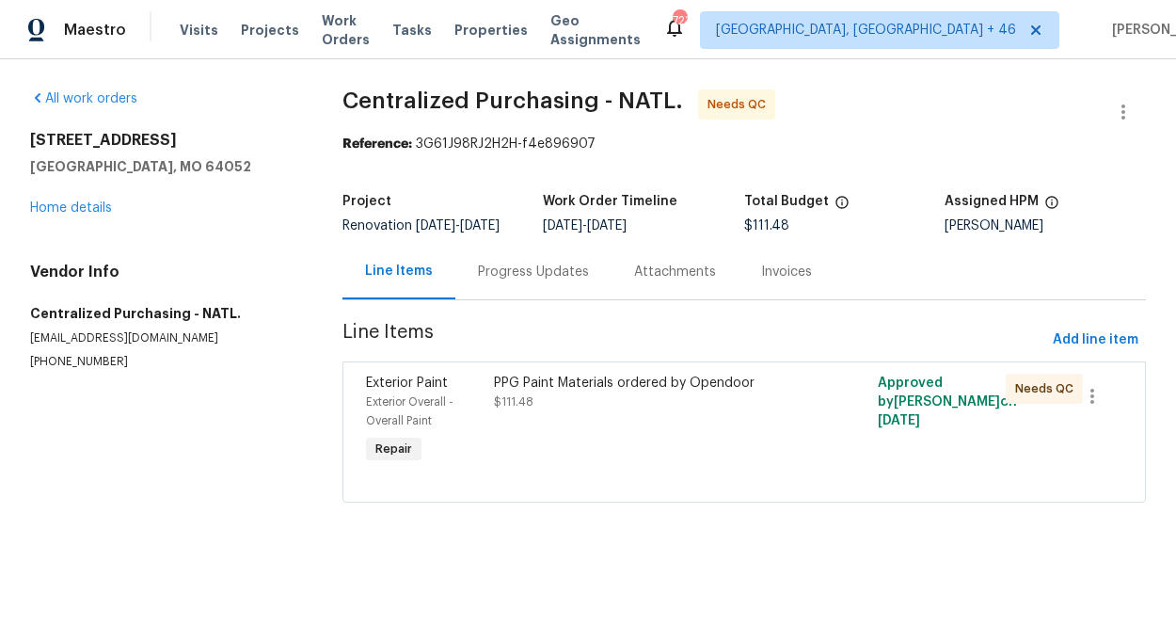
click at [619, 424] on div "PPG Paint Materials ordered by Opendoor $111.48" at bounding box center [648, 420] width 320 height 105
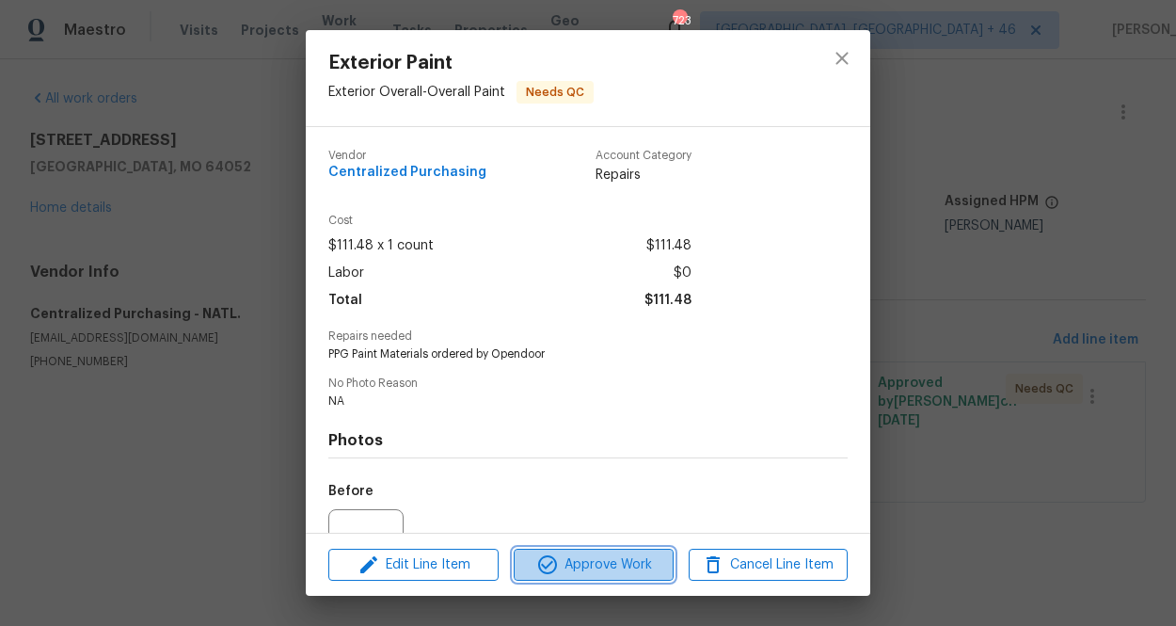
click at [558, 576] on button "Approve Work" at bounding box center [593, 564] width 159 height 33
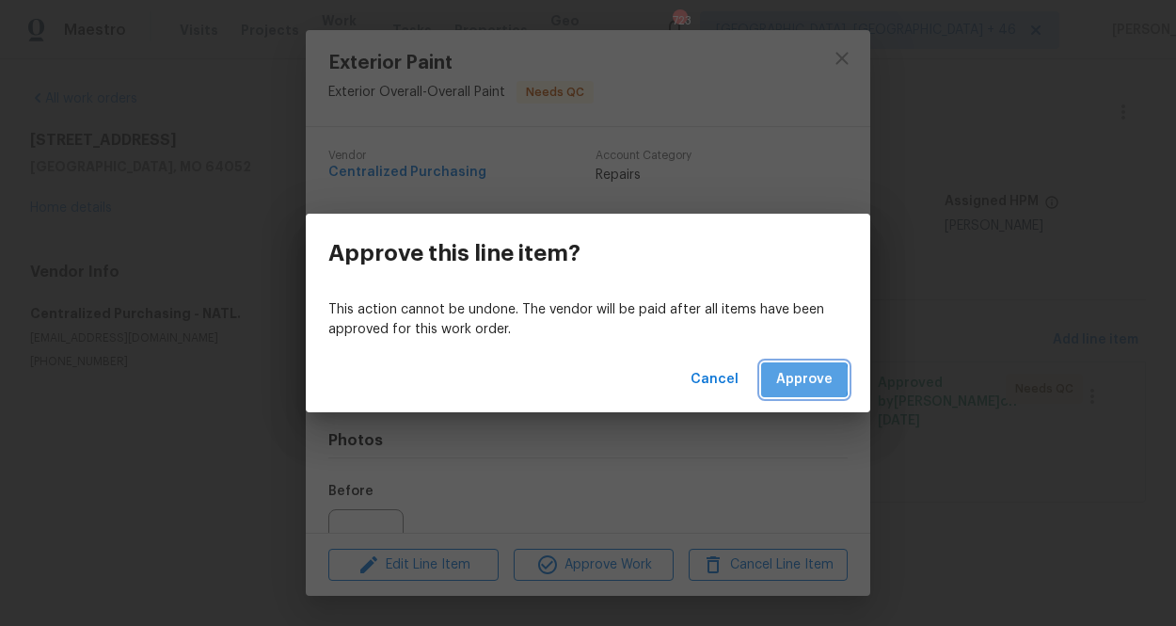
click at [787, 379] on span "Approve" at bounding box center [804, 380] width 56 height 24
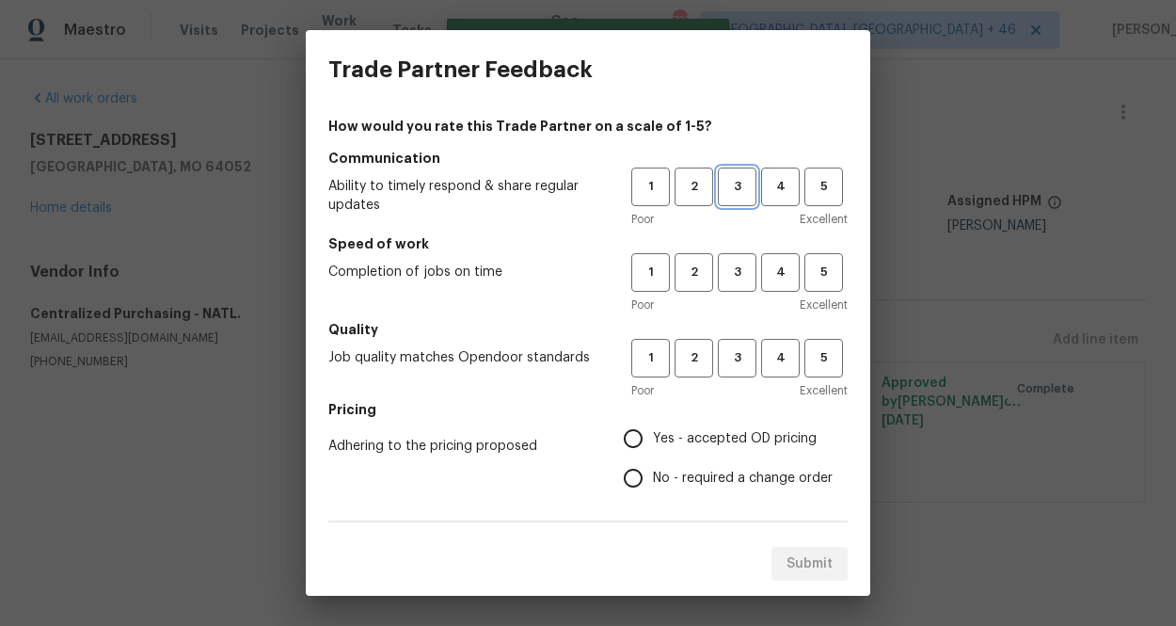
click at [740, 191] on span "3" at bounding box center [737, 187] width 35 height 22
click at [740, 295] on div "Poor Excellent" at bounding box center [739, 304] width 216 height 19
click at [739, 292] on div "1 2 3 4 5 Poor Excellent" at bounding box center [739, 283] width 216 height 61
click at [736, 283] on button "3" at bounding box center [737, 272] width 39 height 39
click at [736, 334] on h5 "Quality" at bounding box center [587, 329] width 519 height 19
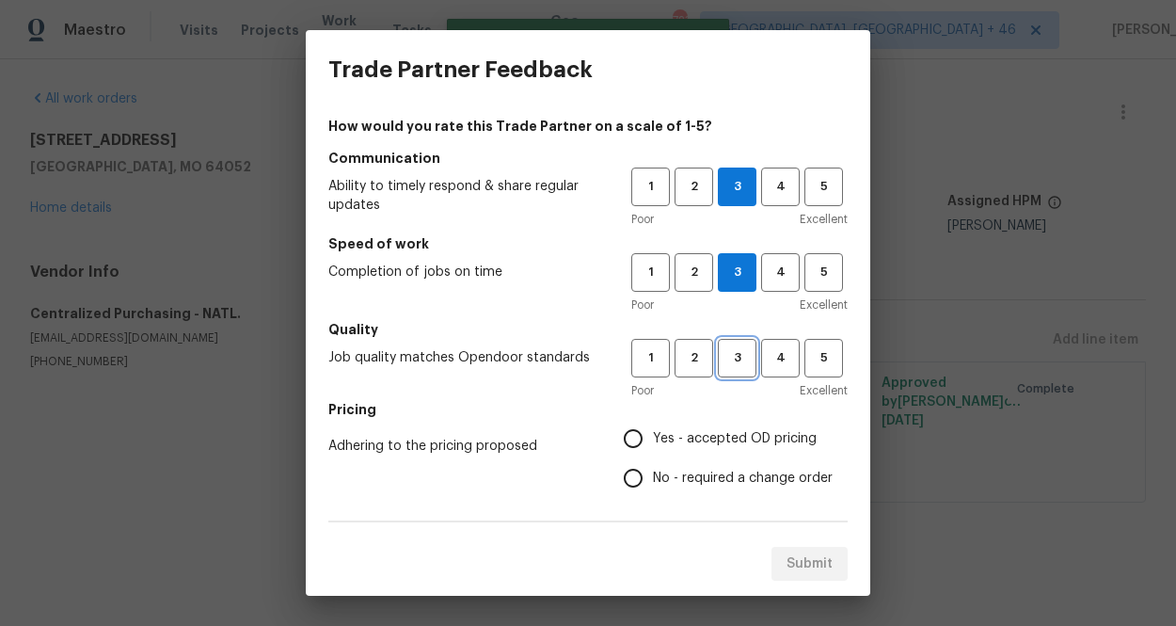
click at [736, 373] on button "3" at bounding box center [737, 358] width 39 height 39
click at [710, 450] on label "Yes - accepted OD pricing" at bounding box center [722, 439] width 219 height 40
click at [653, 450] on input "Yes - accepted OD pricing" at bounding box center [633, 439] width 40 height 40
radio input "true"
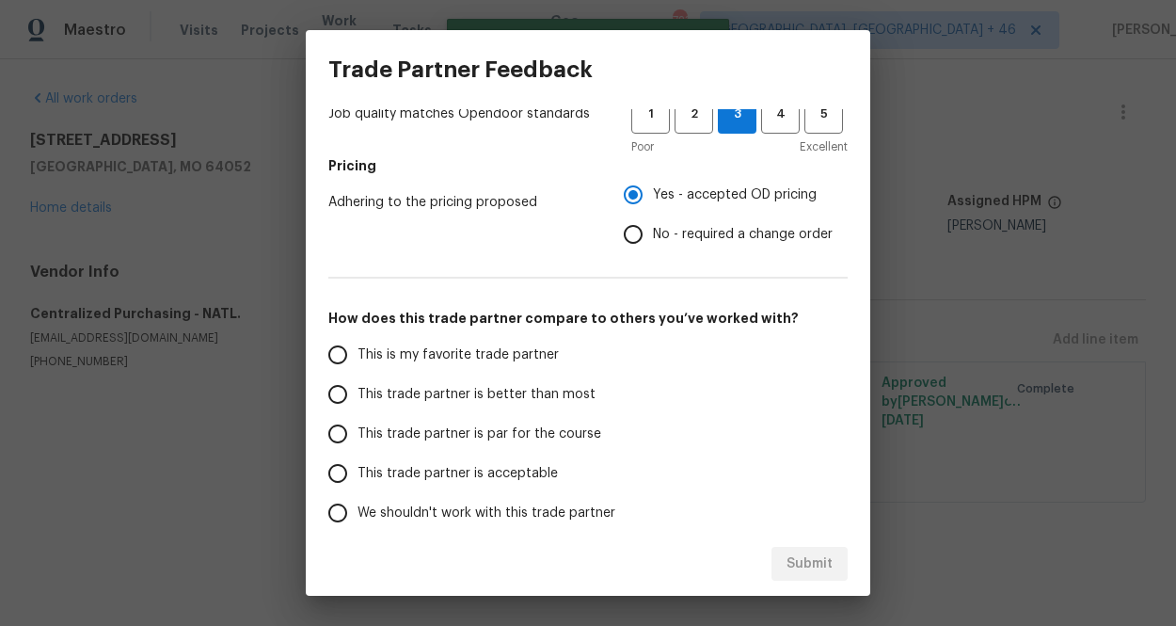
scroll to position [283, 0]
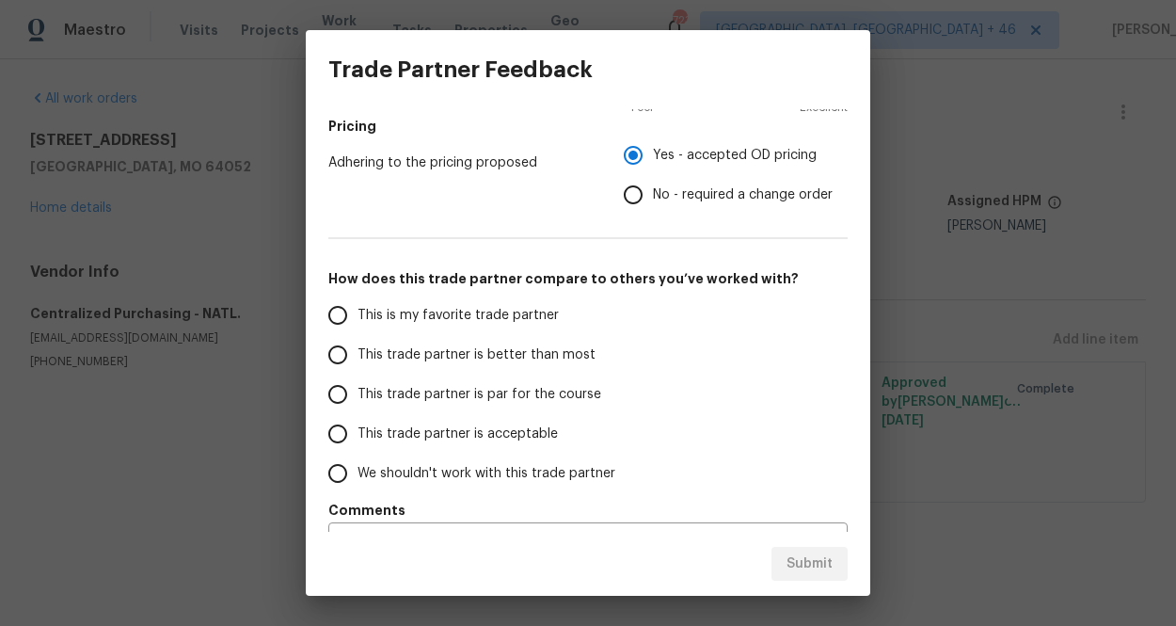
click at [510, 326] on label "This is my favorite trade partner" at bounding box center [466, 315] width 297 height 40
click at [357, 326] on input "This is my favorite trade partner" at bounding box center [338, 315] width 40 height 40
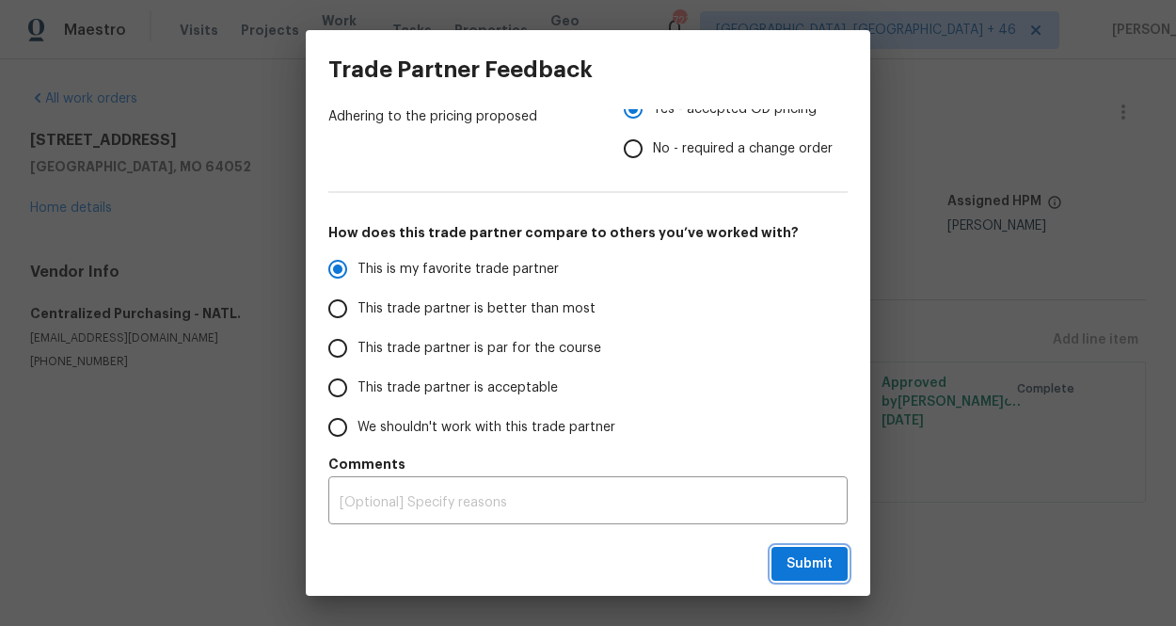
click at [807, 563] on span "Submit" at bounding box center [809, 564] width 46 height 24
radio input "true"
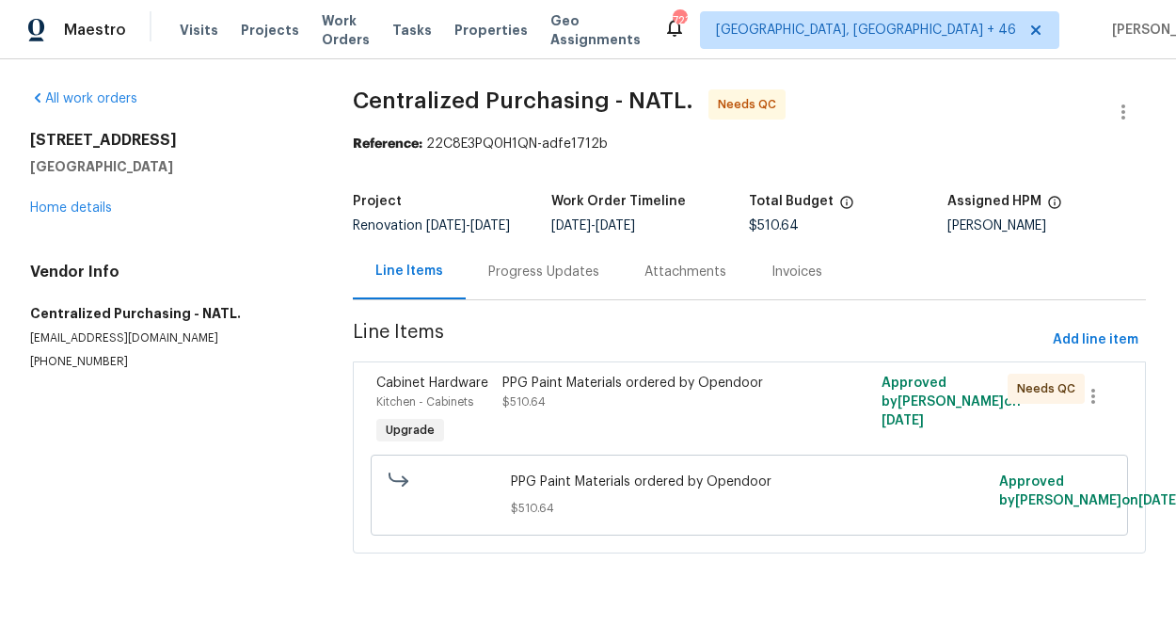
click at [615, 411] on div "PPG Paint Materials ordered by Opendoor $510.64" at bounding box center [654, 392] width 305 height 38
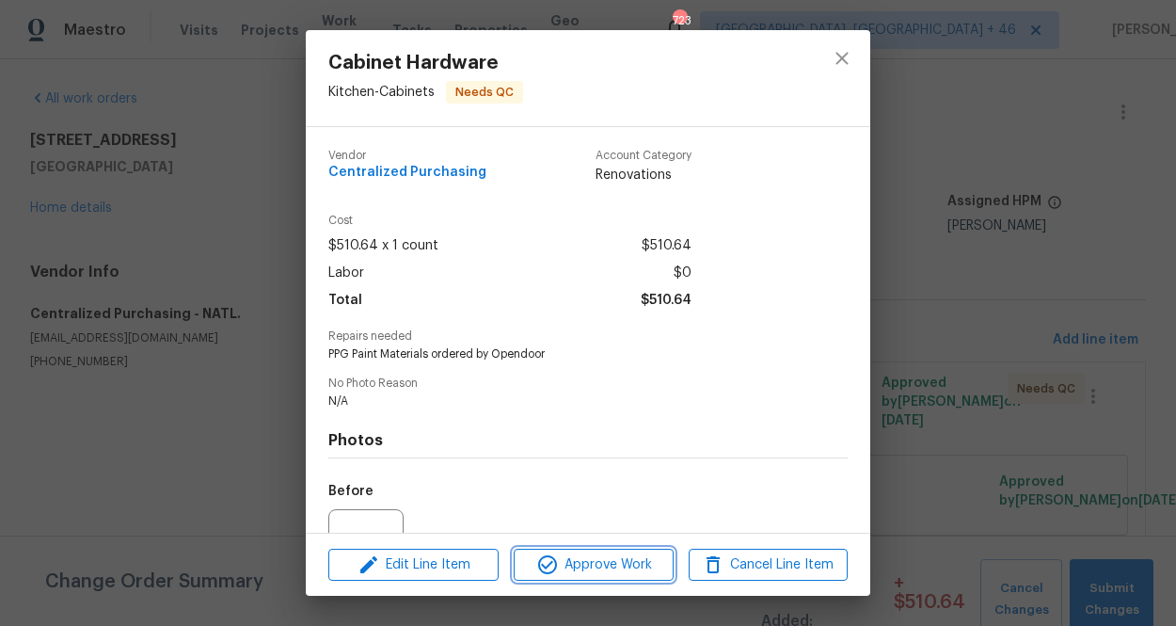
click at [605, 559] on span "Approve Work" at bounding box center [593, 565] width 148 height 24
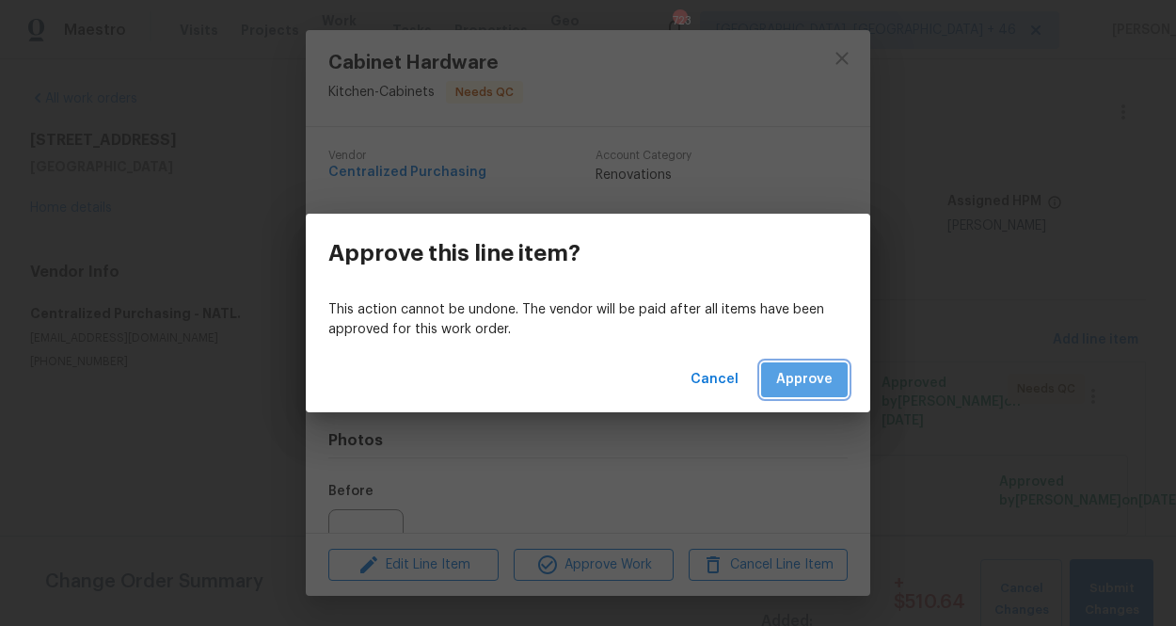
click at [809, 373] on span "Approve" at bounding box center [804, 380] width 56 height 24
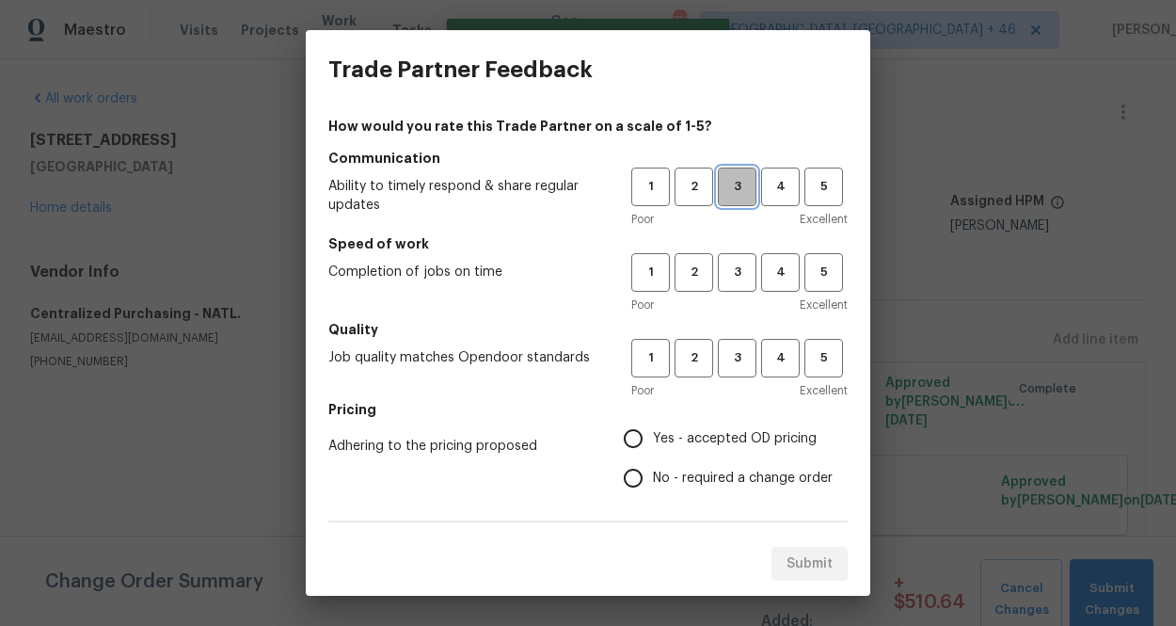
click at [722, 182] on span "3" at bounding box center [737, 187] width 35 height 22
drag, startPoint x: 737, startPoint y: 270, endPoint x: 738, endPoint y: 279, distance: 9.5
click at [738, 271] on span "3" at bounding box center [737, 273] width 35 height 22
click at [735, 352] on span "3" at bounding box center [737, 358] width 35 height 22
click at [713, 440] on span "Yes - accepted OD pricing" at bounding box center [735, 439] width 164 height 20
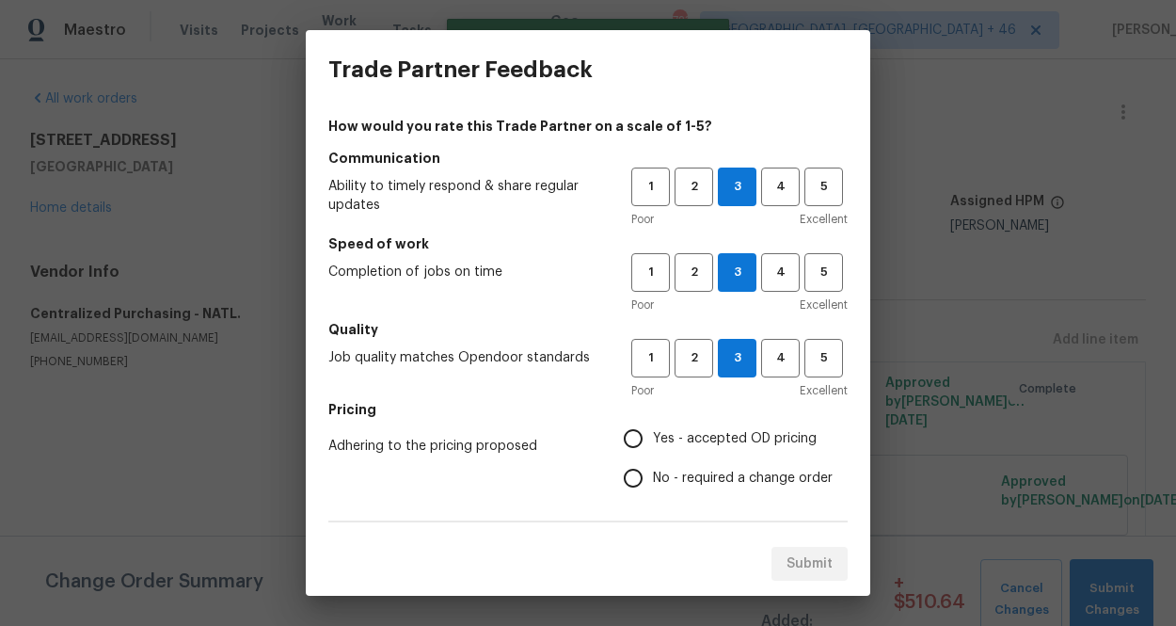
click at [653, 440] on input "Yes - accepted OD pricing" at bounding box center [633, 439] width 40 height 40
radio input "true"
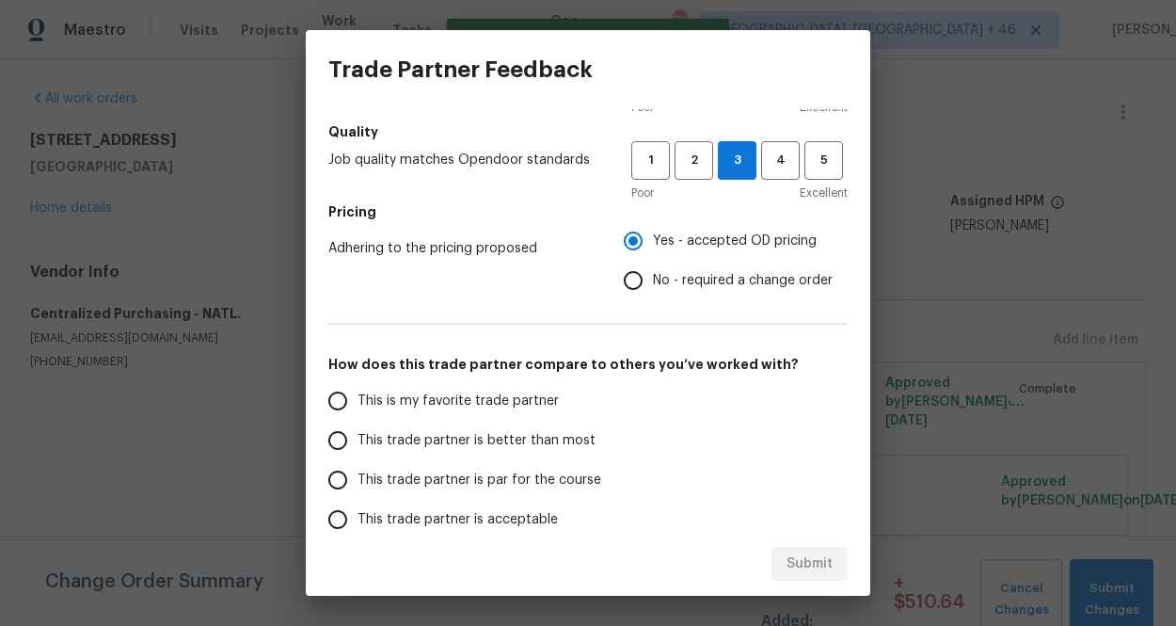
scroll to position [280, 0]
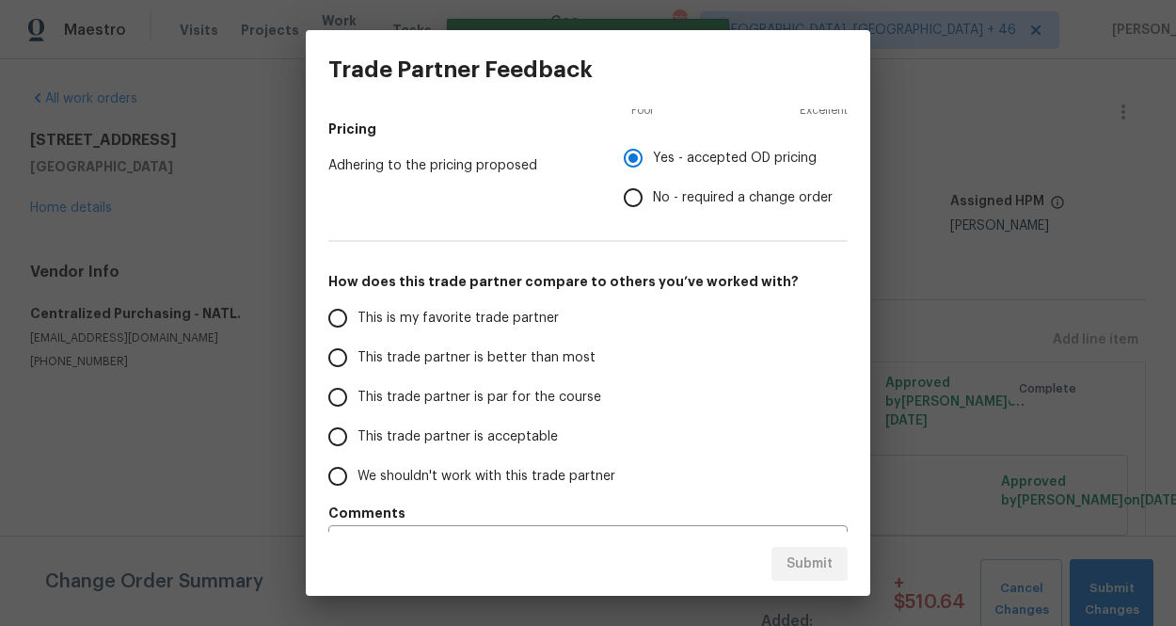
click at [518, 320] on span "This is my favorite trade partner" at bounding box center [457, 319] width 201 height 20
click at [357, 320] on input "This is my favorite trade partner" at bounding box center [338, 318] width 40 height 40
click at [793, 555] on span "Submit" at bounding box center [809, 564] width 46 height 24
radio input "true"
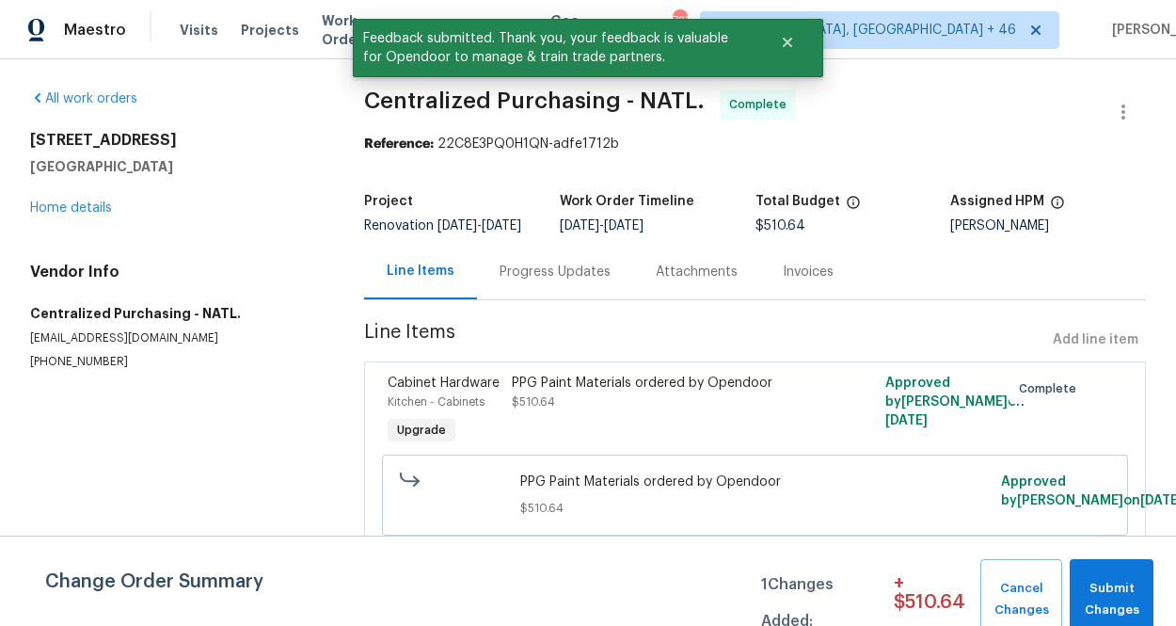
scroll to position [5, 0]
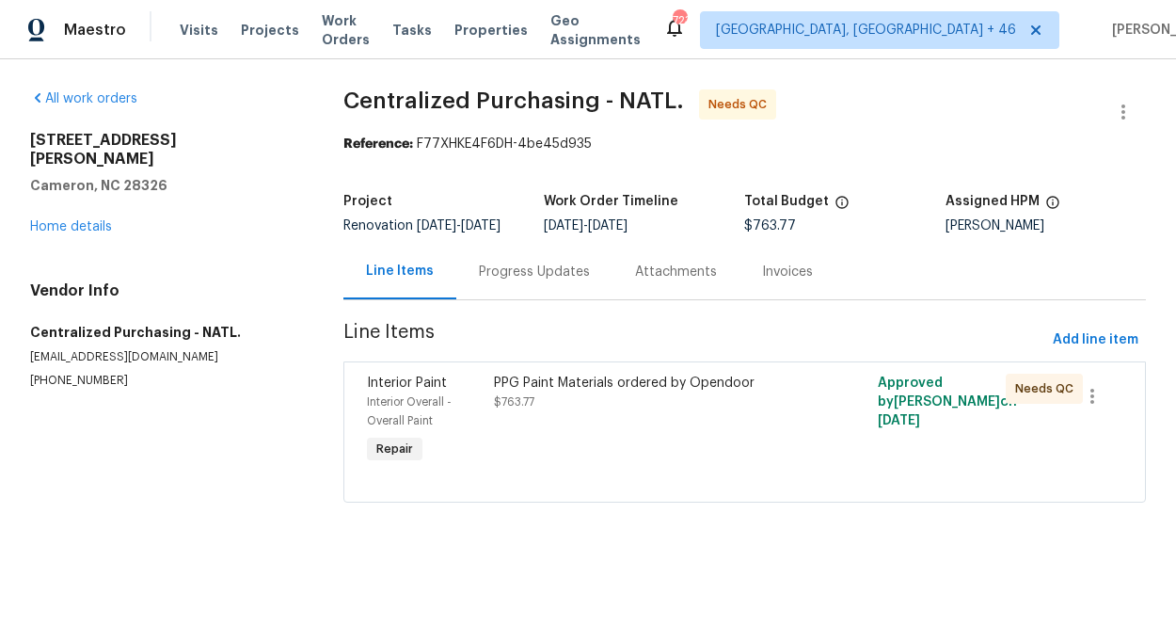
click at [627, 411] on div "PPG Paint Materials ordered by Opendoor $763.77" at bounding box center [648, 392] width 309 height 38
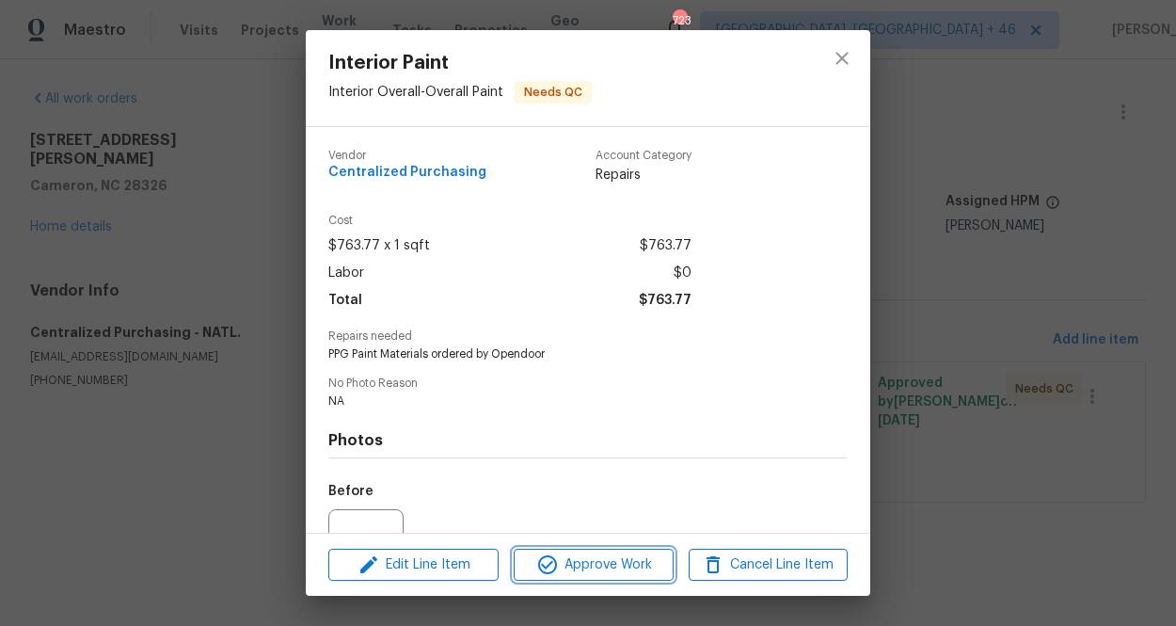
click at [635, 564] on span "Approve Work" at bounding box center [593, 565] width 148 height 24
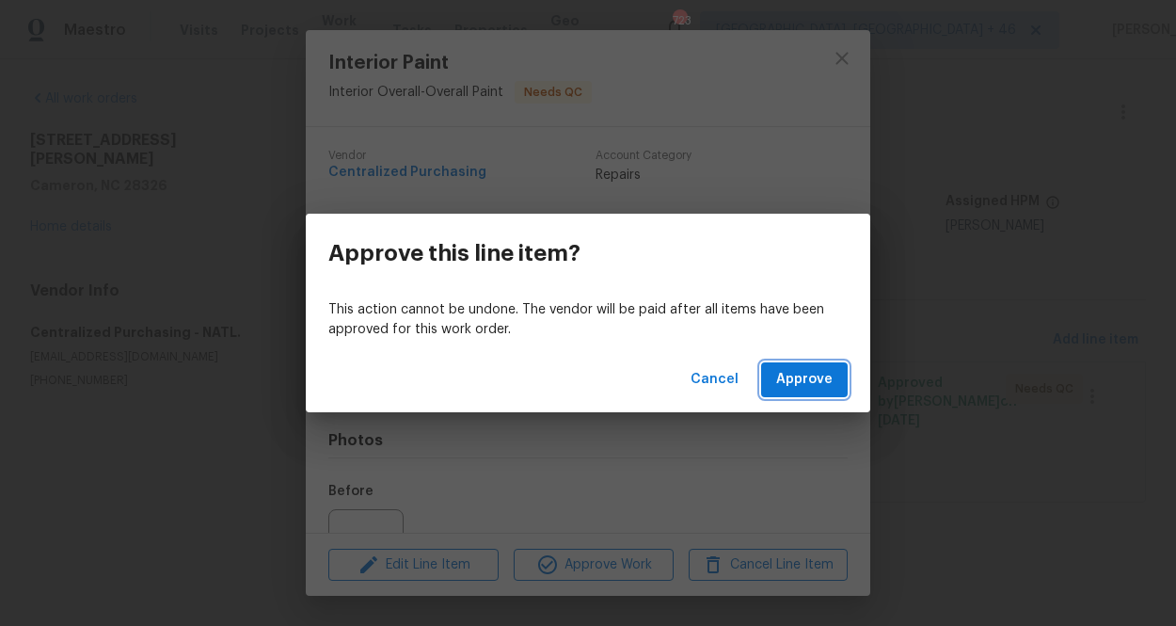
click at [797, 377] on span "Approve" at bounding box center [804, 380] width 56 height 24
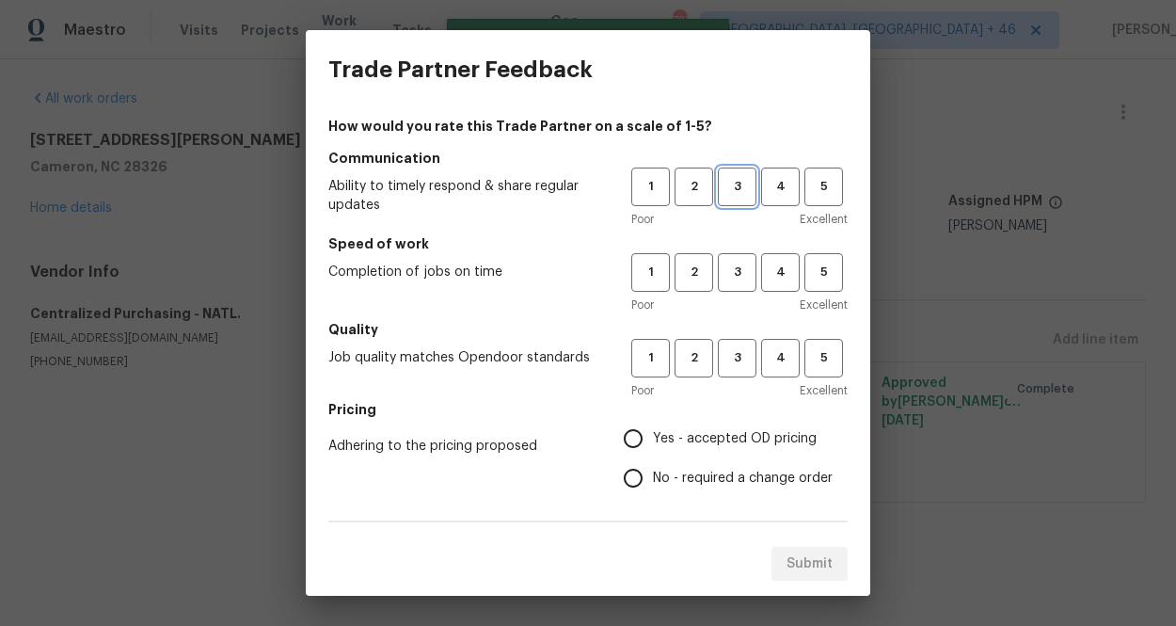
click at [747, 178] on span "3" at bounding box center [737, 187] width 35 height 22
click at [738, 273] on span "3" at bounding box center [737, 273] width 35 height 22
click at [739, 346] on button "3" at bounding box center [737, 358] width 39 height 39
click at [739, 419] on label "Yes - accepted OD pricing" at bounding box center [722, 439] width 219 height 40
click at [653, 419] on input "Yes - accepted OD pricing" at bounding box center [633, 439] width 40 height 40
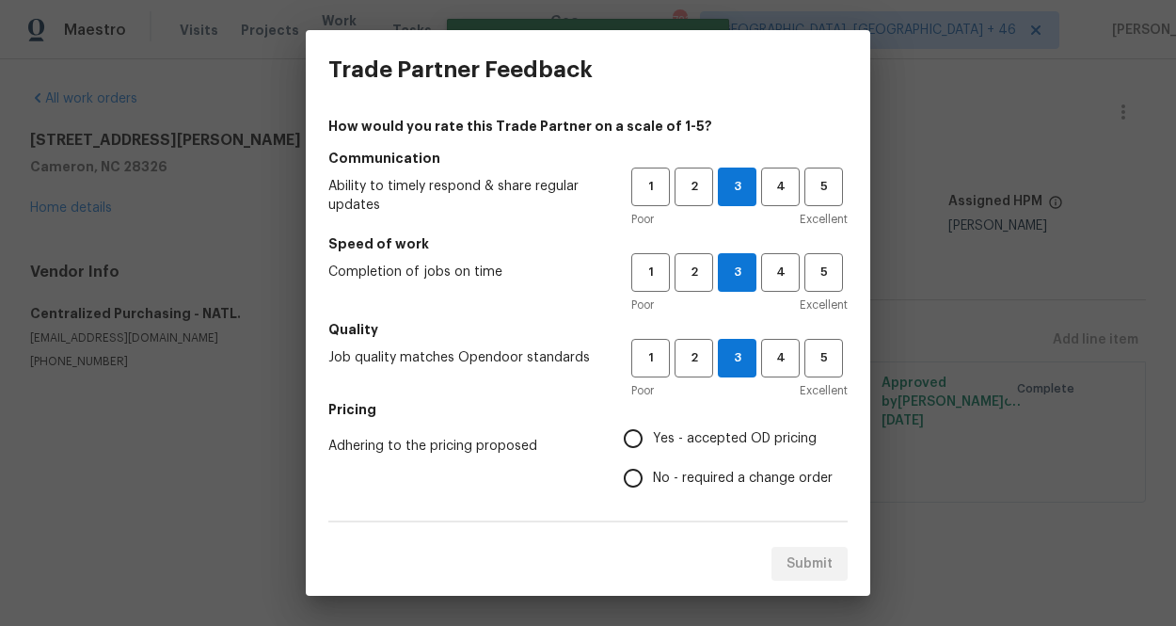
radio input "true"
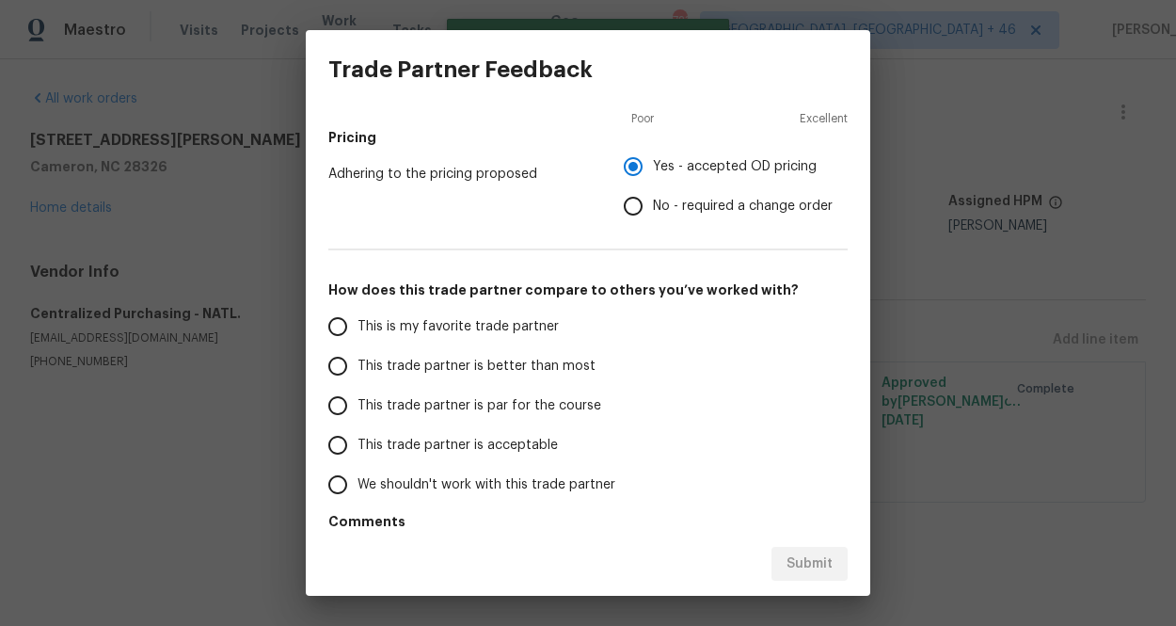
scroll to position [329, 0]
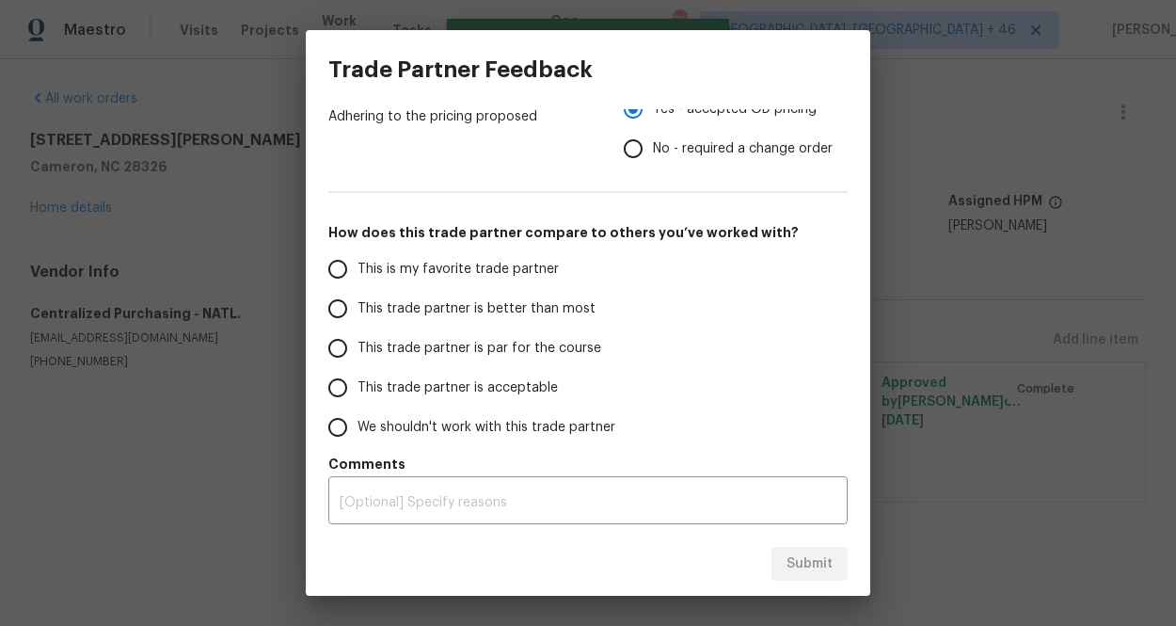
click at [465, 268] on span "This is my favorite trade partner" at bounding box center [457, 270] width 201 height 20
click at [357, 268] on input "This is my favorite trade partner" at bounding box center [338, 269] width 40 height 40
click at [806, 576] on button "Submit" at bounding box center [809, 564] width 76 height 35
radio input "true"
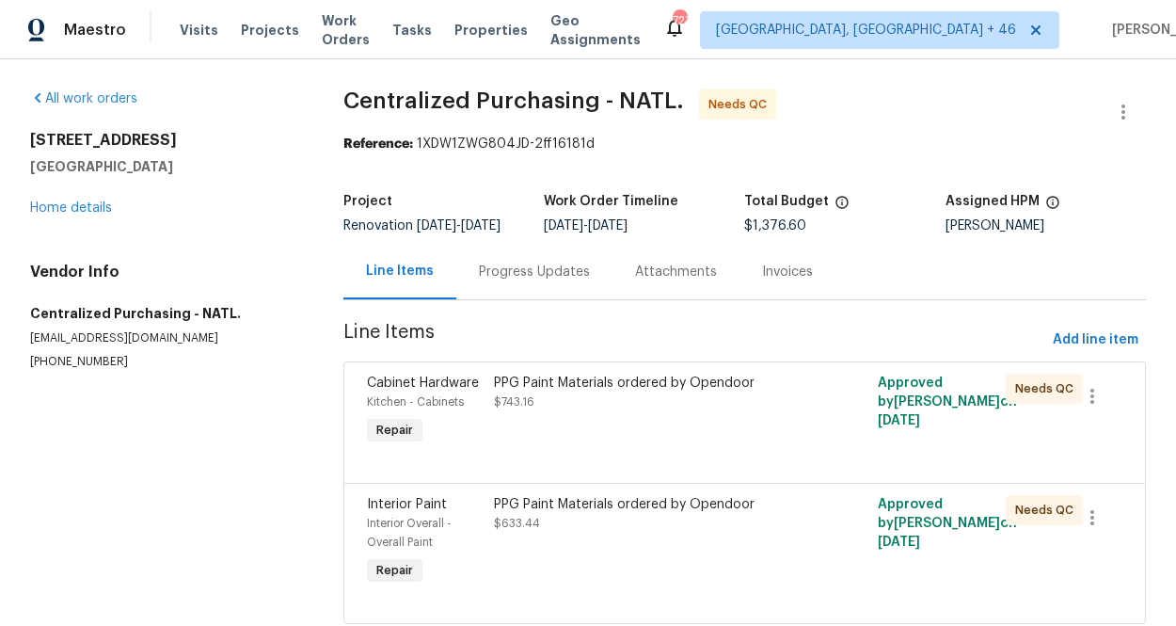
click at [525, 386] on div "PPG Paint Materials ordered by Opendoor $743.16" at bounding box center [648, 411] width 320 height 87
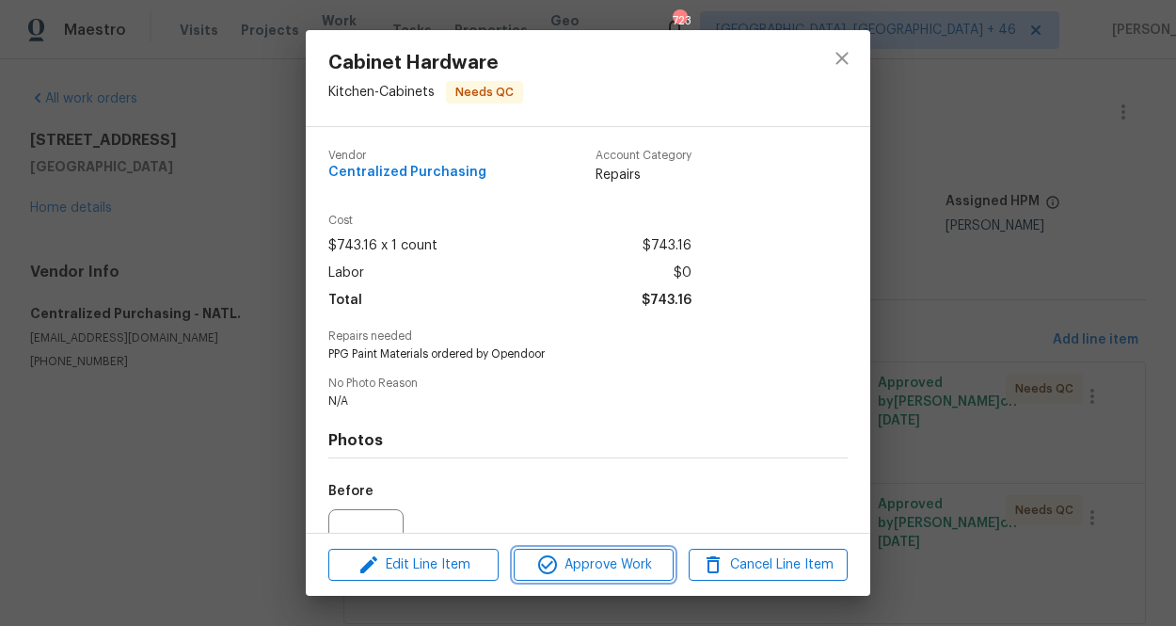
click at [588, 558] on span "Approve Work" at bounding box center [593, 565] width 148 height 24
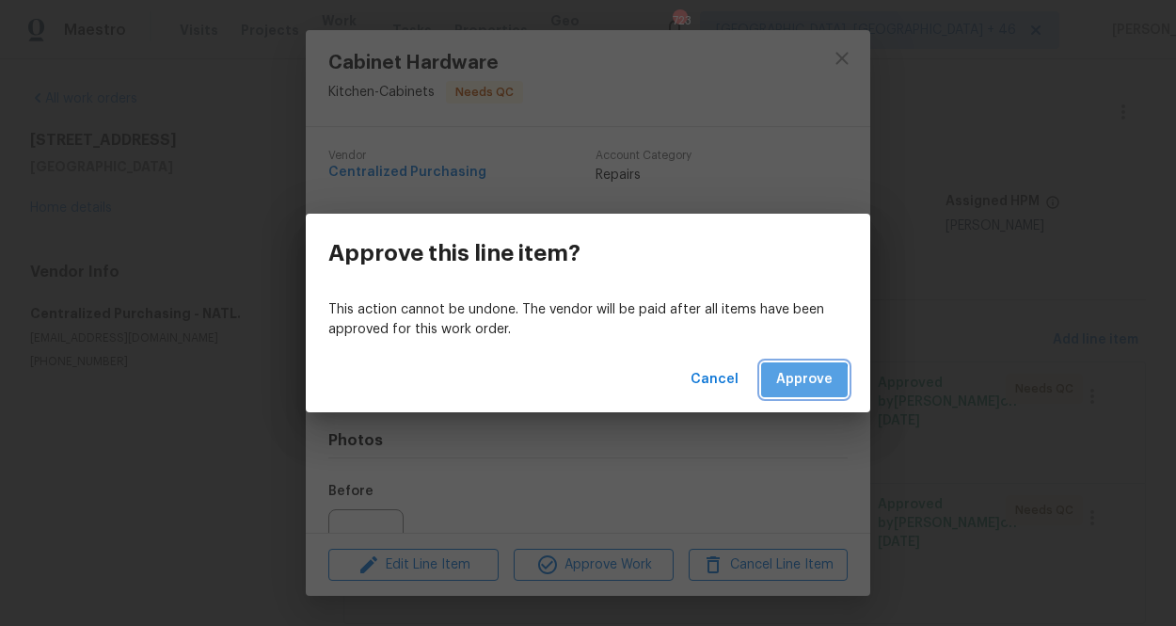
click at [797, 385] on span "Approve" at bounding box center [804, 380] width 56 height 24
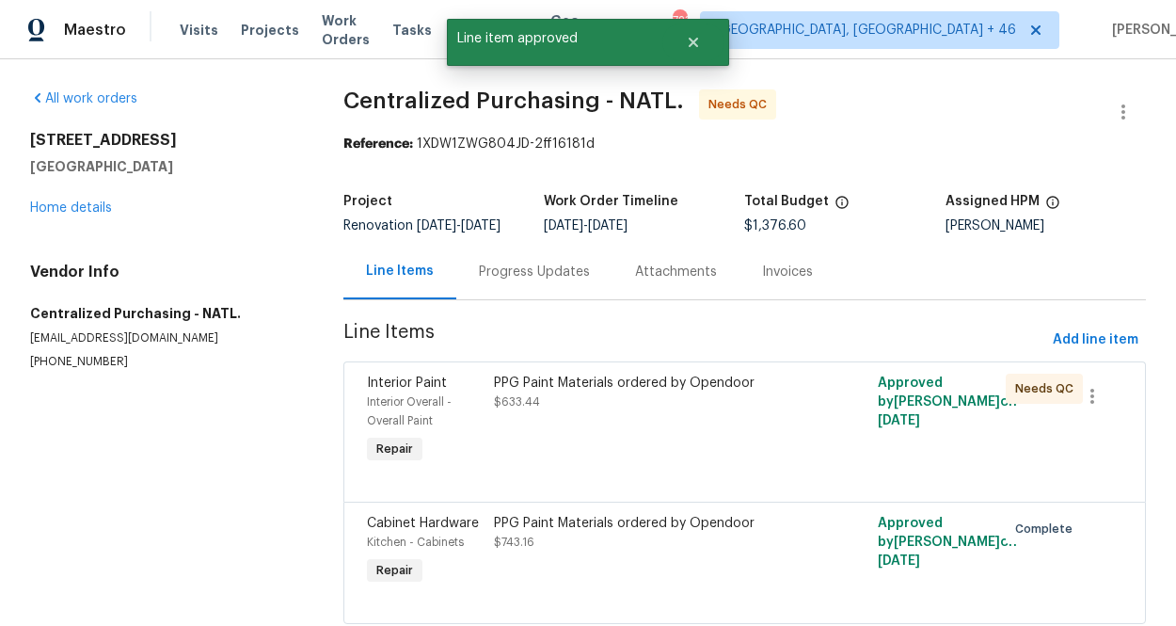
click at [586, 441] on div "PPG Paint Materials ordered by Opendoor $633.44" at bounding box center [648, 420] width 320 height 105
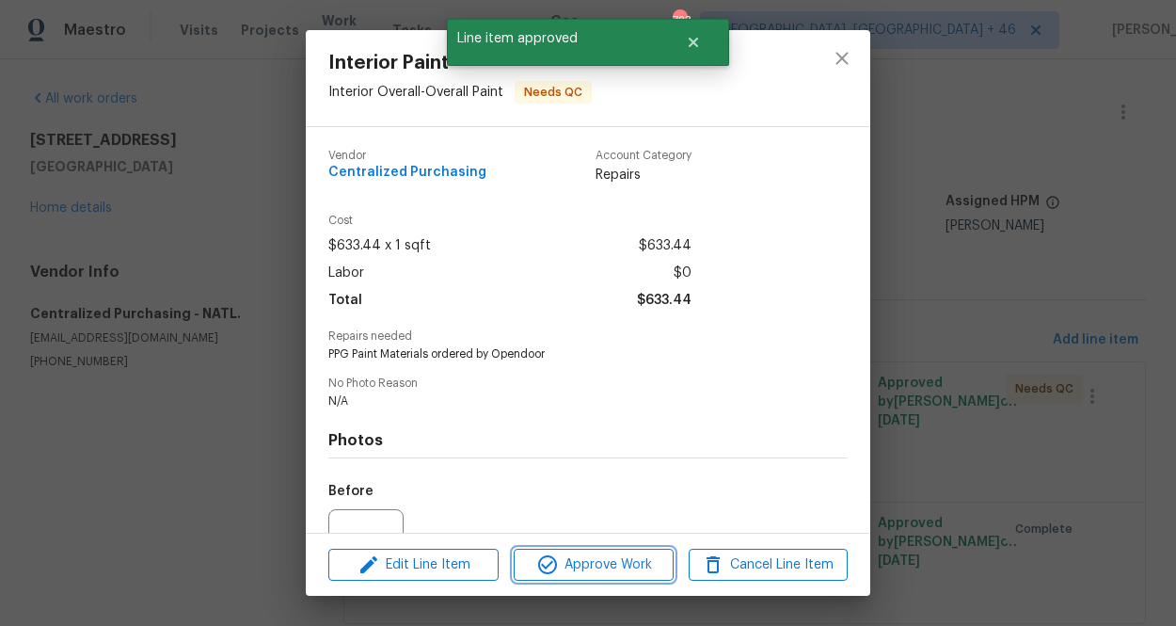
click at [584, 565] on span "Approve Work" at bounding box center [593, 565] width 148 height 24
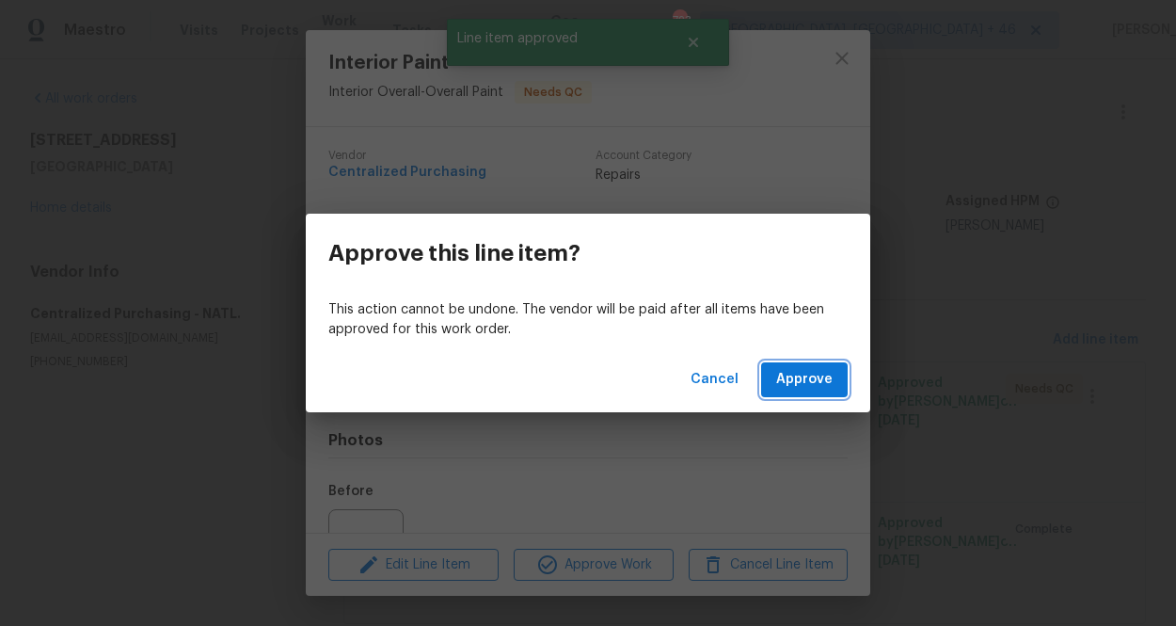
click at [810, 376] on span "Approve" at bounding box center [804, 380] width 56 height 24
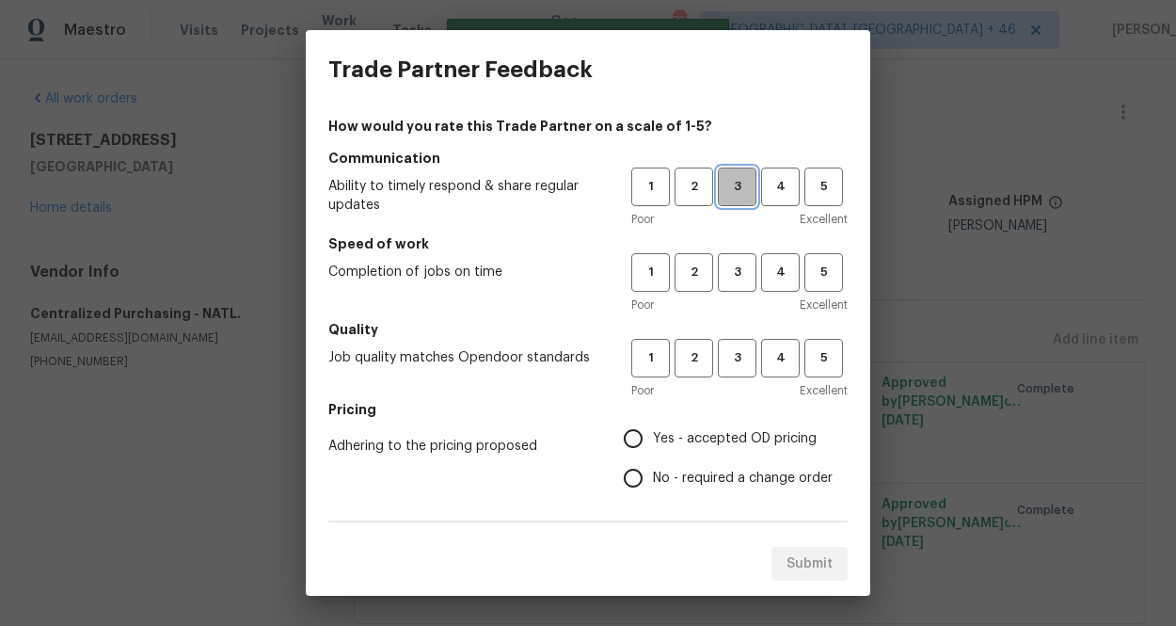
click at [746, 187] on span "3" at bounding box center [737, 187] width 35 height 22
click at [746, 282] on span "3" at bounding box center [737, 273] width 35 height 22
click at [746, 382] on div "Poor Excellent" at bounding box center [739, 390] width 216 height 19
click at [746, 373] on button "3" at bounding box center [737, 358] width 39 height 39
click at [736, 416] on h5 "Pricing" at bounding box center [587, 409] width 519 height 19
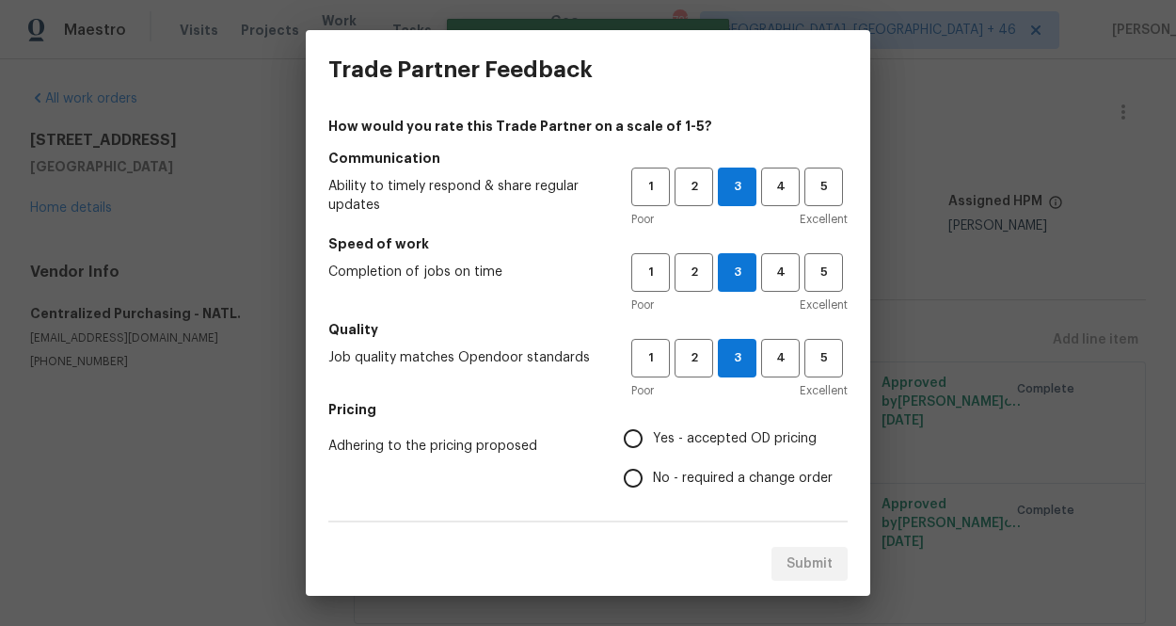
click at [736, 421] on label "Yes - accepted OD pricing" at bounding box center [722, 439] width 219 height 40
click at [653, 421] on input "Yes - accepted OD pricing" at bounding box center [633, 439] width 40 height 40
radio input "true"
click at [736, 434] on span "Yes - accepted OD pricing" at bounding box center [735, 439] width 164 height 20
click at [653, 434] on input "Yes - accepted OD pricing" at bounding box center [633, 439] width 40 height 40
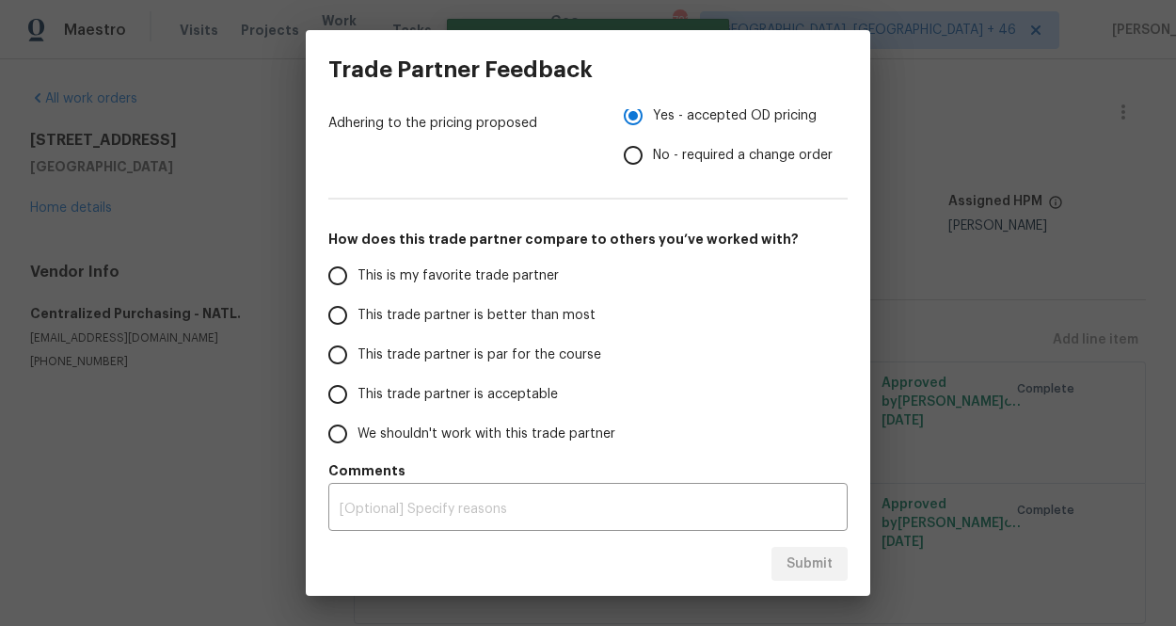
scroll to position [329, 0]
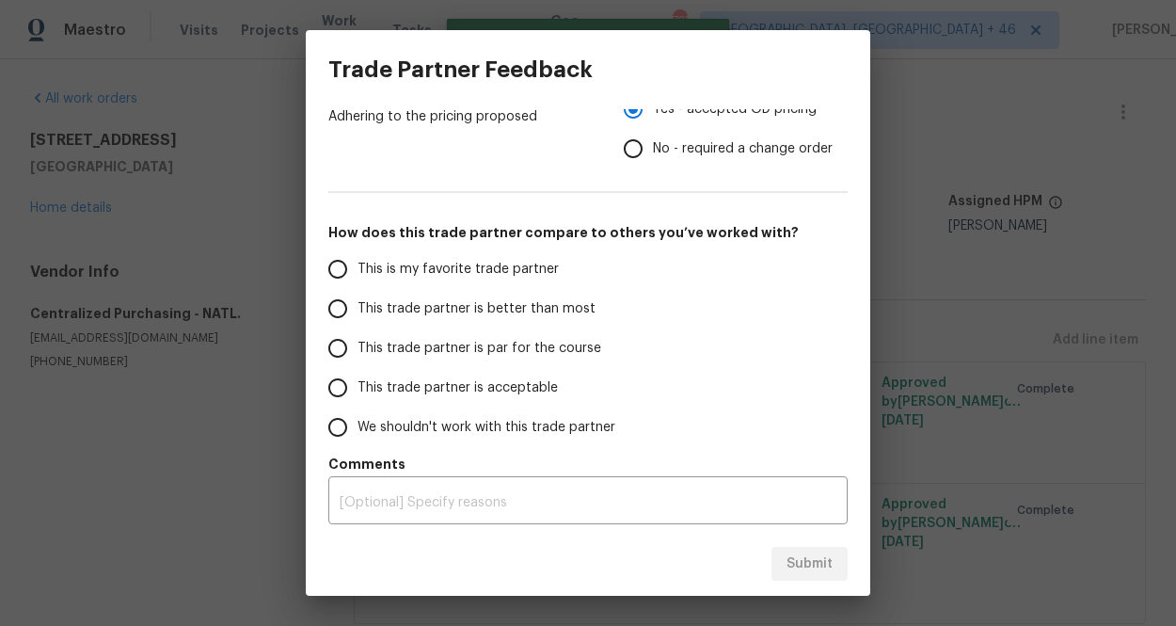
drag, startPoint x: 487, startPoint y: 267, endPoint x: 514, endPoint y: 269, distance: 26.4
click at [487, 267] on span "This is my favorite trade partner" at bounding box center [457, 270] width 201 height 20
click at [357, 267] on input "This is my favorite trade partner" at bounding box center [338, 269] width 40 height 40
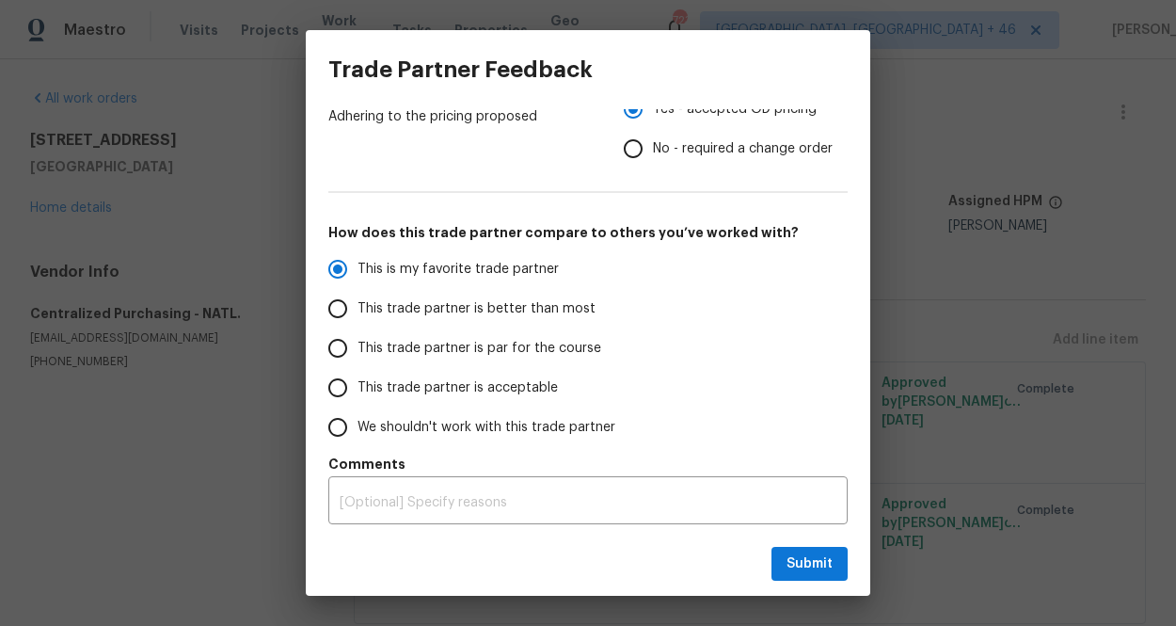
click at [802, 581] on div "Submit" at bounding box center [588, 564] width 564 height 65
click at [793, 567] on span "Submit" at bounding box center [809, 564] width 46 height 24
radio input "true"
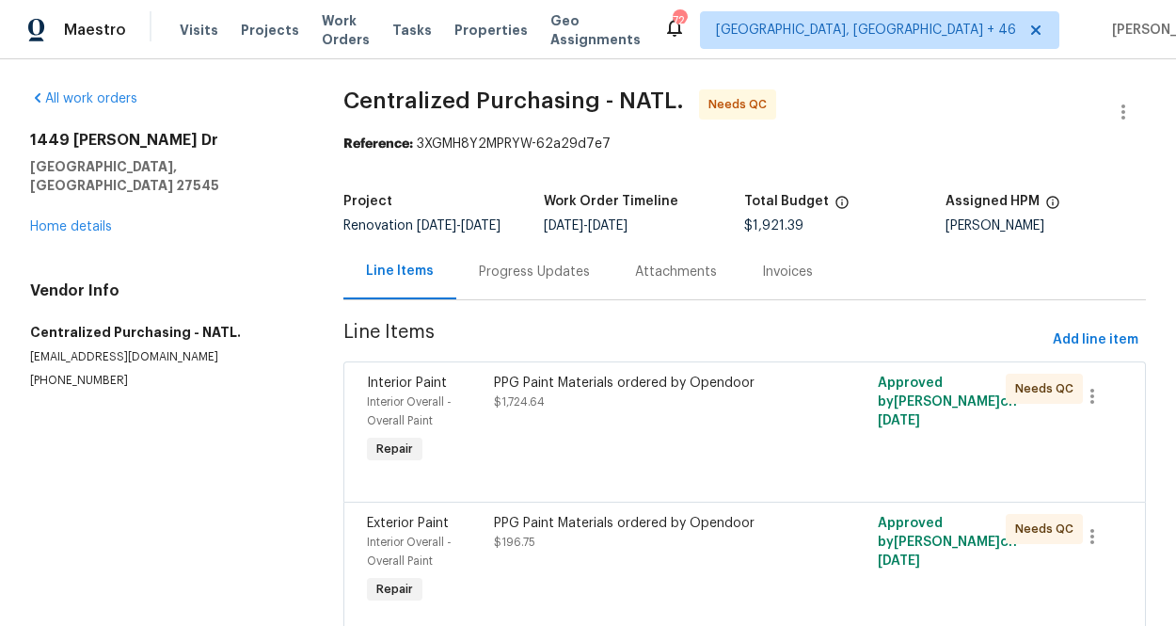
click at [675, 411] on div "PPG Paint Materials ordered by Opendoor $1,724.64" at bounding box center [648, 392] width 309 height 38
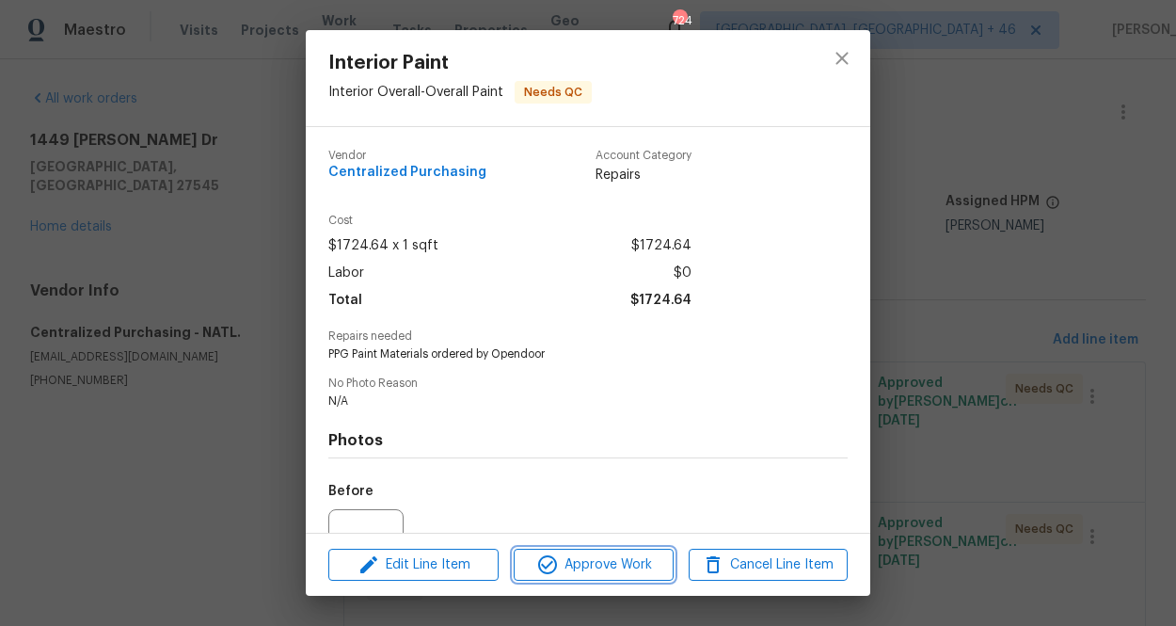
click at [580, 561] on span "Approve Work" at bounding box center [593, 565] width 148 height 24
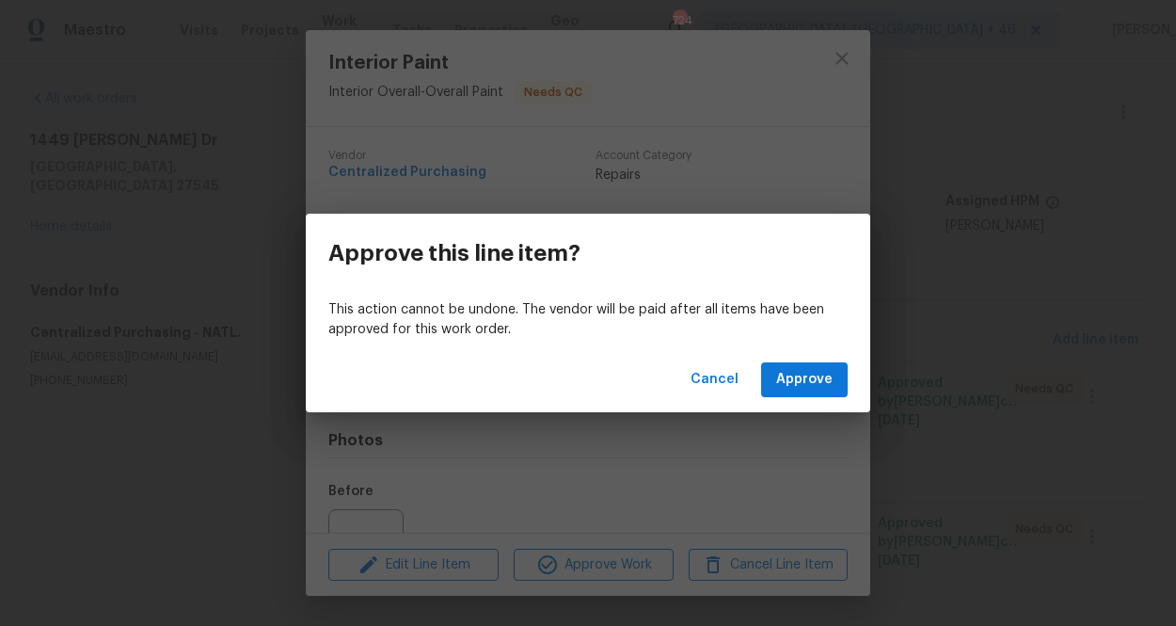
click at [804, 361] on div "Cancel Approve" at bounding box center [588, 379] width 564 height 65
click at [804, 373] on span "Approve" at bounding box center [804, 380] width 56 height 24
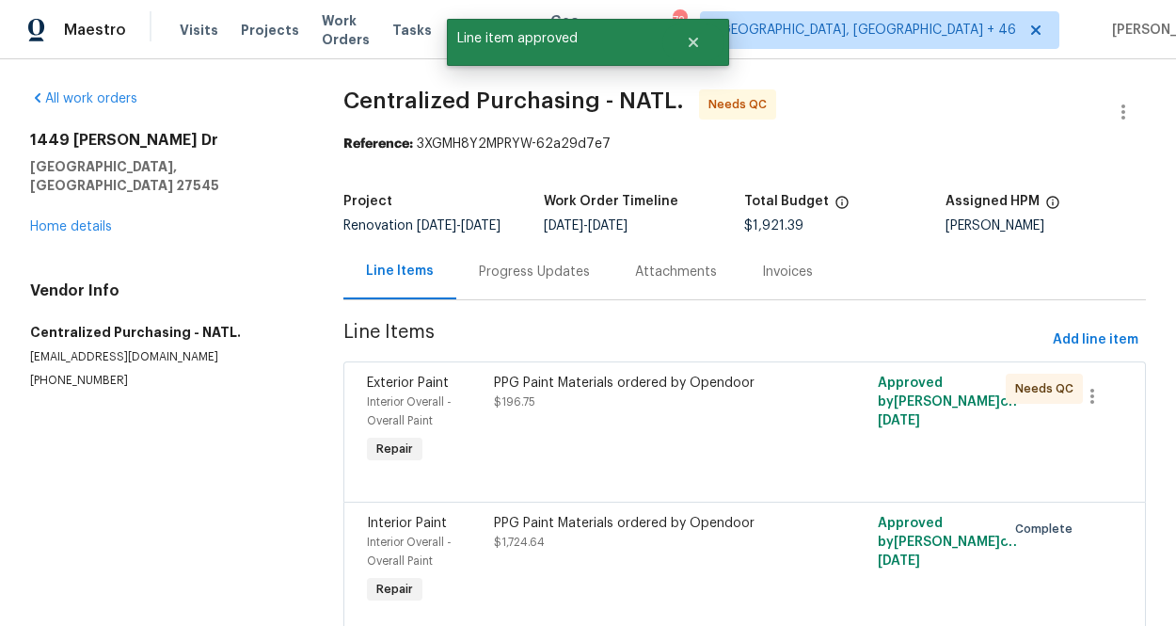
click at [657, 411] on div "PPG Paint Materials ordered by Opendoor $196.75" at bounding box center [648, 392] width 309 height 38
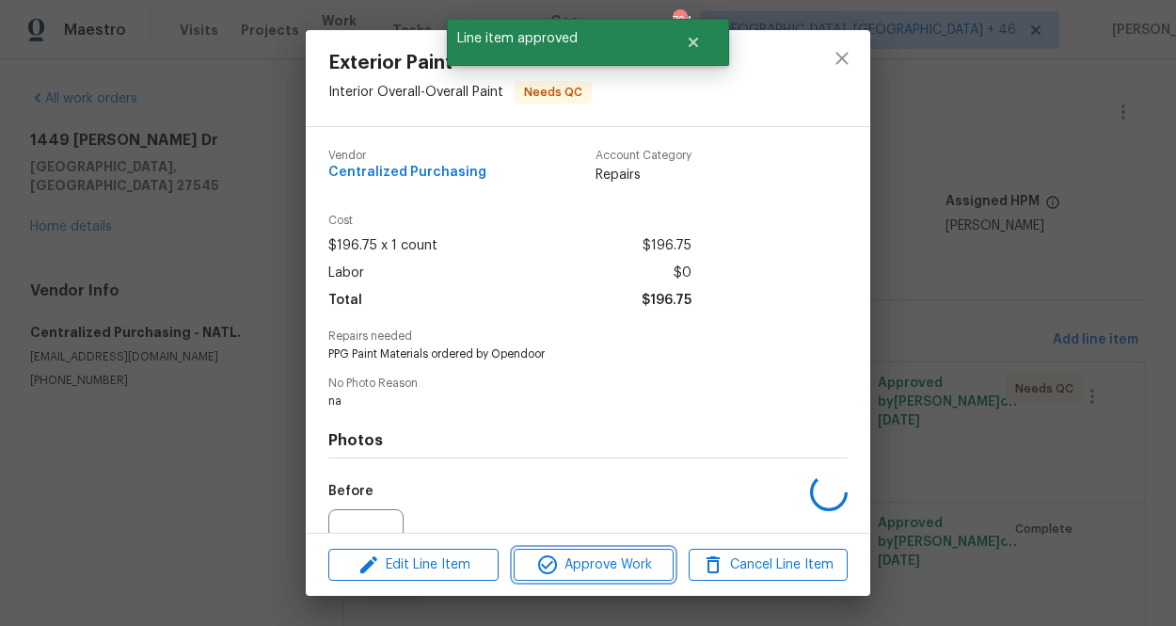
click at [627, 555] on span "Approve Work" at bounding box center [593, 565] width 148 height 24
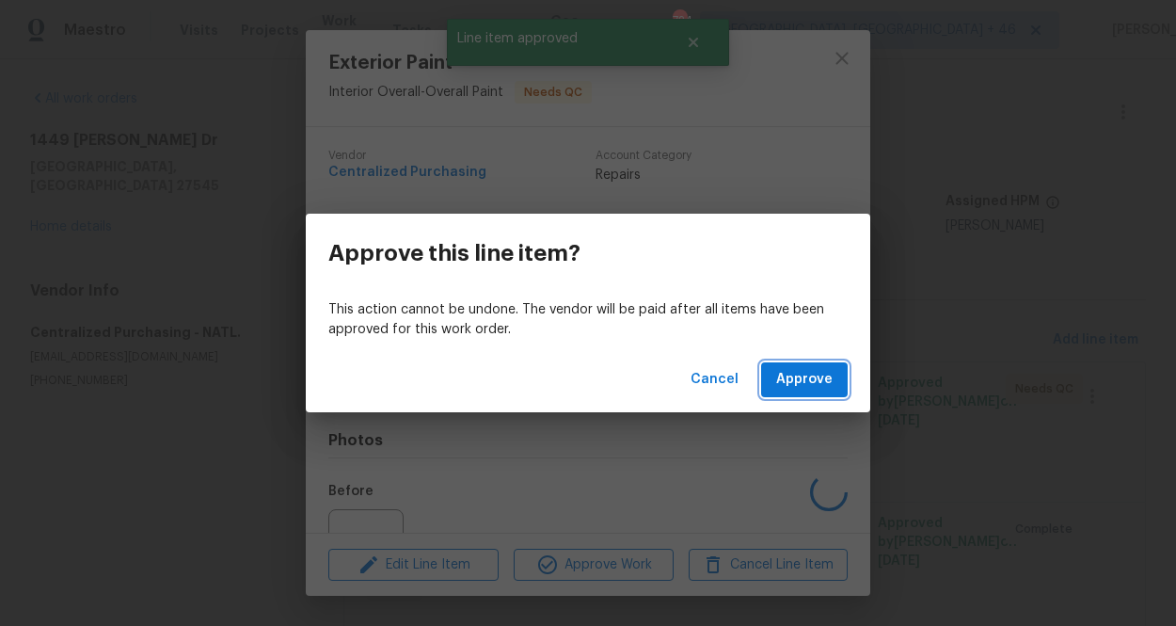
click at [795, 383] on span "Approve" at bounding box center [804, 380] width 56 height 24
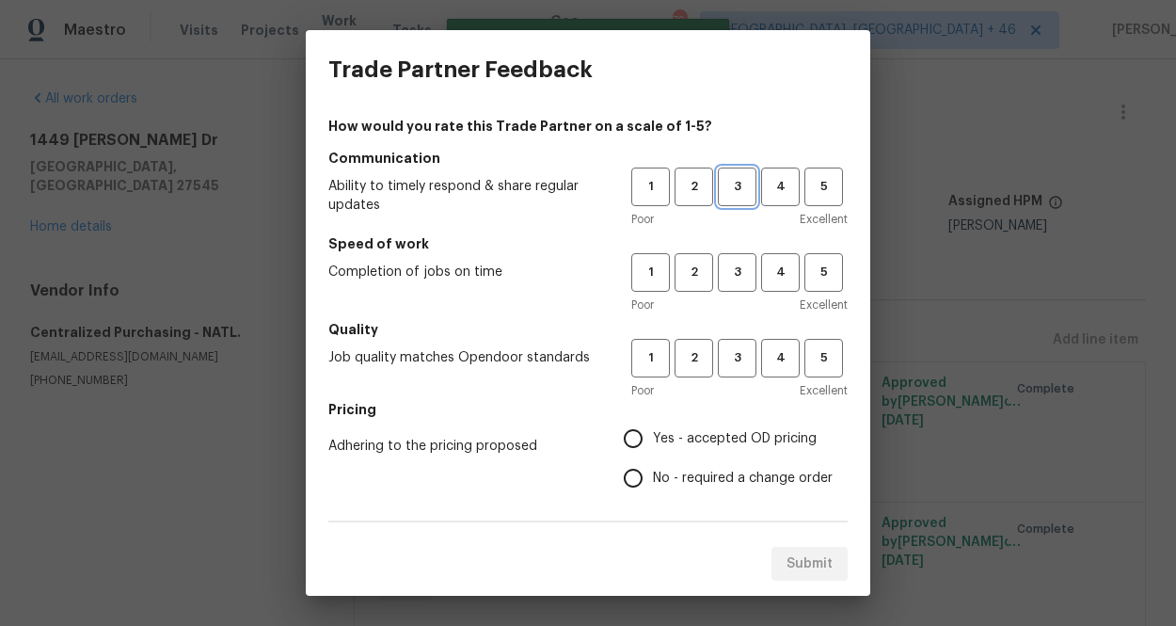
click at [737, 183] on span "3" at bounding box center [737, 187] width 35 height 22
click at [737, 264] on span "3" at bounding box center [737, 273] width 35 height 22
click at [737, 342] on button "3" at bounding box center [737, 358] width 39 height 39
click at [737, 432] on span "Yes - accepted OD pricing" at bounding box center [735, 439] width 164 height 20
click at [653, 432] on input "Yes - accepted OD pricing" at bounding box center [633, 439] width 40 height 40
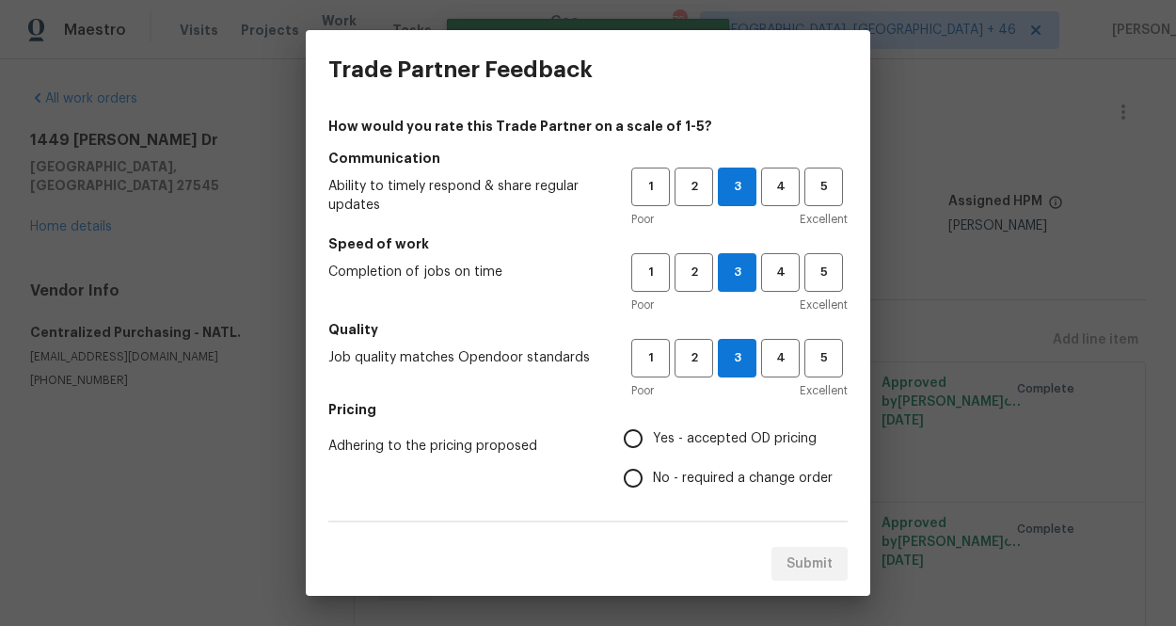
radio input "true"
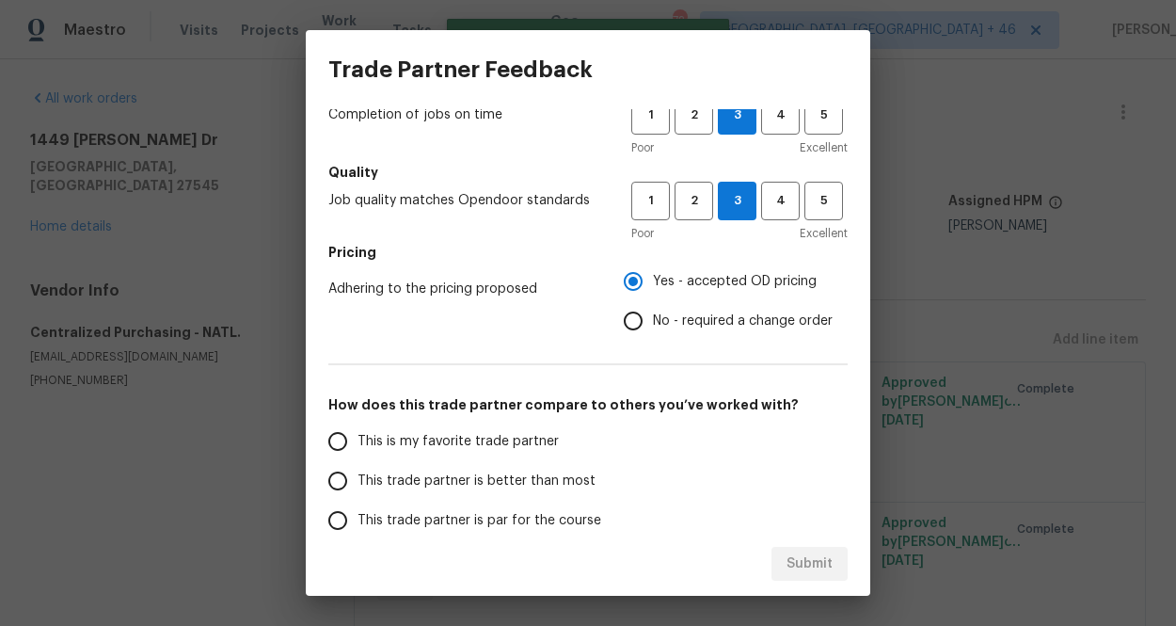
scroll to position [329, 0]
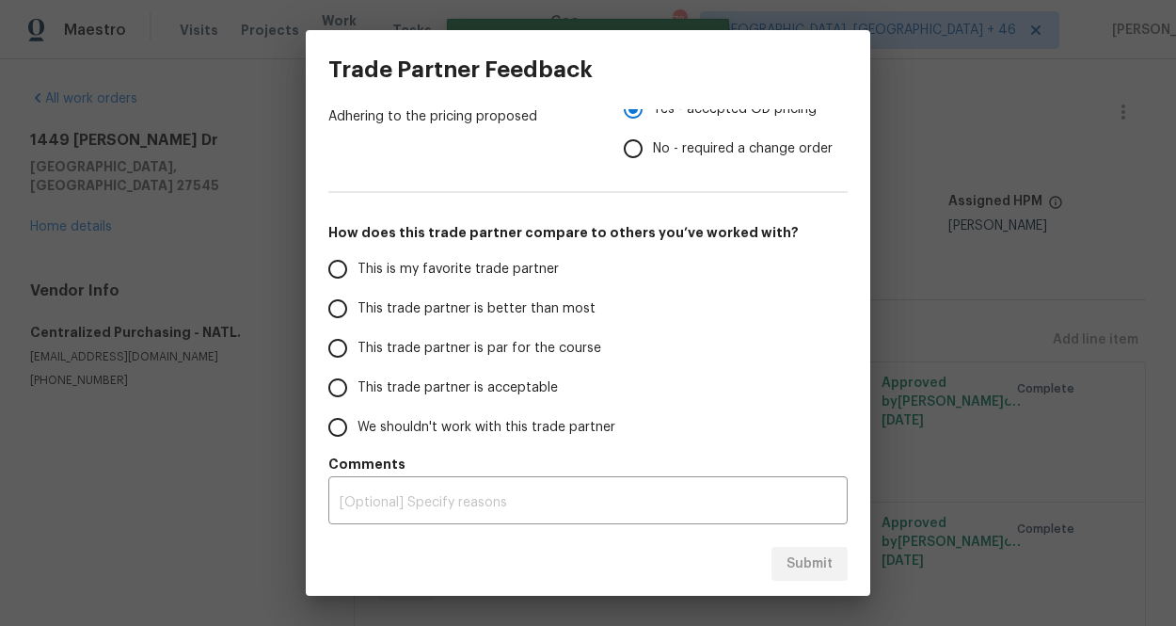
click at [525, 262] on span "This is my favorite trade partner" at bounding box center [457, 270] width 201 height 20
click at [357, 262] on input "This is my favorite trade partner" at bounding box center [338, 269] width 40 height 40
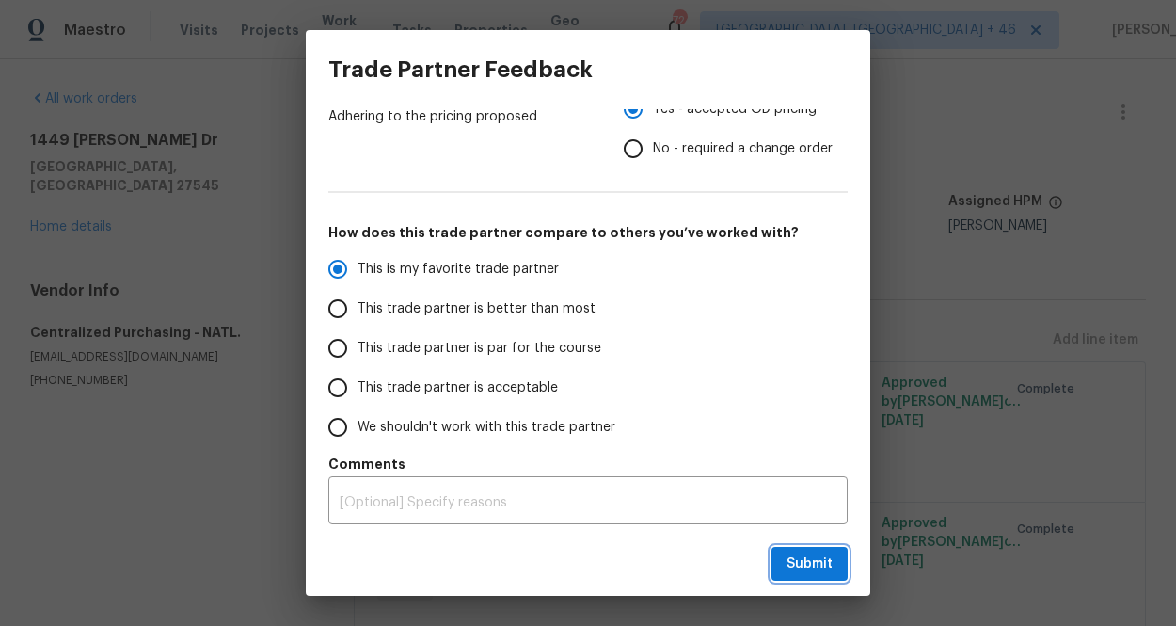
click at [791, 563] on span "Submit" at bounding box center [809, 564] width 46 height 24
radio input "true"
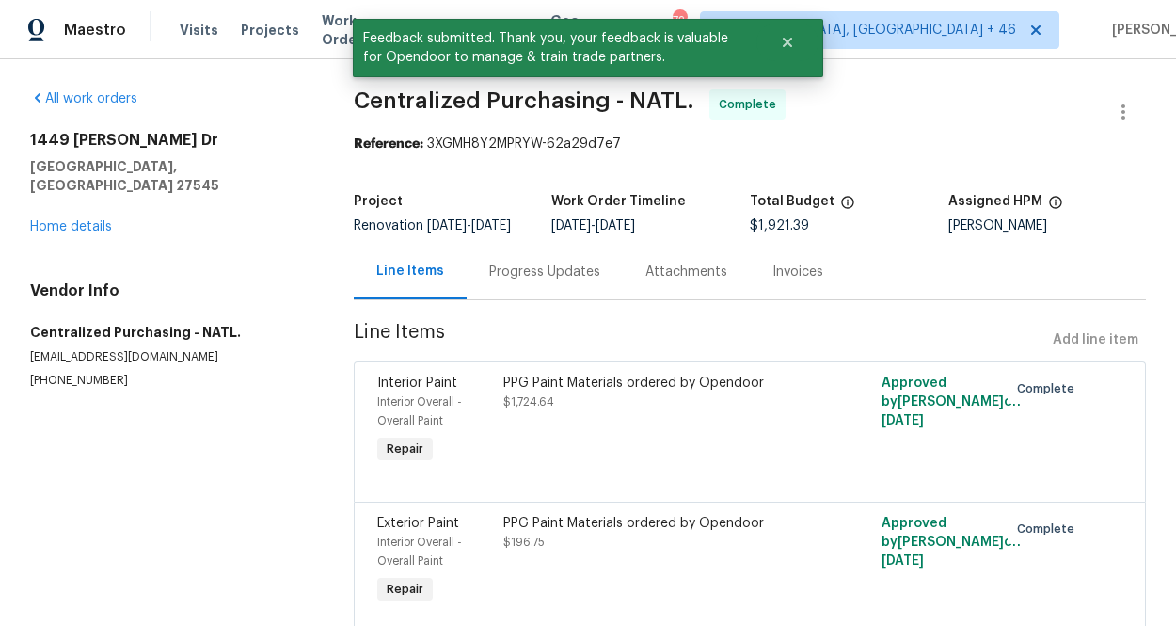
scroll to position [85, 0]
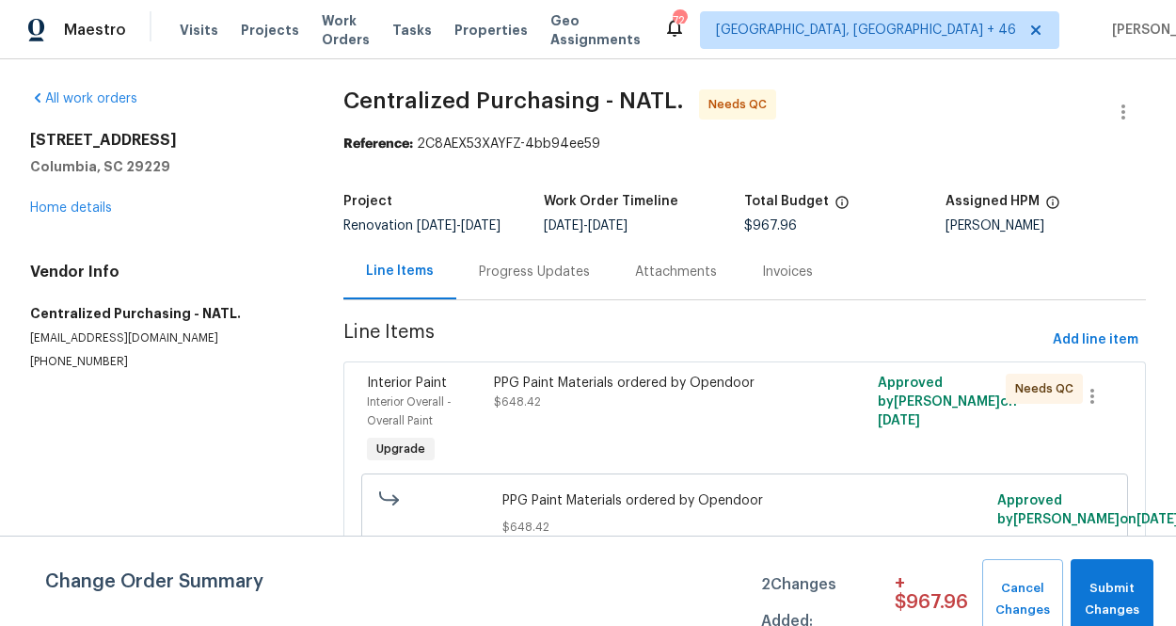
click at [577, 392] on div "PPG Paint Materials ordered by Opendoor" at bounding box center [648, 382] width 309 height 19
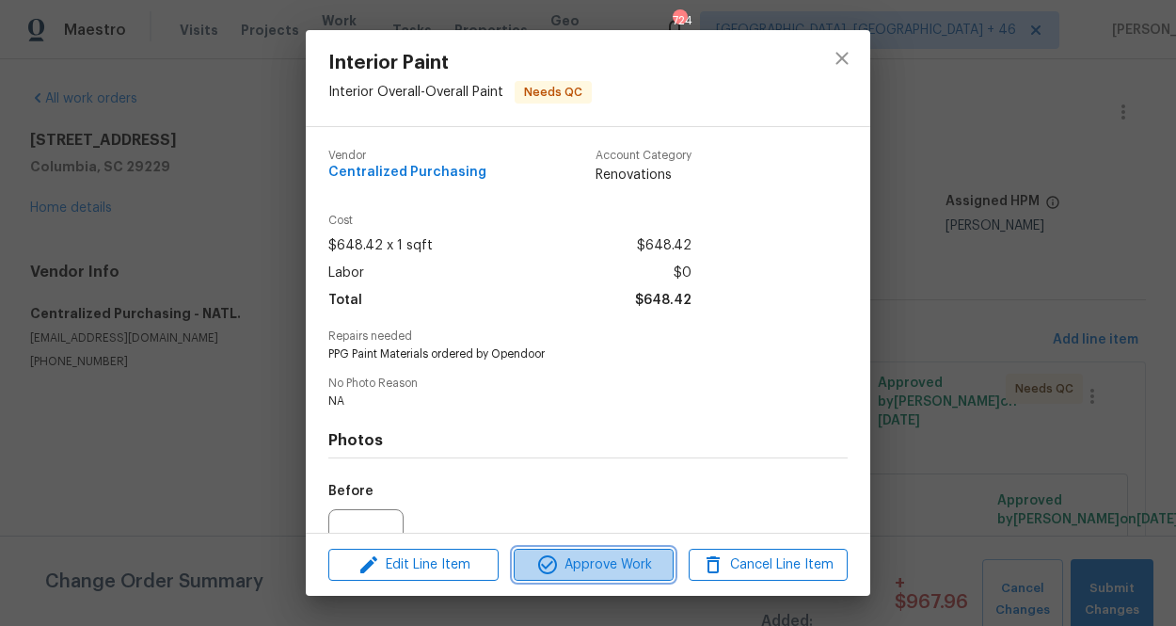
click at [606, 554] on span "Approve Work" at bounding box center [593, 565] width 148 height 24
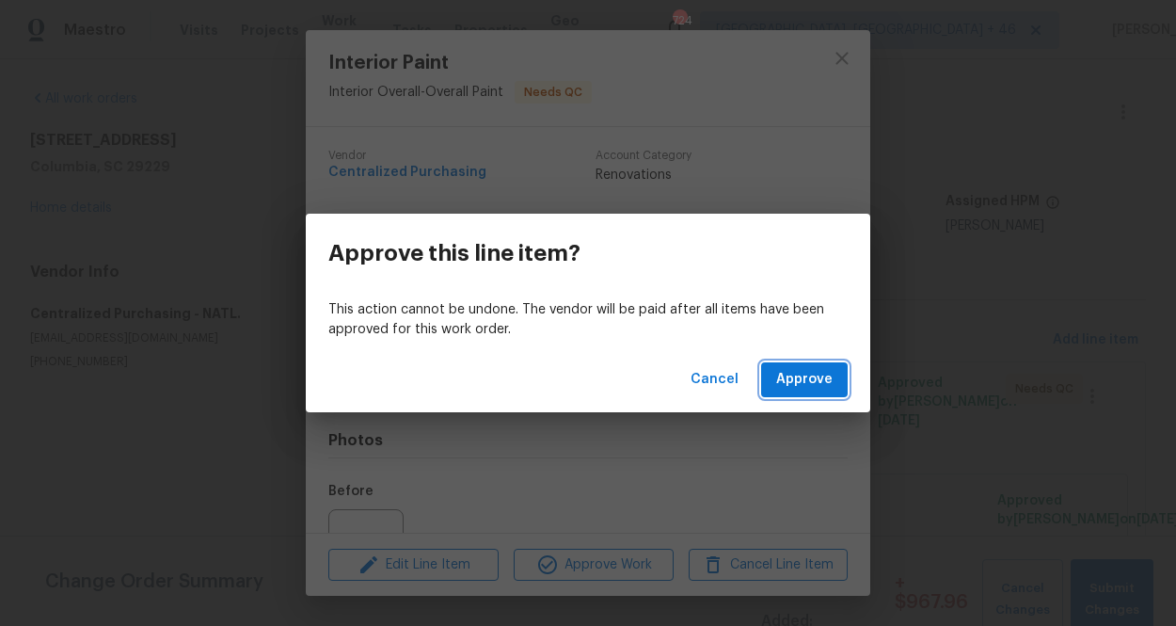
click at [797, 382] on span "Approve" at bounding box center [804, 380] width 56 height 24
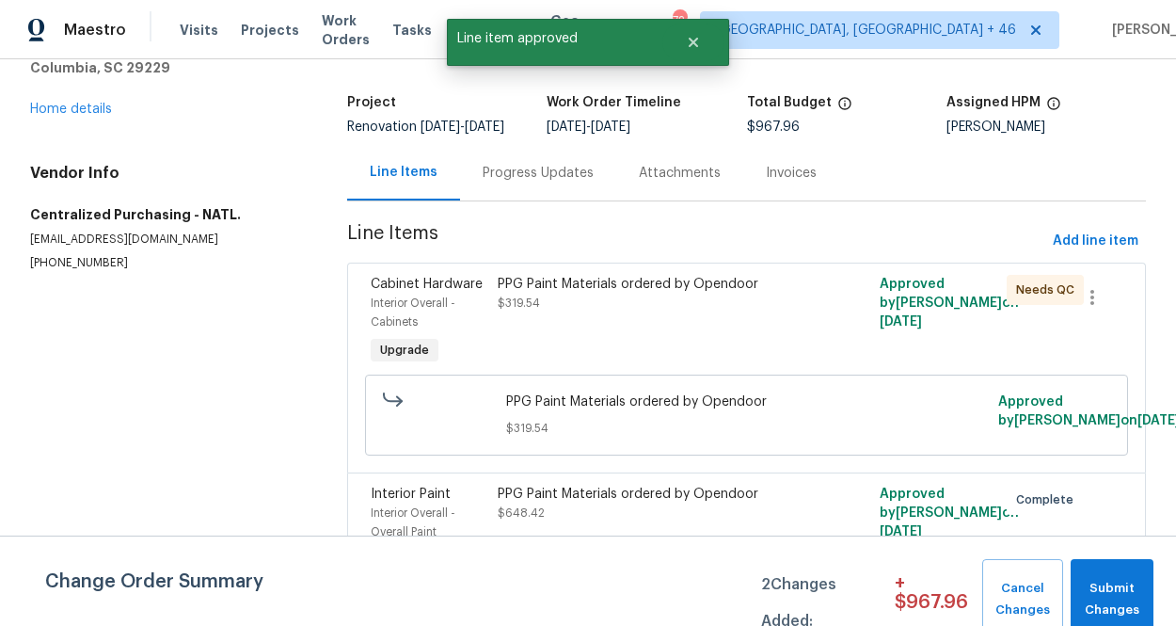
scroll to position [112, 0]
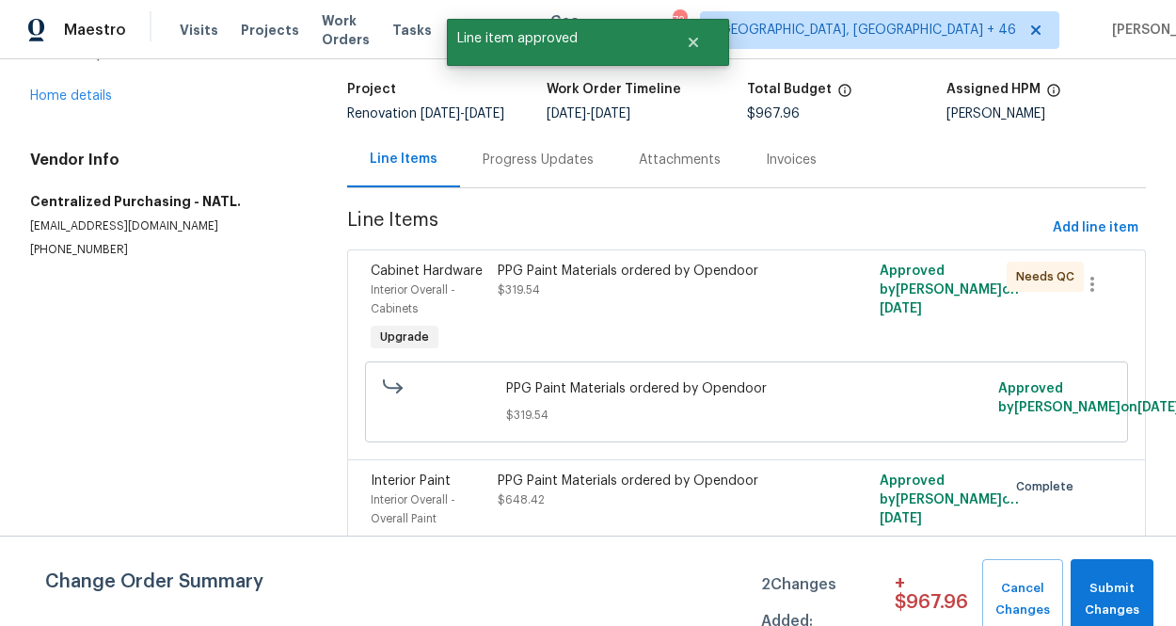
click at [614, 299] on div "PPG Paint Materials ordered by Opendoor $319.54" at bounding box center [651, 281] width 307 height 38
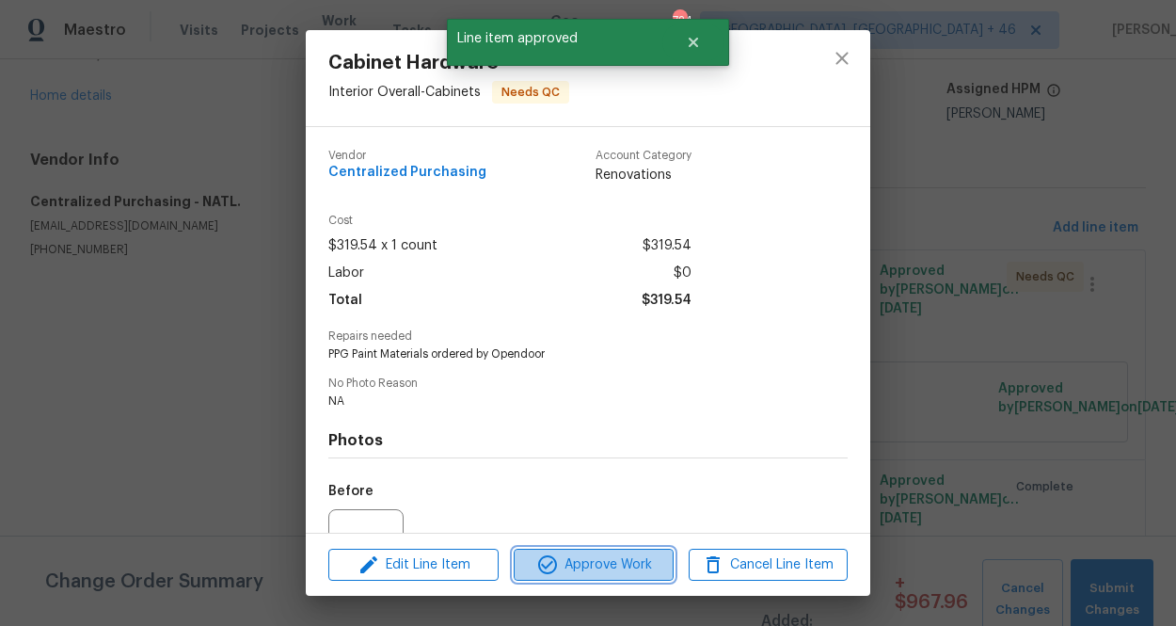
click at [577, 558] on span "Approve Work" at bounding box center [593, 565] width 148 height 24
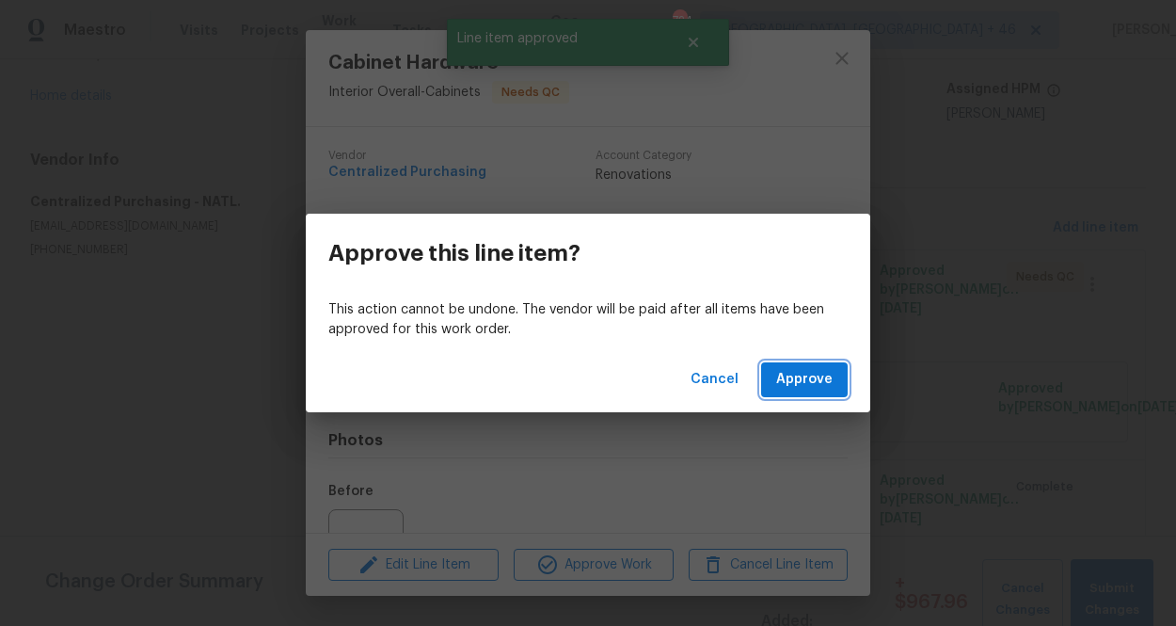
click at [802, 384] on span "Approve" at bounding box center [804, 380] width 56 height 24
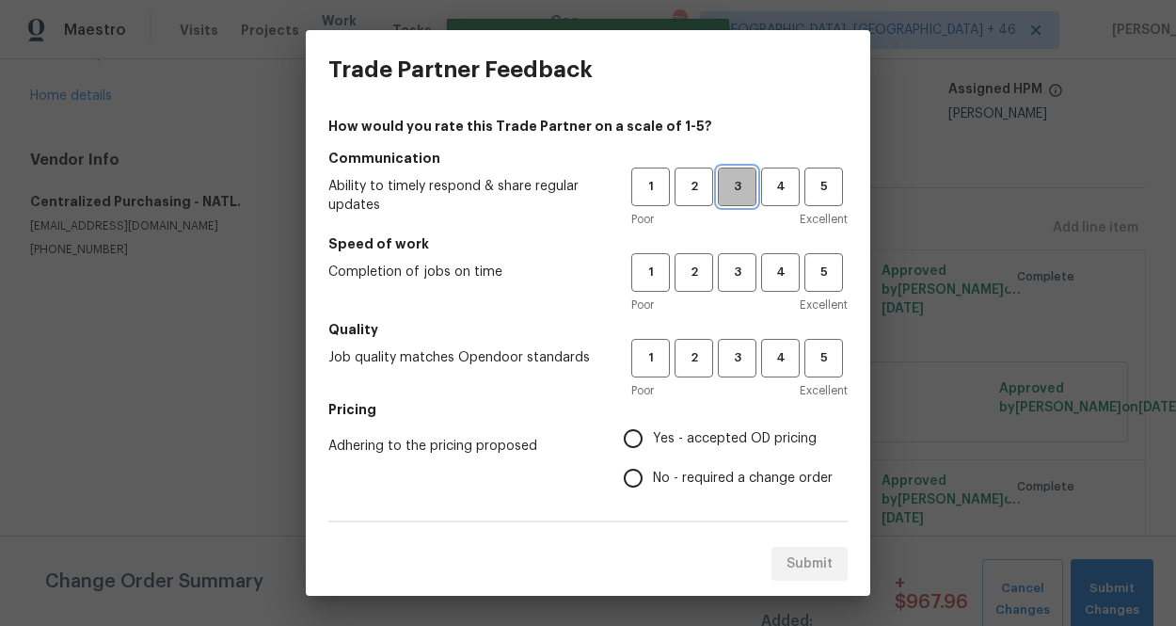
click at [725, 195] on span "3" at bounding box center [737, 187] width 35 height 22
click at [734, 279] on span "3" at bounding box center [737, 273] width 35 height 22
click at [734, 381] on div "Poor Excellent" at bounding box center [739, 390] width 216 height 19
click at [734, 370] on button "3" at bounding box center [737, 358] width 39 height 39
click at [723, 439] on span "Yes - accepted OD pricing" at bounding box center [735, 439] width 164 height 20
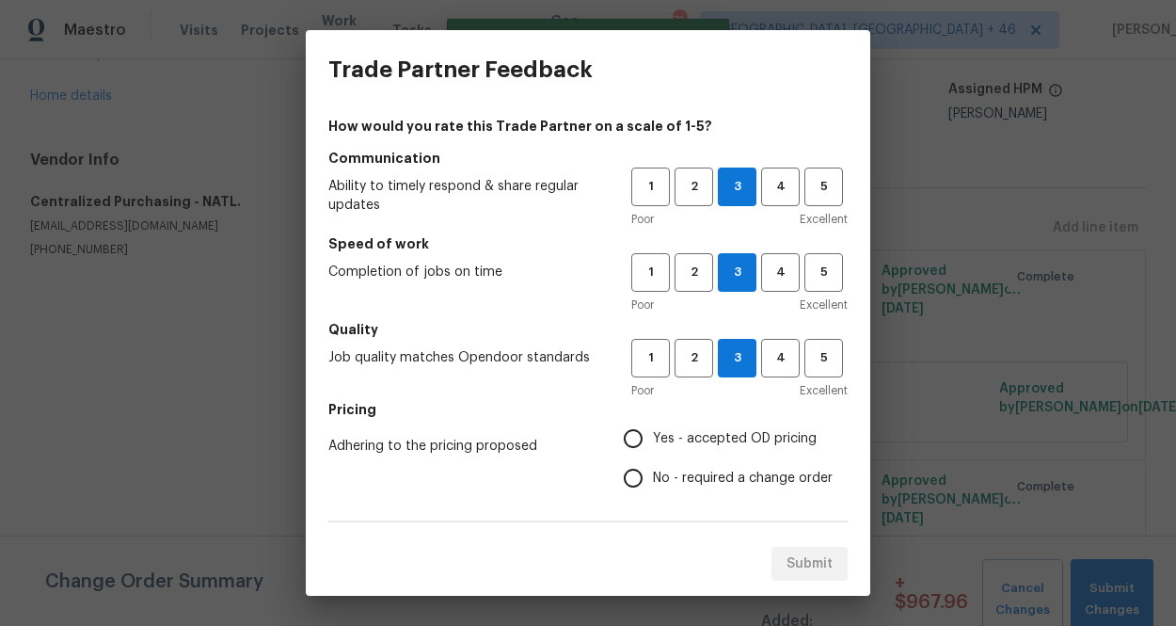
click at [653, 439] on input "Yes - accepted OD pricing" at bounding box center [633, 439] width 40 height 40
radio input "true"
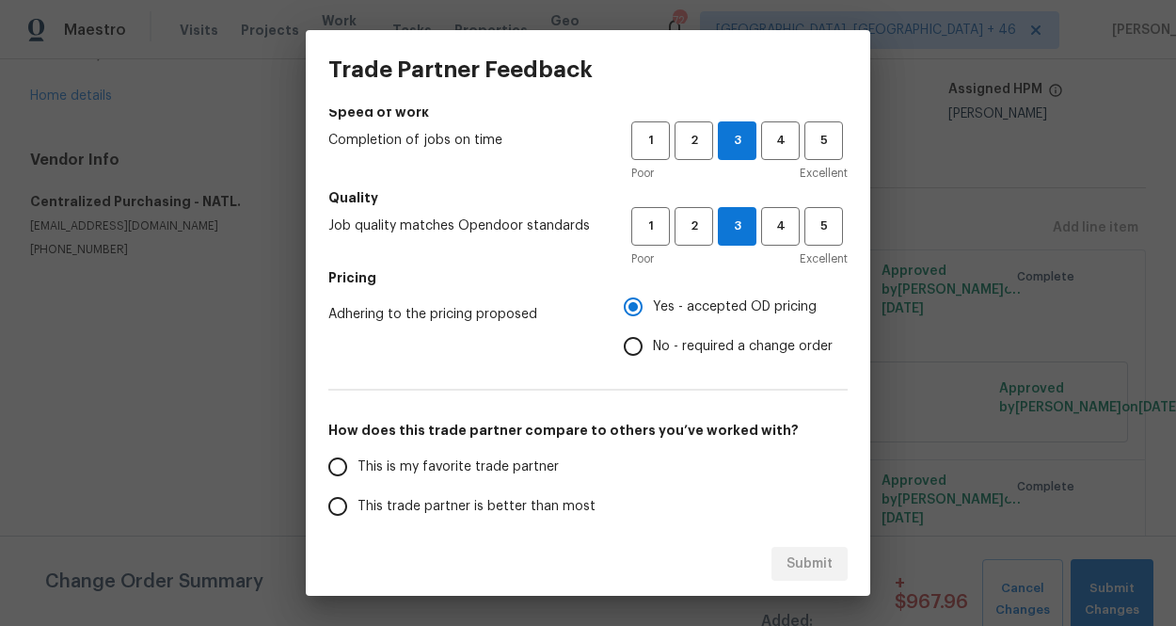
scroll to position [217, 0]
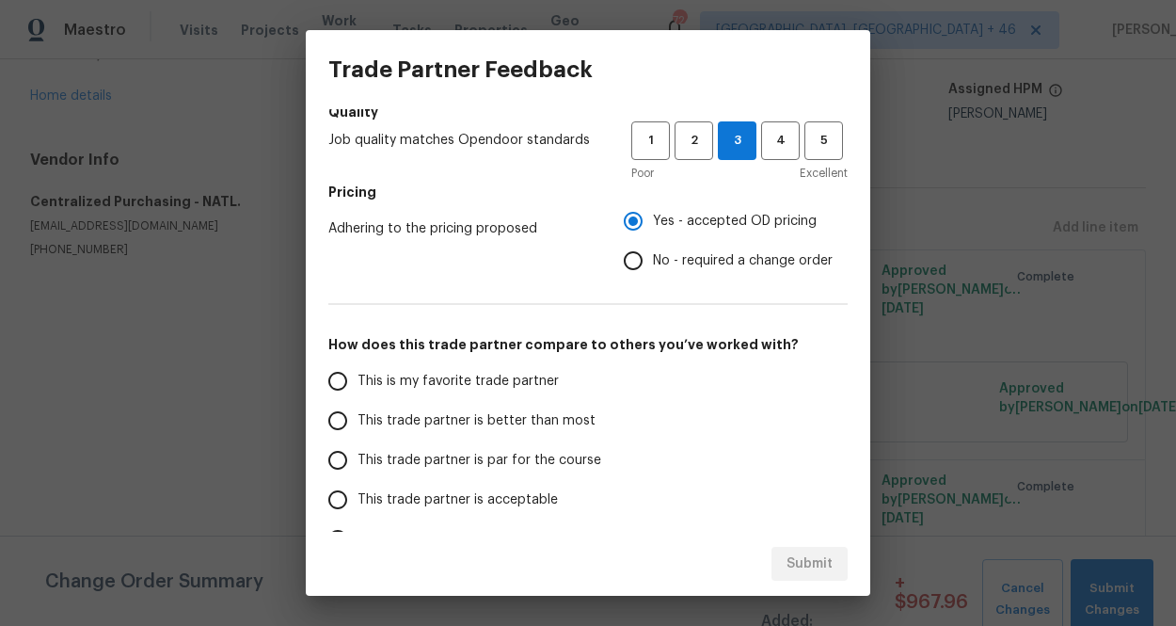
click at [546, 383] on span "This is my favorite trade partner" at bounding box center [457, 382] width 201 height 20
click at [357, 383] on input "This is my favorite trade partner" at bounding box center [338, 381] width 40 height 40
click at [821, 564] on span "Submit" at bounding box center [809, 564] width 46 height 24
radio input "true"
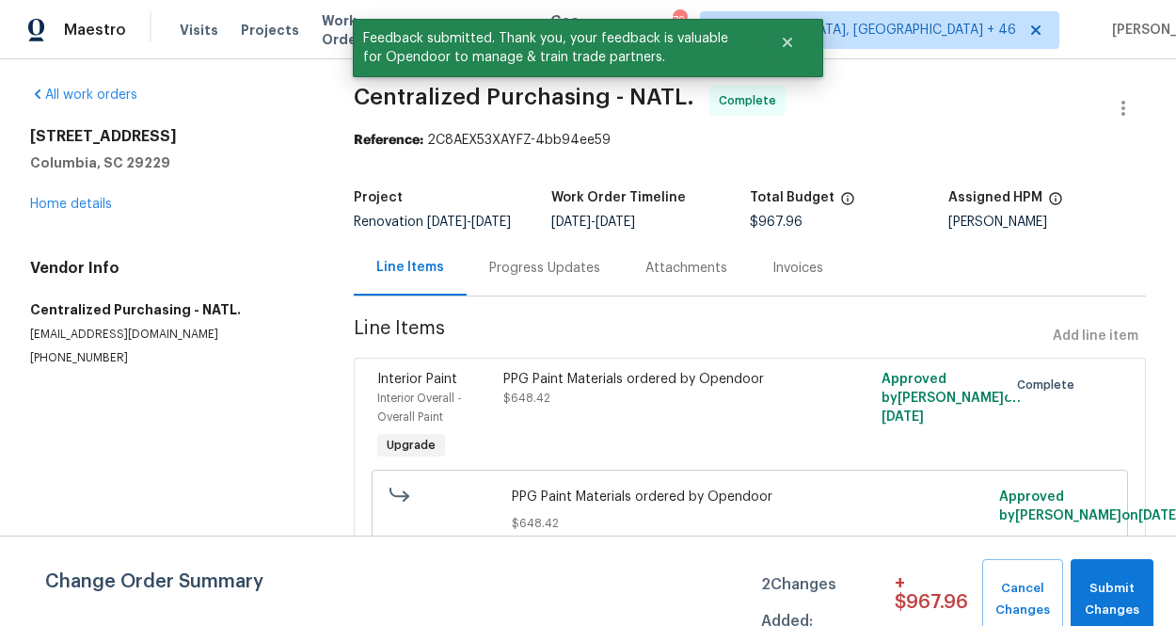
scroll to position [0, 0]
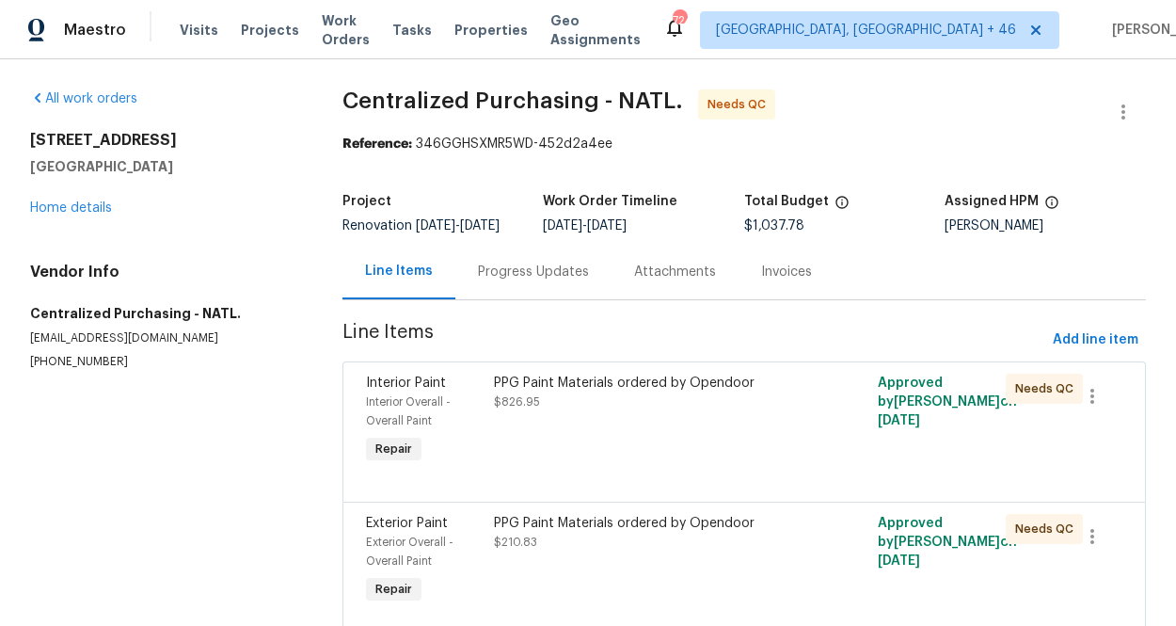
scroll to position [36, 0]
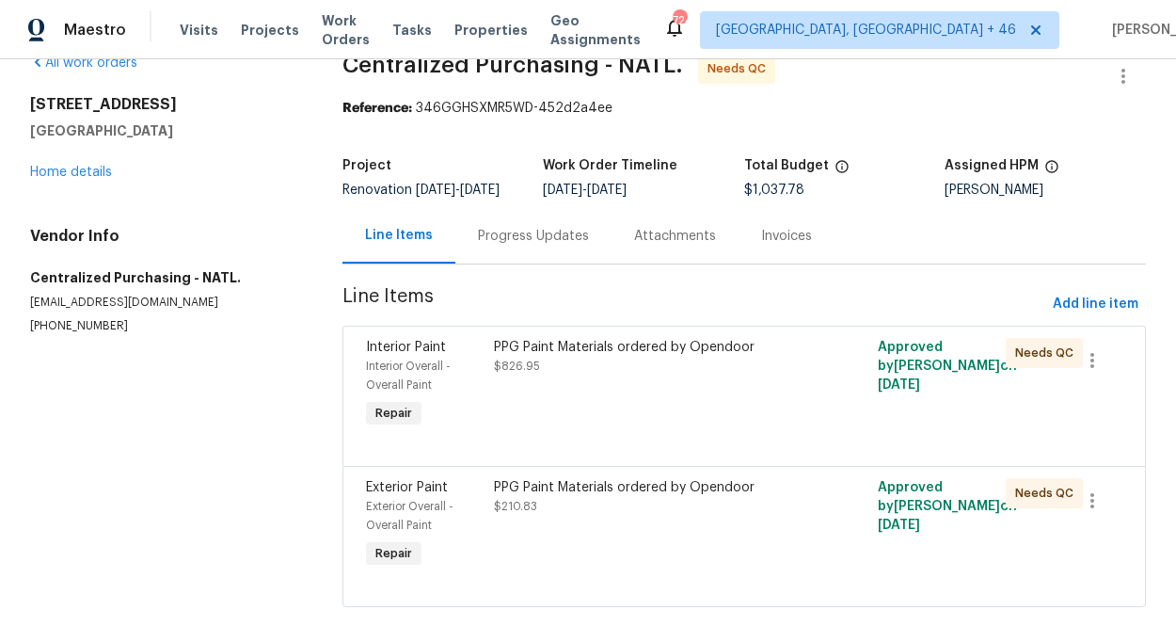
click at [591, 371] on div "PPG Paint Materials ordered by Opendoor $826.95" at bounding box center [648, 357] width 309 height 38
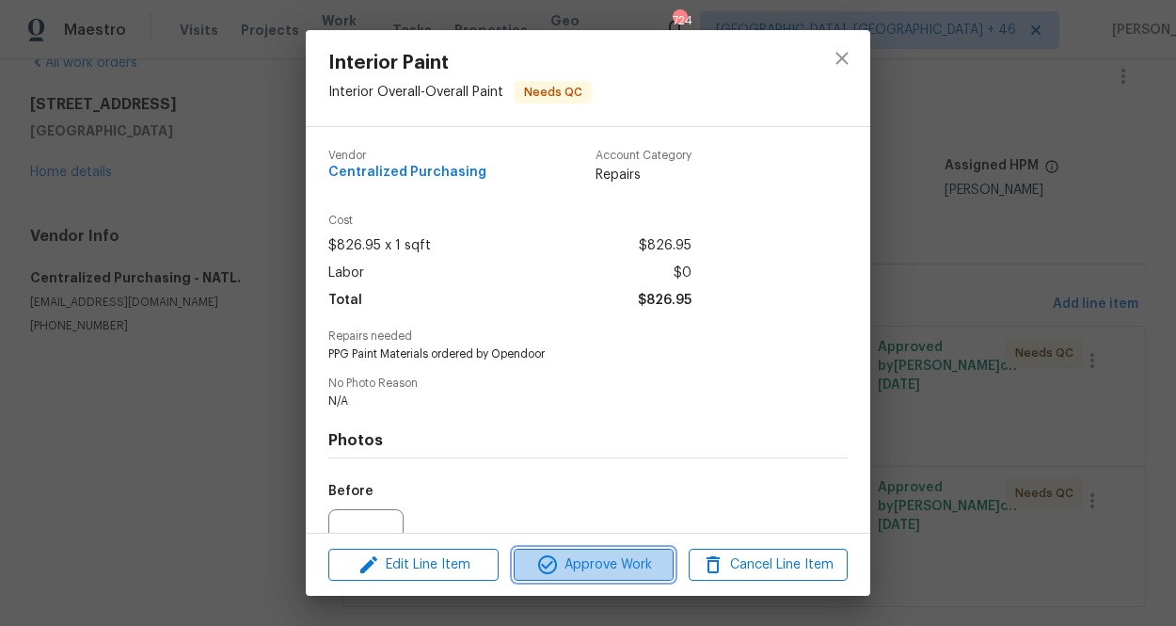
click at [569, 564] on span "Approve Work" at bounding box center [593, 565] width 148 height 24
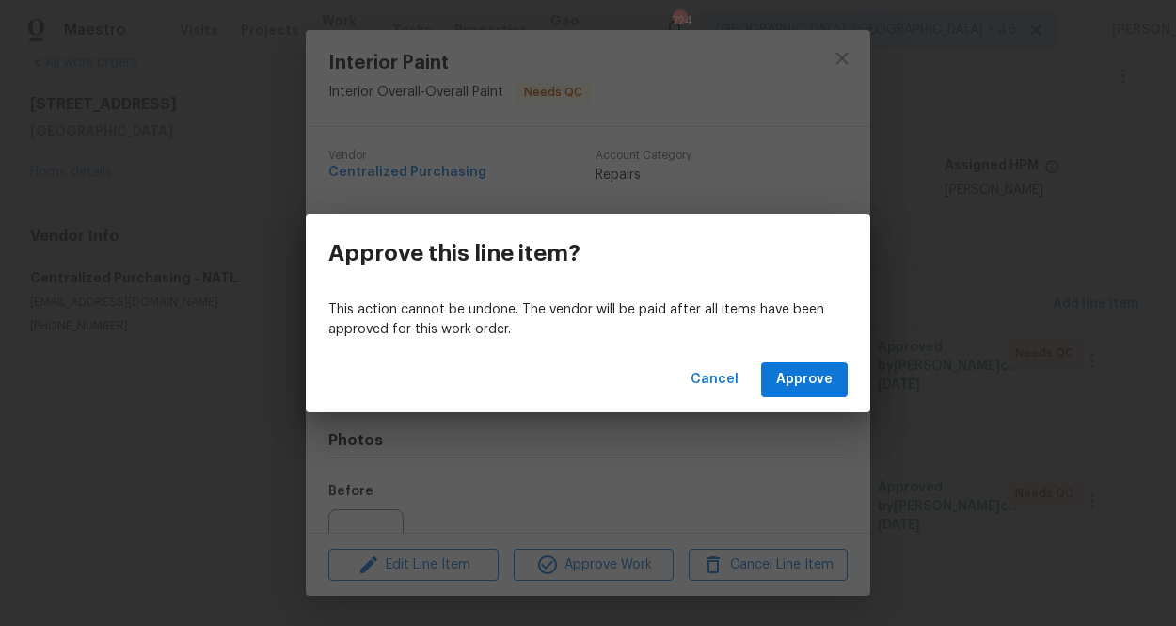
click at [814, 360] on div "Cancel Approve" at bounding box center [588, 379] width 564 height 65
click at [813, 368] on span "Approve" at bounding box center [804, 380] width 56 height 24
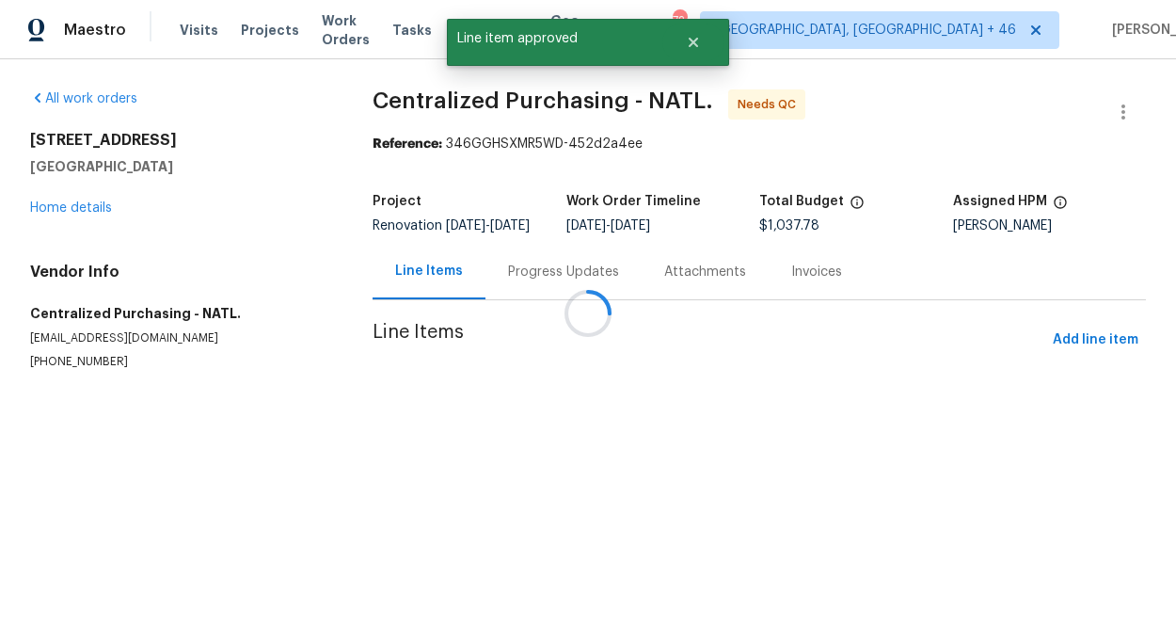
scroll to position [0, 0]
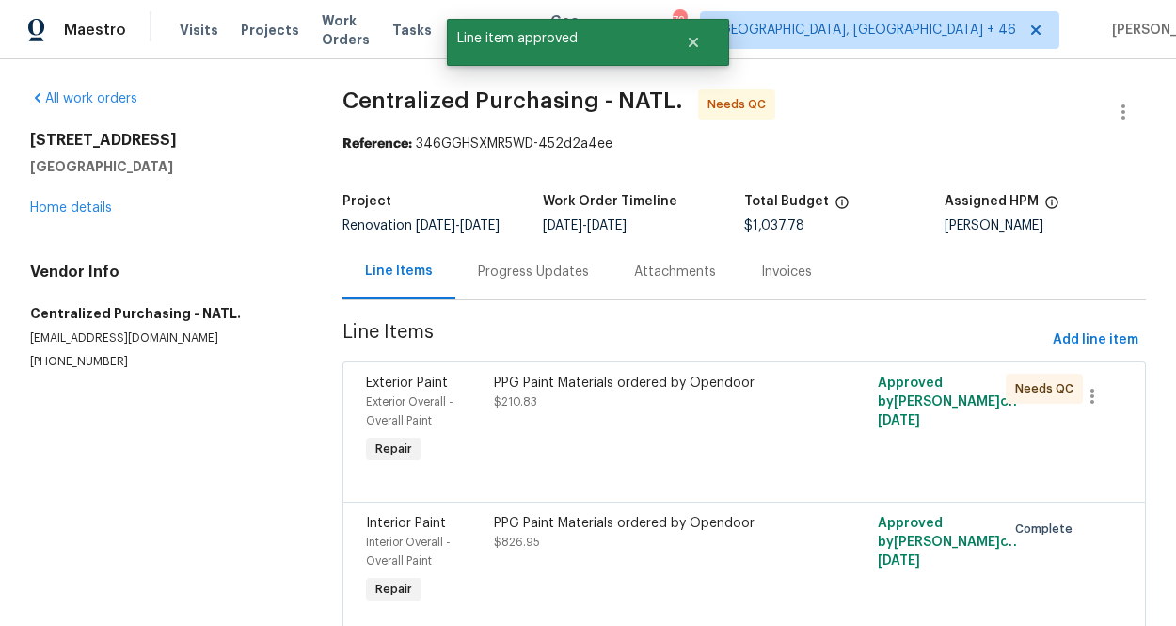
click at [595, 410] on div "PPG Paint Materials ordered by Opendoor $210.83" at bounding box center [648, 392] width 309 height 38
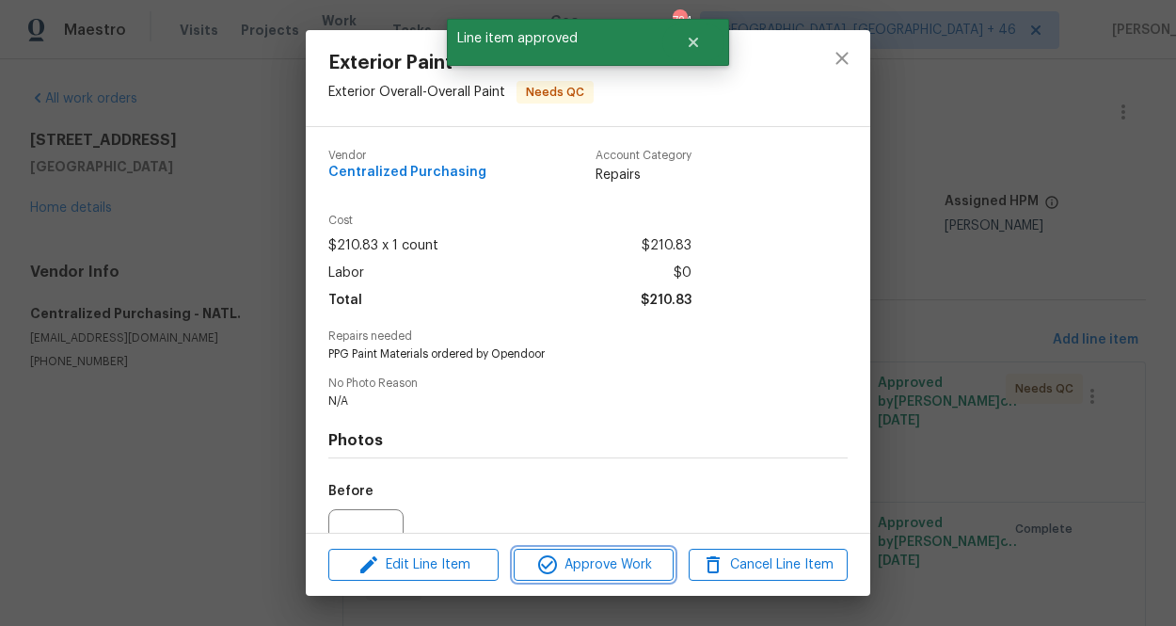
click at [582, 570] on span "Approve Work" at bounding box center [593, 565] width 148 height 24
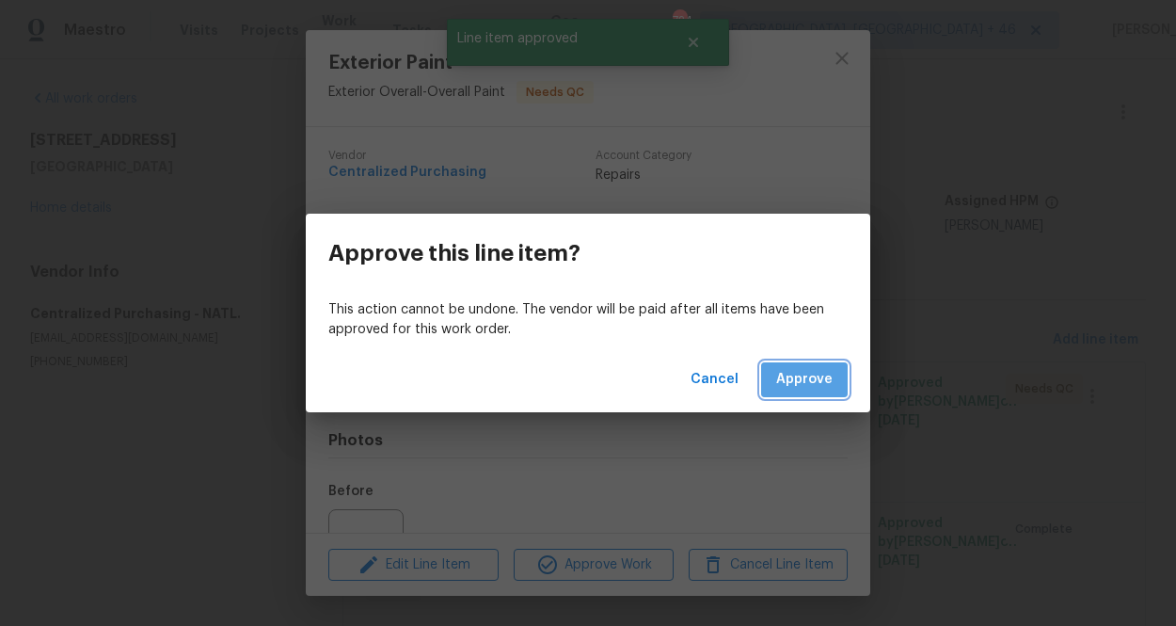
click at [809, 376] on span "Approve" at bounding box center [804, 380] width 56 height 24
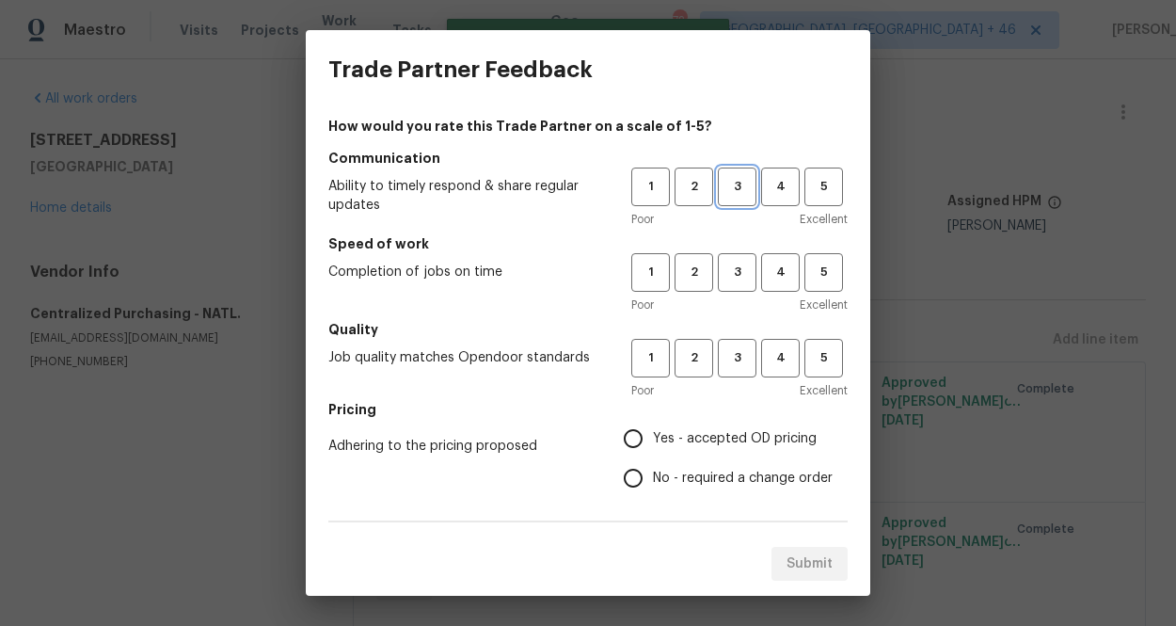
click at [754, 182] on span "3" at bounding box center [737, 187] width 35 height 22
click at [739, 278] on span "3" at bounding box center [737, 273] width 35 height 22
click at [738, 345] on button "3" at bounding box center [737, 358] width 39 height 39
click at [727, 449] on label "Yes - accepted OD pricing" at bounding box center [722, 439] width 219 height 40
click at [653, 449] on input "Yes - accepted OD pricing" at bounding box center [633, 439] width 40 height 40
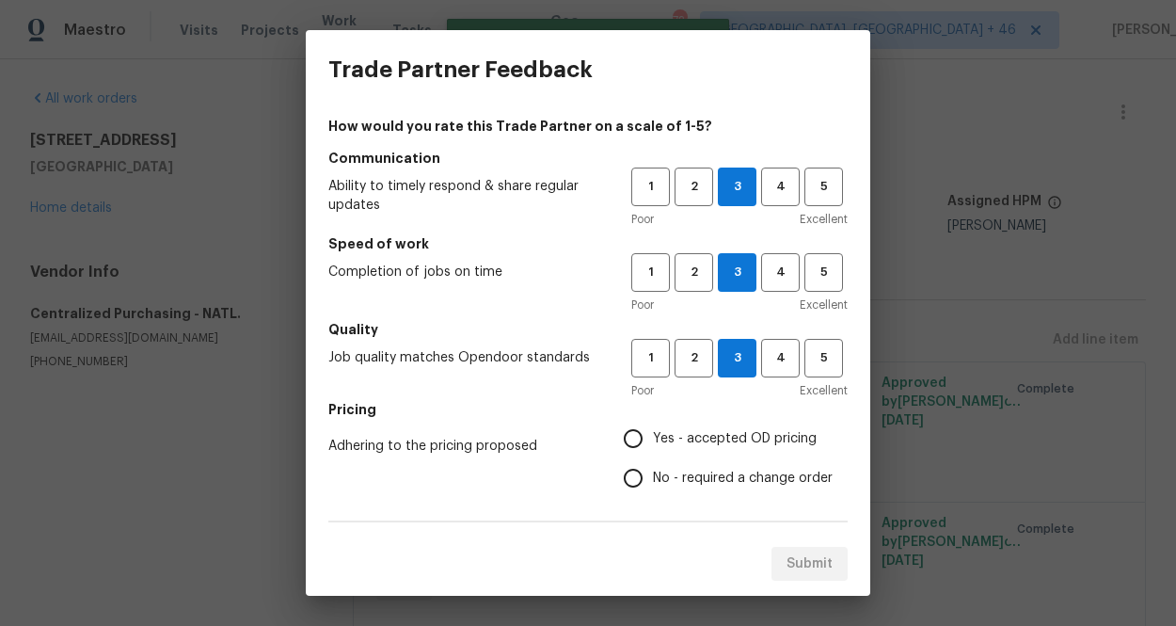
radio input "true"
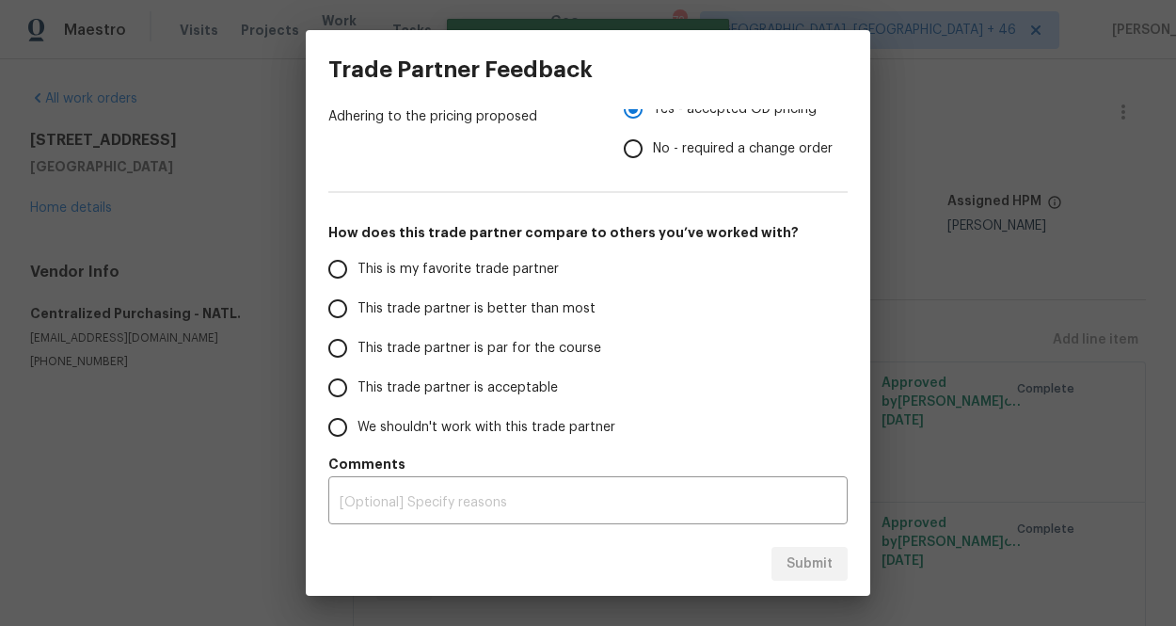
click at [524, 260] on span "This is my favorite trade partner" at bounding box center [457, 270] width 201 height 20
click at [357, 258] on input "This is my favorite trade partner" at bounding box center [338, 269] width 40 height 40
click at [811, 577] on button "Submit" at bounding box center [809, 564] width 76 height 35
radio input "true"
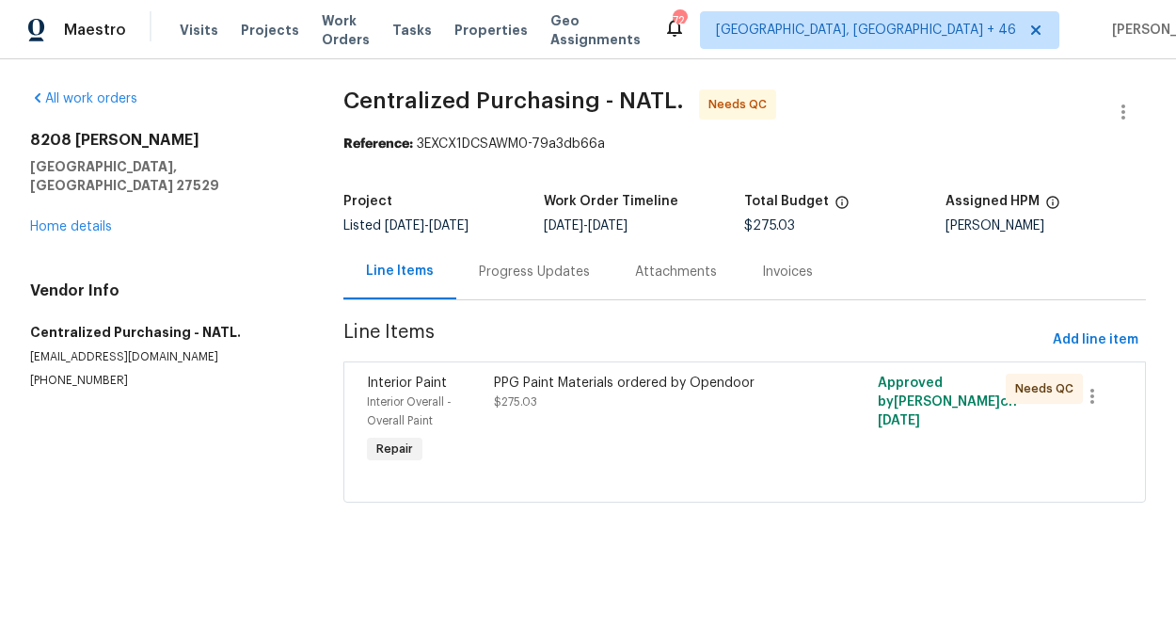
click at [768, 387] on div "PPG Paint Materials ordered by Opendoor" at bounding box center [648, 382] width 309 height 19
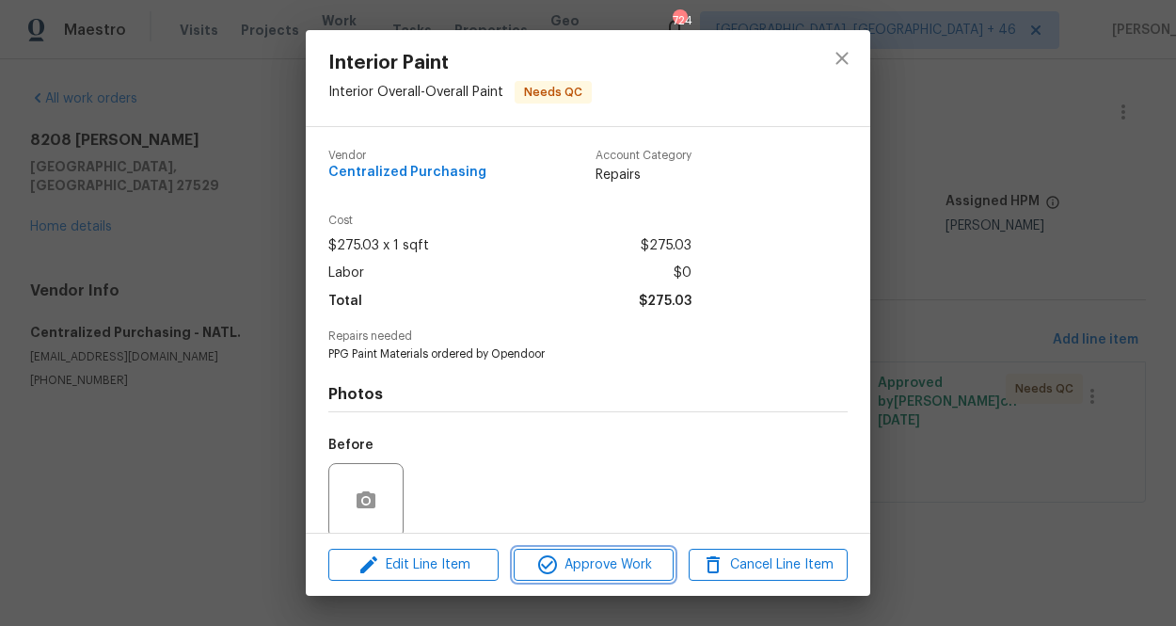
click at [590, 558] on span "Approve Work" at bounding box center [593, 565] width 148 height 24
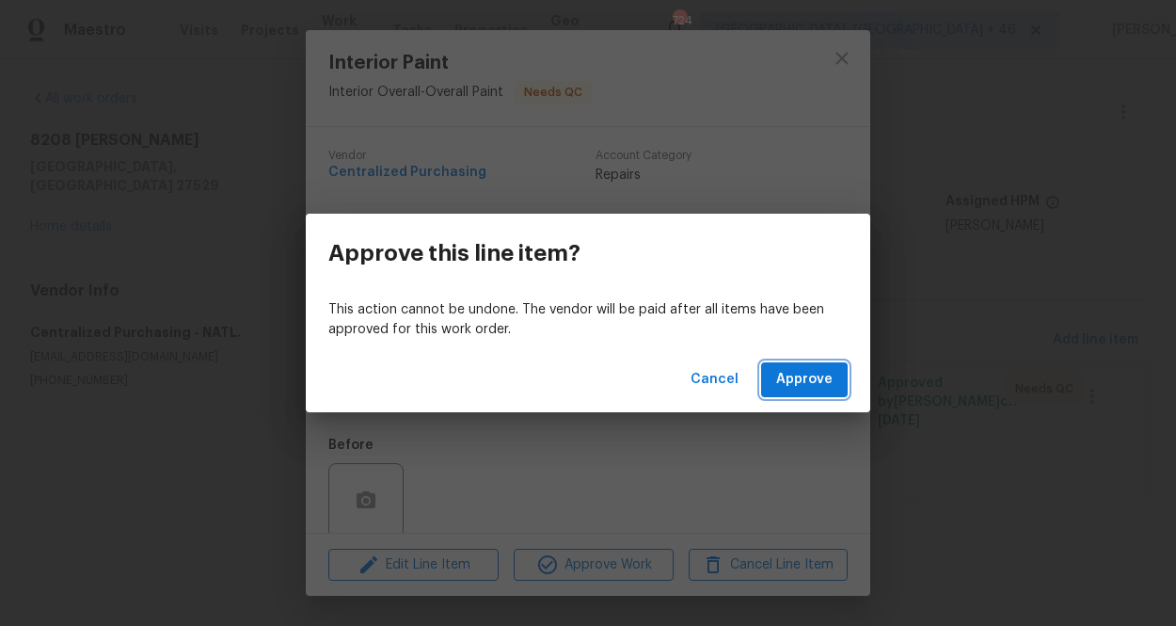
click at [818, 372] on span "Approve" at bounding box center [804, 380] width 56 height 24
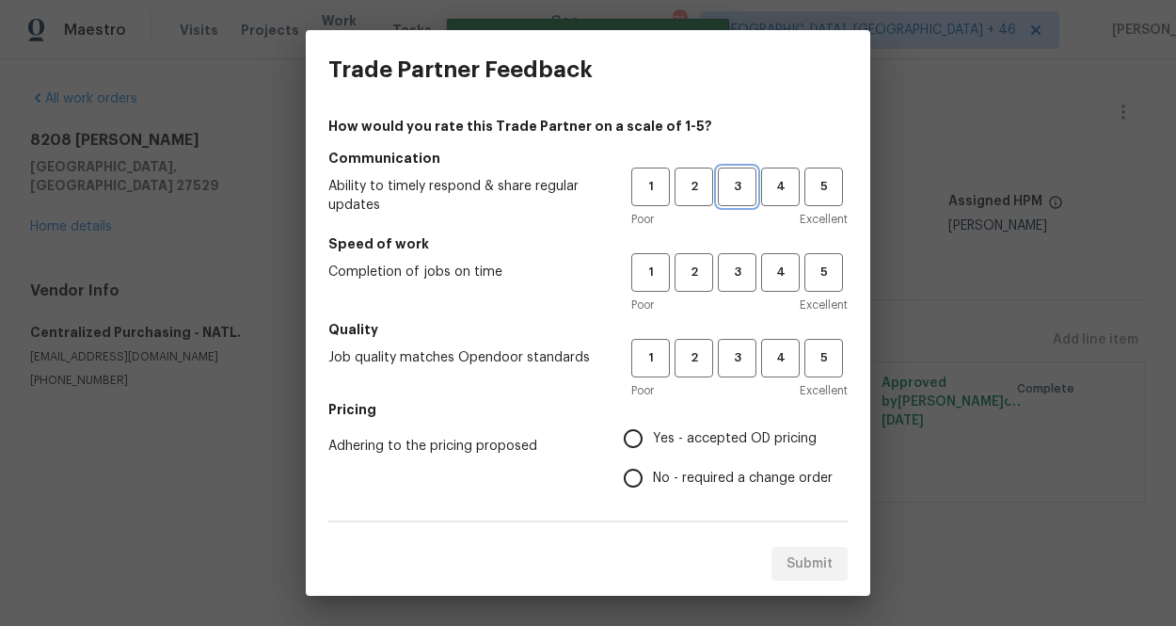
click at [735, 167] on button "3" at bounding box center [737, 186] width 39 height 39
click at [724, 272] on span "3" at bounding box center [737, 273] width 35 height 22
click at [736, 346] on button "3" at bounding box center [737, 358] width 39 height 39
click at [721, 437] on span "Yes - accepted OD pricing" at bounding box center [735, 439] width 164 height 20
click at [653, 437] on input "Yes - accepted OD pricing" at bounding box center [633, 439] width 40 height 40
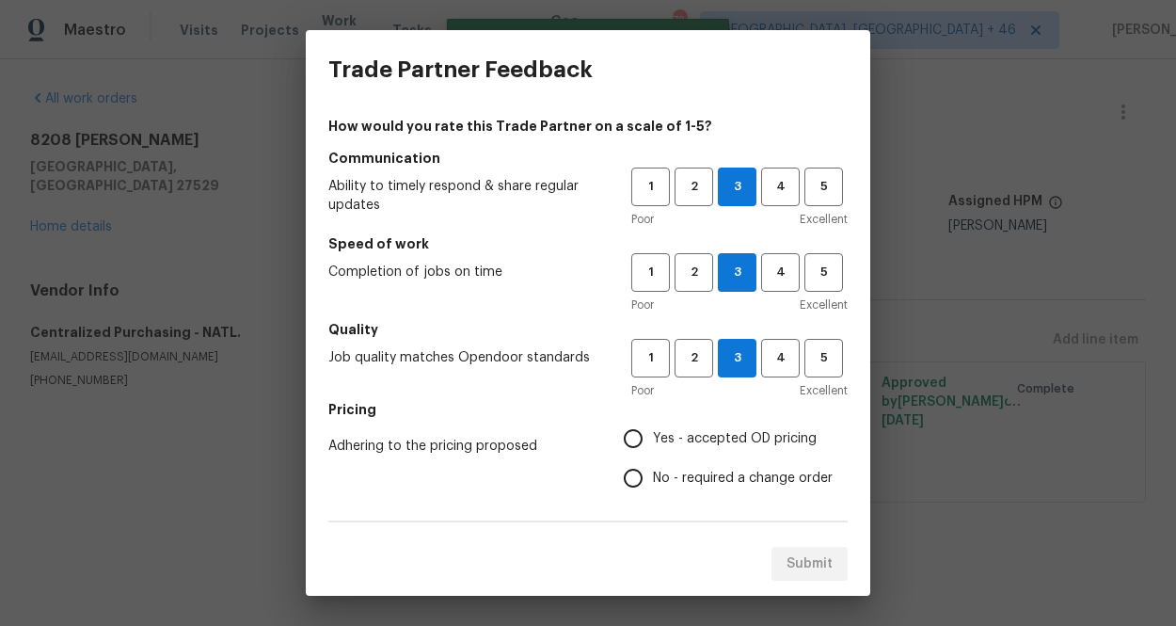
radio input "true"
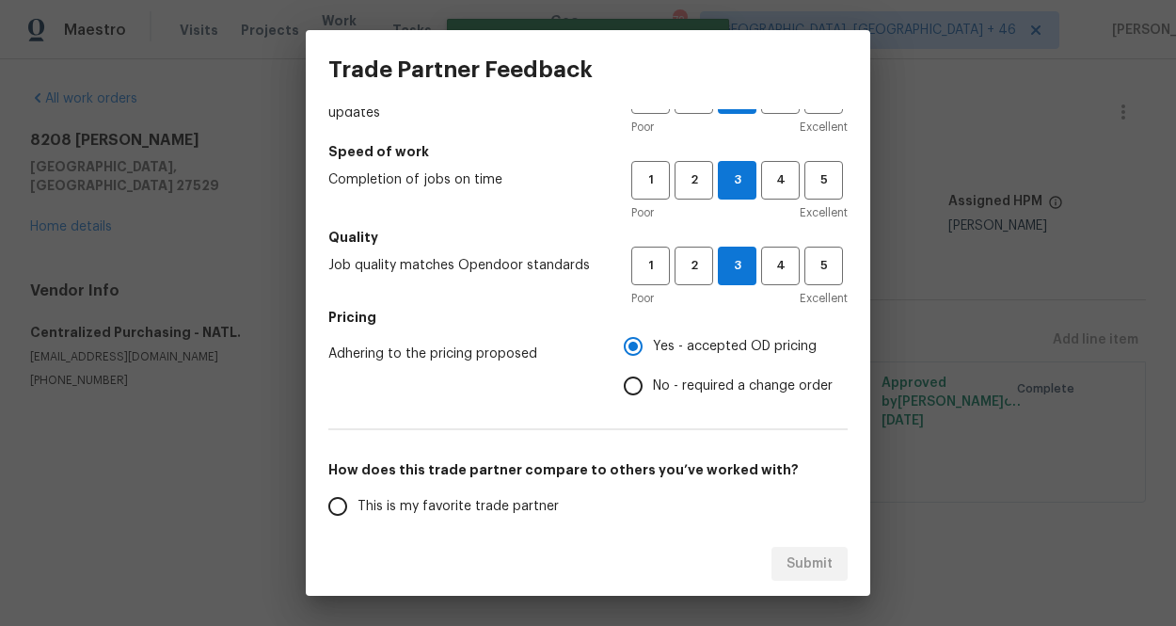
click at [486, 503] on span "This is my favorite trade partner" at bounding box center [457, 507] width 201 height 20
click at [357, 503] on input "This is my favorite trade partner" at bounding box center [338, 506] width 40 height 40
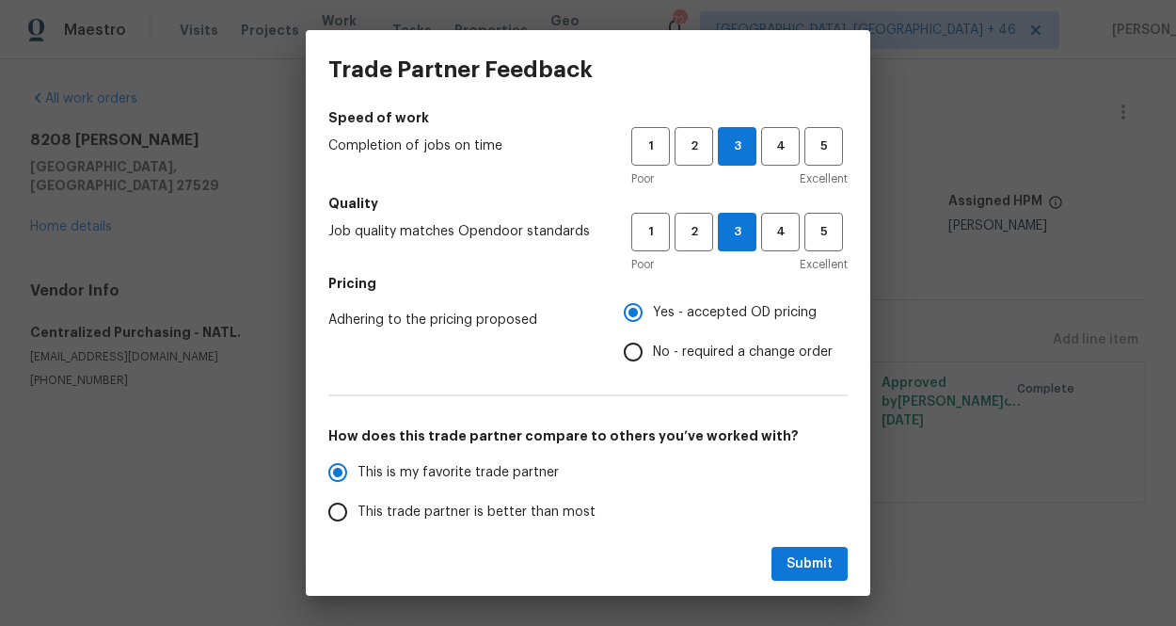
scroll to position [329, 0]
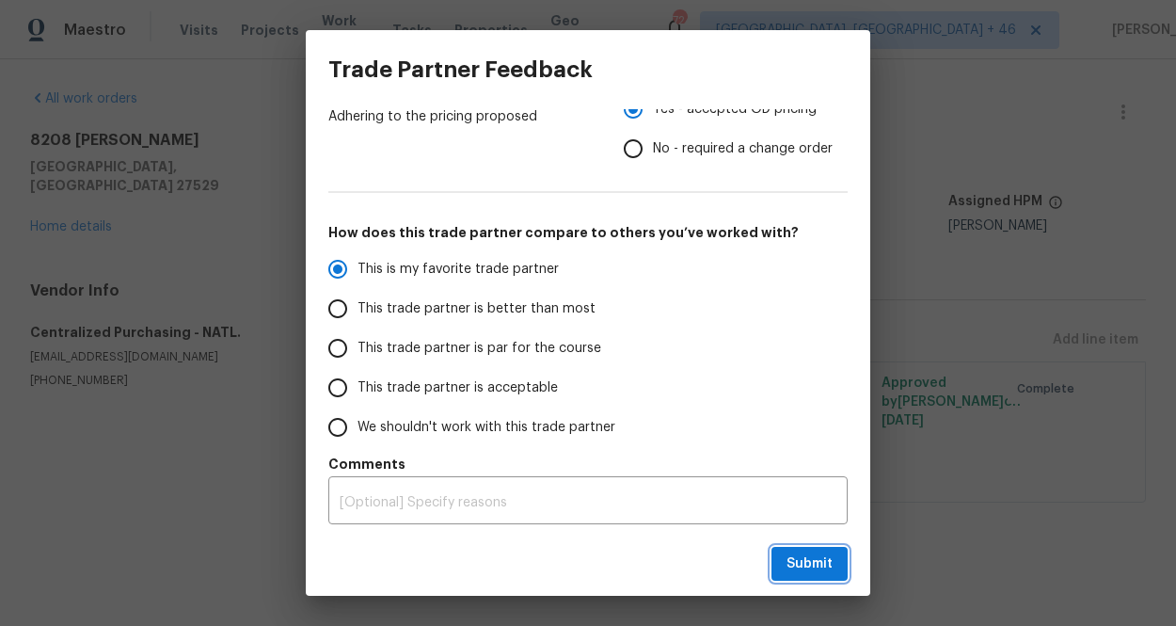
click at [810, 577] on button "Submit" at bounding box center [809, 564] width 76 height 35
radio input "true"
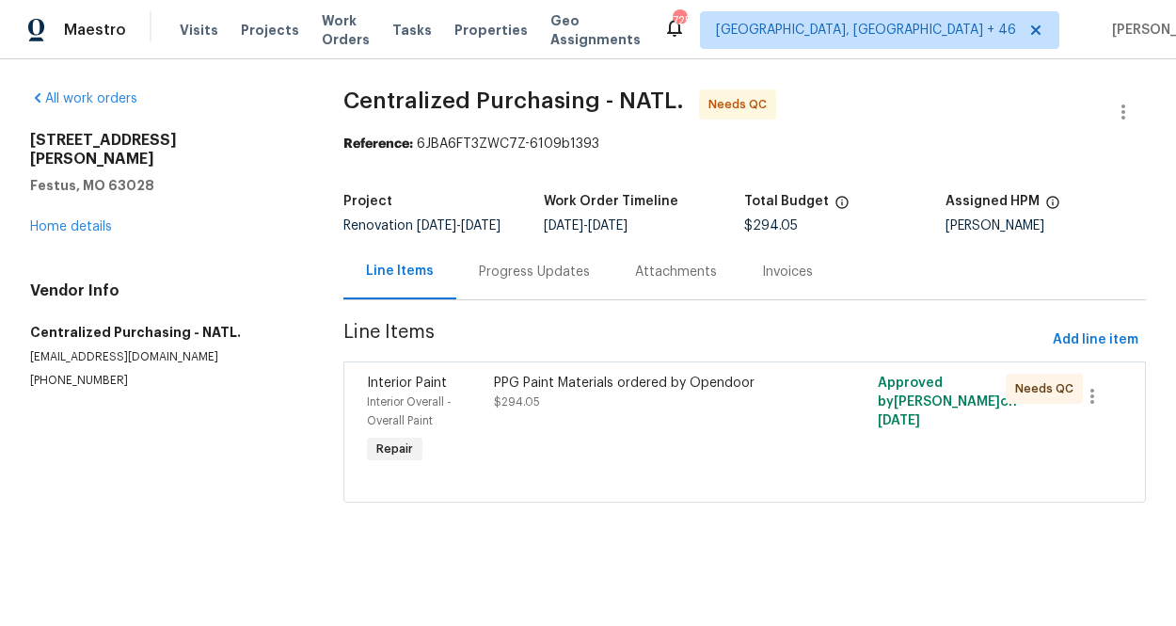
click at [506, 436] on div "PPG Paint Materials ordered by Opendoor $294.05" at bounding box center [648, 420] width 320 height 105
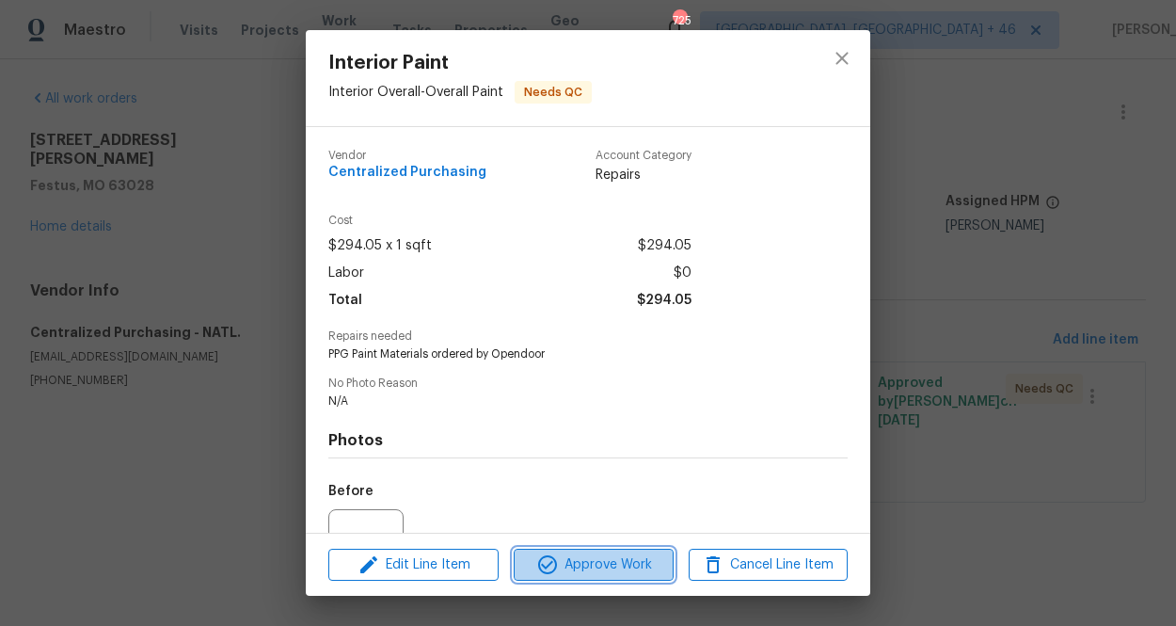
click at [607, 561] on span "Approve Work" at bounding box center [593, 565] width 148 height 24
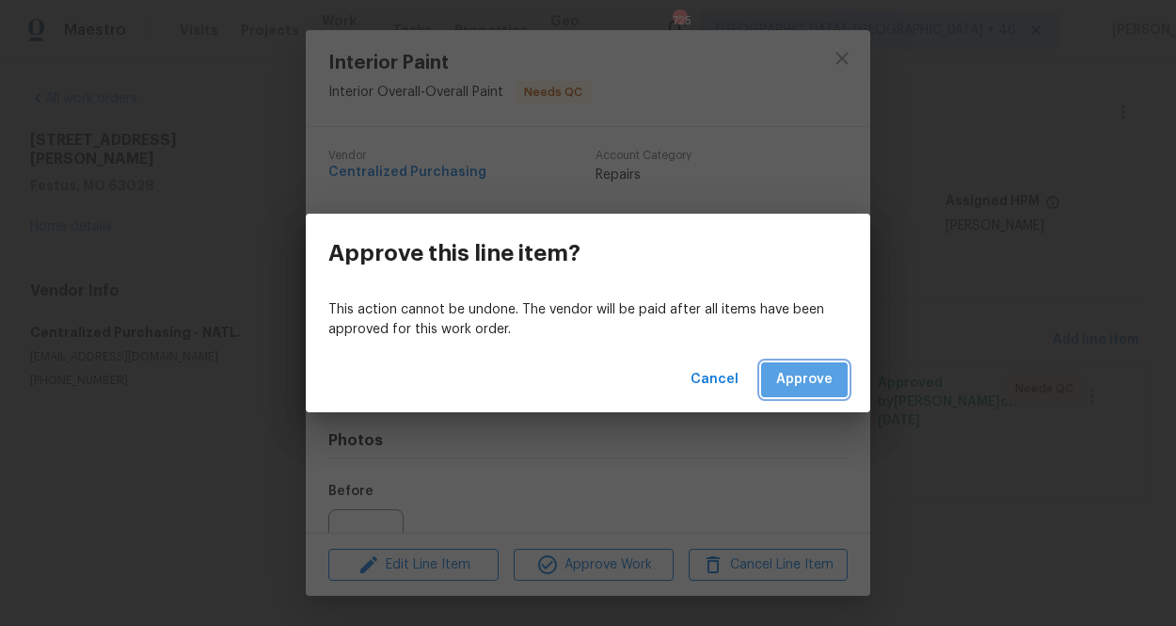
click at [827, 367] on button "Approve" at bounding box center [804, 379] width 87 height 35
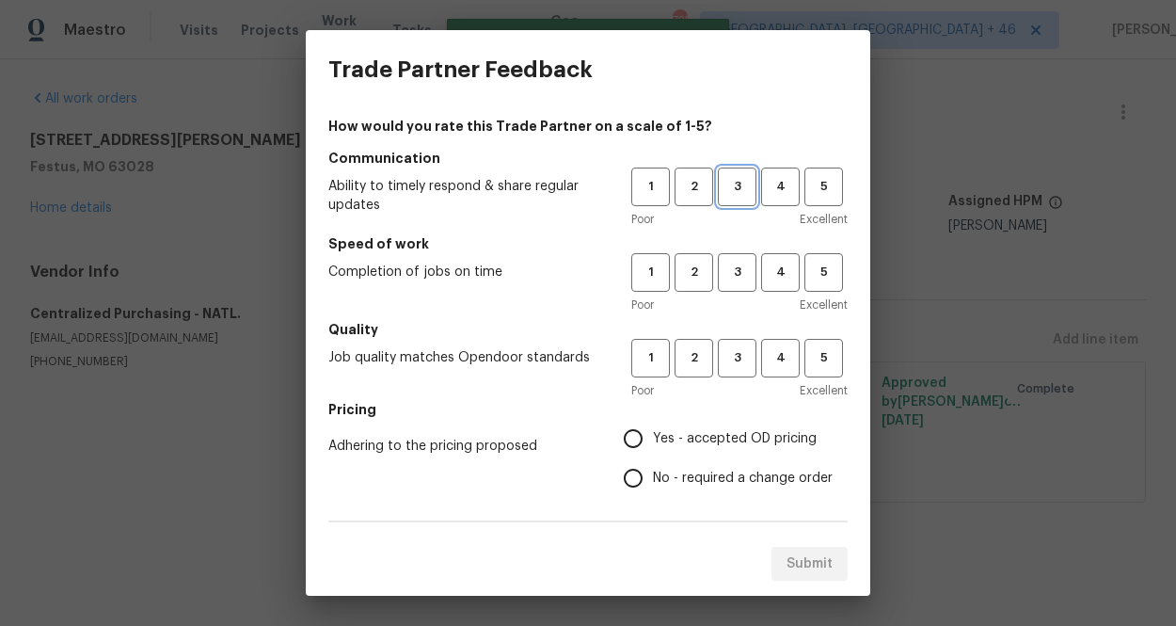
click at [738, 198] on button "3" at bounding box center [737, 186] width 39 height 39
click at [738, 257] on button "3" at bounding box center [737, 272] width 39 height 39
click at [731, 360] on span "3" at bounding box center [737, 358] width 35 height 22
click at [702, 436] on span "Yes - accepted OD pricing" at bounding box center [735, 439] width 164 height 20
click at [653, 436] on input "Yes - accepted OD pricing" at bounding box center [633, 439] width 40 height 40
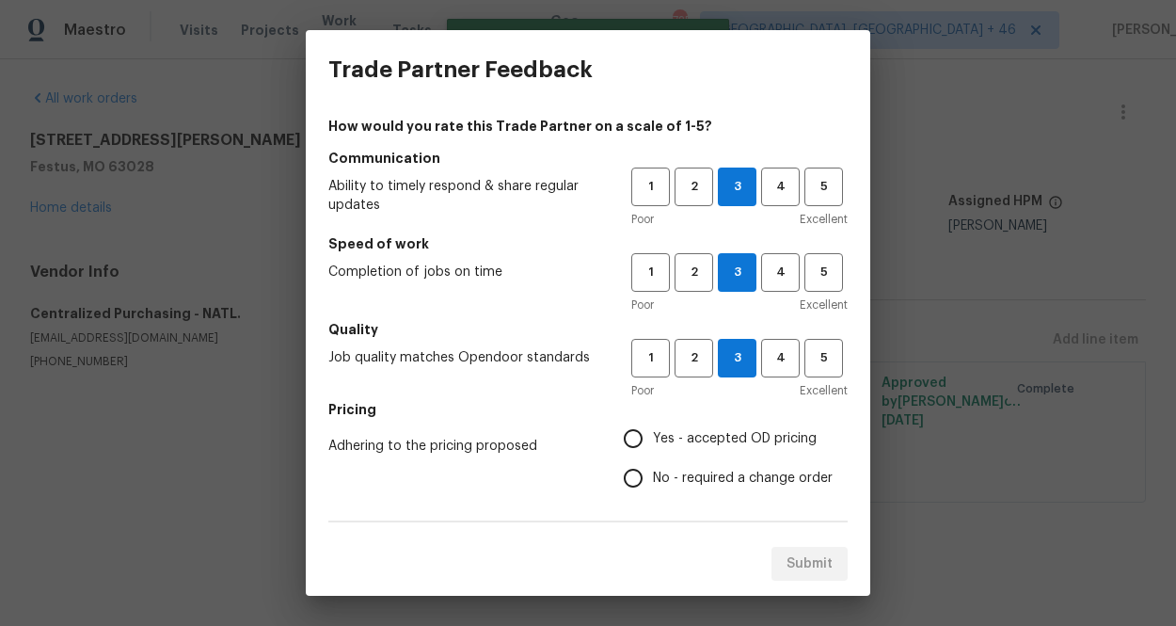
radio input "true"
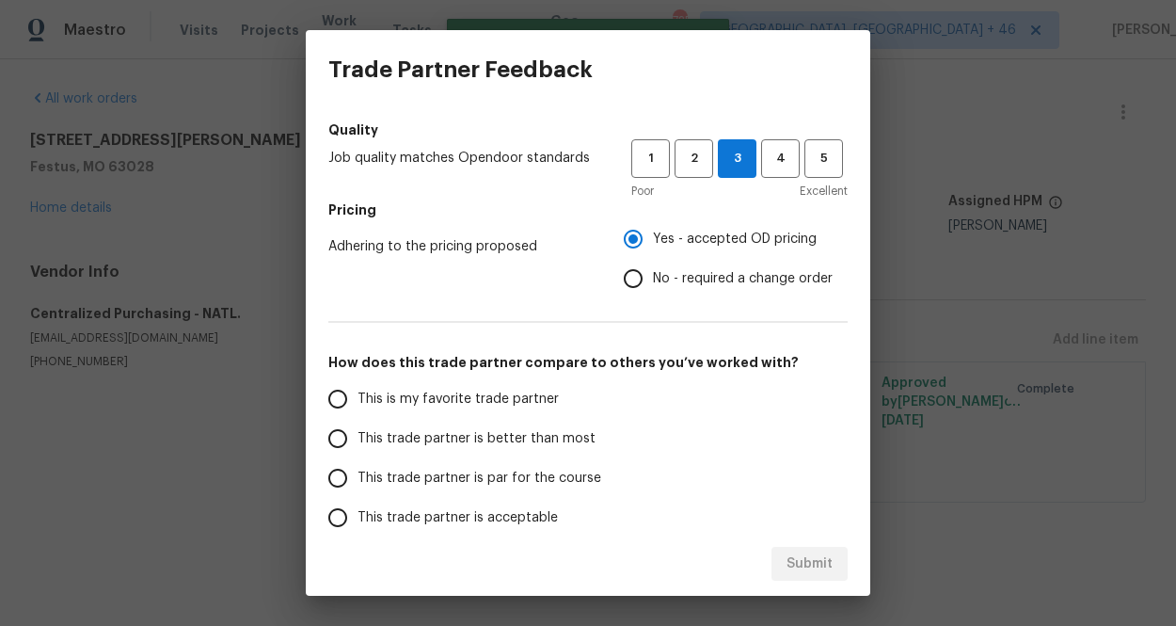
scroll to position [329, 0]
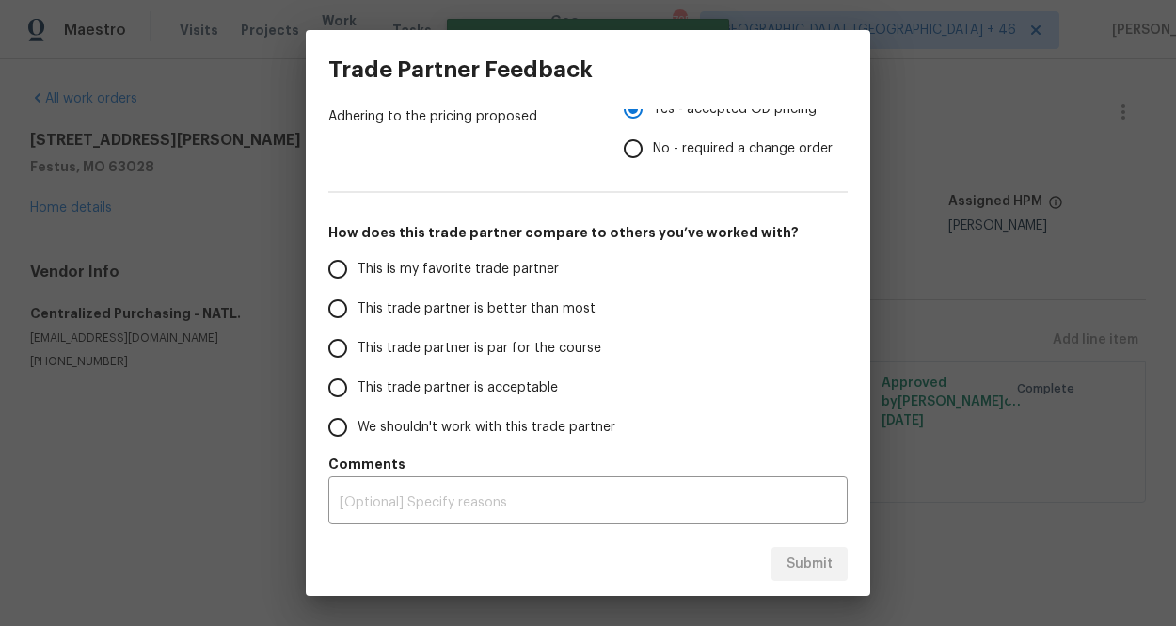
click at [489, 268] on span "This is my favorite trade partner" at bounding box center [457, 270] width 201 height 20
click at [357, 268] on input "This is my favorite trade partner" at bounding box center [338, 269] width 40 height 40
click at [802, 567] on span "Submit" at bounding box center [809, 564] width 46 height 24
radio input "true"
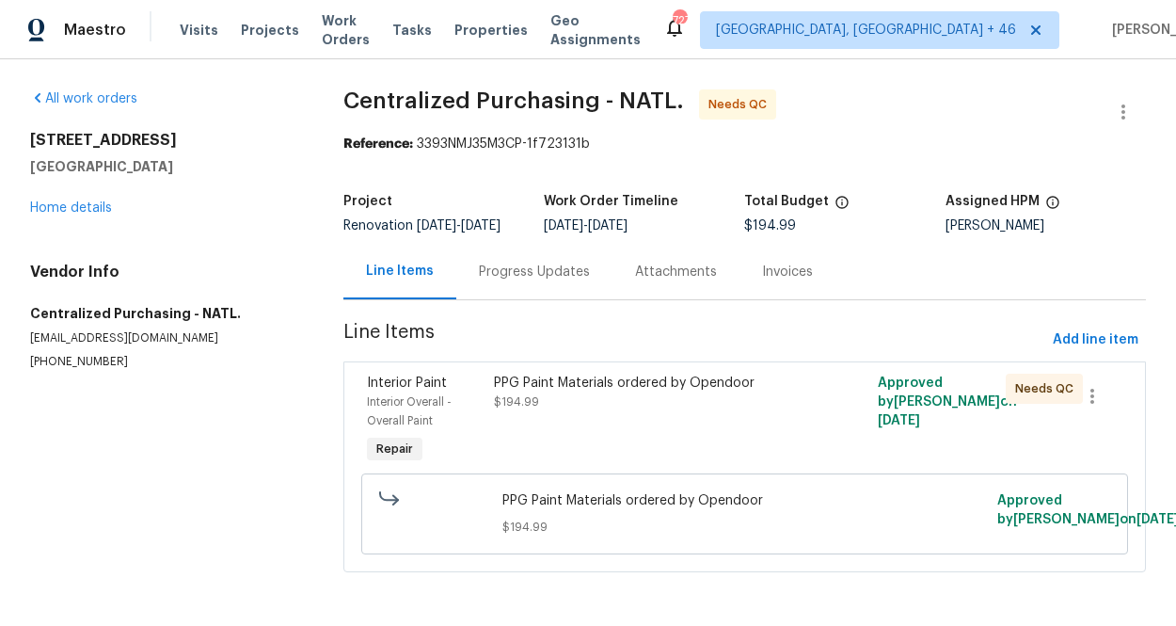
scroll to position [24, 0]
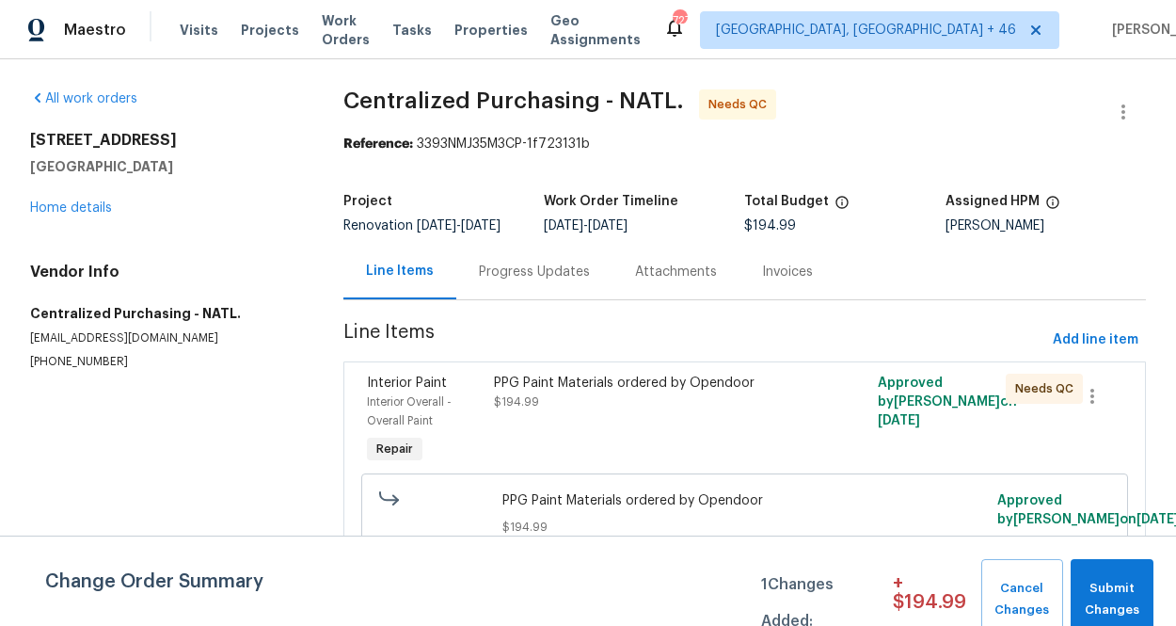
click at [631, 373] on div "PPG Paint Materials ordered by Opendoor" at bounding box center [648, 382] width 309 height 19
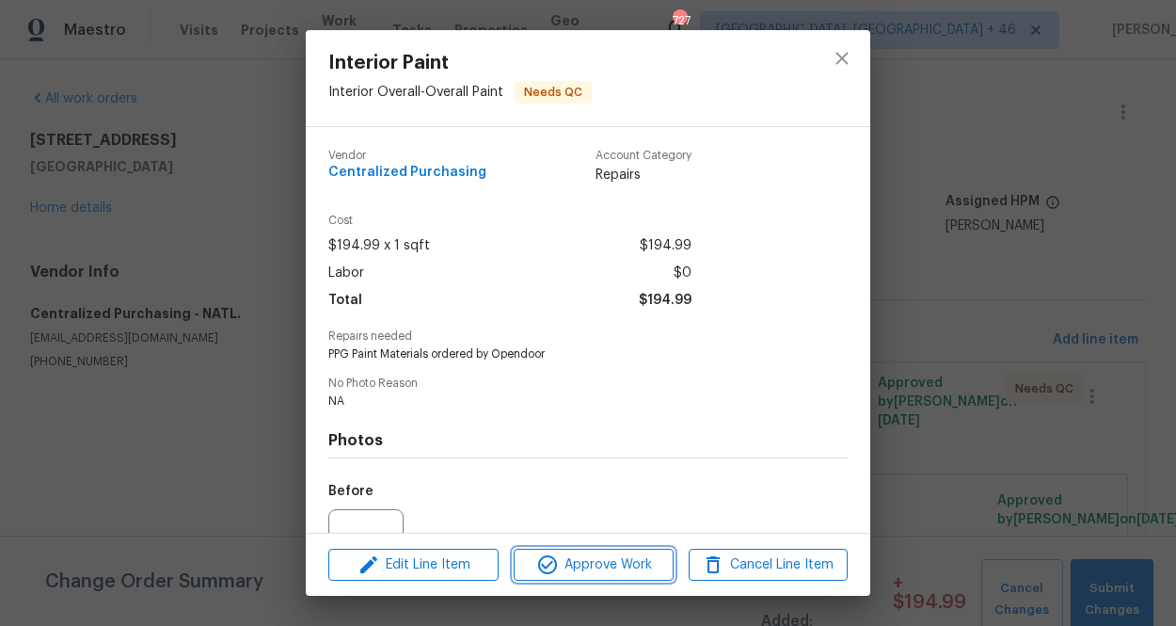
click at [605, 563] on span "Approve Work" at bounding box center [593, 565] width 148 height 24
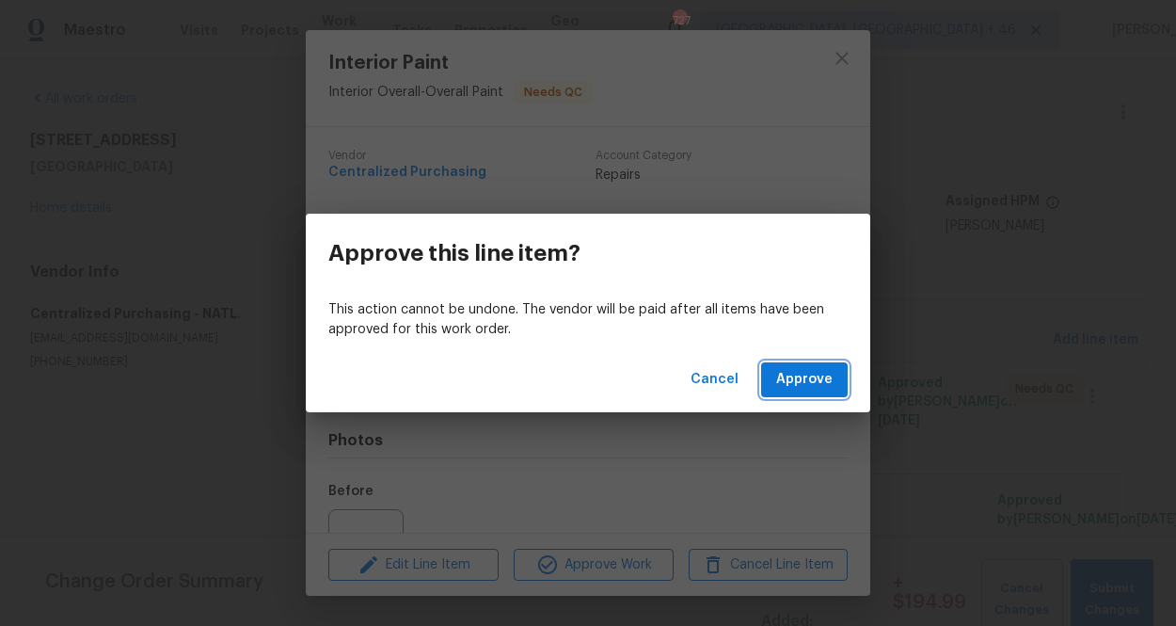
click at [813, 378] on span "Approve" at bounding box center [804, 380] width 56 height 24
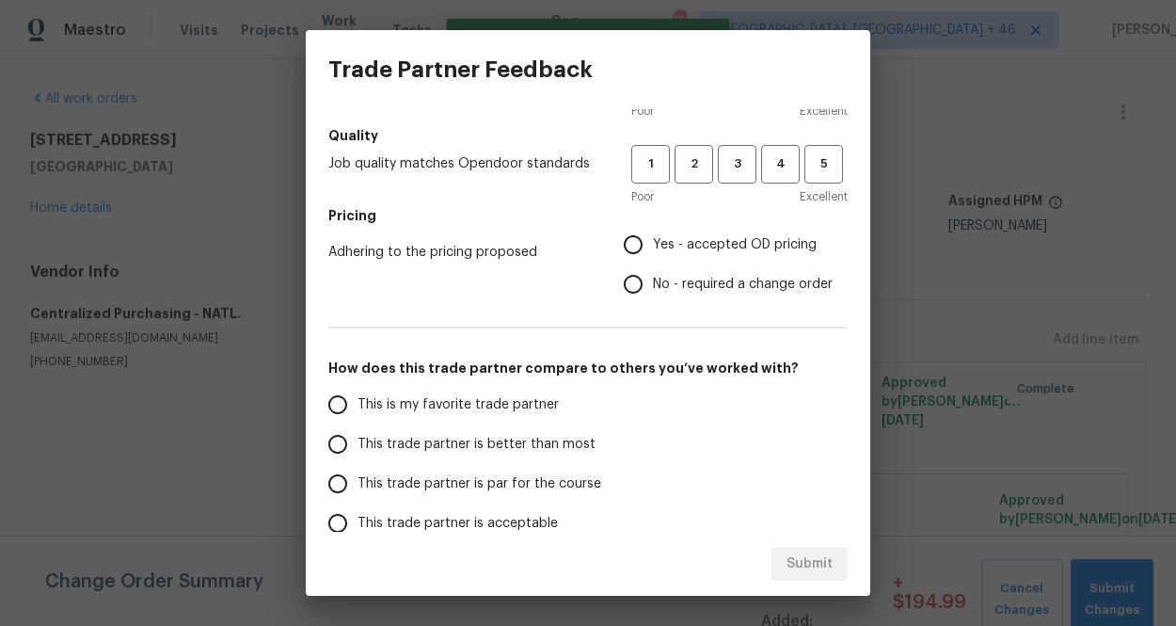
scroll to position [0, 0]
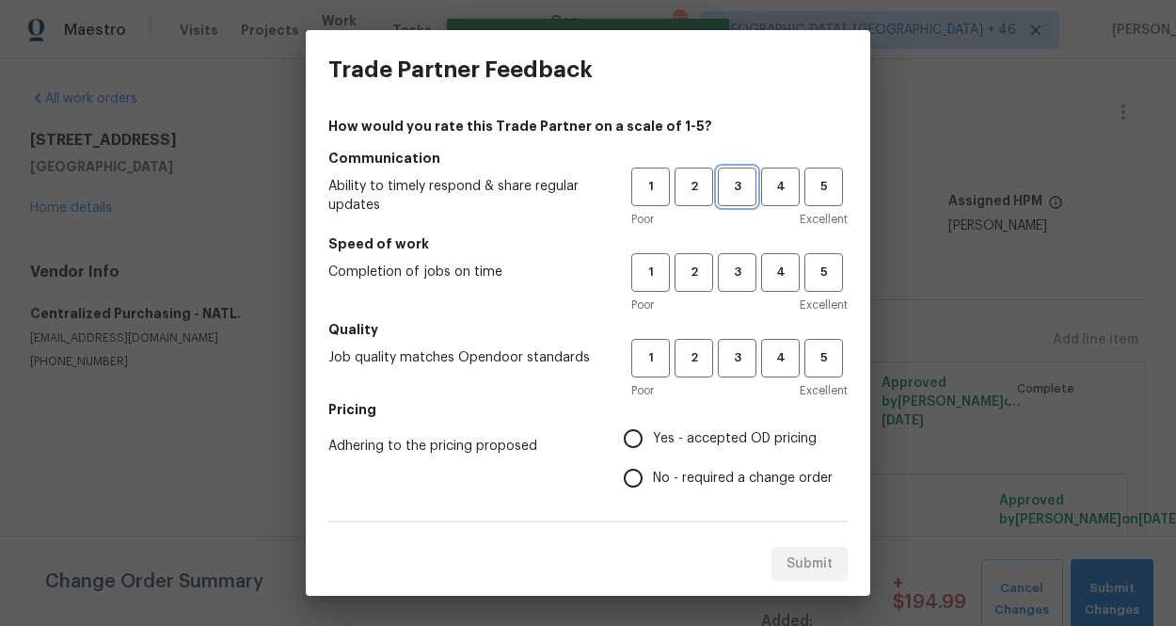
click at [728, 186] on span "3" at bounding box center [737, 187] width 35 height 22
click at [730, 267] on span "3" at bounding box center [737, 273] width 35 height 22
click at [730, 353] on span "3" at bounding box center [737, 358] width 35 height 22
click at [719, 414] on h5 "Pricing" at bounding box center [587, 409] width 519 height 19
click at [718, 432] on span "Yes - accepted OD pricing" at bounding box center [735, 439] width 164 height 20
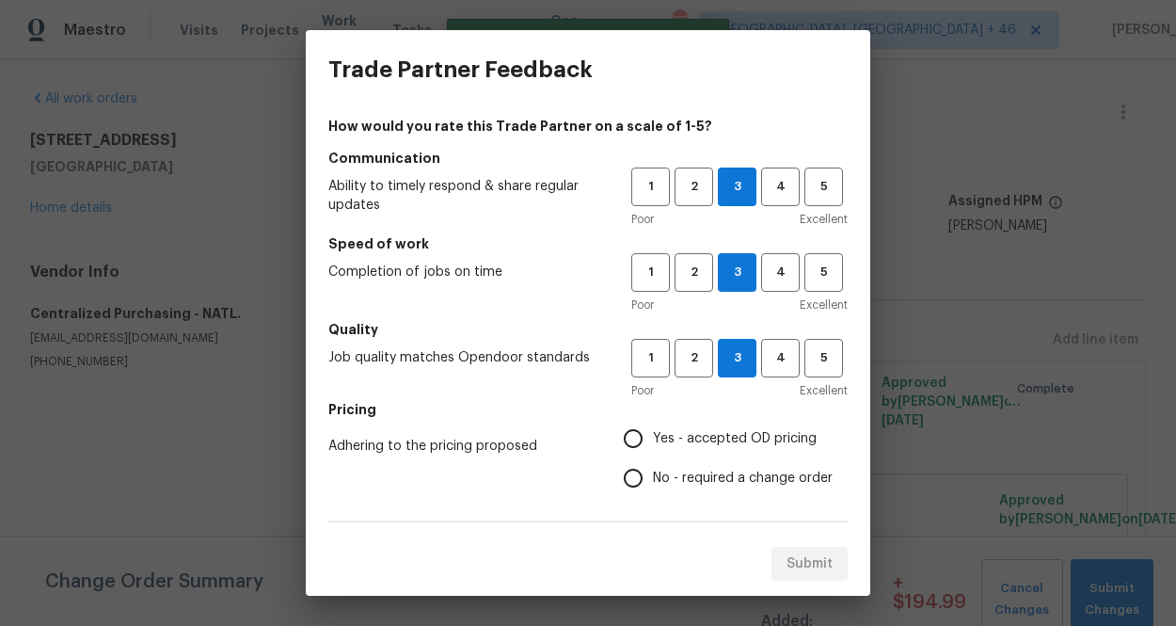
click at [653, 432] on input "Yes - accepted OD pricing" at bounding box center [633, 439] width 40 height 40
radio input "true"
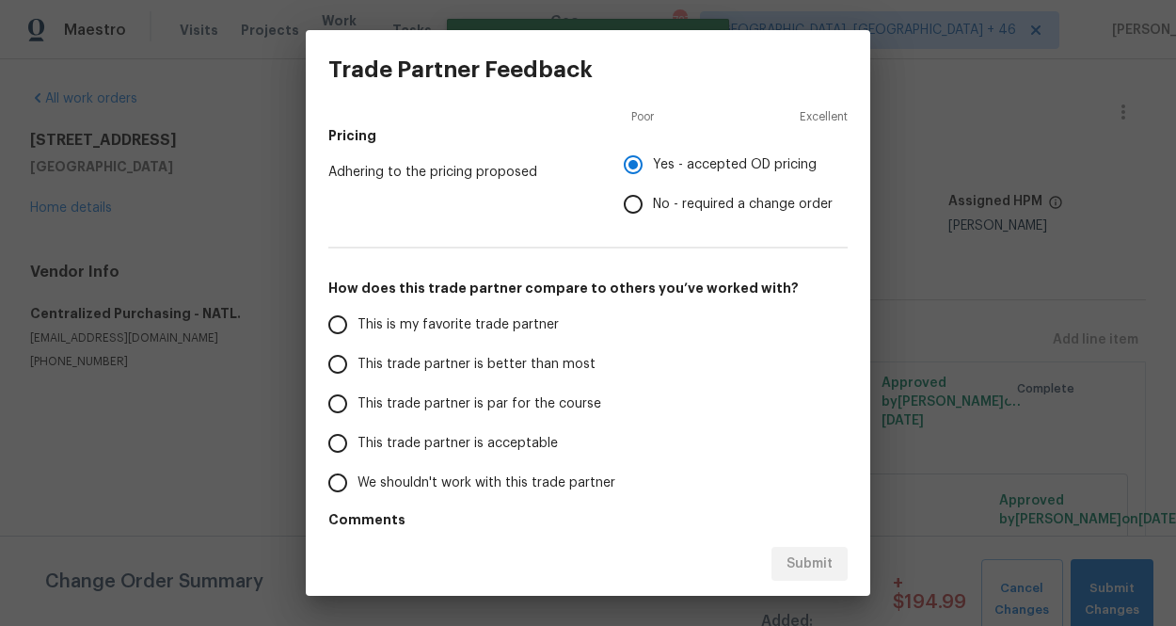
scroll to position [310, 0]
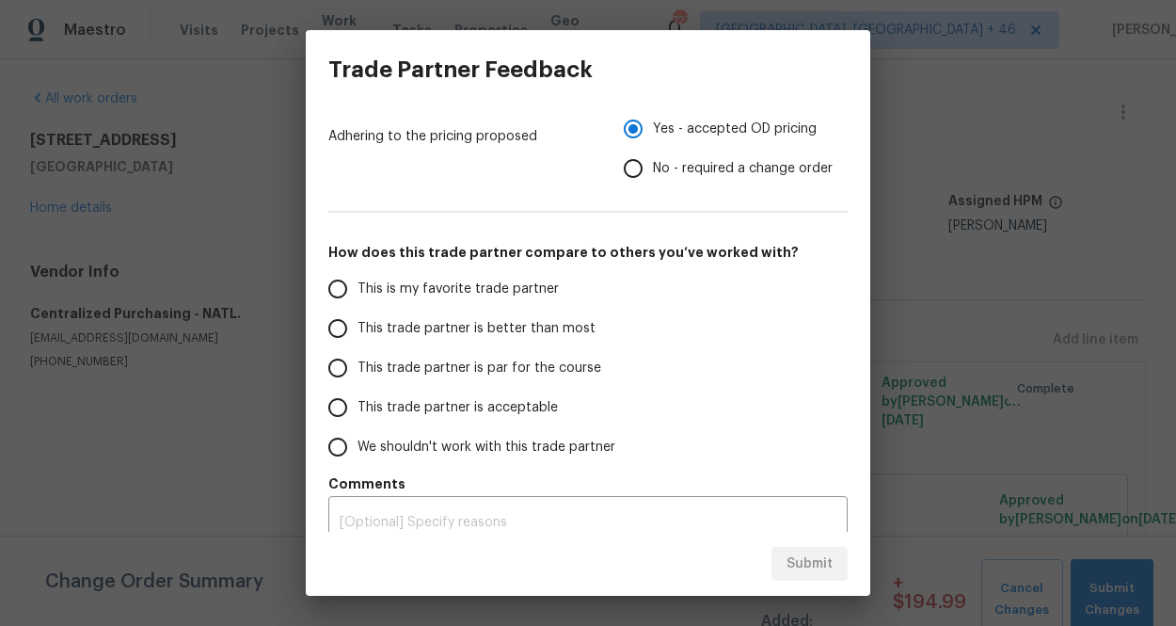
click at [469, 294] on span "This is my favorite trade partner" at bounding box center [457, 289] width 201 height 20
click at [357, 294] on input "This is my favorite trade partner" at bounding box center [338, 289] width 40 height 40
click at [817, 561] on span "Submit" at bounding box center [809, 564] width 46 height 24
radio input "true"
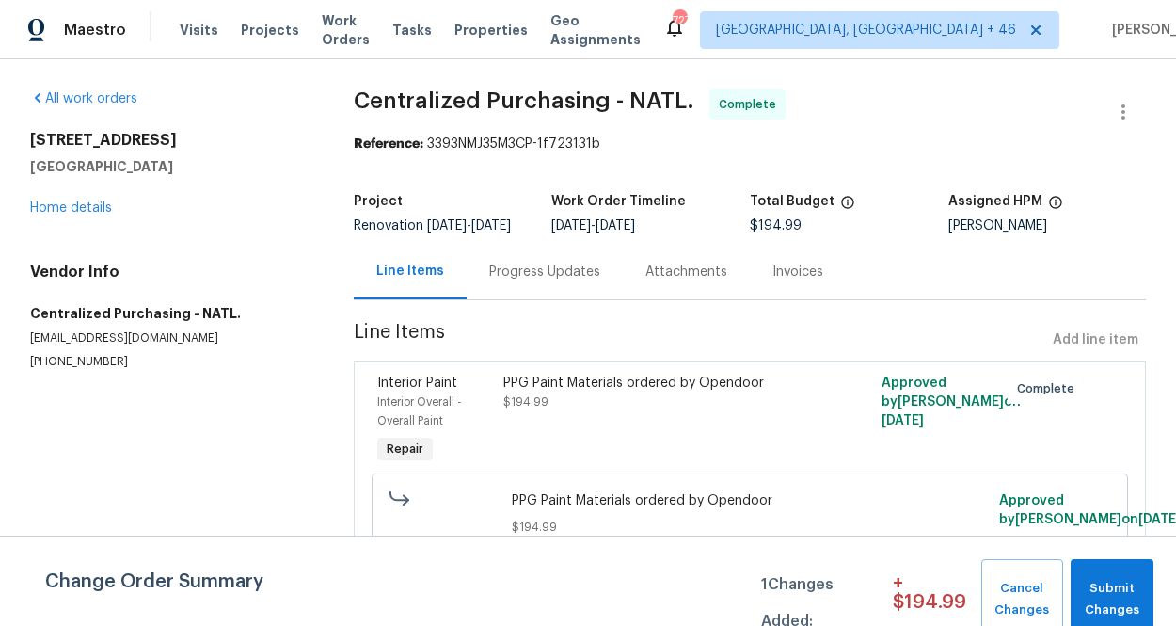
radio input "false"
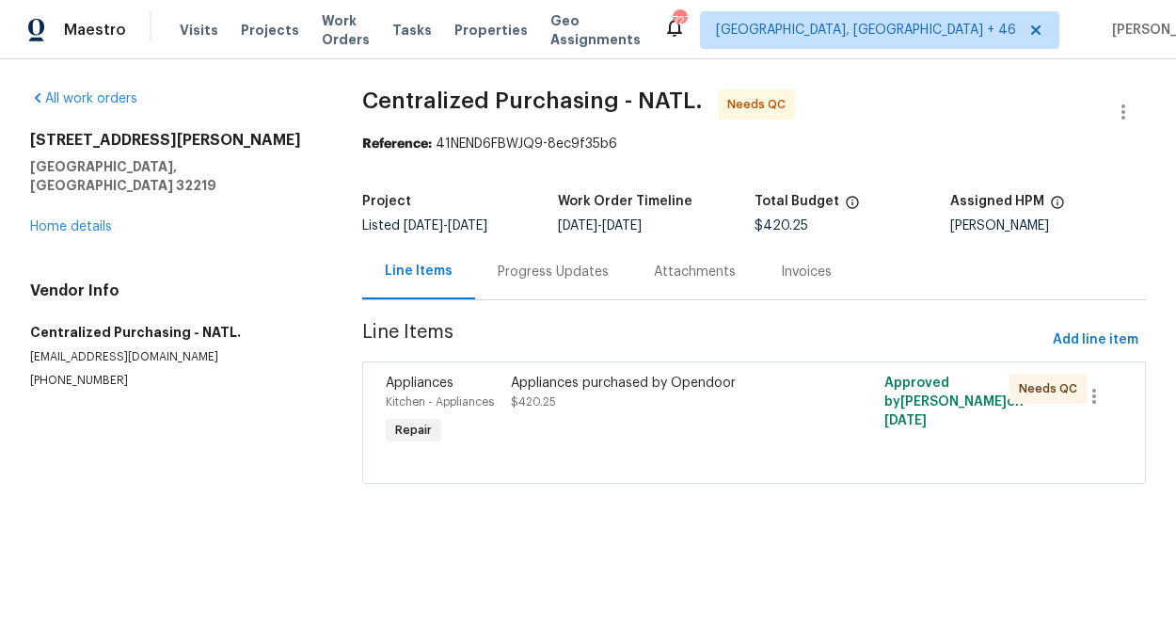
click at [605, 409] on div "Appliances purchased by Opendoor $420.25" at bounding box center [661, 392] width 300 height 38
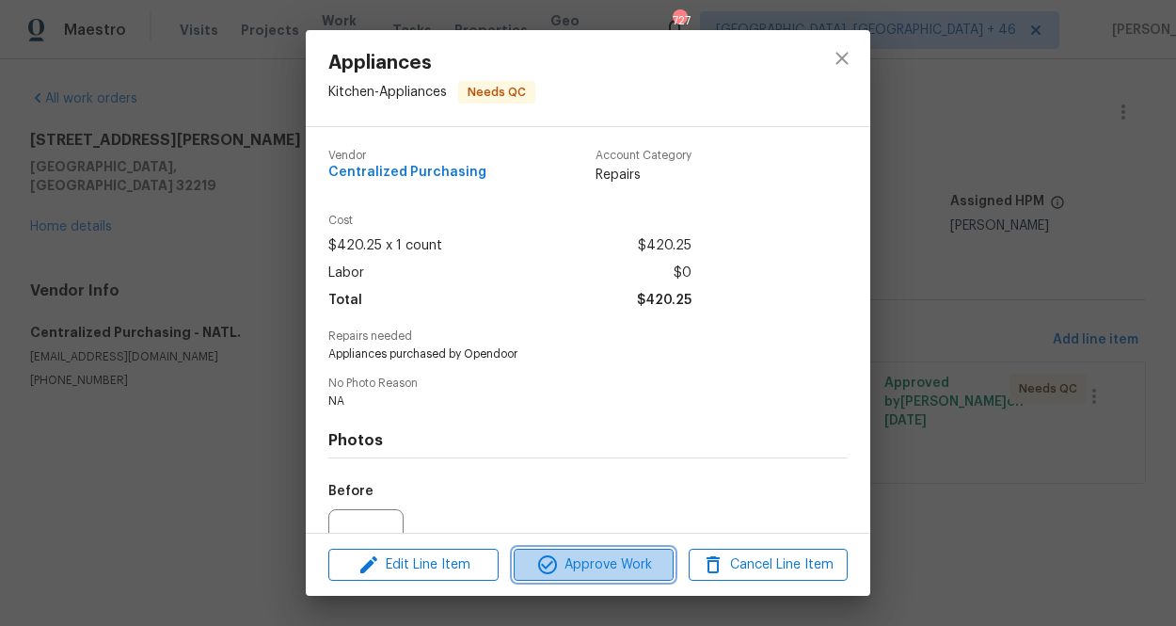
click at [609, 562] on span "Approve Work" at bounding box center [593, 565] width 148 height 24
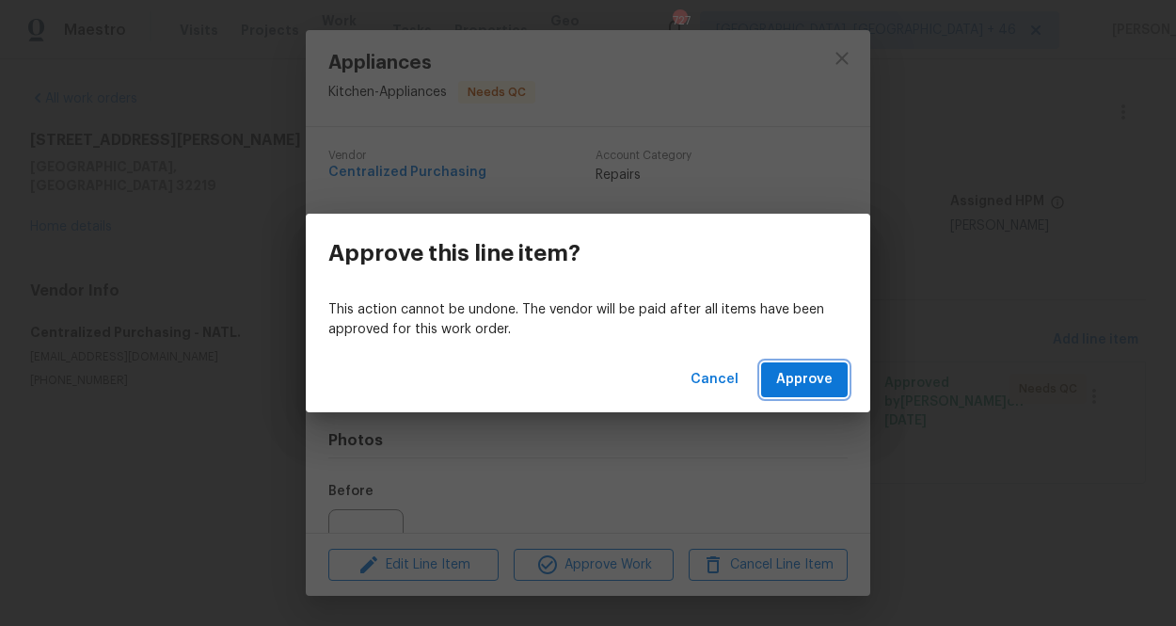
click at [800, 380] on span "Approve" at bounding box center [804, 380] width 56 height 24
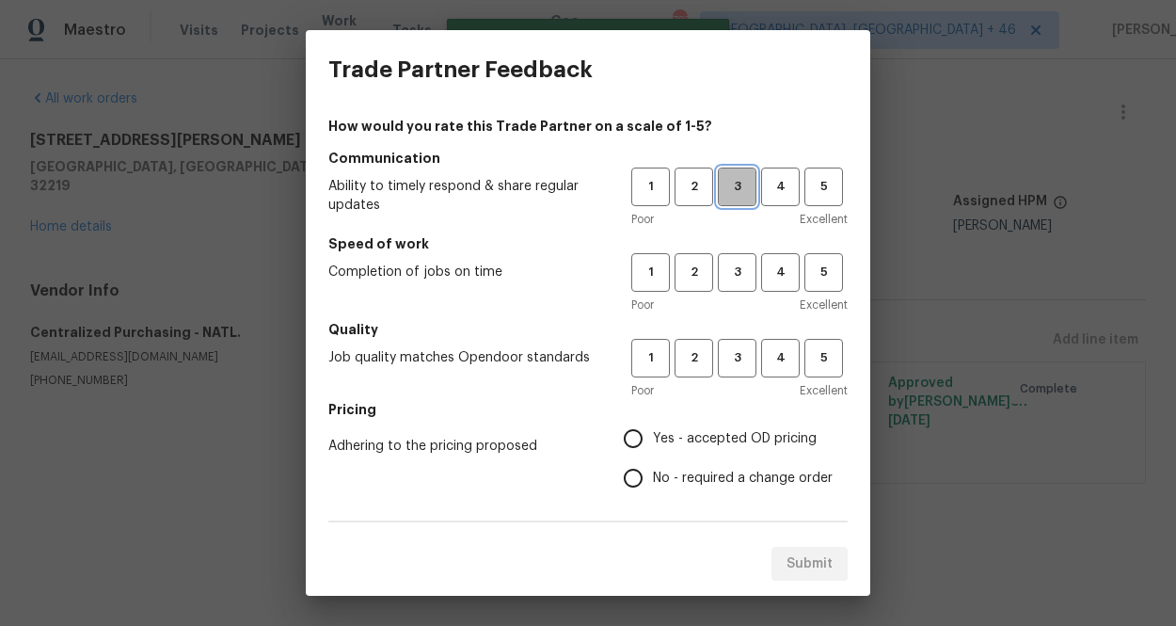
click at [721, 193] on span "3" at bounding box center [737, 187] width 35 height 22
click at [729, 286] on button "3" at bounding box center [737, 272] width 39 height 39
click at [729, 345] on button "3" at bounding box center [737, 358] width 39 height 39
click at [710, 427] on label "Yes - accepted OD pricing" at bounding box center [722, 439] width 219 height 40
click at [653, 427] on input "Yes - accepted OD pricing" at bounding box center [633, 439] width 40 height 40
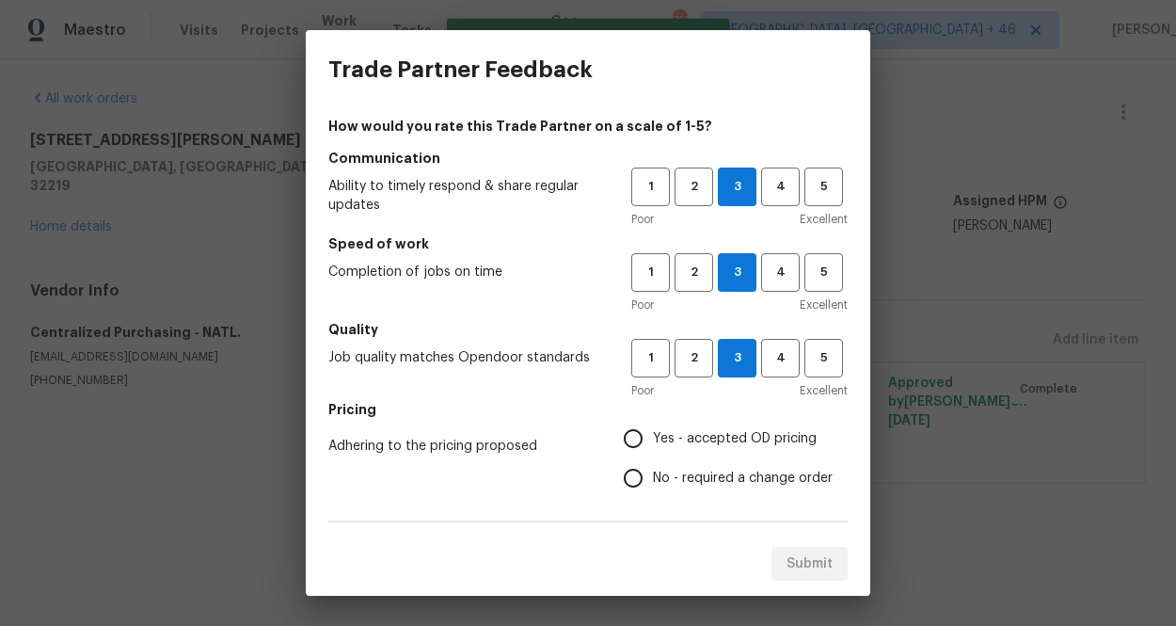
radio input "true"
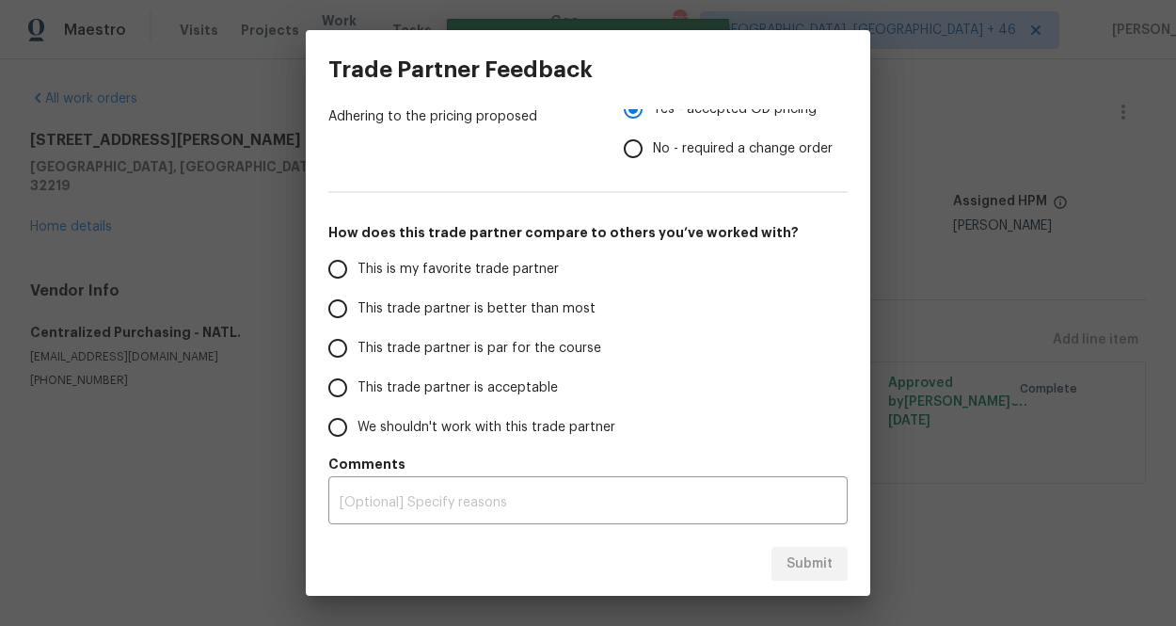
click at [532, 271] on span "This is my favorite trade partner" at bounding box center [457, 270] width 201 height 20
click at [357, 271] on input "This is my favorite trade partner" at bounding box center [338, 269] width 40 height 40
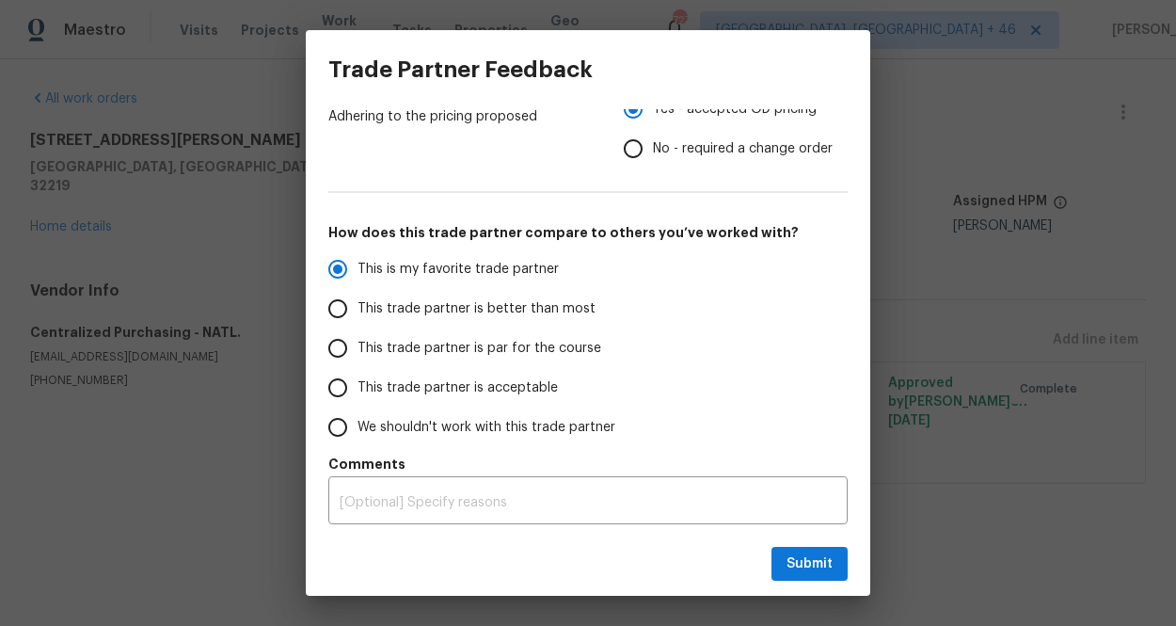
click at [821, 588] on div "Submit" at bounding box center [588, 564] width 564 height 65
click at [813, 562] on span "Submit" at bounding box center [809, 564] width 46 height 24
radio input "true"
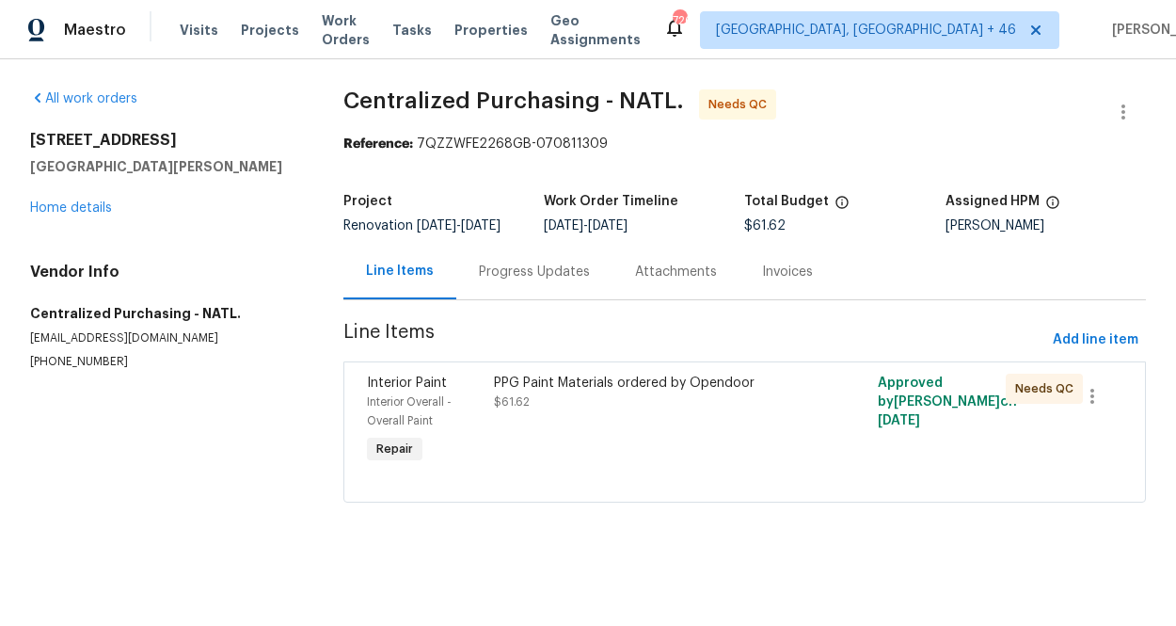
click at [626, 392] on div "PPG Paint Materials ordered by Opendoor" at bounding box center [648, 382] width 309 height 19
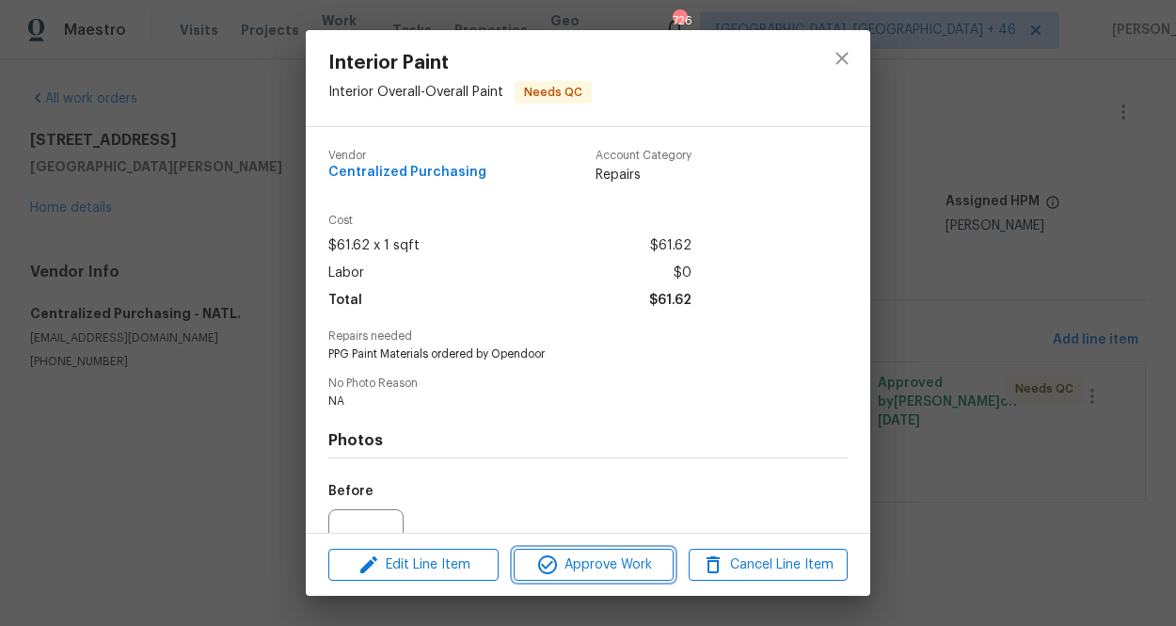
click at [611, 570] on span "Approve Work" at bounding box center [593, 565] width 148 height 24
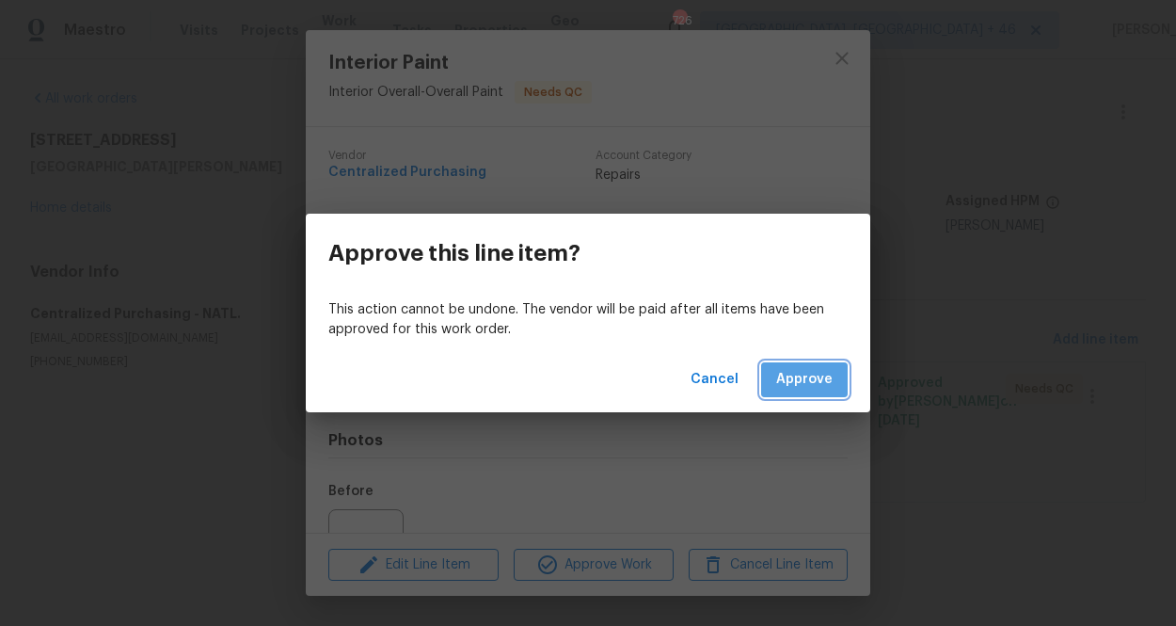
click at [831, 381] on span "Approve" at bounding box center [804, 380] width 56 height 24
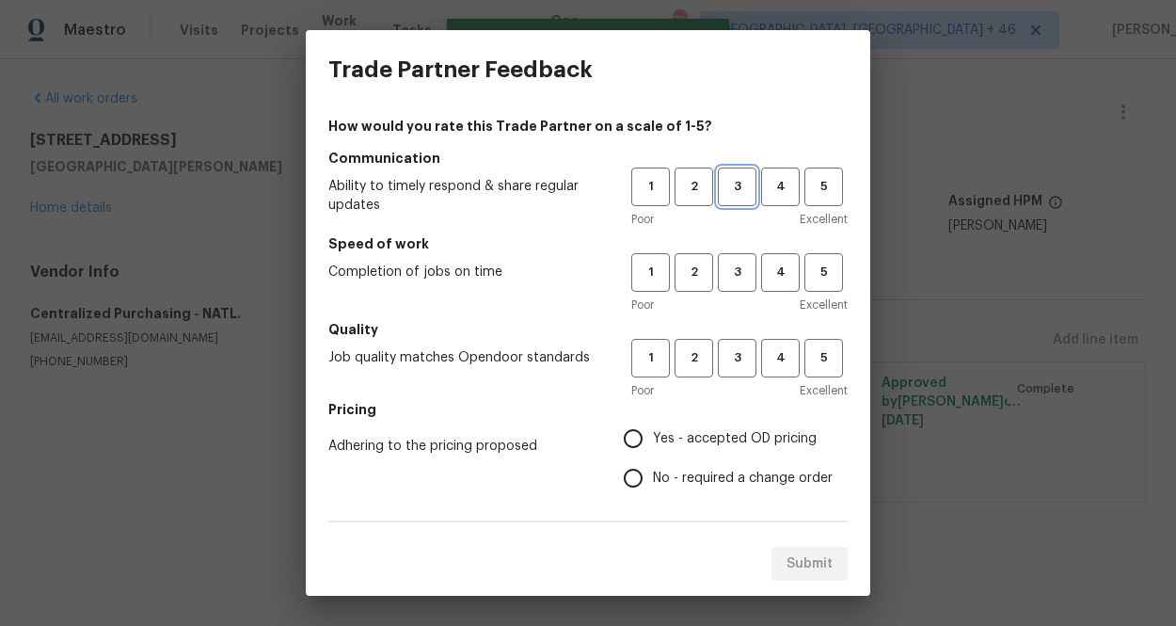
click at [726, 190] on span "3" at bounding box center [737, 187] width 35 height 22
click at [748, 262] on span "3" at bounding box center [737, 273] width 35 height 22
click at [746, 356] on span "3" at bounding box center [737, 358] width 35 height 22
click at [721, 437] on span "Yes - accepted OD pricing" at bounding box center [735, 439] width 164 height 20
click at [653, 437] on input "Yes - accepted OD pricing" at bounding box center [633, 439] width 40 height 40
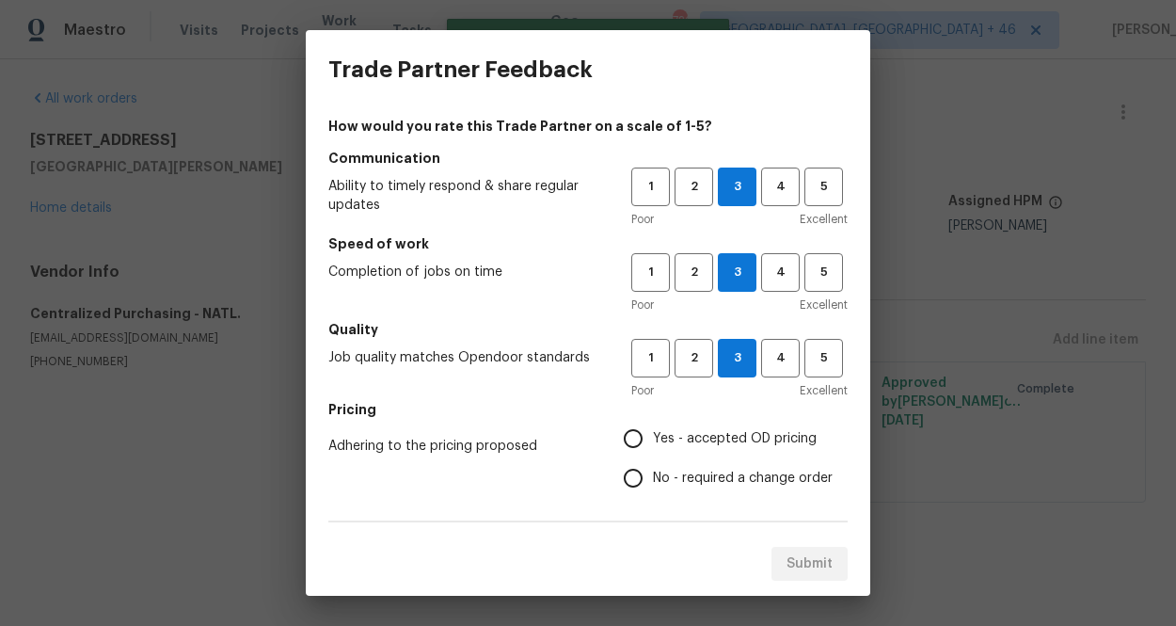
radio input "true"
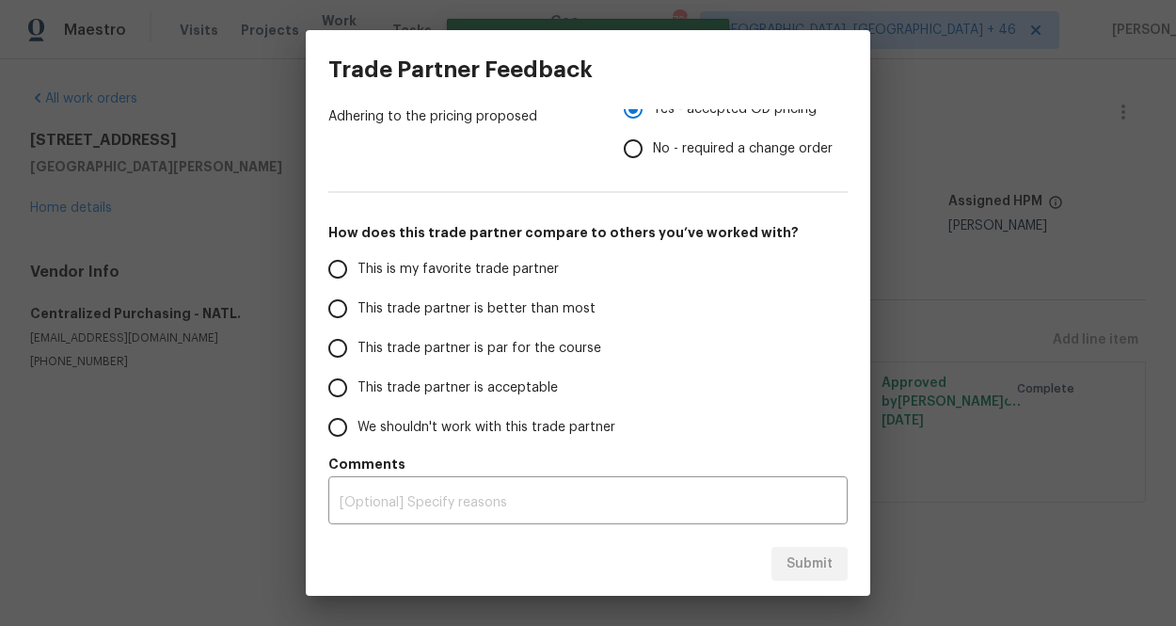
click at [457, 260] on span "This is my favorite trade partner" at bounding box center [457, 270] width 201 height 20
click at [357, 260] on input "This is my favorite trade partner" at bounding box center [338, 269] width 40 height 40
click at [814, 568] on span "Submit" at bounding box center [809, 564] width 46 height 24
radio input "true"
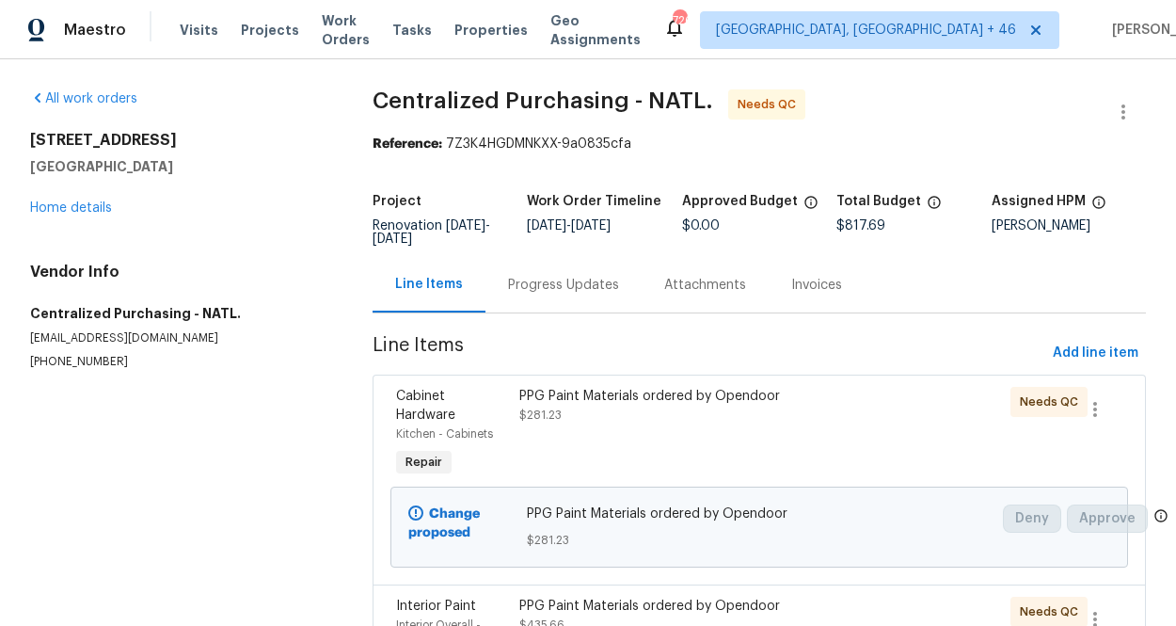
scroll to position [4, 0]
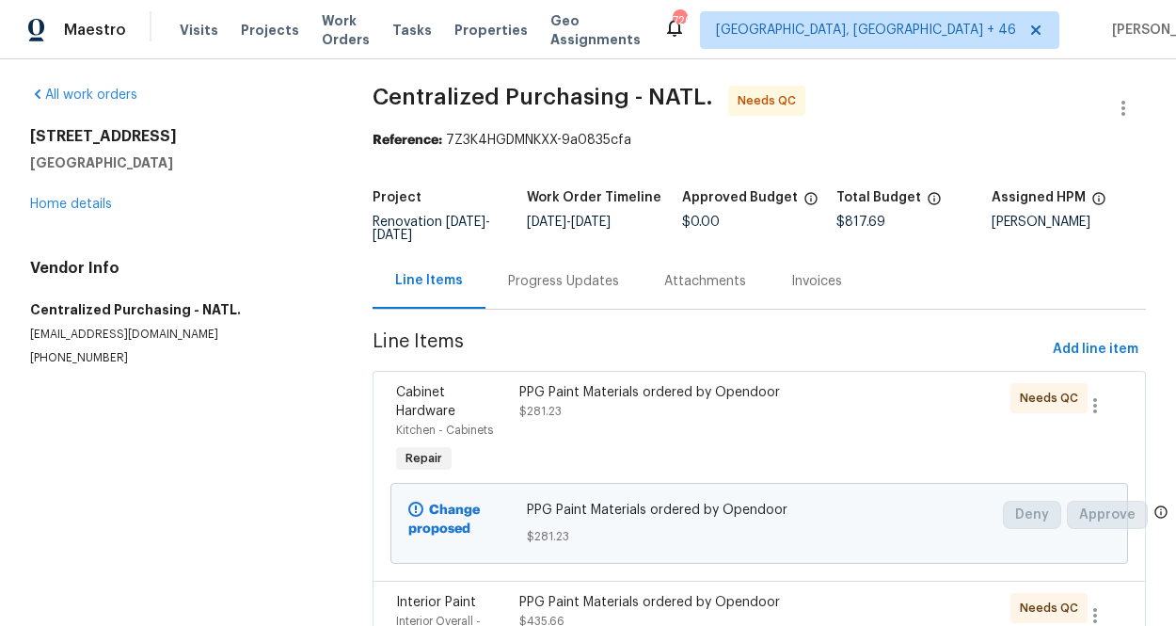
click at [592, 396] on div "PPG Paint Materials ordered by Opendoor" at bounding box center [667, 392] width 296 height 19
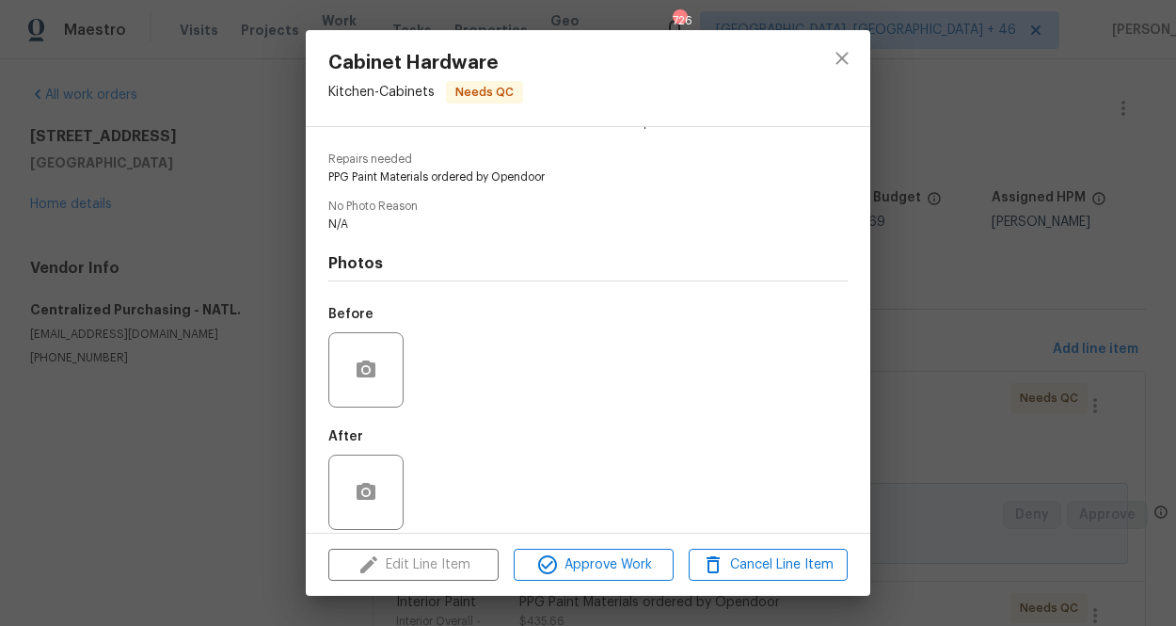
scroll to position [193, 0]
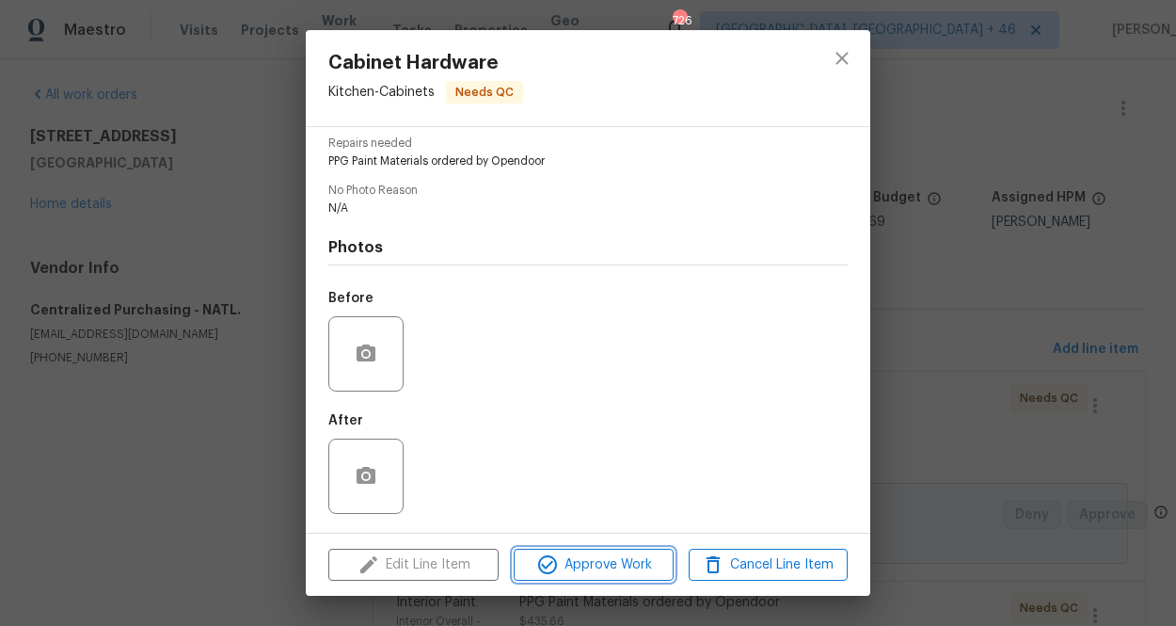
click at [576, 568] on span "Approve Work" at bounding box center [593, 565] width 148 height 24
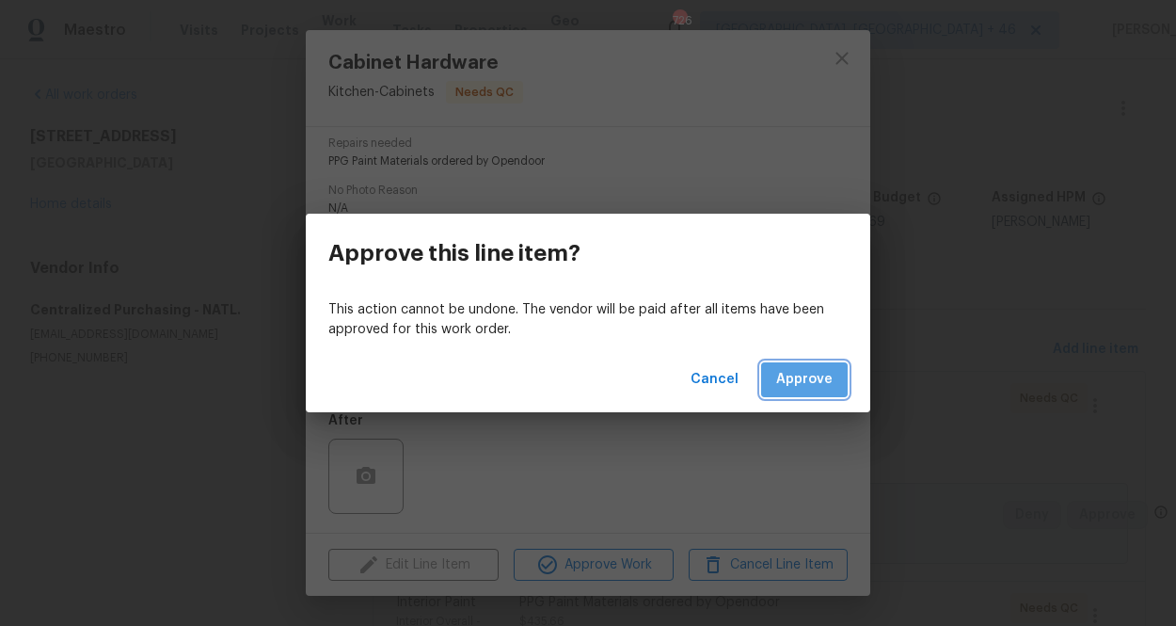
click at [814, 378] on span "Approve" at bounding box center [804, 380] width 56 height 24
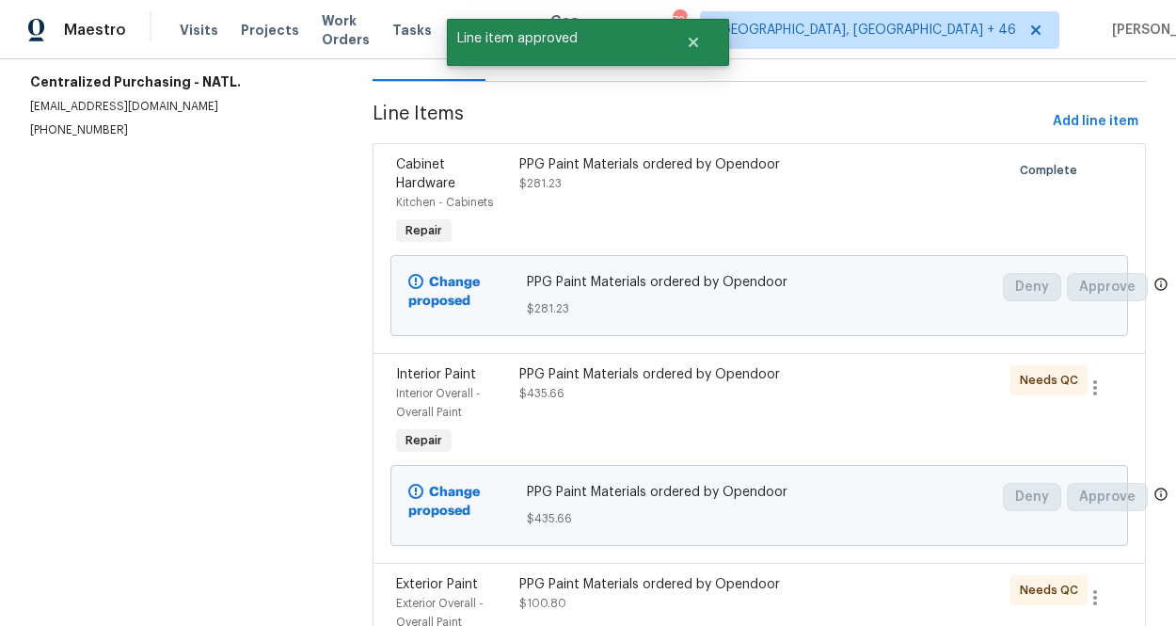
scroll to position [226, 0]
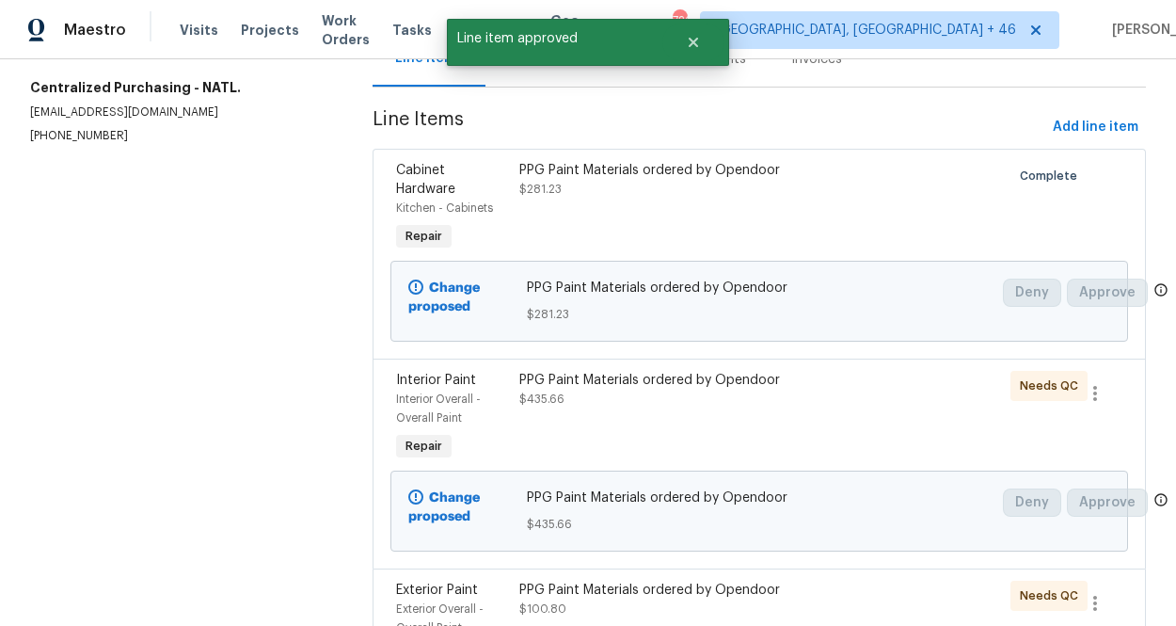
click at [613, 395] on div "PPG Paint Materials ordered by Opendoor $435.66" at bounding box center [668, 417] width 308 height 105
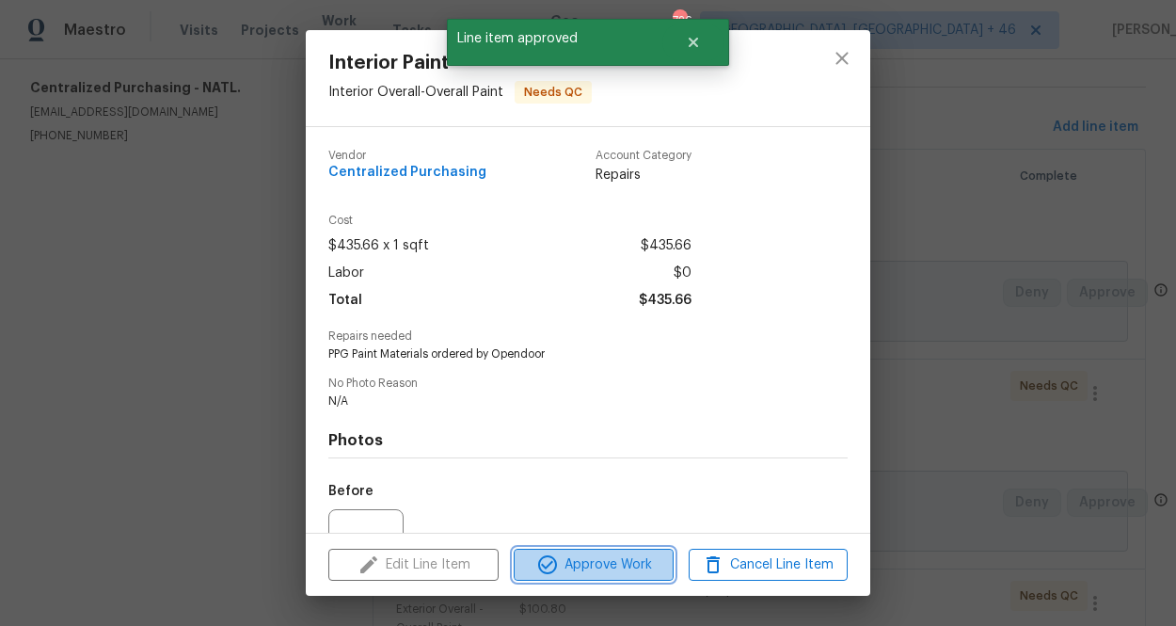
click at [585, 556] on span "Approve Work" at bounding box center [593, 565] width 148 height 24
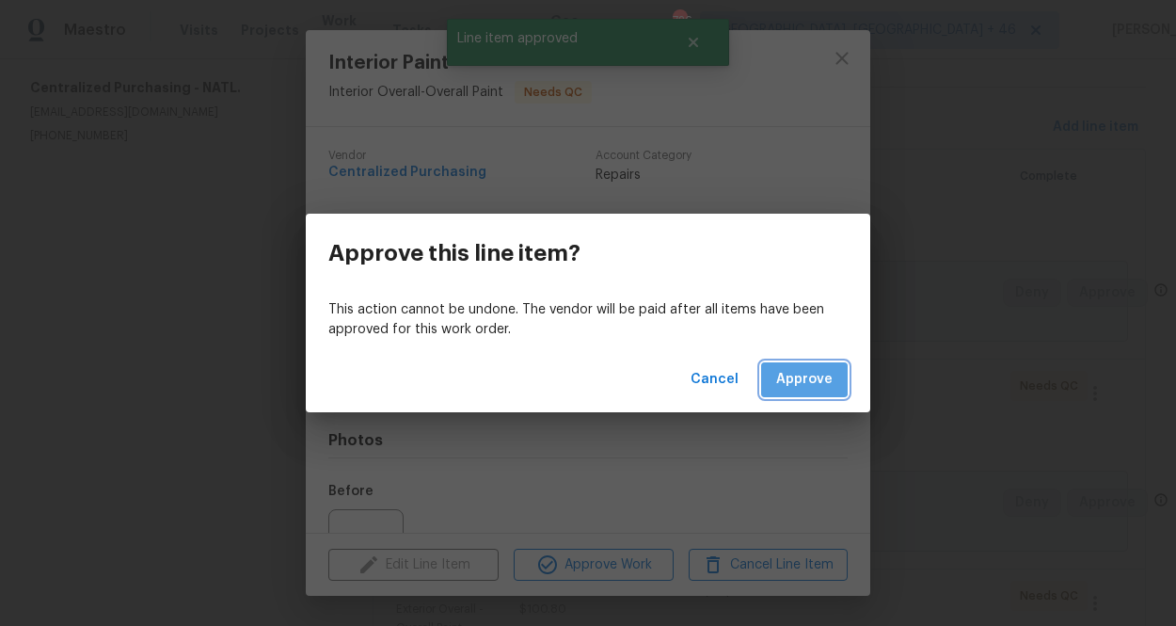
click at [802, 374] on span "Approve" at bounding box center [804, 380] width 56 height 24
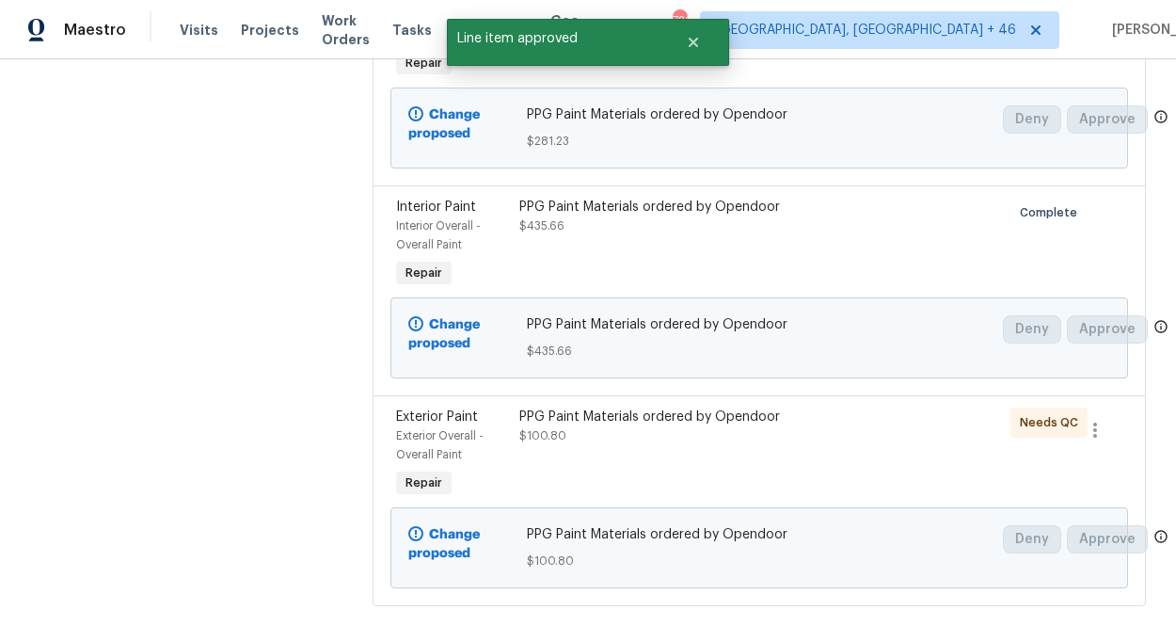
scroll to position [415, 0]
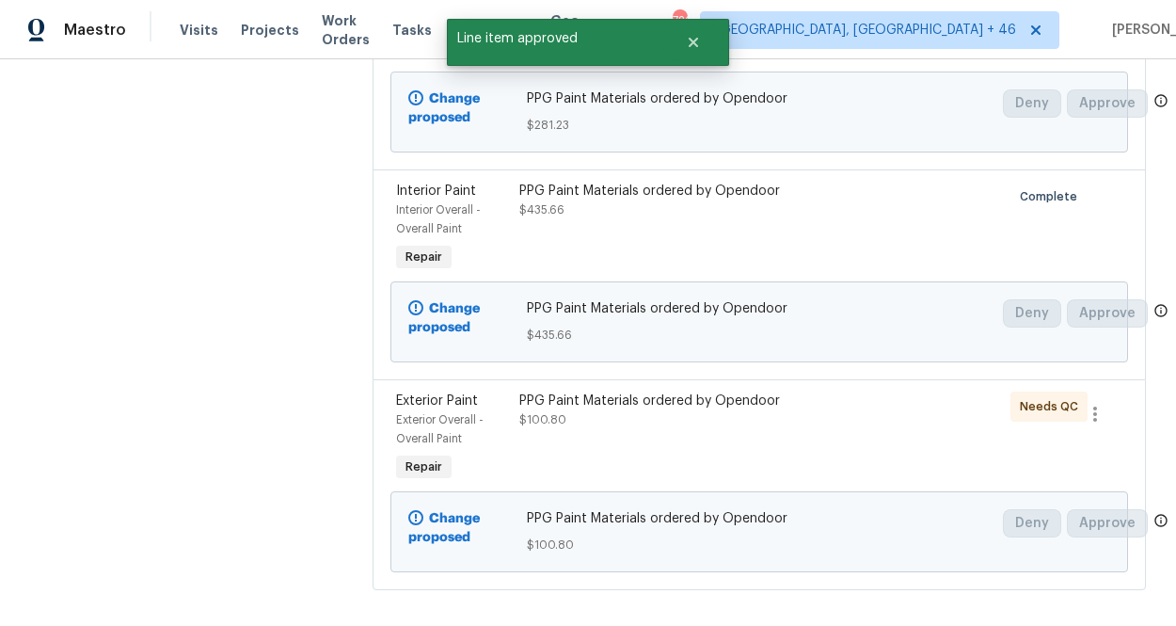
click at [627, 391] on div "PPG Paint Materials ordered by Opendoor" at bounding box center [667, 400] width 296 height 19
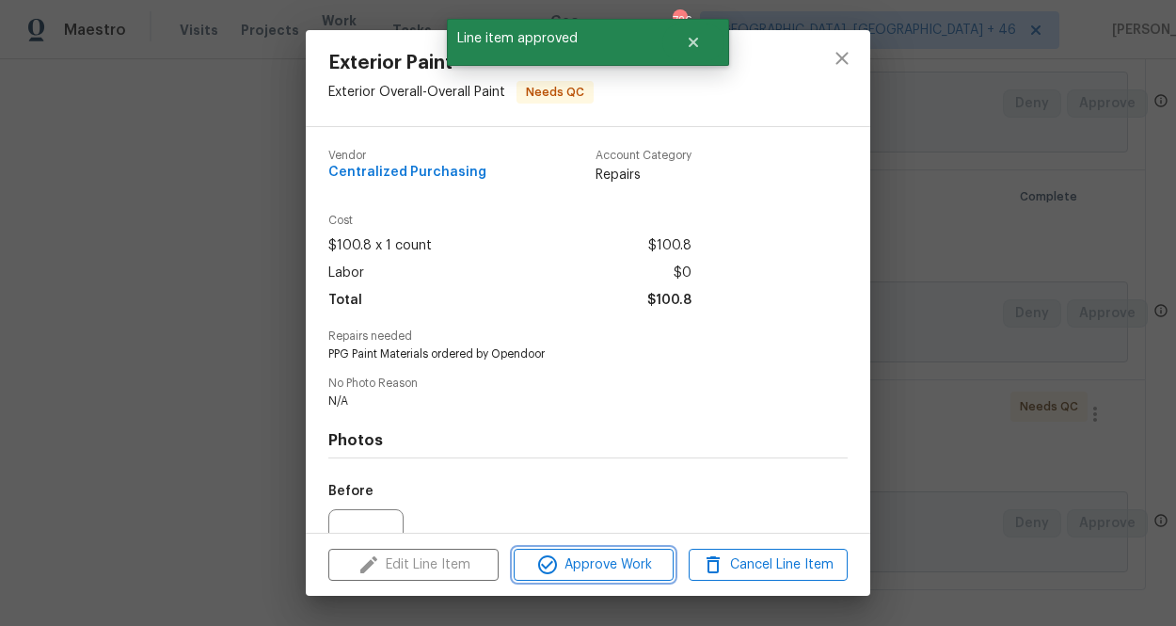
click at [613, 565] on span "Approve Work" at bounding box center [593, 565] width 148 height 24
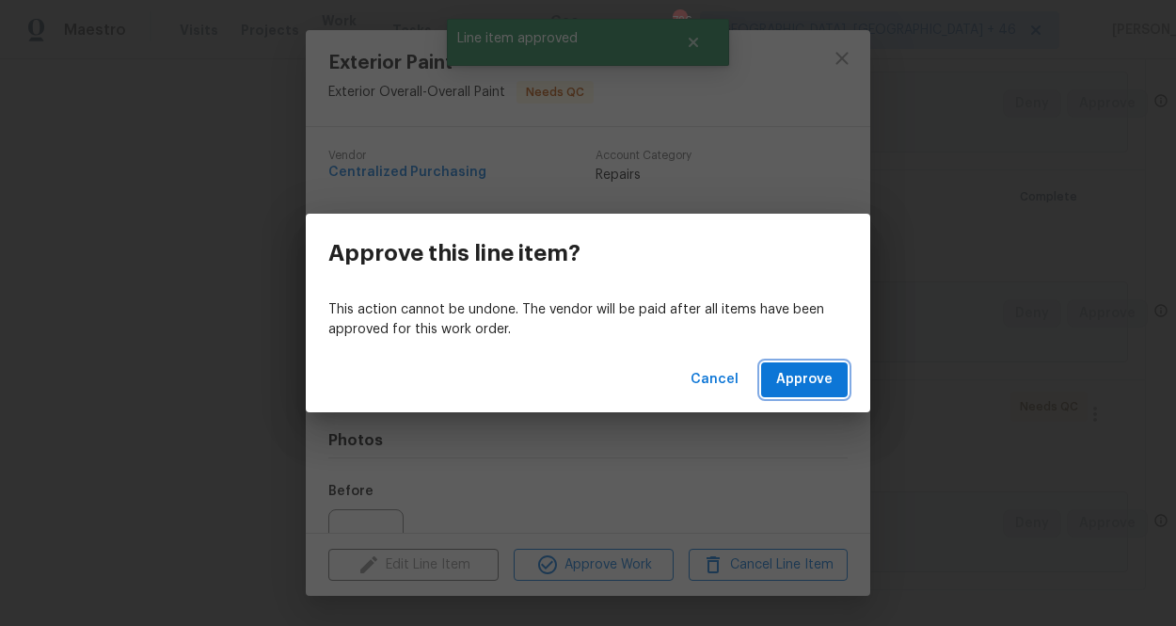
click at [786, 372] on span "Approve" at bounding box center [804, 380] width 56 height 24
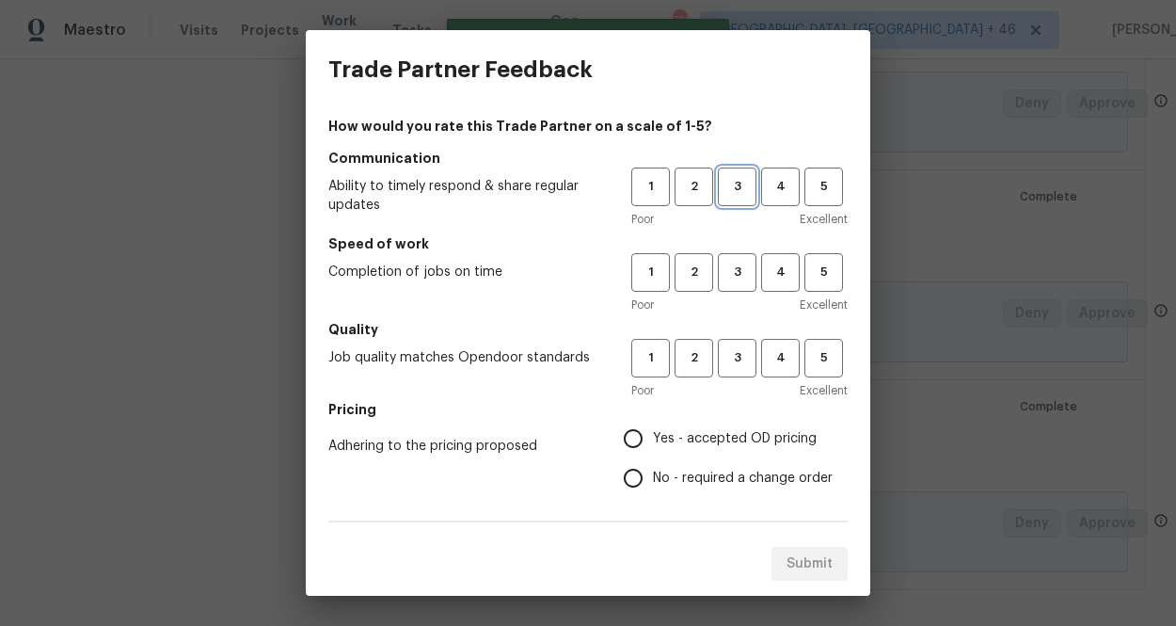
click at [718, 200] on button "3" at bounding box center [737, 186] width 39 height 39
click at [728, 253] on button "3" at bounding box center [737, 272] width 39 height 39
click at [739, 350] on span "3" at bounding box center [737, 358] width 35 height 22
click at [714, 450] on label "Yes - accepted OD pricing" at bounding box center [722, 439] width 219 height 40
click at [653, 450] on input "Yes - accepted OD pricing" at bounding box center [633, 439] width 40 height 40
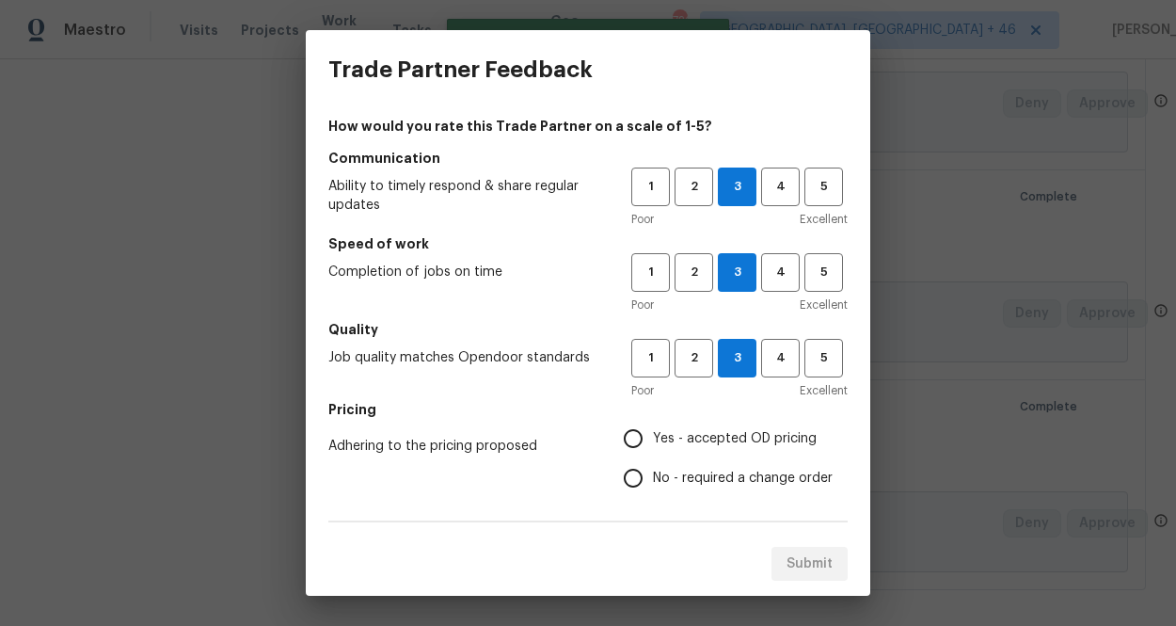
radio input "true"
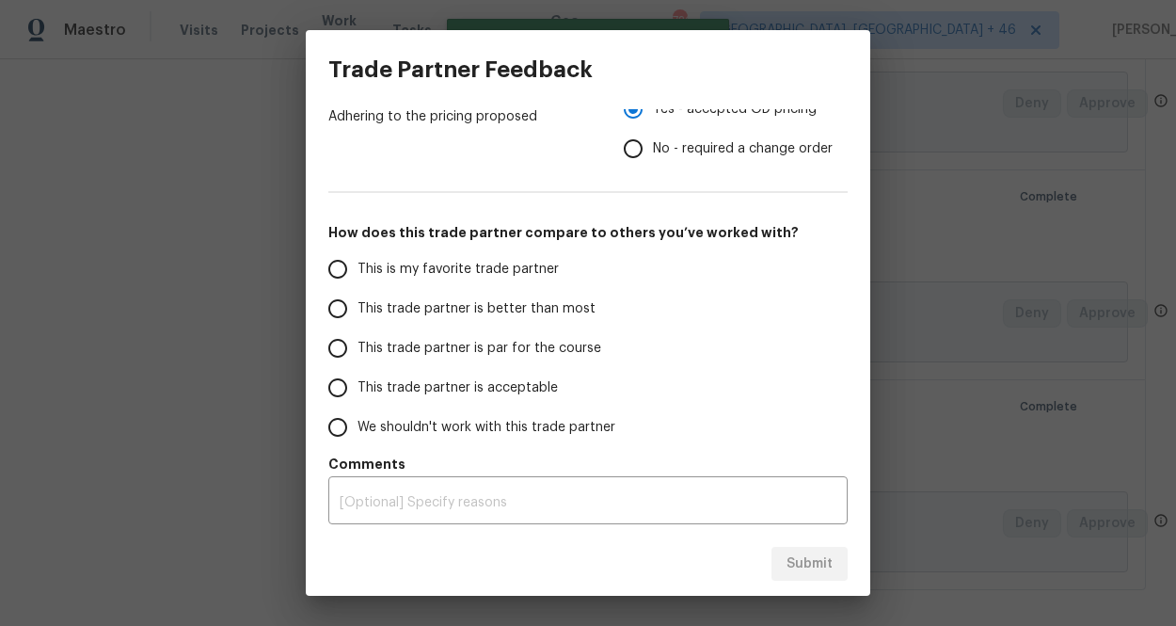
click at [541, 258] on label "This is my favorite trade partner" at bounding box center [466, 269] width 297 height 40
click at [357, 258] on input "This is my favorite trade partner" at bounding box center [338, 269] width 40 height 40
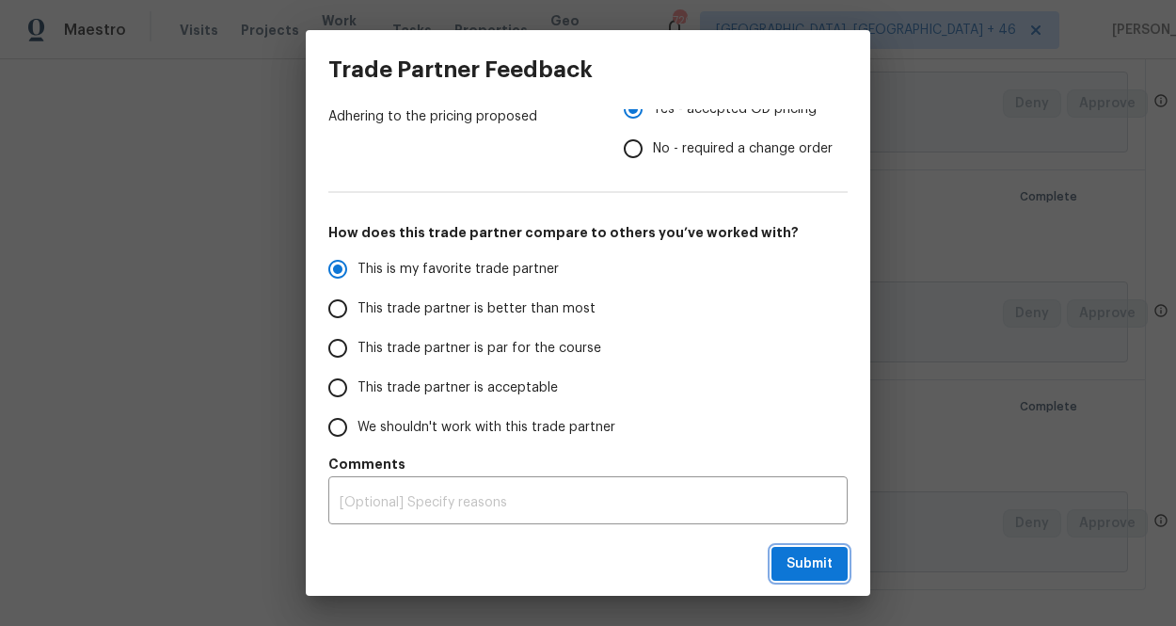
click at [834, 568] on button "Submit" at bounding box center [809, 564] width 76 height 35
radio input "true"
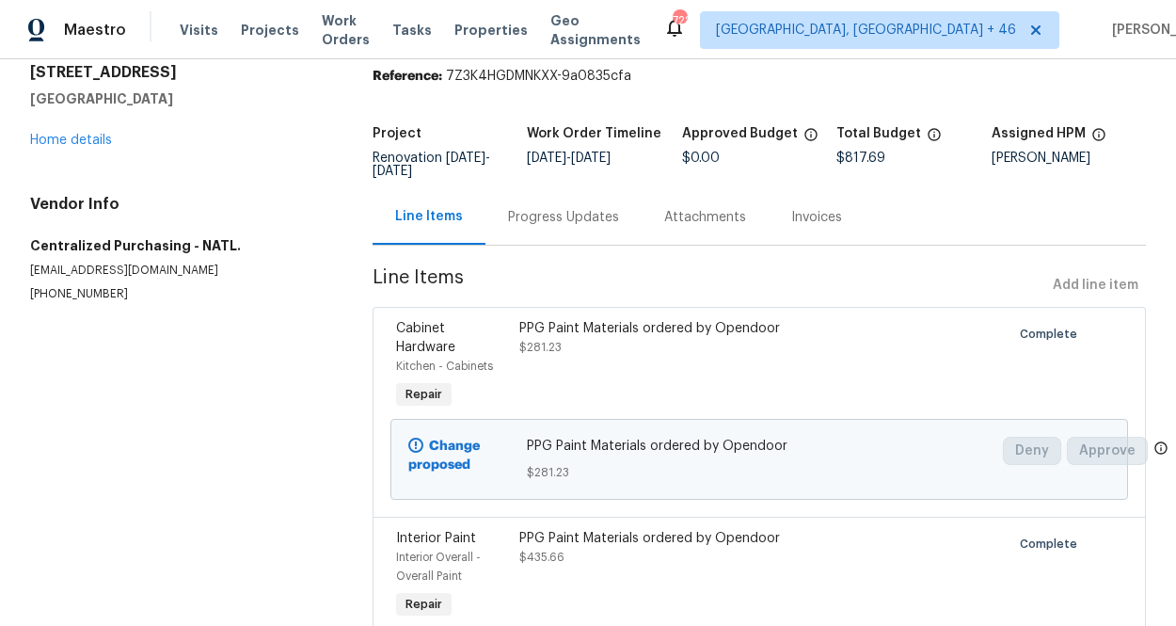
scroll to position [0, 0]
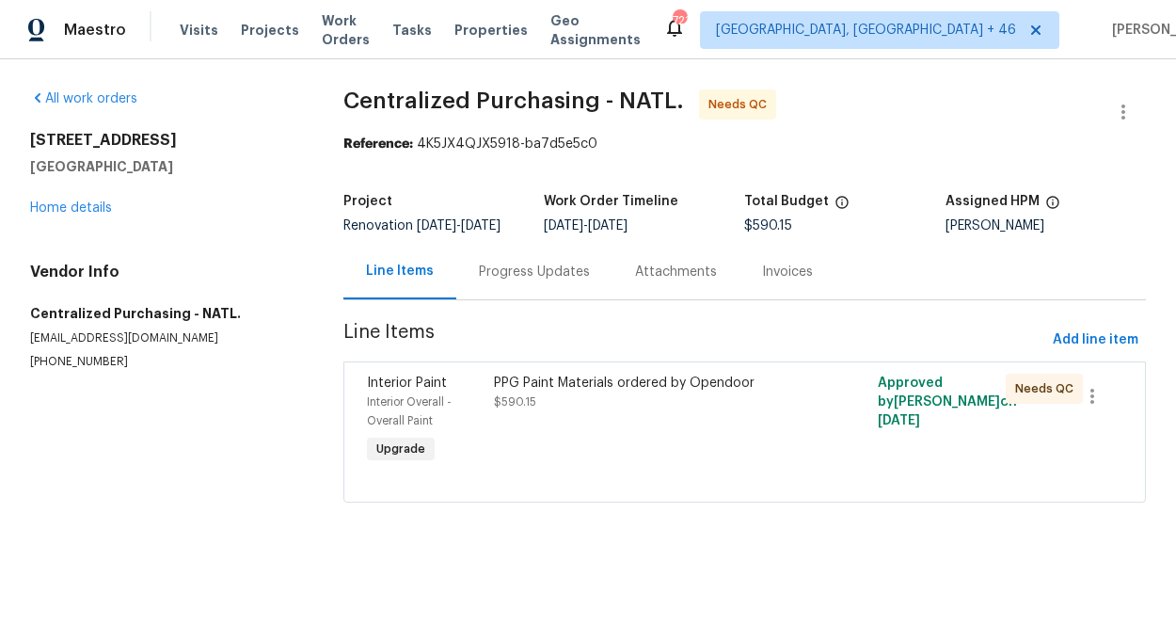
click at [630, 392] on div "PPG Paint Materials ordered by Opendoor" at bounding box center [648, 382] width 309 height 19
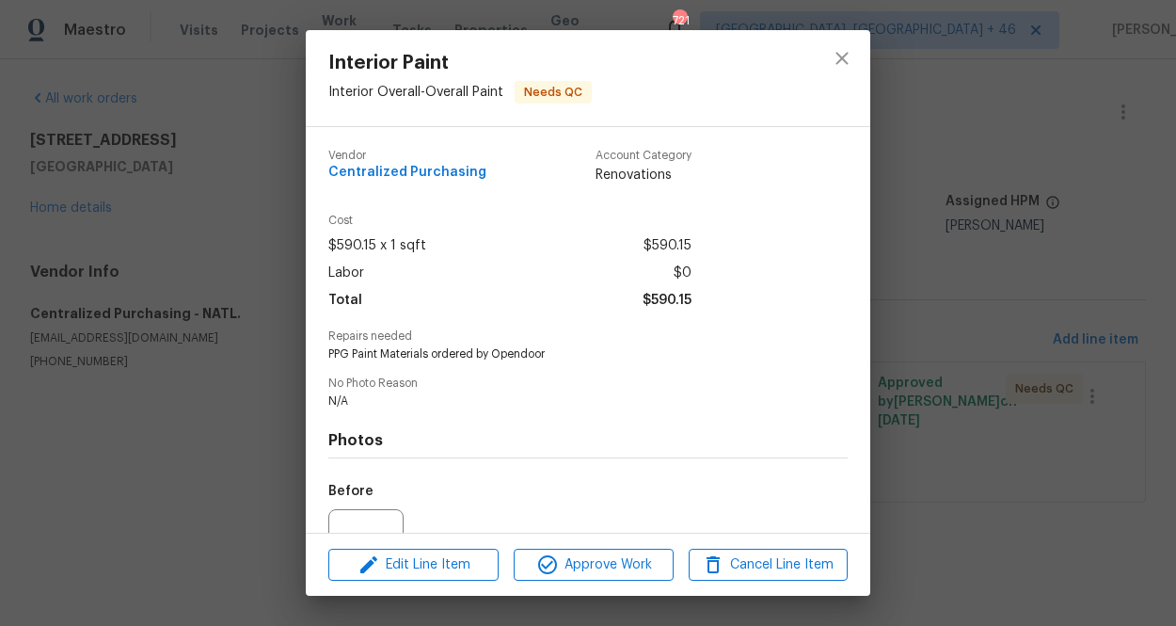
click at [623, 581] on div "Edit Line Item Approve Work Cancel Line Item" at bounding box center [588, 564] width 564 height 63
click at [623, 571] on span "Approve Work" at bounding box center [593, 565] width 148 height 24
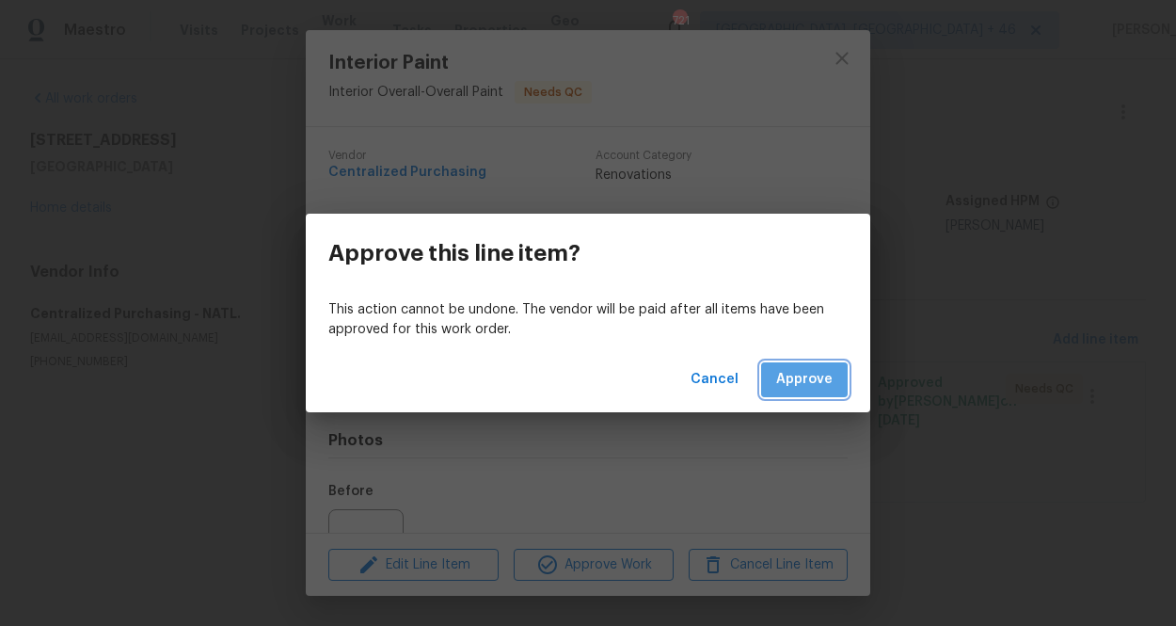
click at [801, 390] on span "Approve" at bounding box center [804, 380] width 56 height 24
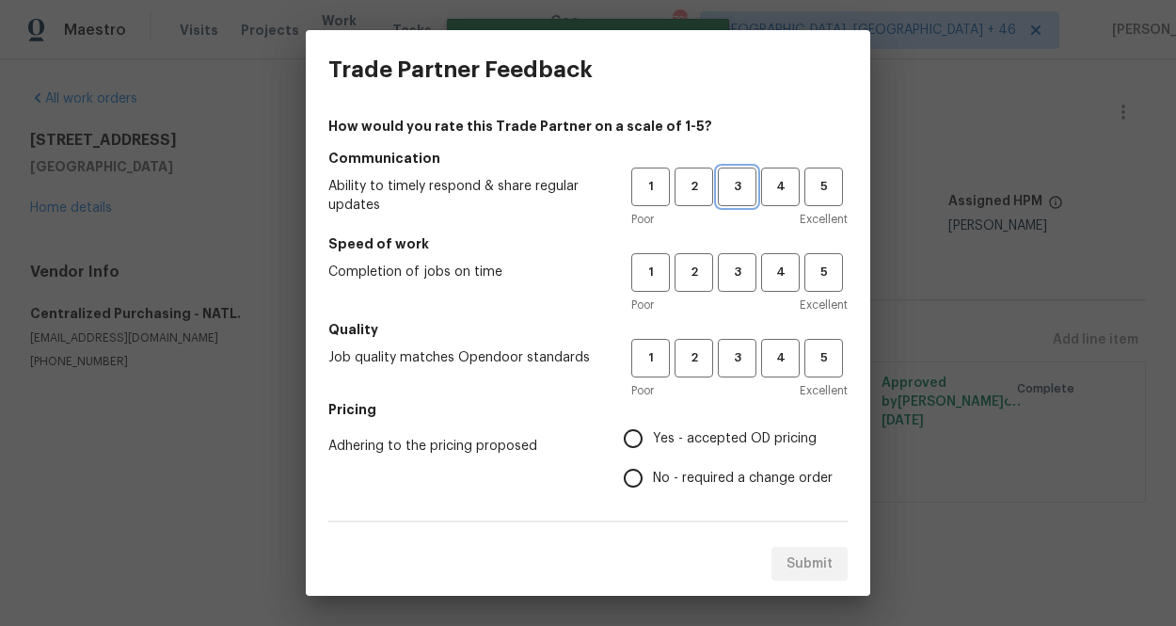
click at [726, 193] on span "3" at bounding box center [737, 187] width 35 height 22
click at [726, 262] on span "3" at bounding box center [737, 273] width 35 height 22
click at [726, 349] on span "3" at bounding box center [737, 358] width 35 height 22
click at [708, 437] on span "Yes - accepted OD pricing" at bounding box center [735, 439] width 164 height 20
click at [653, 437] on input "Yes - accepted OD pricing" at bounding box center [633, 439] width 40 height 40
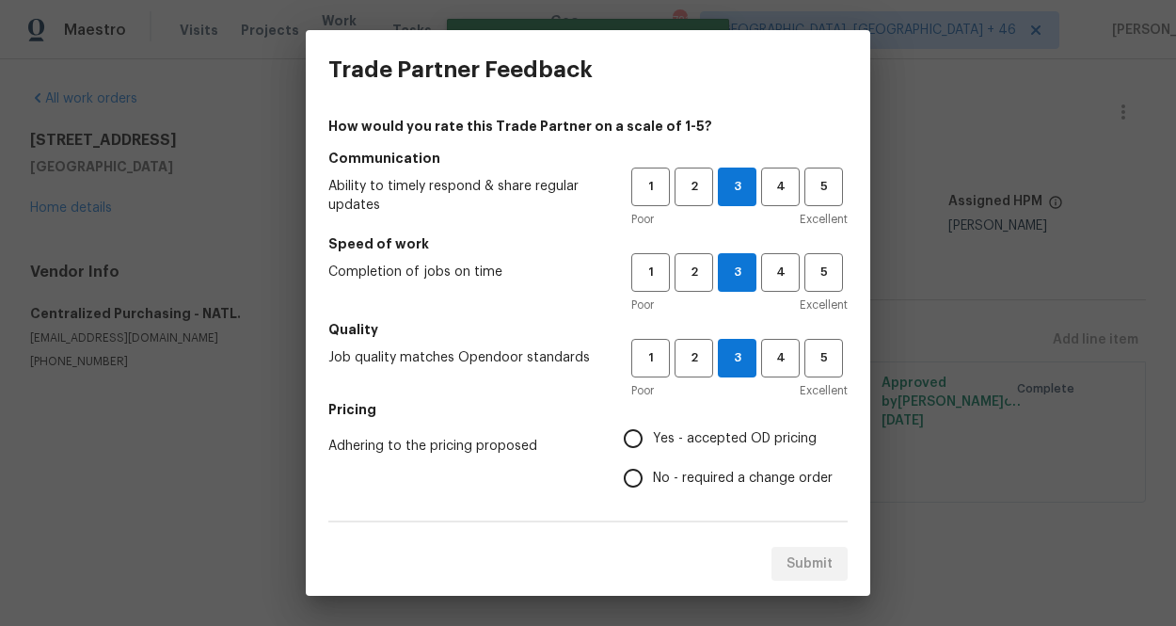
radio input "true"
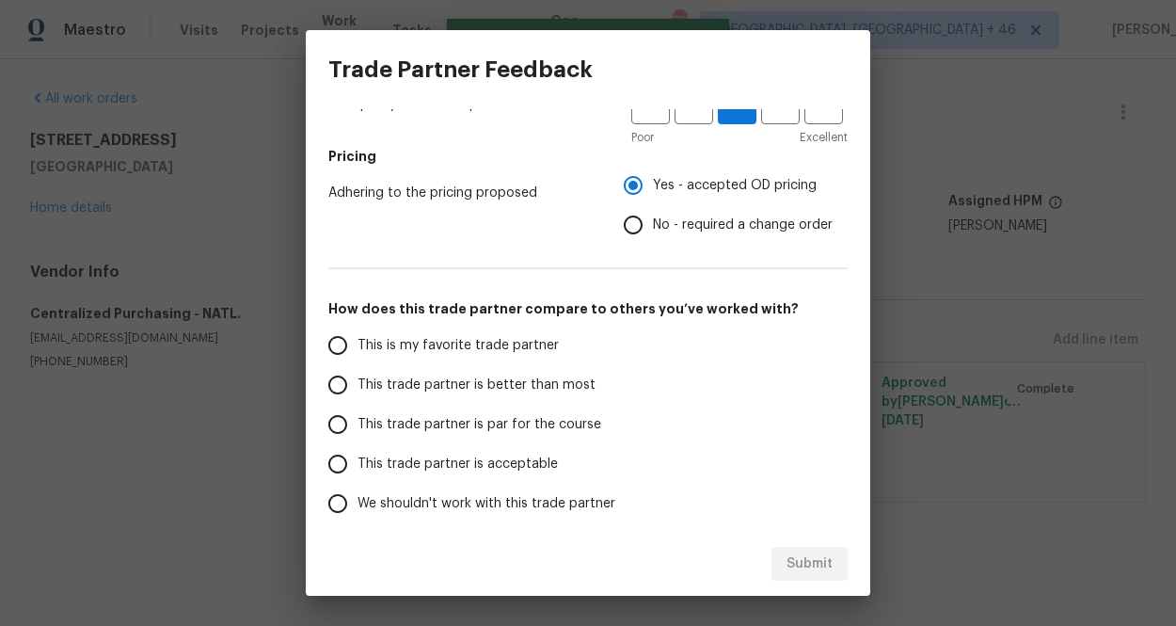
scroll to position [329, 0]
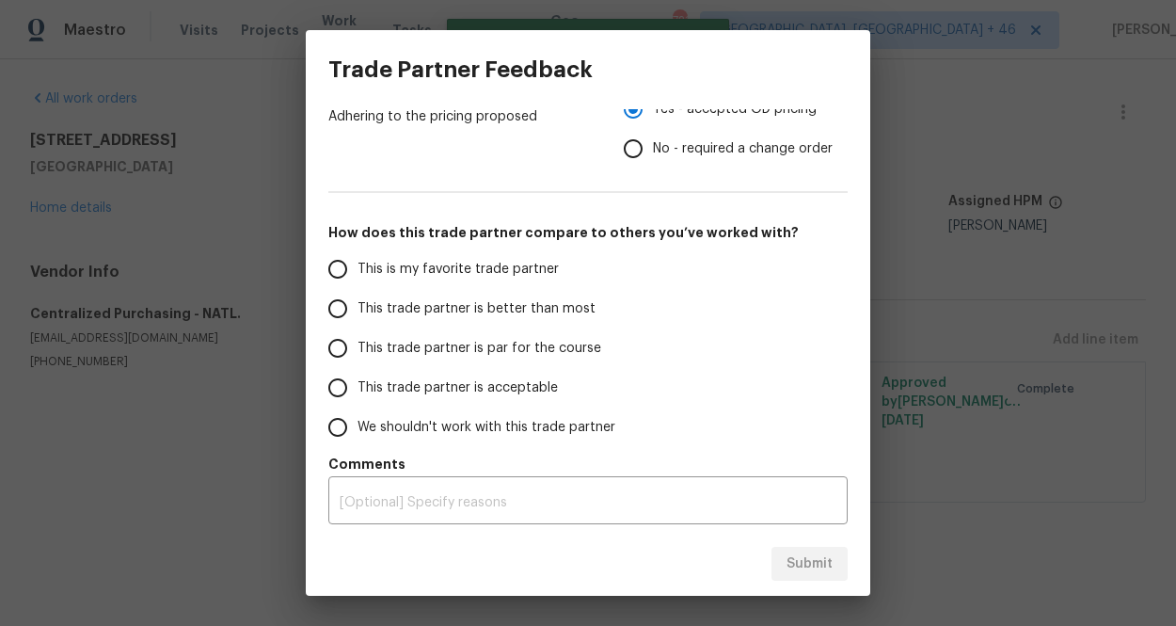
click at [502, 268] on span "This is my favorite trade partner" at bounding box center [457, 270] width 201 height 20
click at [357, 268] on input "This is my favorite trade partner" at bounding box center [338, 269] width 40 height 40
click at [817, 564] on span "Submit" at bounding box center [809, 564] width 46 height 24
radio input "true"
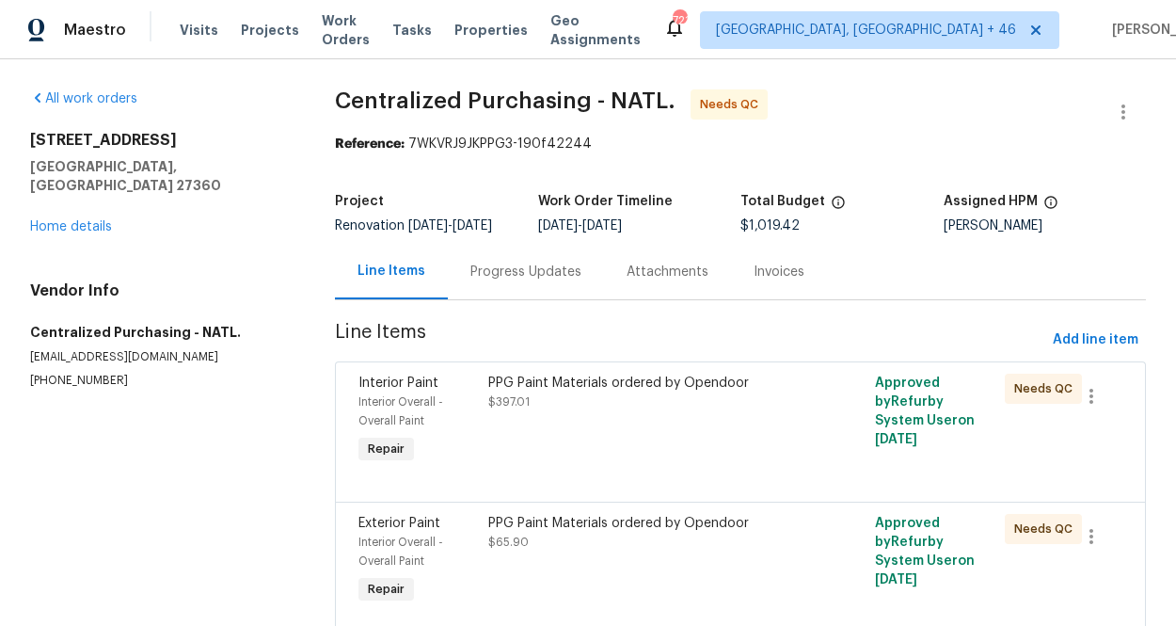
click at [630, 411] on div "PPG Paint Materials ordered by Opendoor $397.01" at bounding box center [643, 392] width 311 height 38
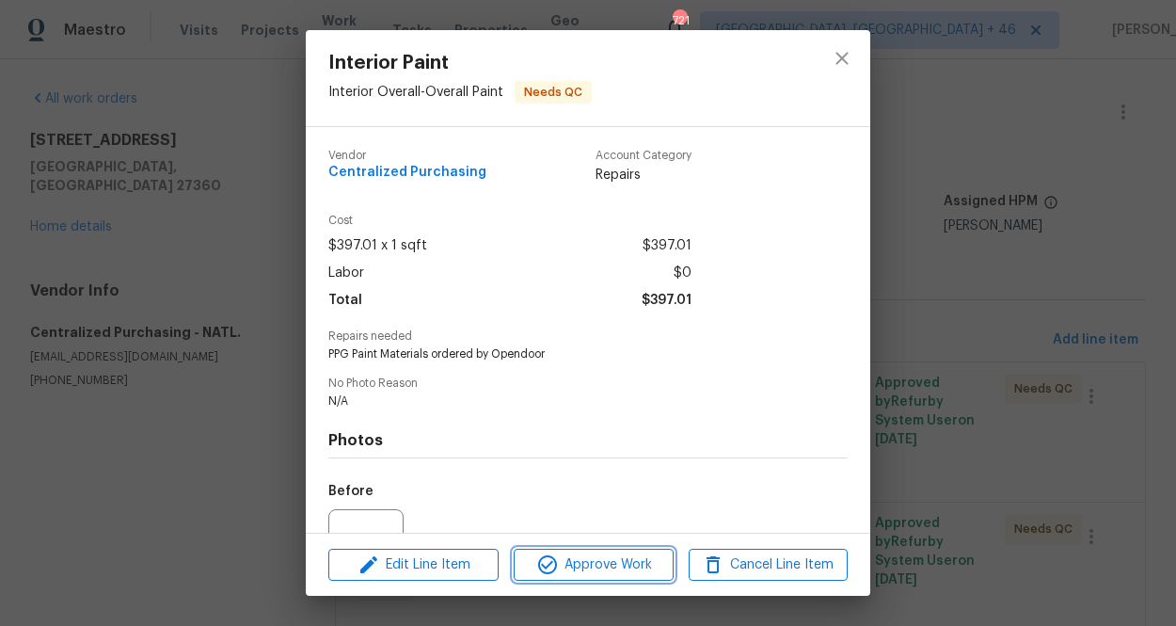
click at [600, 568] on span "Approve Work" at bounding box center [593, 565] width 148 height 24
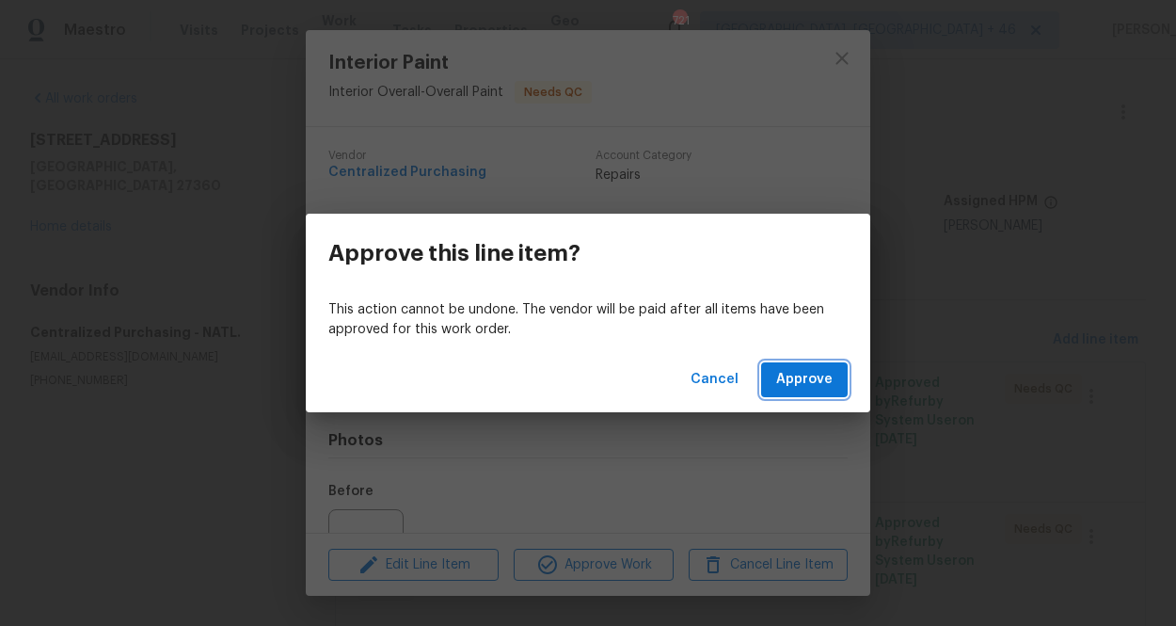
click at [810, 392] on button "Approve" at bounding box center [804, 379] width 87 height 35
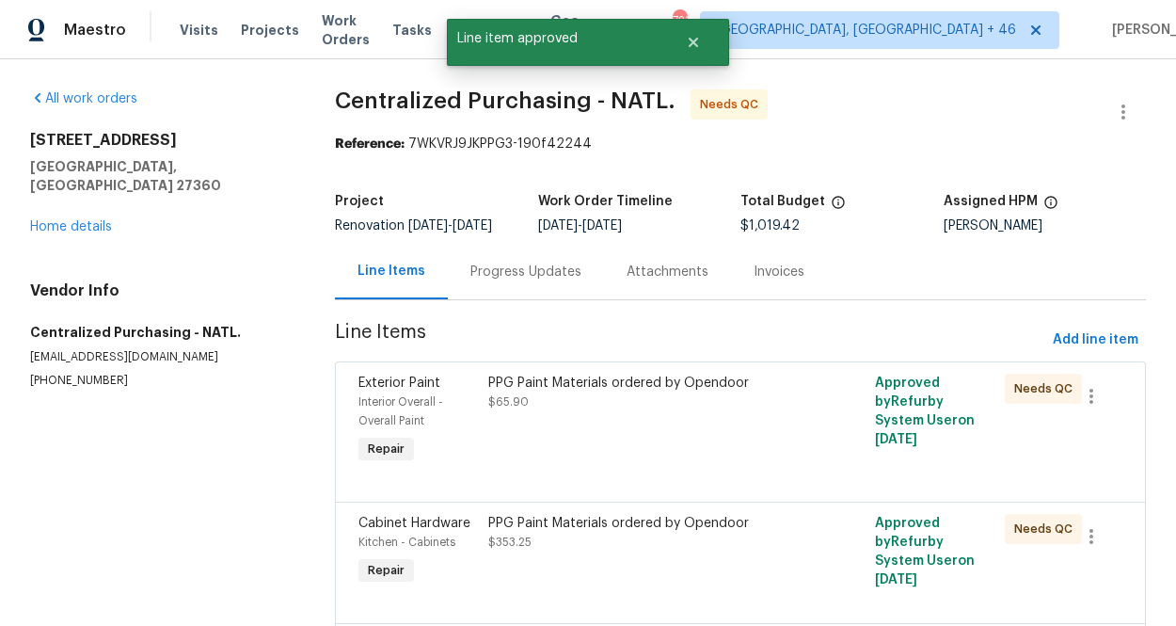
click at [626, 392] on div "PPG Paint Materials ordered by Opendoor" at bounding box center [643, 382] width 311 height 19
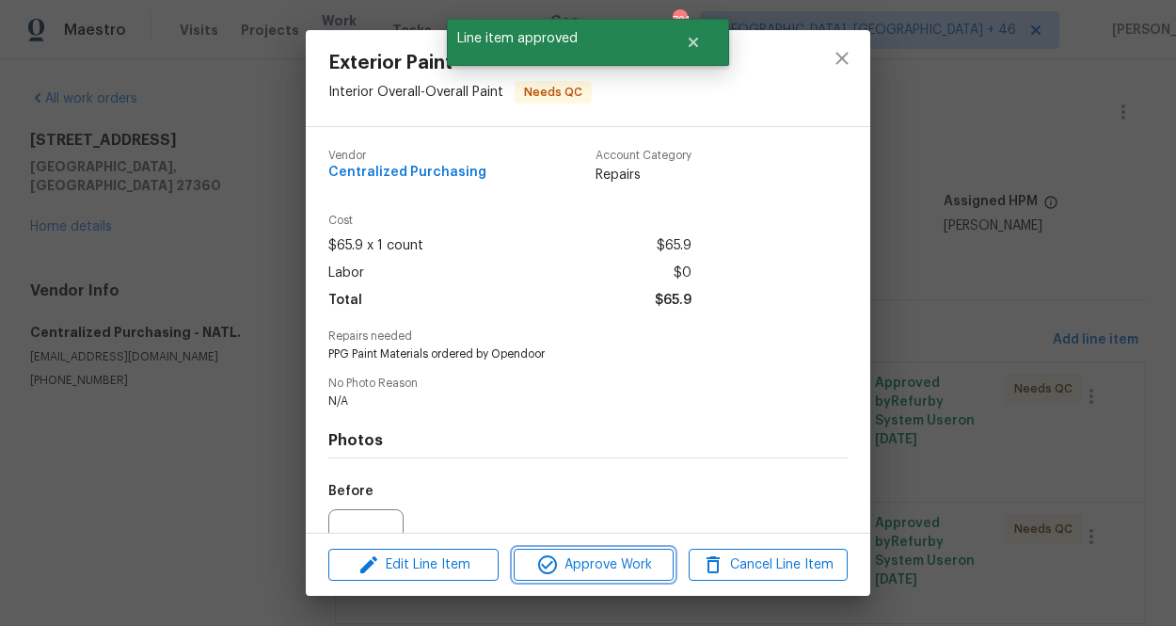
click at [603, 569] on span "Approve Work" at bounding box center [593, 565] width 148 height 24
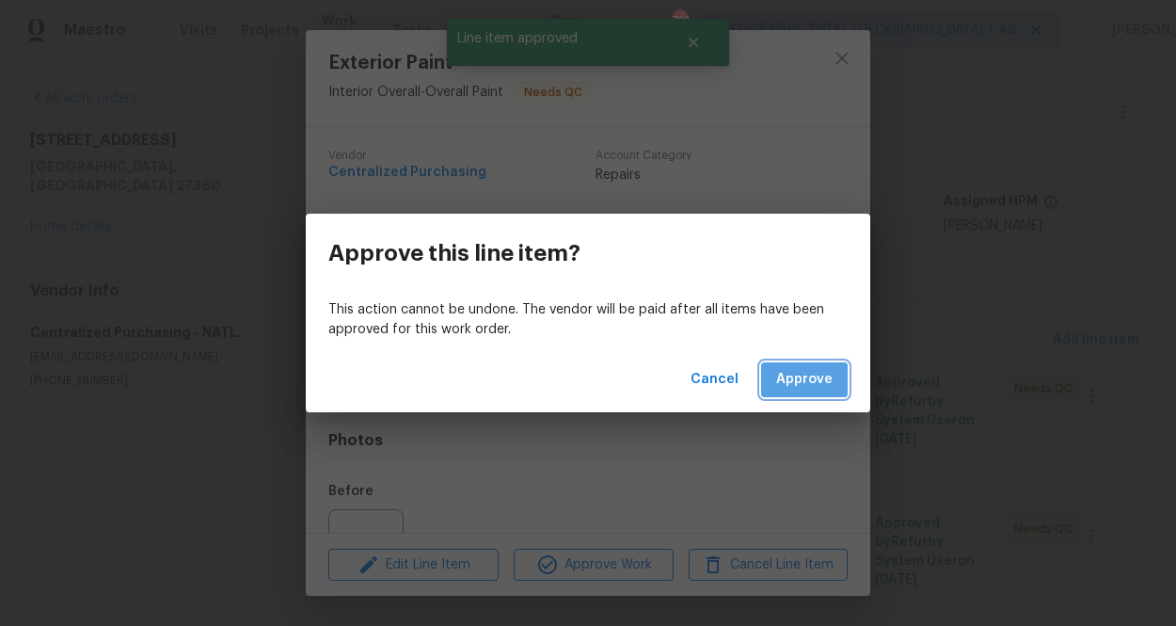
click at [830, 370] on span "Approve" at bounding box center [804, 380] width 56 height 24
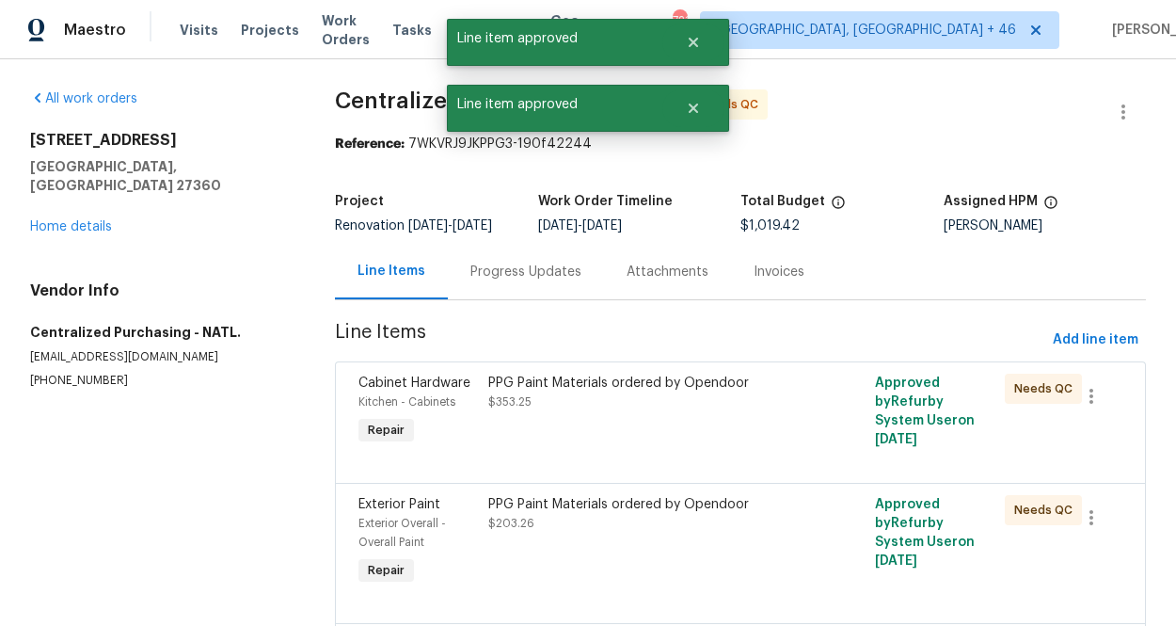
click at [632, 431] on div "PPG Paint Materials ordered by Opendoor $353.25" at bounding box center [644, 411] width 323 height 87
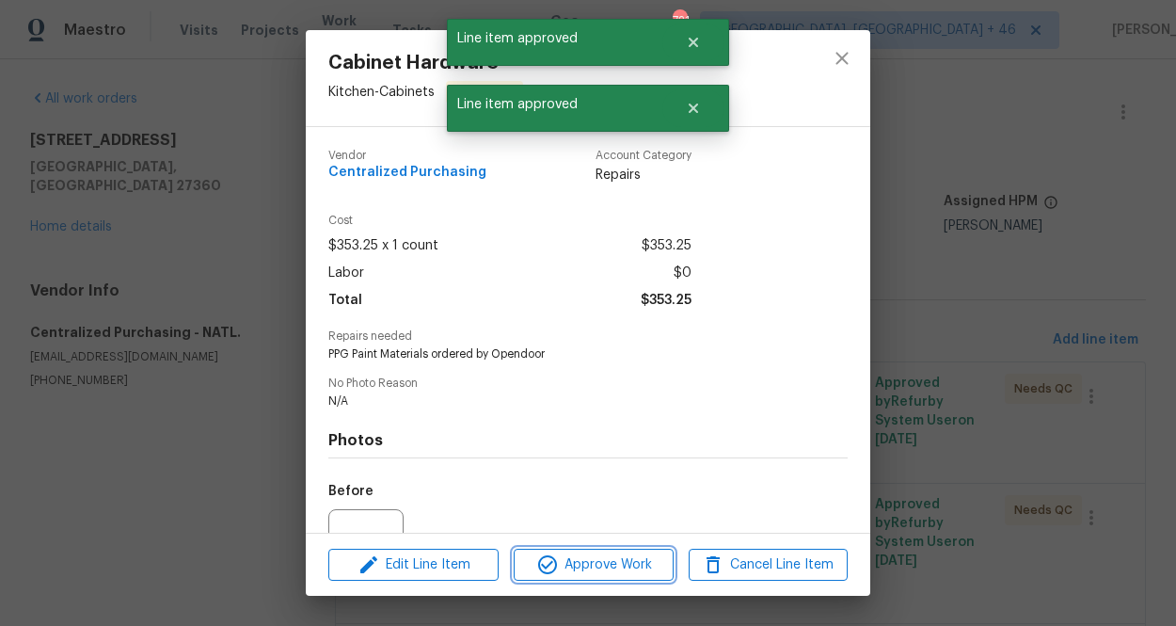
click at [611, 563] on span "Approve Work" at bounding box center [593, 565] width 148 height 24
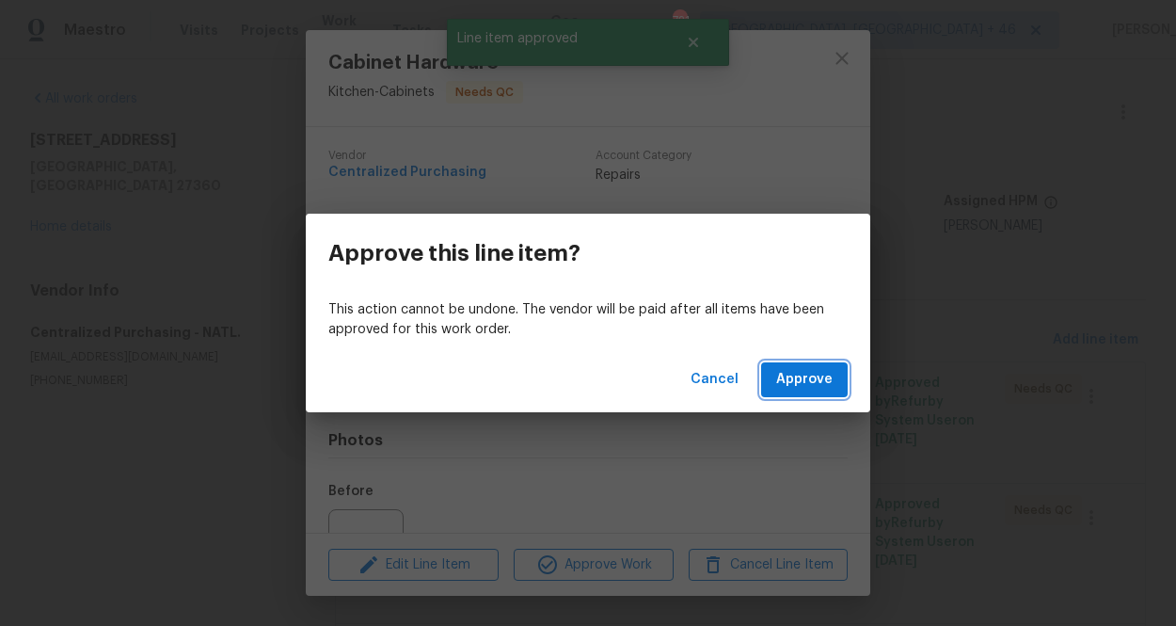
click at [792, 391] on button "Approve" at bounding box center [804, 379] width 87 height 35
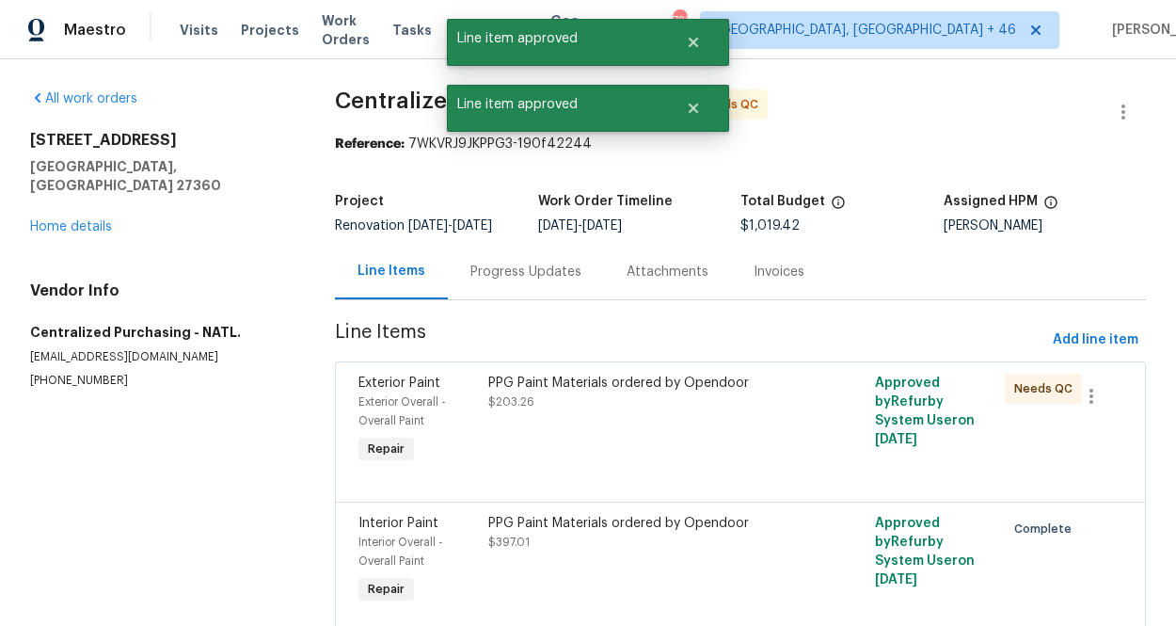
click at [636, 469] on div "PPG Paint Materials ordered by Opendoor $203.26" at bounding box center [644, 420] width 323 height 105
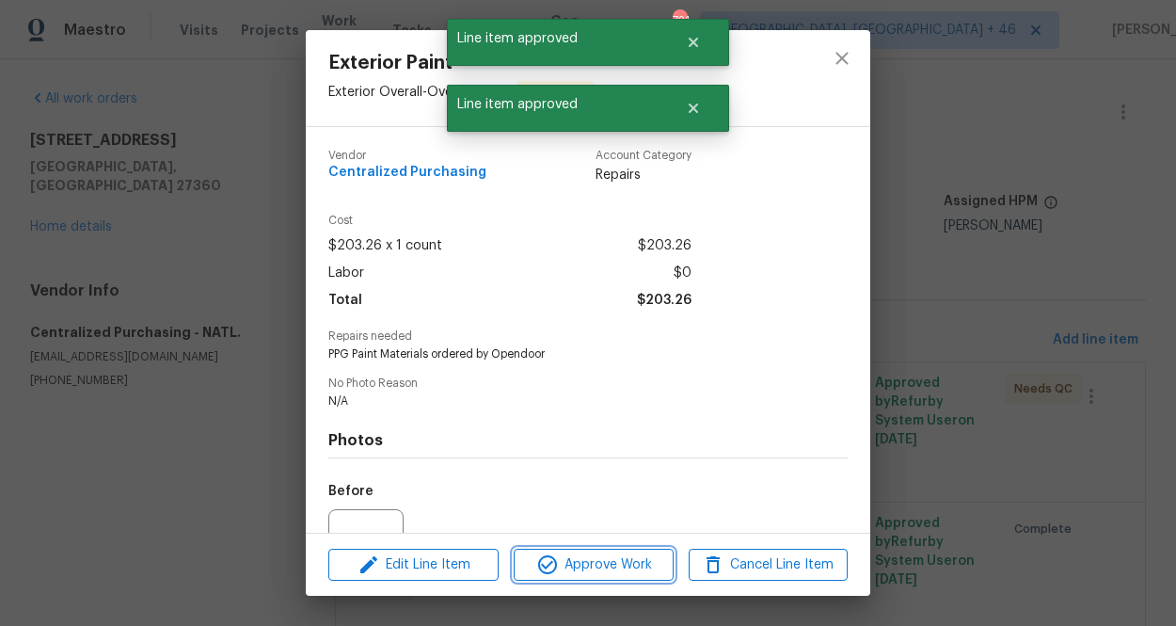
click at [614, 565] on span "Approve Work" at bounding box center [593, 565] width 148 height 24
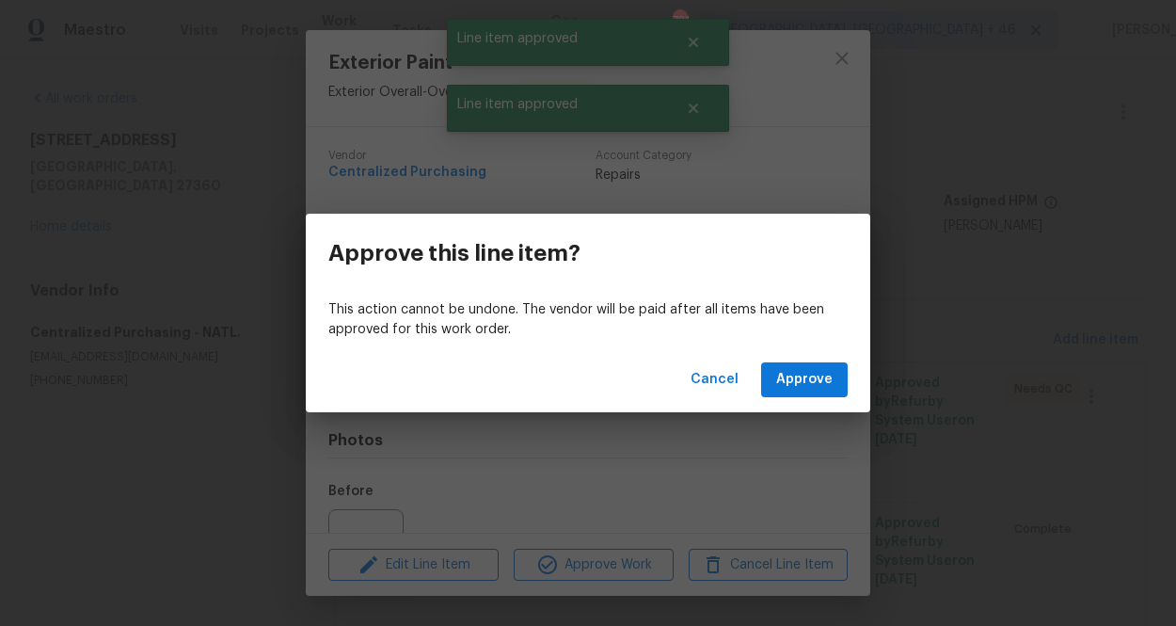
click at [785, 398] on div "Cancel Approve" at bounding box center [588, 379] width 564 height 65
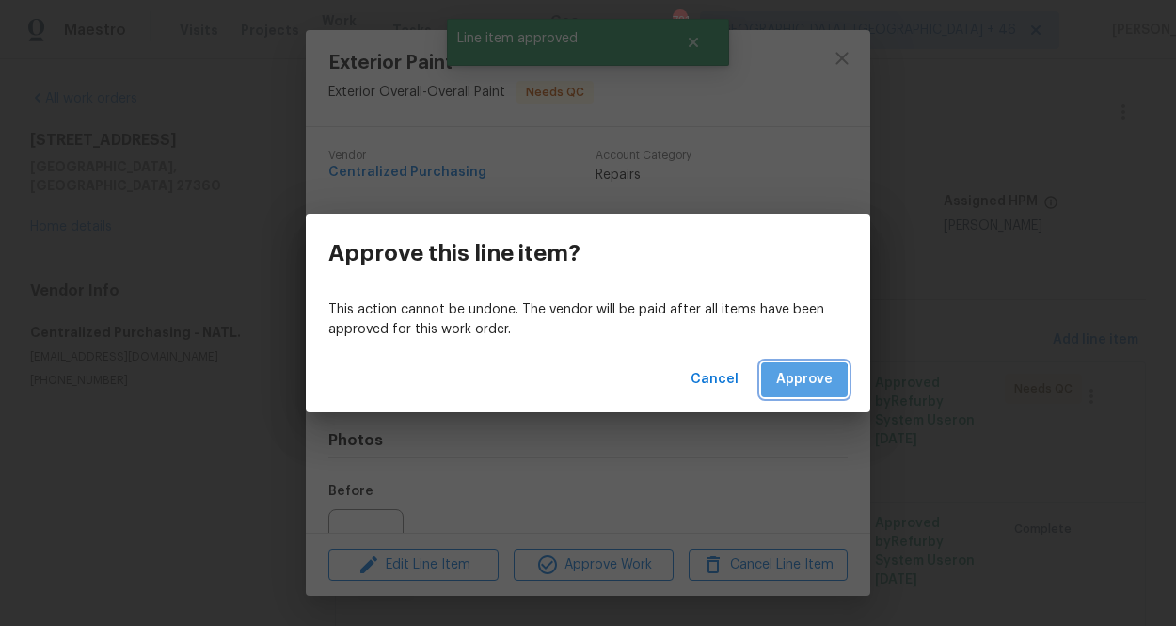
click at [785, 383] on span "Approve" at bounding box center [804, 380] width 56 height 24
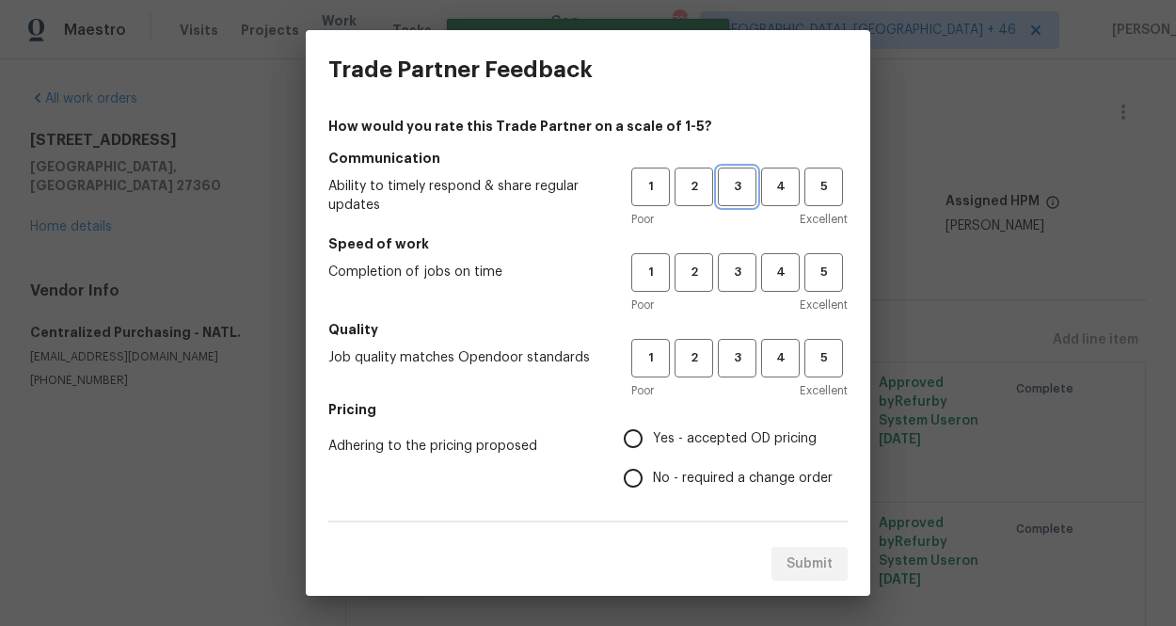
click at [750, 170] on button "3" at bounding box center [737, 186] width 39 height 39
click at [747, 246] on h5 "Speed of work" at bounding box center [587, 243] width 519 height 19
click at [747, 276] on span "3" at bounding box center [737, 273] width 35 height 22
click at [743, 363] on span "3" at bounding box center [737, 358] width 35 height 22
click at [718, 438] on span "Yes - accepted OD pricing" at bounding box center [735, 439] width 164 height 20
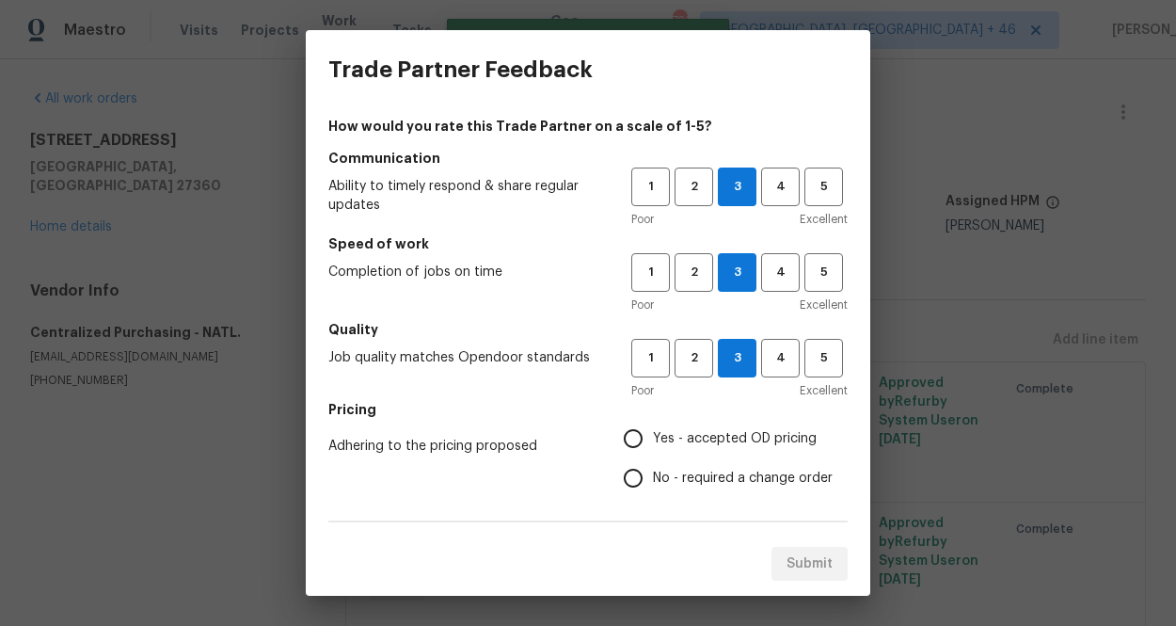
click at [653, 438] on input "Yes - accepted OD pricing" at bounding box center [633, 439] width 40 height 40
radio input "true"
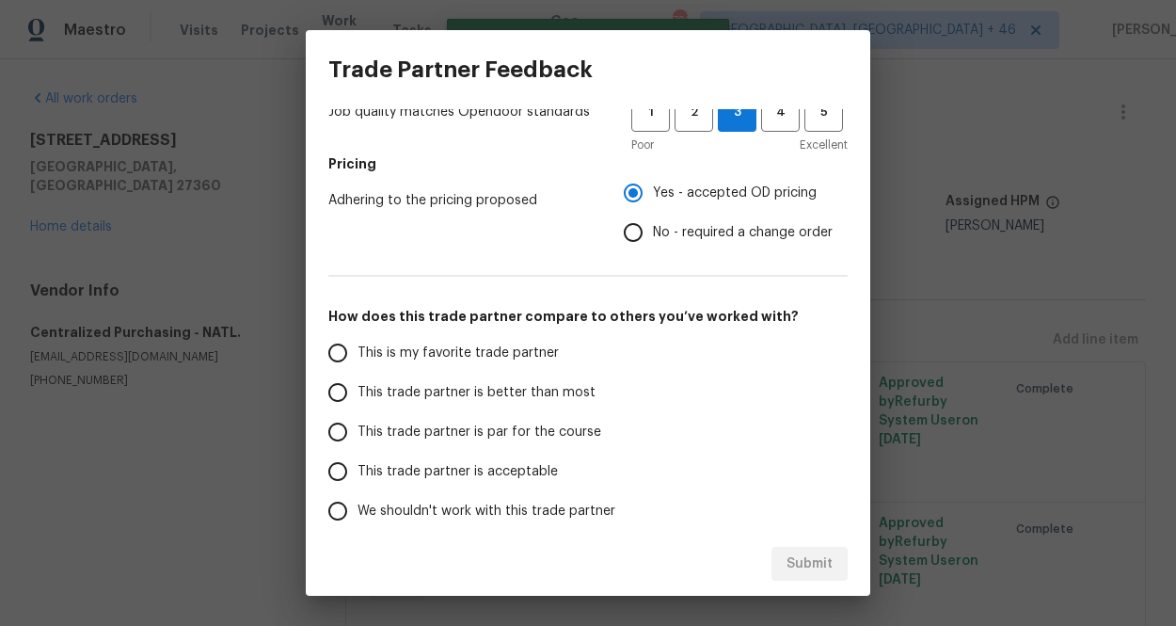
scroll to position [329, 0]
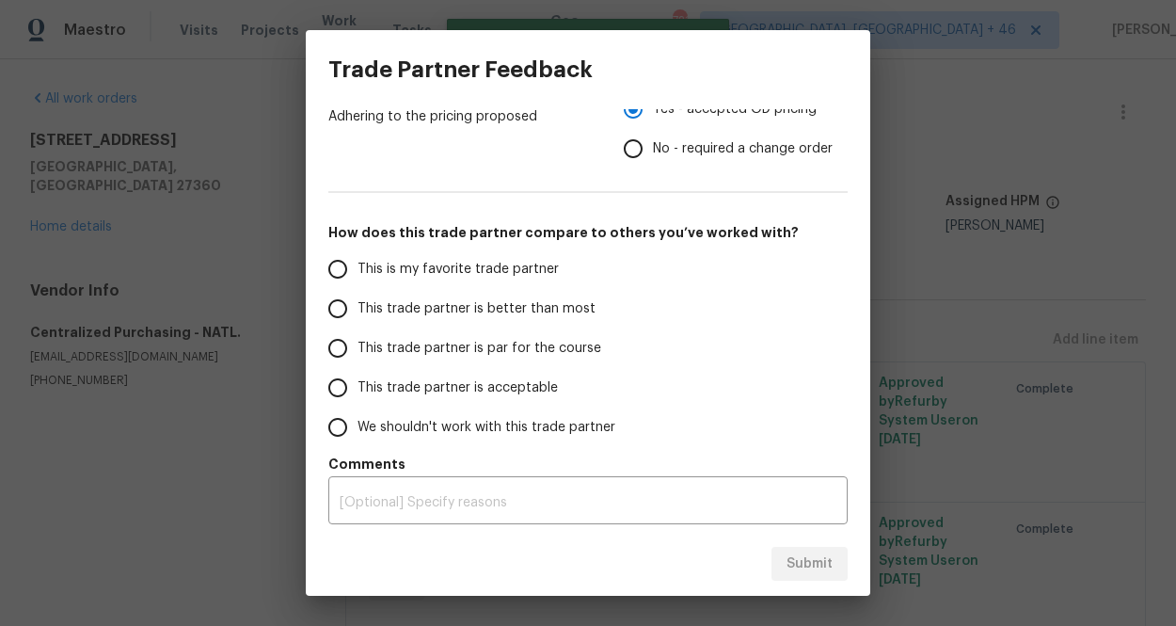
click at [519, 272] on span "This is my favorite trade partner" at bounding box center [457, 270] width 201 height 20
click at [357, 272] on input "This is my favorite trade partner" at bounding box center [338, 269] width 40 height 40
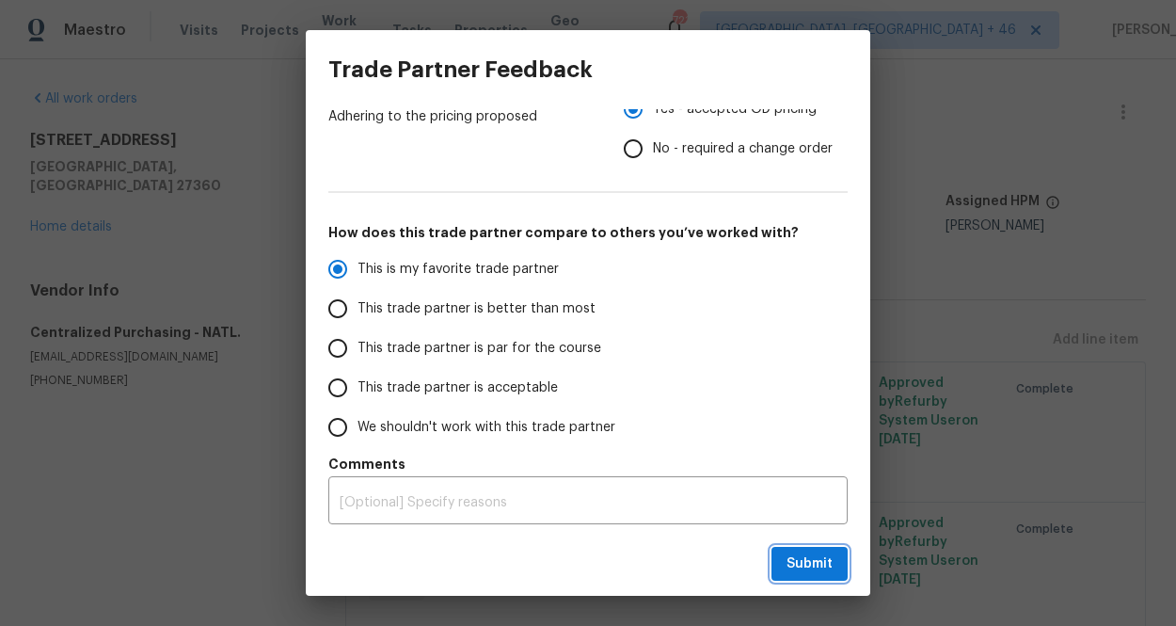
click at [802, 560] on span "Submit" at bounding box center [809, 564] width 46 height 24
radio input "true"
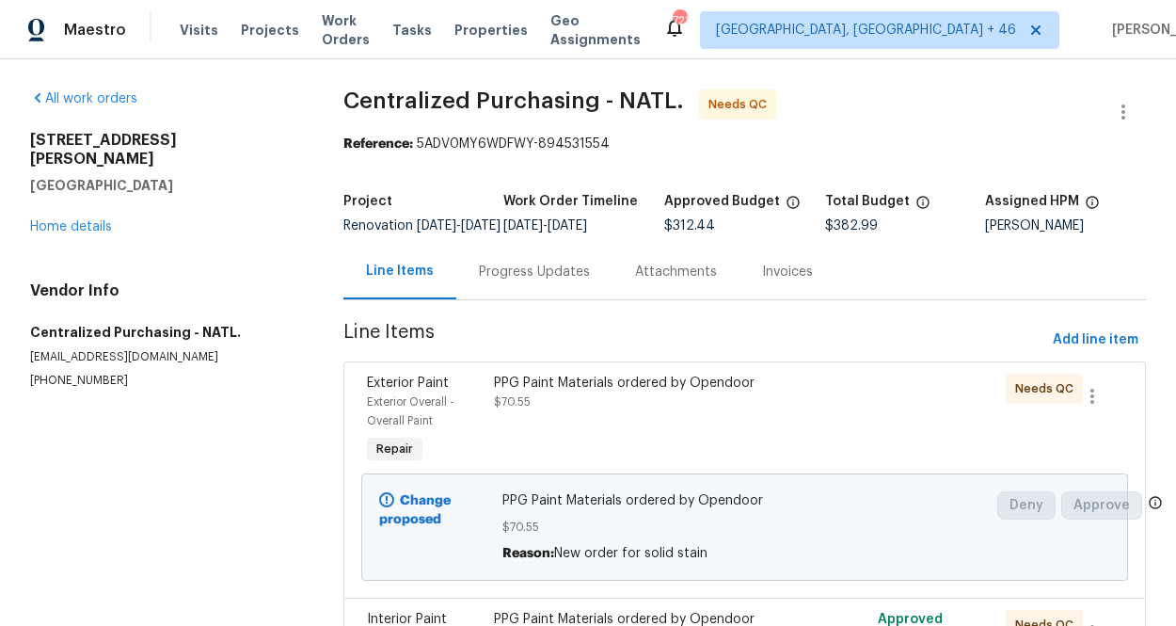
click at [677, 392] on div "PPG Paint Materials ordered by Opendoor" at bounding box center [648, 382] width 309 height 19
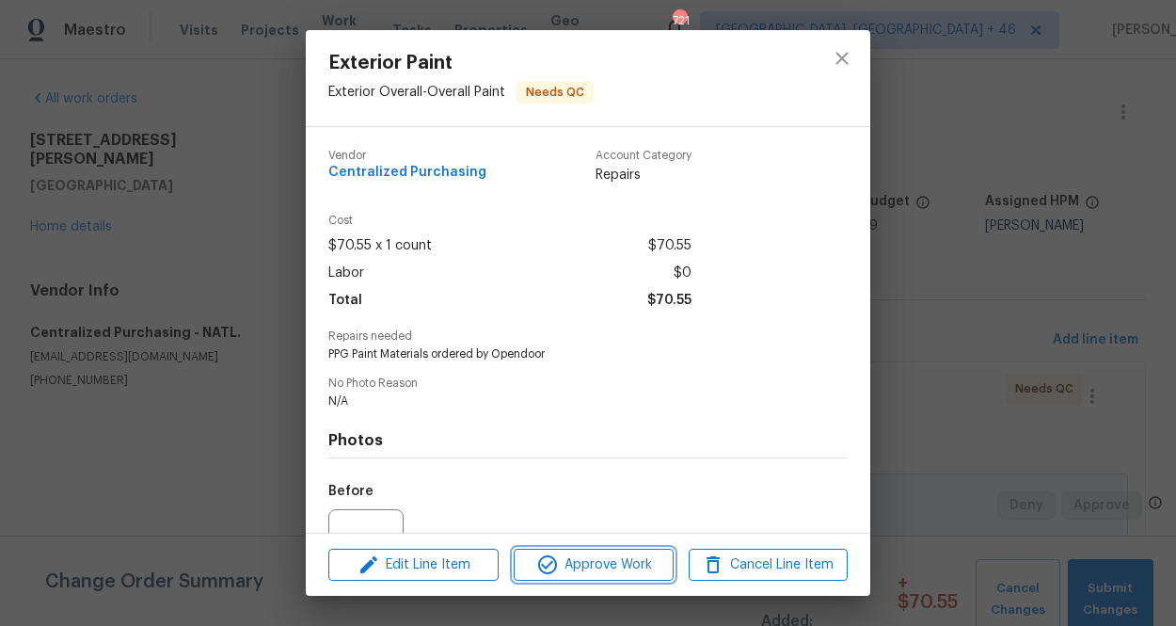
click at [624, 562] on span "Approve Work" at bounding box center [593, 565] width 148 height 24
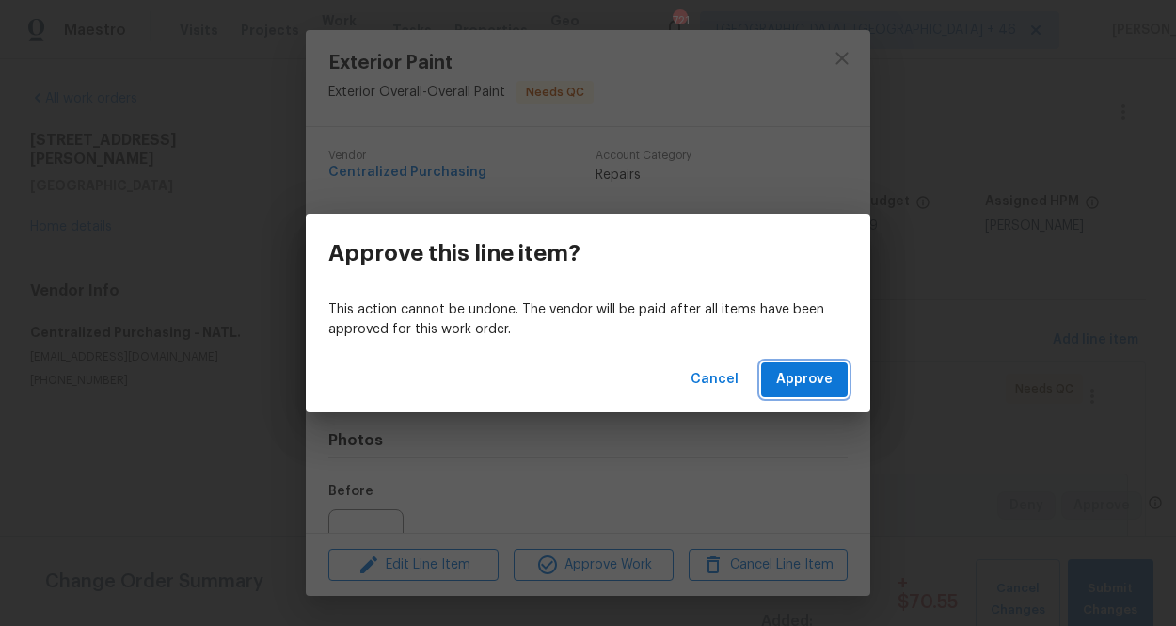
click at [796, 380] on span "Approve" at bounding box center [804, 380] width 56 height 24
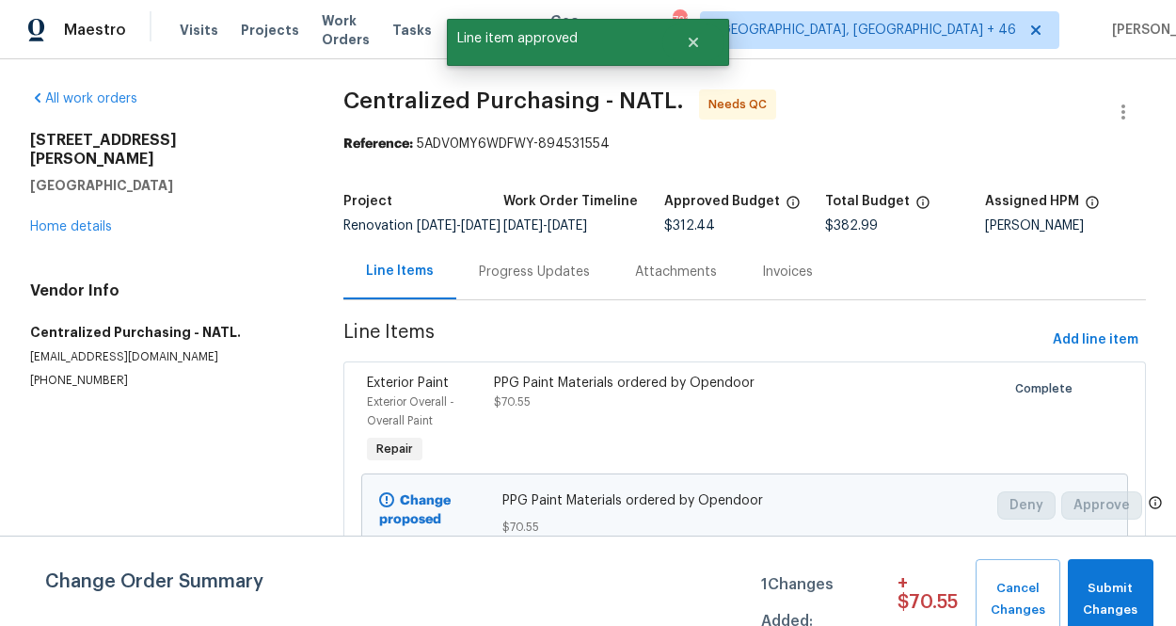
scroll to position [181, 0]
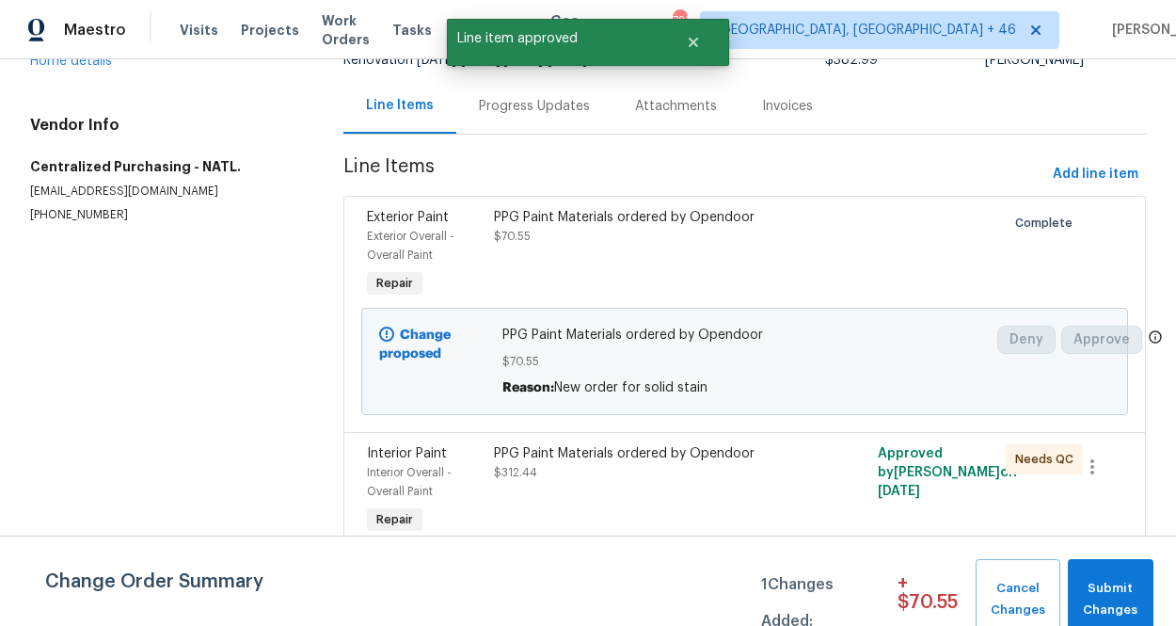
click at [633, 464] on div "PPG Paint Materials ordered by Opendoor $312.44" at bounding box center [648, 463] width 309 height 38
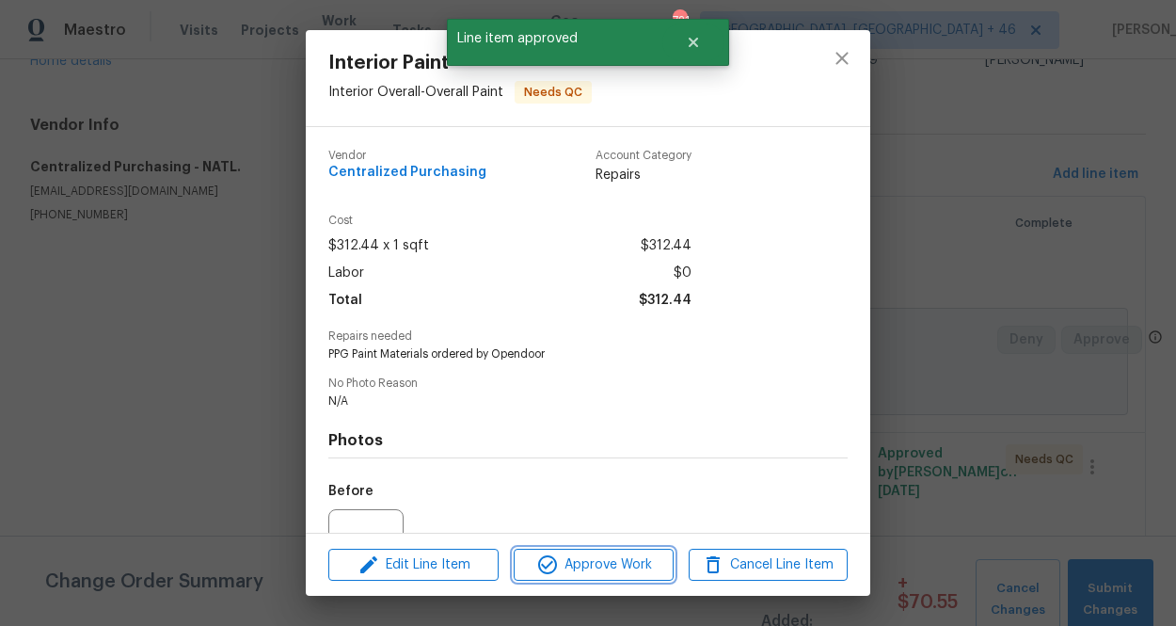
click at [596, 566] on span "Approve Work" at bounding box center [593, 565] width 148 height 24
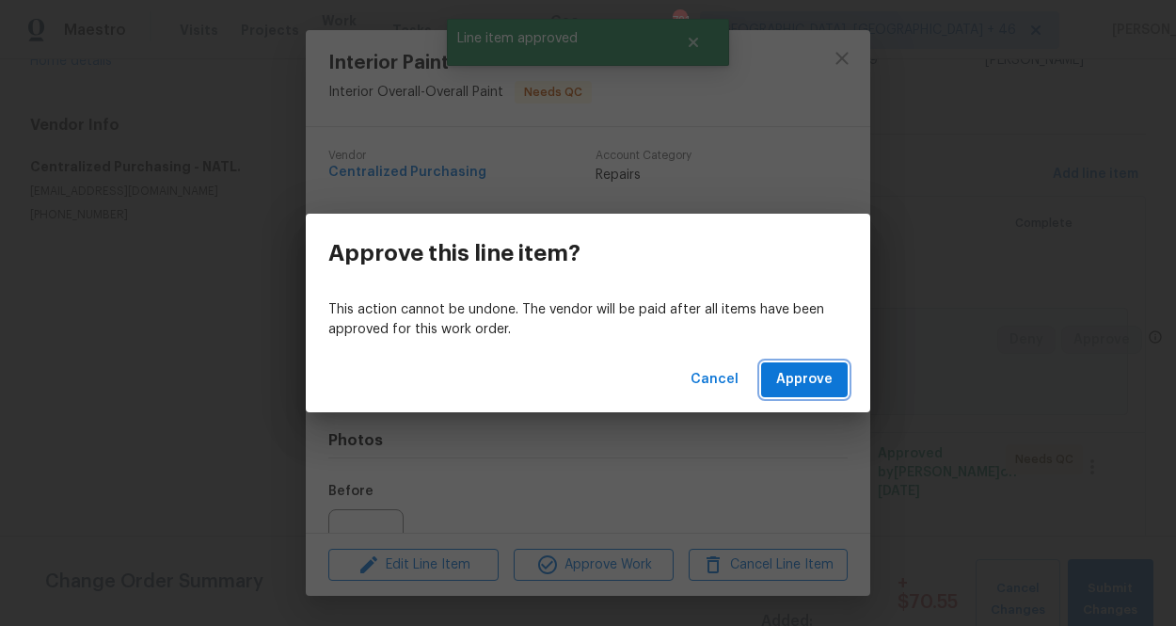
click at [789, 382] on span "Approve" at bounding box center [804, 380] width 56 height 24
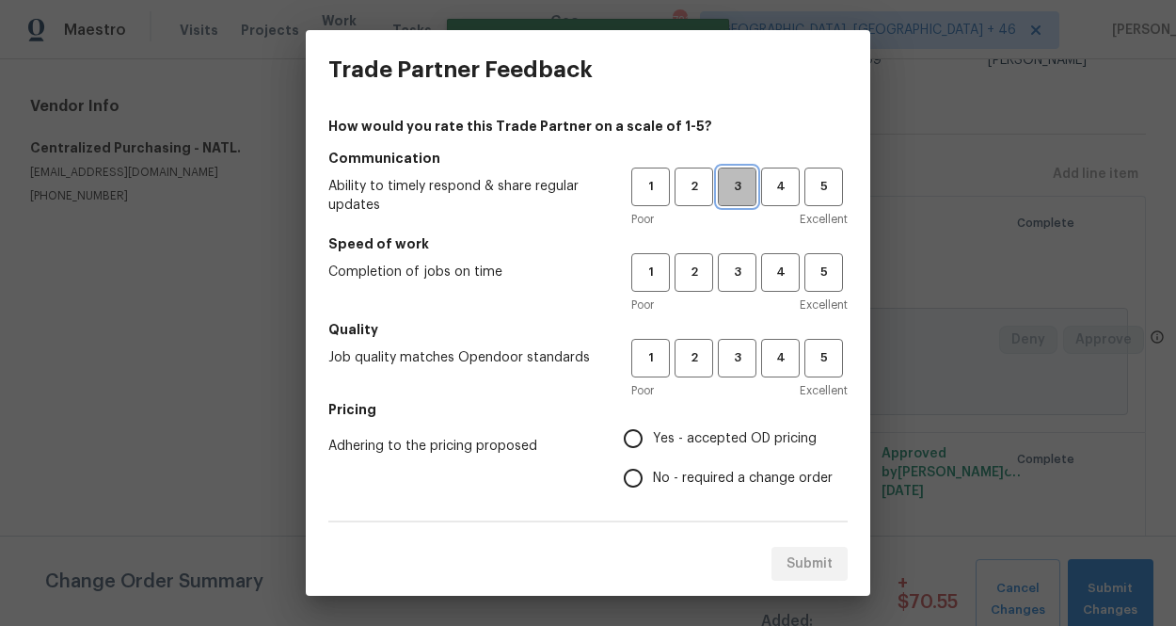
click at [739, 180] on span "3" at bounding box center [737, 187] width 35 height 22
click at [736, 269] on span "3" at bounding box center [737, 273] width 35 height 22
click at [736, 346] on button "3" at bounding box center [737, 358] width 39 height 39
click at [727, 426] on label "Yes - accepted OD pricing" at bounding box center [722, 439] width 219 height 40
click at [653, 426] on input "Yes - accepted OD pricing" at bounding box center [633, 439] width 40 height 40
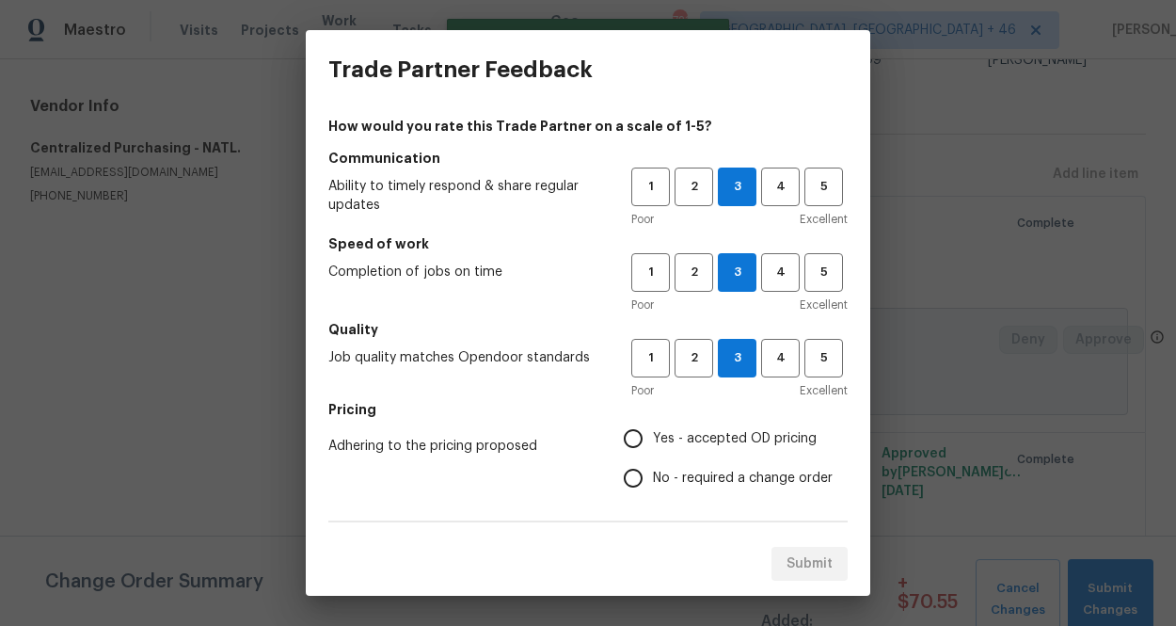
radio input "true"
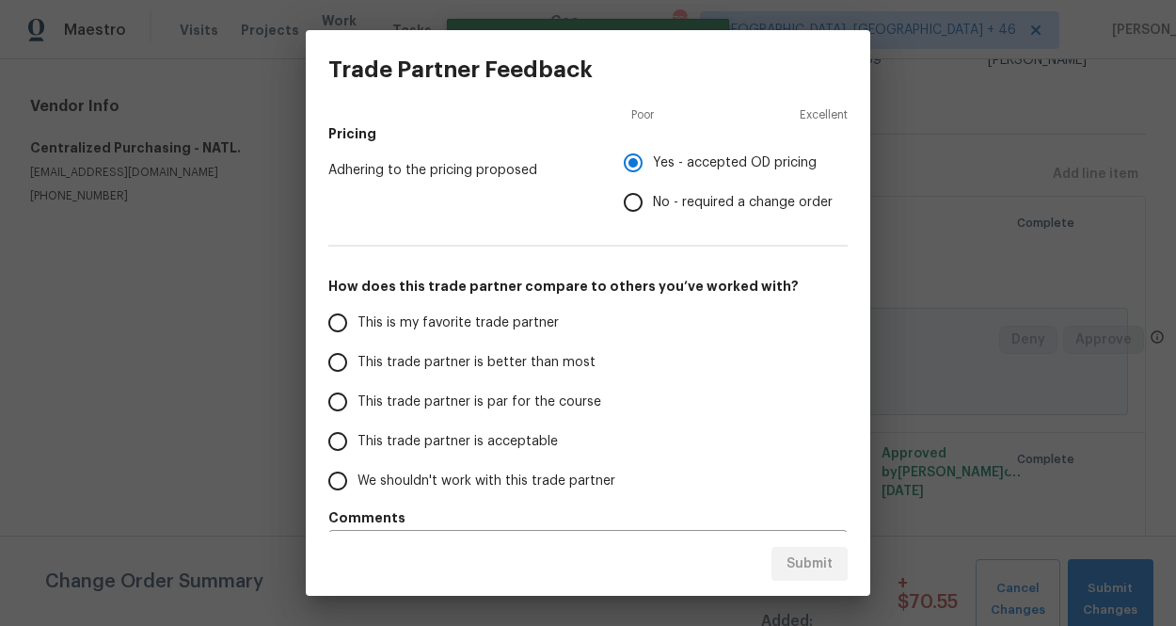
scroll to position [329, 0]
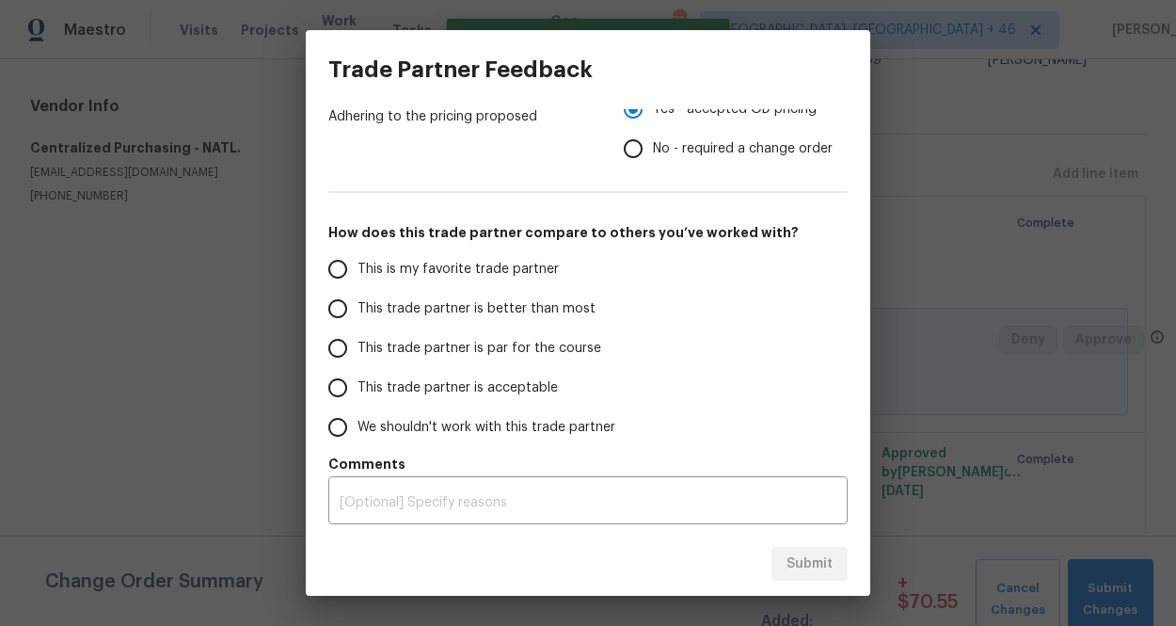
click at [513, 265] on span "This is my favorite trade partner" at bounding box center [457, 270] width 201 height 20
click at [357, 265] on input "This is my favorite trade partner" at bounding box center [338, 269] width 40 height 40
click at [824, 573] on span "Submit" at bounding box center [809, 564] width 46 height 24
radio input "true"
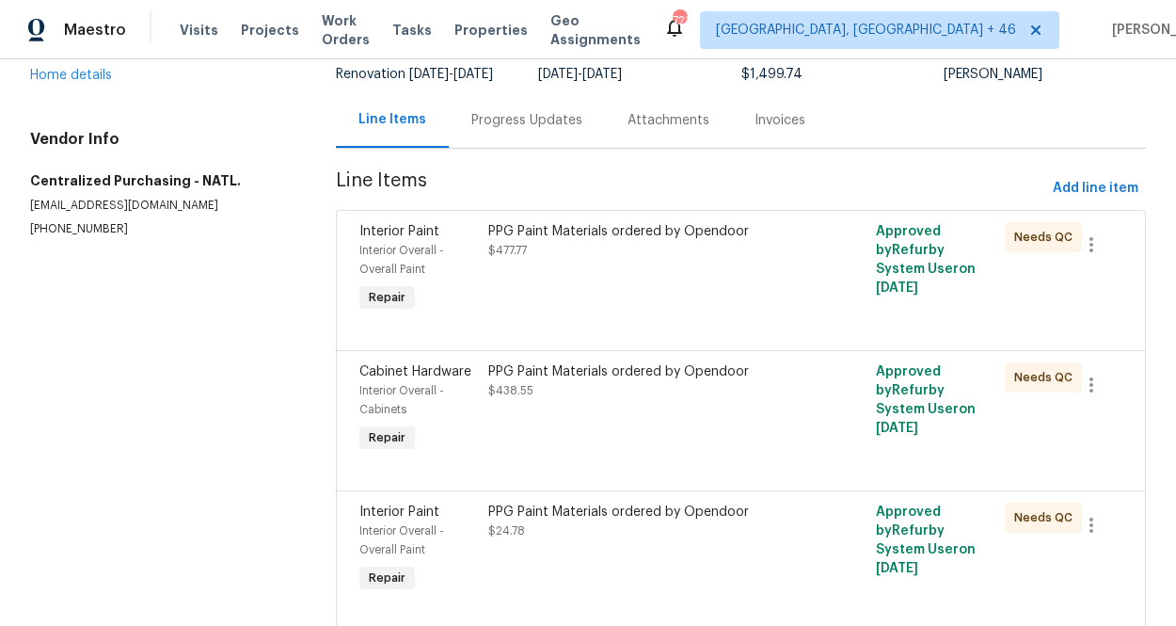
scroll to position [188, 0]
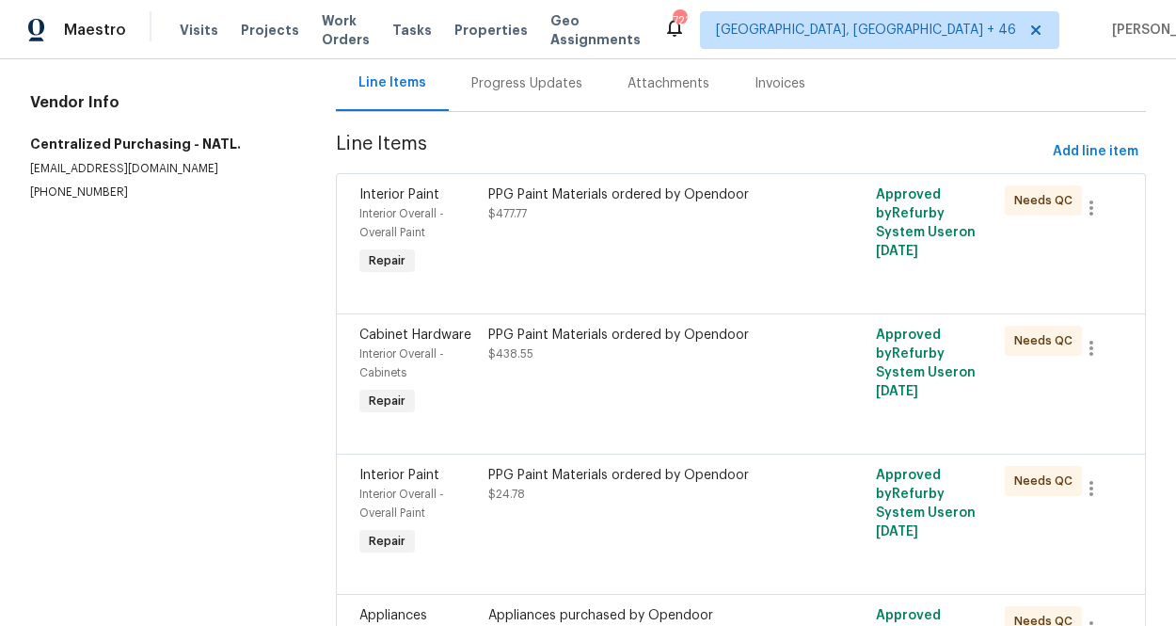
click at [642, 257] on div "PPG Paint Materials ordered by Opendoor $477.77" at bounding box center [644, 232] width 323 height 105
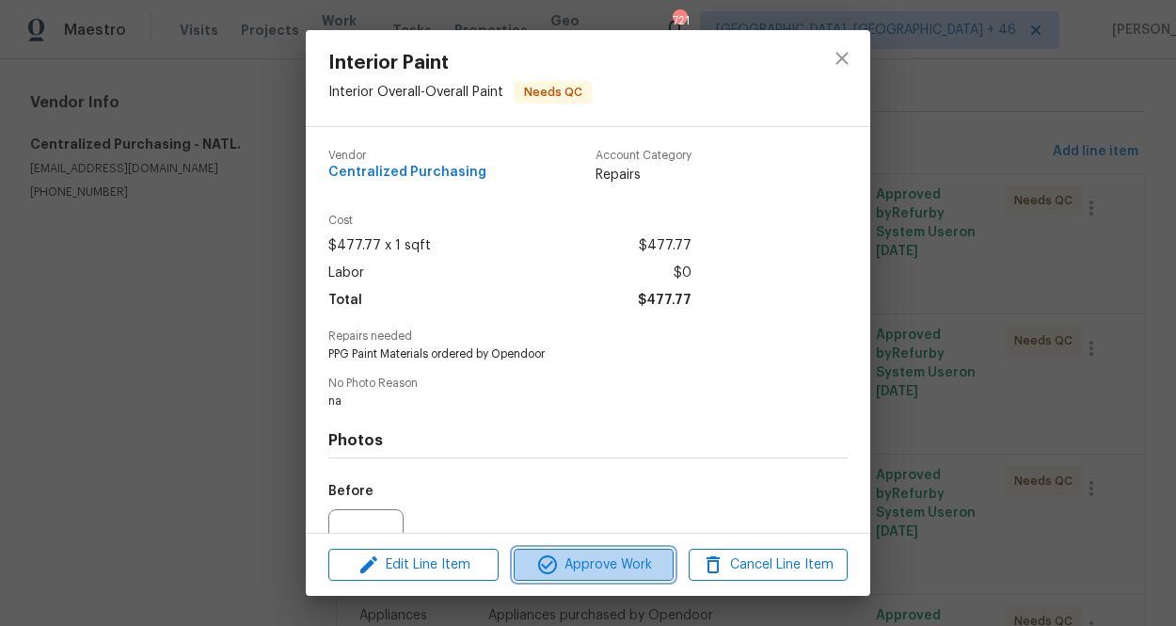
click at [591, 567] on span "Approve Work" at bounding box center [593, 565] width 148 height 24
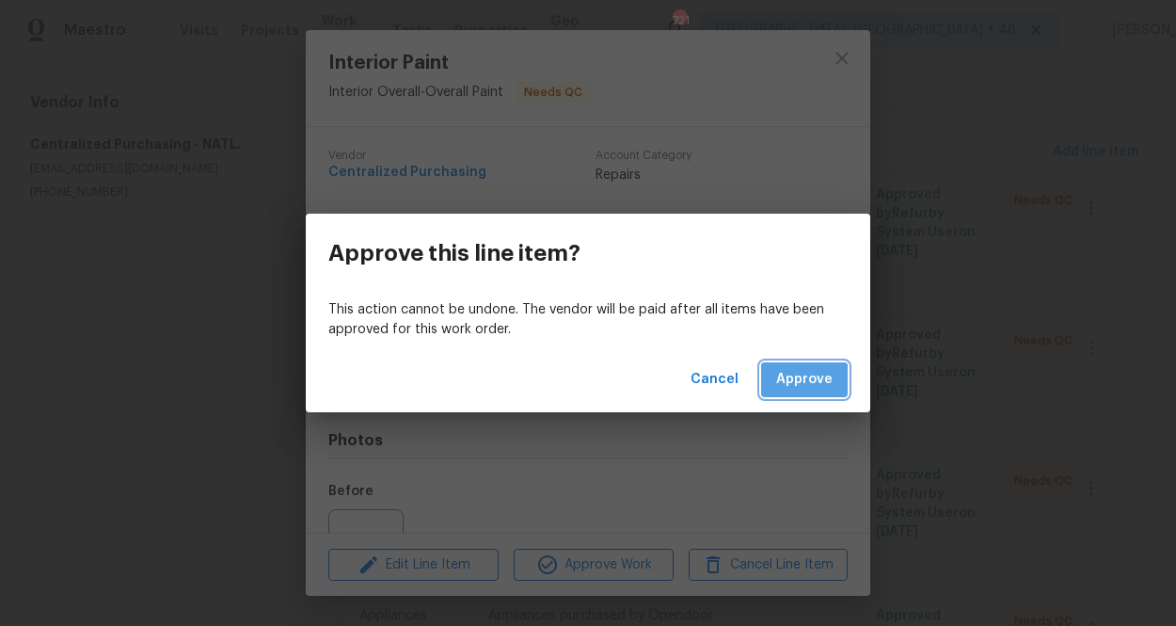
click at [797, 383] on span "Approve" at bounding box center [804, 380] width 56 height 24
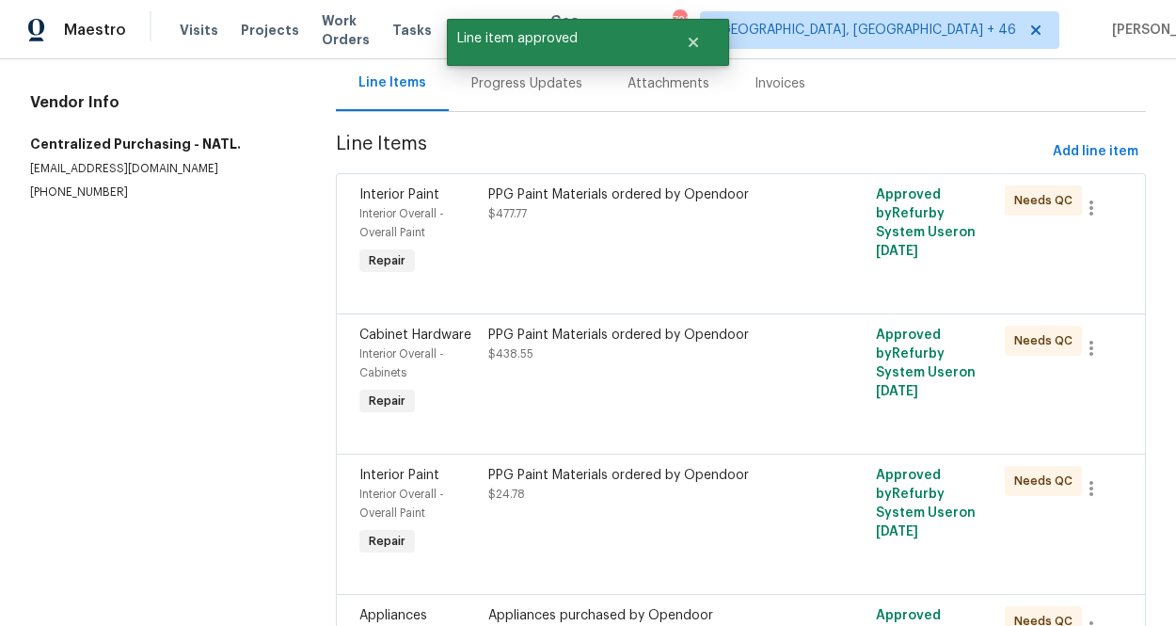
scroll to position [0, 0]
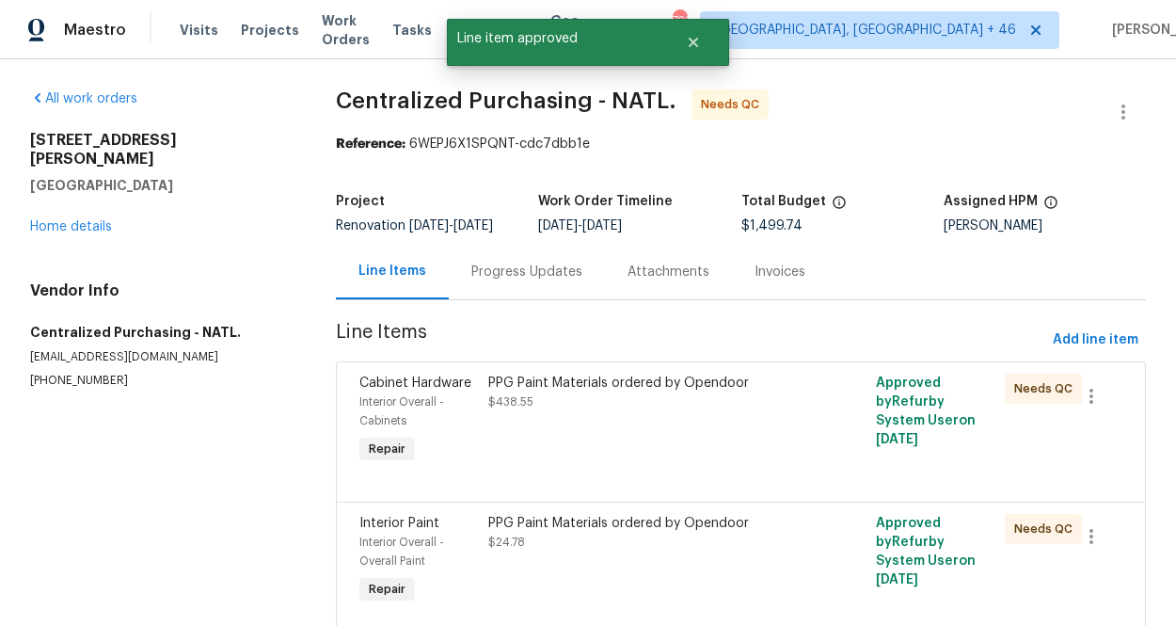
click at [612, 411] on div "PPG Paint Materials ordered by Opendoor $438.55" at bounding box center [643, 392] width 311 height 38
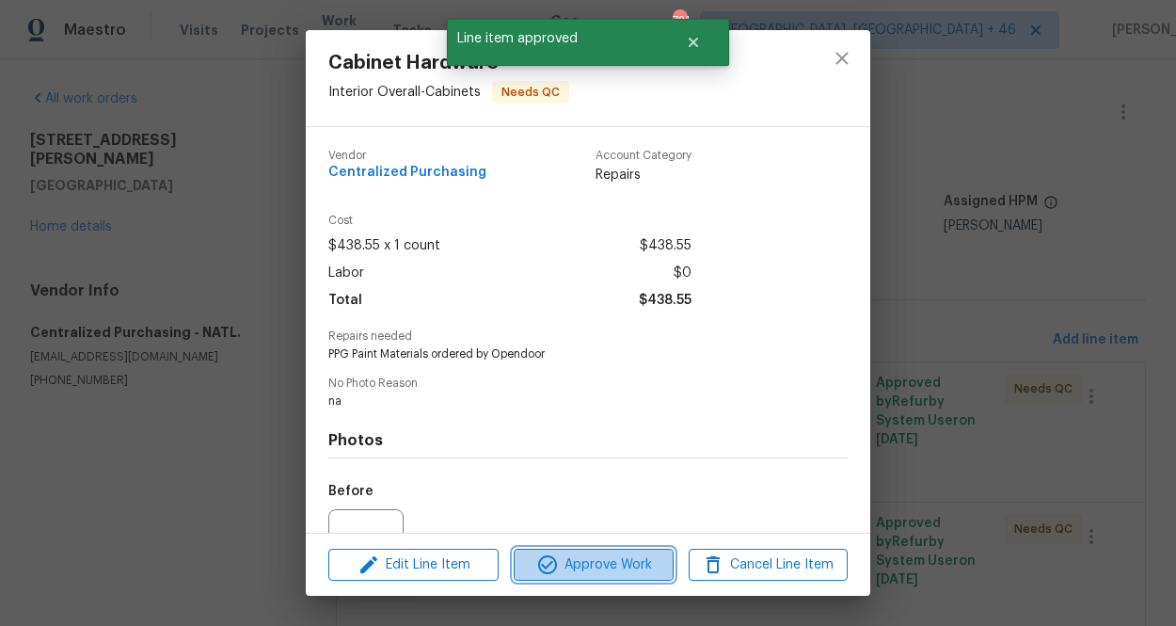
click at [608, 562] on span "Approve Work" at bounding box center [593, 565] width 148 height 24
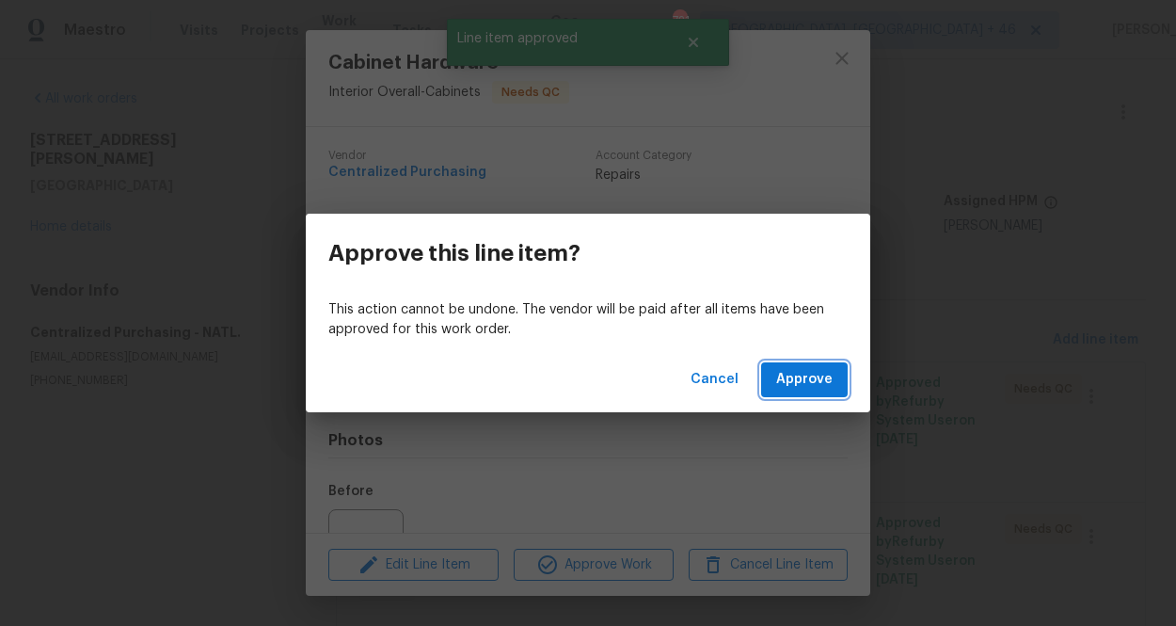
click at [796, 389] on span "Approve" at bounding box center [804, 380] width 56 height 24
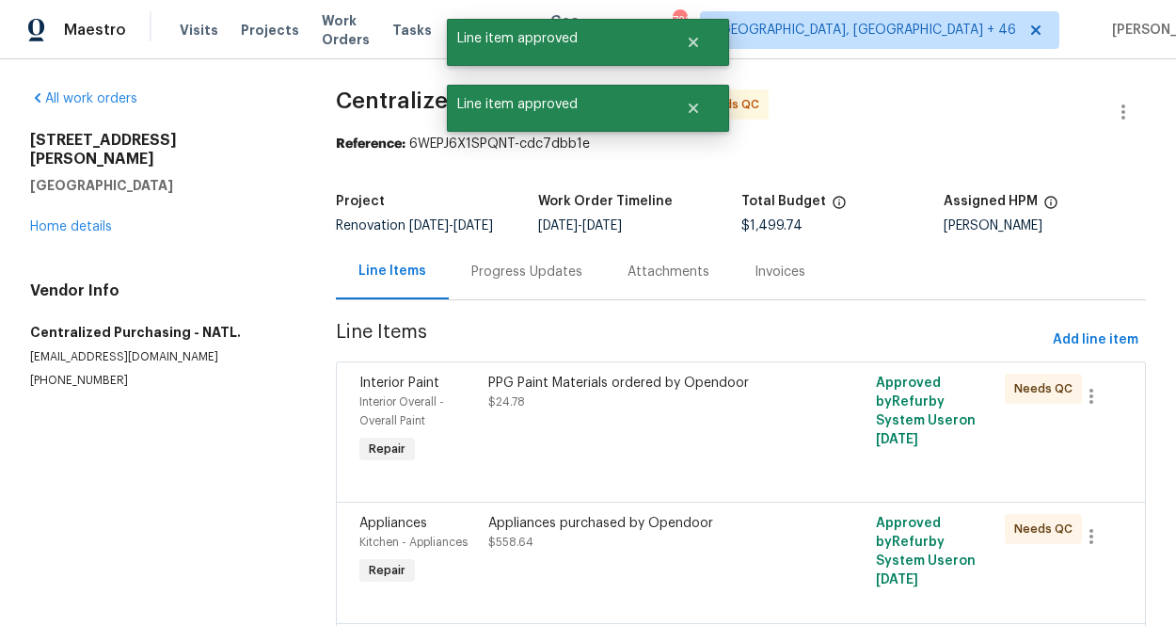
click at [649, 411] on div "PPG Paint Materials ordered by Opendoor $24.78" at bounding box center [643, 392] width 311 height 38
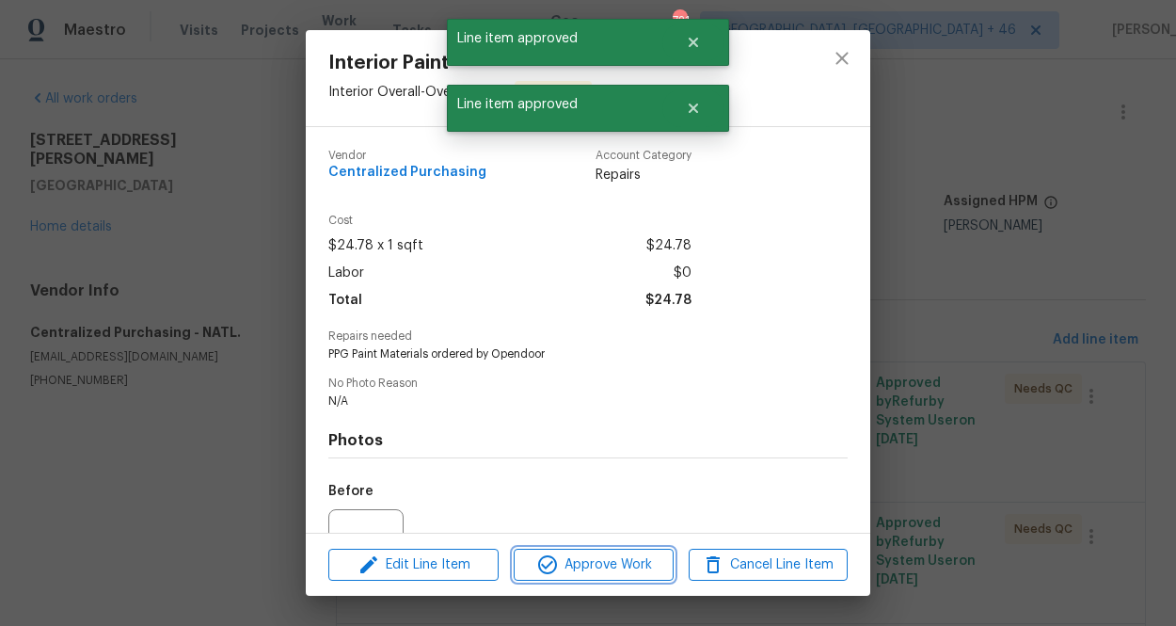
click at [616, 557] on span "Approve Work" at bounding box center [593, 565] width 148 height 24
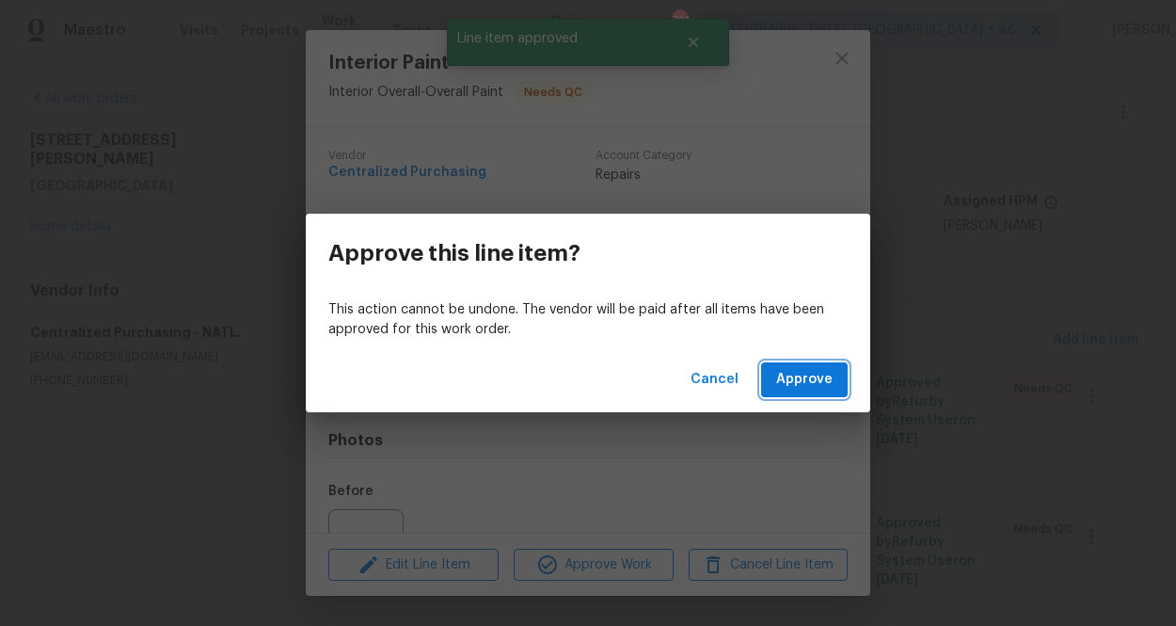
click at [790, 391] on button "Approve" at bounding box center [804, 379] width 87 height 35
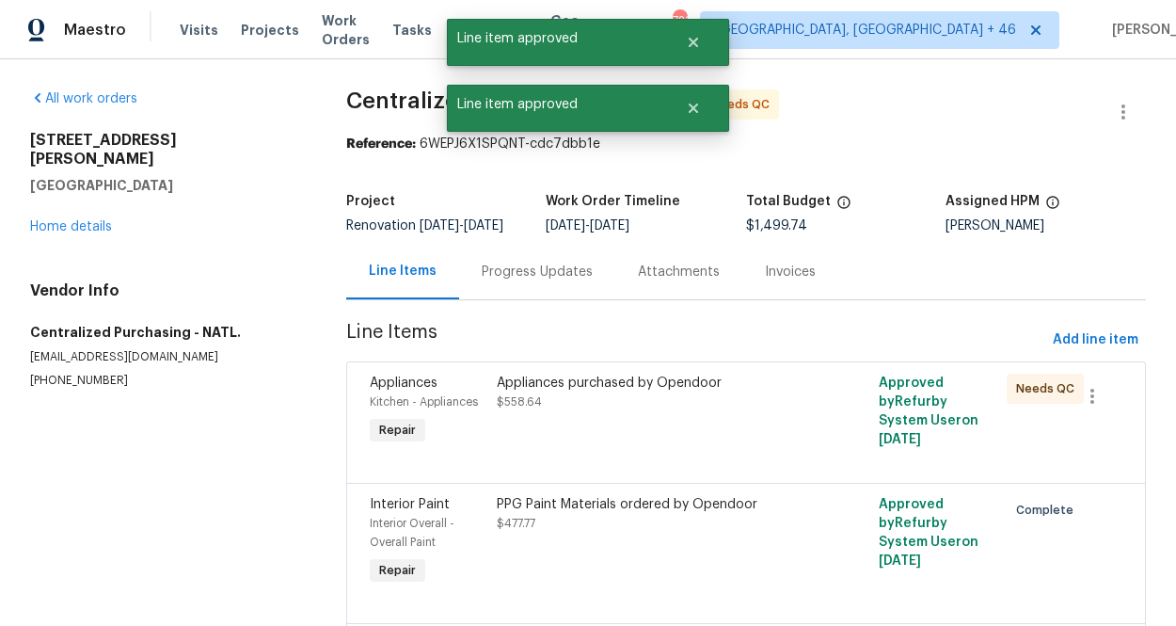
click at [658, 439] on div "Appliances purchased by Opendoor $558.64" at bounding box center [650, 411] width 318 height 87
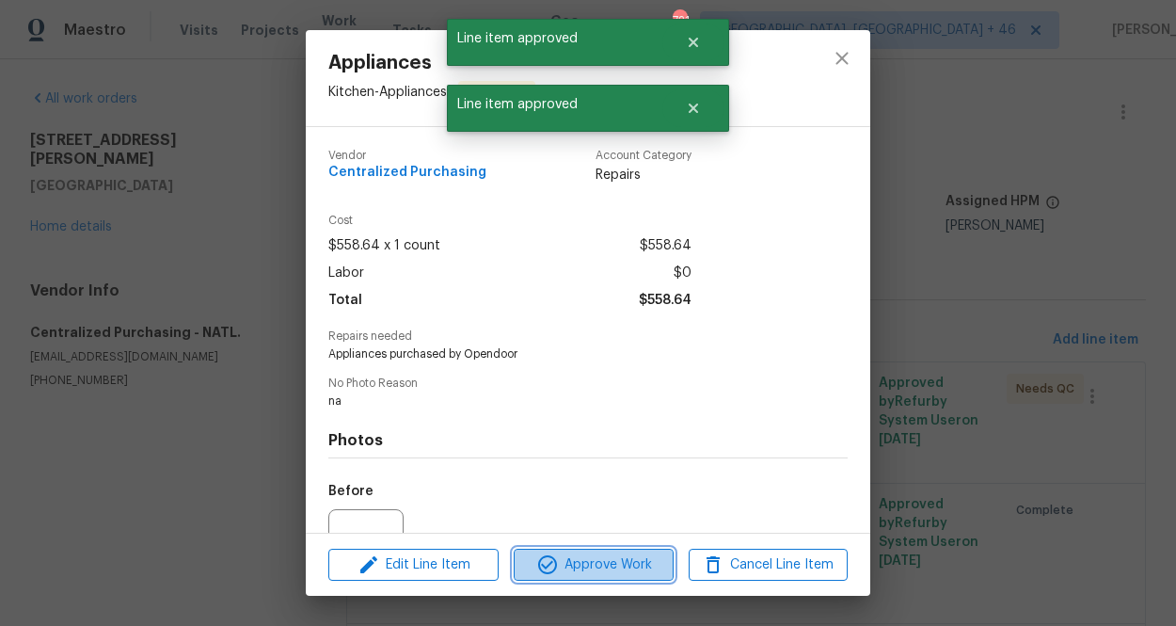
click at [639, 565] on span "Approve Work" at bounding box center [593, 565] width 148 height 24
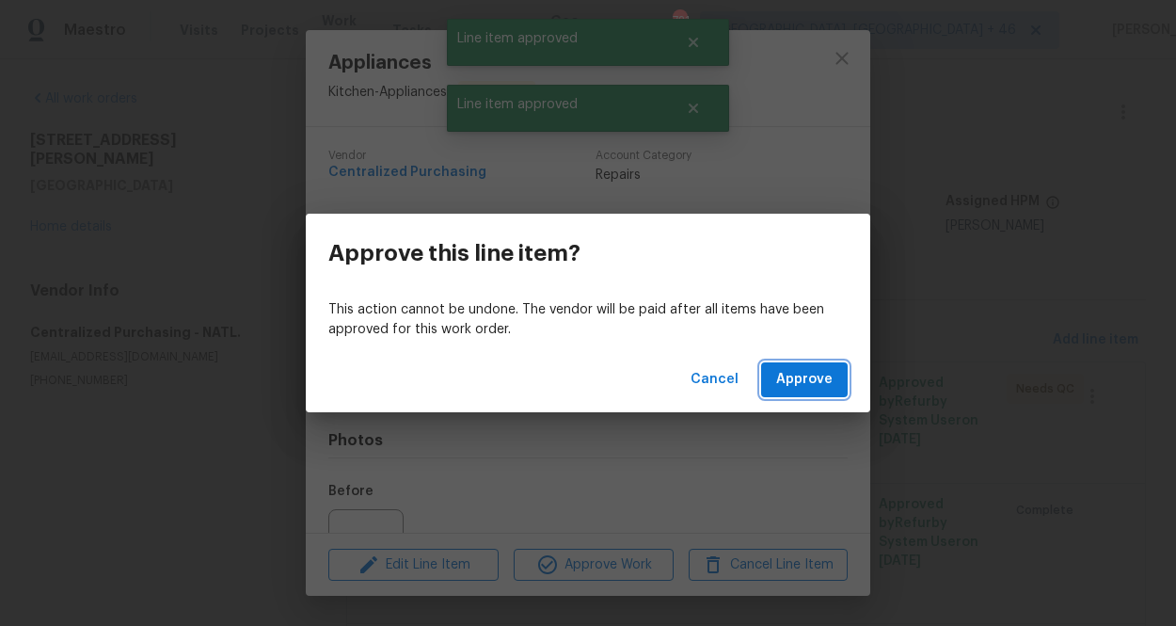
click at [803, 376] on span "Approve" at bounding box center [804, 380] width 56 height 24
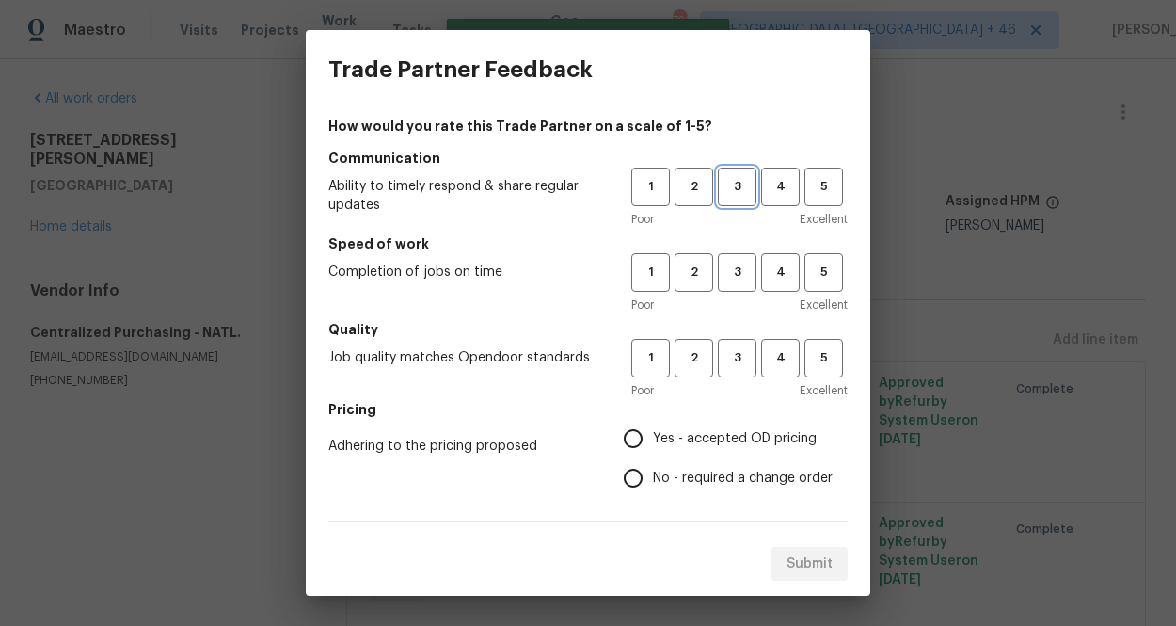
click at [738, 184] on span "3" at bounding box center [737, 187] width 35 height 22
click at [738, 280] on span "3" at bounding box center [737, 273] width 35 height 22
click at [738, 343] on button "3" at bounding box center [737, 358] width 39 height 39
click at [709, 429] on span "Yes - accepted OD pricing" at bounding box center [735, 439] width 164 height 20
click at [653, 429] on input "Yes - accepted OD pricing" at bounding box center [633, 439] width 40 height 40
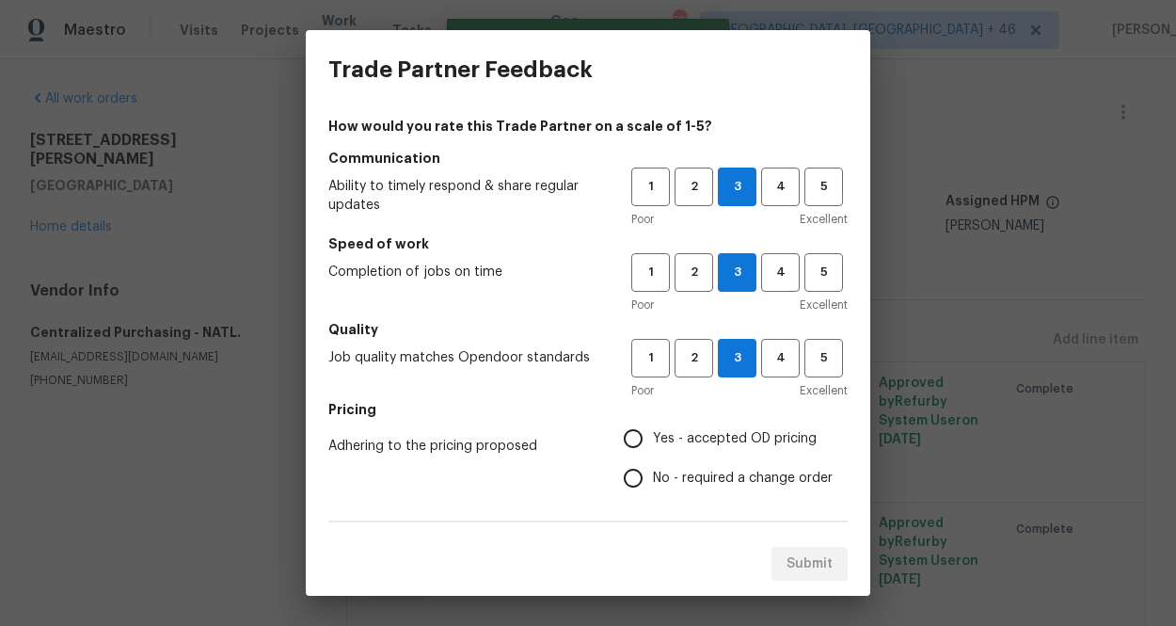
radio input "true"
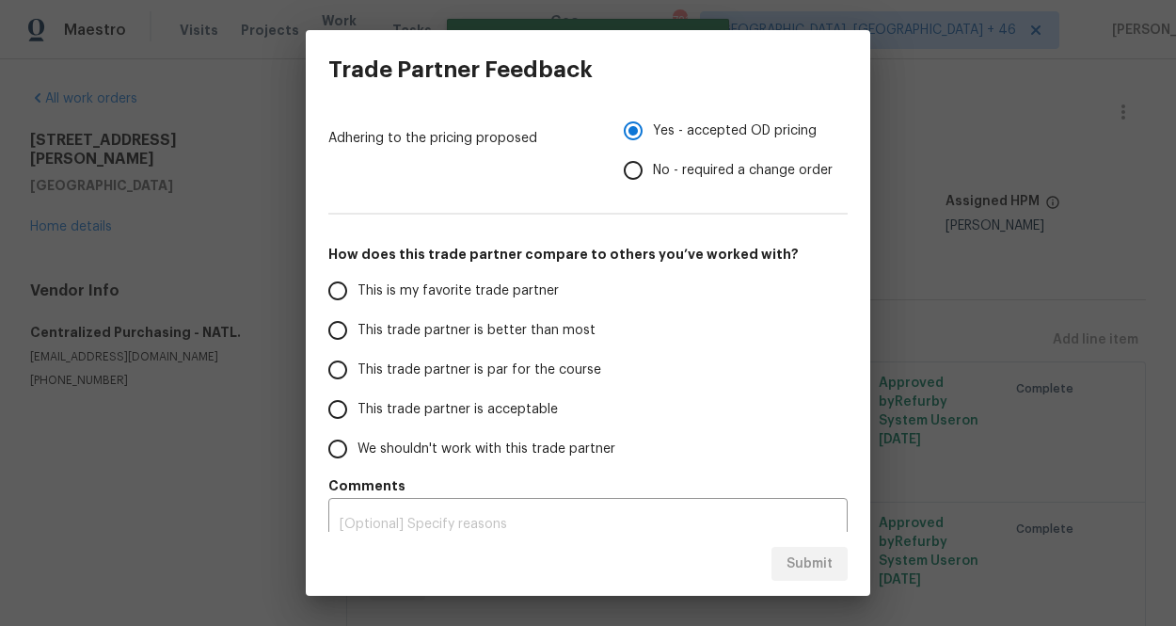
scroll to position [329, 0]
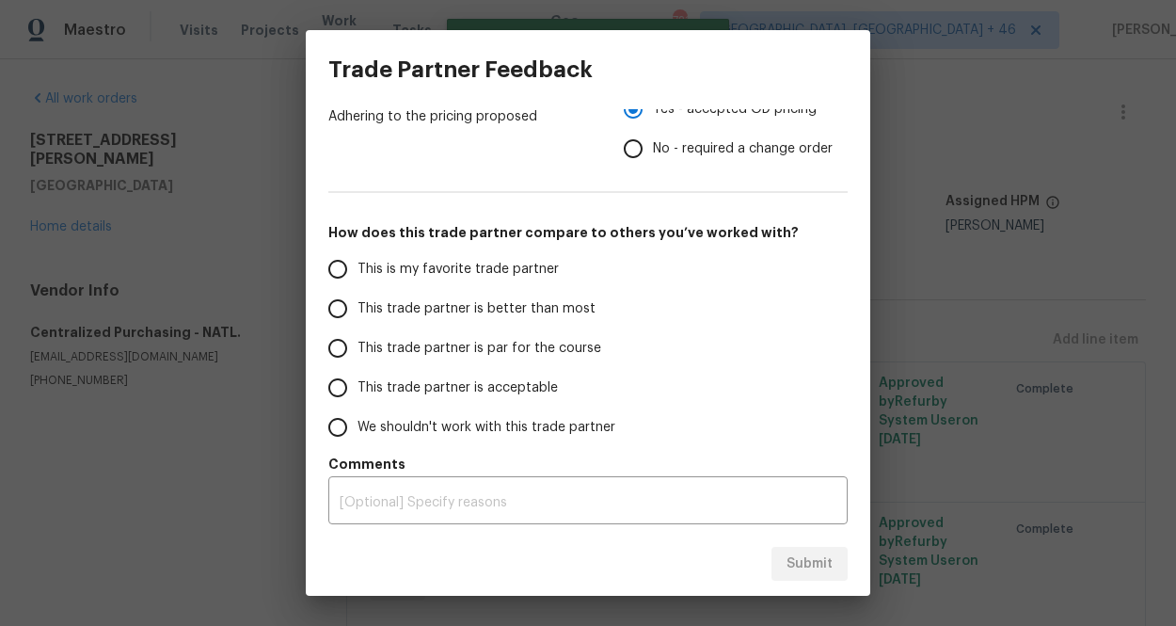
click at [512, 271] on span "This is my favorite trade partner" at bounding box center [457, 270] width 201 height 20
click at [357, 271] on input "This is my favorite trade partner" at bounding box center [338, 269] width 40 height 40
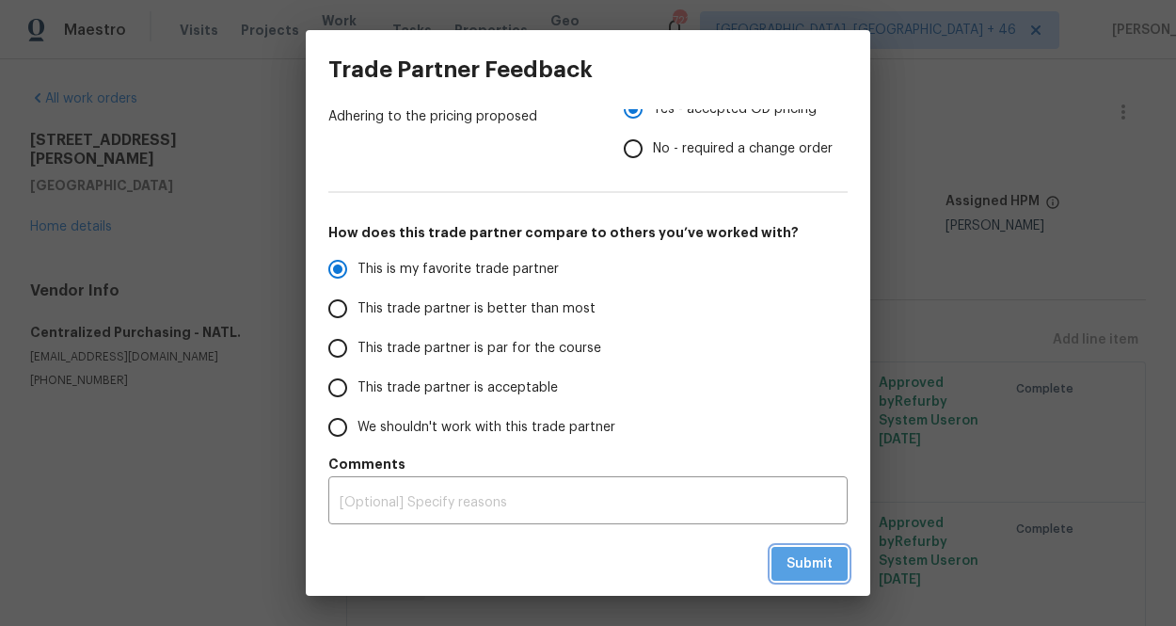
click at [794, 579] on button "Submit" at bounding box center [809, 564] width 76 height 35
radio input "true"
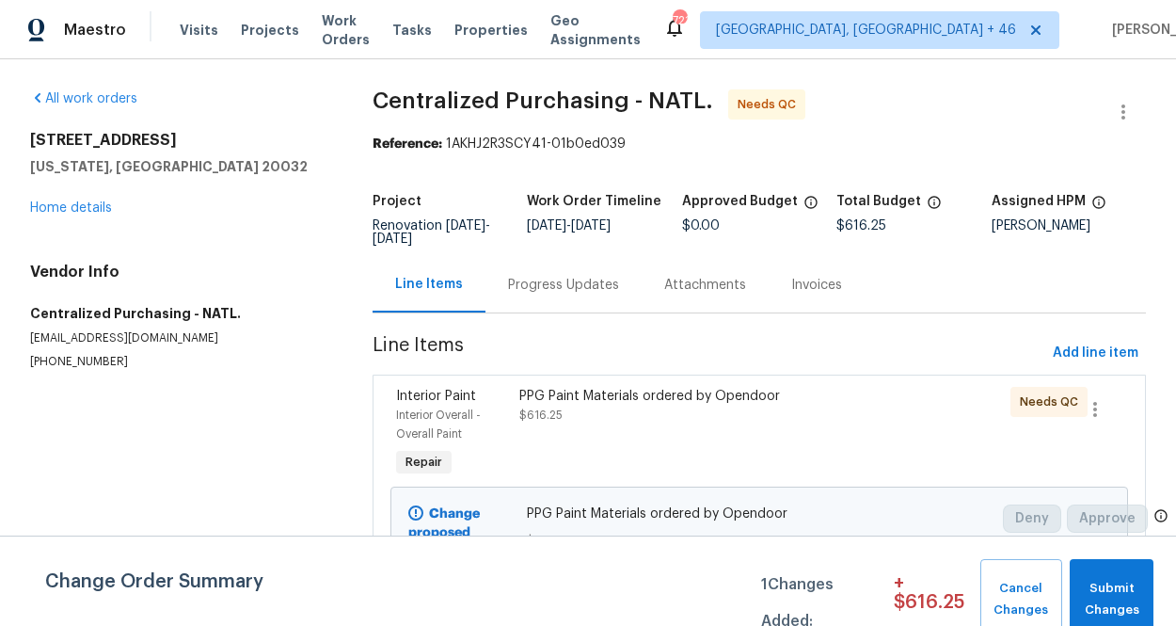
click at [674, 424] on div "PPG Paint Materials ordered by Opendoor $616.25" at bounding box center [668, 433] width 308 height 105
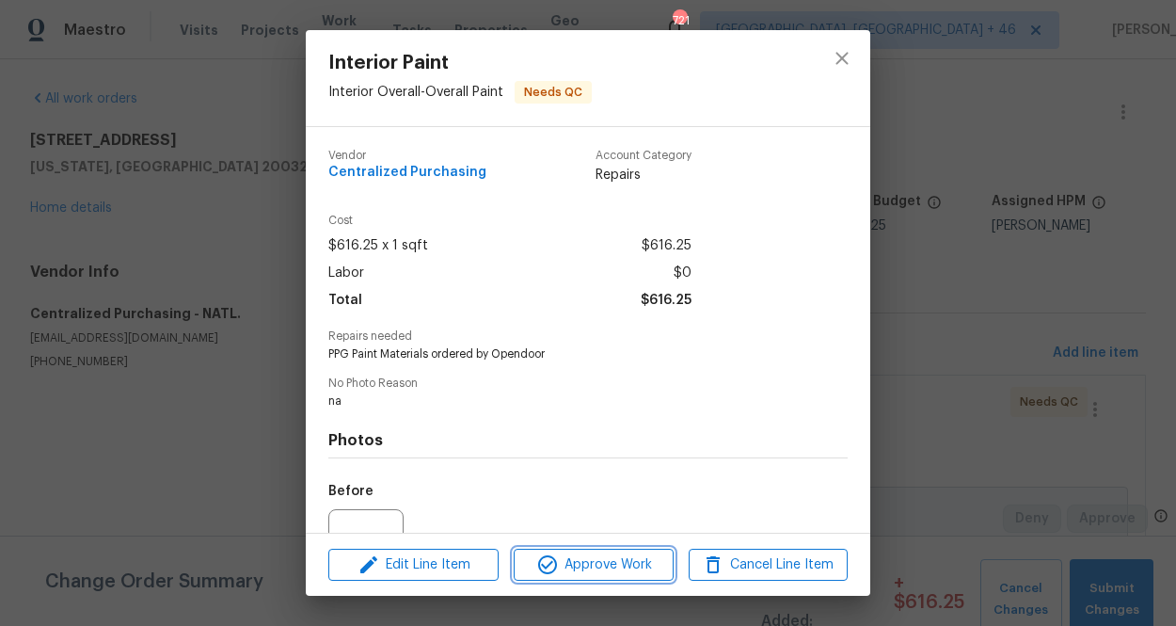
click at [629, 563] on span "Approve Work" at bounding box center [593, 565] width 148 height 24
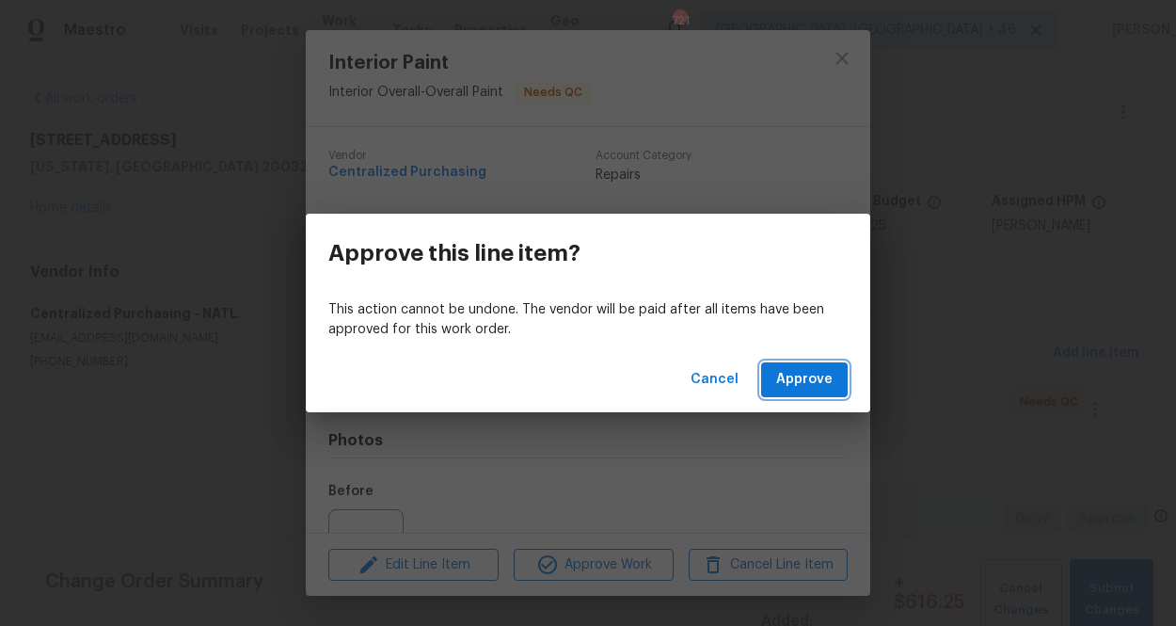
click at [798, 384] on span "Approve" at bounding box center [804, 380] width 56 height 24
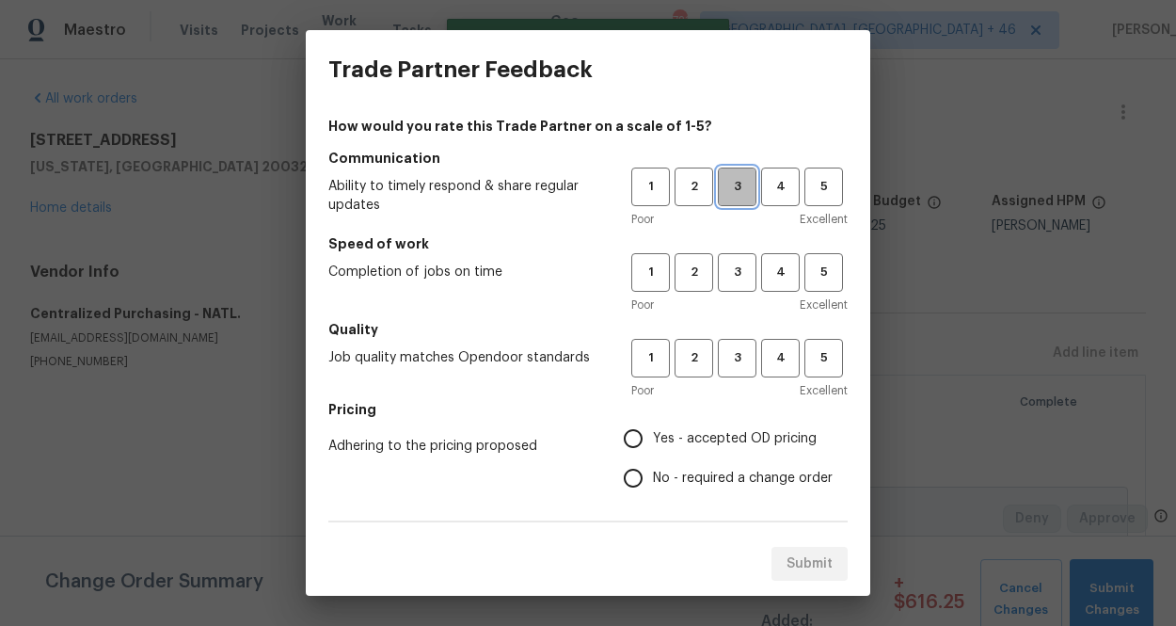
drag, startPoint x: 741, startPoint y: 183, endPoint x: 741, endPoint y: 196, distance: 12.2
click at [741, 183] on span "3" at bounding box center [737, 187] width 35 height 22
click at [741, 253] on button "3" at bounding box center [737, 272] width 39 height 39
click at [737, 362] on span "3" at bounding box center [737, 358] width 35 height 22
click at [707, 439] on span "Yes - accepted OD pricing" at bounding box center [735, 439] width 164 height 20
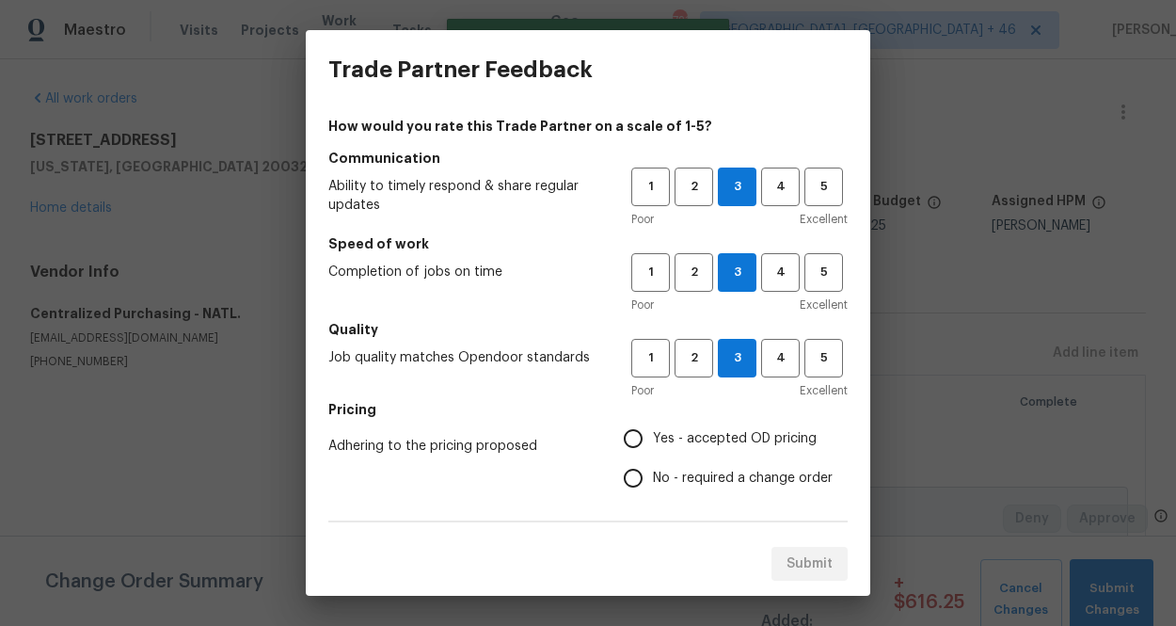
click at [653, 439] on input "Yes - accepted OD pricing" at bounding box center [633, 439] width 40 height 40
radio input "true"
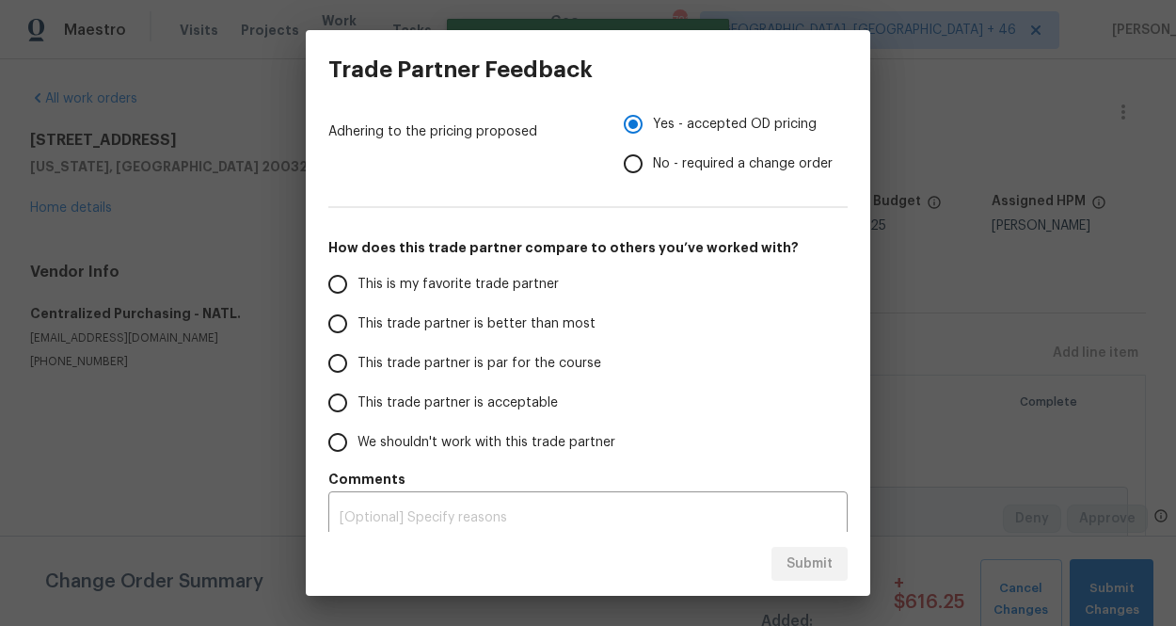
scroll to position [329, 0]
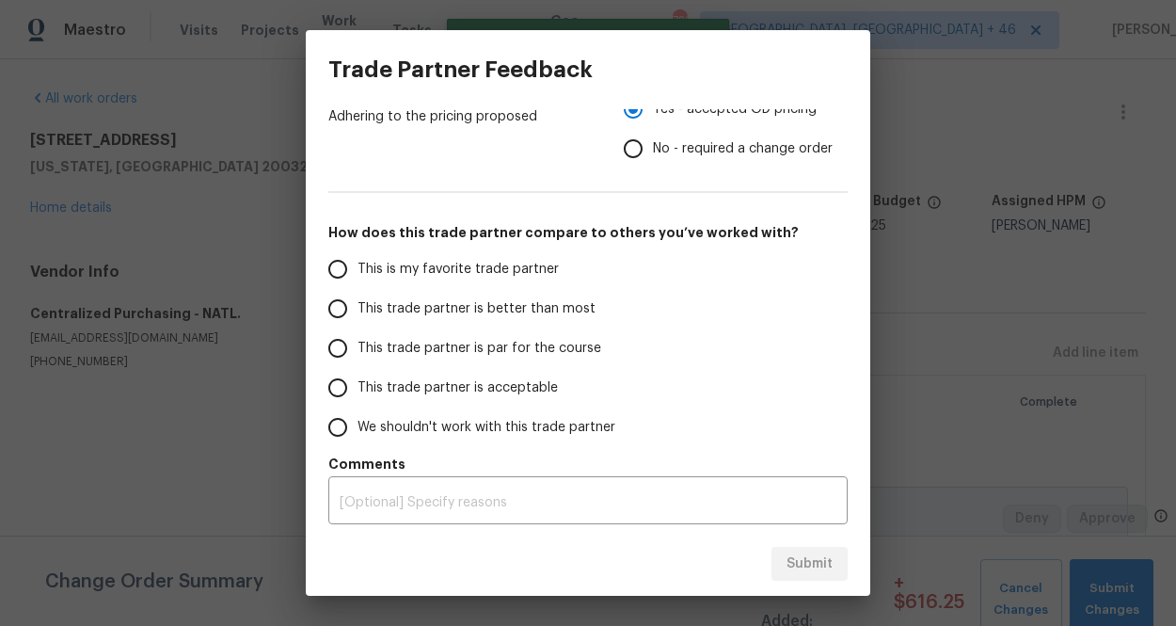
click at [478, 266] on span "This is my favorite trade partner" at bounding box center [457, 270] width 201 height 20
click at [357, 266] on input "This is my favorite trade partner" at bounding box center [338, 269] width 40 height 40
click at [809, 558] on span "Submit" at bounding box center [809, 564] width 46 height 24
radio input "true"
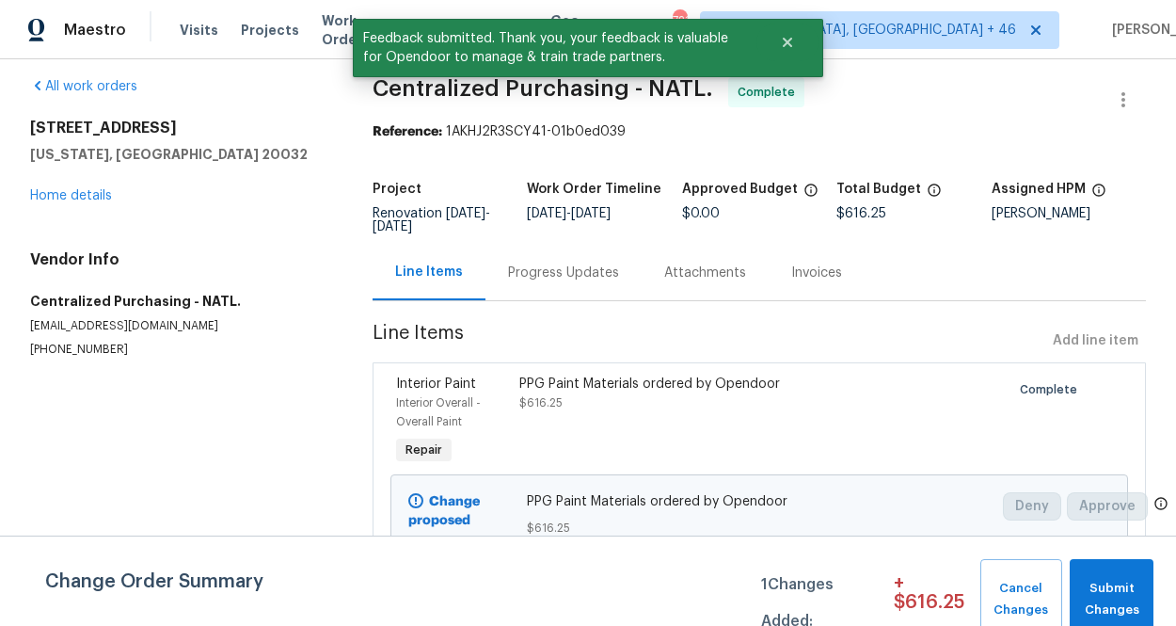
scroll to position [0, 0]
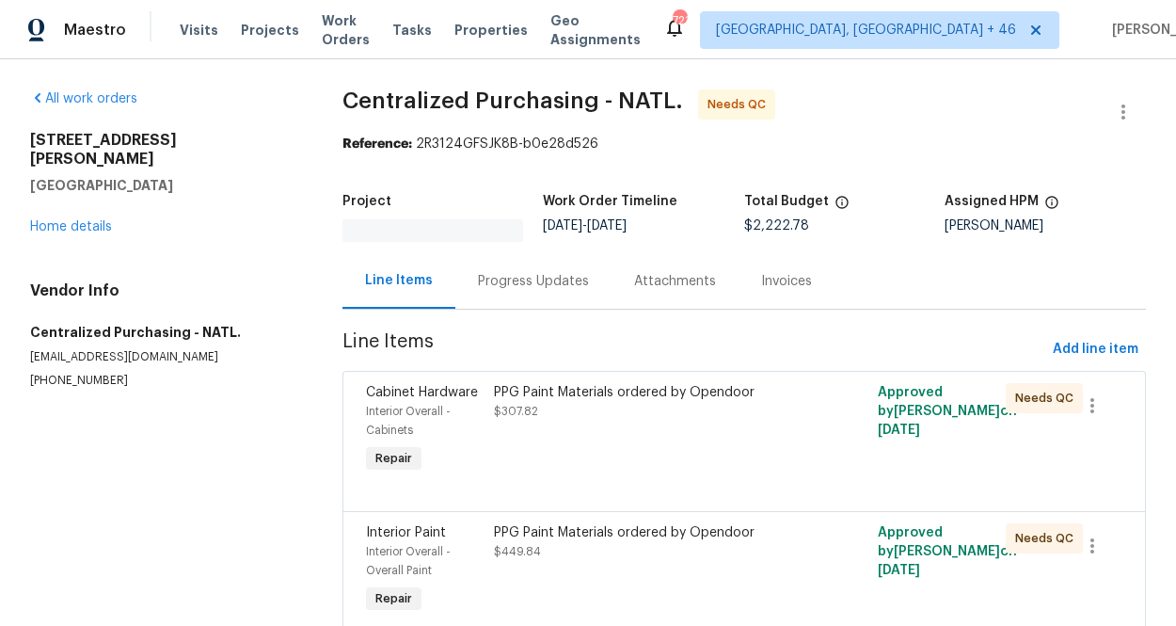
click at [566, 438] on div "PPG Paint Materials ordered by Opendoor $307.82" at bounding box center [648, 429] width 320 height 105
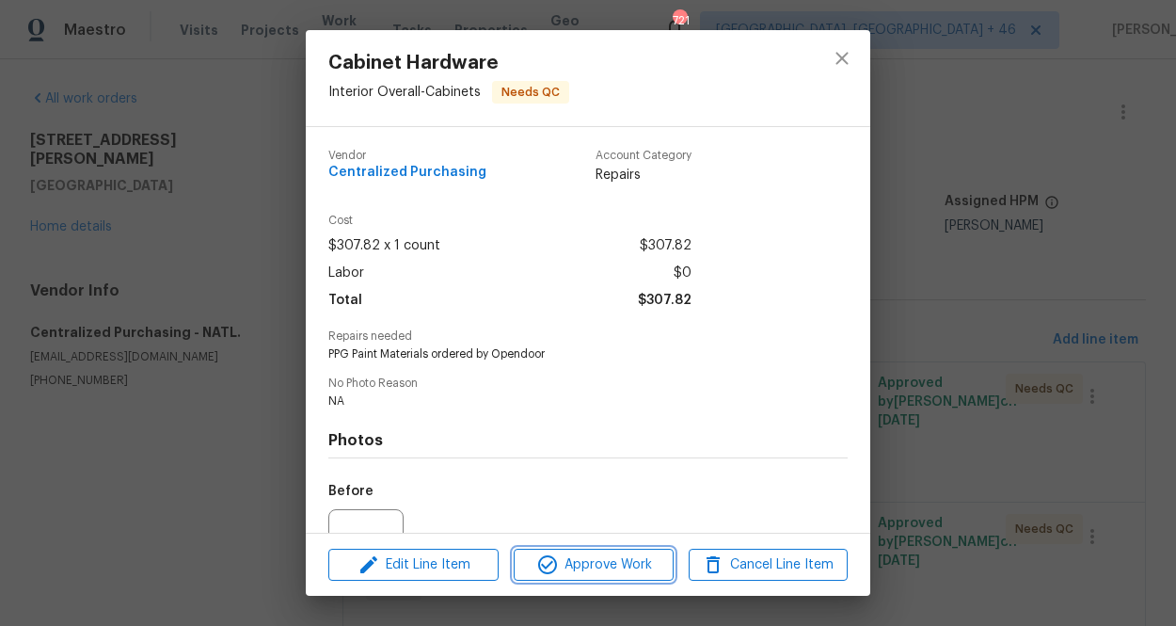
click at [570, 558] on span "Approve Work" at bounding box center [593, 565] width 148 height 24
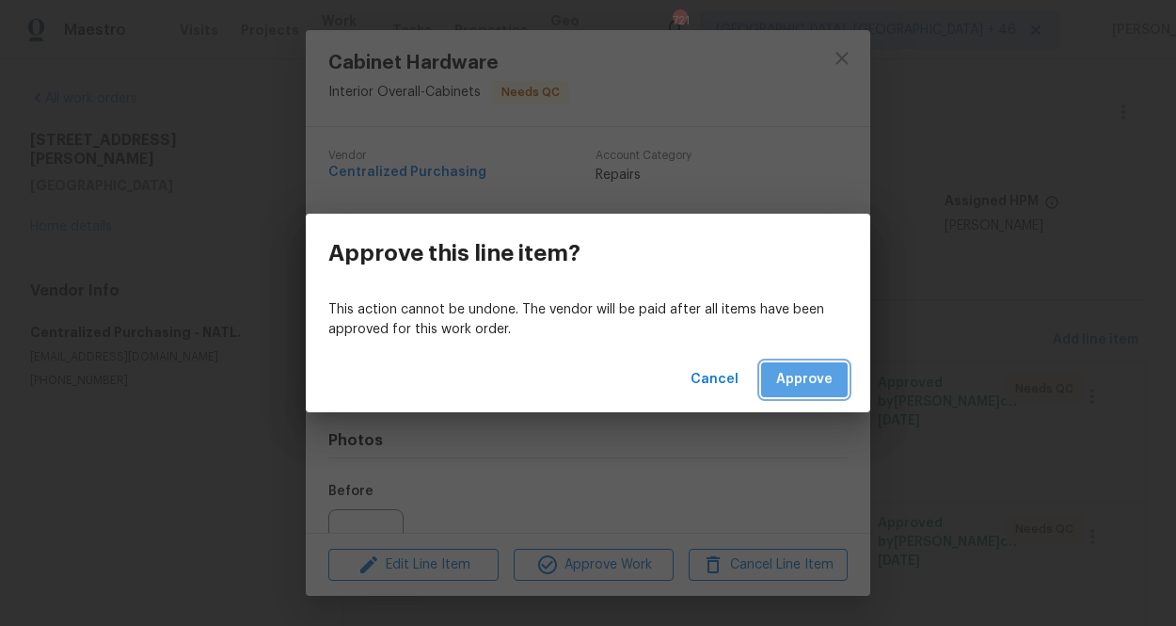
click at [828, 370] on span "Approve" at bounding box center [804, 380] width 56 height 24
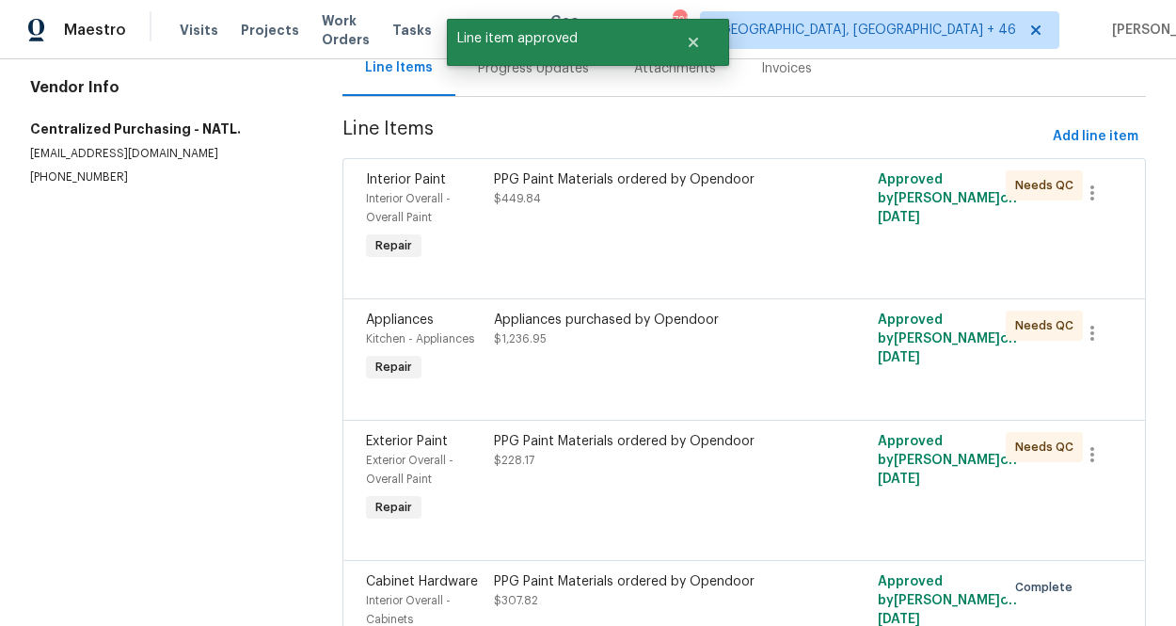
scroll to position [210, 0]
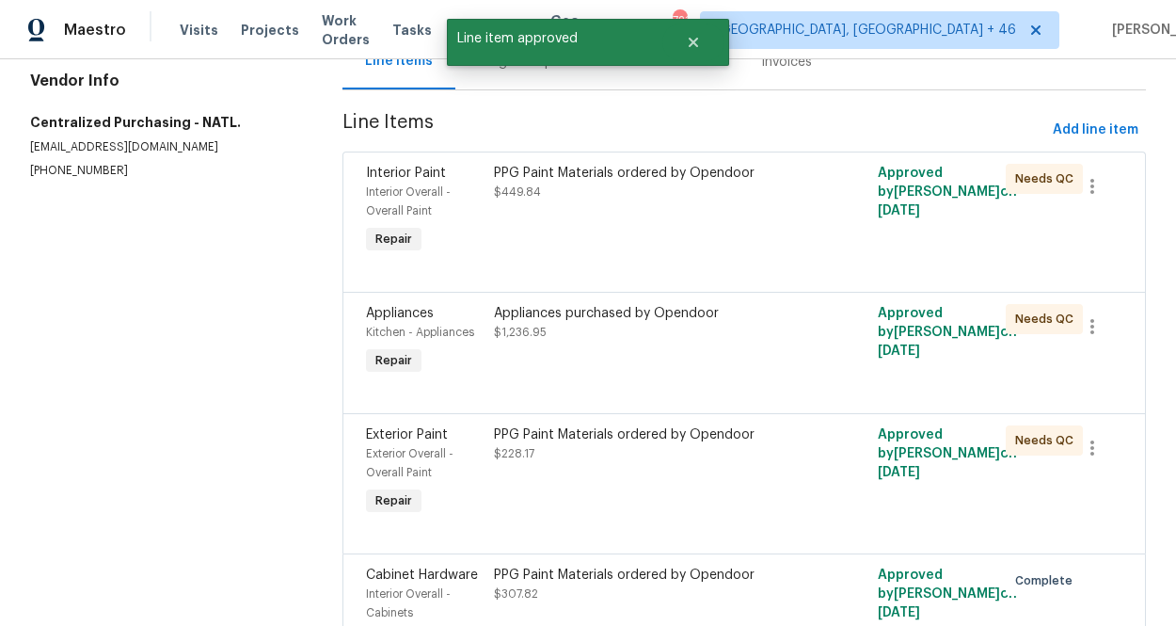
click at [729, 214] on div "PPG Paint Materials ordered by Opendoor $449.84" at bounding box center [648, 210] width 320 height 105
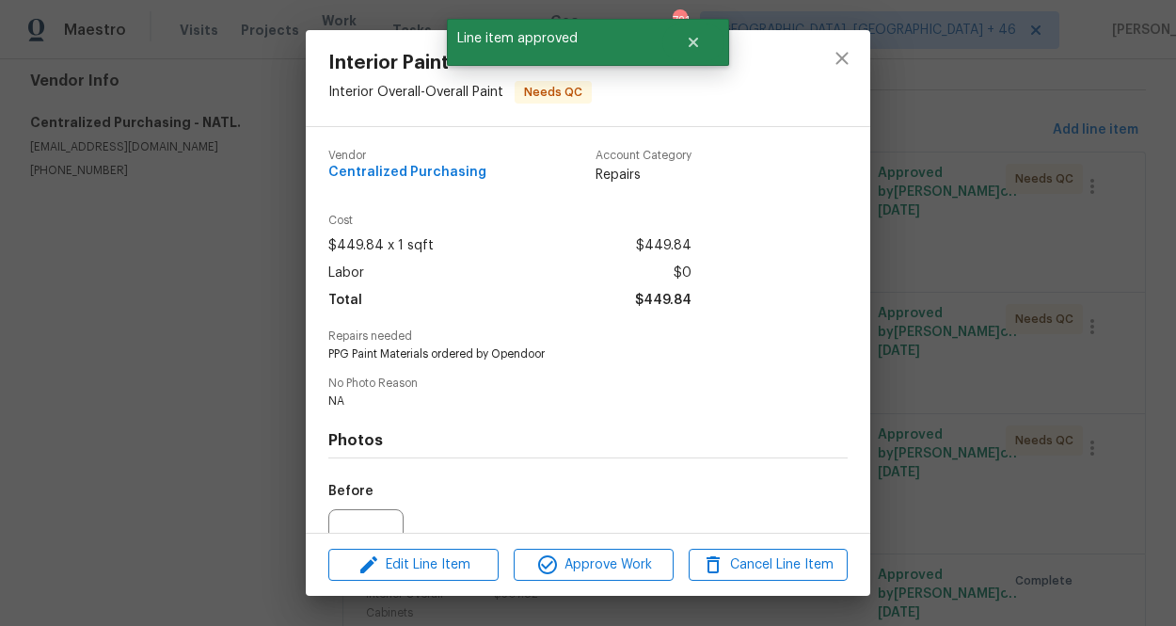
click at [627, 546] on div "Edit Line Item Approve Work Cancel Line Item" at bounding box center [588, 564] width 564 height 63
click at [626, 564] on span "Approve Work" at bounding box center [593, 565] width 148 height 24
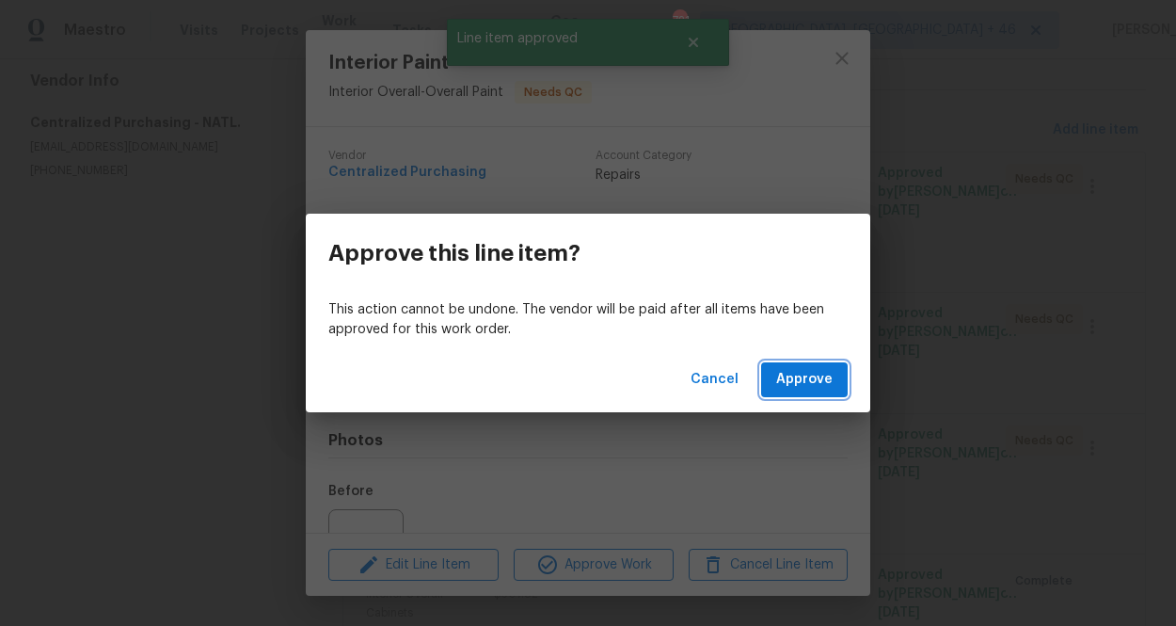
click at [811, 374] on span "Approve" at bounding box center [804, 380] width 56 height 24
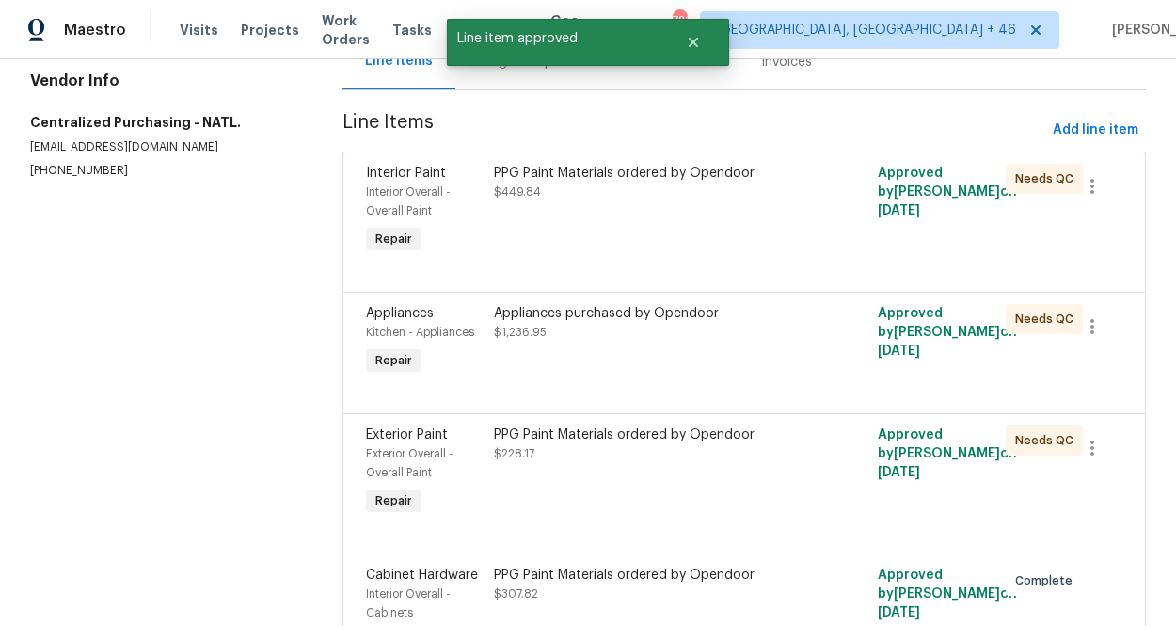
scroll to position [0, 0]
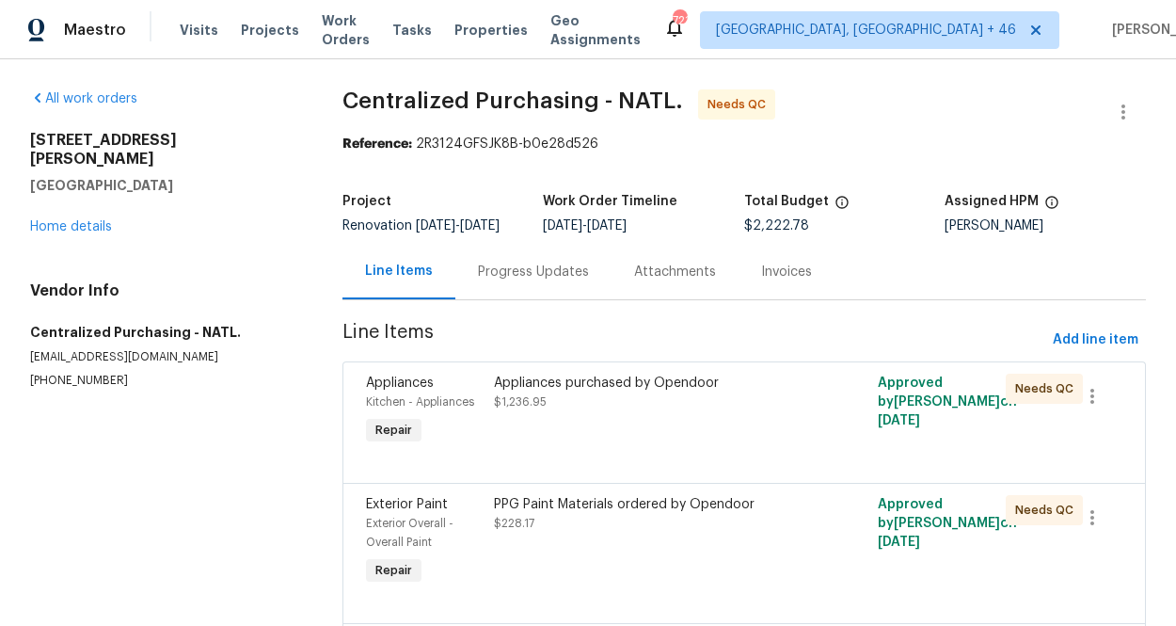
click at [551, 435] on div "Appliances purchased by Opendoor $1,236.95" at bounding box center [648, 411] width 320 height 87
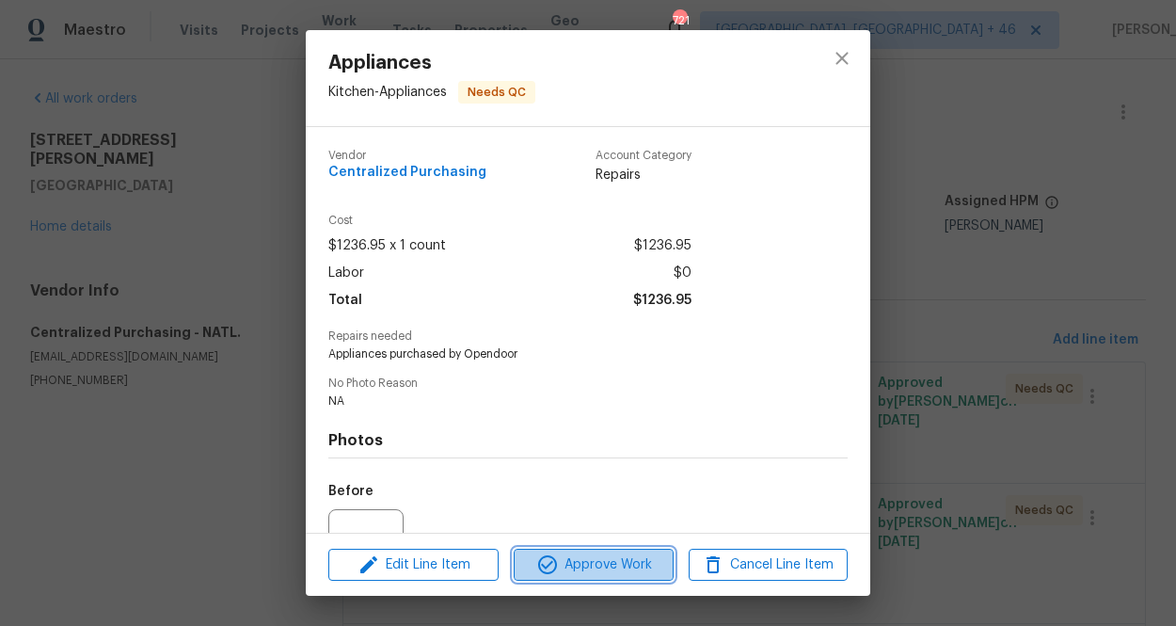
click at [547, 557] on icon "button" at bounding box center [547, 564] width 23 height 23
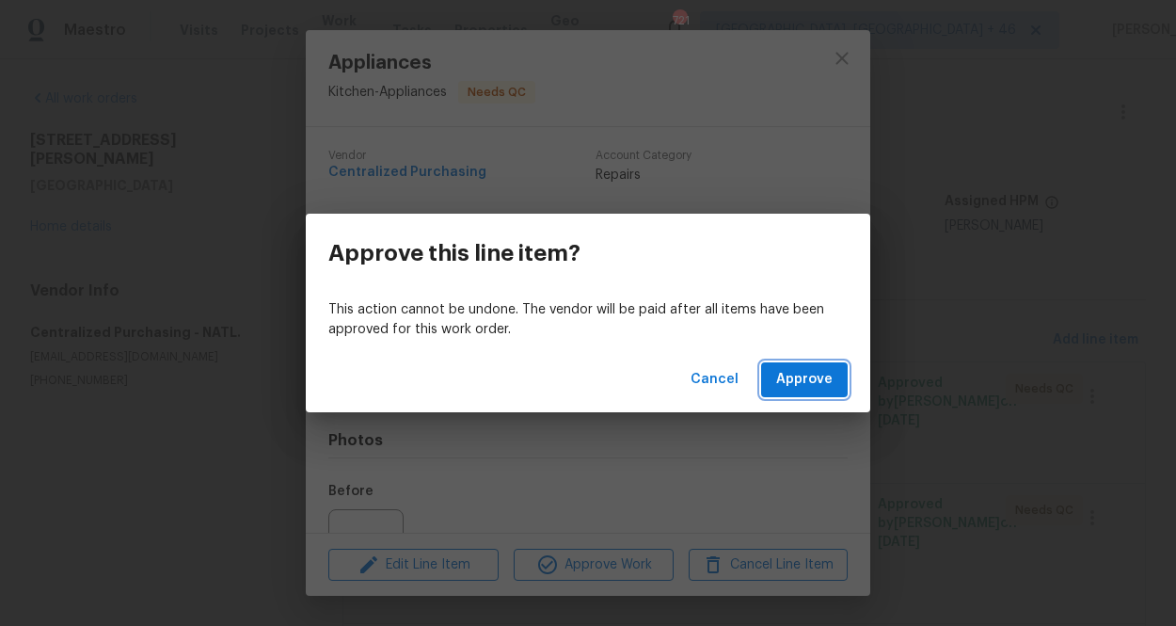
click at [807, 363] on button "Approve" at bounding box center [804, 379] width 87 height 35
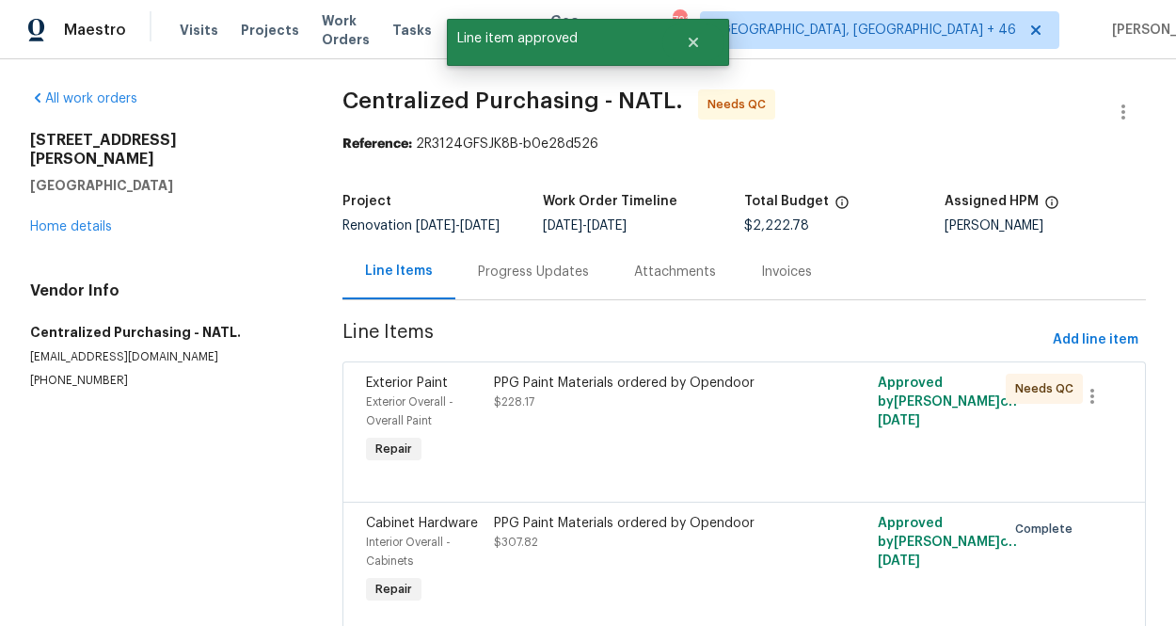
click at [539, 467] on div "PPG Paint Materials ordered by Opendoor $228.17" at bounding box center [648, 420] width 320 height 105
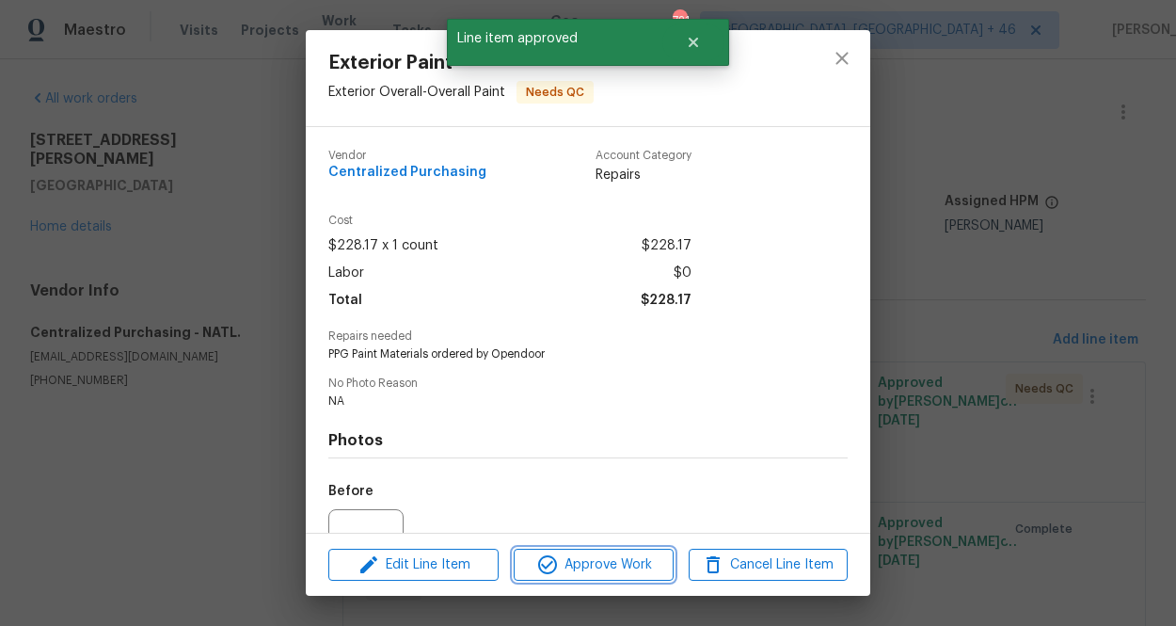
click at [541, 562] on icon "button" at bounding box center [547, 564] width 23 height 23
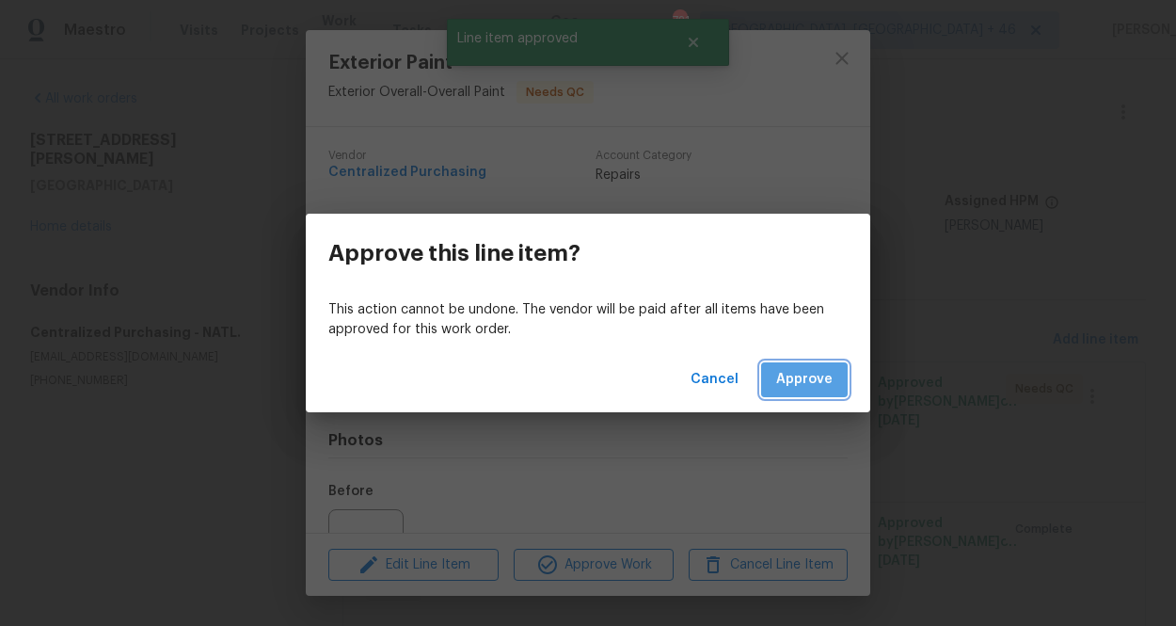
click at [801, 363] on button "Approve" at bounding box center [804, 379] width 87 height 35
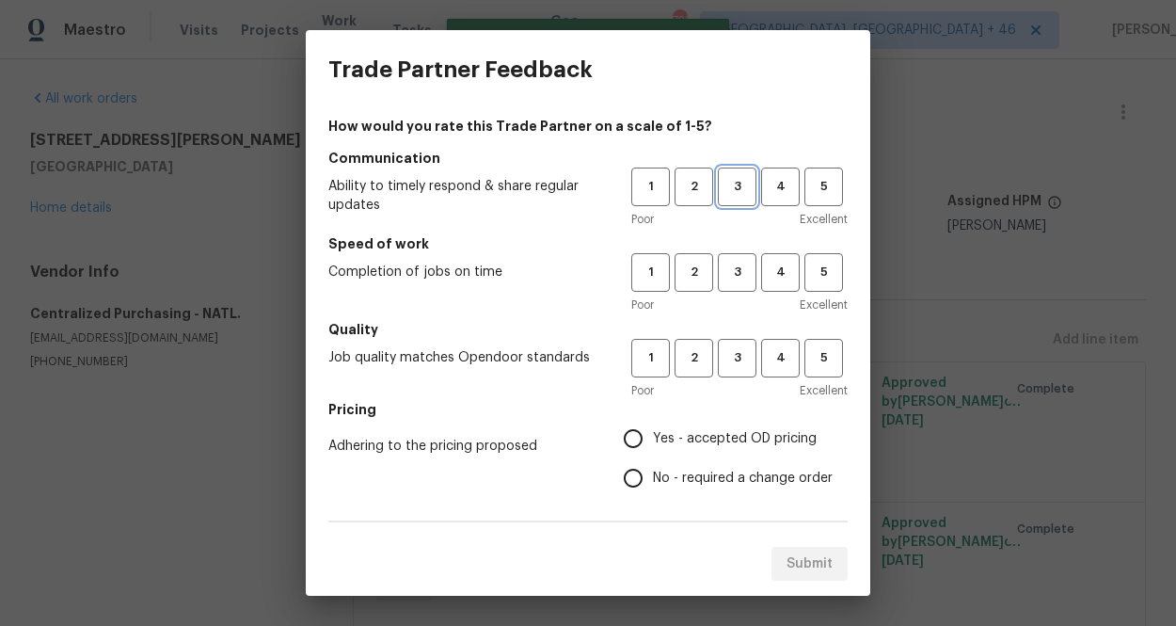
drag, startPoint x: 741, startPoint y: 183, endPoint x: 742, endPoint y: 241, distance: 57.4
click at [742, 183] on span "3" at bounding box center [737, 187] width 35 height 22
click at [742, 256] on button "3" at bounding box center [737, 272] width 39 height 39
click at [739, 368] on span "3" at bounding box center [737, 358] width 35 height 22
click at [707, 420] on label "Yes - accepted OD pricing" at bounding box center [722, 439] width 219 height 40
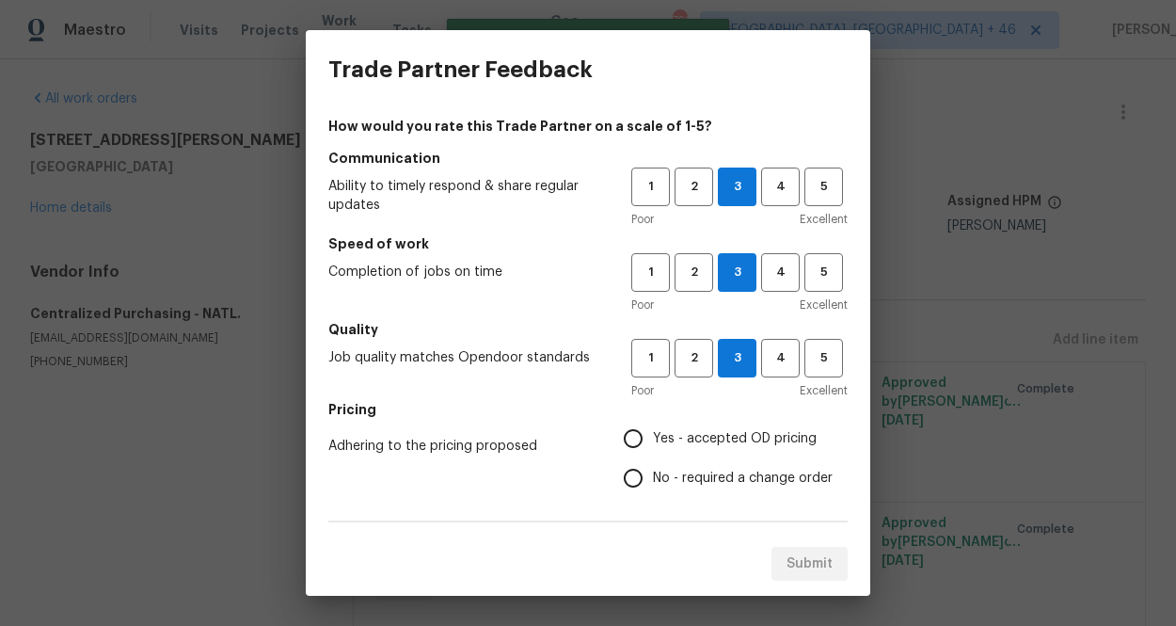
click at [653, 420] on input "Yes - accepted OD pricing" at bounding box center [633, 439] width 40 height 40
radio input "true"
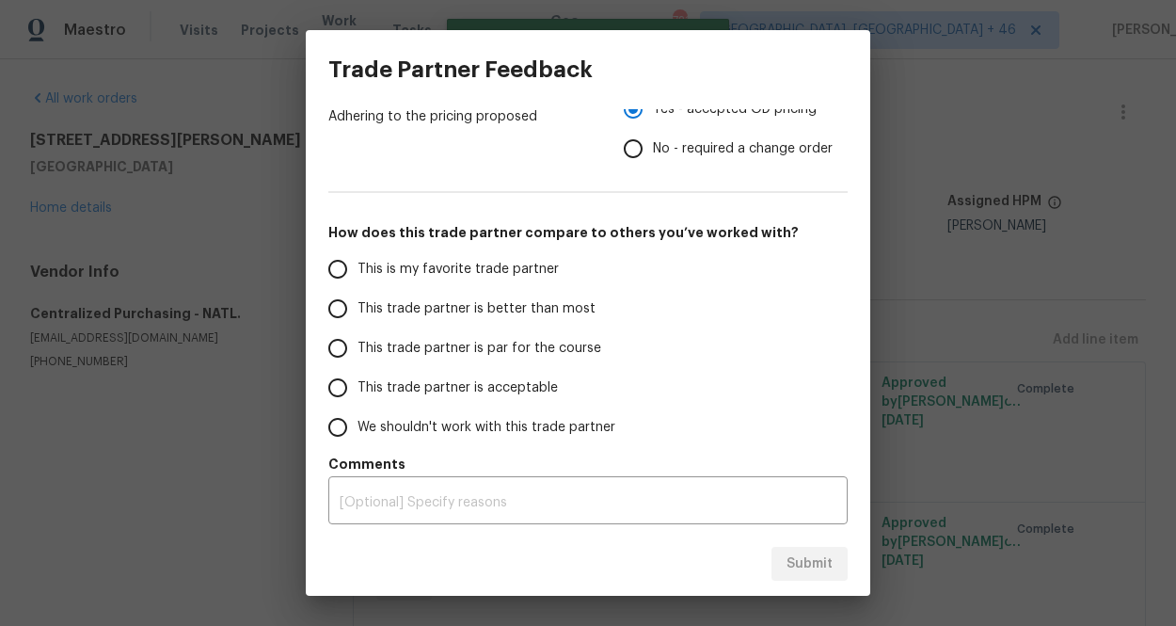
click at [519, 263] on span "This is my favorite trade partner" at bounding box center [457, 270] width 201 height 20
click at [357, 263] on input "This is my favorite trade partner" at bounding box center [338, 269] width 40 height 40
click at [810, 574] on span "Submit" at bounding box center [809, 564] width 46 height 24
radio input "true"
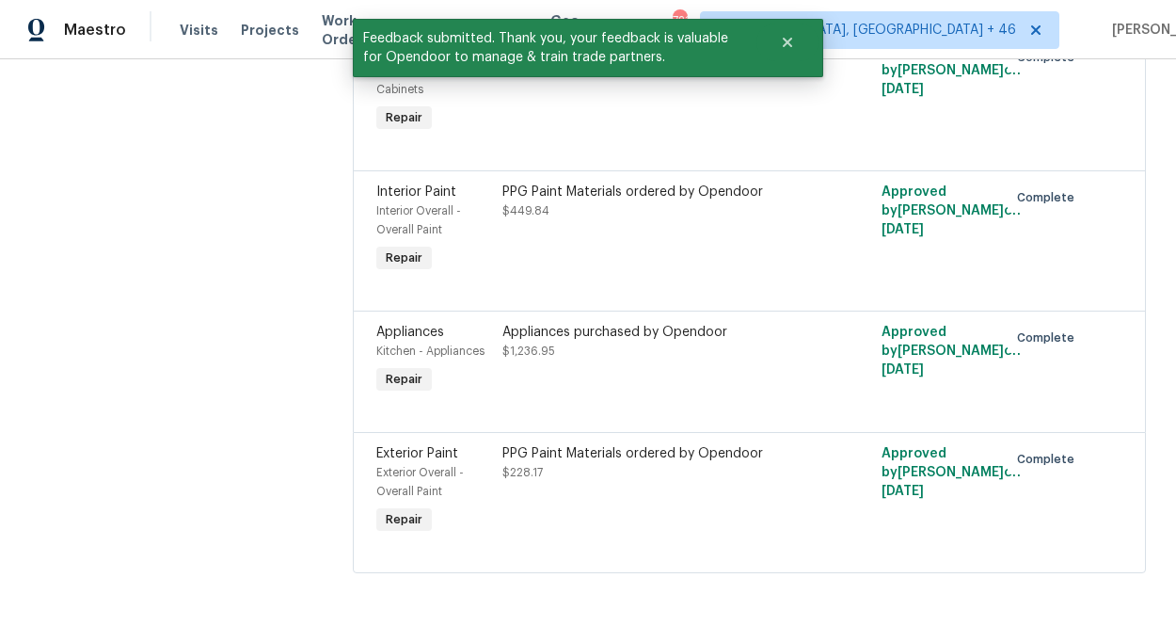
scroll to position [0, 0]
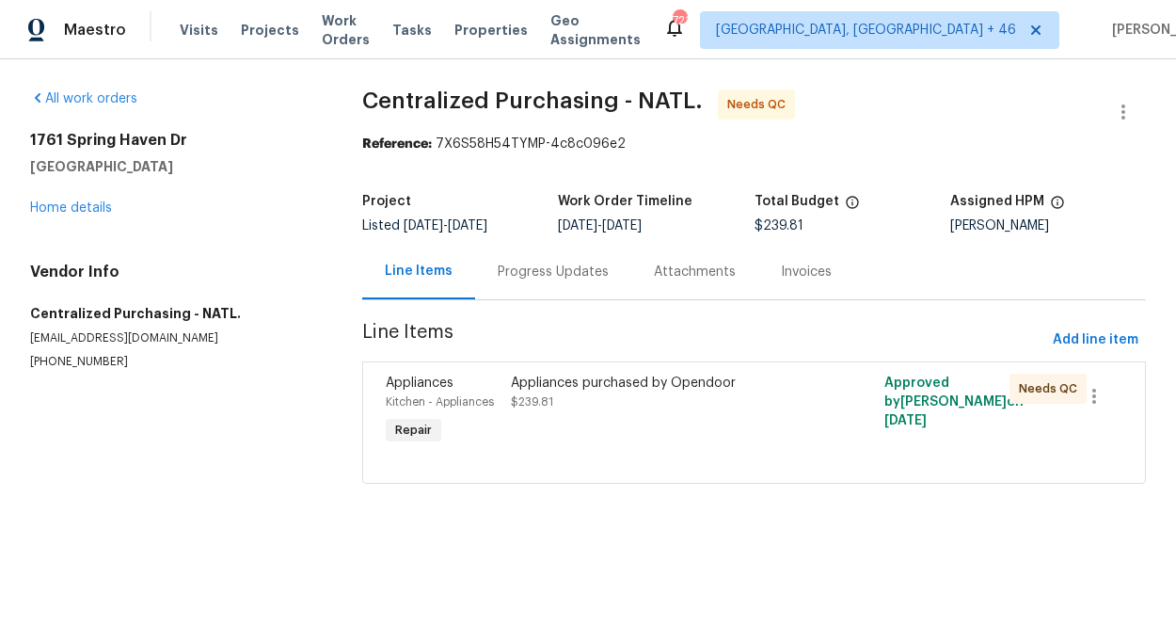
click at [672, 414] on div "Appliances purchased by Opendoor $239.81" at bounding box center [660, 411] width 311 height 87
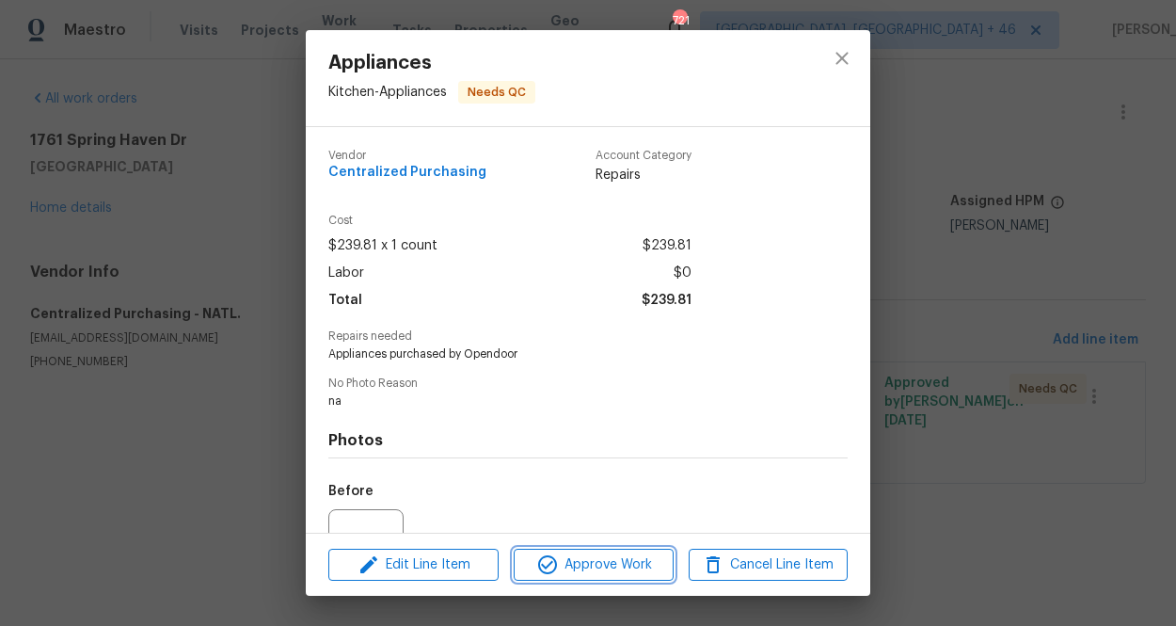
click at [634, 578] on button "Approve Work" at bounding box center [593, 564] width 159 height 33
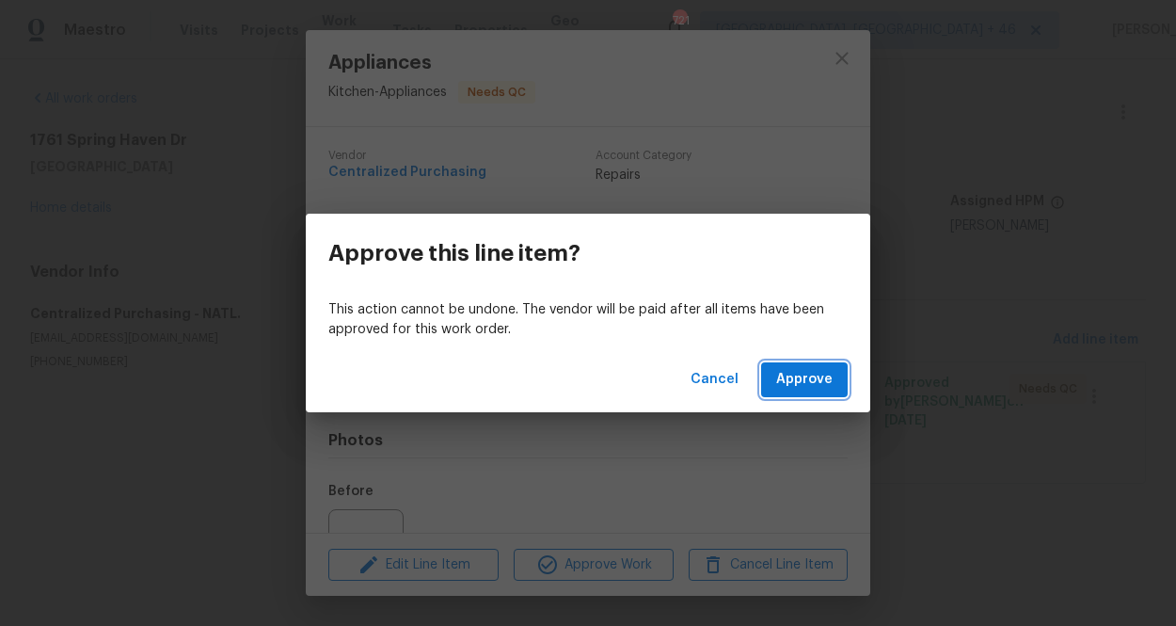
click at [823, 362] on button "Approve" at bounding box center [804, 379] width 87 height 35
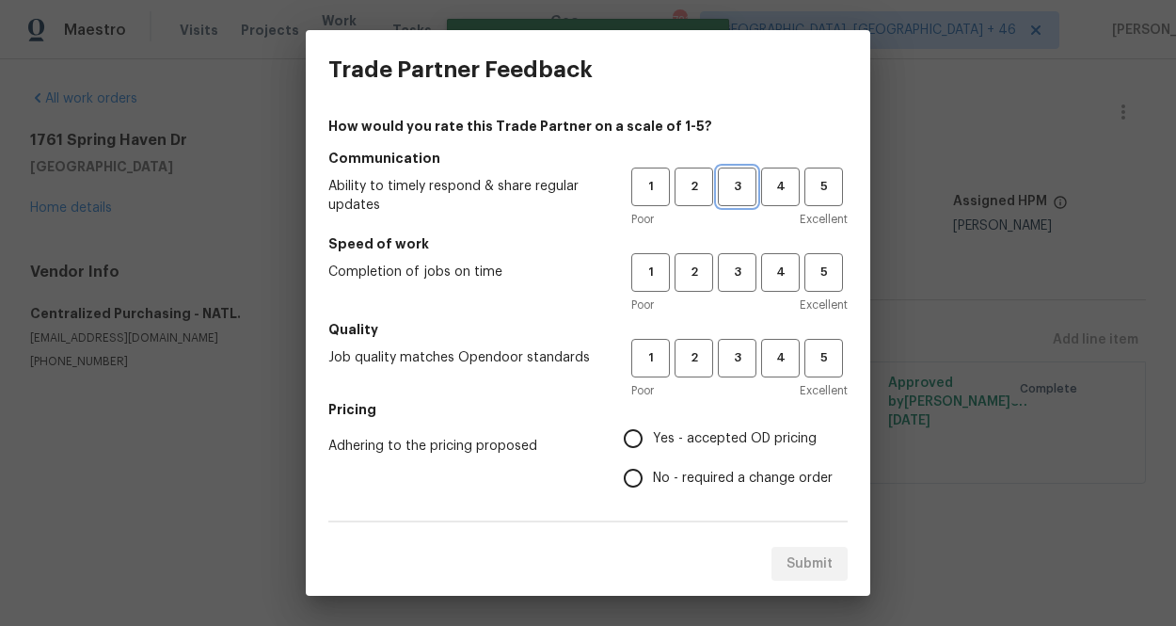
click at [750, 179] on span "3" at bounding box center [737, 187] width 35 height 22
click at [750, 279] on span "3" at bounding box center [737, 273] width 35 height 22
click at [736, 367] on span "3" at bounding box center [737, 358] width 35 height 22
click at [706, 437] on span "Yes - accepted OD pricing" at bounding box center [735, 439] width 164 height 20
click at [653, 437] on input "Yes - accepted OD pricing" at bounding box center [633, 439] width 40 height 40
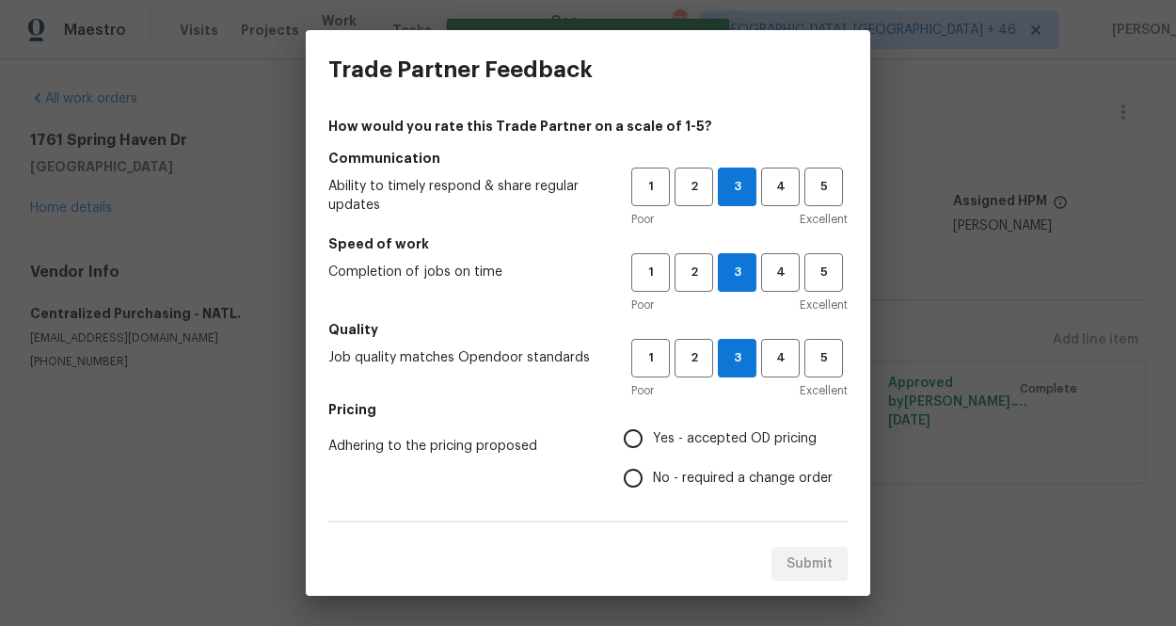
radio input "true"
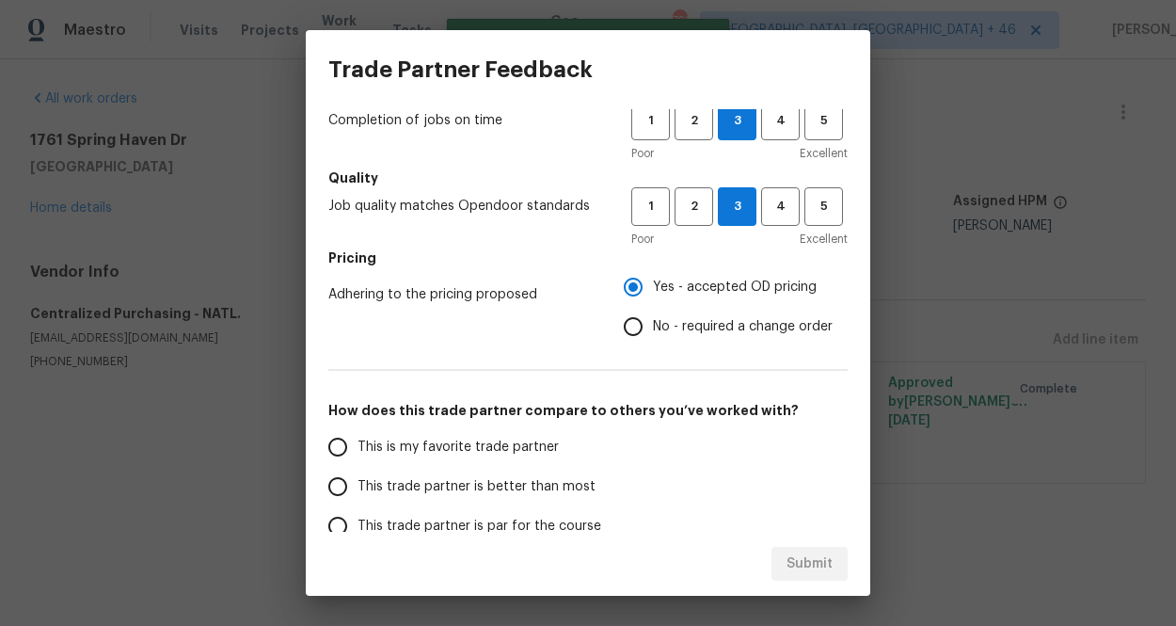
scroll to position [329, 0]
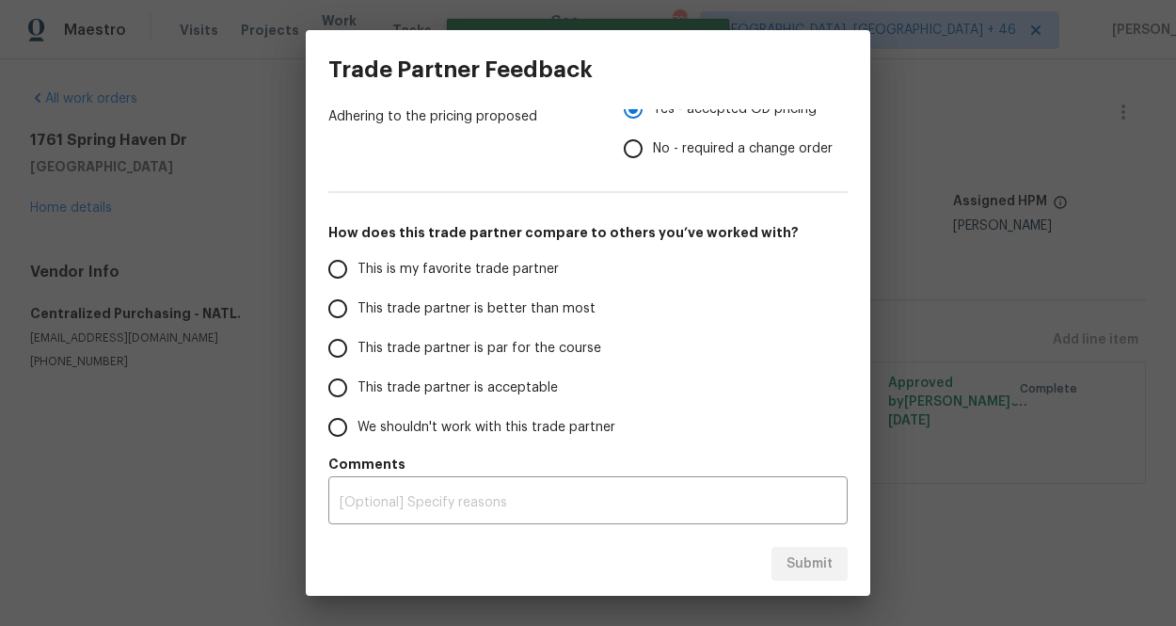
click at [416, 268] on span "This is my favorite trade partner" at bounding box center [457, 270] width 201 height 20
click at [357, 268] on input "This is my favorite trade partner" at bounding box center [338, 269] width 40 height 40
click at [802, 547] on button "Submit" at bounding box center [809, 564] width 76 height 35
radio input "true"
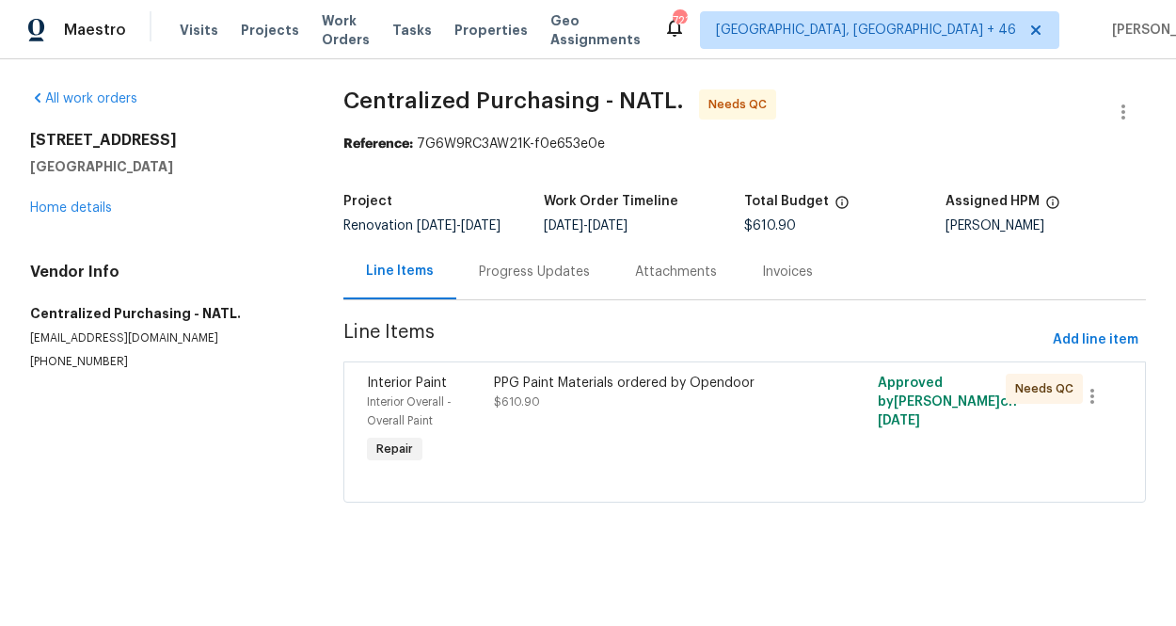
click at [603, 408] on div "PPG Paint Materials ordered by Opendoor $610.90" at bounding box center [648, 392] width 309 height 38
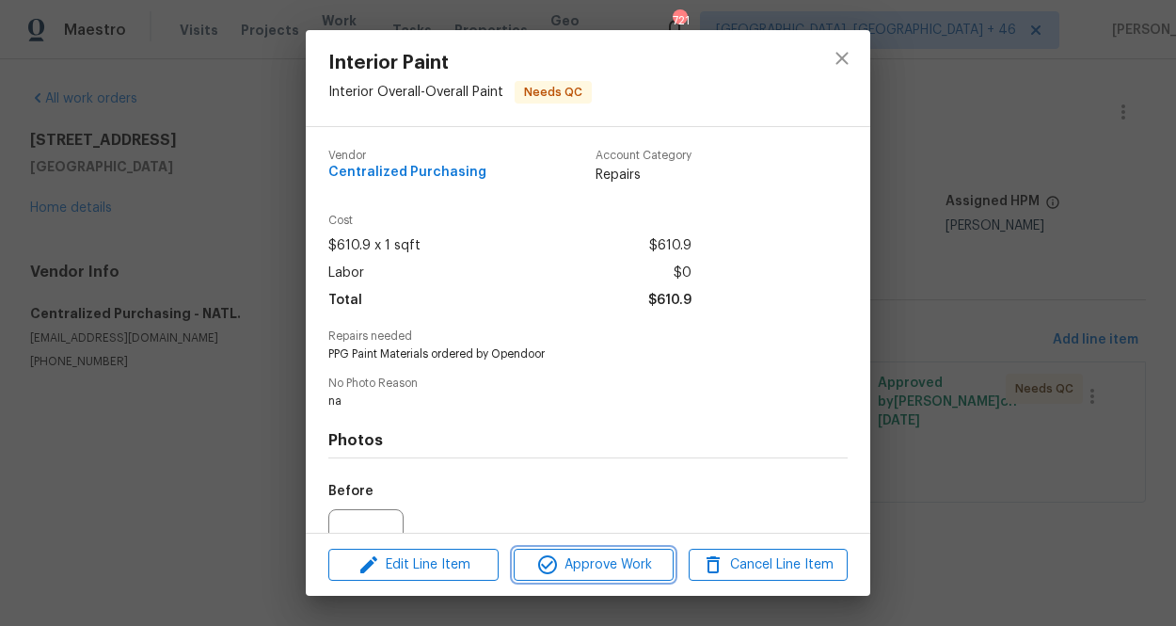
click at [601, 557] on span "Approve Work" at bounding box center [593, 565] width 148 height 24
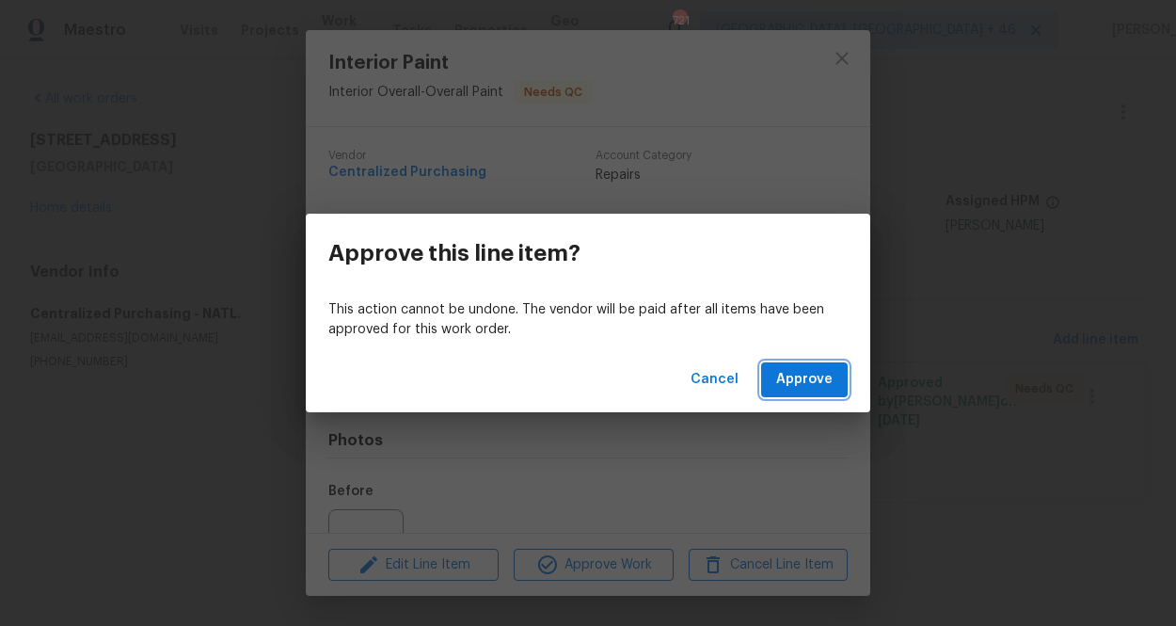
click at [803, 363] on button "Approve" at bounding box center [804, 379] width 87 height 35
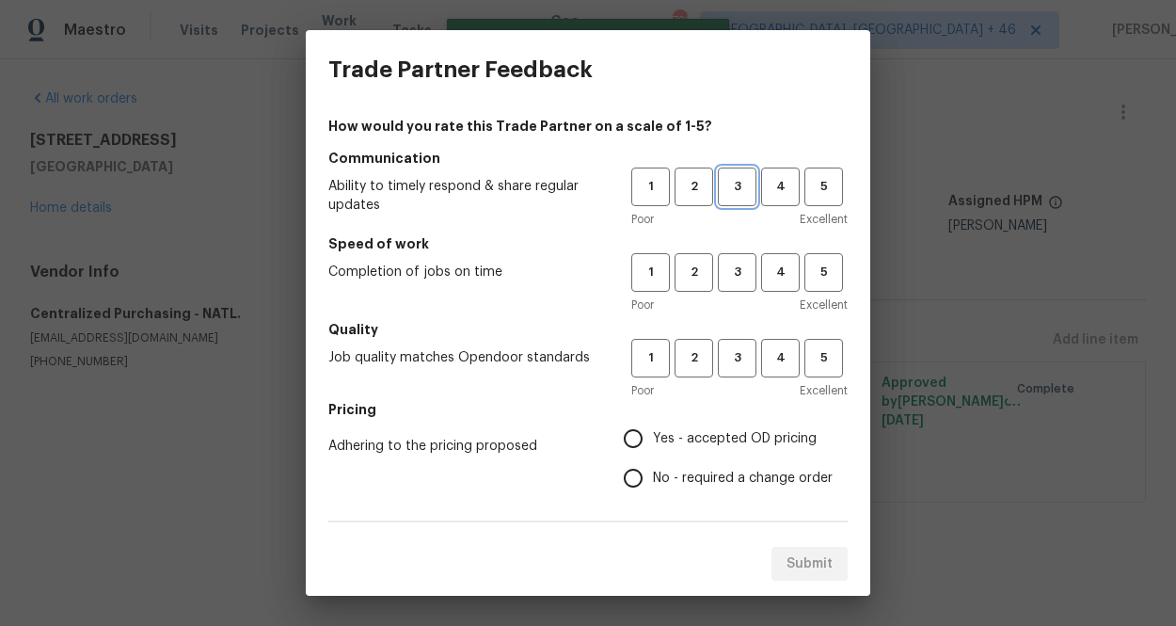
click at [728, 198] on button "3" at bounding box center [737, 186] width 39 height 39
click at [731, 283] on button "3" at bounding box center [737, 272] width 39 height 39
click at [731, 353] on span "3" at bounding box center [737, 358] width 35 height 22
click at [717, 419] on label "Yes - accepted OD pricing" at bounding box center [722, 439] width 219 height 40
click at [653, 419] on input "Yes - accepted OD pricing" at bounding box center [633, 439] width 40 height 40
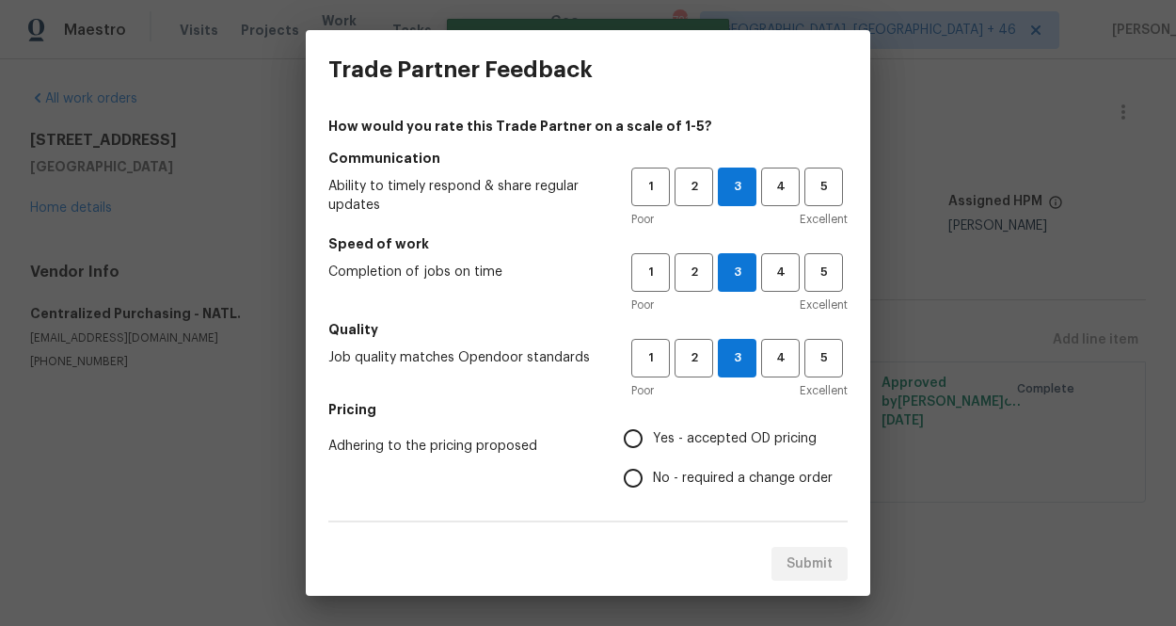
radio input "true"
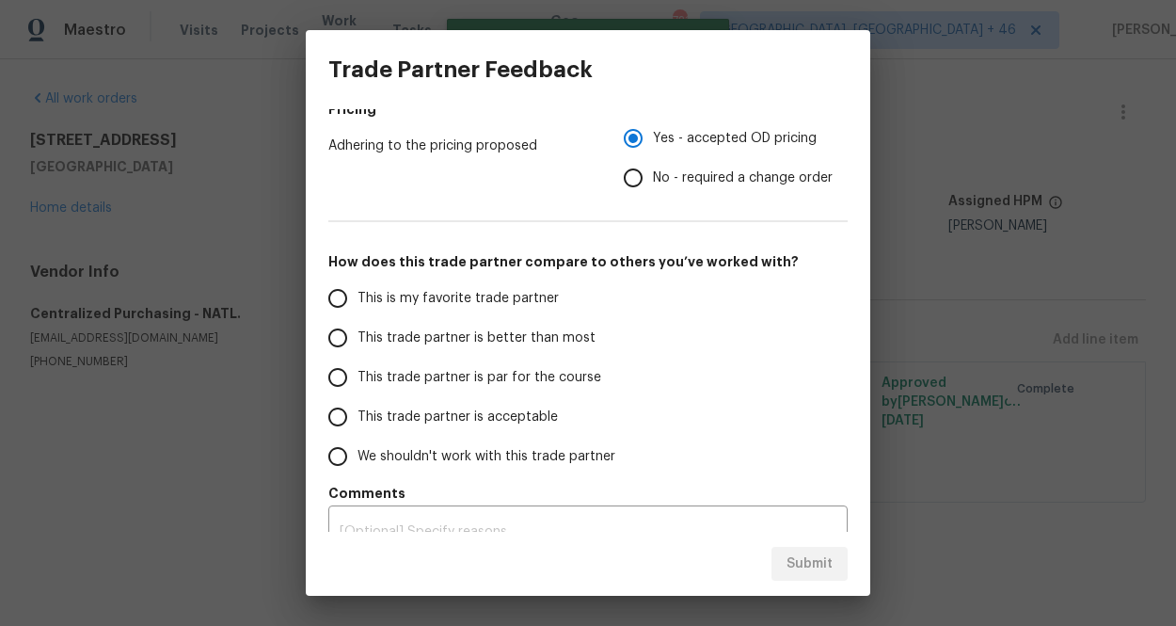
scroll to position [329, 0]
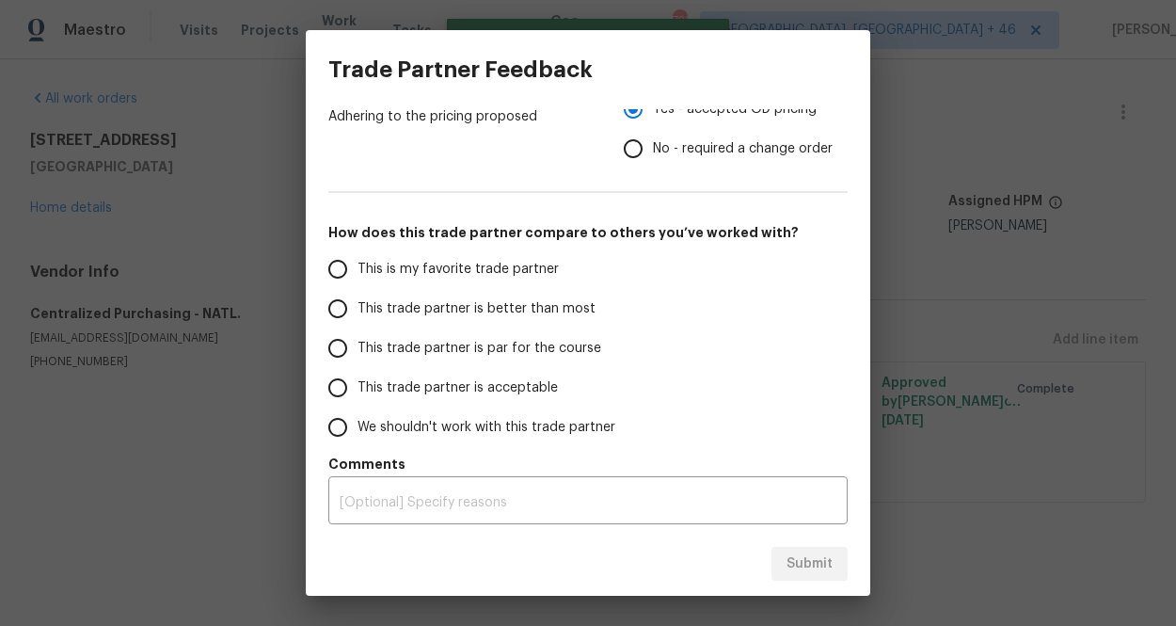
click at [466, 271] on span "This is my favorite trade partner" at bounding box center [457, 270] width 201 height 20
click at [357, 271] on input "This is my favorite trade partner" at bounding box center [338, 269] width 40 height 40
click at [804, 548] on button "Submit" at bounding box center [809, 564] width 76 height 35
radio input "true"
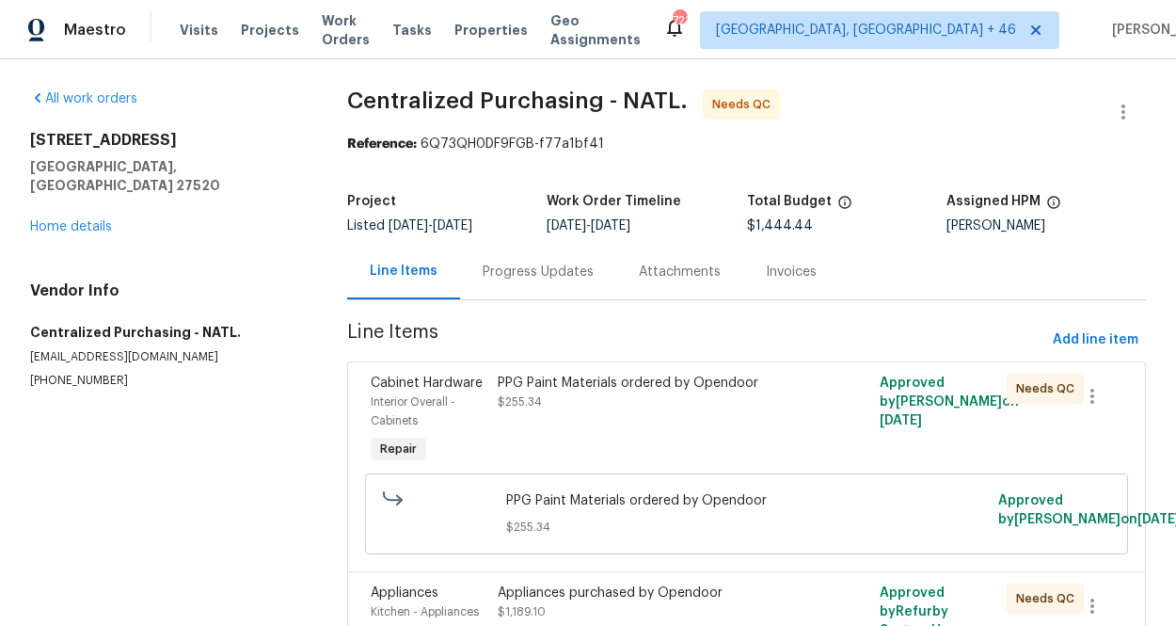
click at [620, 409] on div "PPG Paint Materials ordered by Opendoor $255.34" at bounding box center [651, 392] width 307 height 38
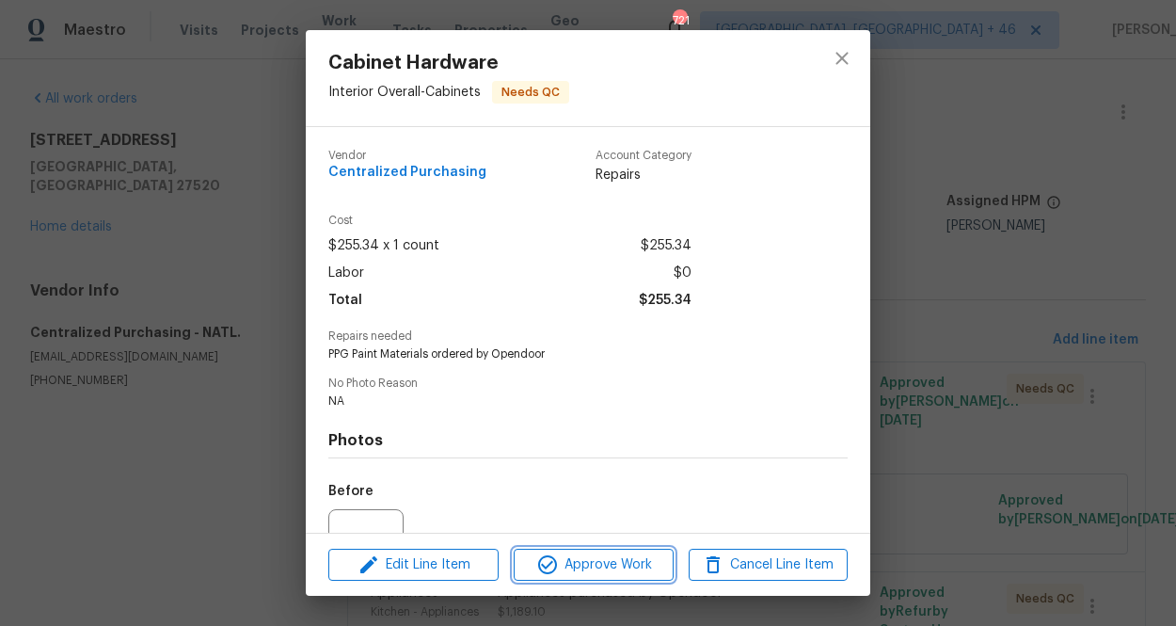
click at [598, 558] on span "Approve Work" at bounding box center [593, 565] width 148 height 24
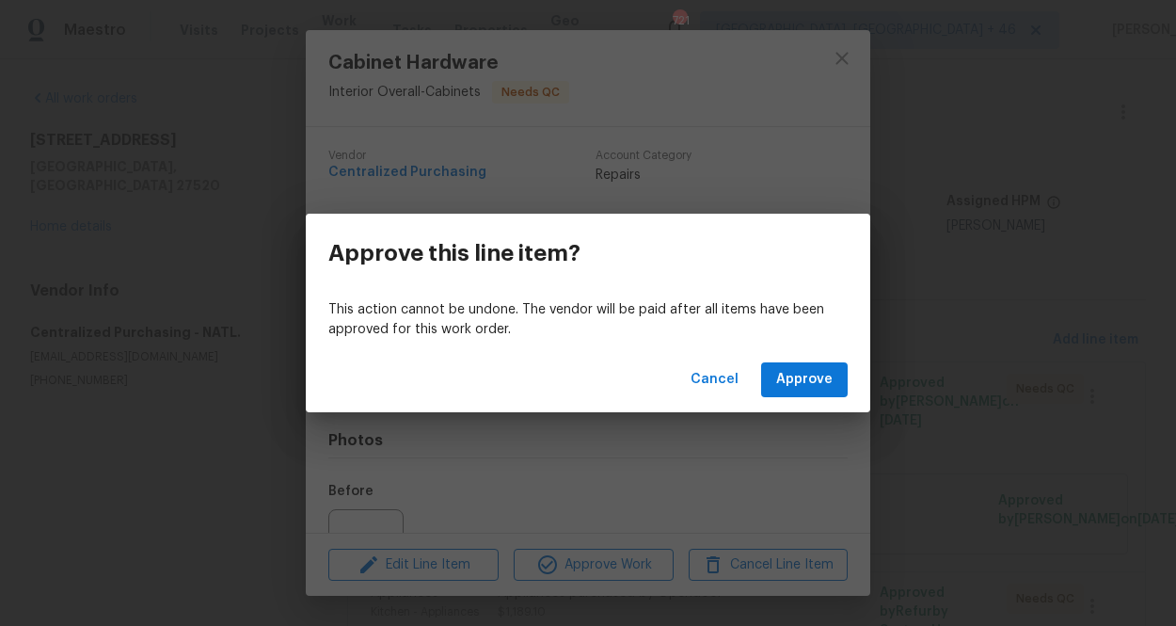
click at [807, 398] on div "Cancel Approve" at bounding box center [588, 379] width 564 height 65
click at [805, 386] on span "Approve" at bounding box center [804, 380] width 56 height 24
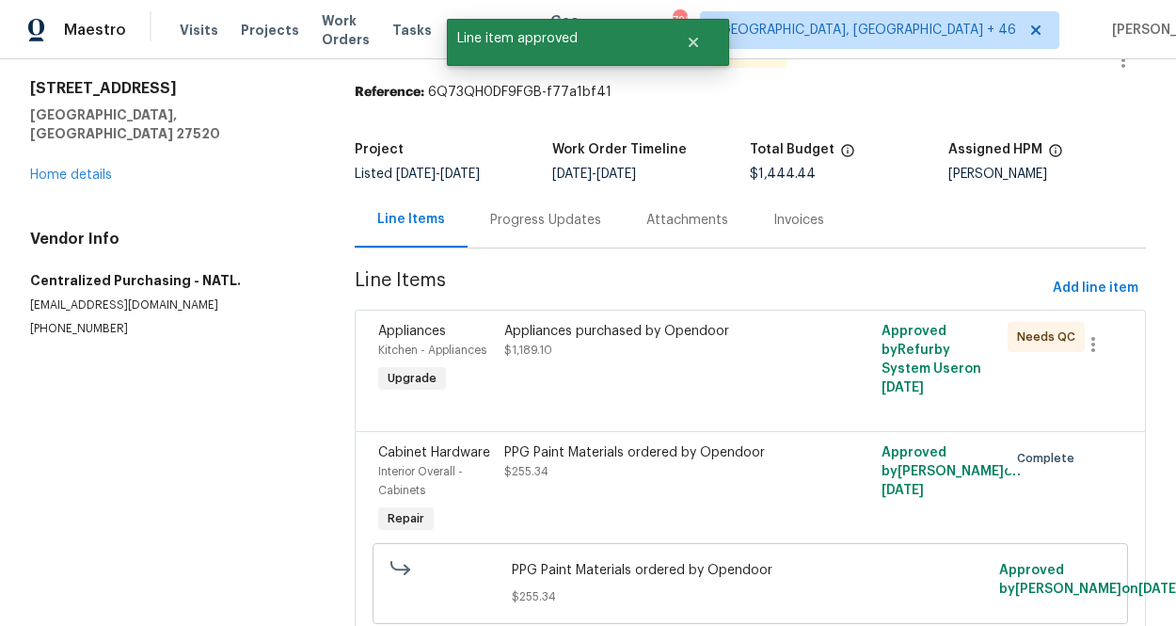
scroll to position [62, 0]
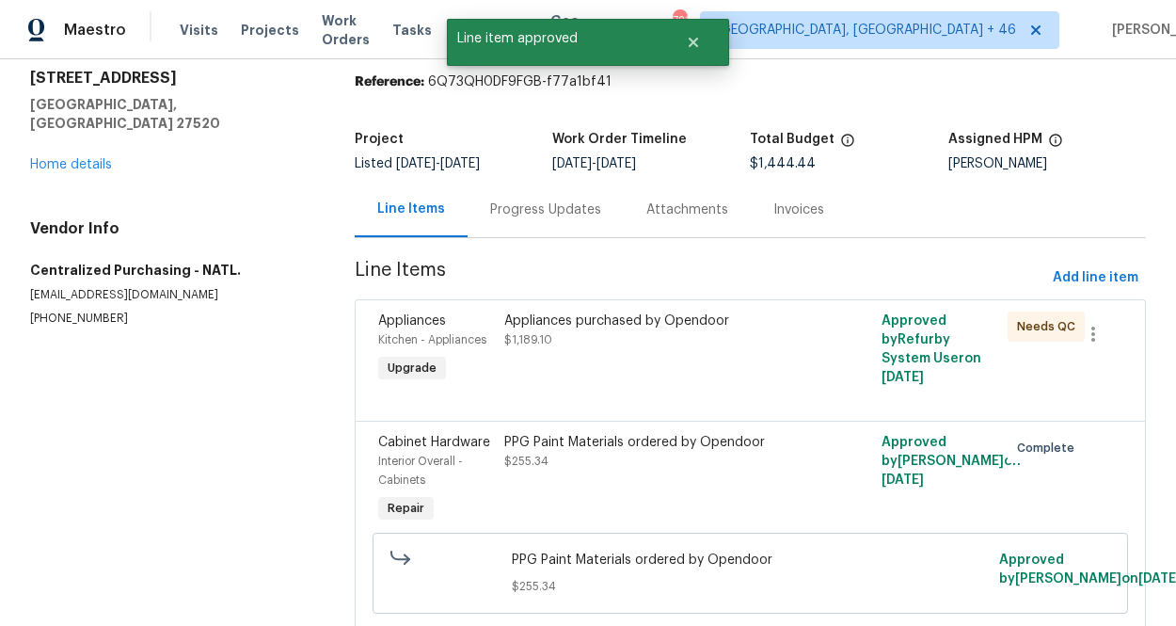
click at [572, 345] on div "Appliances purchased by Opendoor $1,189.10" at bounding box center [656, 330] width 304 height 38
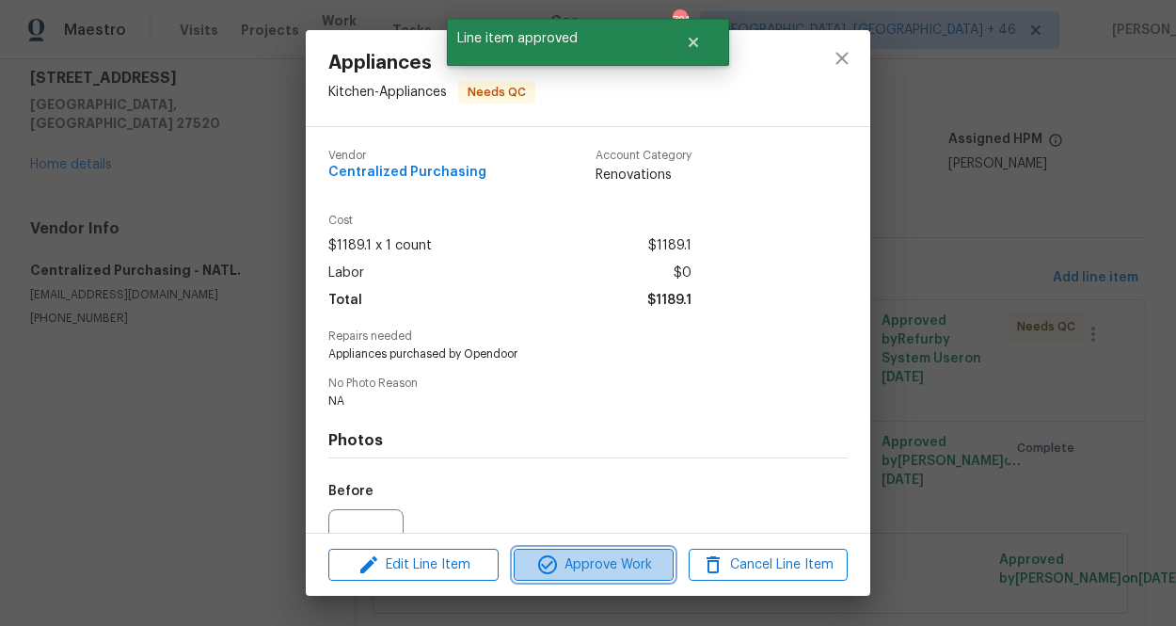
click at [569, 553] on span "Approve Work" at bounding box center [593, 565] width 148 height 24
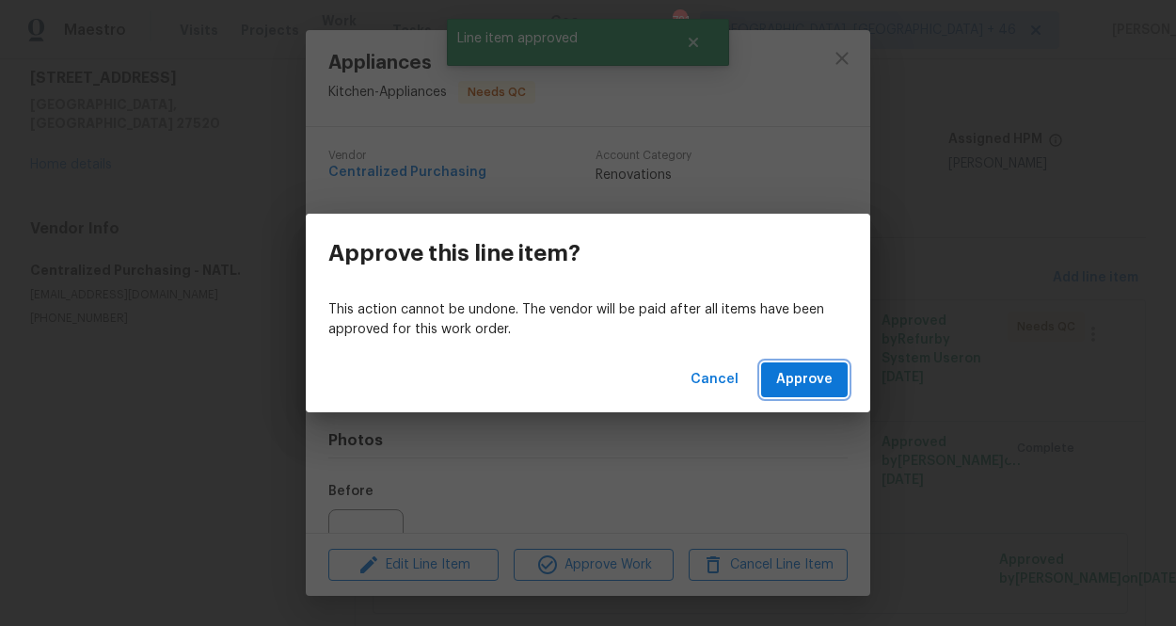
click at [791, 384] on span "Approve" at bounding box center [804, 380] width 56 height 24
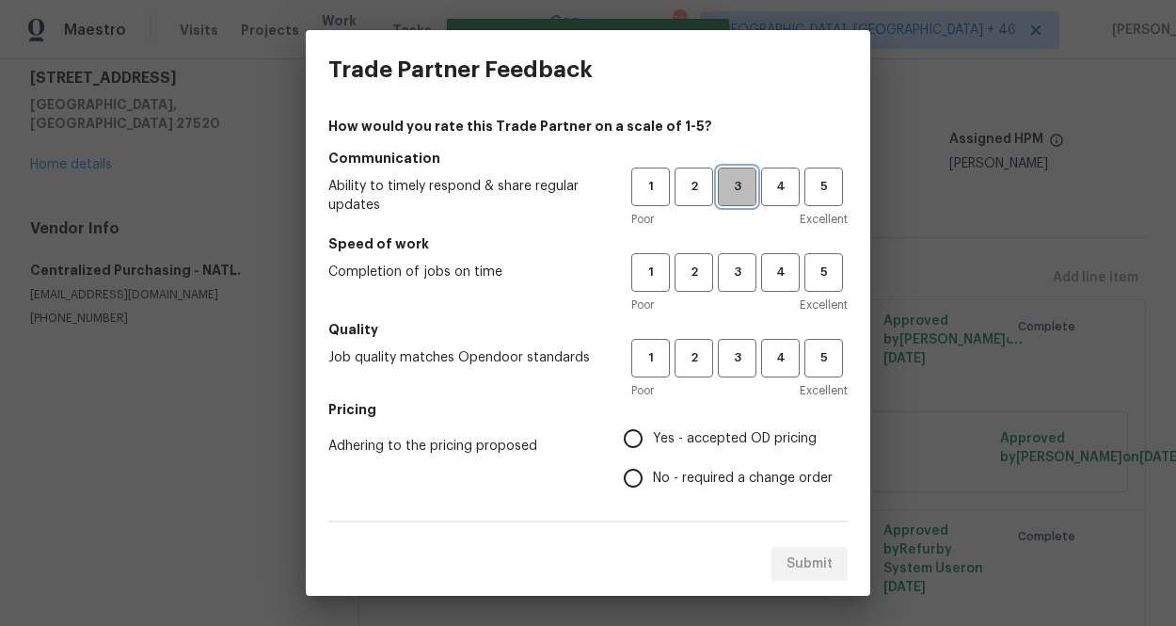
click at [736, 193] on span "3" at bounding box center [737, 187] width 35 height 22
click at [736, 266] on span "3" at bounding box center [737, 273] width 35 height 22
click at [736, 327] on h5 "Quality" at bounding box center [587, 329] width 519 height 19
click at [736, 356] on span "3" at bounding box center [737, 358] width 35 height 22
click at [698, 437] on span "Yes - accepted OD pricing" at bounding box center [735, 439] width 164 height 20
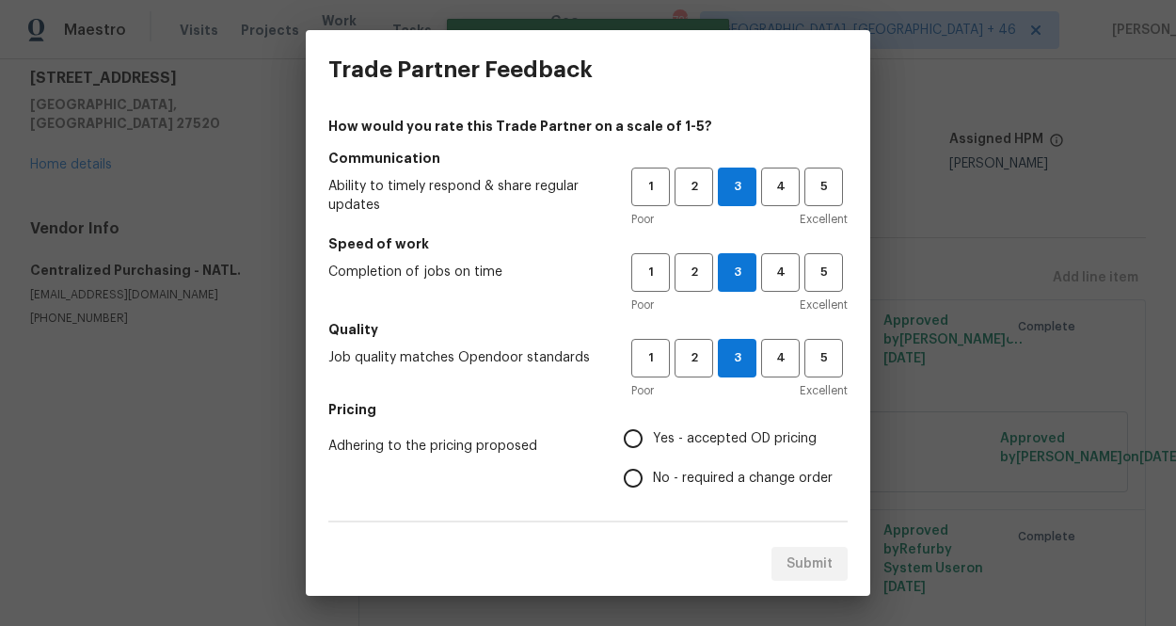
click at [653, 437] on input "Yes - accepted OD pricing" at bounding box center [633, 439] width 40 height 40
radio input "true"
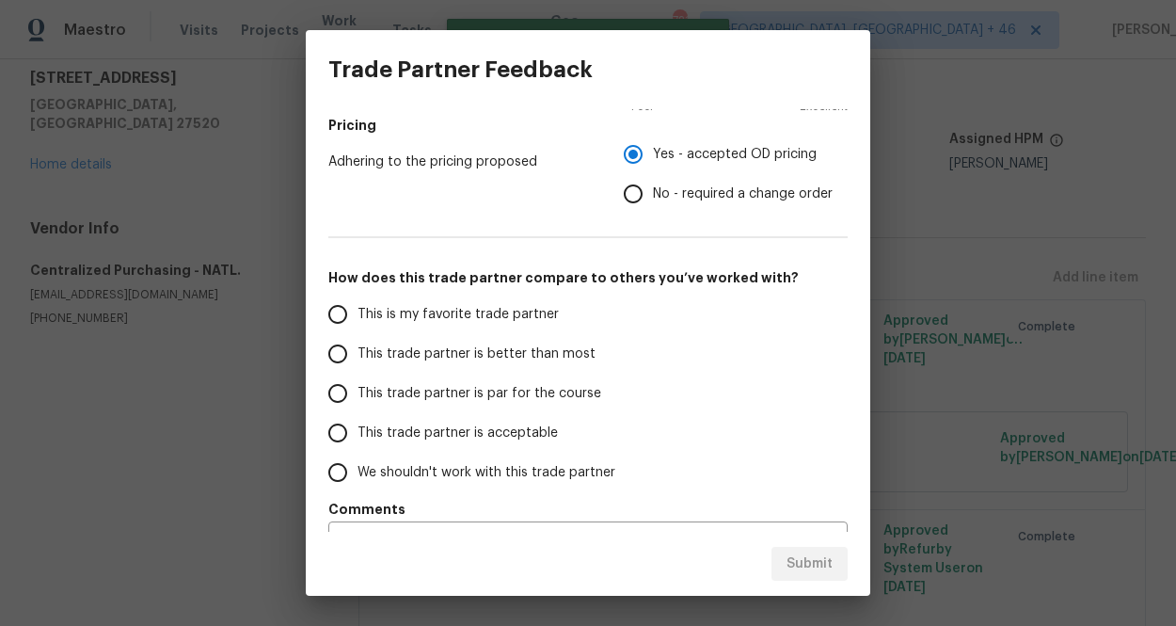
scroll to position [306, 0]
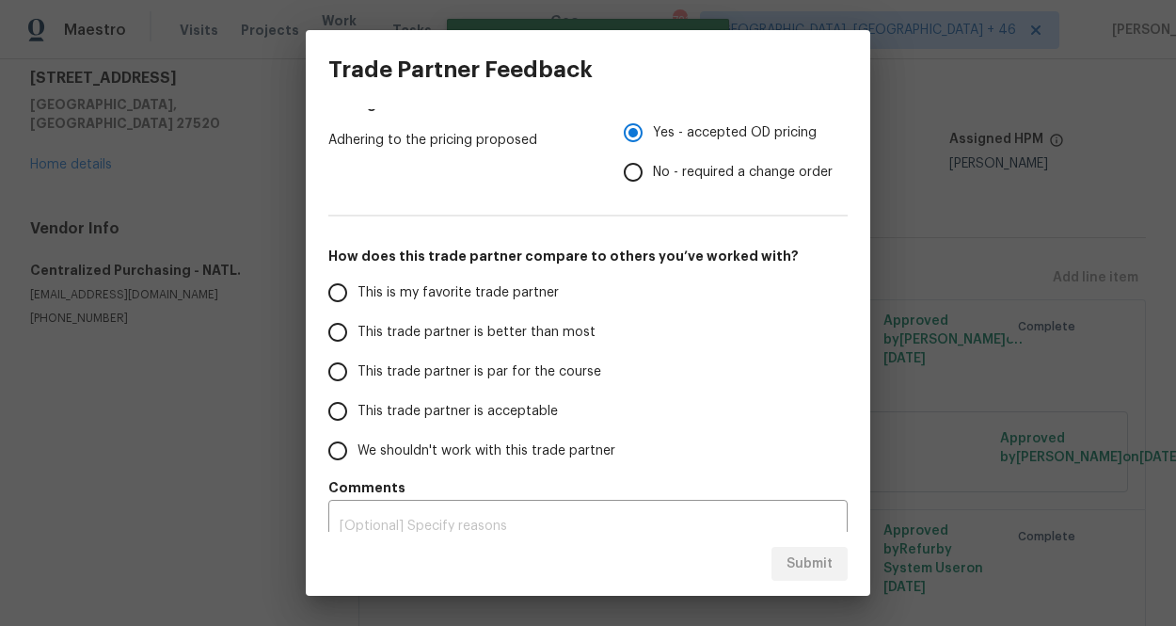
click at [512, 291] on span "This is my favorite trade partner" at bounding box center [457, 293] width 201 height 20
click at [357, 291] on input "This is my favorite trade partner" at bounding box center [338, 293] width 40 height 40
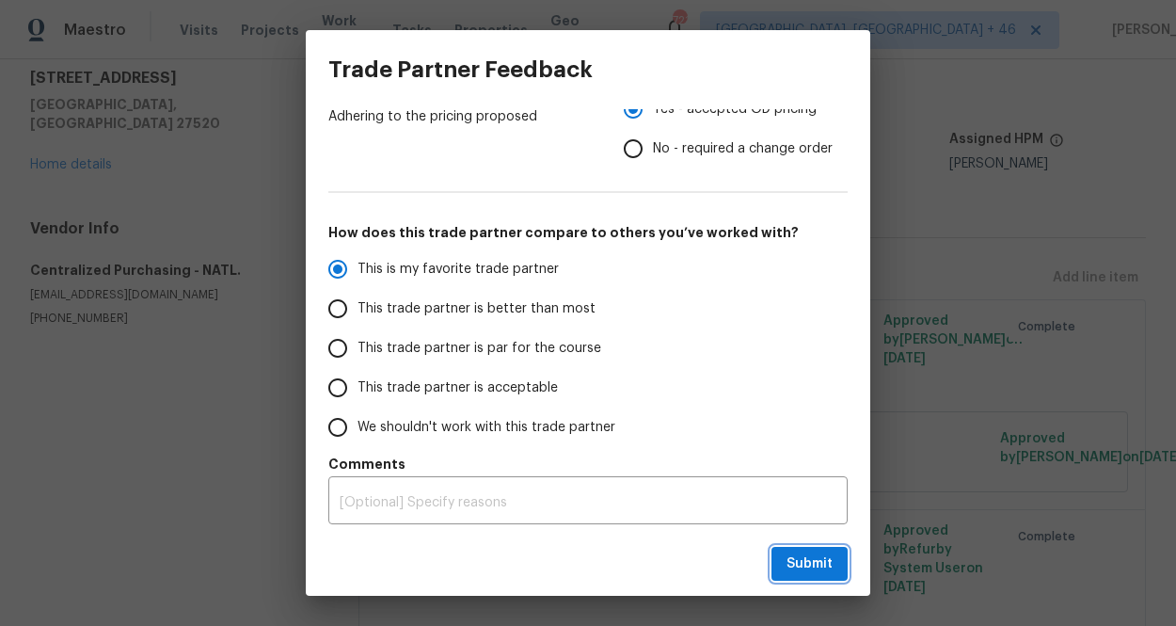
click at [817, 548] on button "Submit" at bounding box center [809, 564] width 76 height 35
radio input "true"
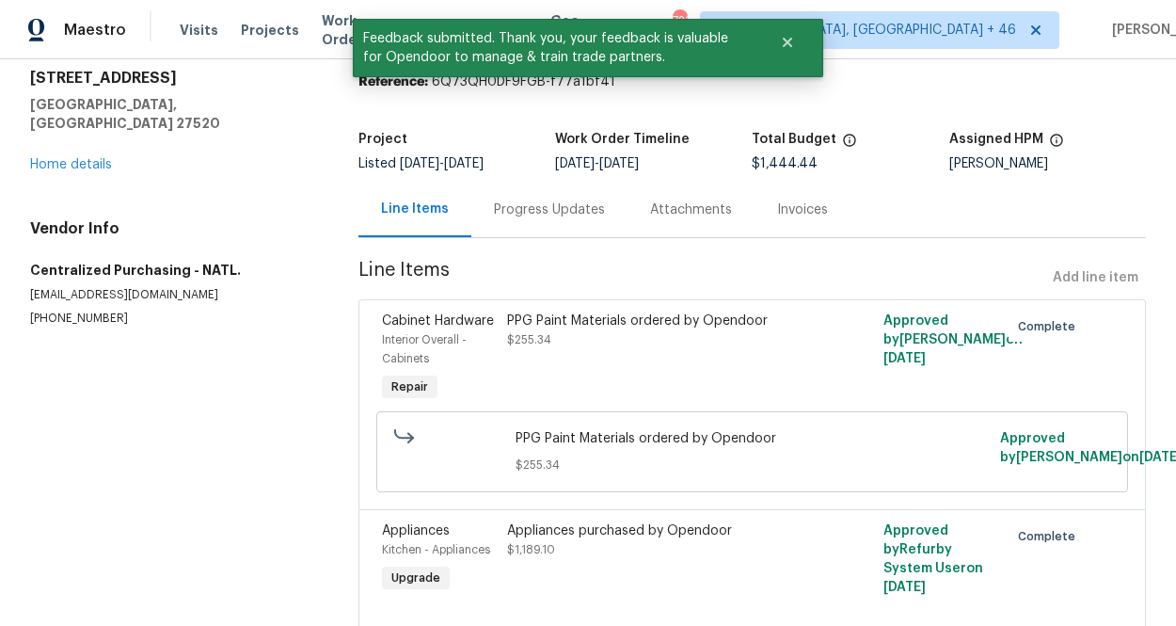
scroll to position [133, 0]
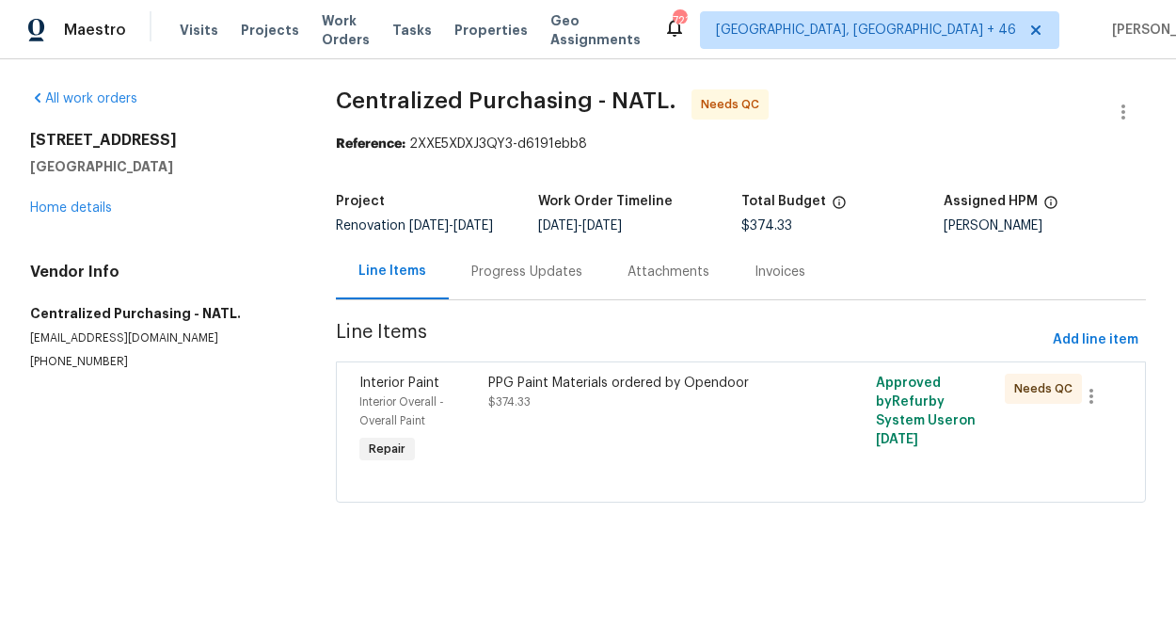
click at [698, 392] on div "PPG Paint Materials ordered by Opendoor" at bounding box center [643, 382] width 311 height 19
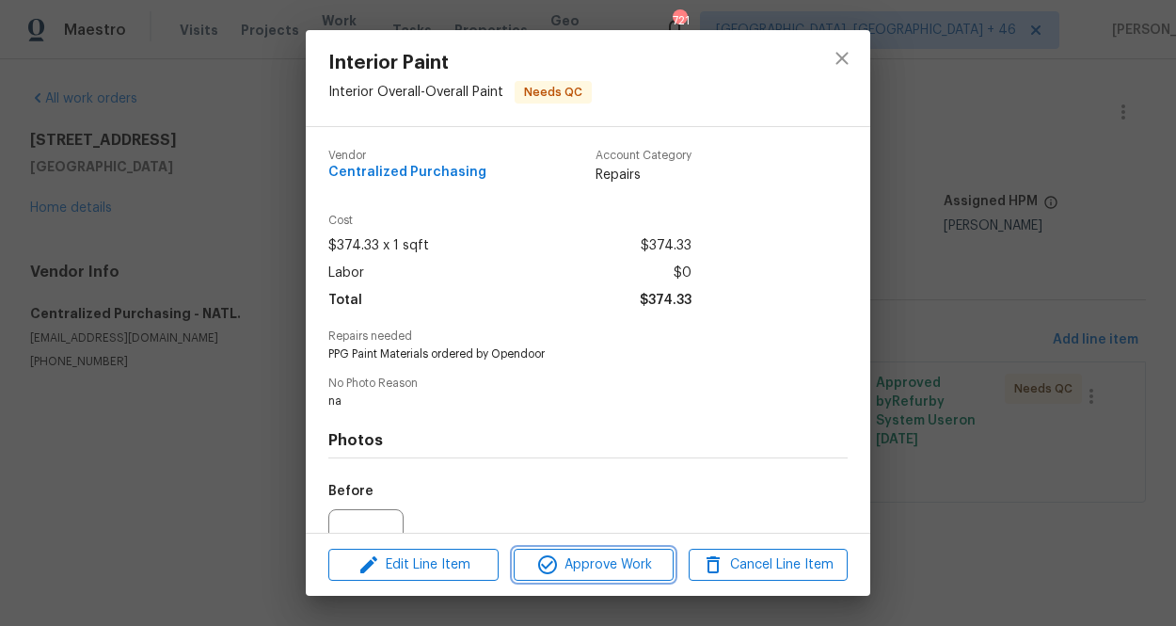
click at [620, 553] on span "Approve Work" at bounding box center [593, 565] width 148 height 24
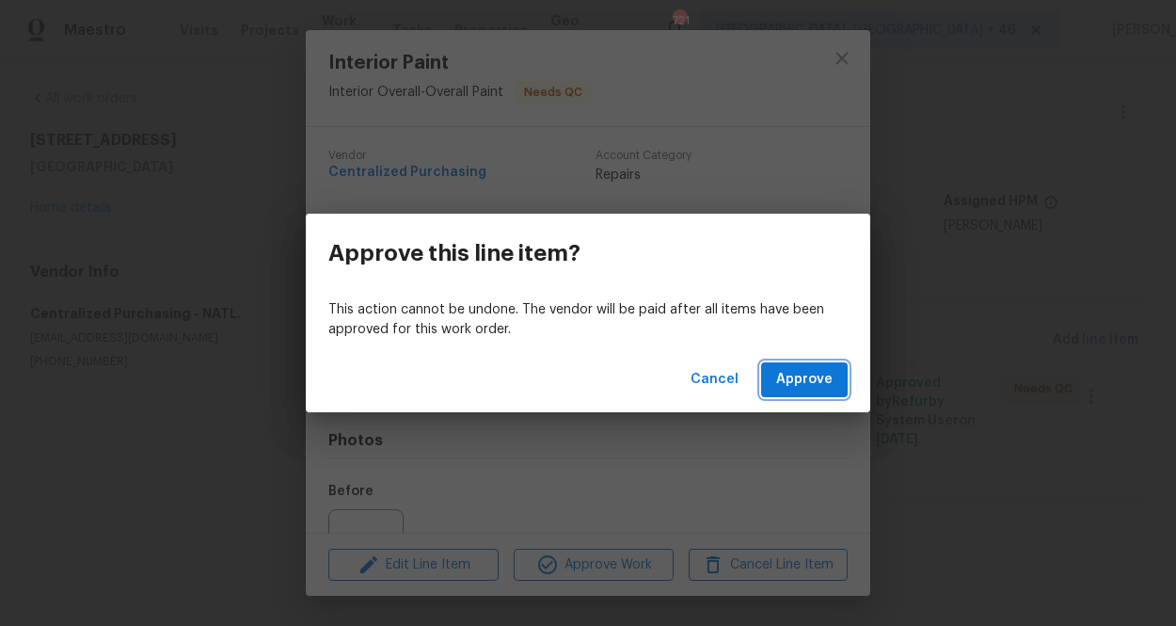
click at [788, 364] on button "Approve" at bounding box center [804, 379] width 87 height 35
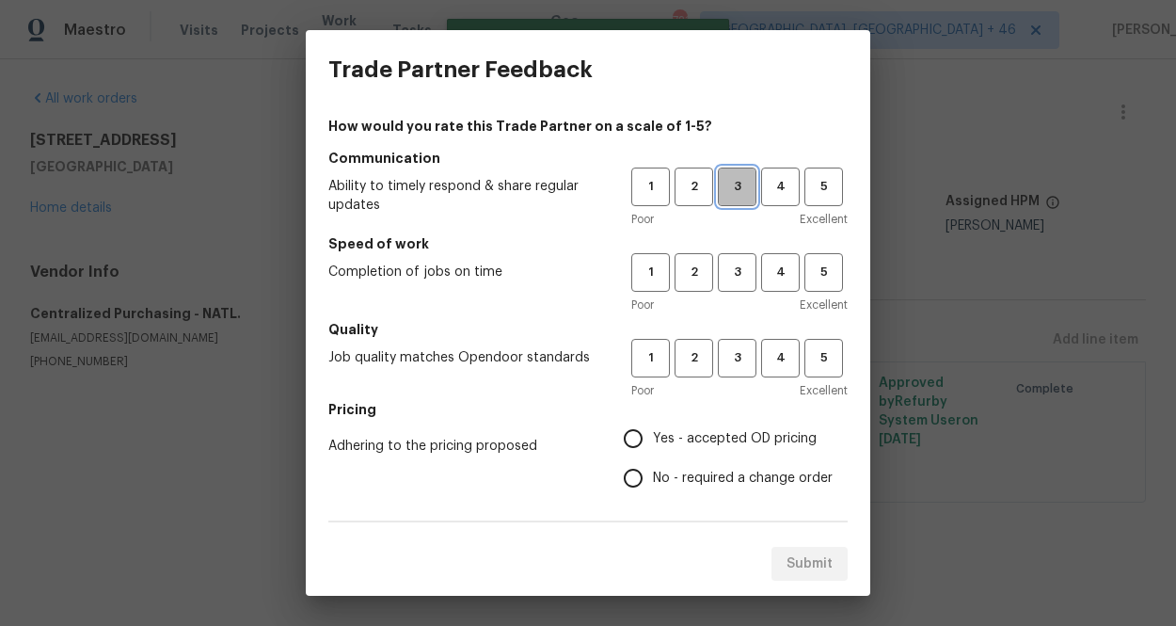
click at [738, 187] on span "3" at bounding box center [737, 187] width 35 height 22
click at [738, 268] on span "3" at bounding box center [737, 273] width 35 height 22
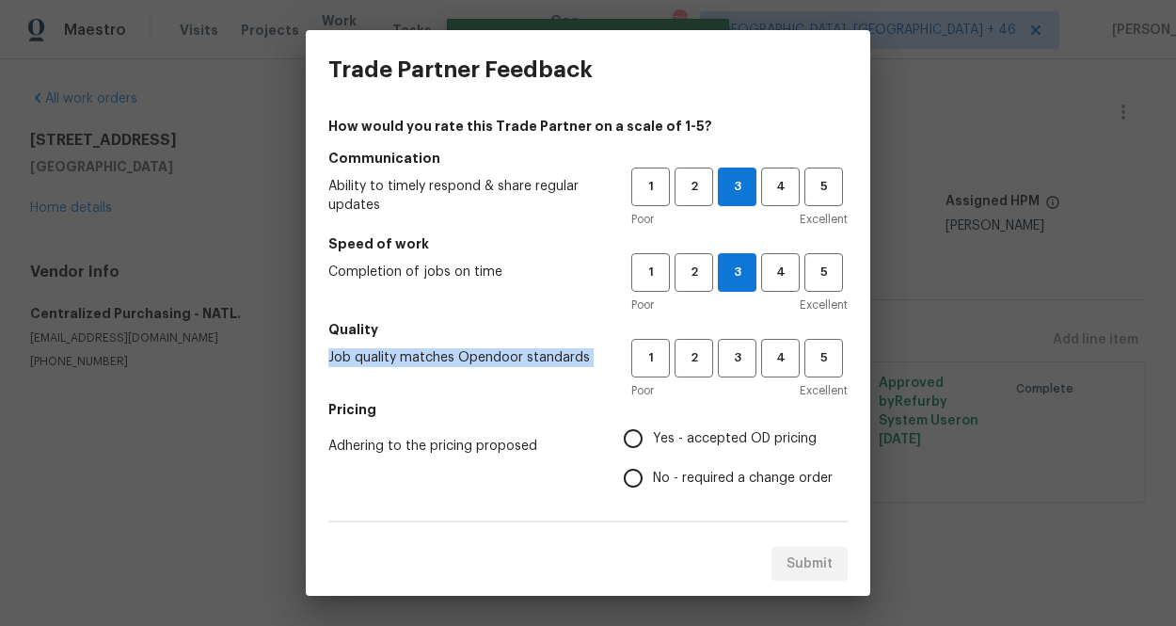
drag, startPoint x: 738, startPoint y: 330, endPoint x: 735, endPoint y: 341, distance: 11.9
click at [736, 345] on div "Quality Job quality matches Opendoor standards 1 2 3 4 5 Poor Excellent" at bounding box center [587, 360] width 519 height 80
click at [737, 349] on span "3" at bounding box center [737, 358] width 35 height 22
click at [676, 439] on span "Yes - accepted OD pricing" at bounding box center [735, 439] width 164 height 20
click at [653, 439] on input "Yes - accepted OD pricing" at bounding box center [633, 439] width 40 height 40
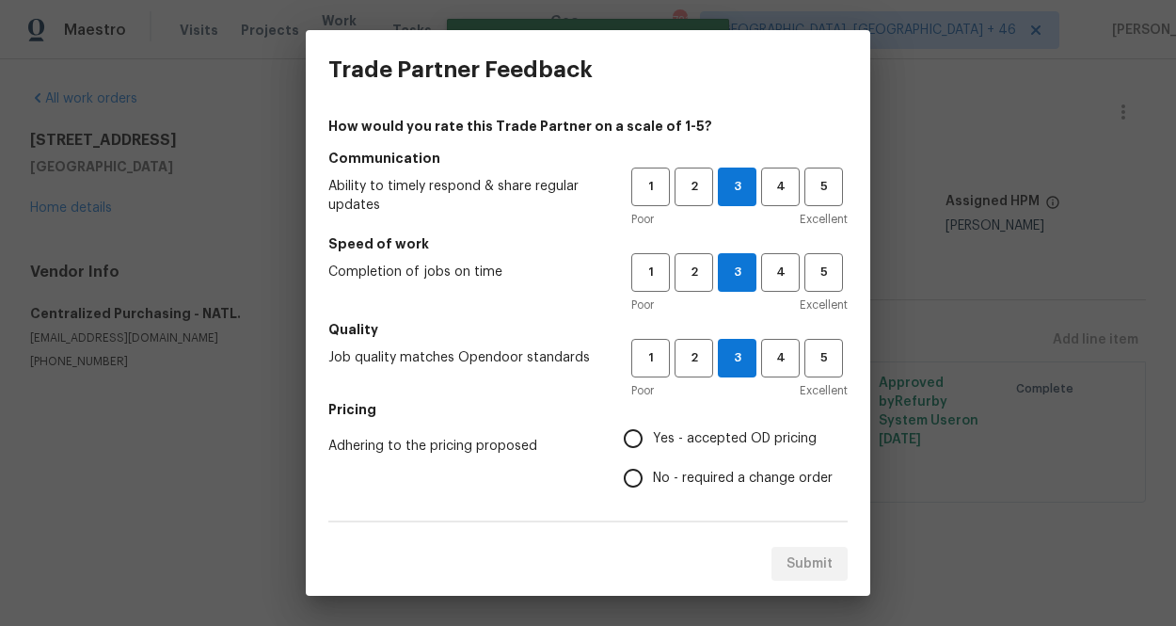
radio input "true"
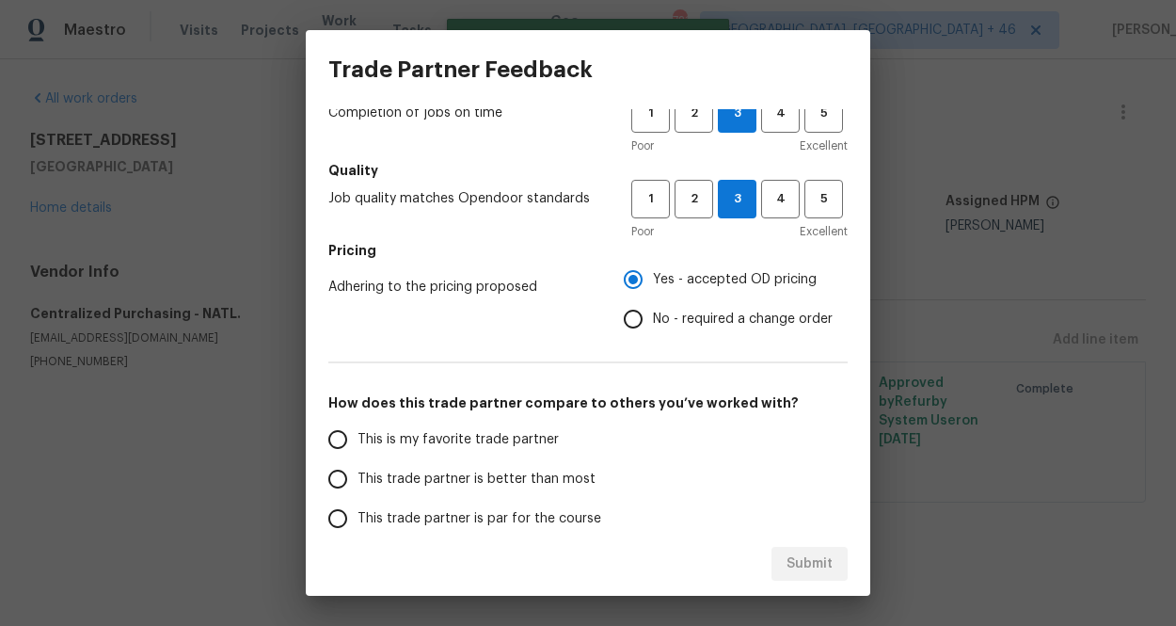
scroll to position [329, 0]
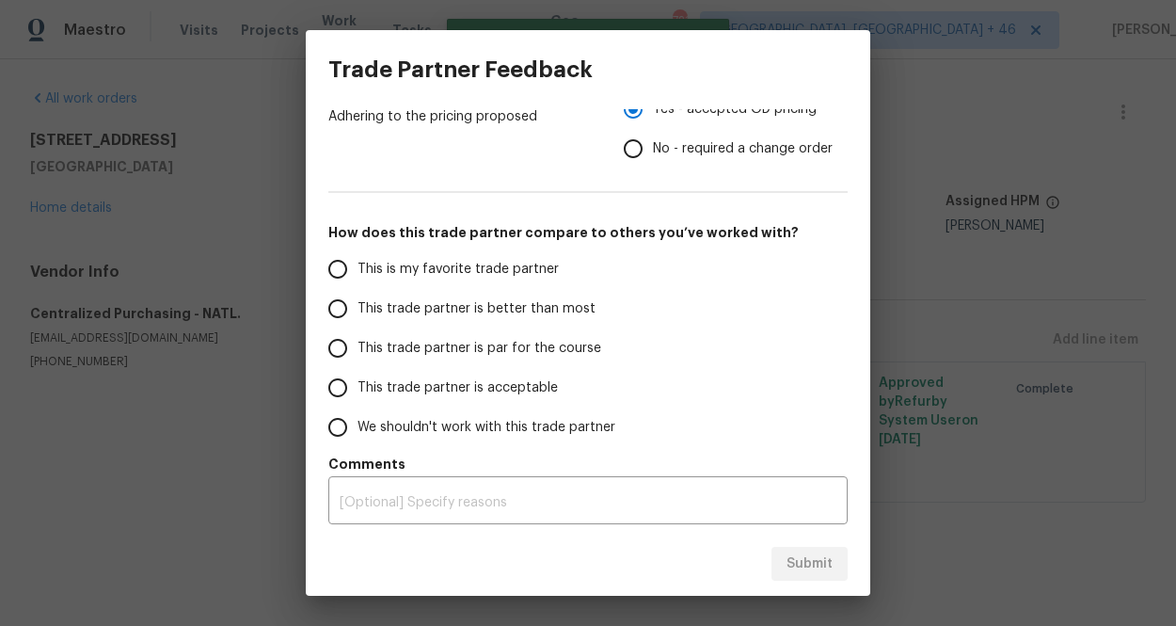
click at [521, 264] on span "This is my favorite trade partner" at bounding box center [457, 270] width 201 height 20
click at [357, 264] on input "This is my favorite trade partner" at bounding box center [338, 269] width 40 height 40
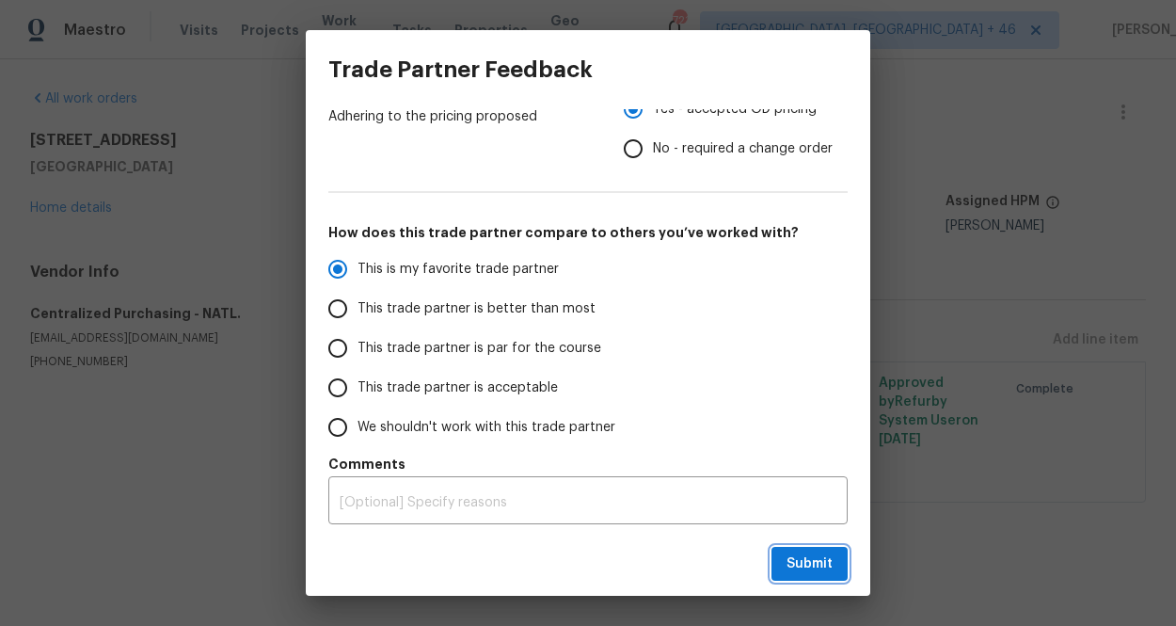
click at [802, 563] on span "Submit" at bounding box center [809, 564] width 46 height 24
radio input "true"
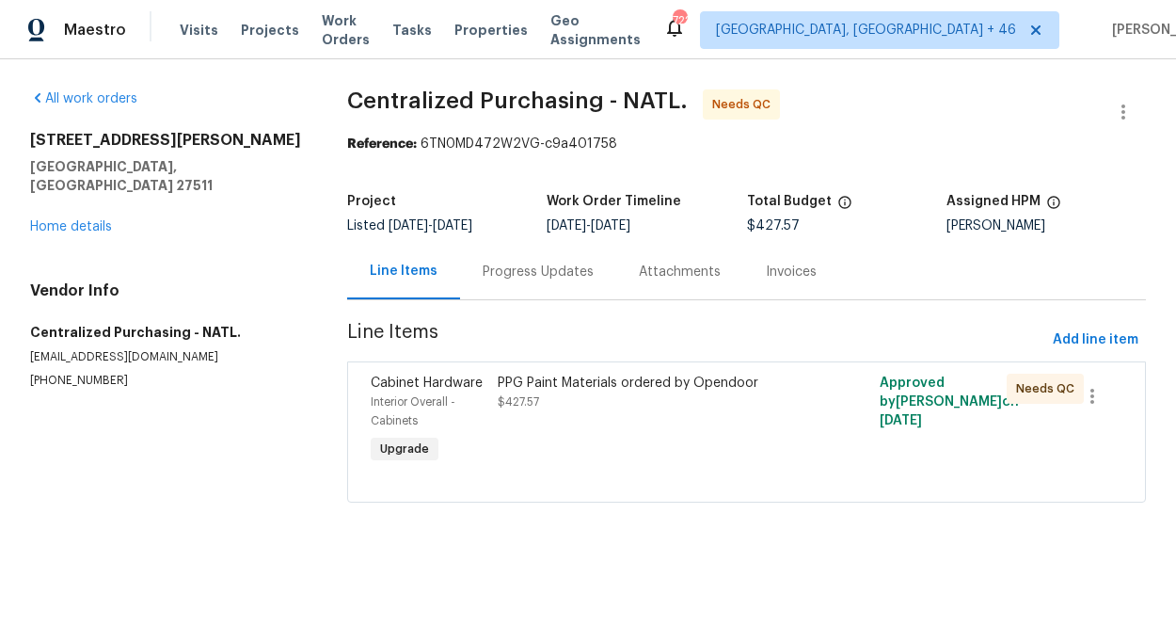
click at [640, 439] on div "PPG Paint Materials ordered by Opendoor $427.57" at bounding box center [651, 420] width 318 height 105
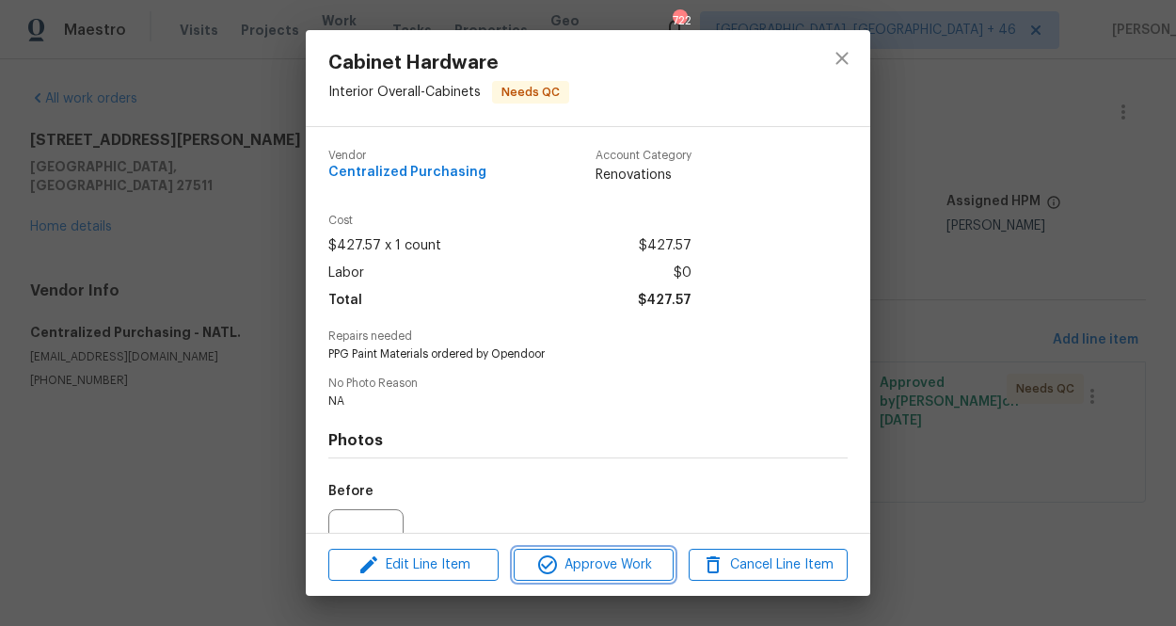
click at [611, 549] on button "Approve Work" at bounding box center [593, 564] width 159 height 33
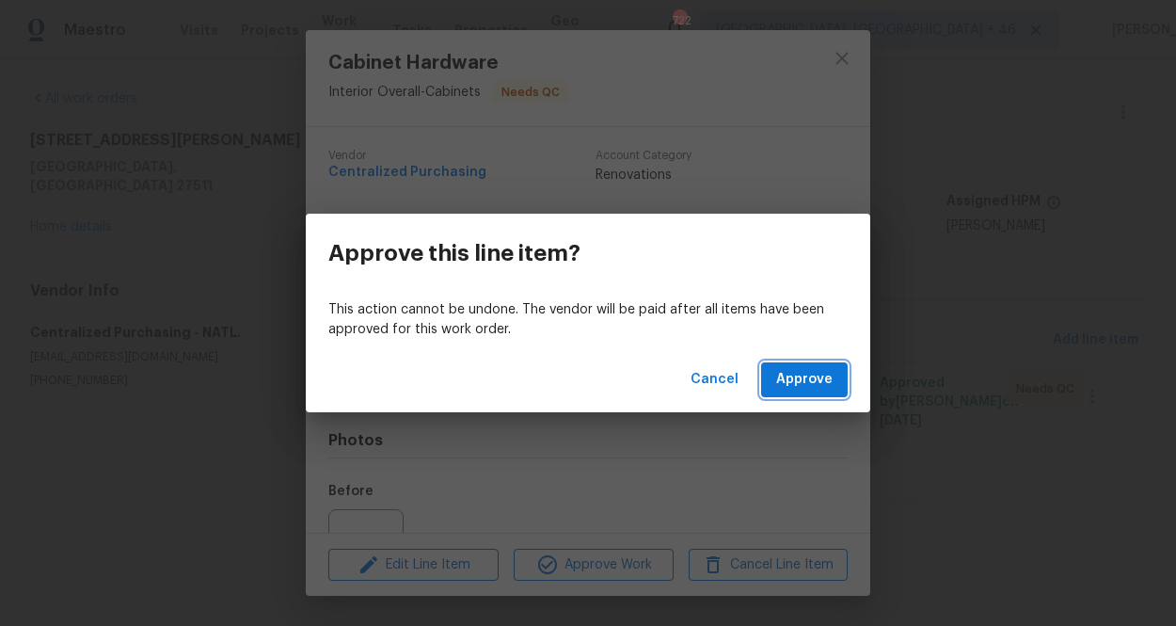
click at [793, 377] on span "Approve" at bounding box center [804, 380] width 56 height 24
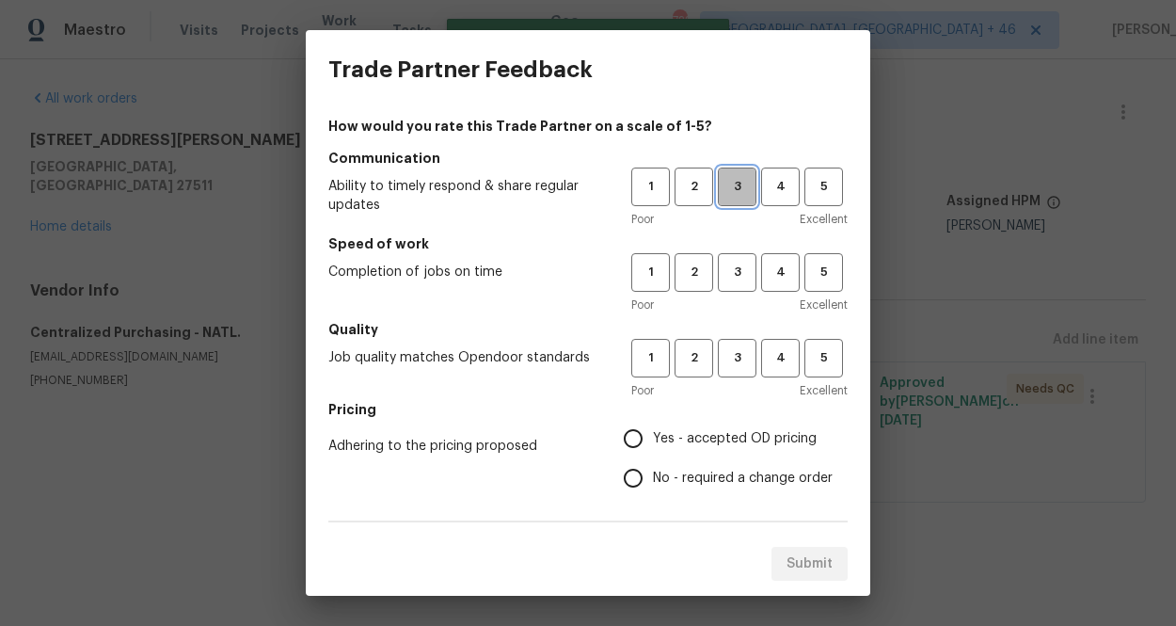
click at [725, 198] on button "3" at bounding box center [737, 186] width 39 height 39
click at [725, 274] on span "3" at bounding box center [737, 273] width 35 height 22
click at [725, 339] on button "3" at bounding box center [737, 358] width 39 height 39
click at [701, 445] on span "Yes - accepted OD pricing" at bounding box center [735, 439] width 164 height 20
click at [653, 445] on input "Yes - accepted OD pricing" at bounding box center [633, 439] width 40 height 40
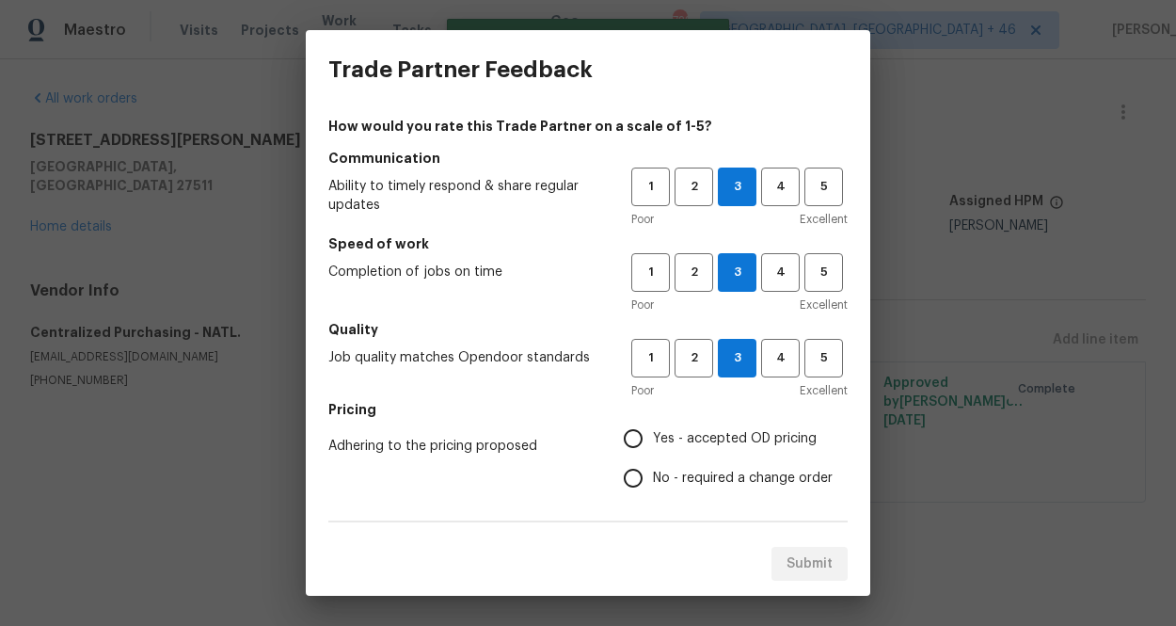
radio input "true"
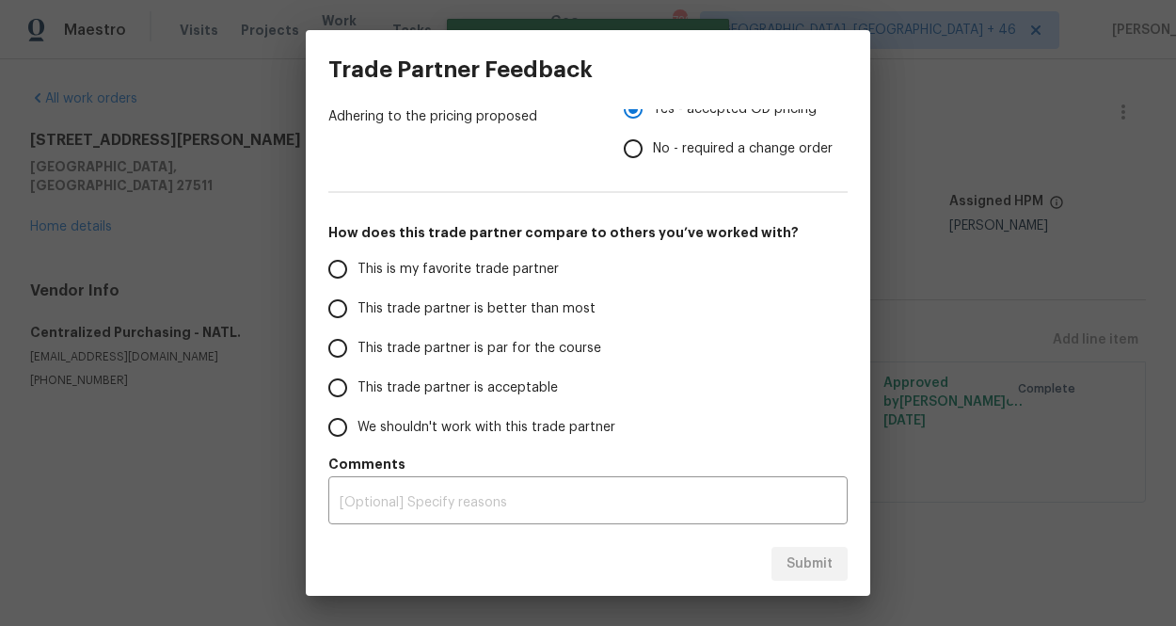
click at [530, 266] on span "This is my favorite trade partner" at bounding box center [457, 270] width 201 height 20
click at [357, 266] on input "This is my favorite trade partner" at bounding box center [338, 269] width 40 height 40
click at [786, 567] on button "Submit" at bounding box center [809, 564] width 76 height 35
radio input "true"
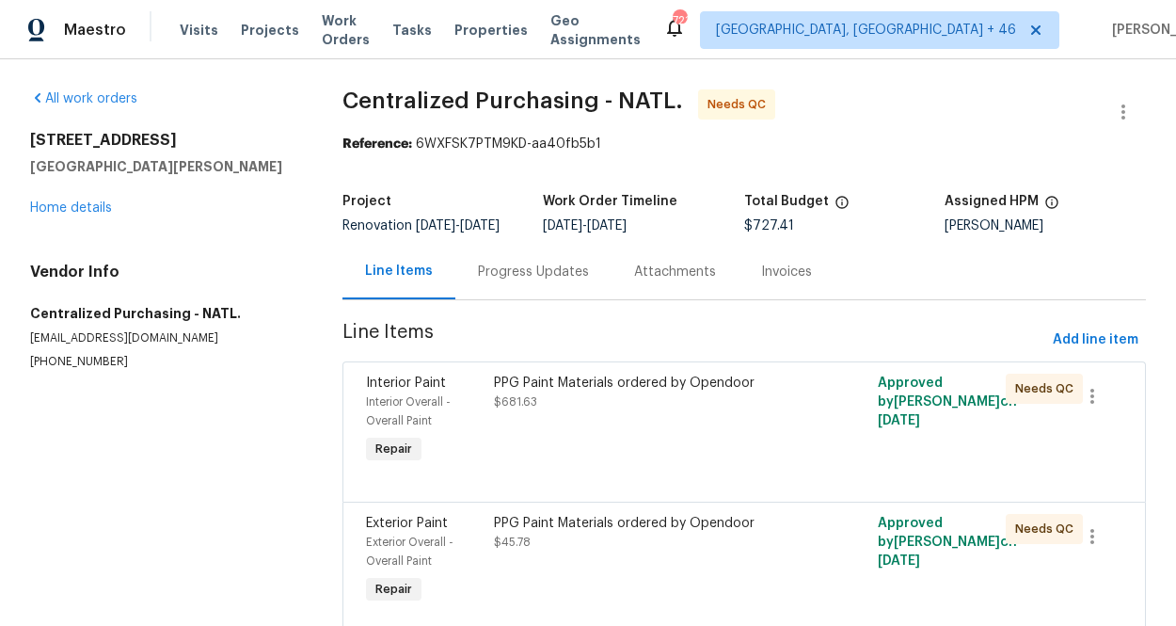
scroll to position [85, 0]
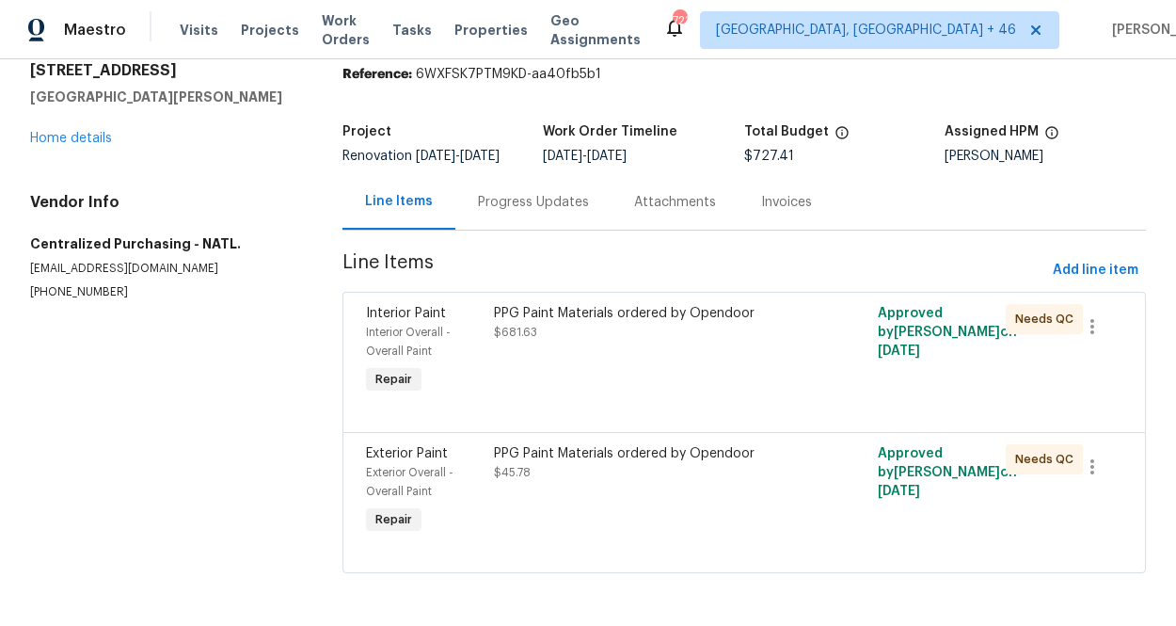
click at [644, 357] on div "PPG Paint Materials ordered by Opendoor $681.63" at bounding box center [648, 350] width 320 height 105
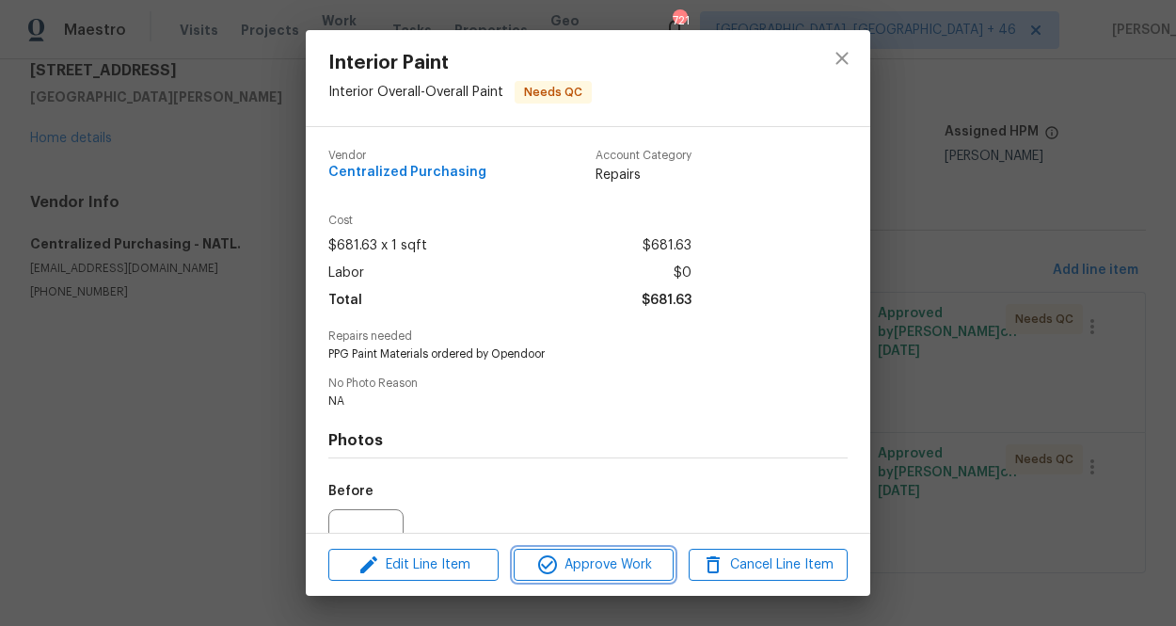
click at [591, 570] on span "Approve Work" at bounding box center [593, 565] width 148 height 24
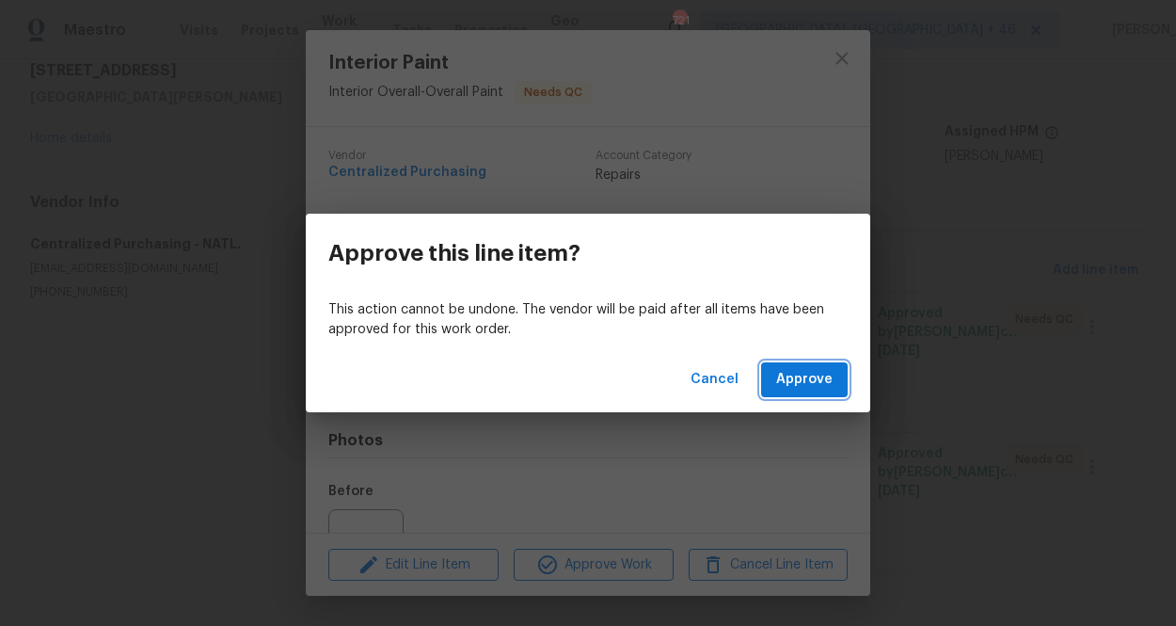
click at [800, 362] on button "Approve" at bounding box center [804, 379] width 87 height 35
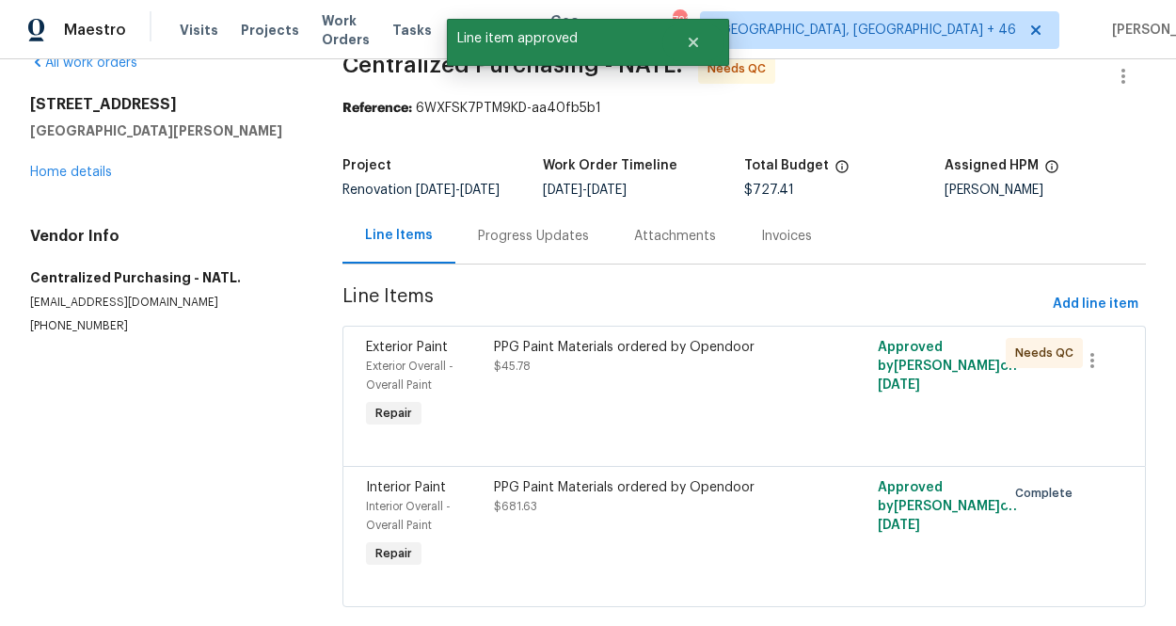
scroll to position [39, 0]
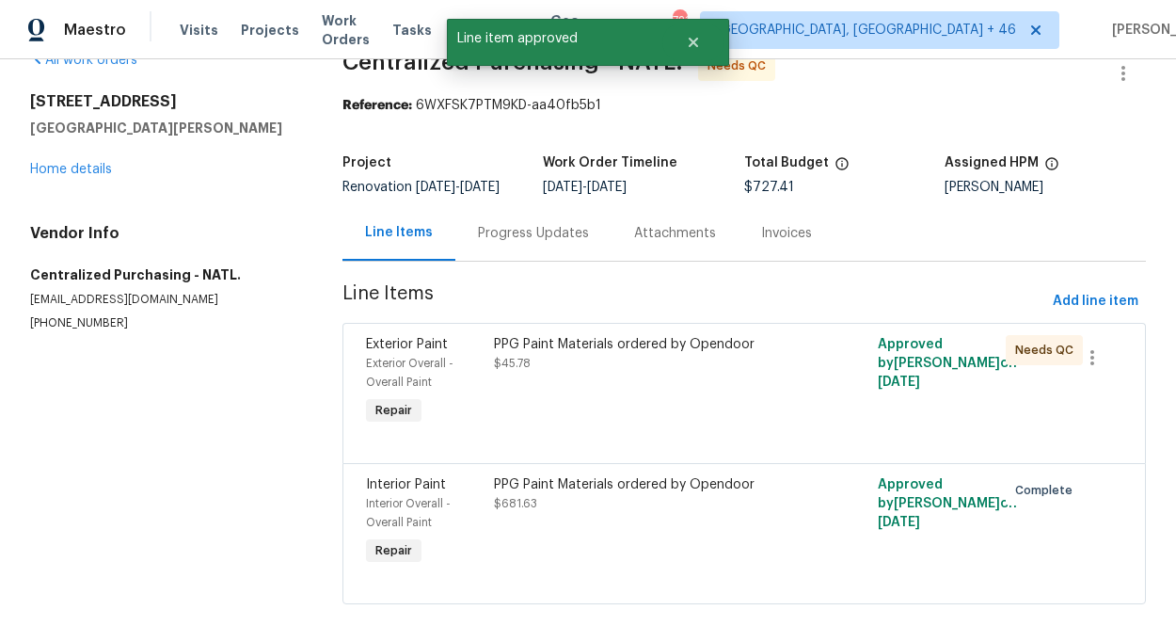
click at [636, 412] on div "PPG Paint Materials ordered by Opendoor $45.78" at bounding box center [648, 381] width 320 height 105
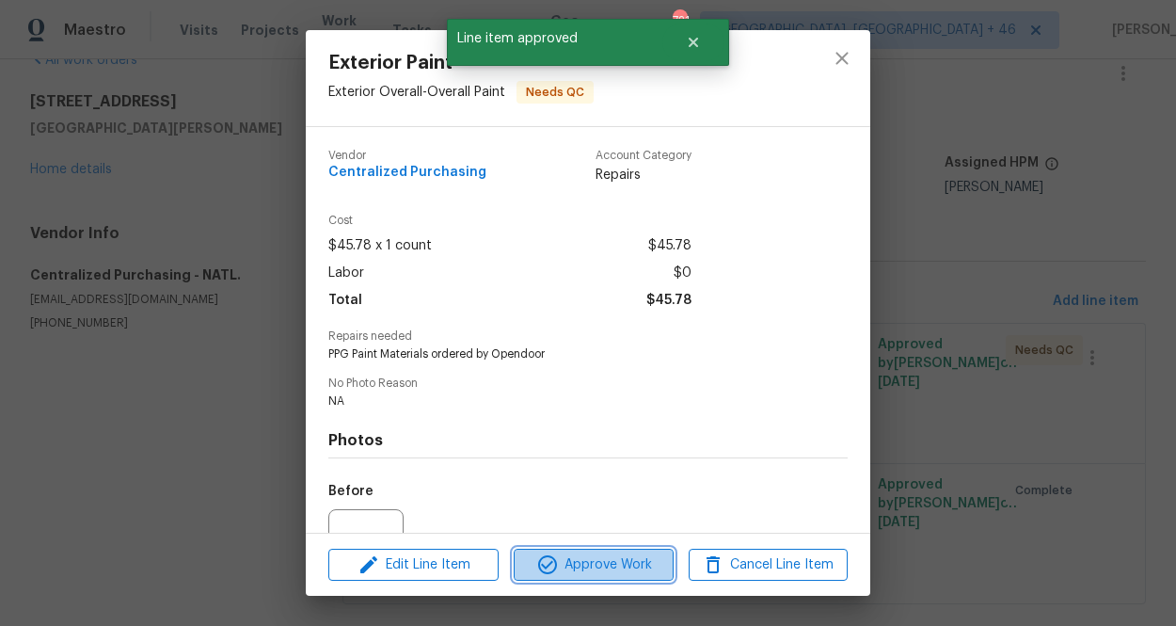
click at [592, 565] on span "Approve Work" at bounding box center [593, 565] width 148 height 24
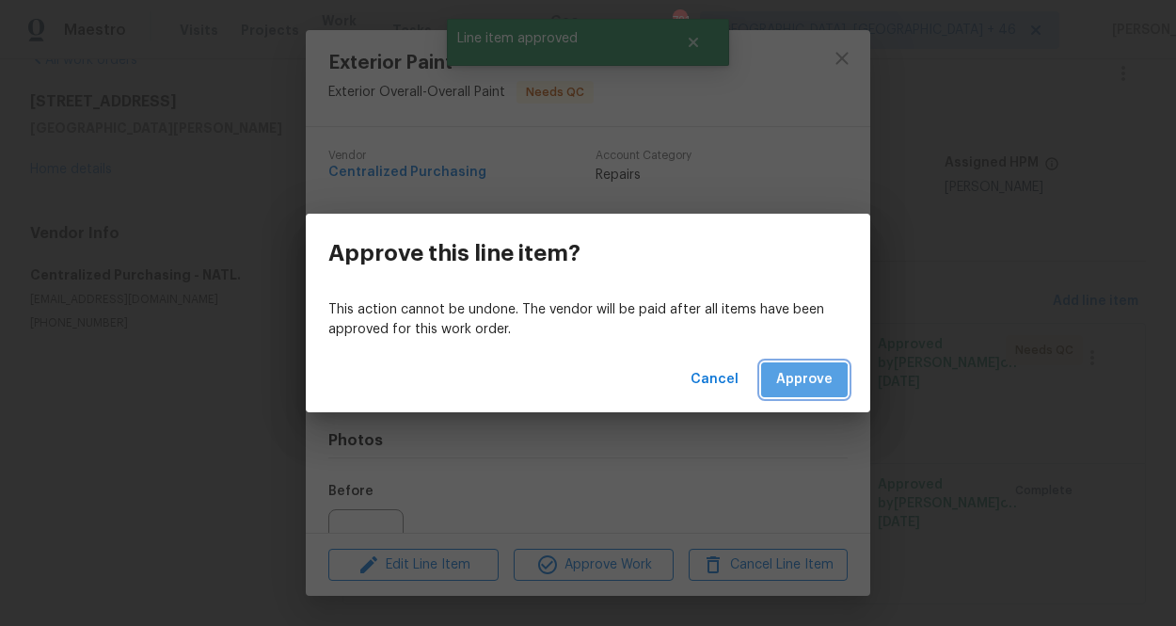
click at [792, 384] on span "Approve" at bounding box center [804, 380] width 56 height 24
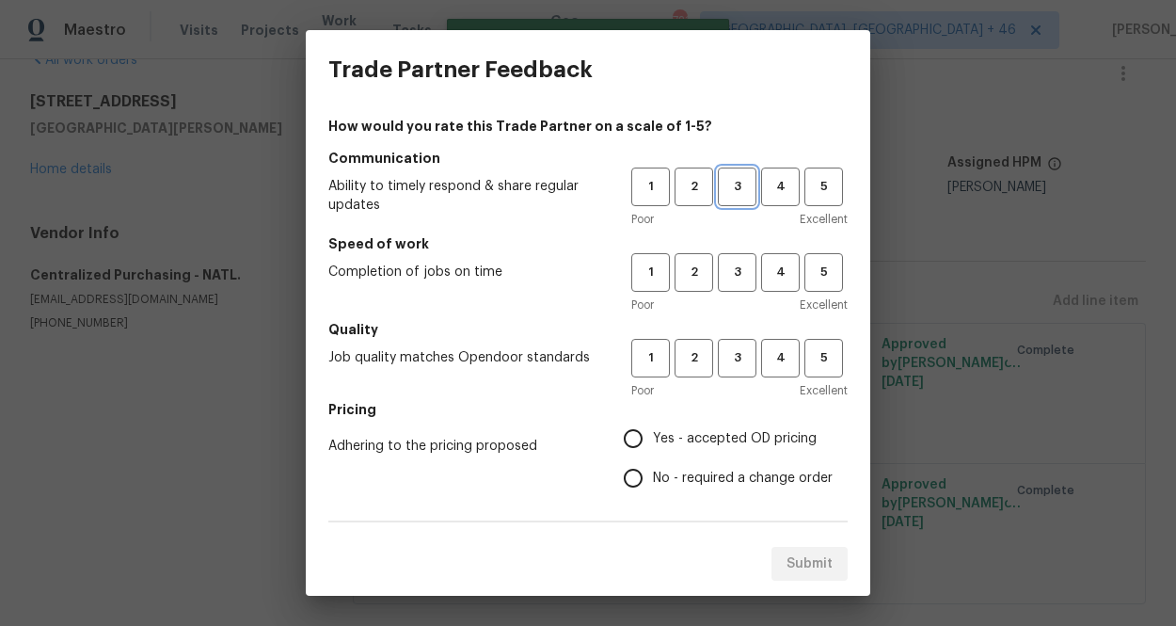
click at [730, 181] on span "3" at bounding box center [737, 187] width 35 height 22
click at [730, 282] on span "3" at bounding box center [737, 273] width 35 height 22
click at [730, 353] on span "3" at bounding box center [737, 358] width 35 height 22
click at [721, 420] on label "Yes - accepted OD pricing" at bounding box center [722, 439] width 219 height 40
click at [653, 420] on input "Yes - accepted OD pricing" at bounding box center [633, 439] width 40 height 40
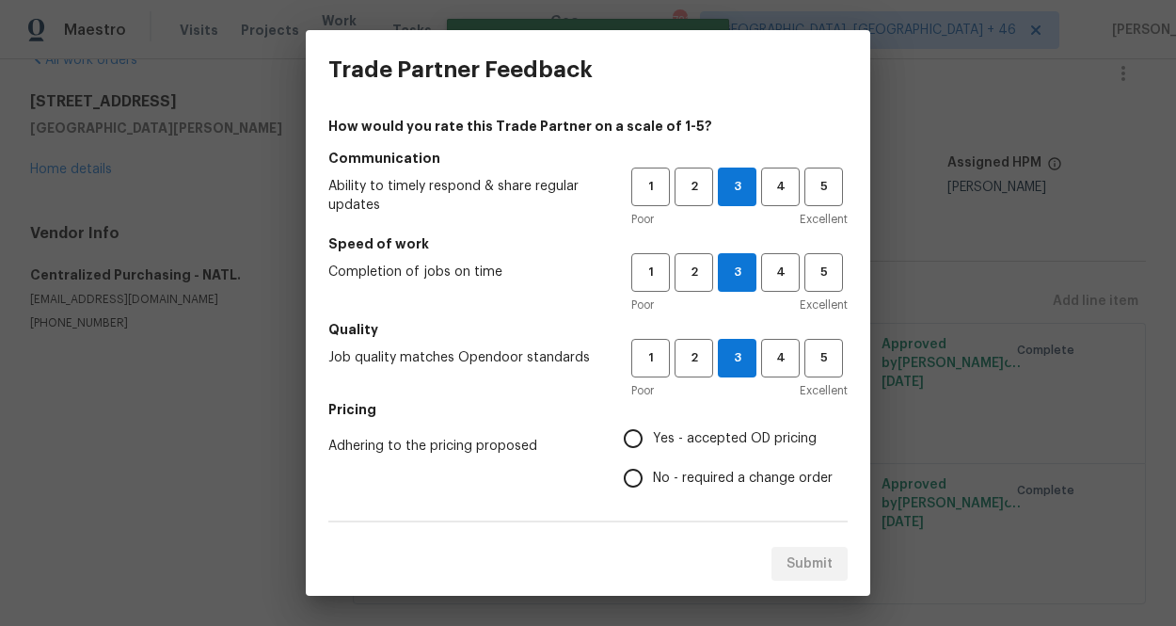
radio input "true"
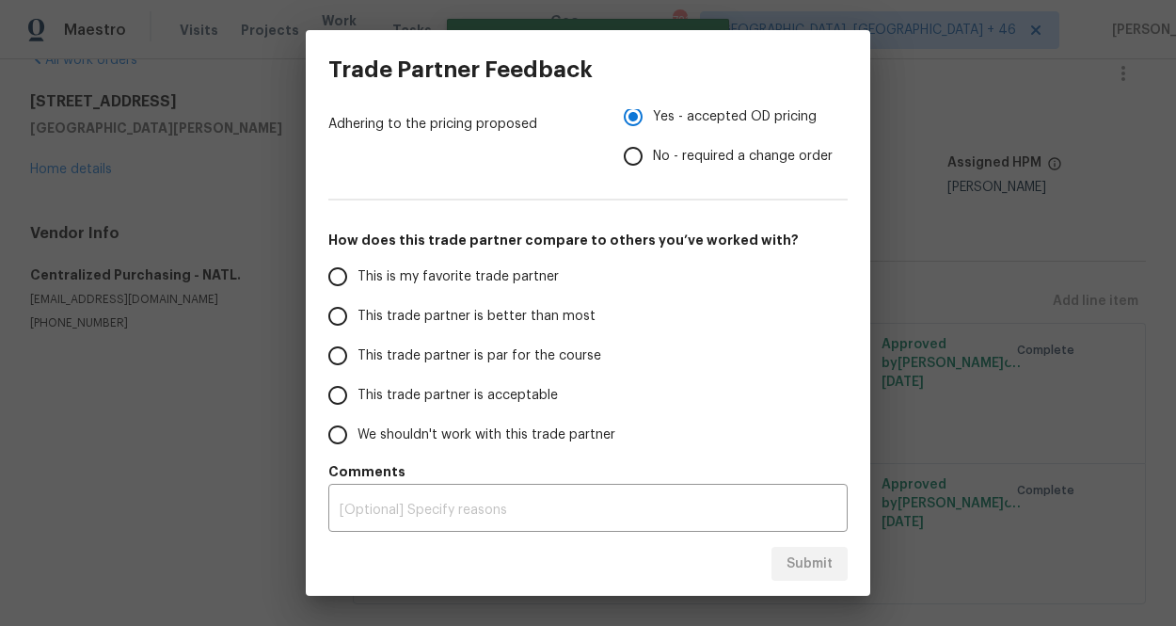
scroll to position [329, 0]
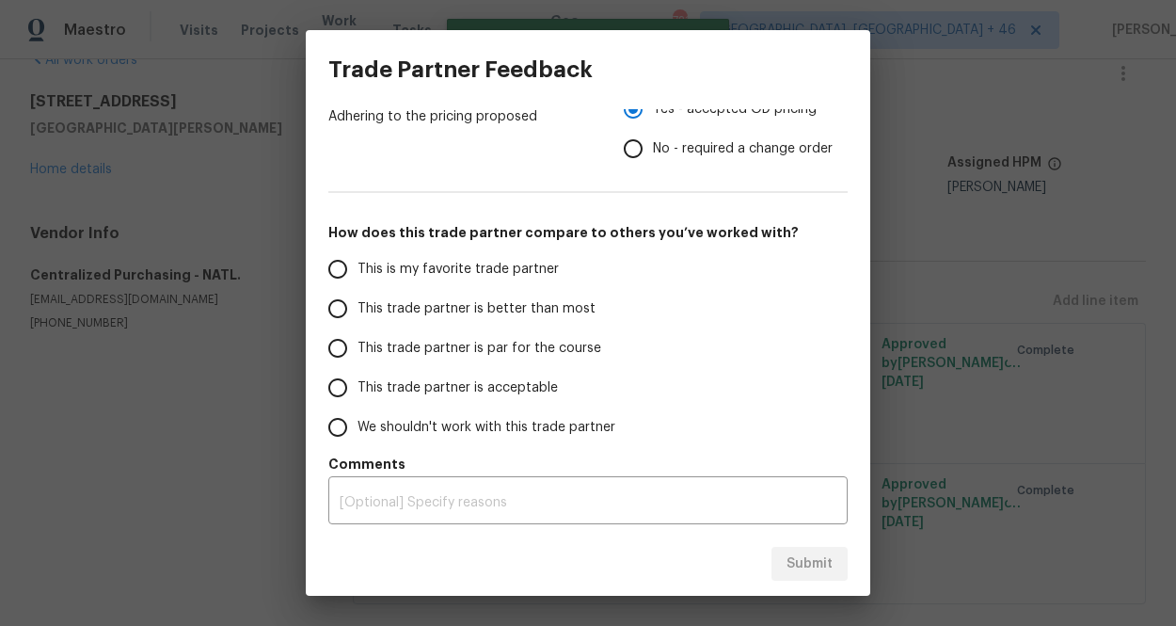
click at [550, 278] on span "This is my favorite trade partner" at bounding box center [457, 270] width 201 height 20
click at [357, 278] on input "This is my favorite trade partner" at bounding box center [338, 269] width 40 height 40
click at [777, 550] on button "Submit" at bounding box center [809, 564] width 76 height 35
radio input "true"
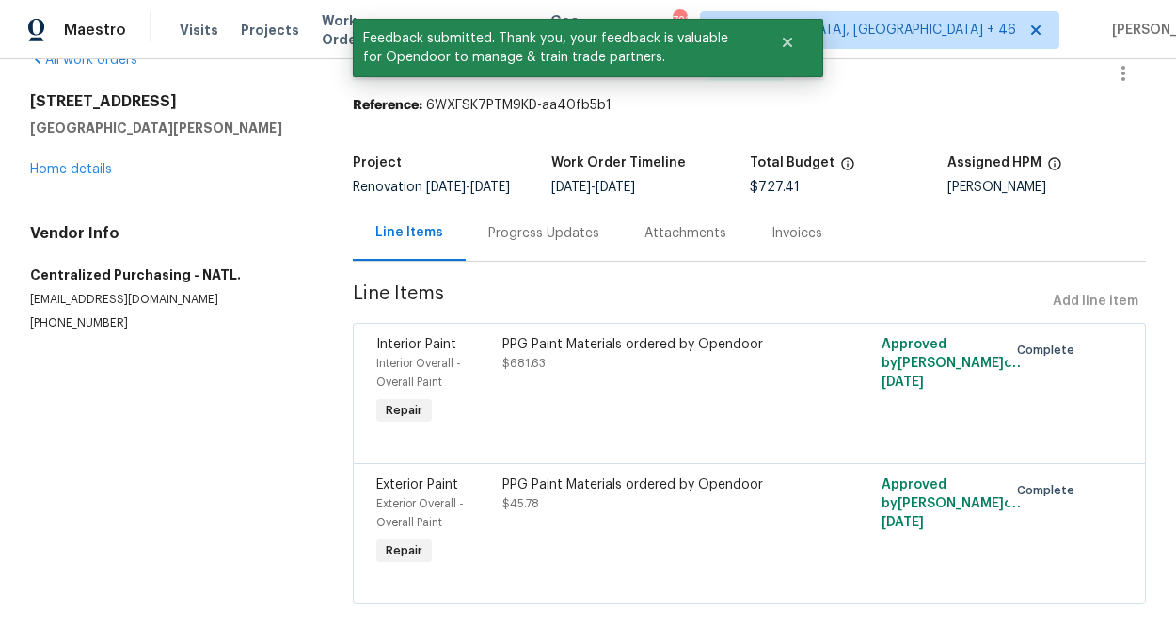
scroll to position [0, 0]
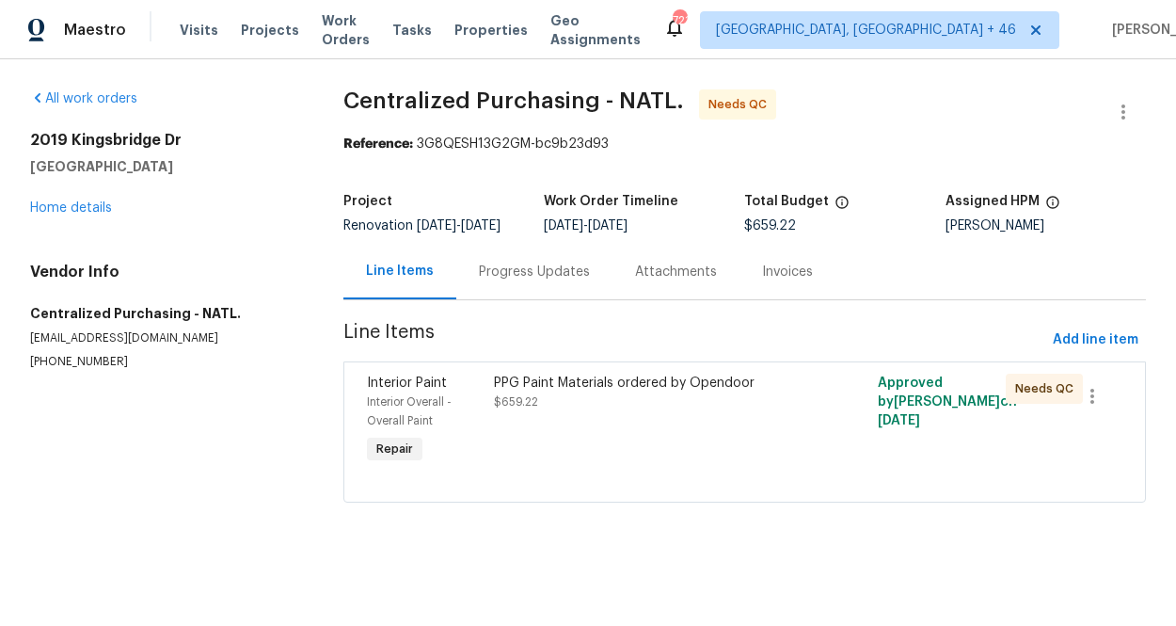
click at [730, 430] on div "PPG Paint Materials ordered by Opendoor $659.22" at bounding box center [648, 420] width 320 height 105
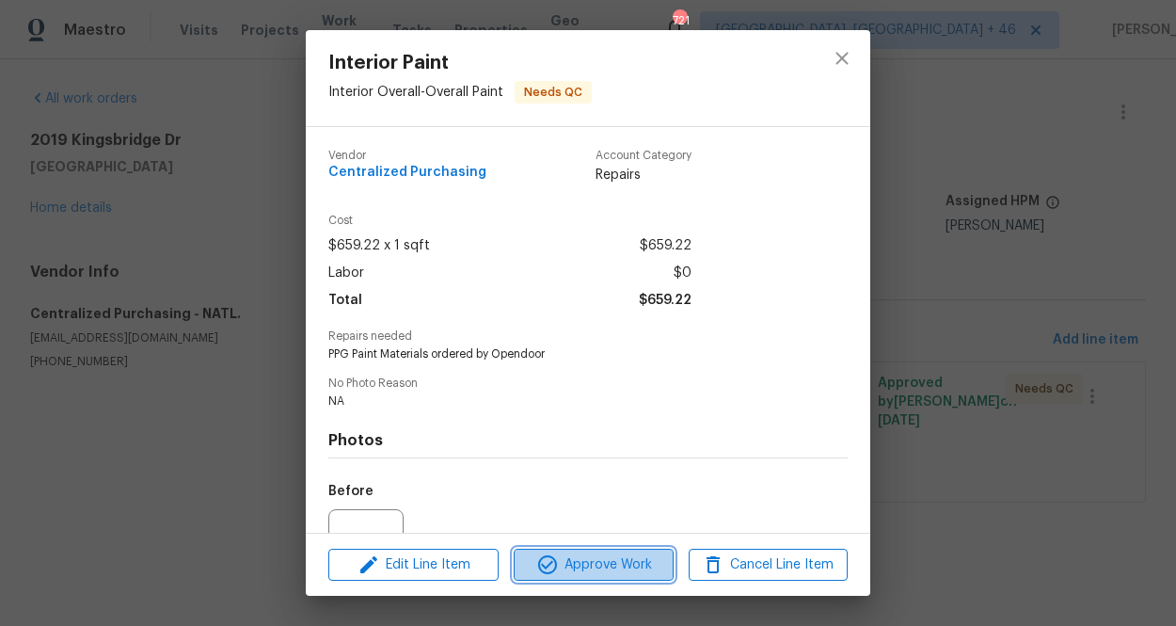
click at [629, 564] on span "Approve Work" at bounding box center [593, 565] width 148 height 24
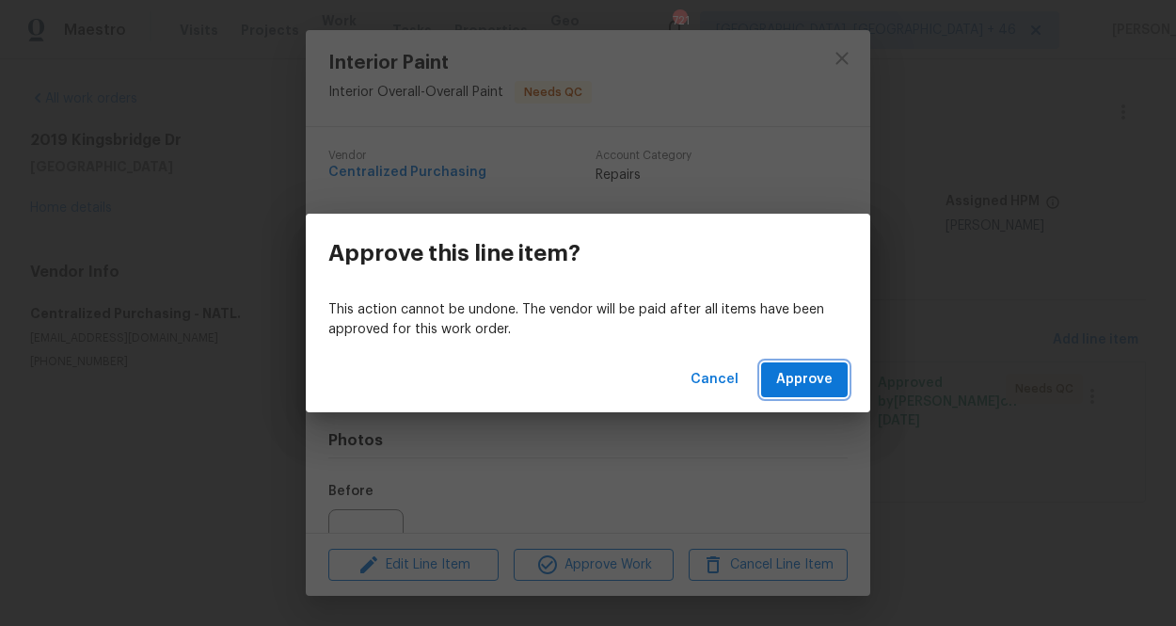
click at [803, 374] on span "Approve" at bounding box center [804, 380] width 56 height 24
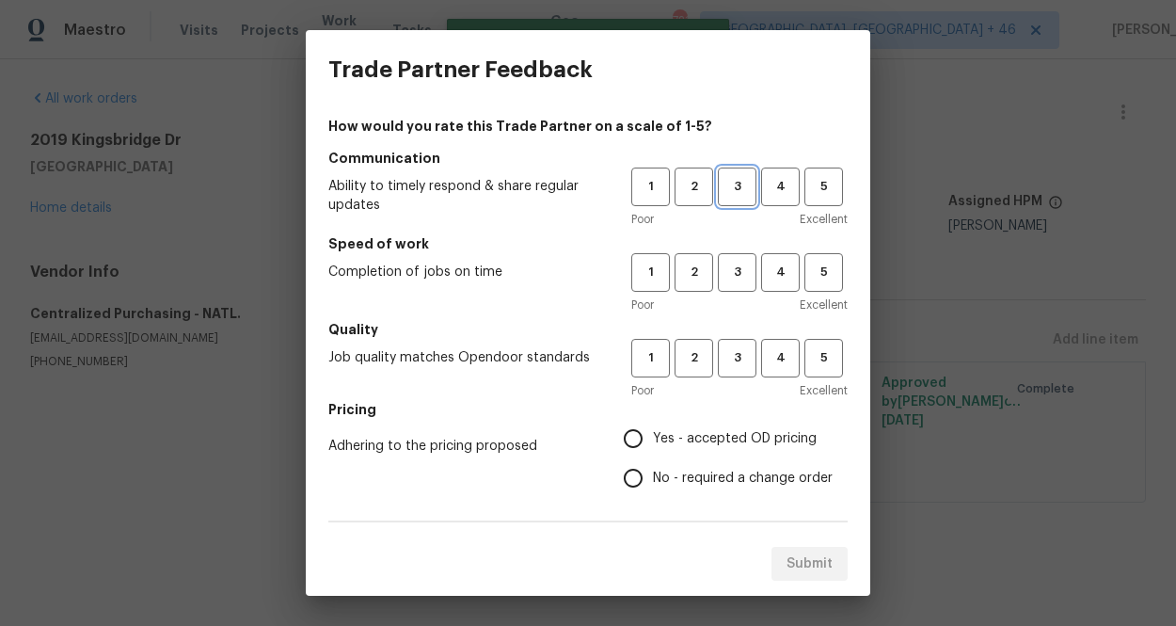
click at [722, 193] on span "3" at bounding box center [737, 187] width 35 height 22
click at [722, 297] on div "Poor Excellent" at bounding box center [739, 304] width 216 height 19
click at [723, 288] on button "3" at bounding box center [737, 272] width 39 height 39
click at [728, 334] on h5 "Quality" at bounding box center [587, 329] width 519 height 19
click at [728, 341] on button "3" at bounding box center [737, 358] width 39 height 39
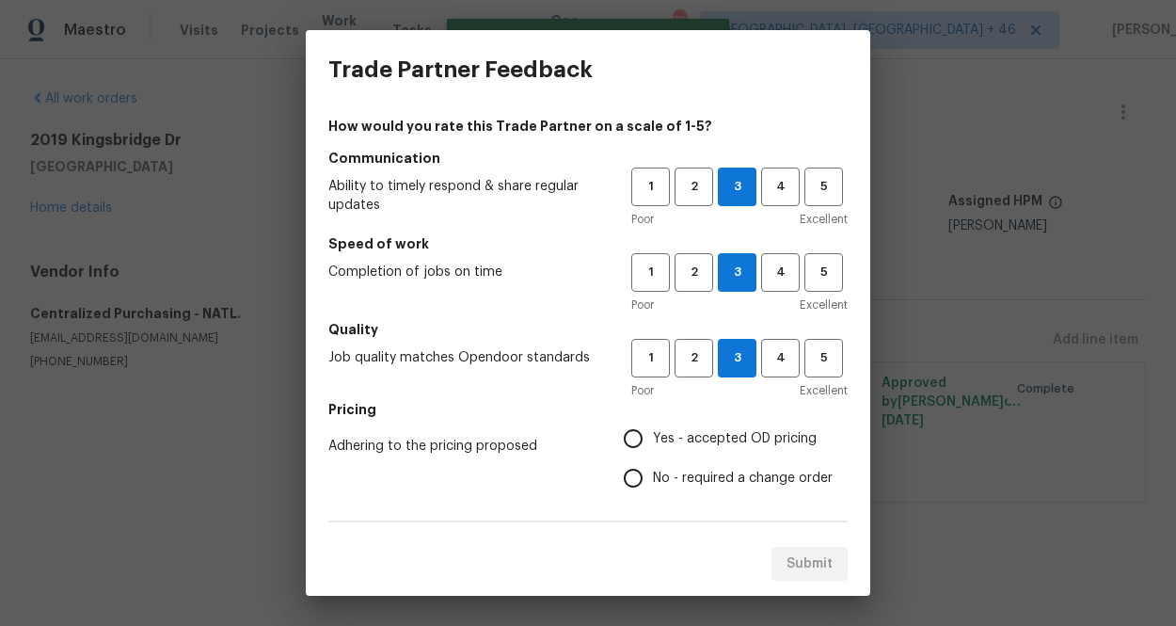
click at [684, 442] on span "Yes - accepted OD pricing" at bounding box center [735, 439] width 164 height 20
click at [653, 442] on input "Yes - accepted OD pricing" at bounding box center [633, 439] width 40 height 40
radio input "true"
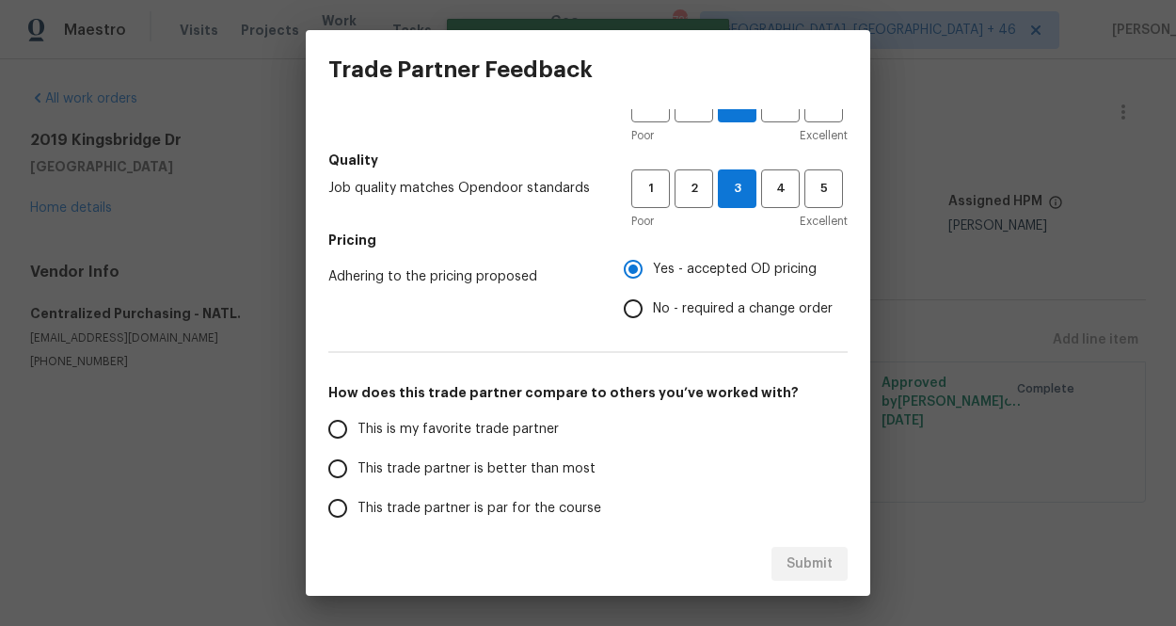
click at [457, 426] on span "This is my favorite trade partner" at bounding box center [457, 430] width 201 height 20
click at [357, 426] on input "This is my favorite trade partner" at bounding box center [338, 429] width 40 height 40
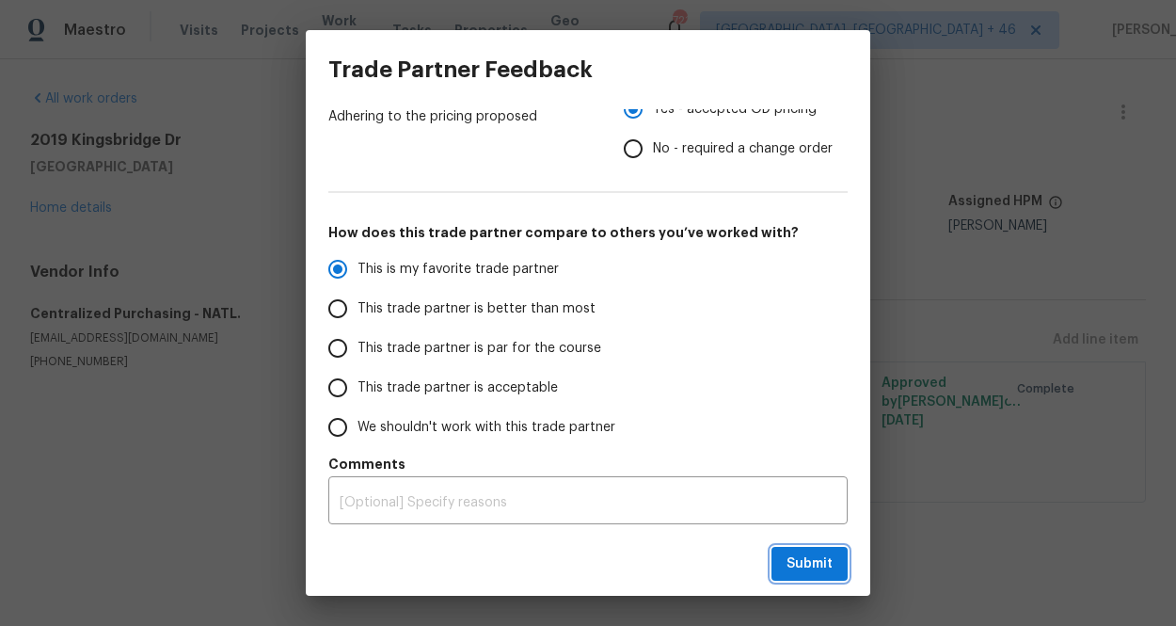
click at [797, 550] on button "Submit" at bounding box center [809, 564] width 76 height 35
radio input "true"
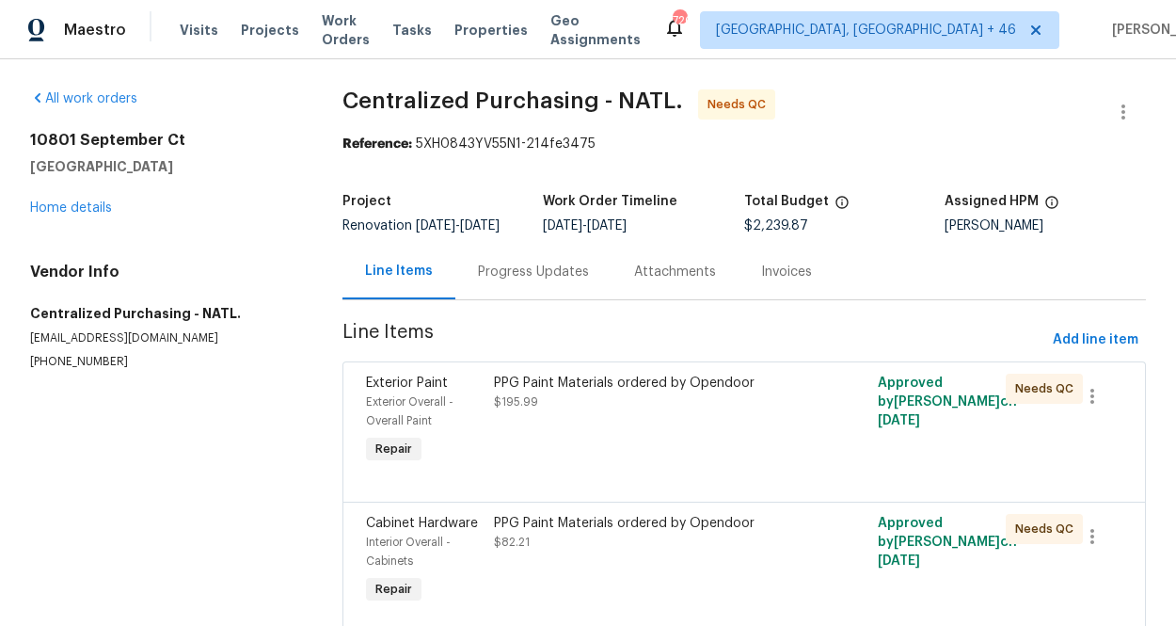
click at [575, 440] on div "PPG Paint Materials ordered by Opendoor $195.99" at bounding box center [648, 420] width 320 height 105
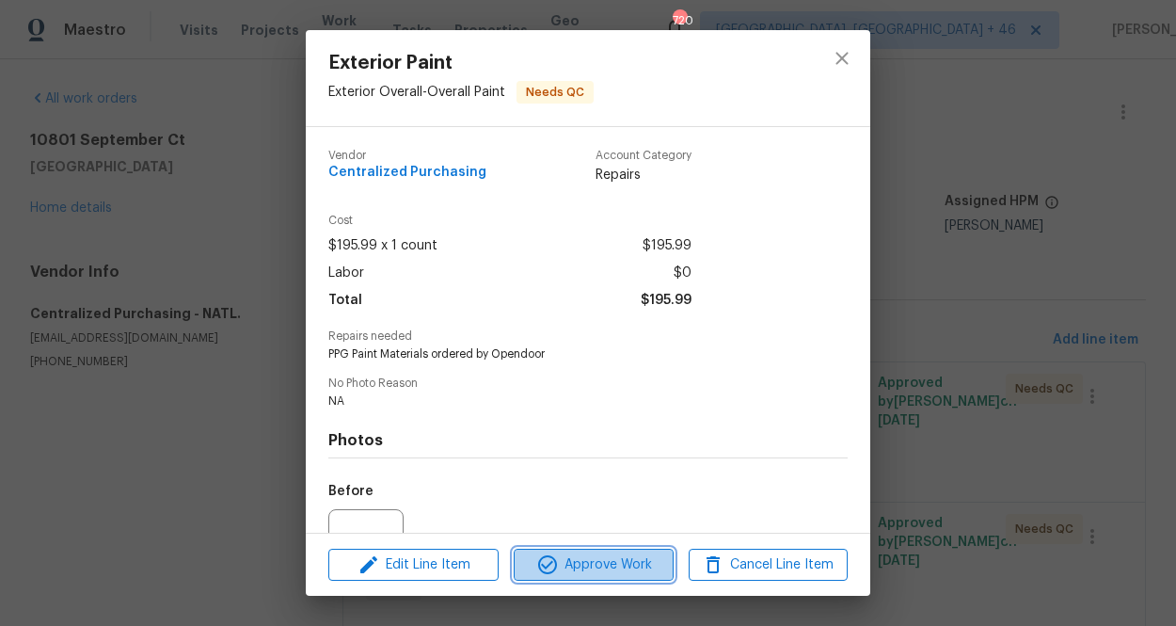
click at [581, 564] on span "Approve Work" at bounding box center [593, 565] width 148 height 24
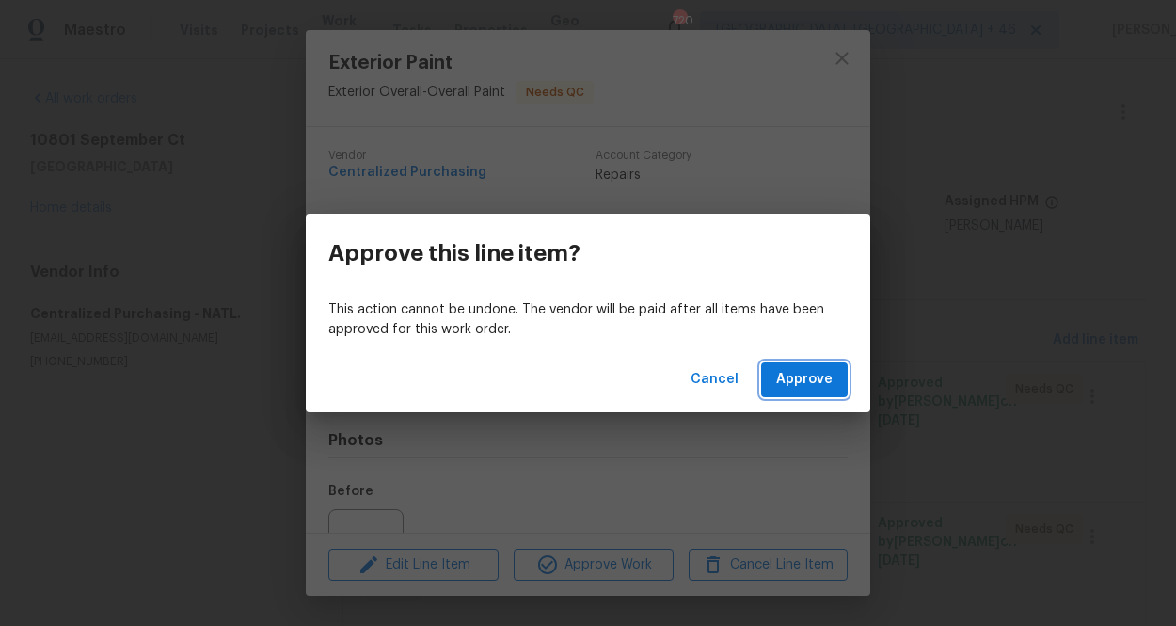
click at [785, 383] on span "Approve" at bounding box center [804, 380] width 56 height 24
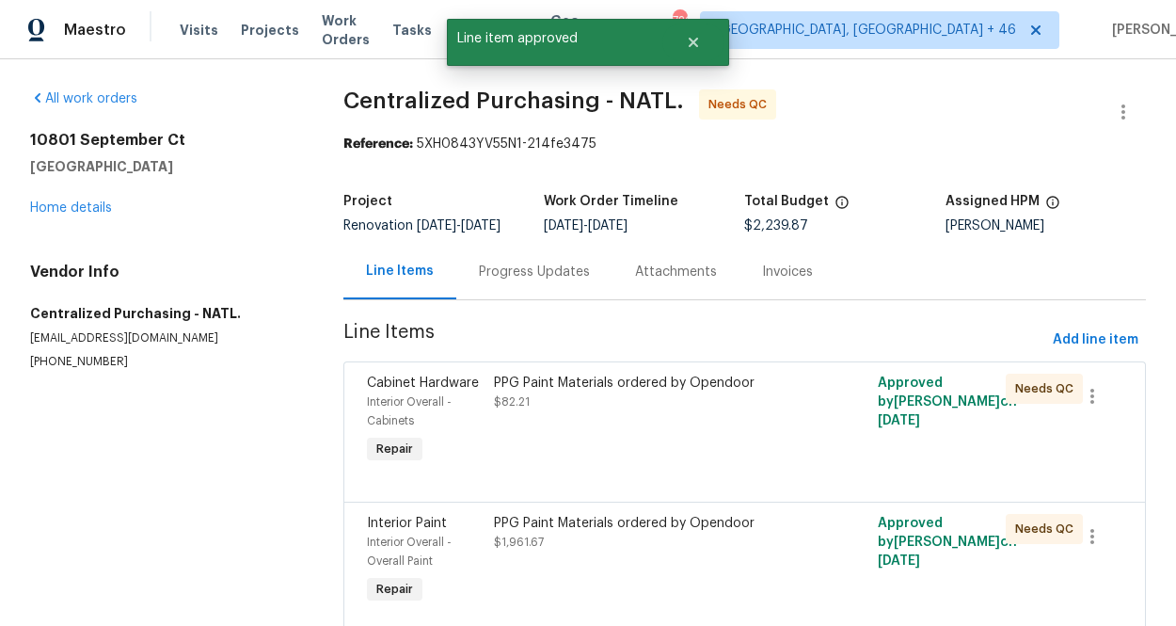
click at [664, 465] on div "PPG Paint Materials ordered by Opendoor $82.21" at bounding box center [648, 420] width 320 height 105
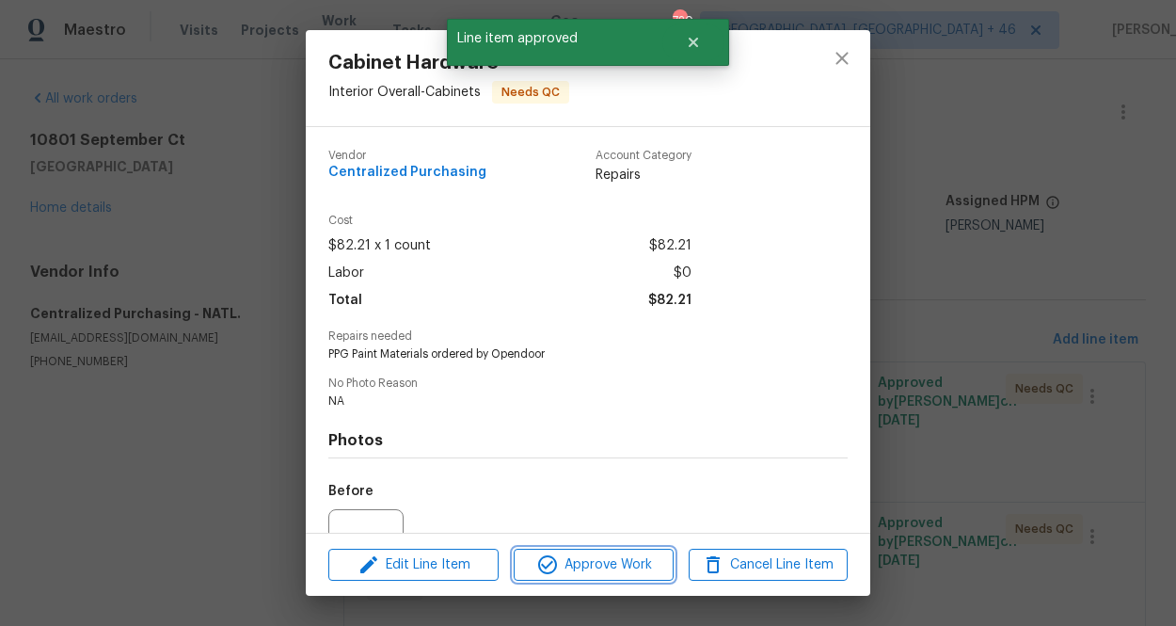
click at [621, 572] on span "Approve Work" at bounding box center [593, 565] width 148 height 24
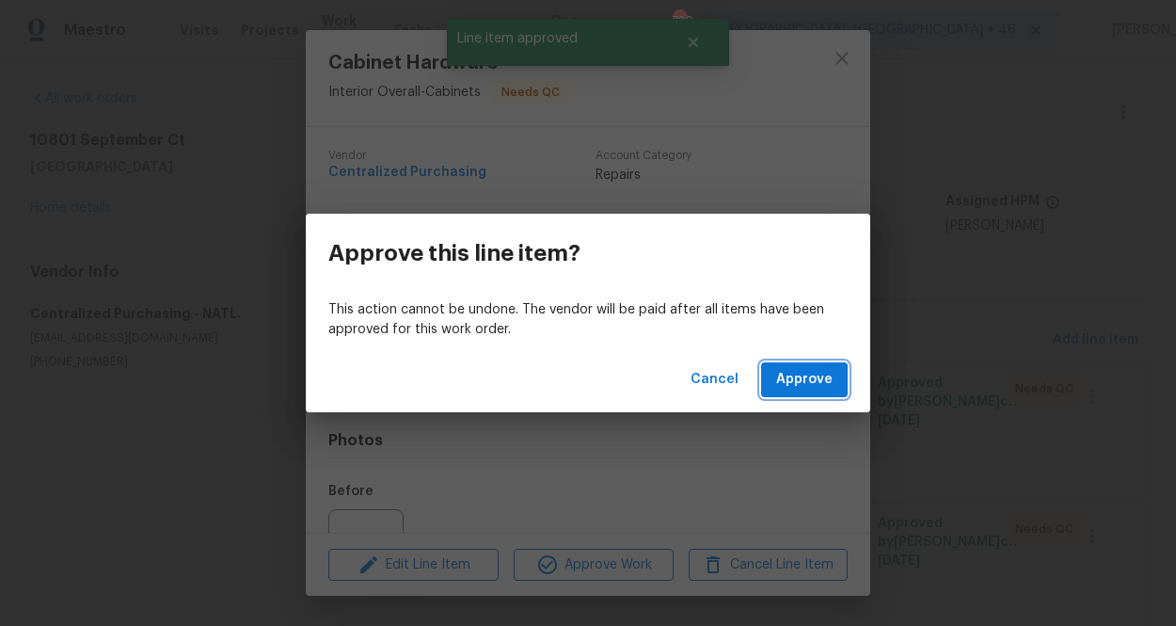
click at [800, 389] on span "Approve" at bounding box center [804, 380] width 56 height 24
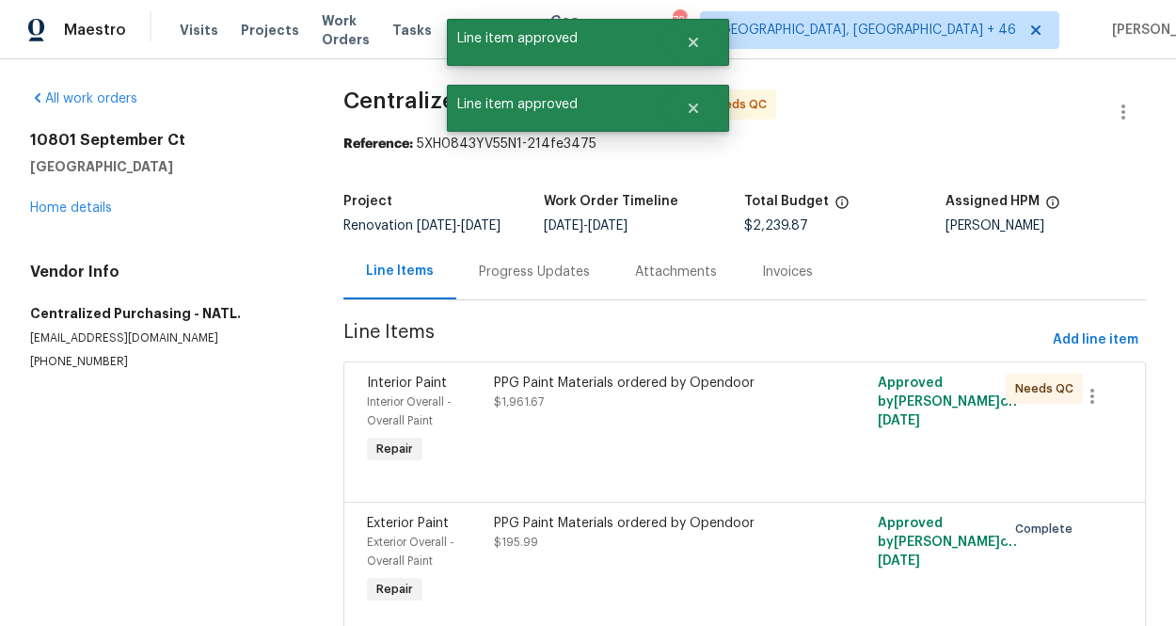
click at [712, 443] on div "PPG Paint Materials ordered by Opendoor $1,961.67" at bounding box center [648, 420] width 320 height 105
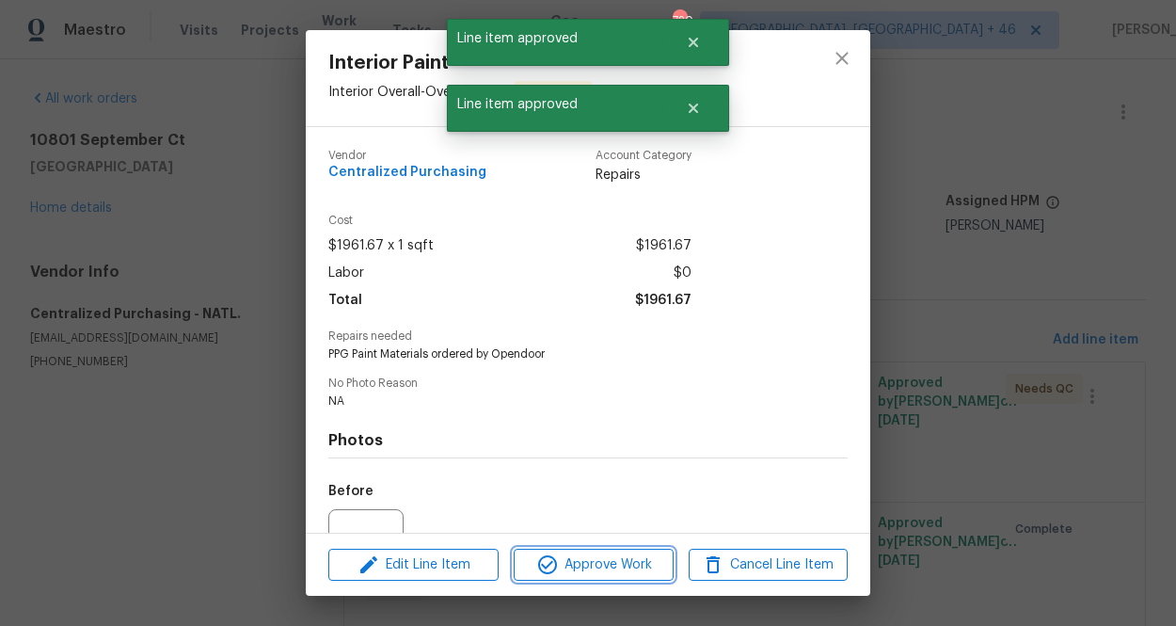
click at [633, 566] on span "Approve Work" at bounding box center [593, 565] width 148 height 24
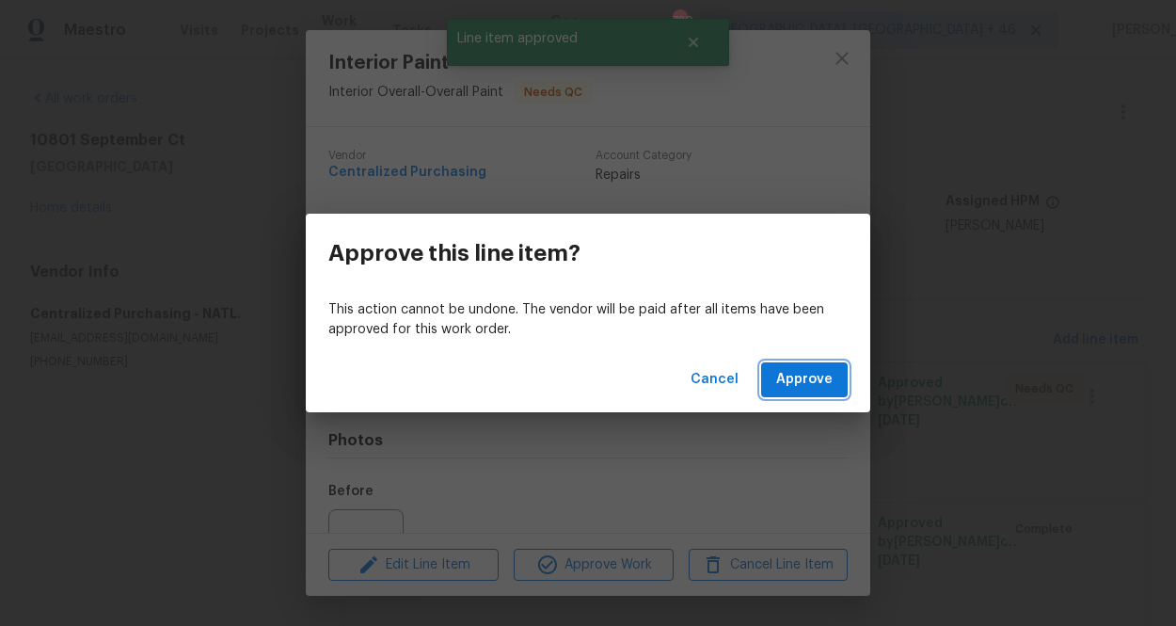
click at [807, 378] on span "Approve" at bounding box center [804, 380] width 56 height 24
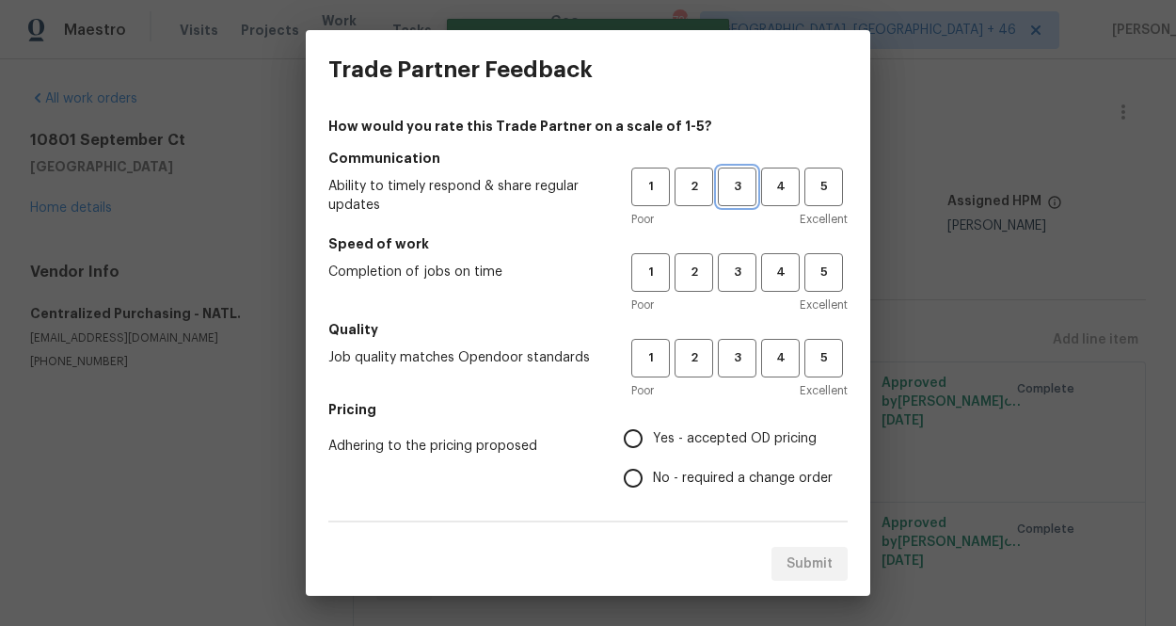
click at [738, 181] on span "3" at bounding box center [737, 187] width 35 height 22
click at [733, 286] on button "3" at bounding box center [737, 272] width 39 height 39
click at [733, 358] on span "3" at bounding box center [737, 358] width 35 height 22
click at [707, 425] on label "Yes - accepted OD pricing" at bounding box center [722, 439] width 219 height 40
click at [653, 425] on input "Yes - accepted OD pricing" at bounding box center [633, 439] width 40 height 40
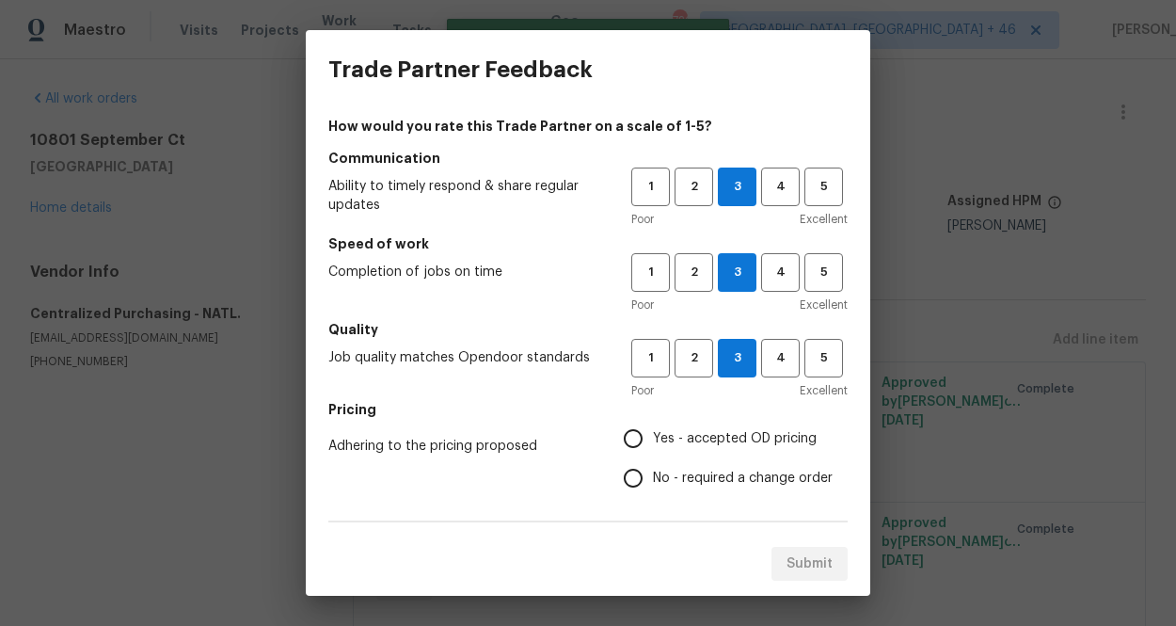
radio input "true"
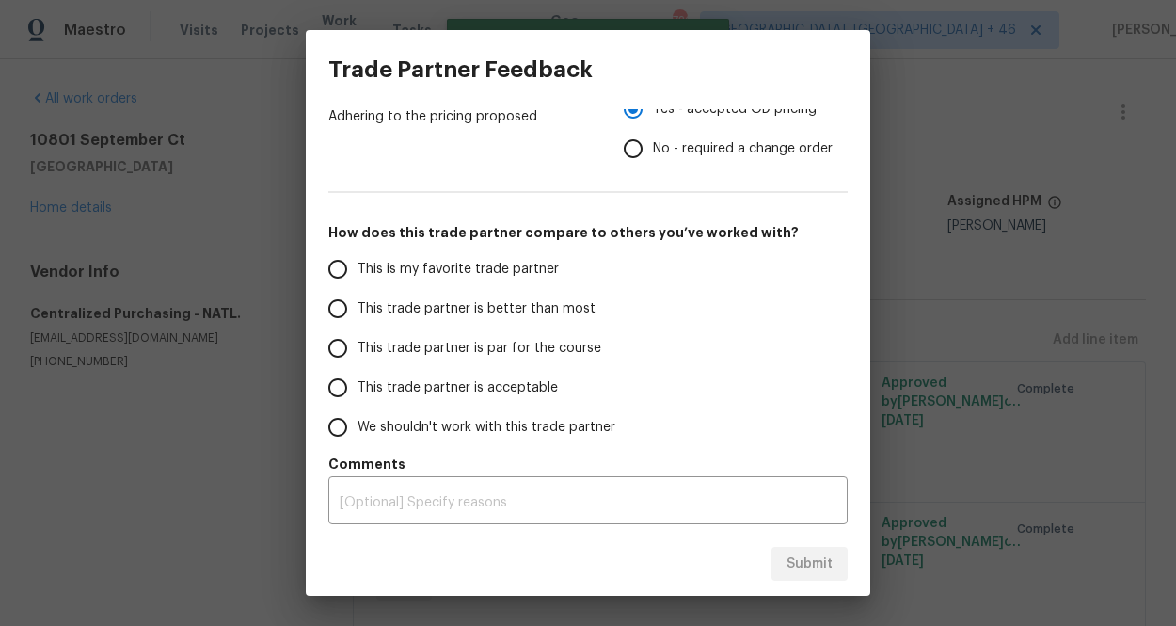
scroll to position [329, 0]
click at [455, 278] on span "This is my favorite trade partner" at bounding box center [457, 270] width 201 height 20
click at [357, 278] on input "This is my favorite trade partner" at bounding box center [338, 269] width 40 height 40
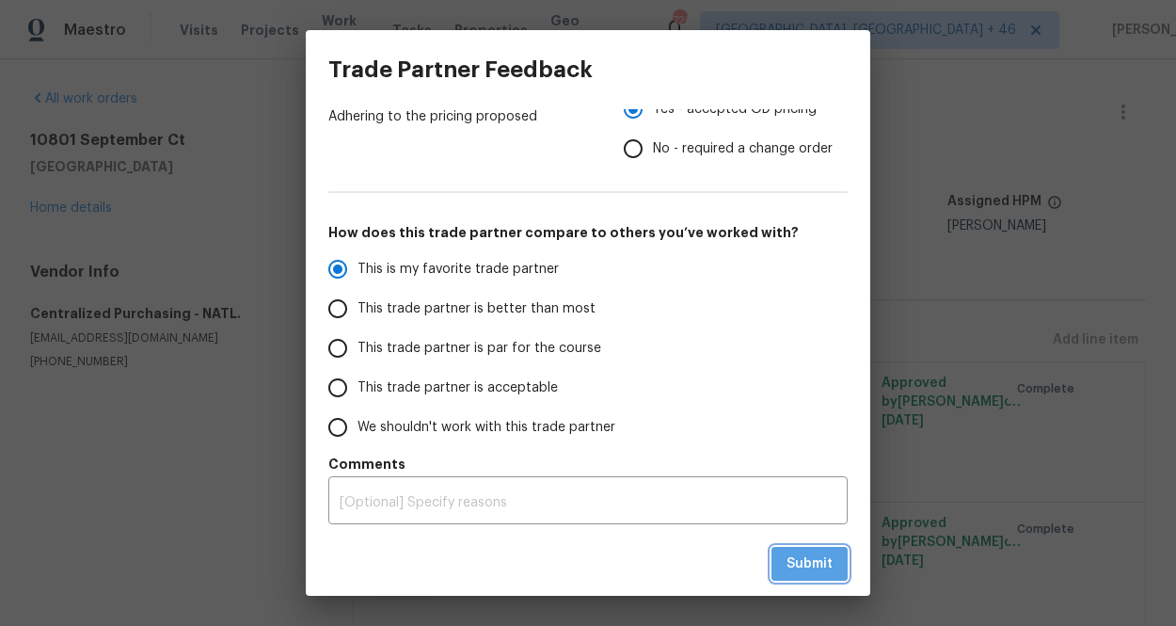
click at [828, 566] on span "Submit" at bounding box center [809, 564] width 46 height 24
radio input "true"
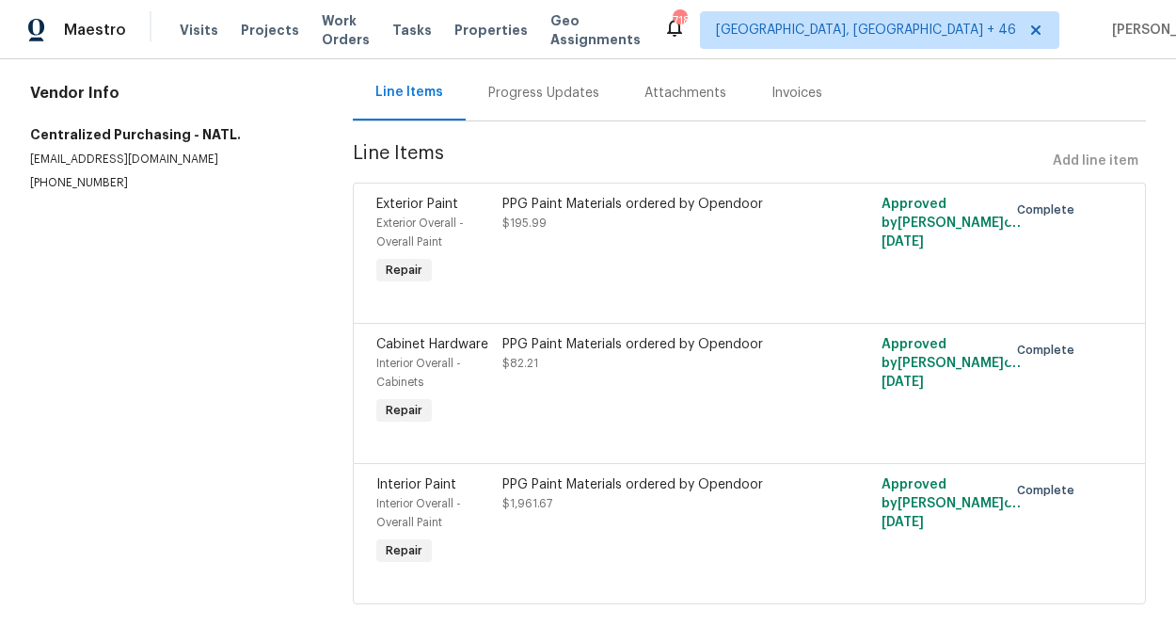
scroll to position [0, 0]
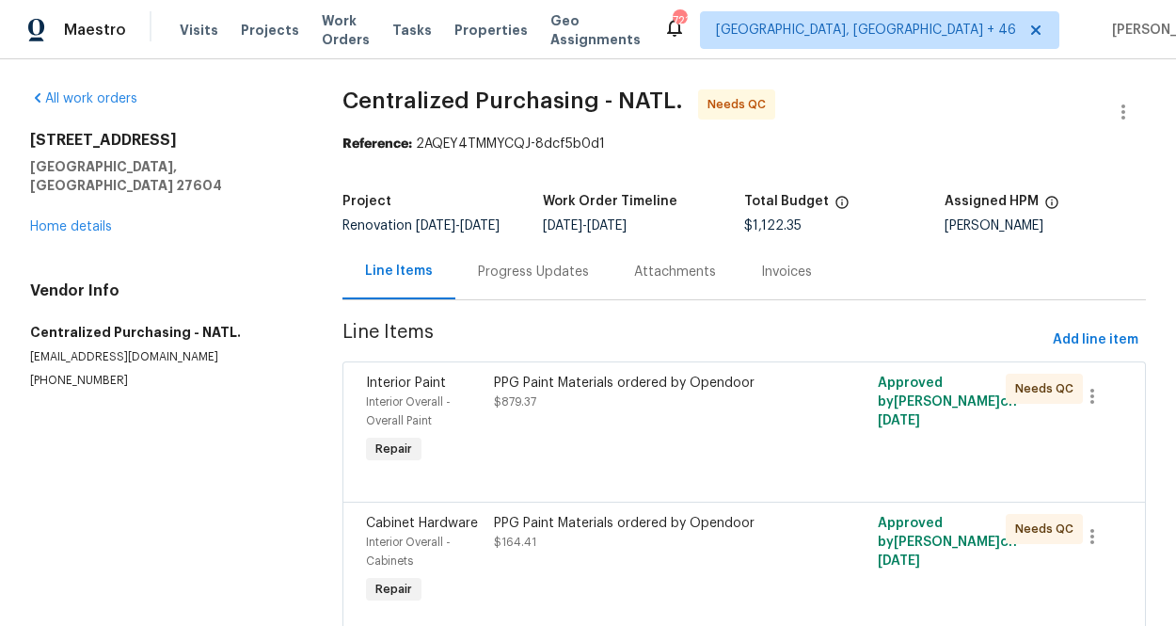
click at [582, 392] on div "PPG Paint Materials ordered by Opendoor" at bounding box center [648, 382] width 309 height 19
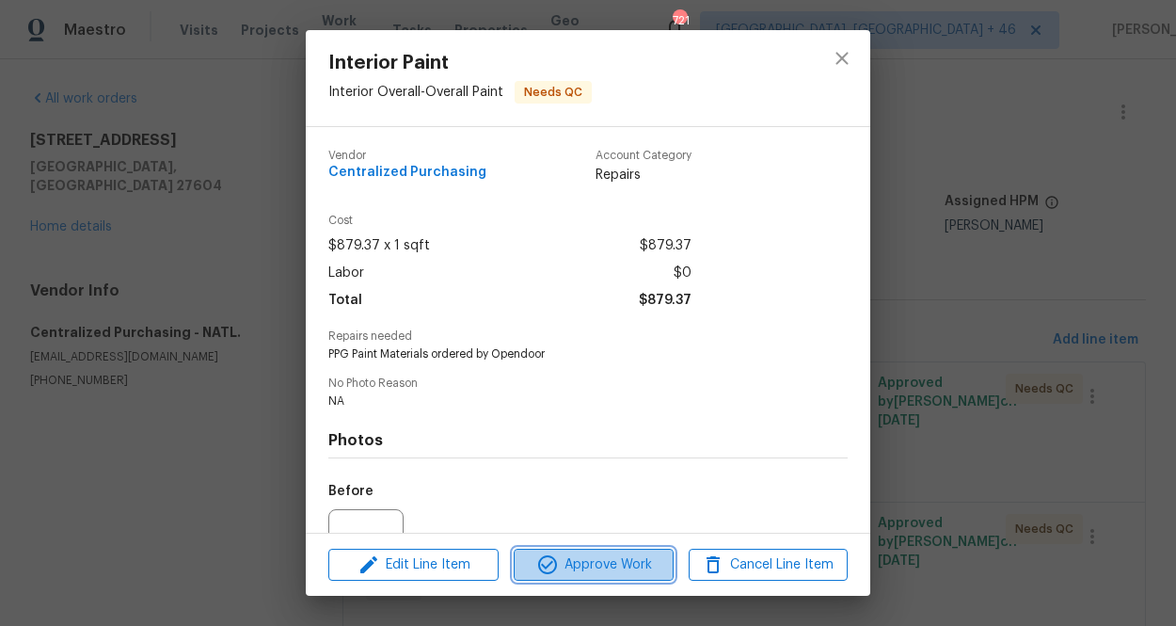
click at [564, 571] on span "Approve Work" at bounding box center [593, 565] width 148 height 24
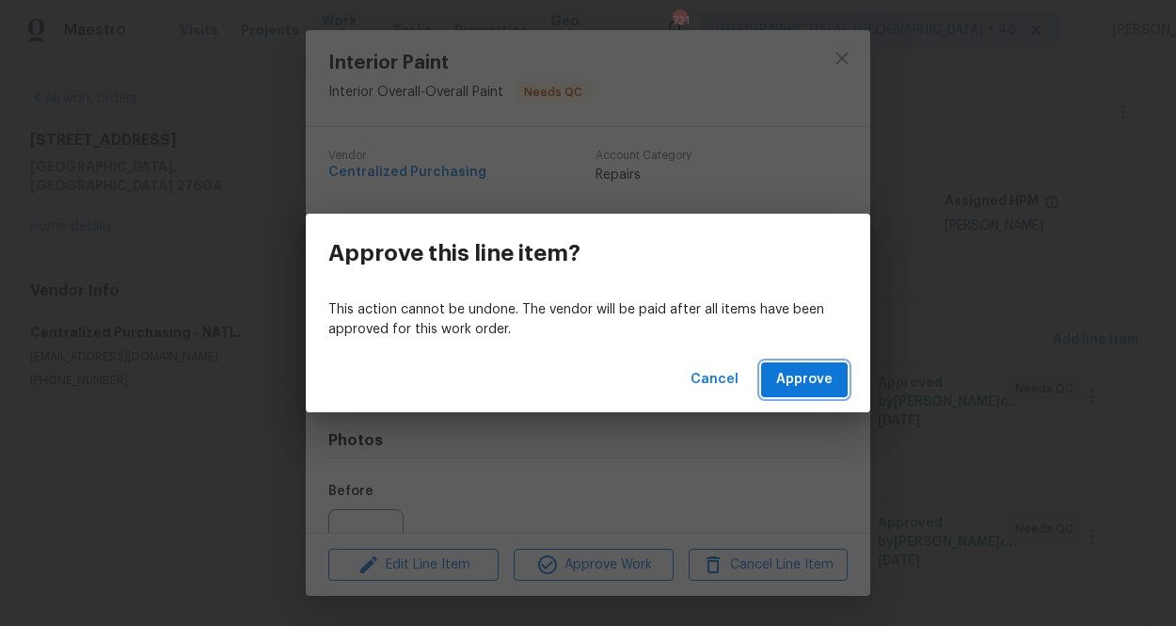
click at [820, 364] on button "Approve" at bounding box center [804, 379] width 87 height 35
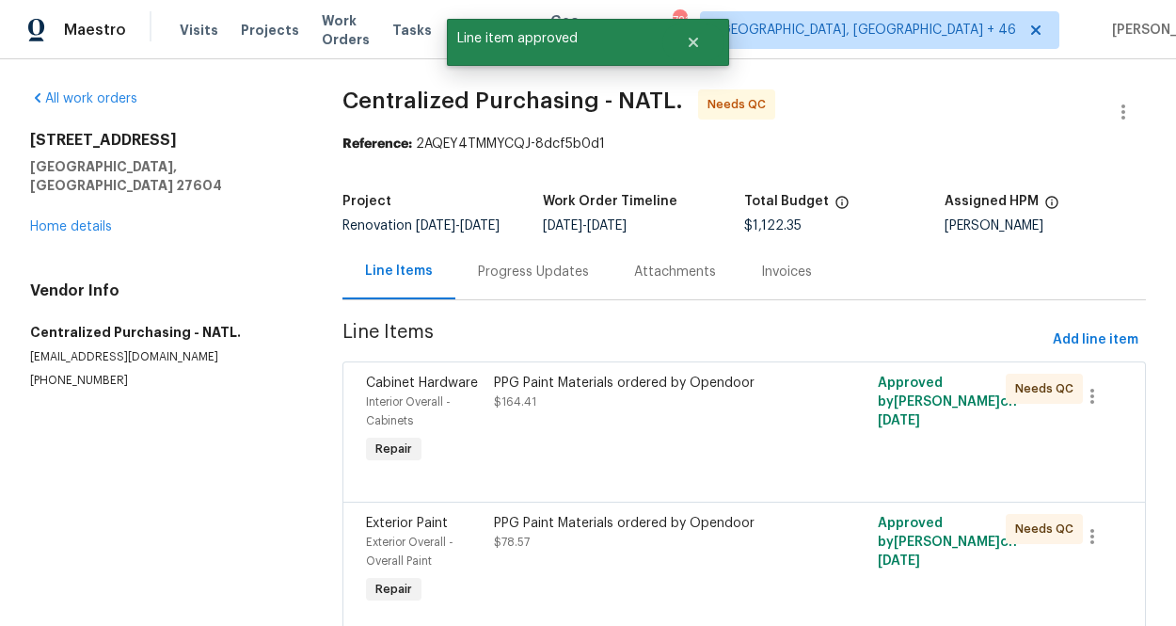
click at [690, 466] on div "PPG Paint Materials ordered by Opendoor $164.41" at bounding box center [648, 420] width 320 height 105
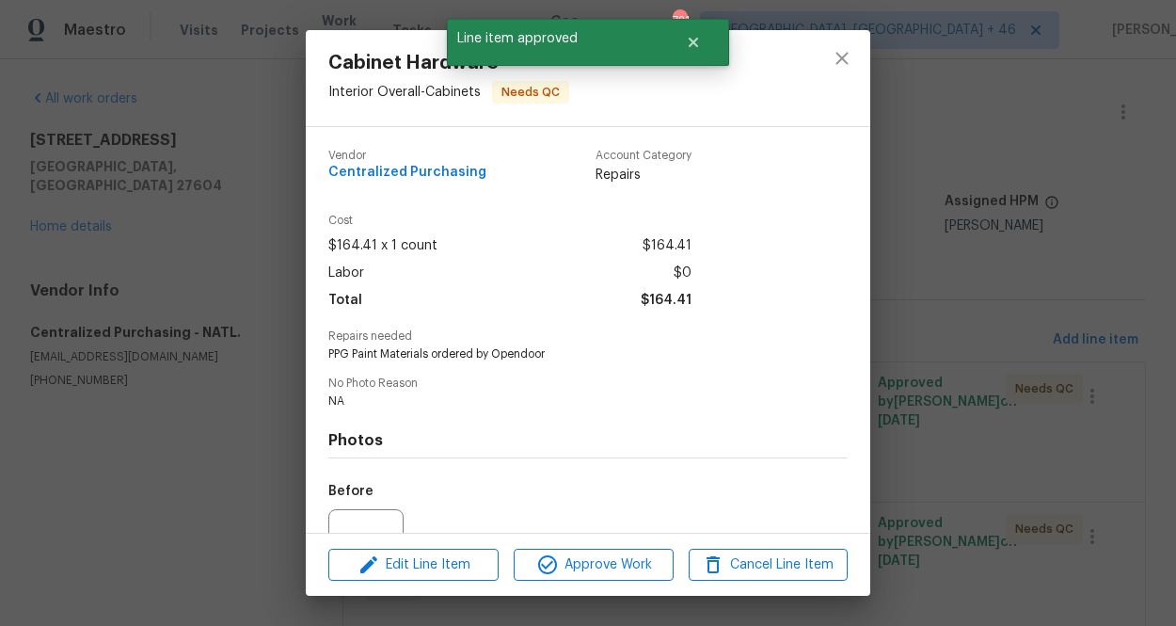
click at [650, 538] on div "Edit Line Item Approve Work Cancel Line Item" at bounding box center [588, 564] width 564 height 63
click at [650, 550] on button "Approve Work" at bounding box center [593, 564] width 159 height 33
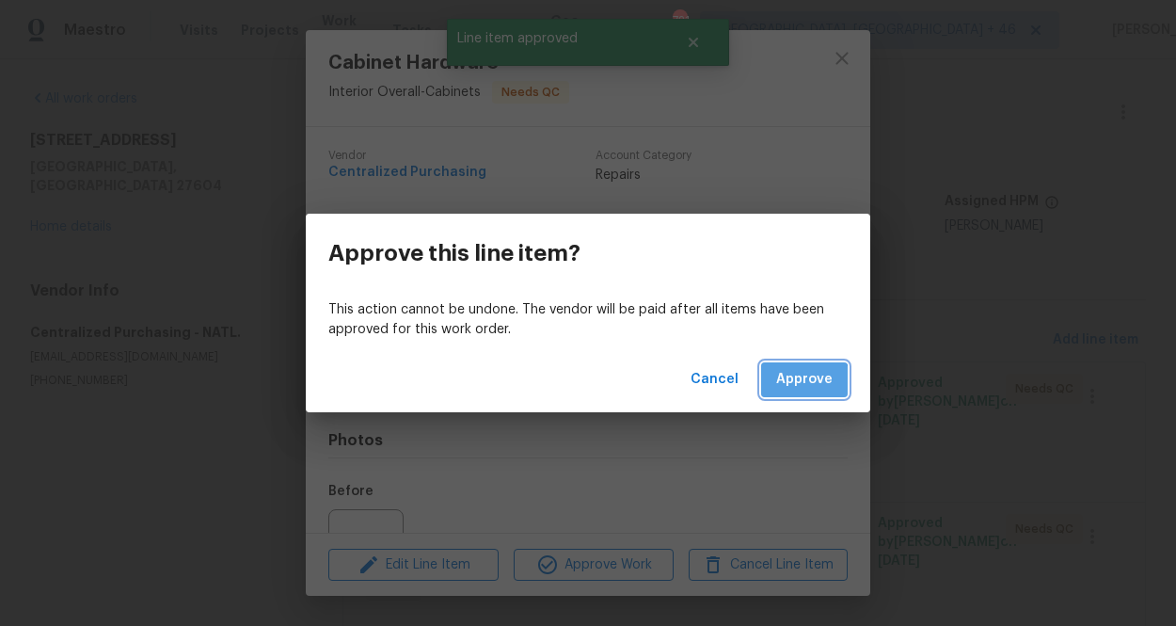
click at [796, 387] on span "Approve" at bounding box center [804, 380] width 56 height 24
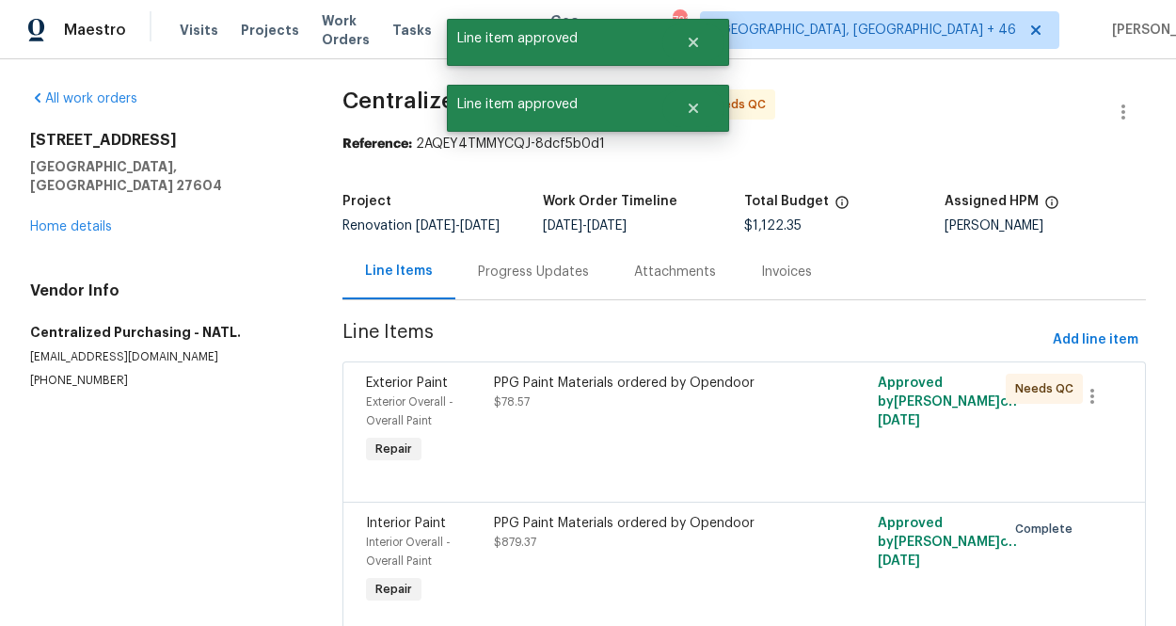
click at [682, 447] on div "PPG Paint Materials ordered by Opendoor $78.57" at bounding box center [648, 420] width 320 height 105
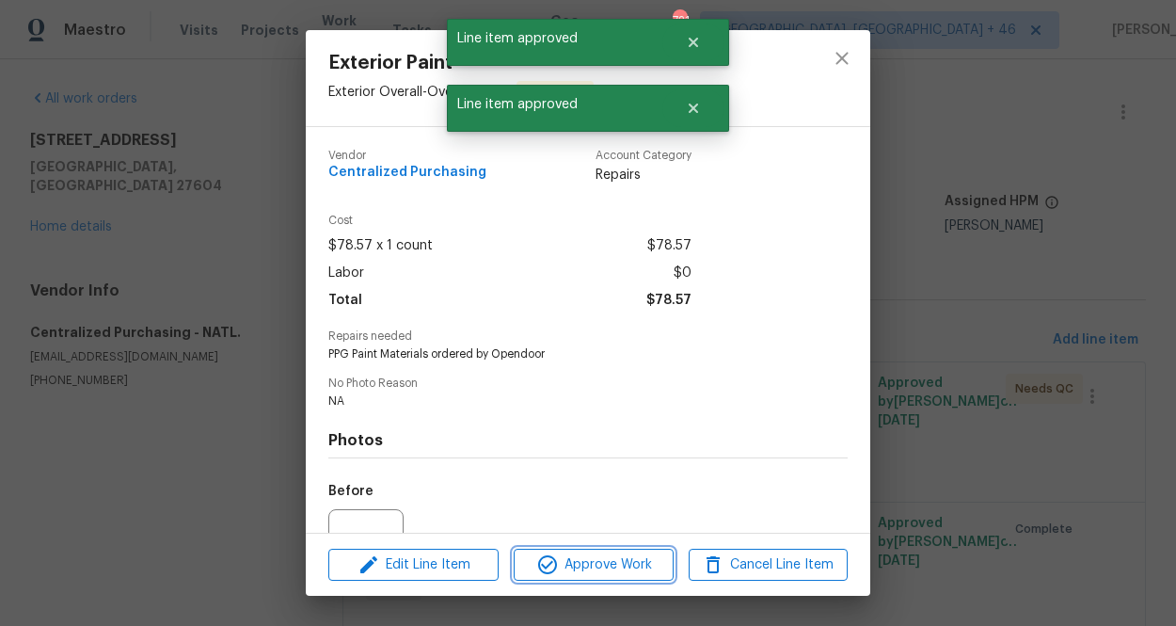
click at [617, 564] on span "Approve Work" at bounding box center [593, 565] width 148 height 24
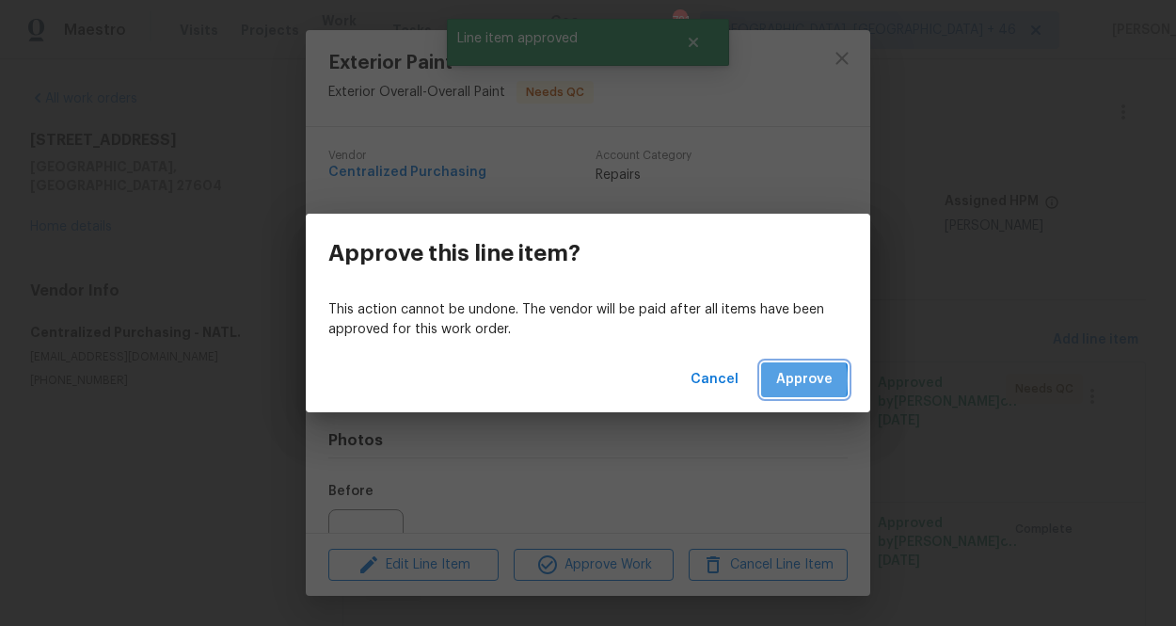
click at [771, 380] on button "Approve" at bounding box center [804, 379] width 87 height 35
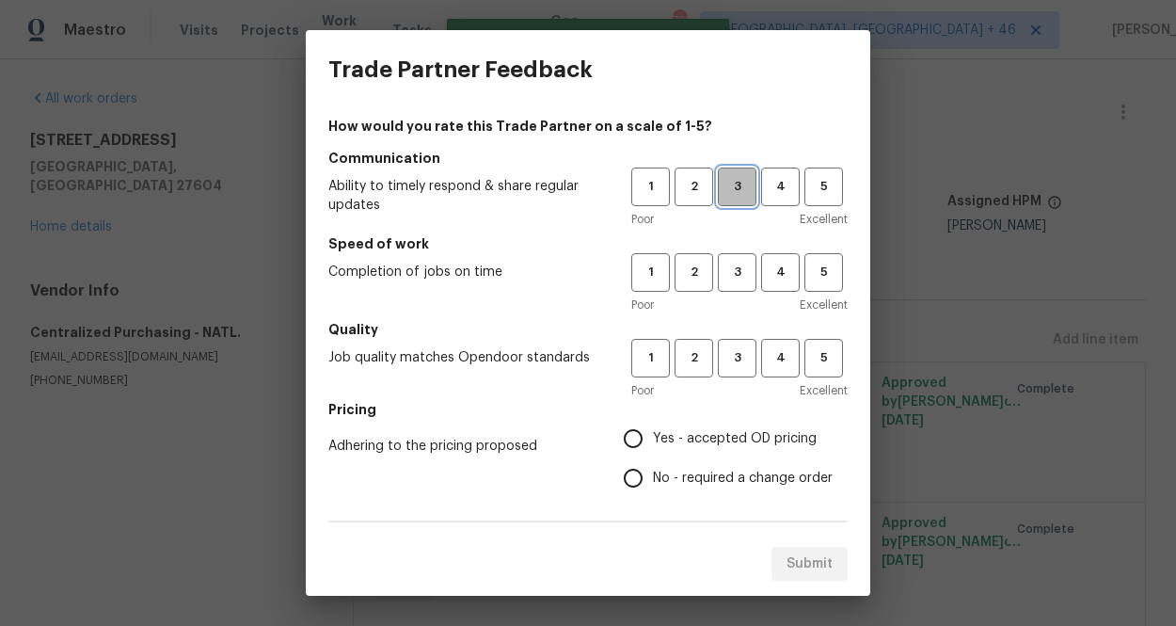
click at [734, 203] on button "3" at bounding box center [737, 186] width 39 height 39
click at [734, 262] on span "3" at bounding box center [737, 273] width 35 height 22
click at [734, 340] on button "3" at bounding box center [737, 358] width 39 height 39
click at [717, 418] on div "Pricing Adhering to the pricing proposed Yes - accepted OD pricing No - require…" at bounding box center [587, 449] width 519 height 98
click at [716, 421] on label "Yes - accepted OD pricing" at bounding box center [722, 439] width 219 height 40
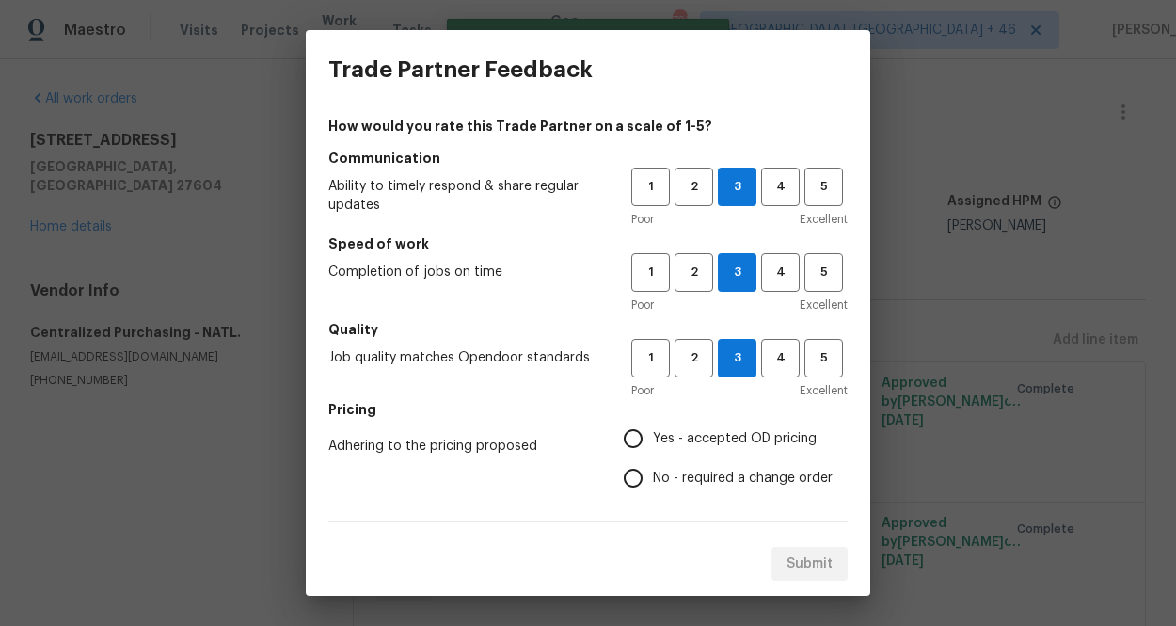
click at [653, 421] on input "Yes - accepted OD pricing" at bounding box center [633, 439] width 40 height 40
radio input "true"
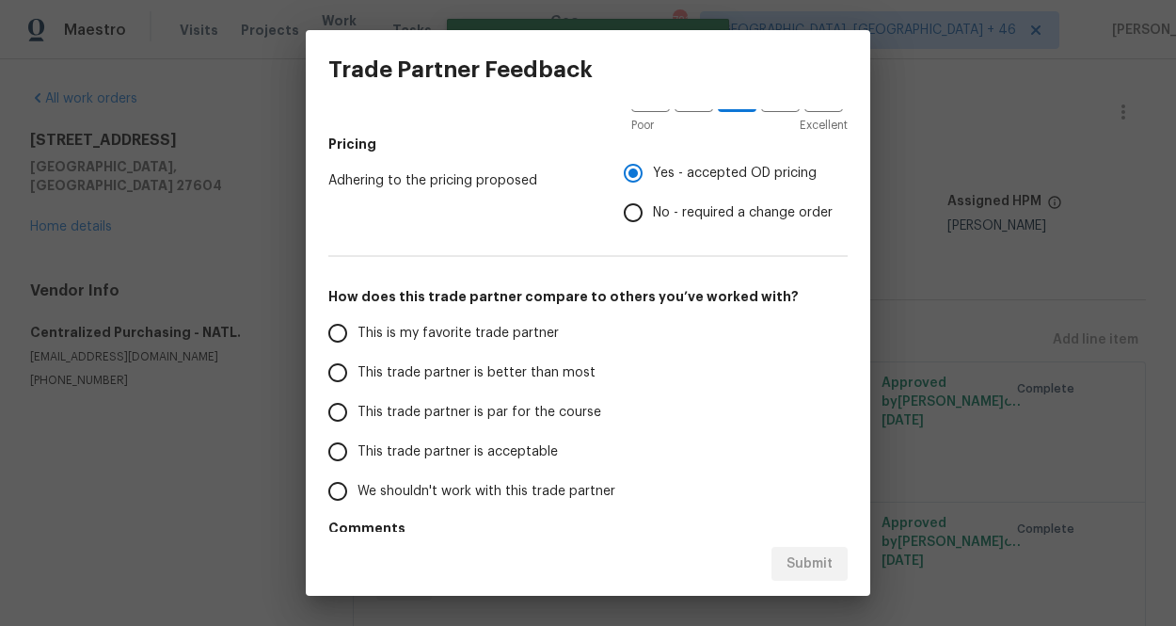
click at [461, 334] on span "This is my favorite trade partner" at bounding box center [457, 334] width 201 height 20
click at [357, 334] on input "This is my favorite trade partner" at bounding box center [338, 333] width 40 height 40
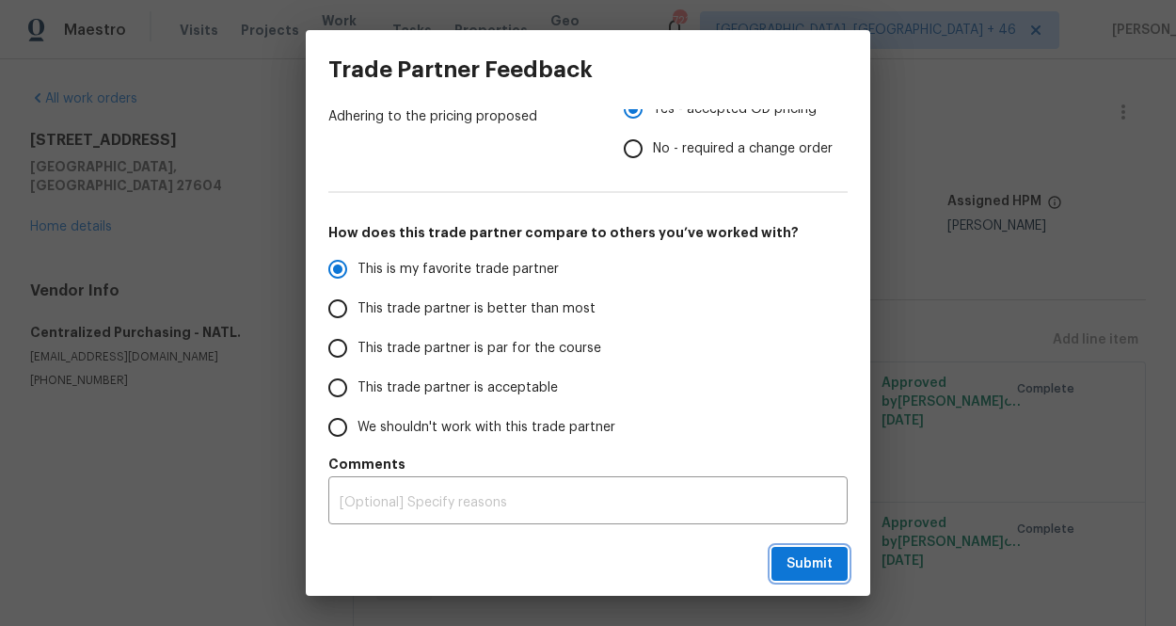
click at [804, 570] on span "Submit" at bounding box center [809, 564] width 46 height 24
radio input "true"
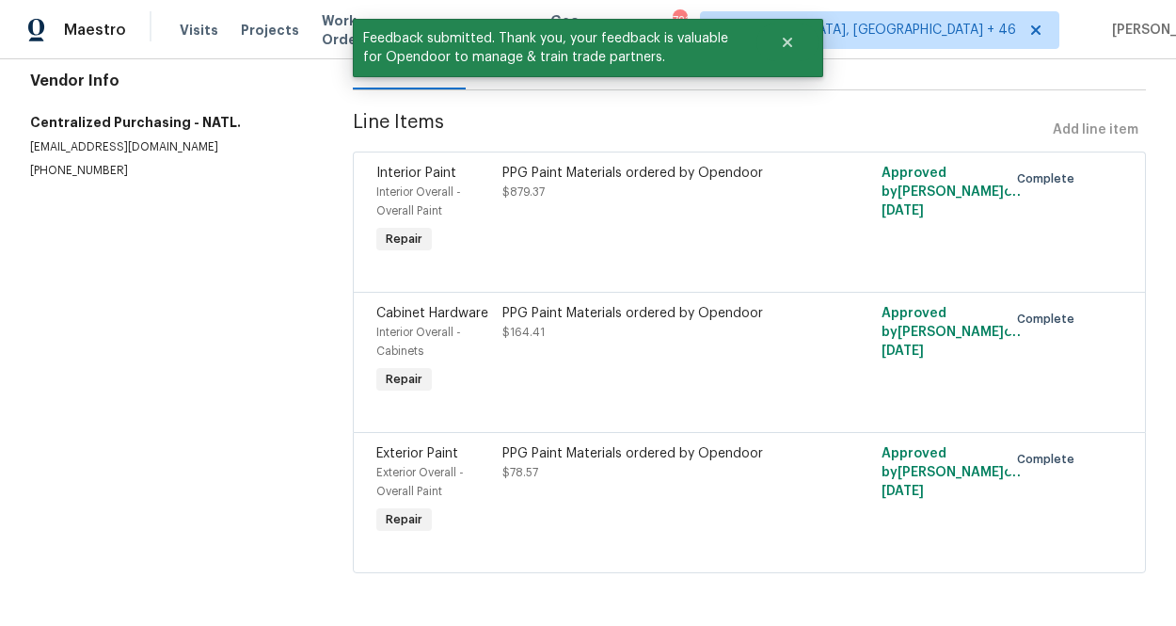
scroll to position [0, 0]
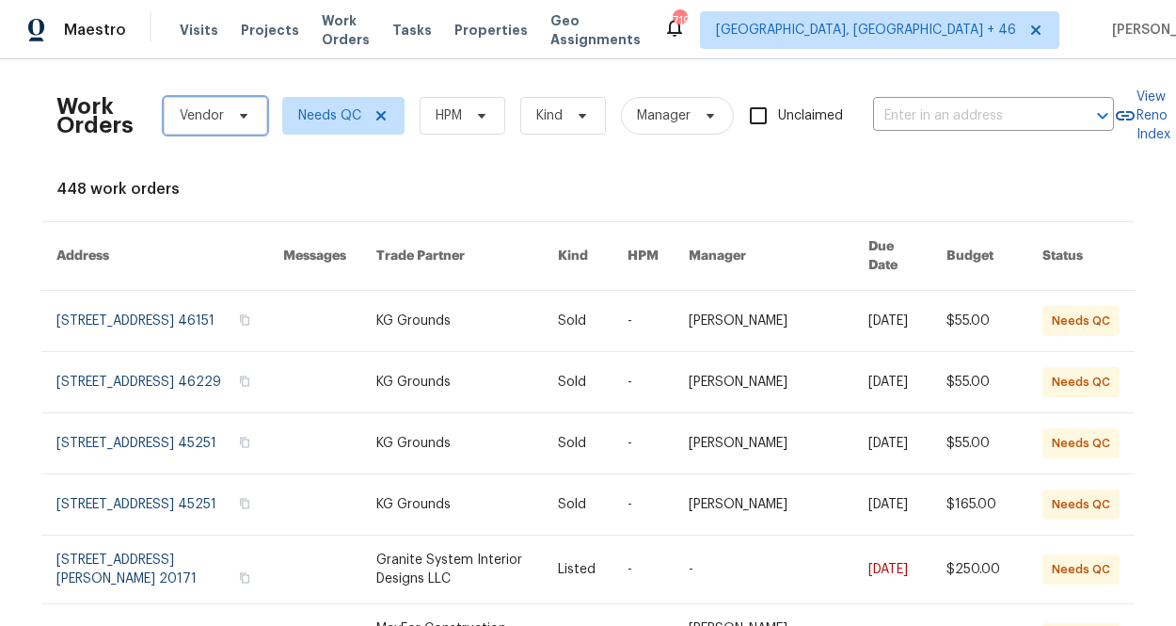
click at [217, 116] on span "Vendor" at bounding box center [202, 115] width 44 height 19
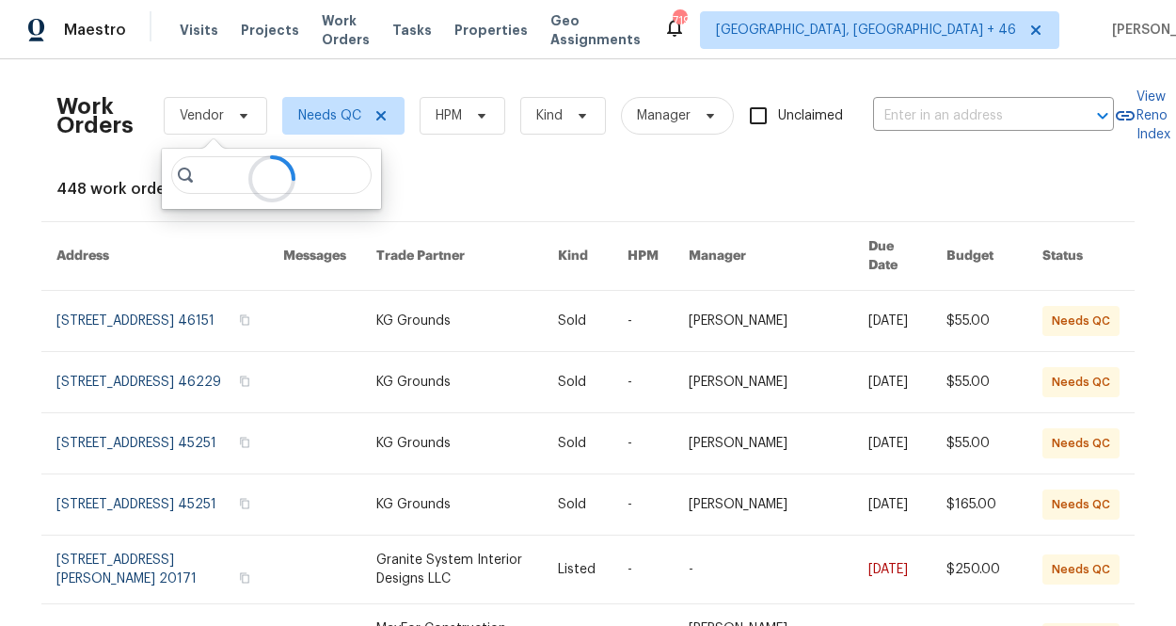
click at [223, 174] on div at bounding box center [271, 179] width 219 height 60
click at [222, 174] on div at bounding box center [271, 179] width 219 height 60
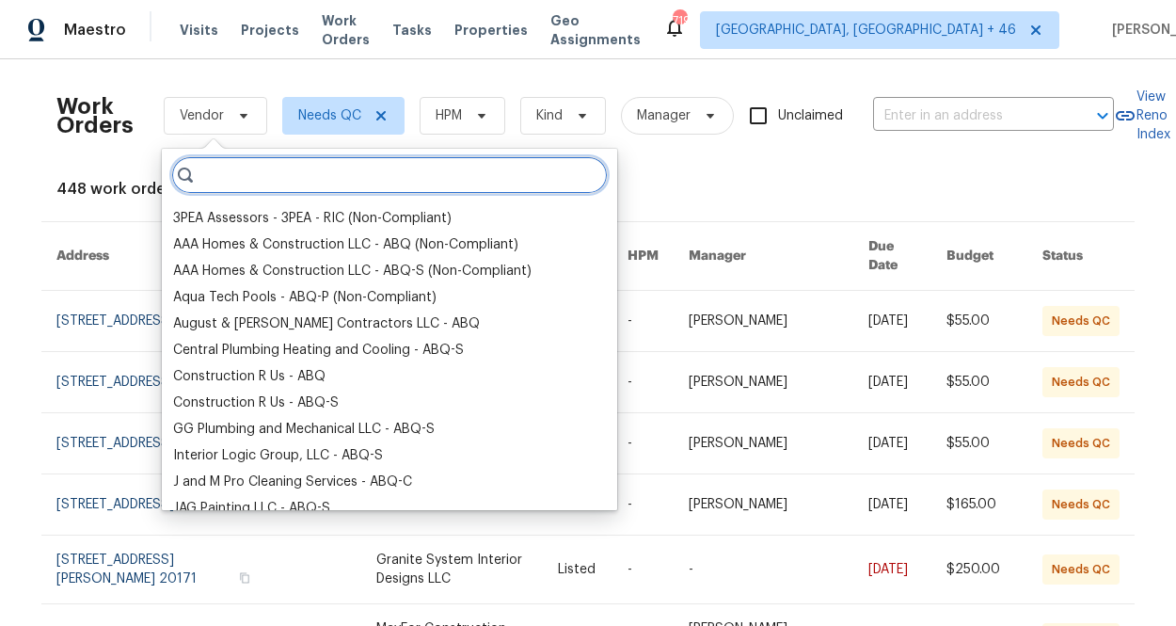
click at [256, 174] on input "search" at bounding box center [389, 175] width 437 height 38
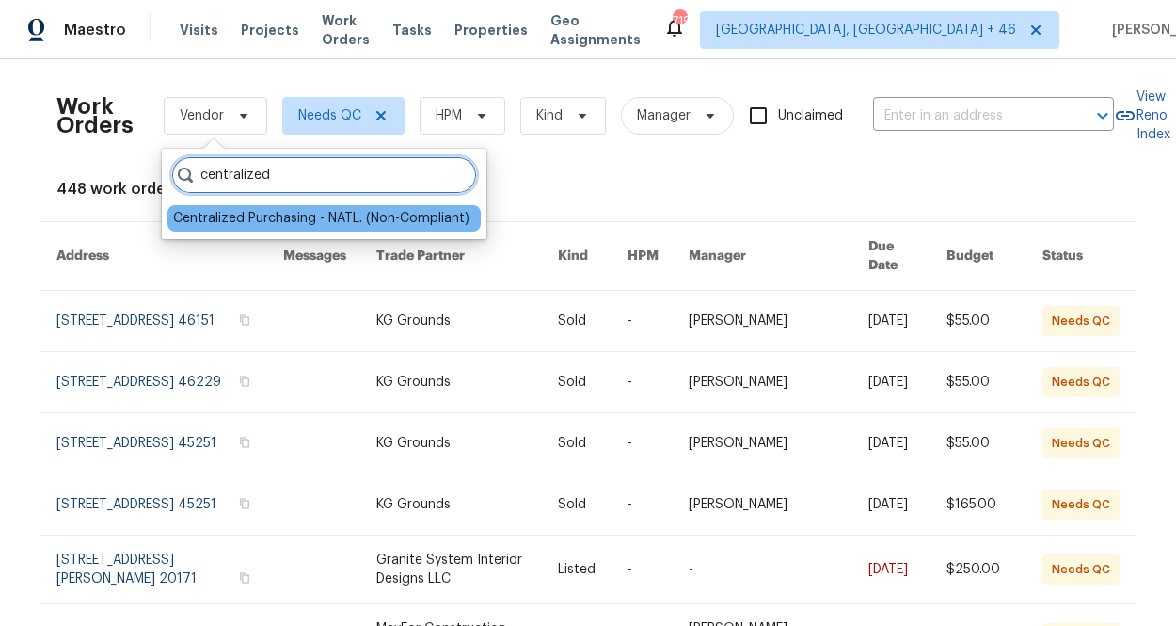
type input "centralized"
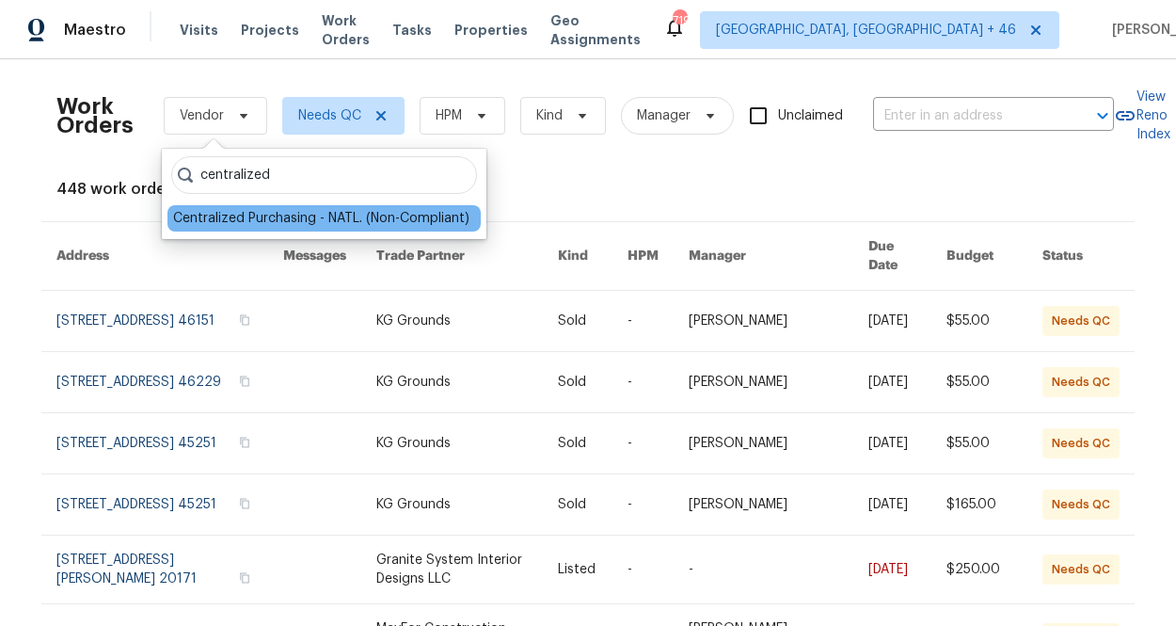
click at [213, 214] on div "Centralized Purchasing - NATL. (Non-Compliant)" at bounding box center [321, 218] width 296 height 19
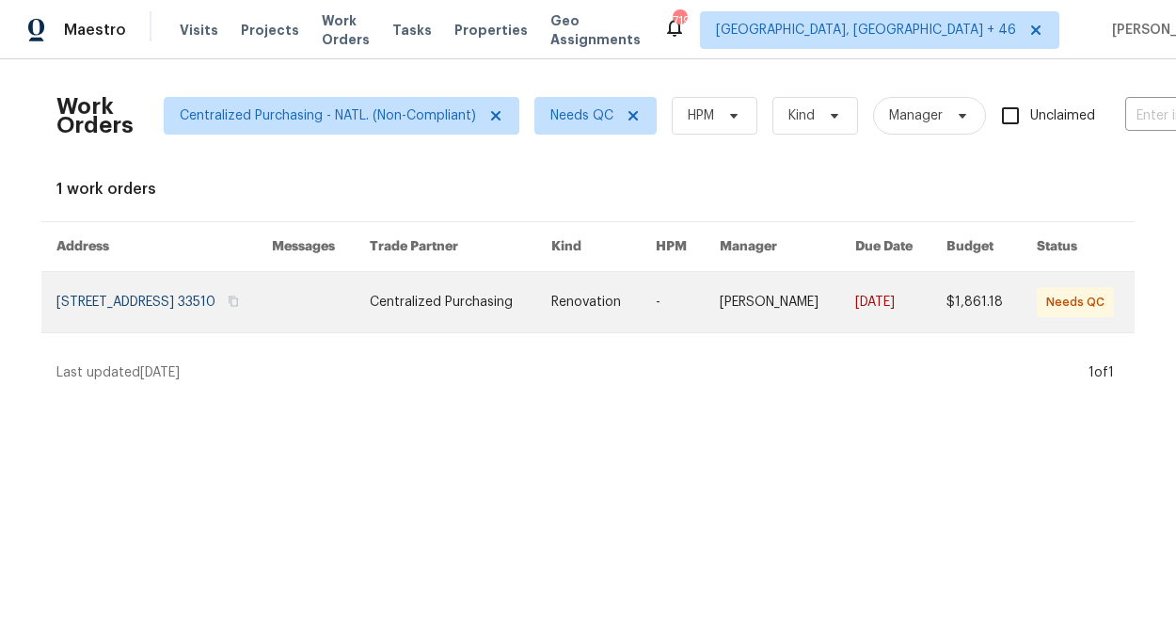
click at [197, 303] on link at bounding box center [163, 302] width 215 height 60
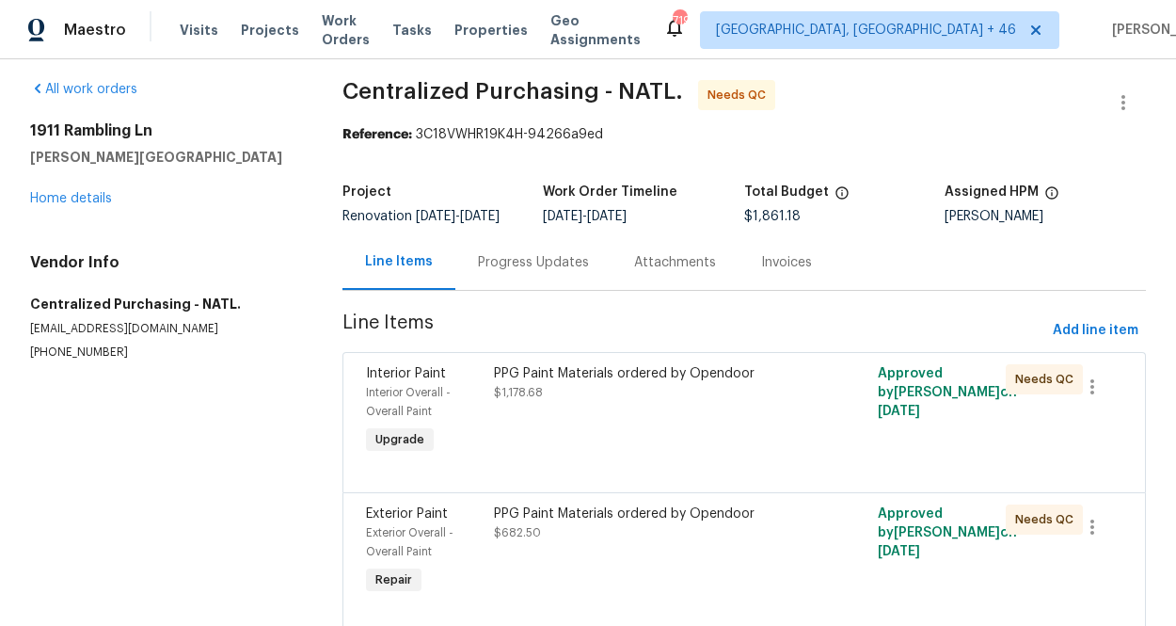
scroll to position [15, 0]
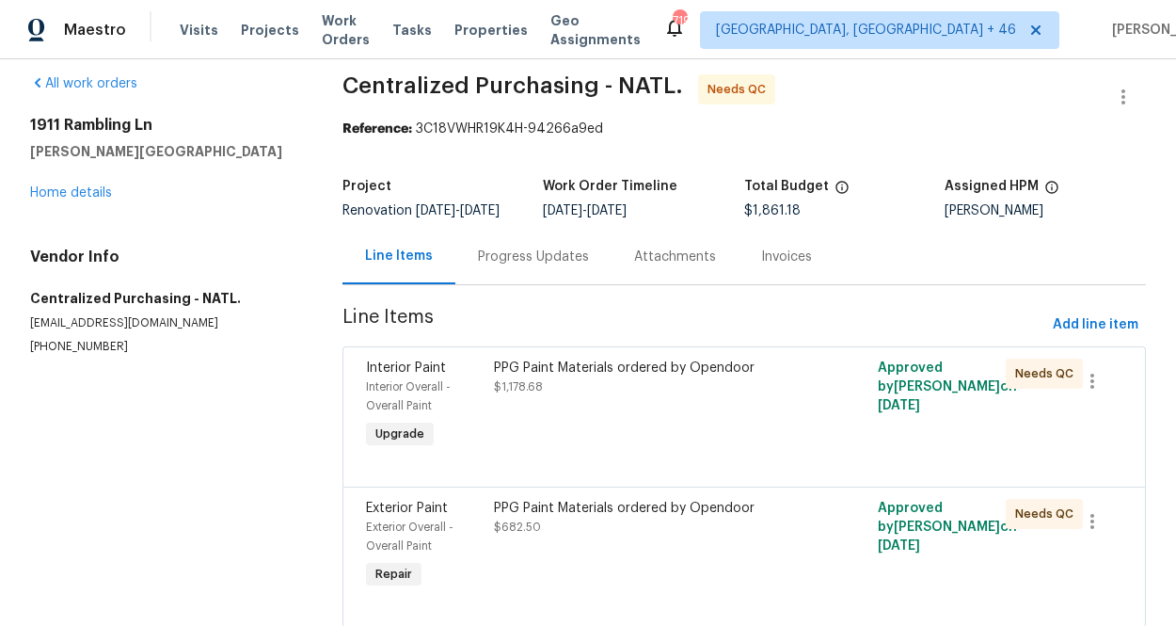
click at [678, 396] on div "PPG Paint Materials ordered by Opendoor $1,178.68" at bounding box center [648, 377] width 309 height 38
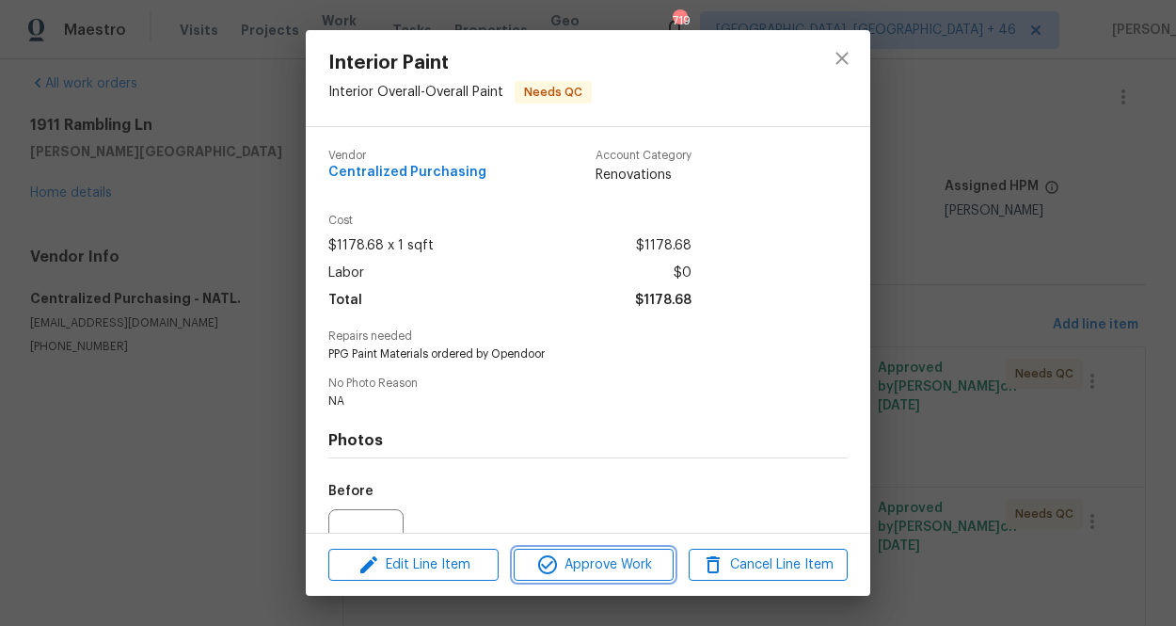
click at [592, 564] on span "Approve Work" at bounding box center [593, 565] width 148 height 24
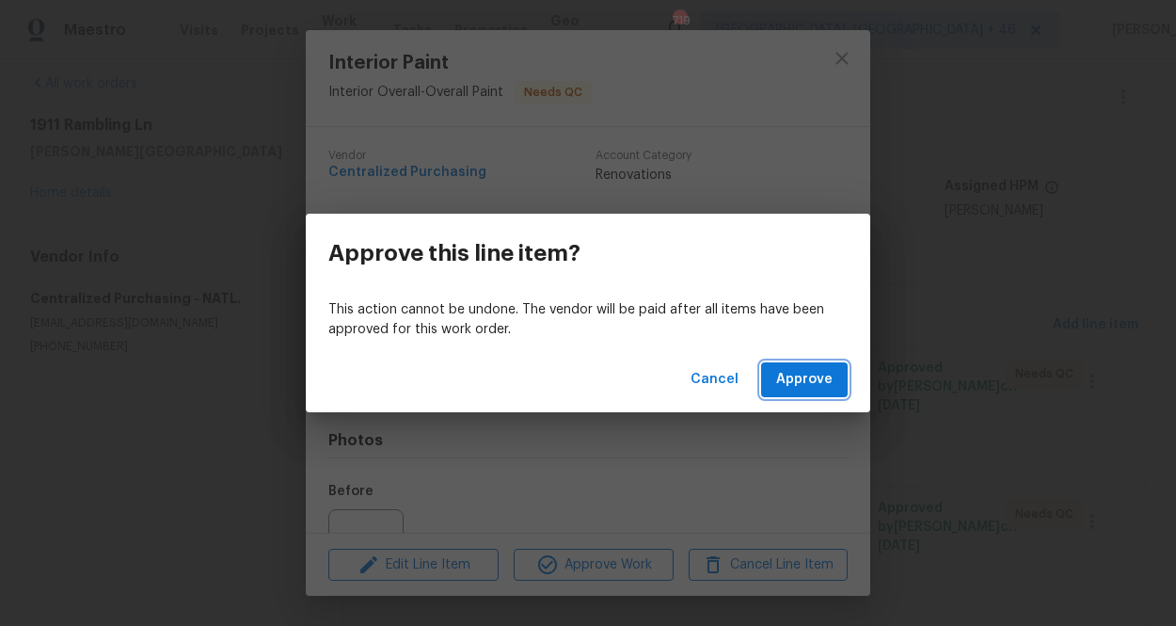
click at [812, 369] on span "Approve" at bounding box center [804, 380] width 56 height 24
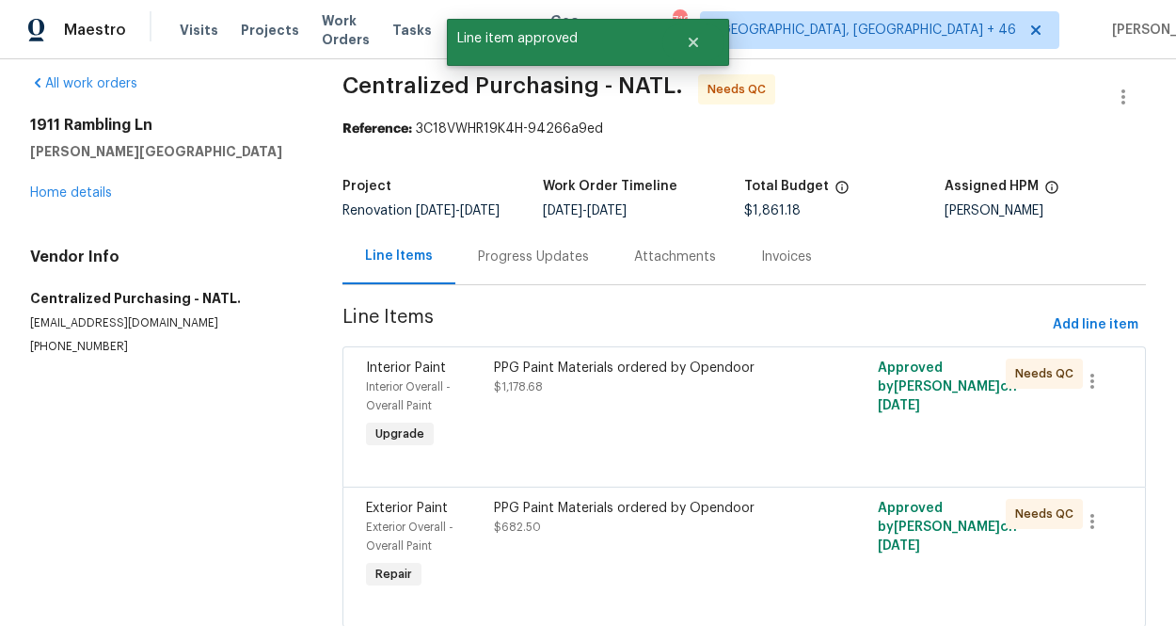
scroll to position [0, 0]
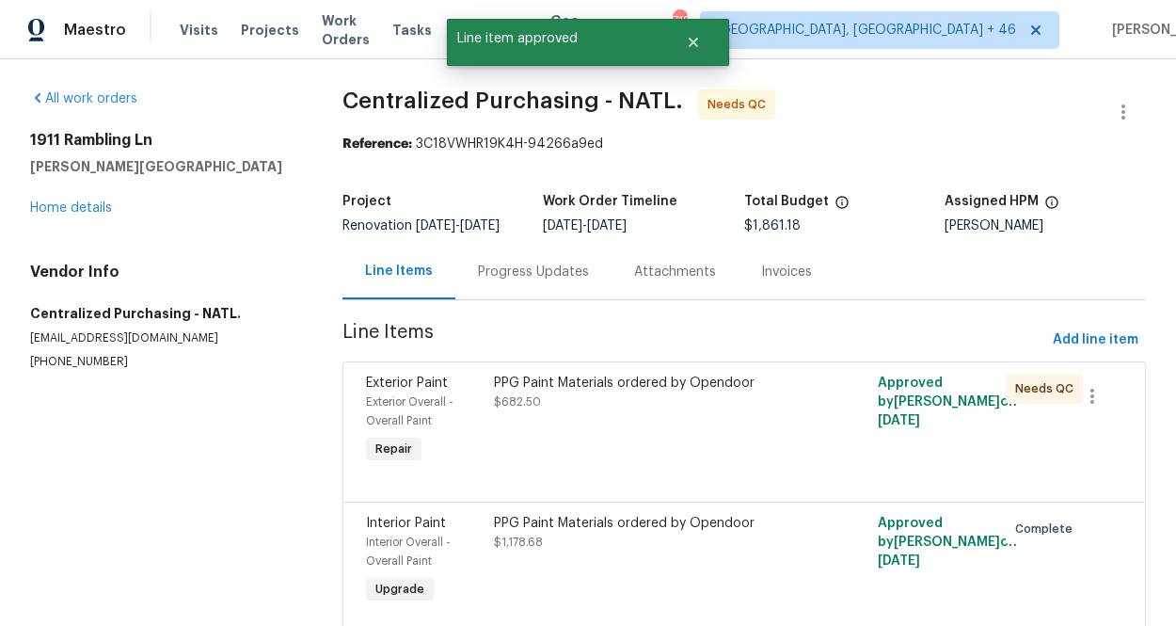
click at [556, 427] on div "PPG Paint Materials ordered by Opendoor $682.50" at bounding box center [648, 420] width 320 height 105
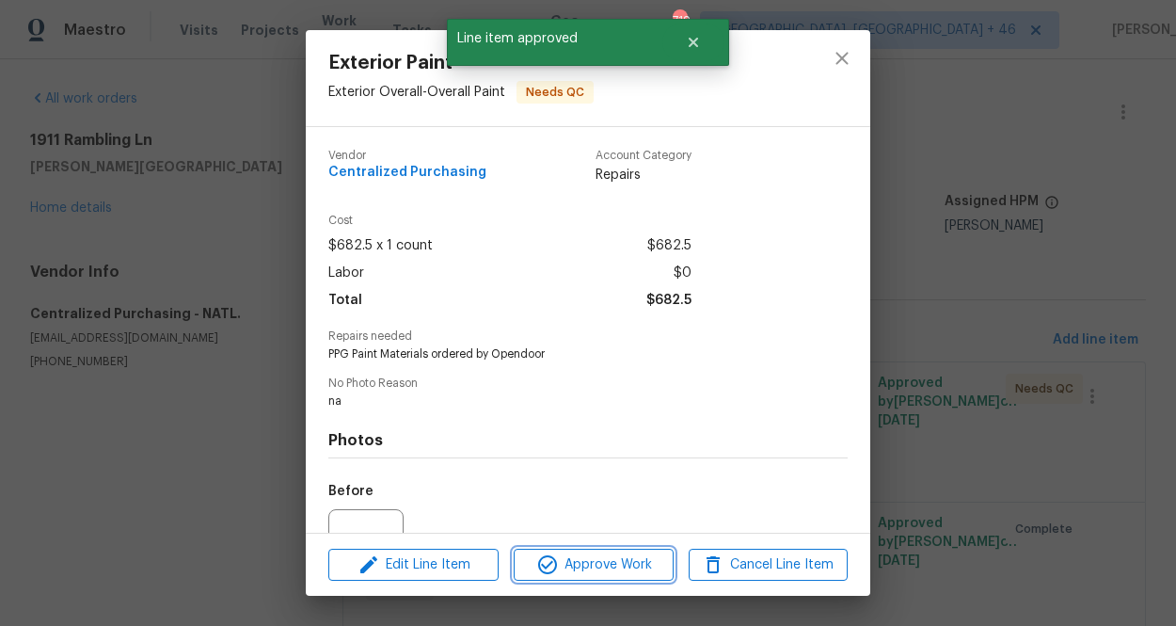
click at [564, 558] on span "Approve Work" at bounding box center [593, 565] width 148 height 24
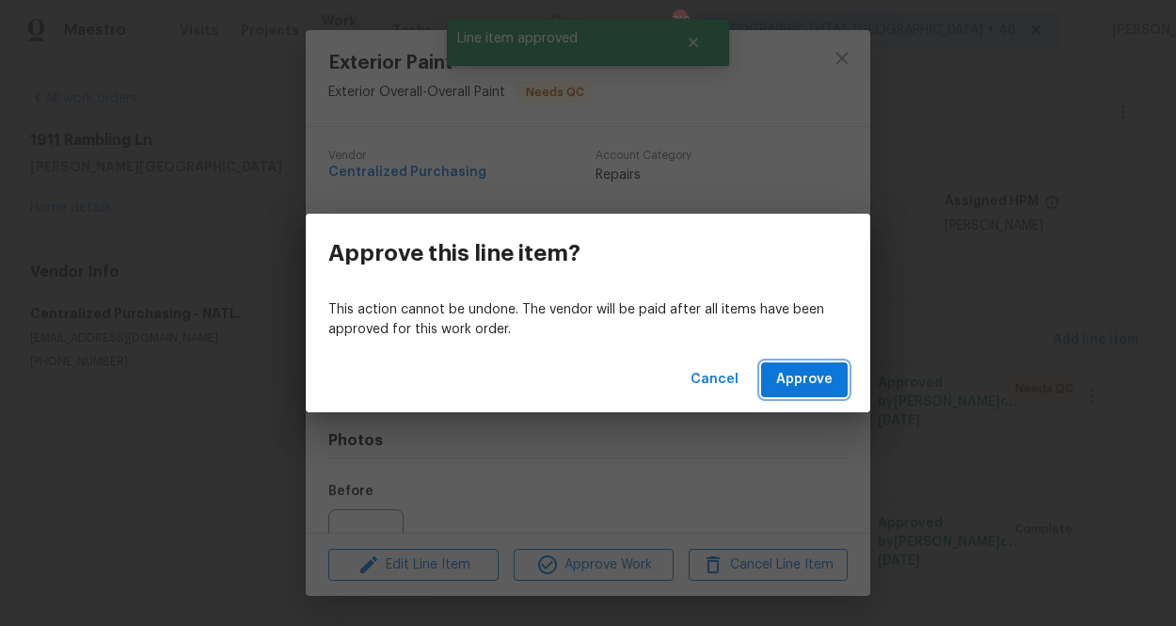
click at [813, 363] on button "Approve" at bounding box center [804, 379] width 87 height 35
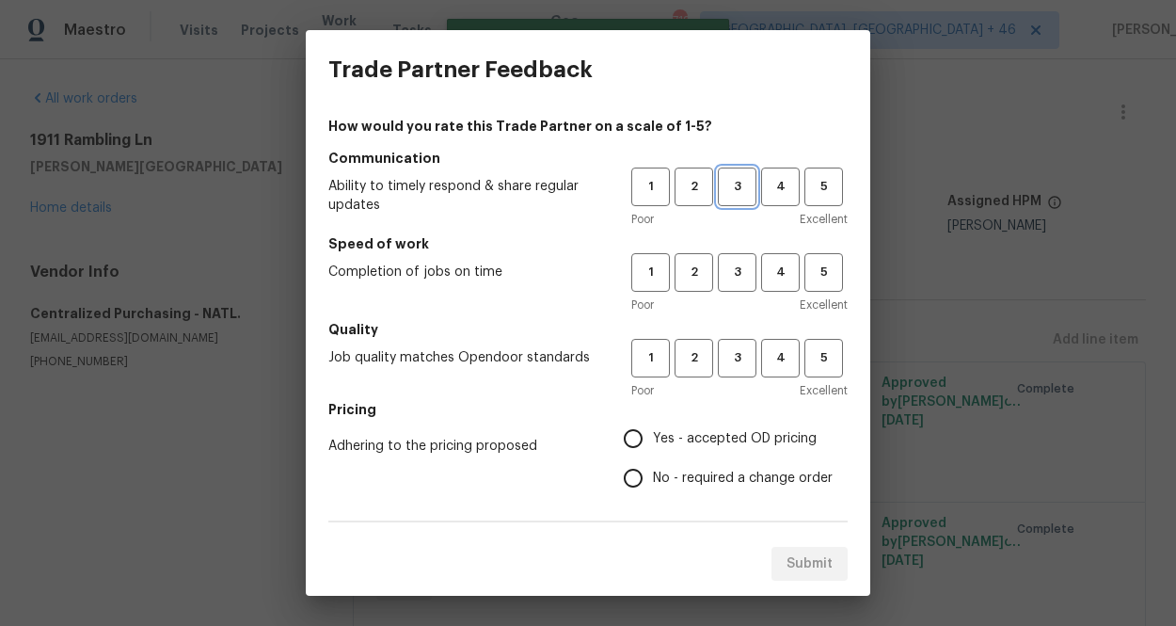
click at [731, 190] on span "3" at bounding box center [737, 187] width 35 height 22
click at [731, 282] on button "3" at bounding box center [737, 272] width 39 height 39
click at [731, 346] on button "3" at bounding box center [737, 358] width 39 height 39
click at [722, 426] on label "Yes - accepted OD pricing" at bounding box center [722, 439] width 219 height 40
click at [653, 426] on input "Yes - accepted OD pricing" at bounding box center [633, 439] width 40 height 40
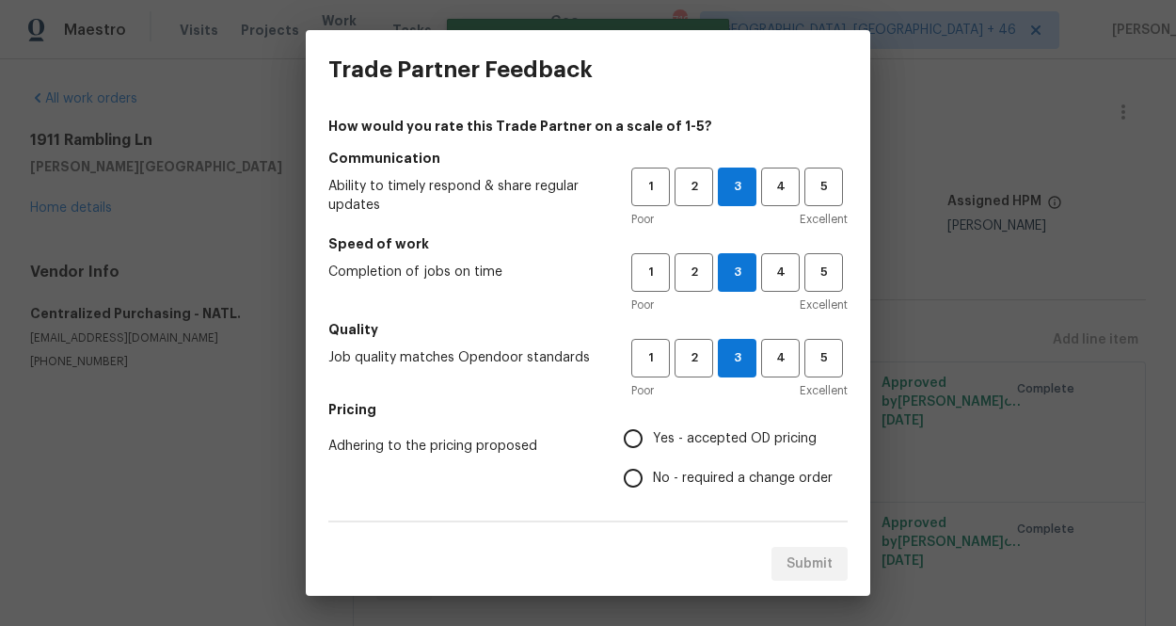
radio input "true"
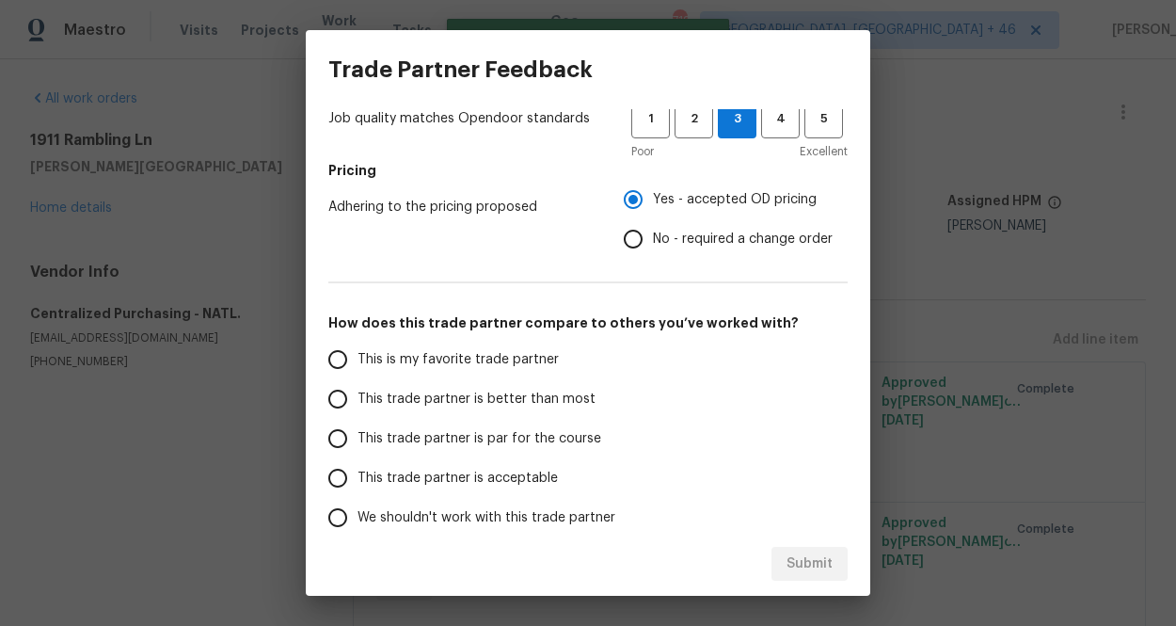
click at [484, 357] on span "This is my favorite trade partner" at bounding box center [457, 360] width 201 height 20
click at [357, 357] on input "This is my favorite trade partner" at bounding box center [338, 360] width 40 height 40
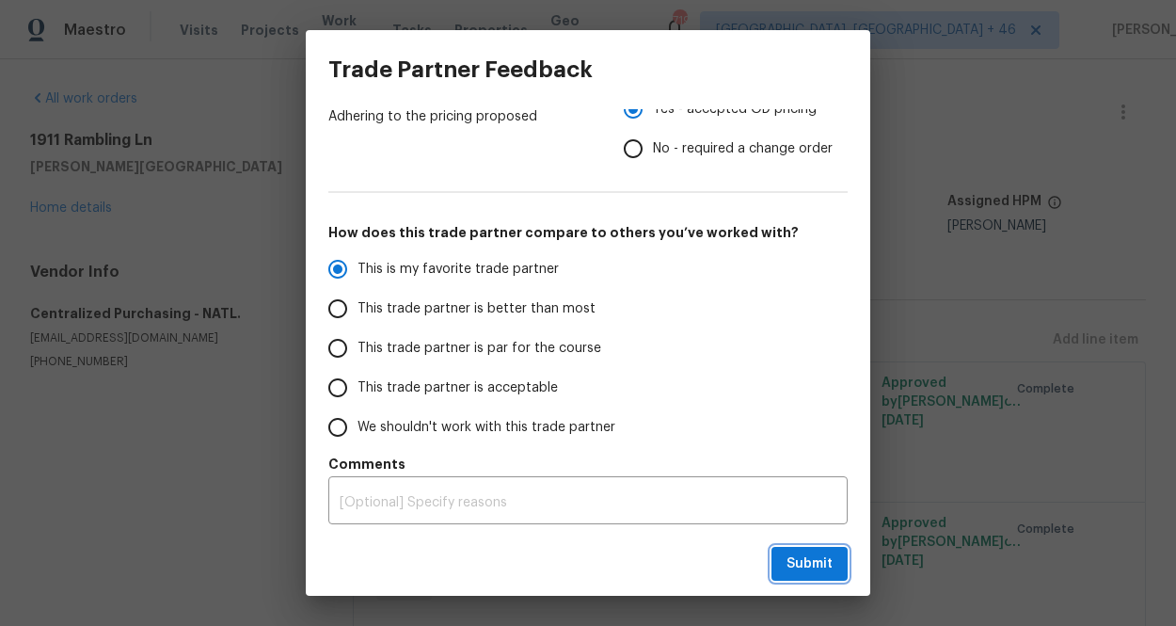
click at [799, 574] on span "Submit" at bounding box center [809, 564] width 46 height 24
radio input "true"
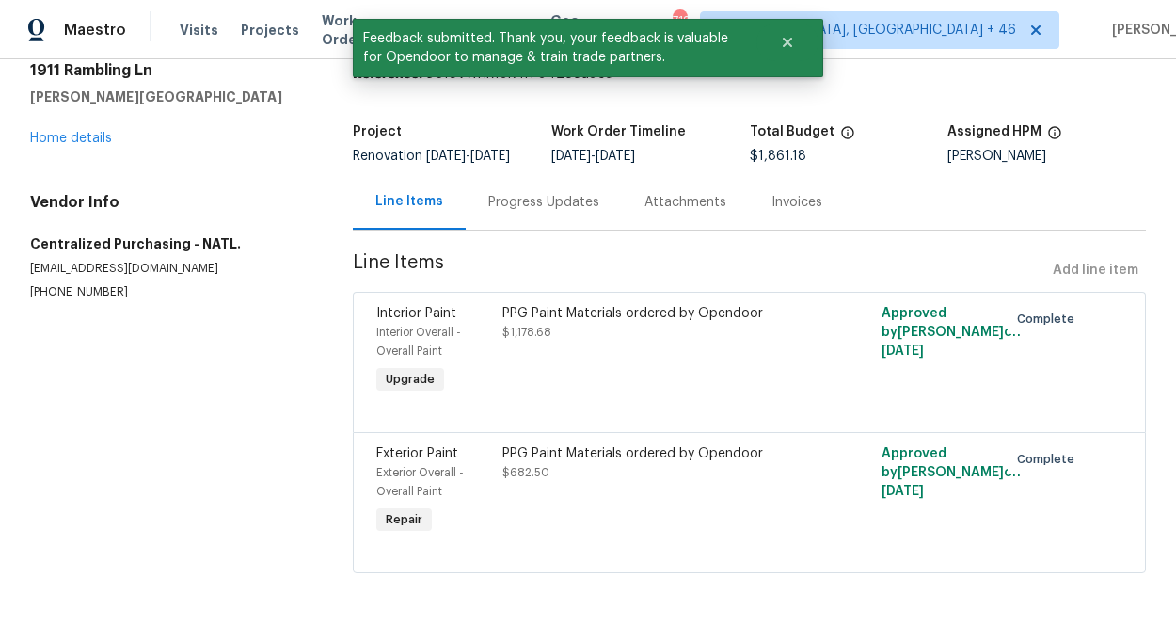
scroll to position [0, 0]
